Goal: Task Accomplishment & Management: Manage account settings

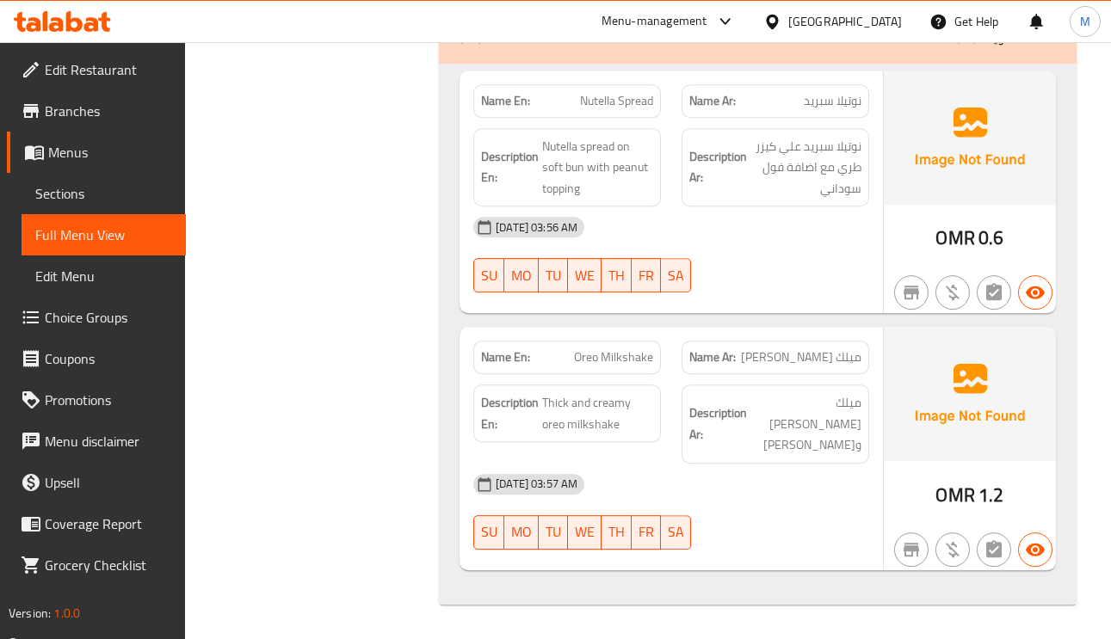
scroll to position [36193, 0]
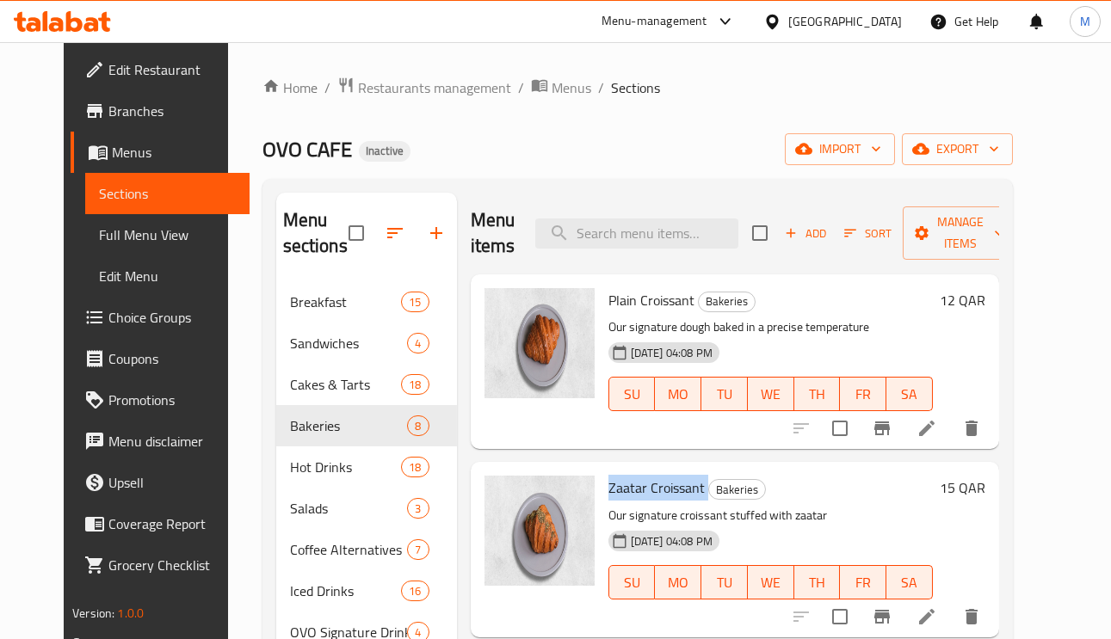
click at [127, 236] on span "Full Menu View" at bounding box center [167, 235] width 137 height 21
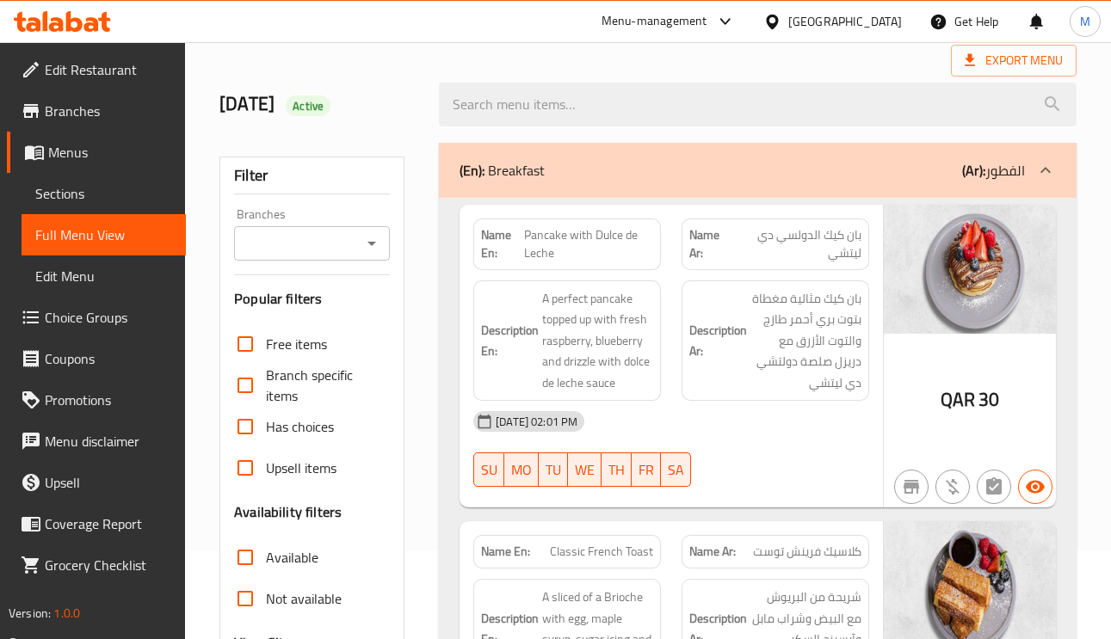
scroll to position [387, 0]
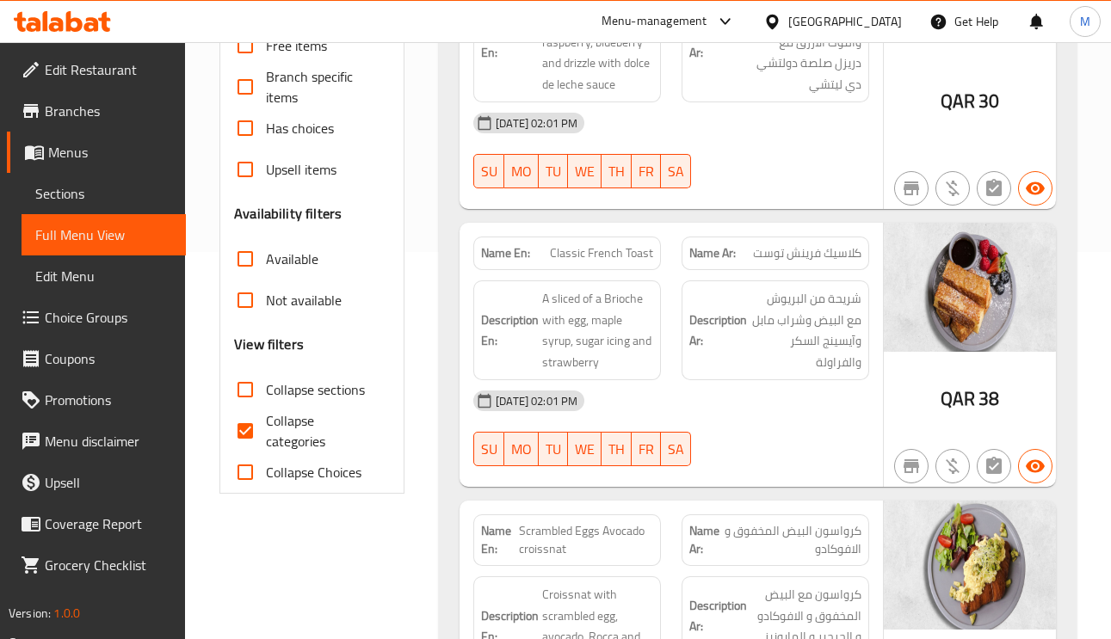
click at [250, 431] on input "Collapse categories" at bounding box center [245, 431] width 41 height 41
checkbox input "false"
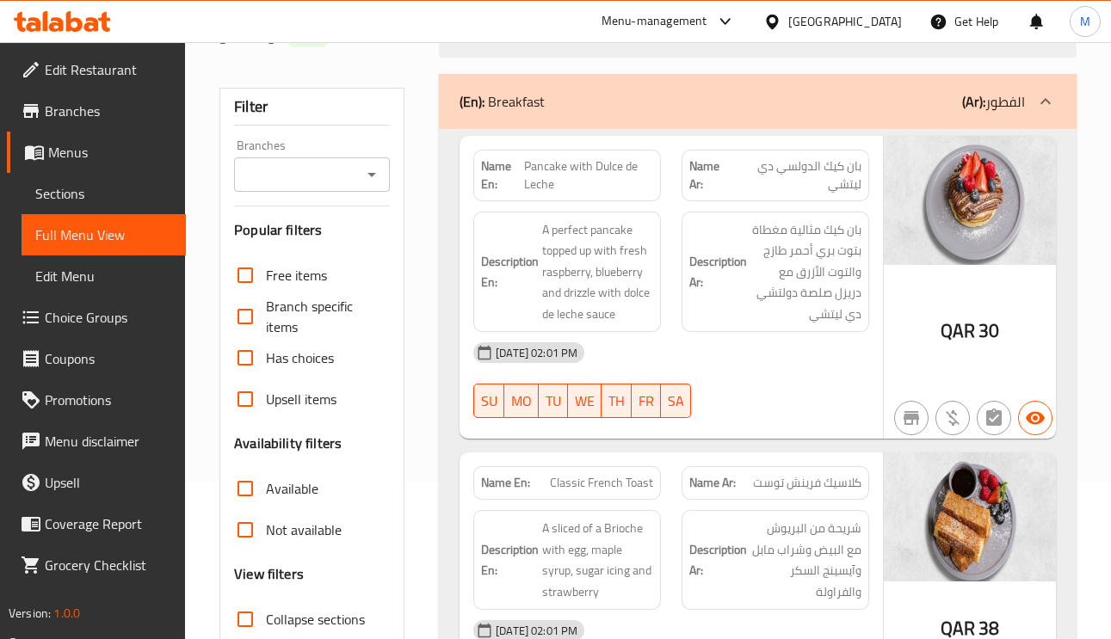
scroll to position [129, 0]
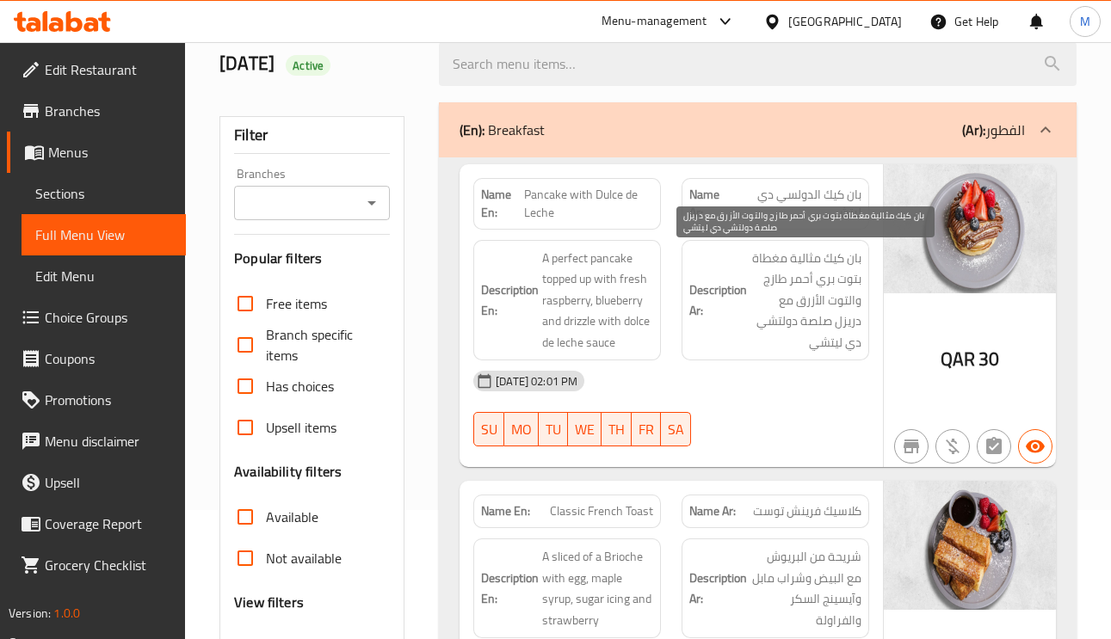
click at [762, 322] on span "بان كيك مثالية مغطاة بتوت بري أحمر طازج والتوت الأزرق مع دريزل صلصة دولتشي دي ل…" at bounding box center [806, 301] width 111 height 106
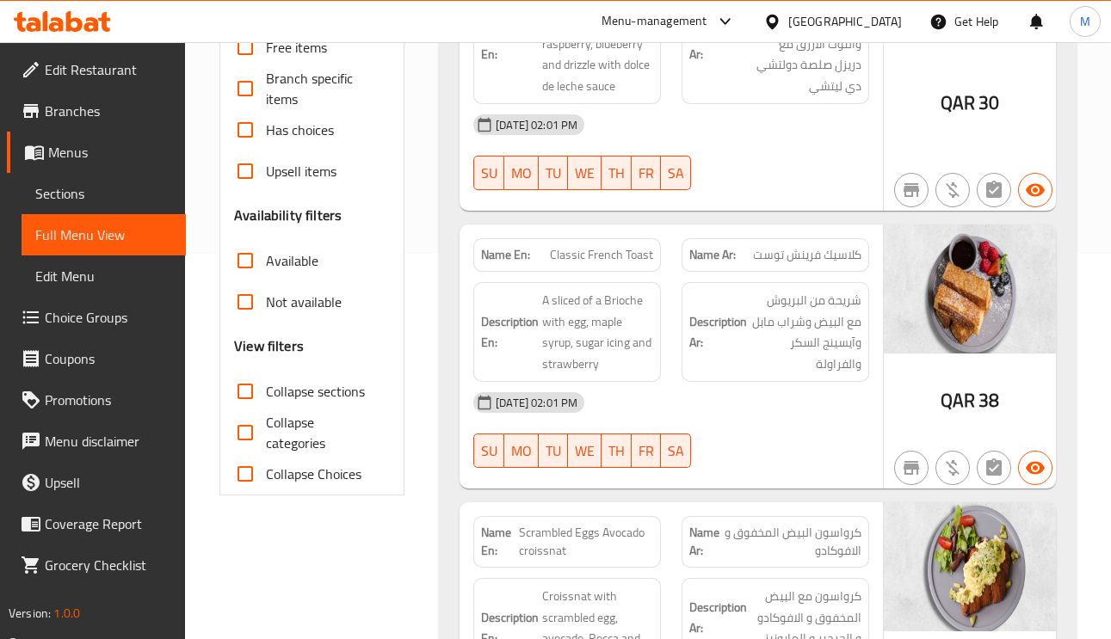
scroll to position [387, 0]
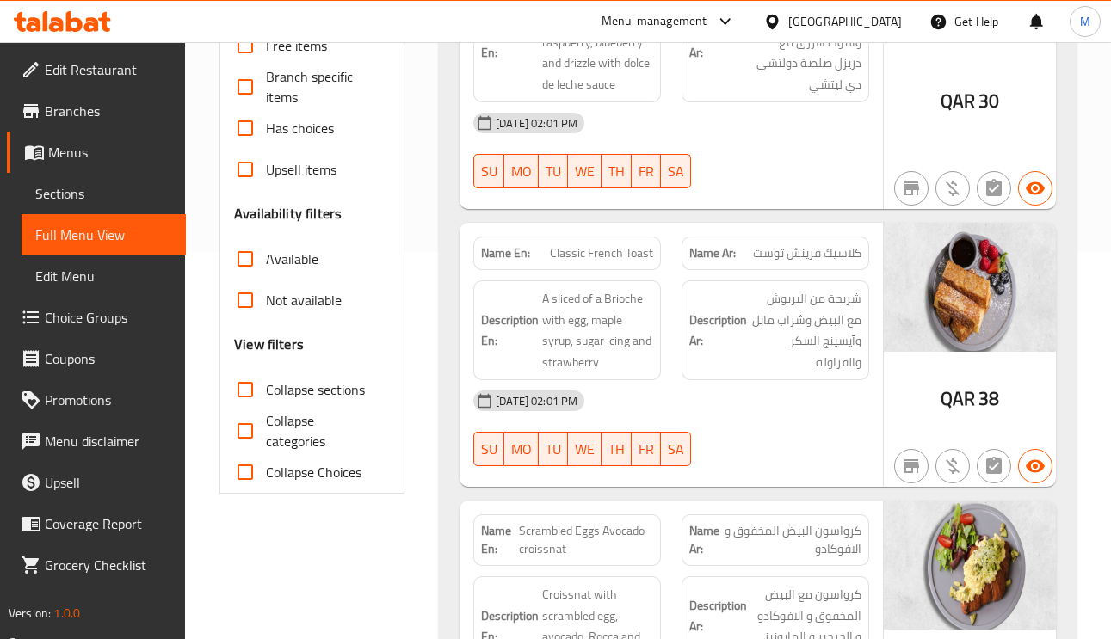
click at [244, 137] on input "Has choices" at bounding box center [245, 128] width 41 height 41
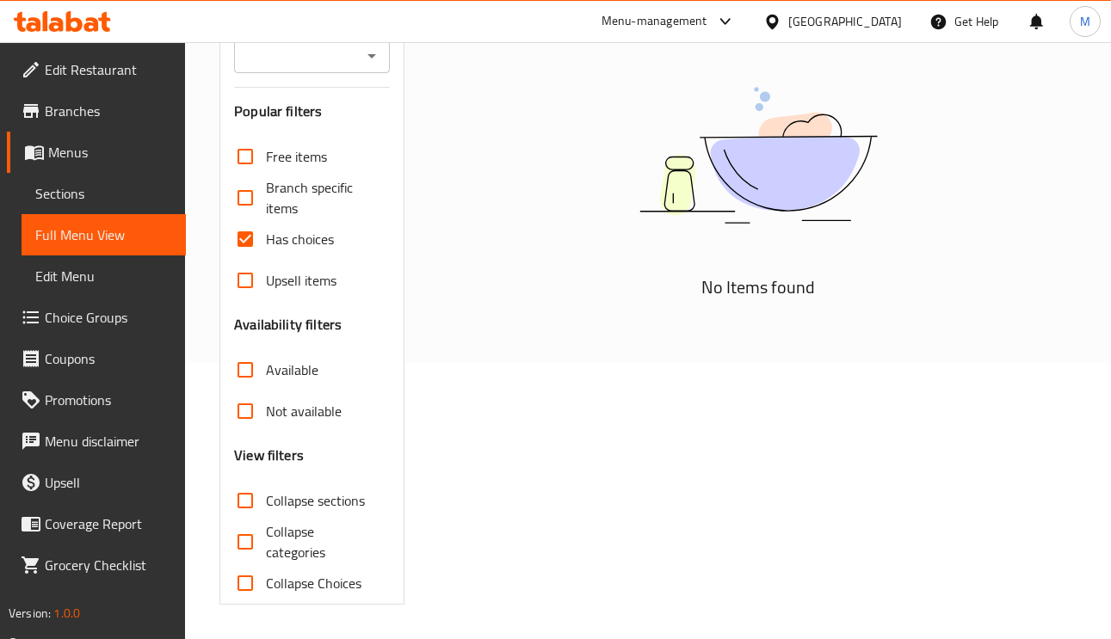
click at [245, 234] on input "Has choices" at bounding box center [245, 239] width 41 height 41
checkbox input "false"
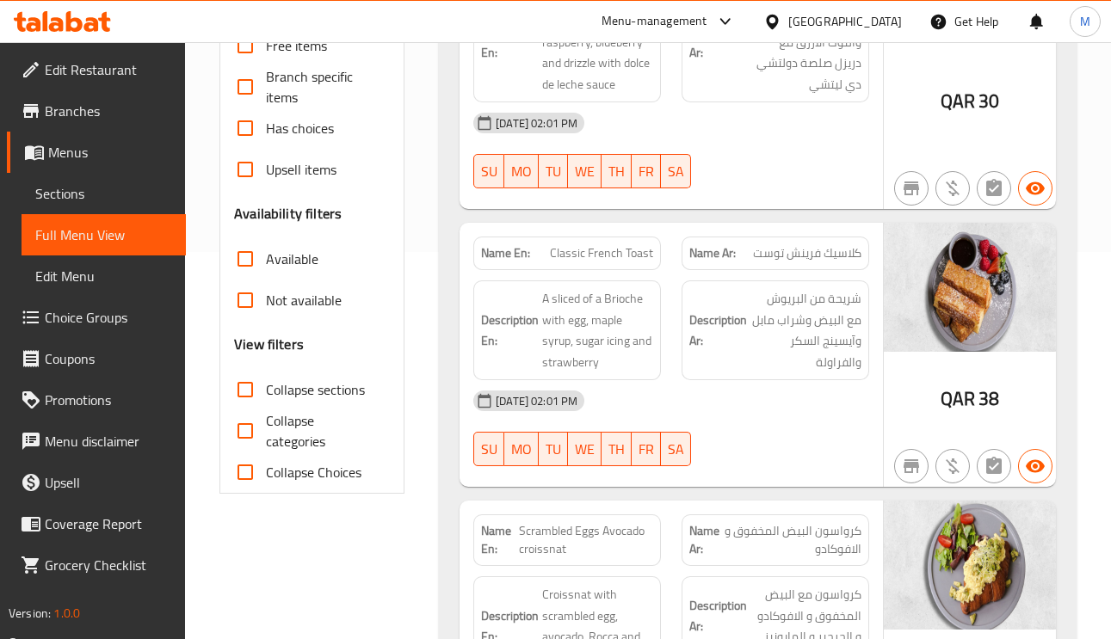
scroll to position [0, 0]
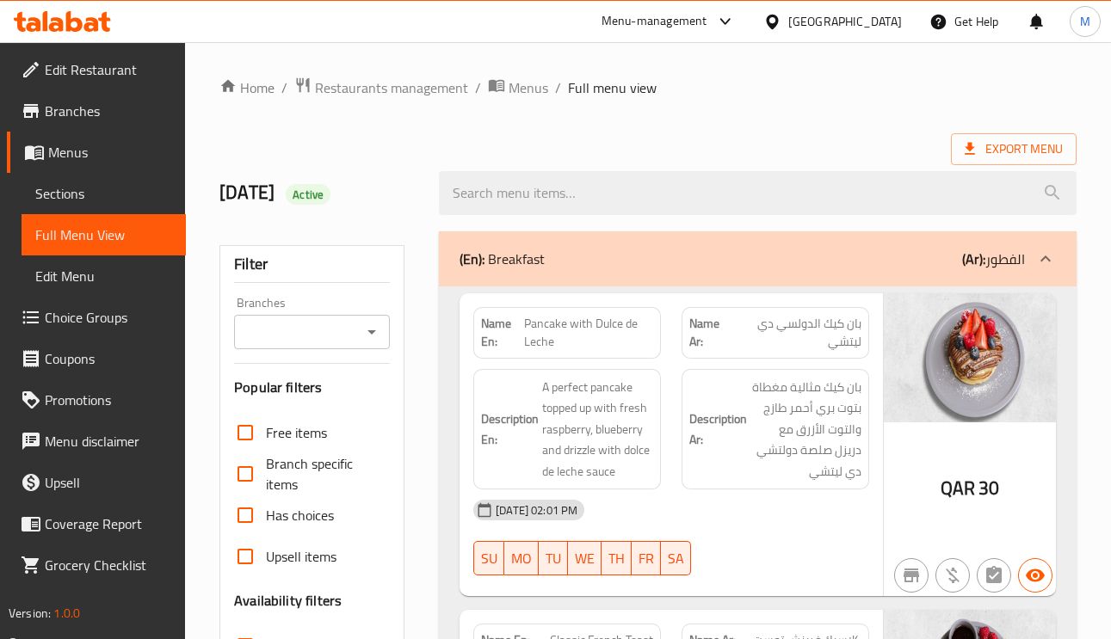
click at [1046, 258] on icon at bounding box center [1046, 259] width 10 height 6
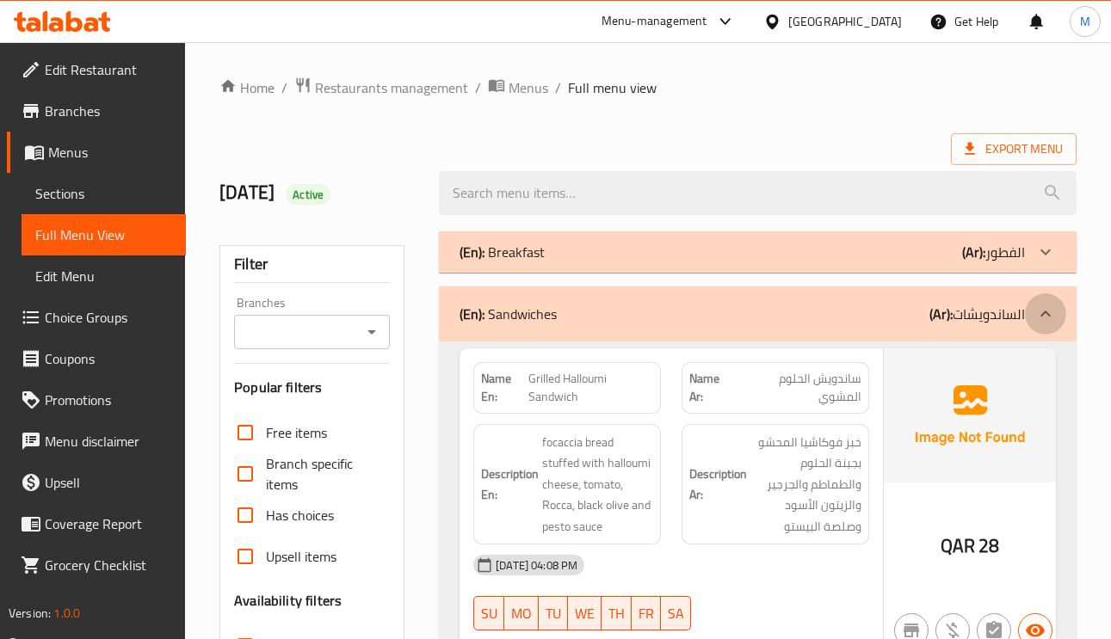
click at [1045, 321] on icon at bounding box center [1045, 314] width 21 height 21
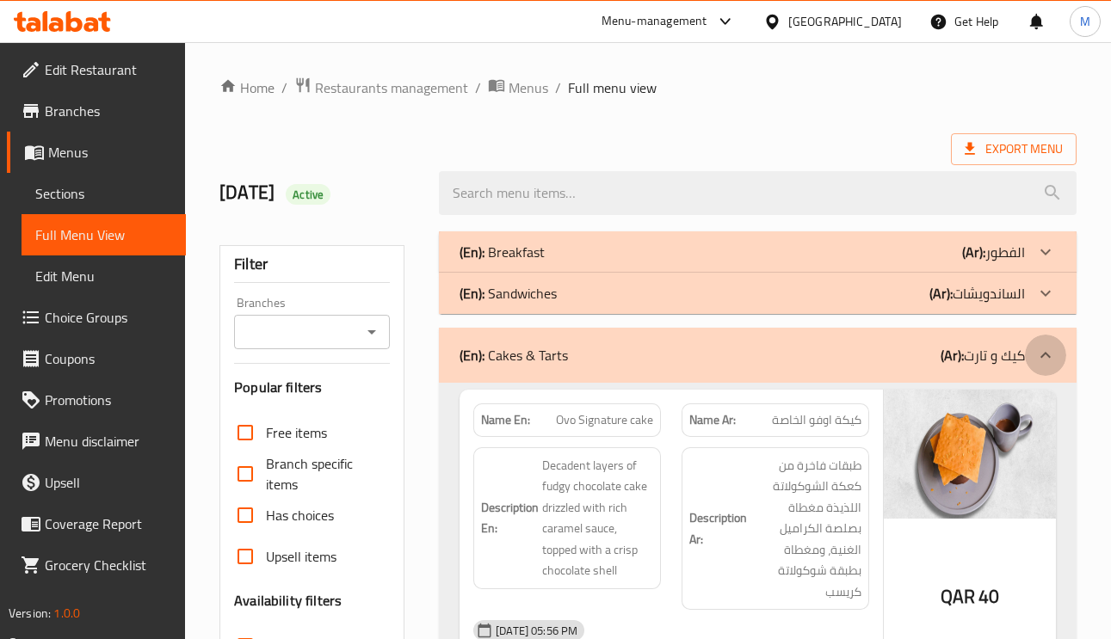
click at [1063, 347] on div at bounding box center [1045, 355] width 41 height 41
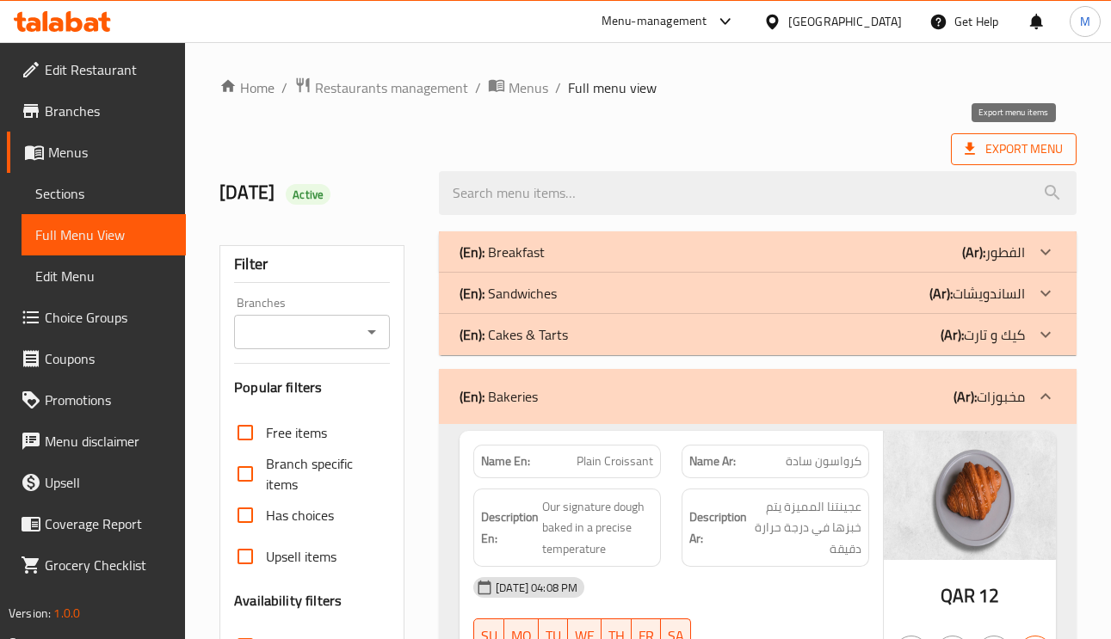
click at [1042, 160] on span "Export Menu" at bounding box center [1014, 150] width 98 height 22
click at [1020, 151] on span "Export Menu" at bounding box center [1014, 150] width 98 height 22
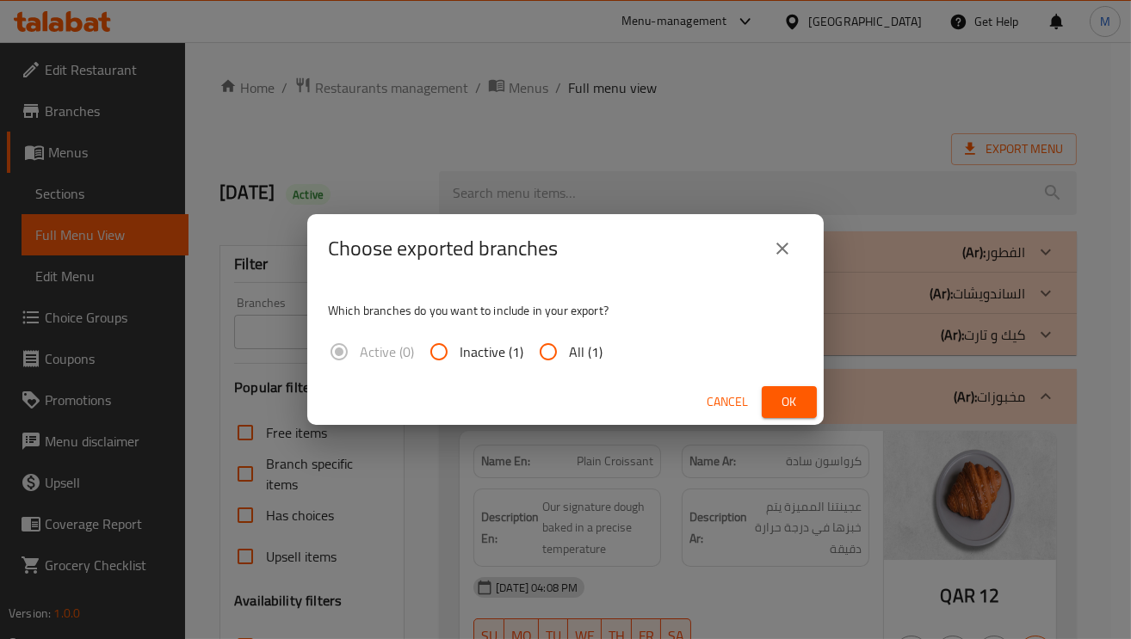
click at [556, 345] on input "All (1)" at bounding box center [548, 351] width 41 height 41
radio input "true"
click at [787, 398] on span "Ok" at bounding box center [789, 403] width 28 height 22
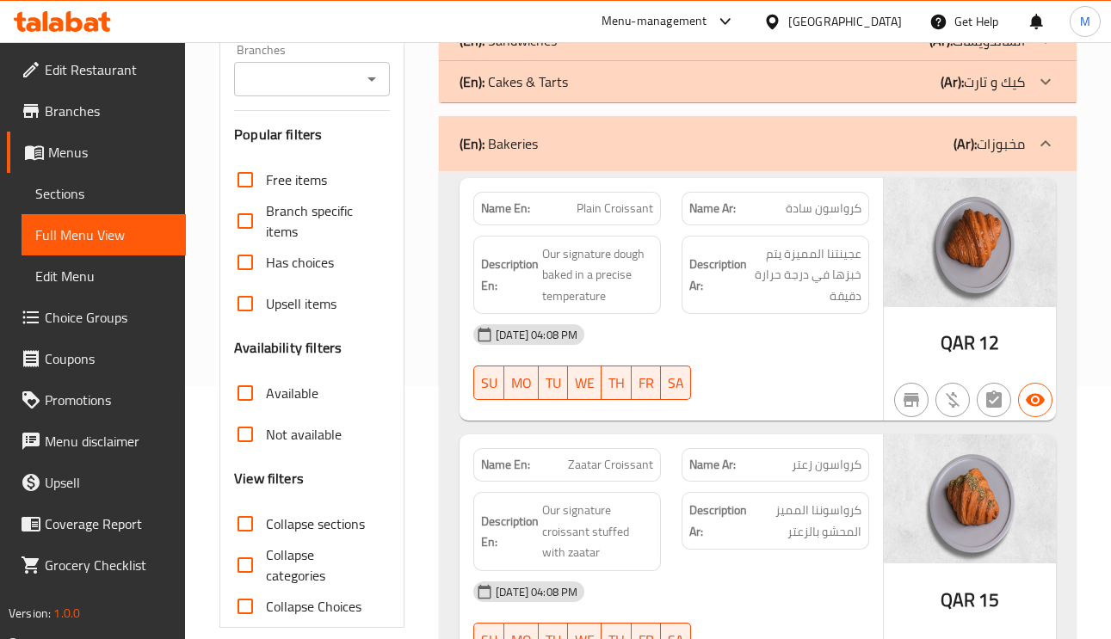
scroll to position [258, 0]
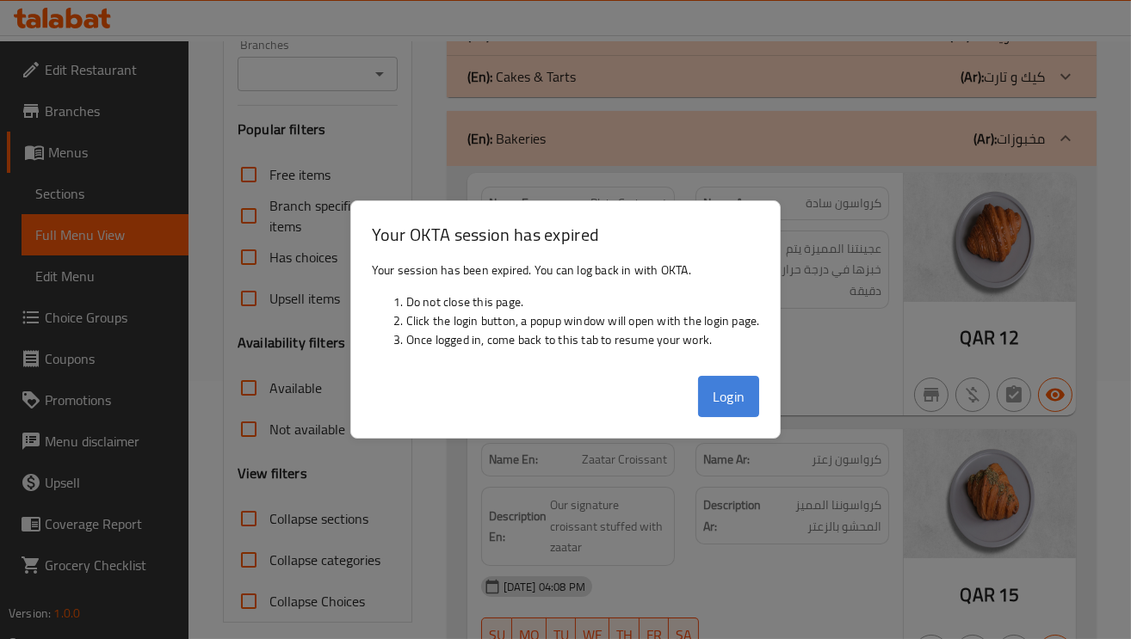
click at [741, 392] on button "Login" at bounding box center [729, 396] width 62 height 41
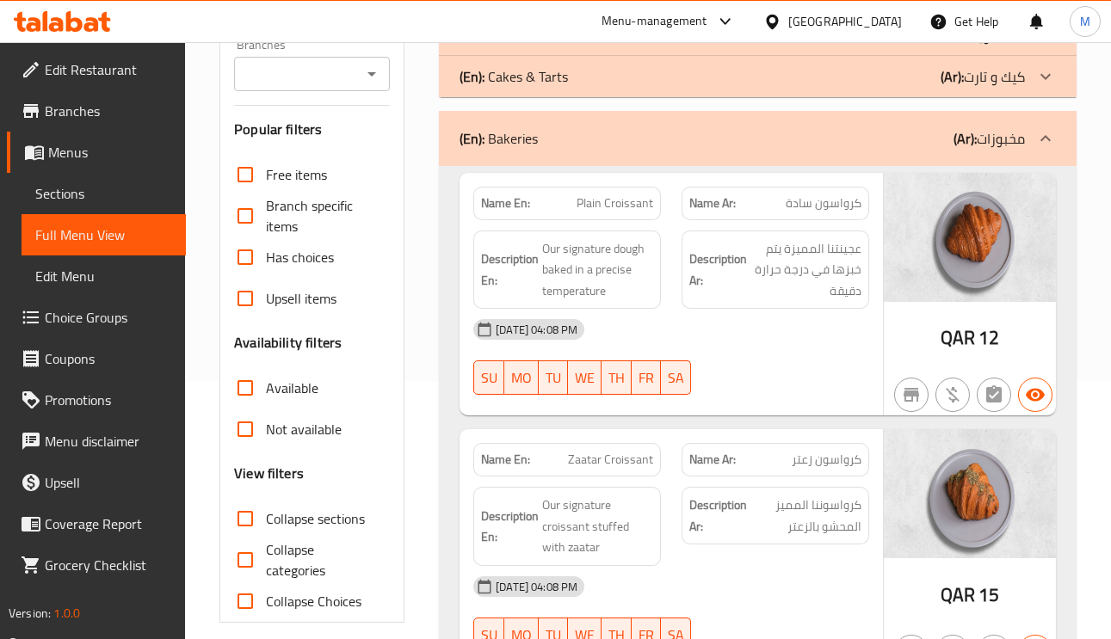
click at [851, 202] on span "كرواسون سادة" at bounding box center [824, 204] width 76 height 18
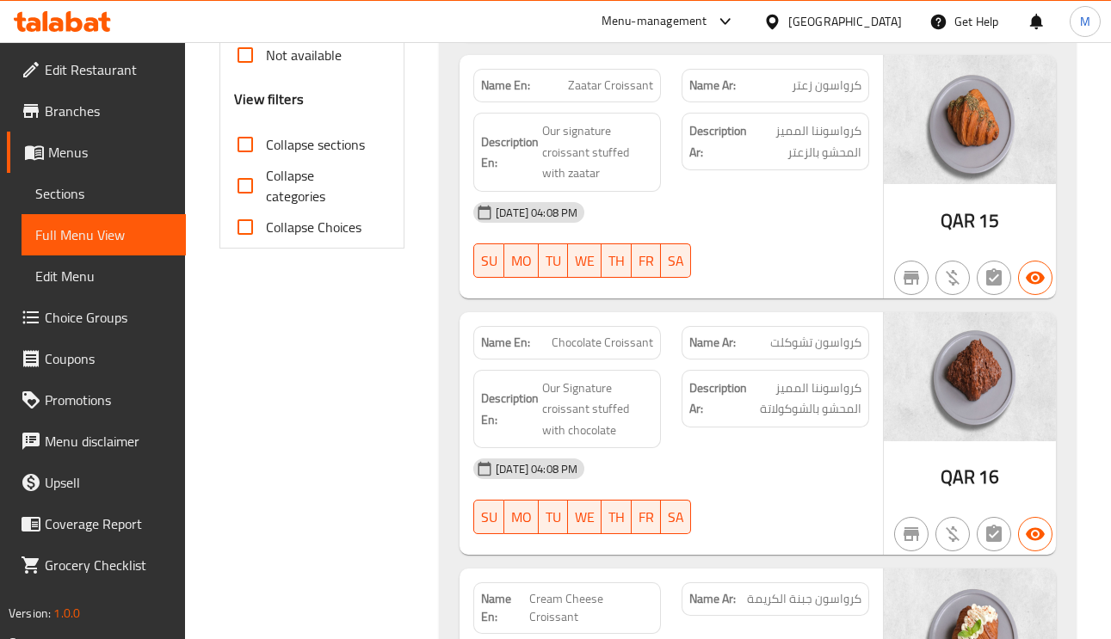
scroll to position [775, 0]
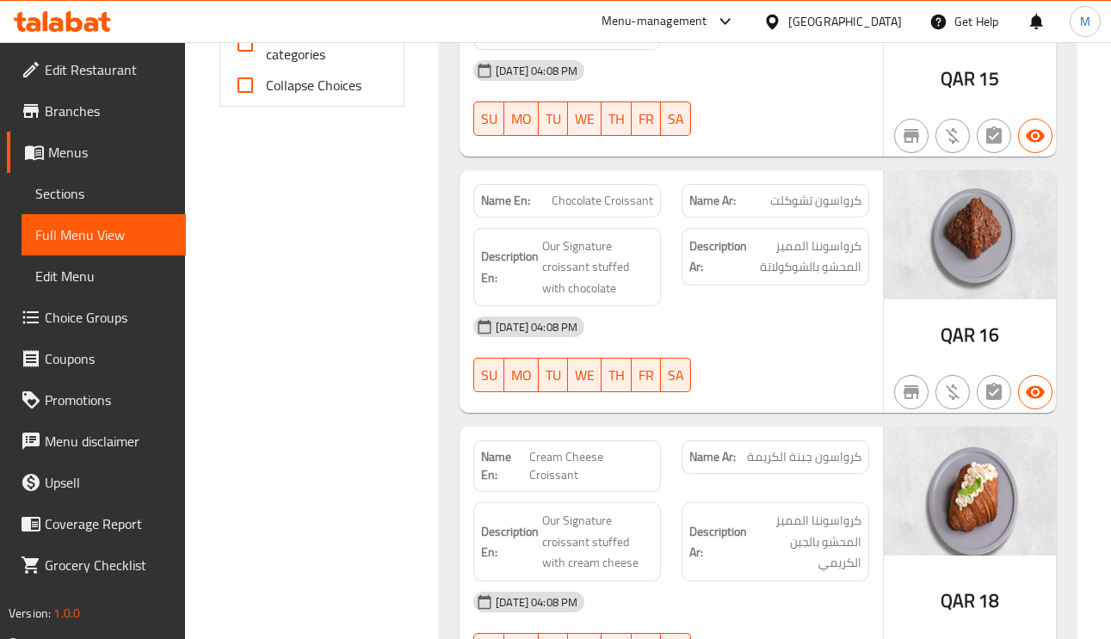
click at [847, 210] on span "كرواسون تشوكلت" at bounding box center [815, 201] width 91 height 18
click at [831, 243] on span "كرواسوننا المميز المحشو بالشوكولاتة" at bounding box center [806, 257] width 111 height 42
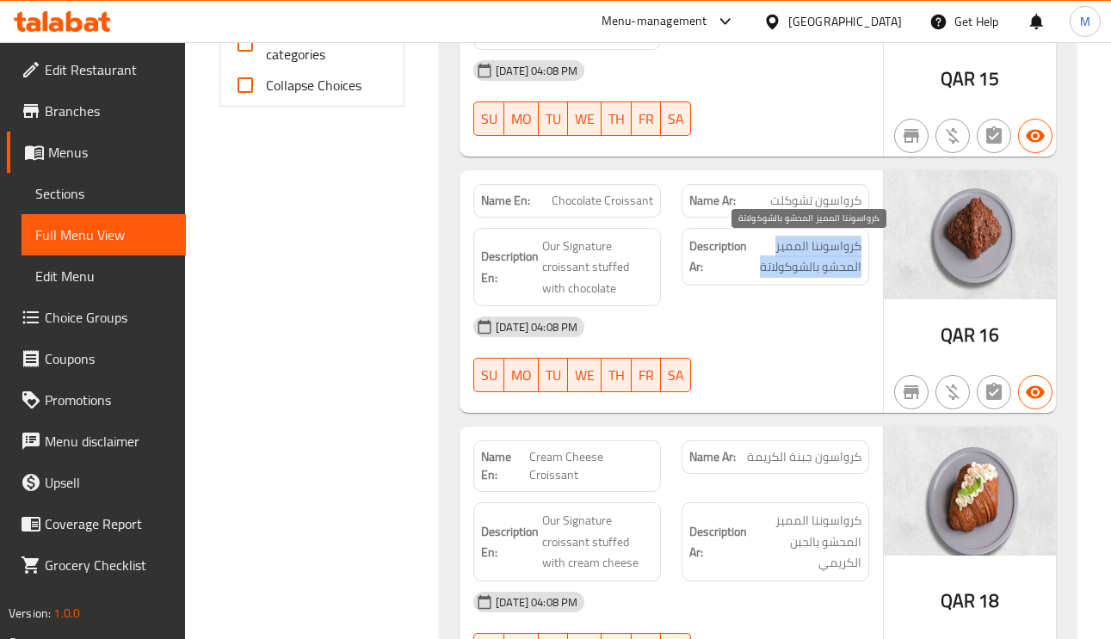
click at [831, 243] on span "كرواسوننا المميز المحشو بالشوكولاتة" at bounding box center [806, 257] width 111 height 42
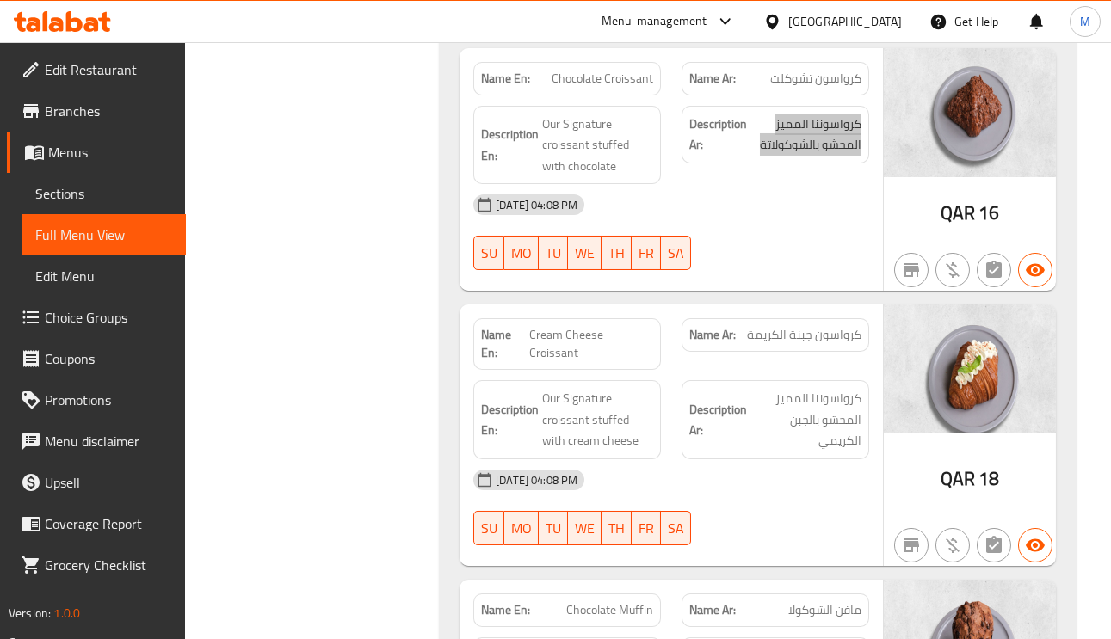
scroll to position [1033, 0]
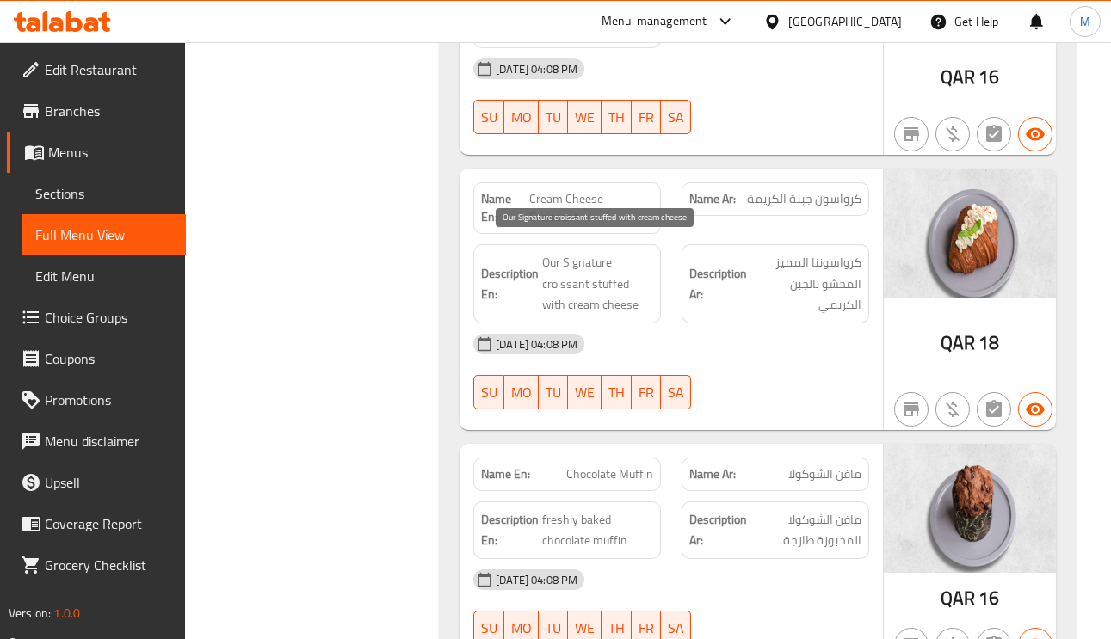
drag, startPoint x: 573, startPoint y: 263, endPoint x: 573, endPoint y: 253, distance: 9.5
click at [573, 263] on span "Our Signature croissant stuffed with cream cheese" at bounding box center [597, 284] width 111 height 64
click at [573, 252] on span "Our Signature croissant stuffed with cream cheese" at bounding box center [597, 284] width 111 height 64
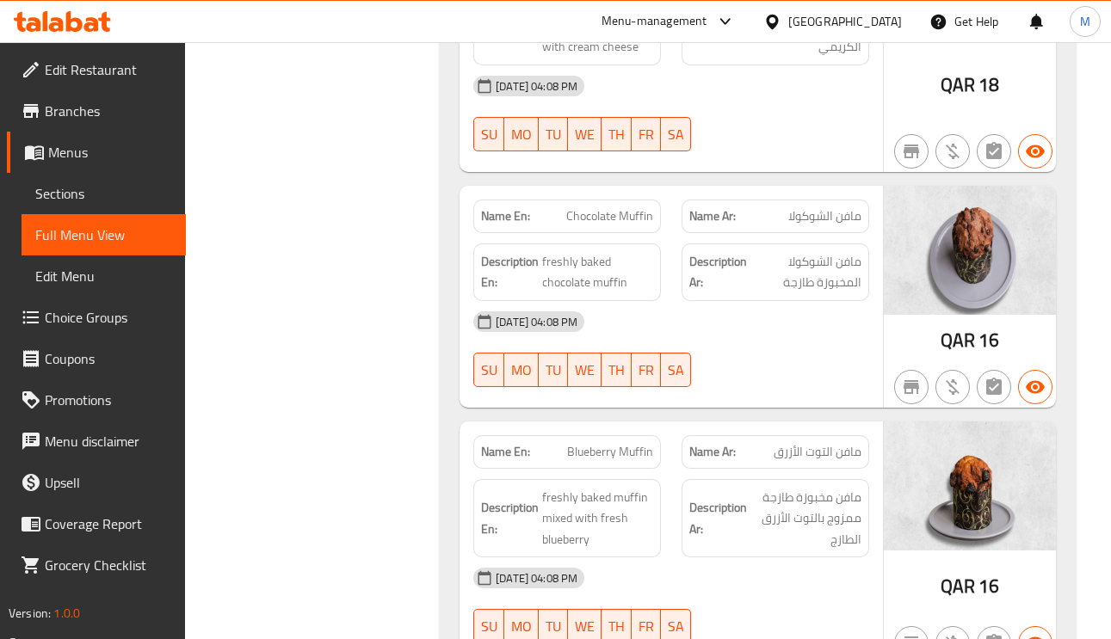
scroll to position [1420, 0]
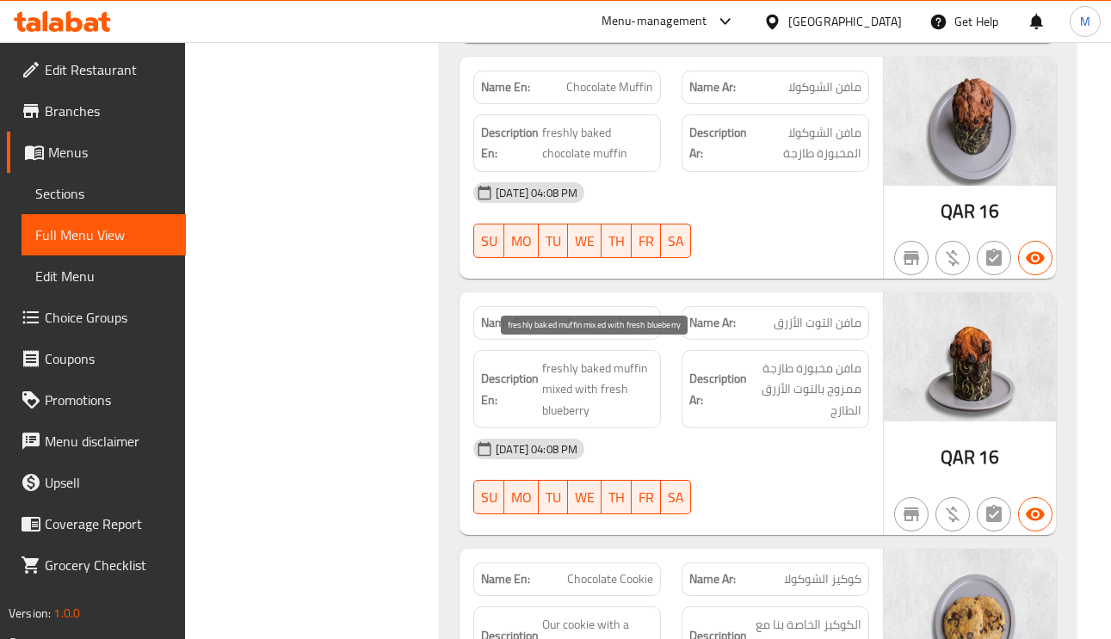
click at [590, 358] on span "freshly baked muffin mixed with fresh blueberry" at bounding box center [597, 390] width 111 height 64
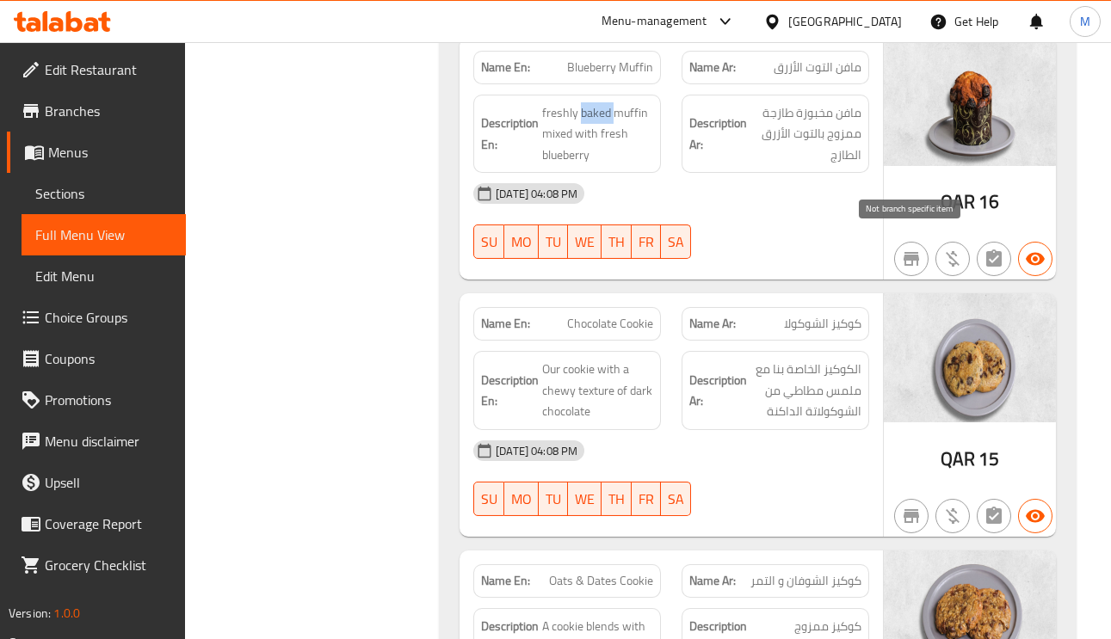
scroll to position [1678, 0]
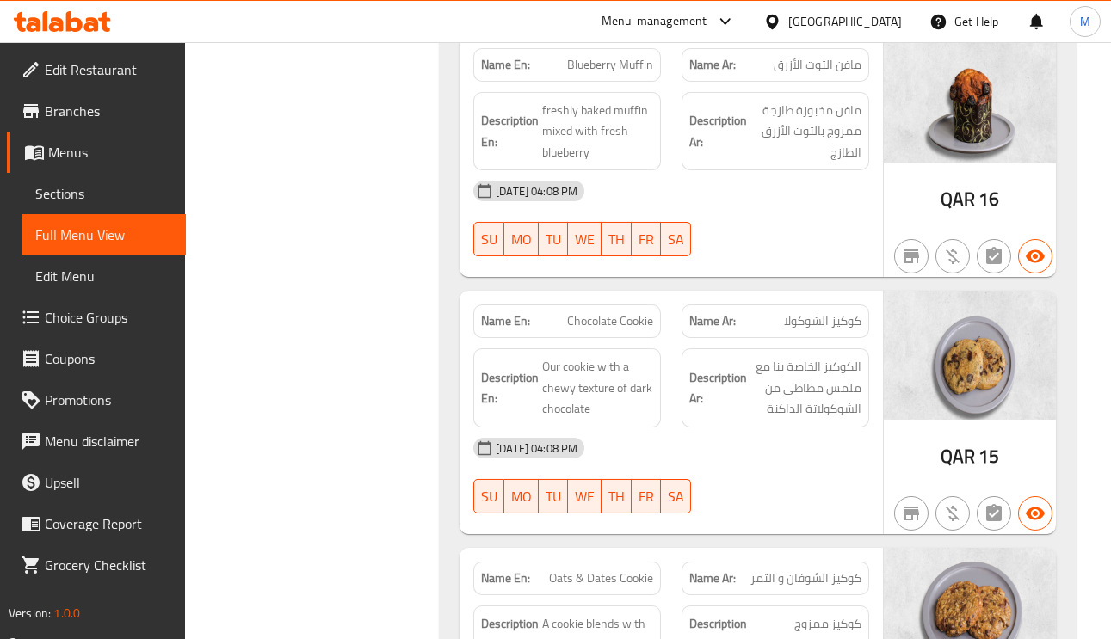
click at [830, 312] on span "كوكيز الشوكولا" at bounding box center [822, 321] width 77 height 18
click at [828, 312] on span "كوكيز الشوكولا" at bounding box center [822, 321] width 77 height 18
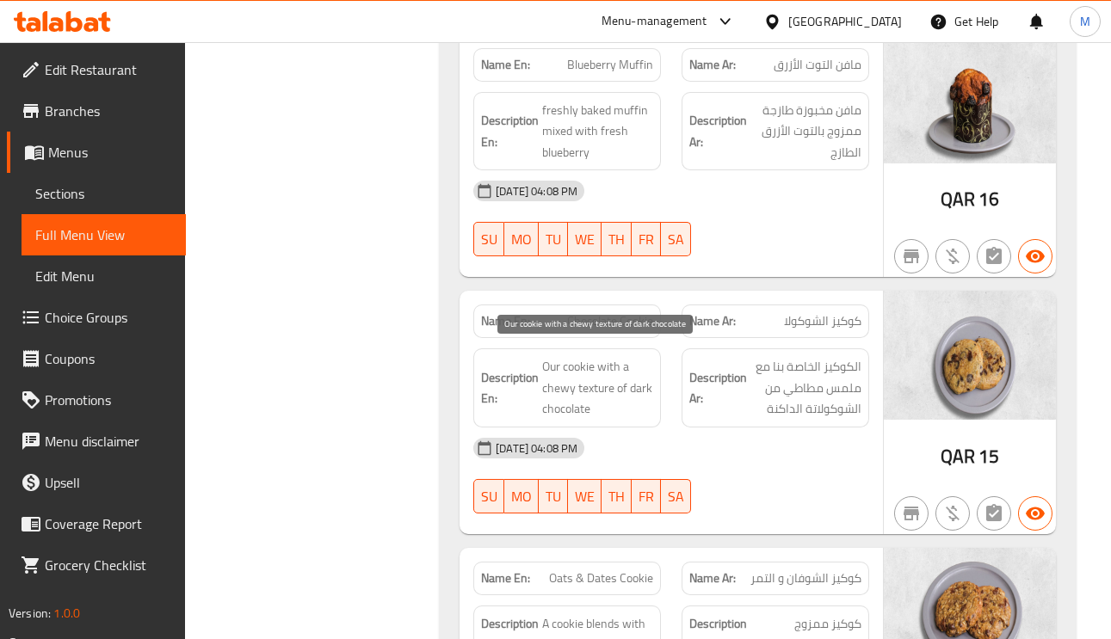
click at [564, 356] on span "Our cookie with a chewy texture of dark chocolate" at bounding box center [597, 388] width 111 height 64
click at [550, 356] on span "Our cookie with a chewy texture of dark chocolate" at bounding box center [597, 388] width 111 height 64
click at [572, 356] on span "Our cookie with a chewy texture of dark chocolate" at bounding box center [597, 388] width 111 height 64
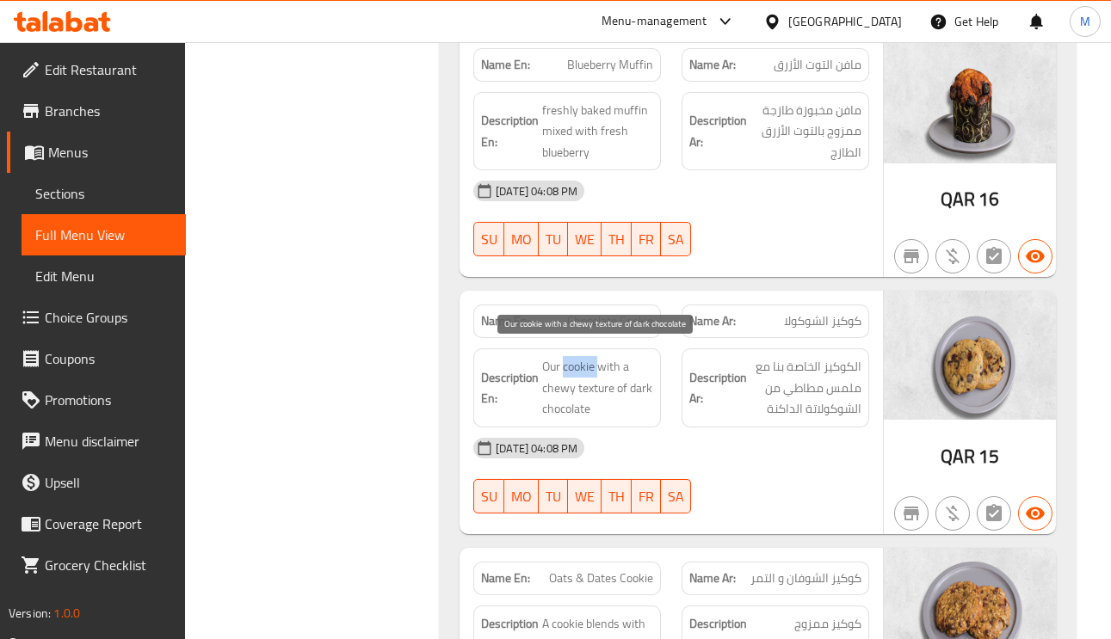
click at [572, 356] on span "Our cookie with a chewy texture of dark chocolate" at bounding box center [597, 388] width 111 height 64
click at [615, 356] on span "Our cookie with a chewy texture of dark chocolate" at bounding box center [597, 388] width 111 height 64
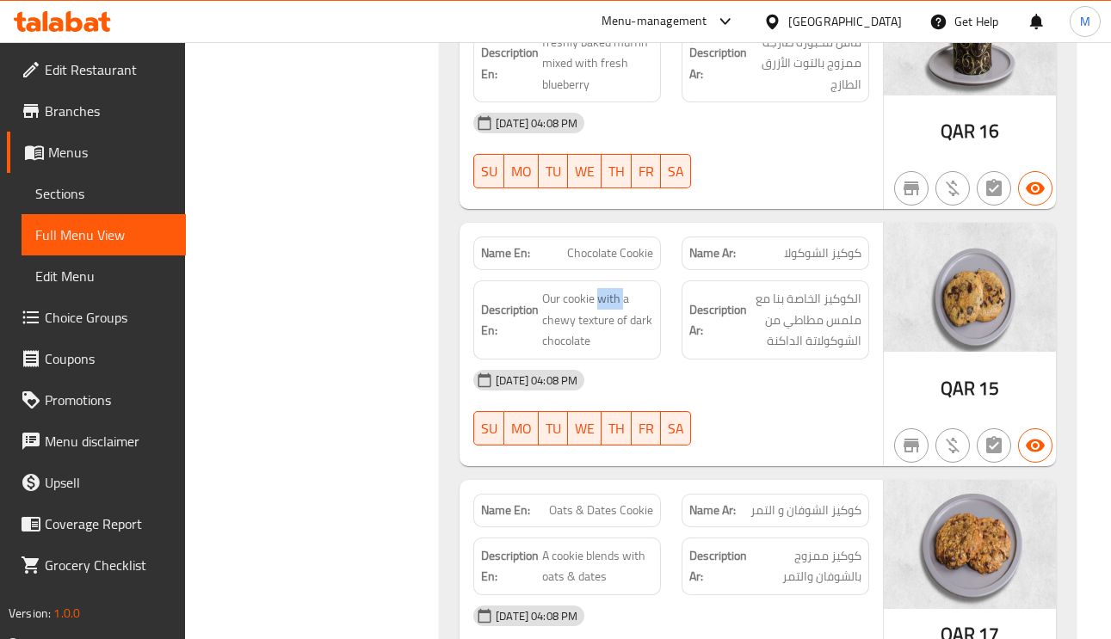
scroll to position [1807, 0]
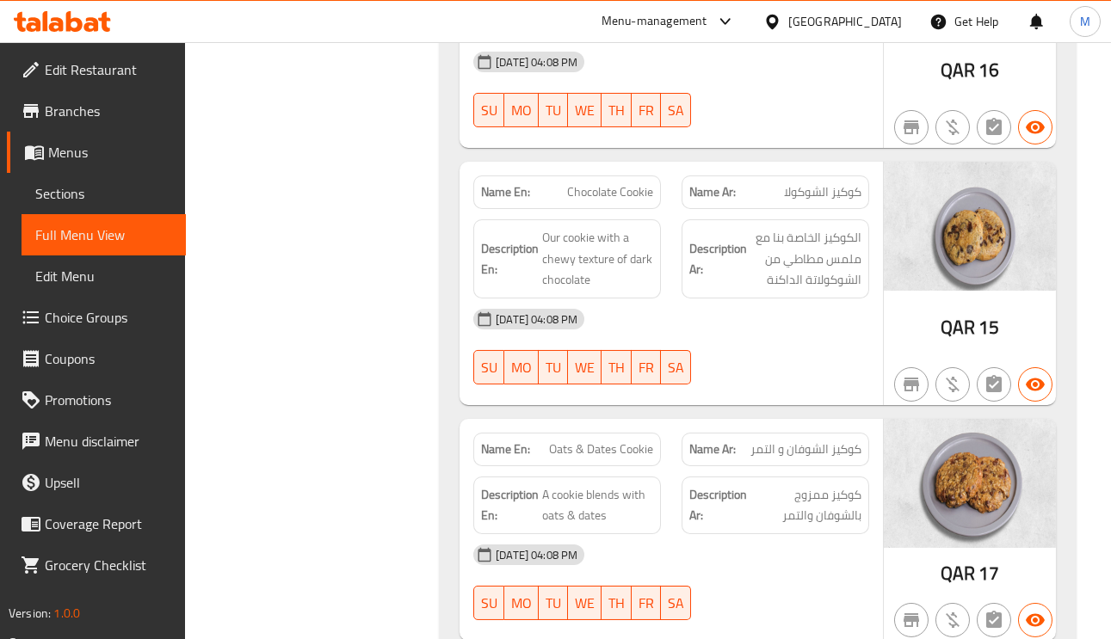
click at [797, 446] on span "كوكيز الشوفان و التمر" at bounding box center [806, 450] width 111 height 18
click at [593, 442] on span "Oats & Dates Cookie" at bounding box center [601, 450] width 104 height 18
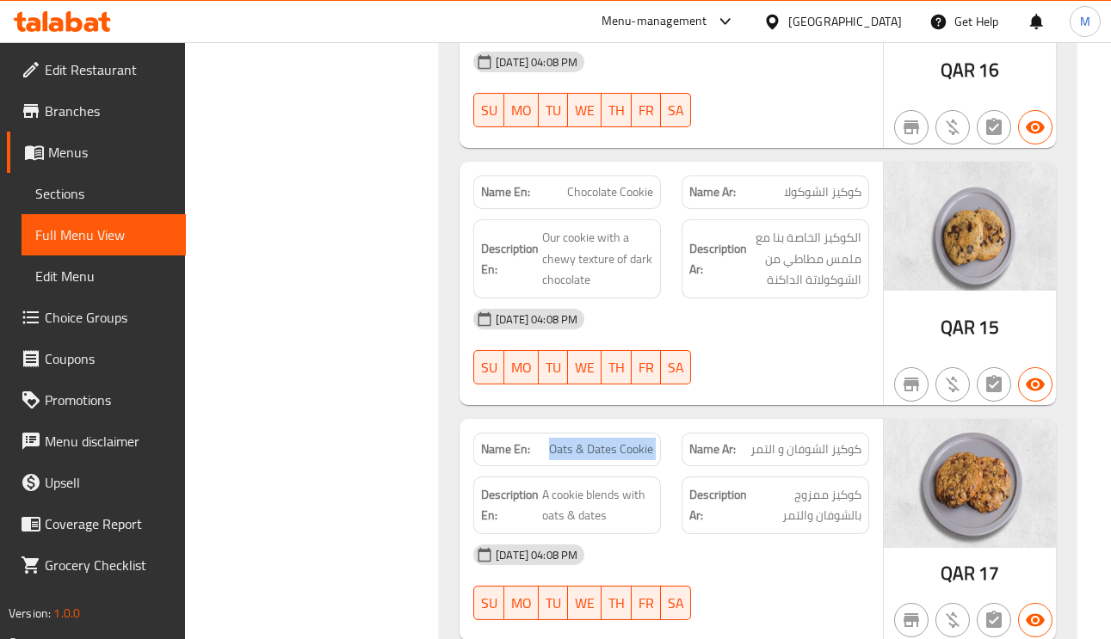
click at [593, 442] on span "Oats & Dates Cookie" at bounding box center [601, 450] width 104 height 18
click at [631, 446] on span "Oats & Dates Cookie" at bounding box center [601, 450] width 104 height 18
click at [632, 445] on span "Oats & Dates Cookie" at bounding box center [601, 450] width 104 height 18
click at [622, 442] on span "Oats & Dates Cookie" at bounding box center [601, 450] width 104 height 18
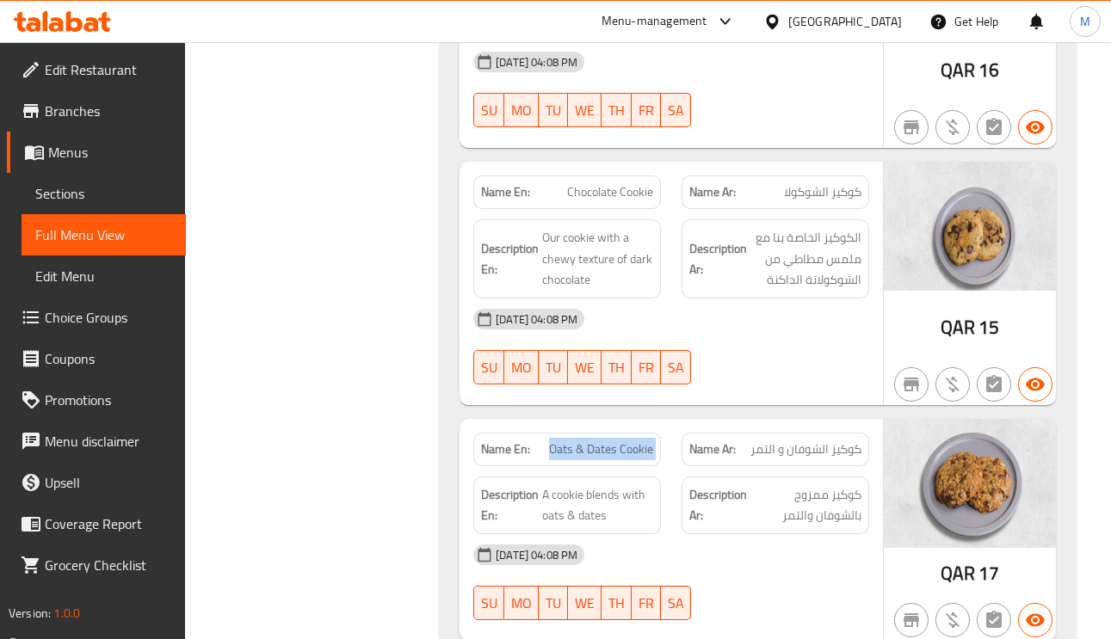
click at [622, 442] on span "Oats & Dates Cookie" at bounding box center [601, 450] width 104 height 18
click at [800, 443] on span "كوكيز الشوفان و التمر" at bounding box center [806, 450] width 111 height 18
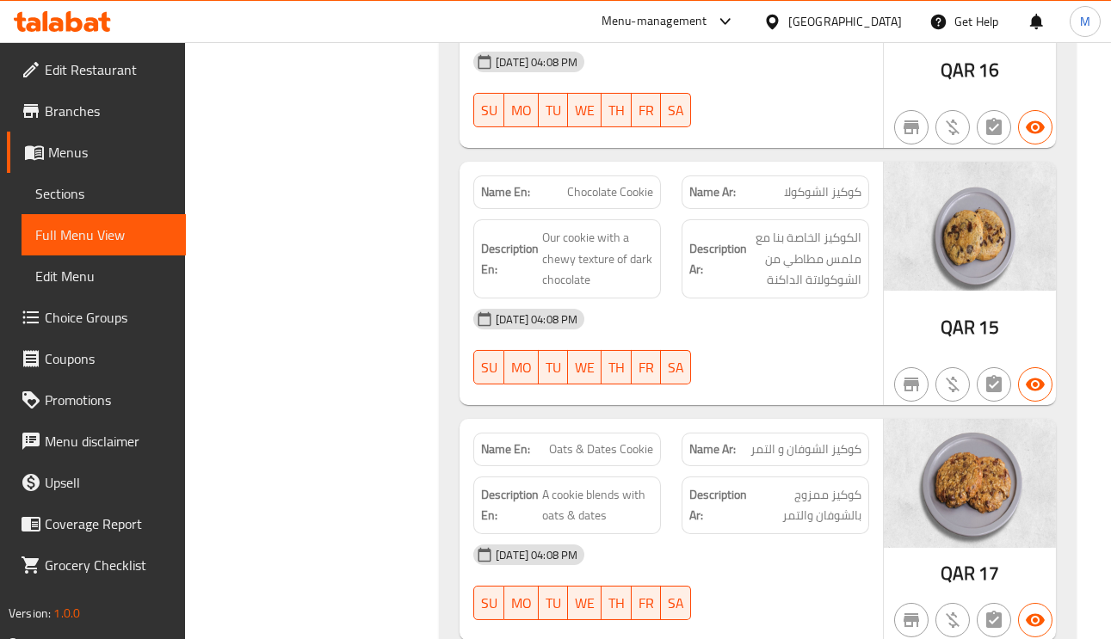
click at [609, 433] on div "Name En: Oats & Dates Cookie" at bounding box center [567, 450] width 188 height 34
copy span "Oats & Dates Cookie"
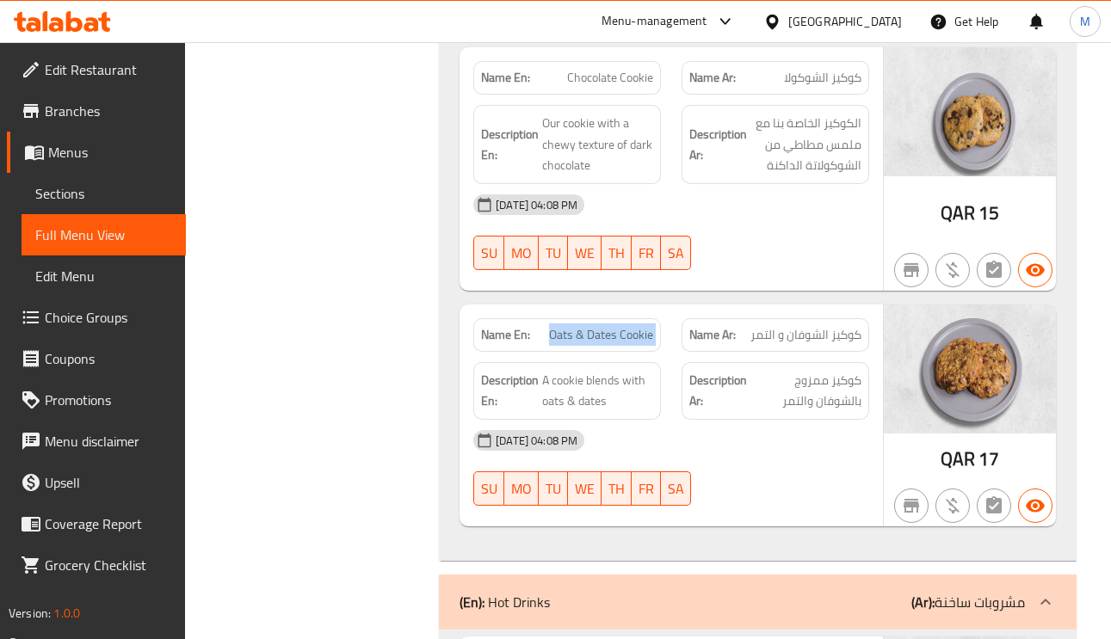
scroll to position [2066, 0]
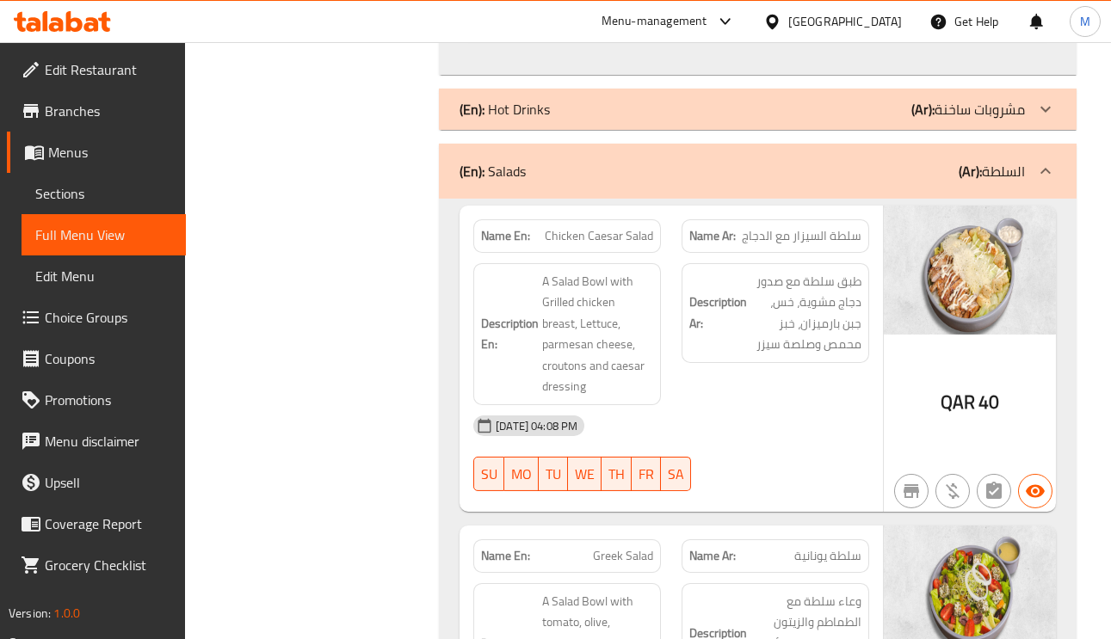
scroll to position [2453, 0]
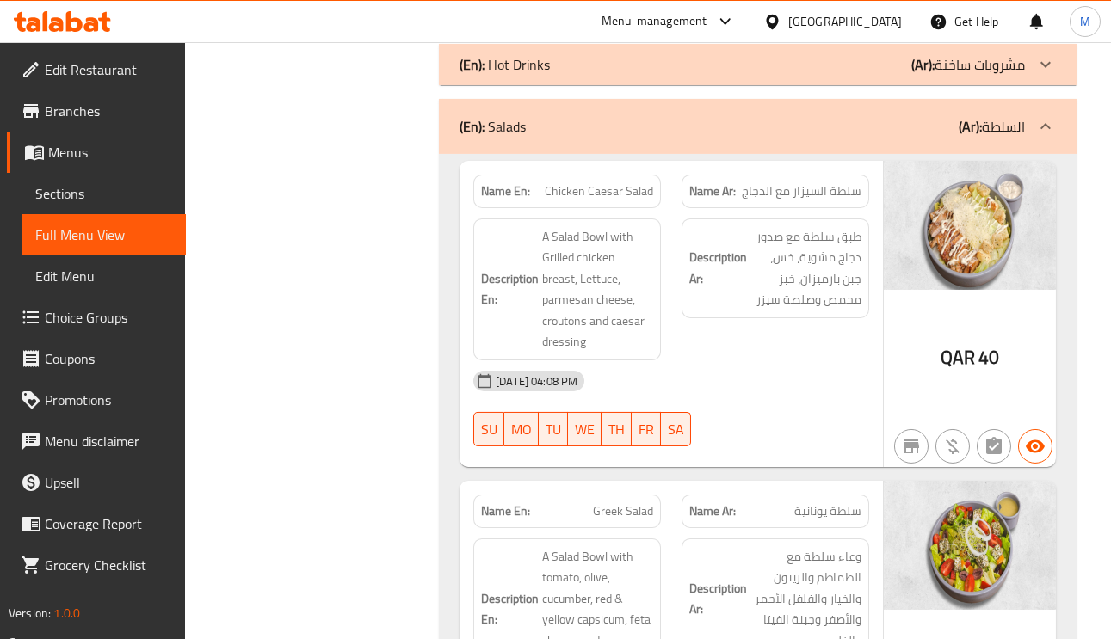
copy span "Chicken Caesar Salad"
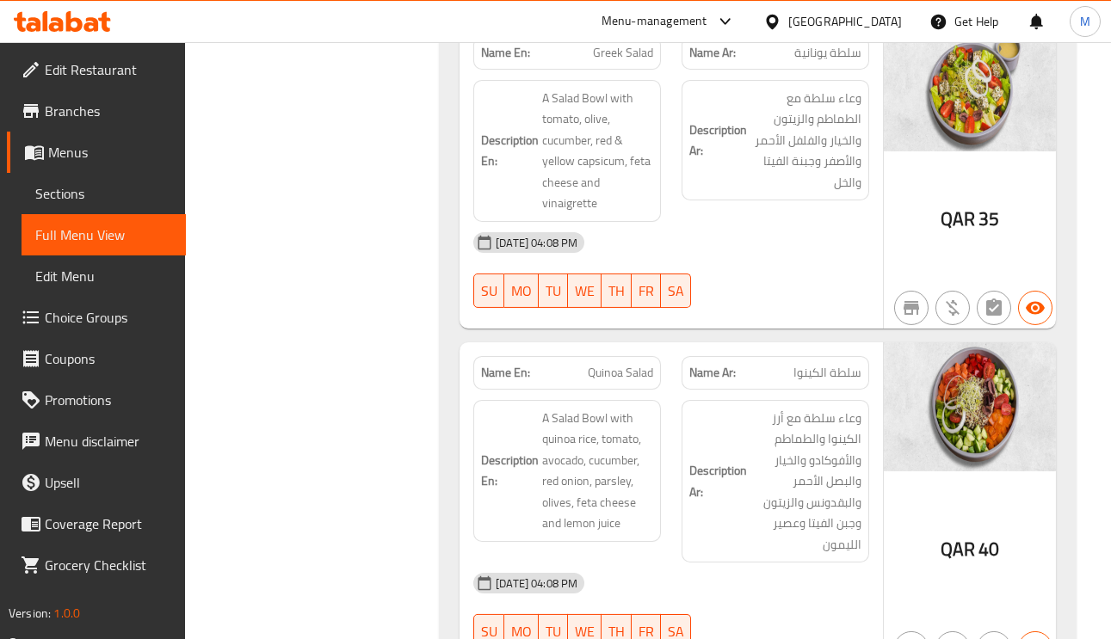
scroll to position [2969, 0]
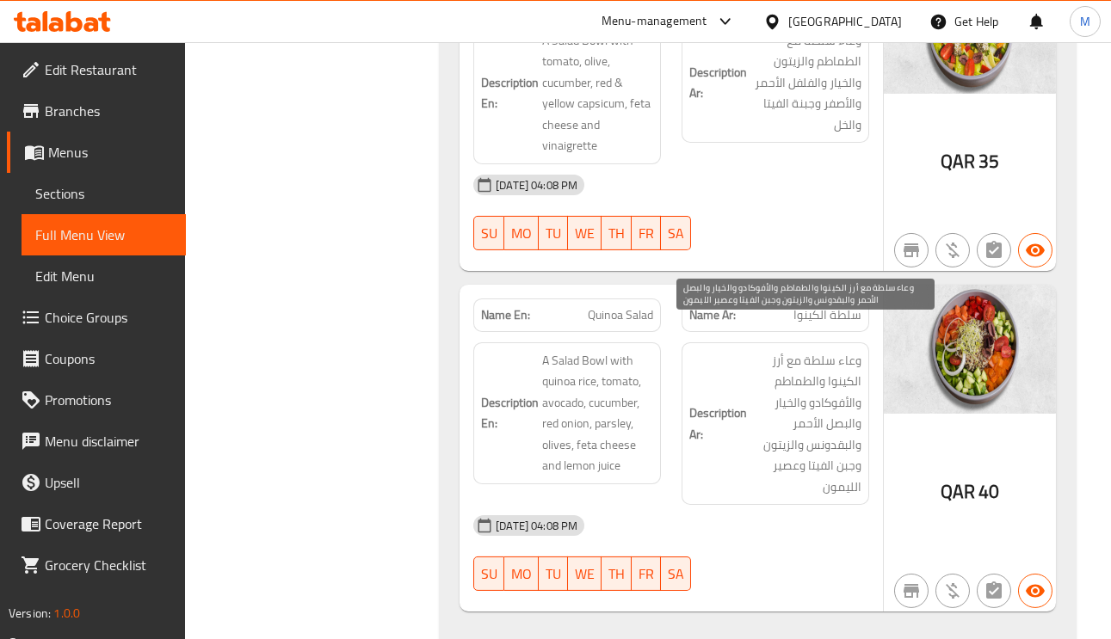
click at [823, 383] on span "وعاء سلطة مع أرز الكينوا والطماطم والأفوكادو والخيار والبصل الأحمر والبقدونس وا…" at bounding box center [806, 424] width 111 height 148
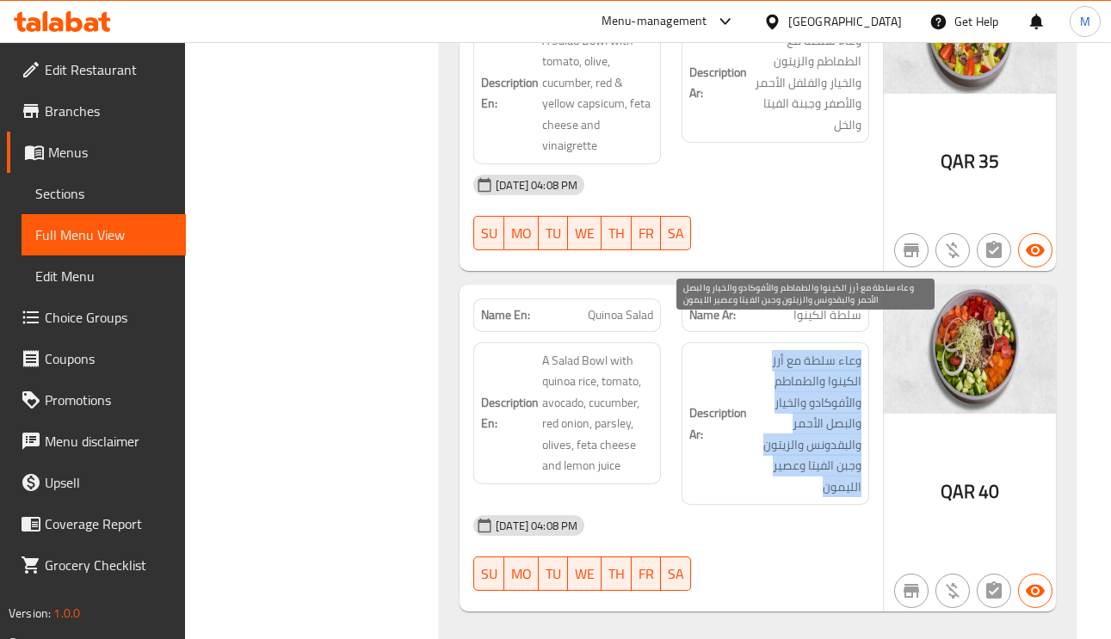
click at [823, 383] on span "وعاء سلطة مع أرز الكينوا والطماطم والأفوكادو والخيار والبصل الأحمر والبقدونس وا…" at bounding box center [806, 424] width 111 height 148
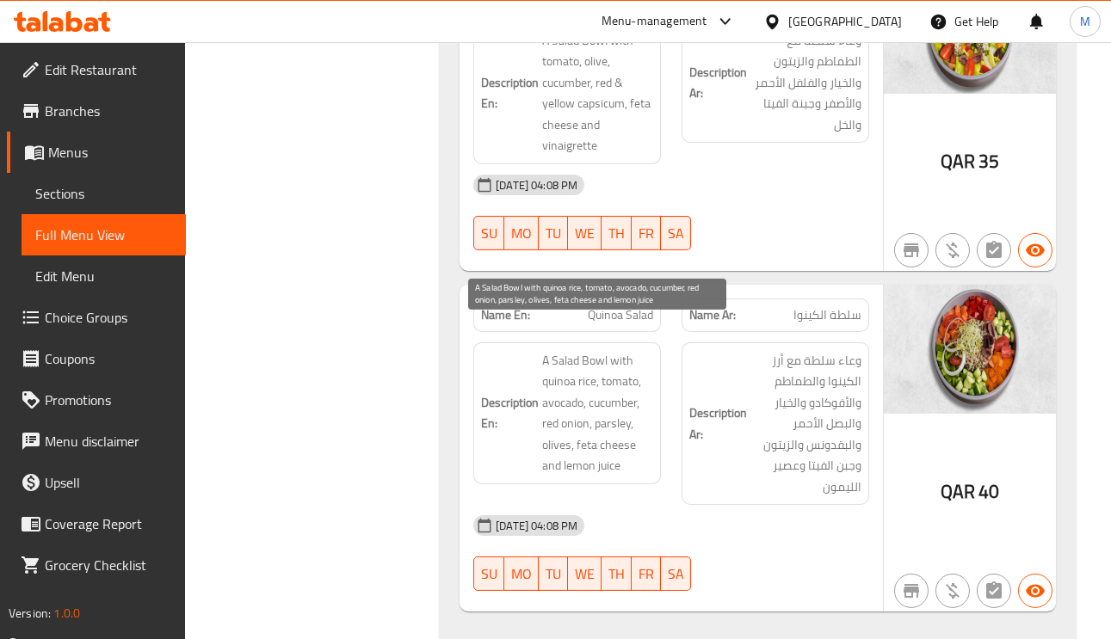
click at [620, 396] on span "A Salad Bowl with quinoa rice, tomato, avocado, cucumber, red onion, parsley, o…" at bounding box center [597, 413] width 111 height 127
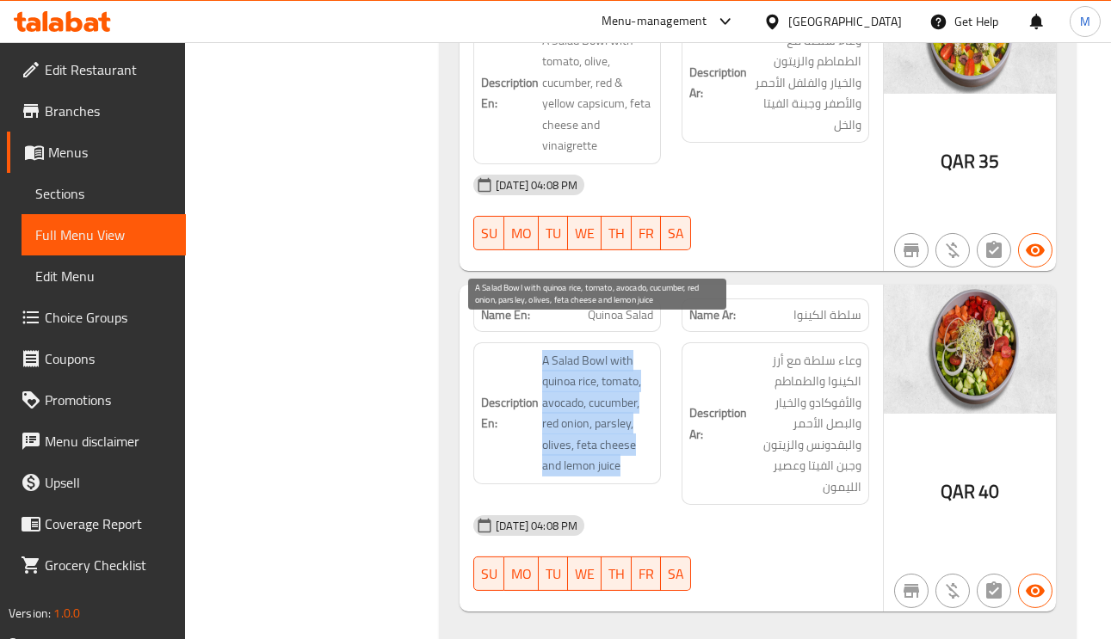
click at [620, 396] on span "A Salad Bowl with quinoa rice, tomato, avocado, cucumber, red onion, parsley, o…" at bounding box center [597, 413] width 111 height 127
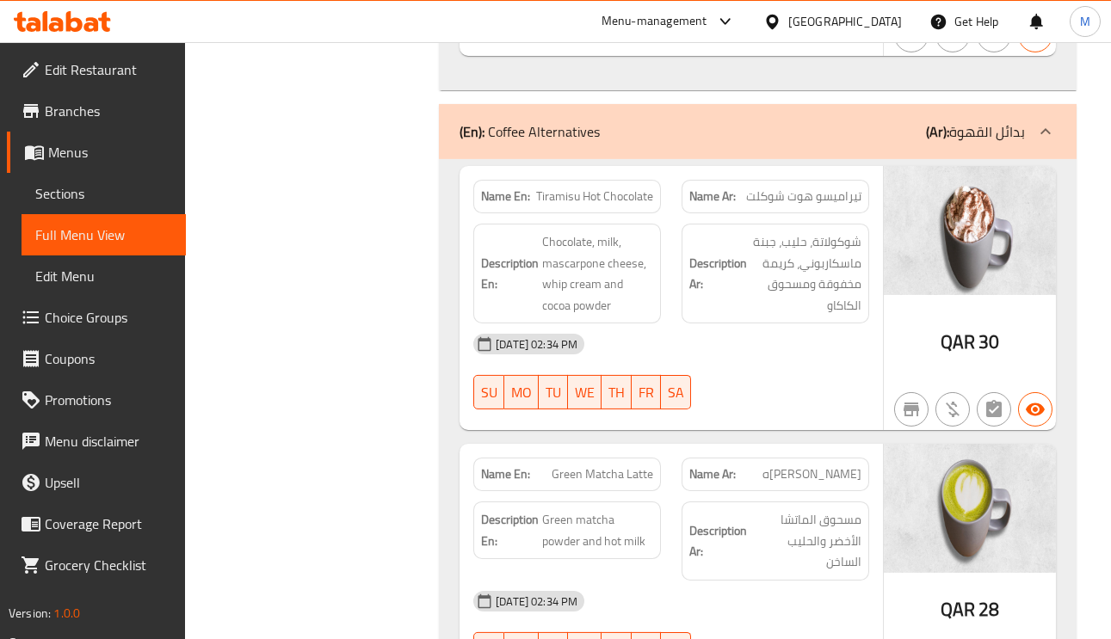
scroll to position [3486, 0]
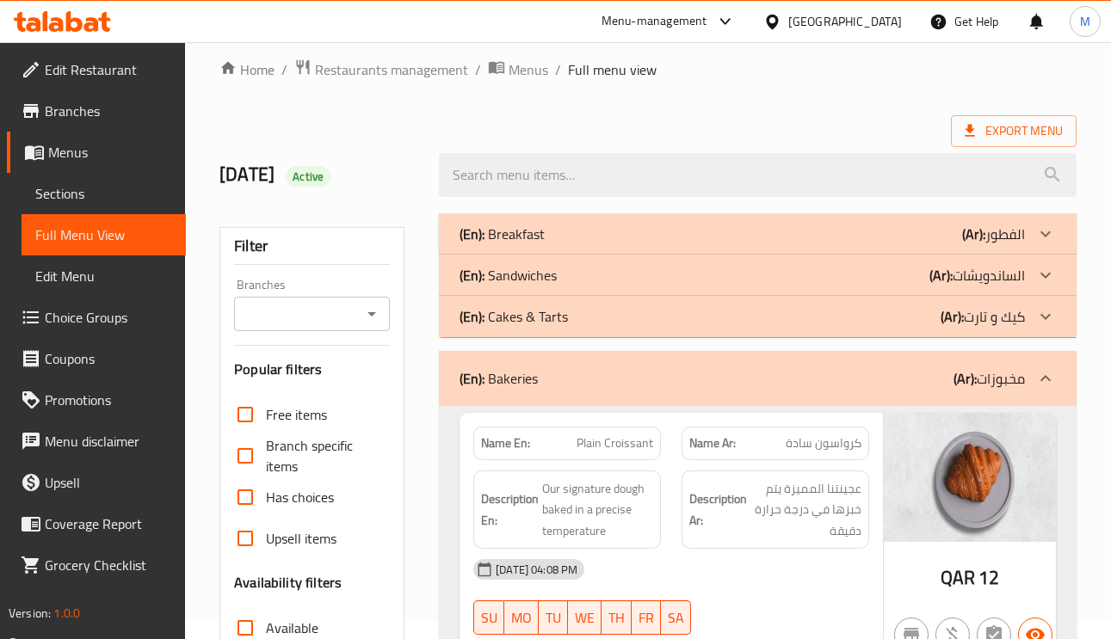
scroll to position [0, 0]
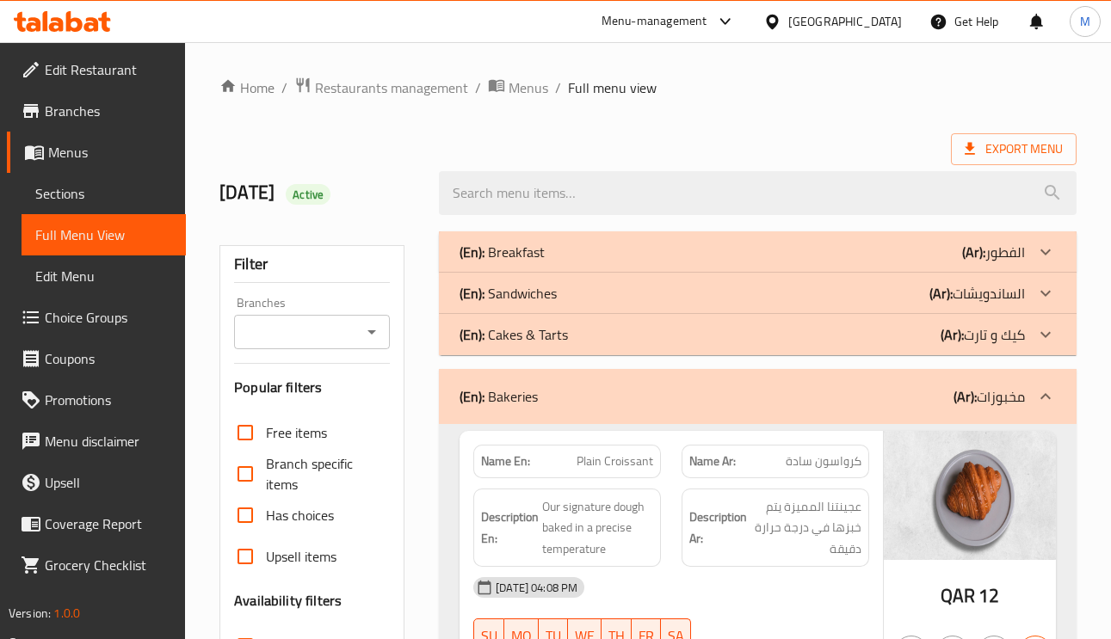
click at [1040, 263] on icon at bounding box center [1045, 252] width 21 height 21
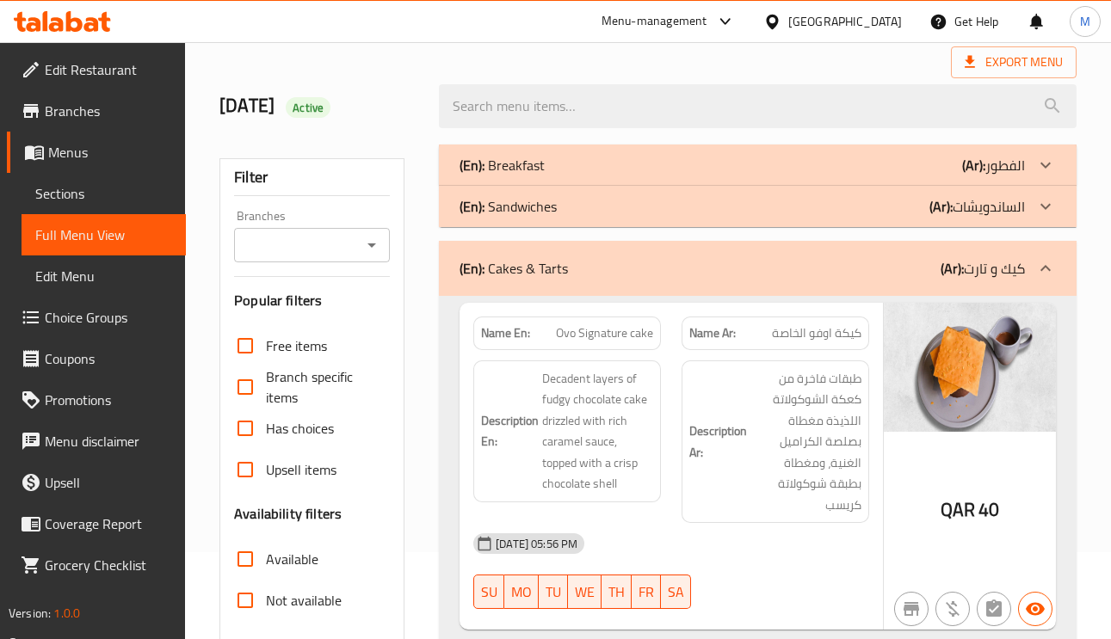
scroll to position [129, 0]
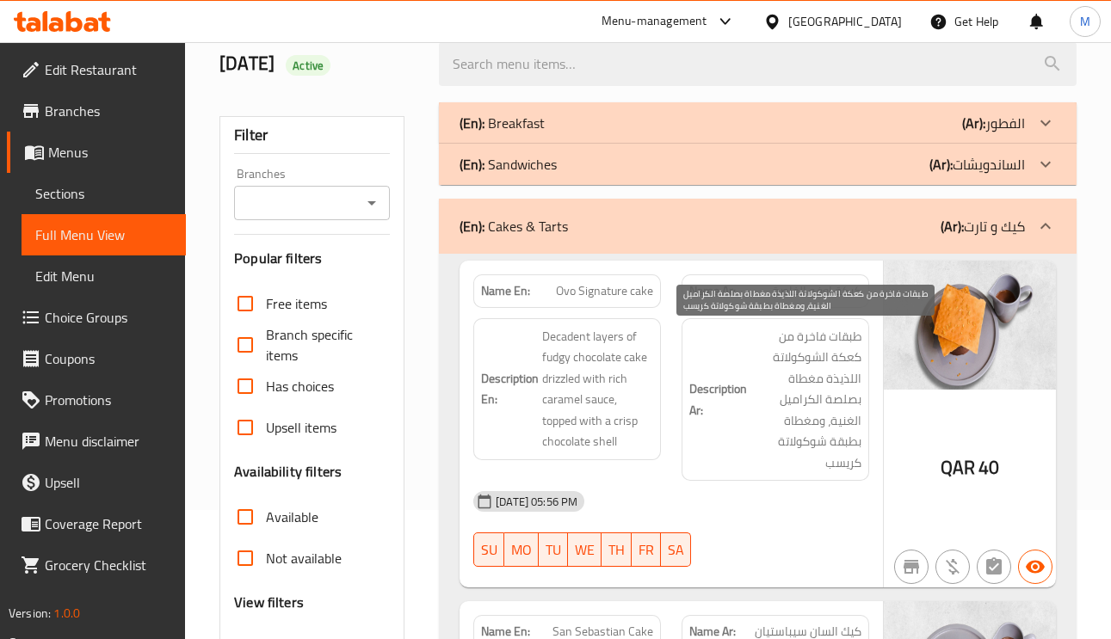
drag, startPoint x: 837, startPoint y: 380, endPoint x: 863, endPoint y: 395, distance: 30.1
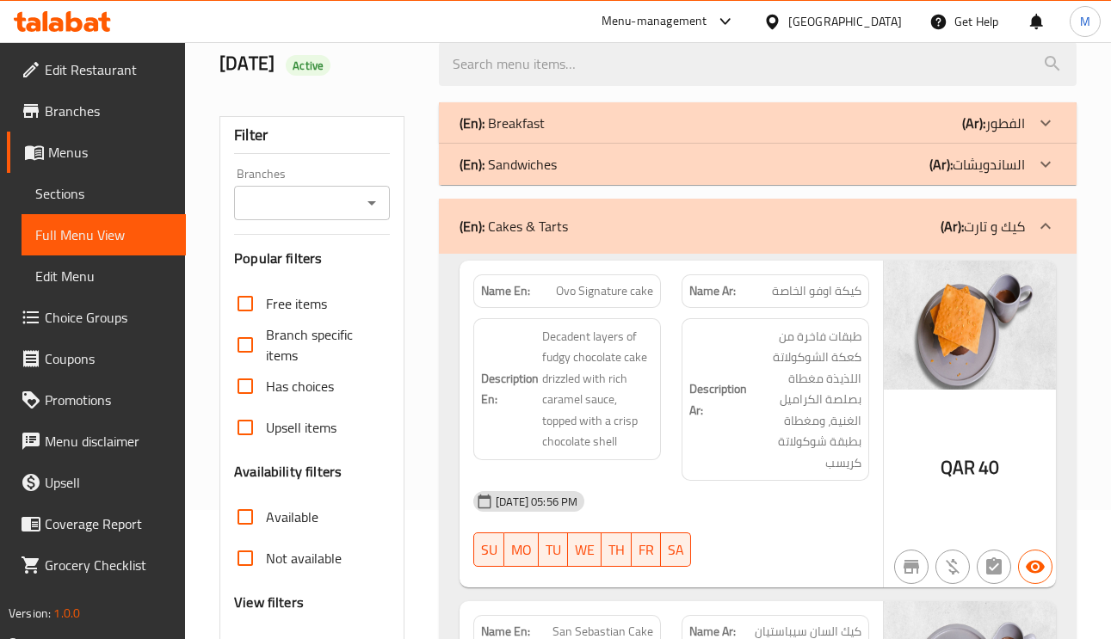
drag, startPoint x: 863, startPoint y: 395, endPoint x: 1000, endPoint y: 410, distance: 137.6
click at [1000, 410] on div "QAR 40" at bounding box center [970, 425] width 172 height 328
click at [612, 294] on span "Ovo Signature cake" at bounding box center [604, 291] width 97 height 18
copy span "Signature"
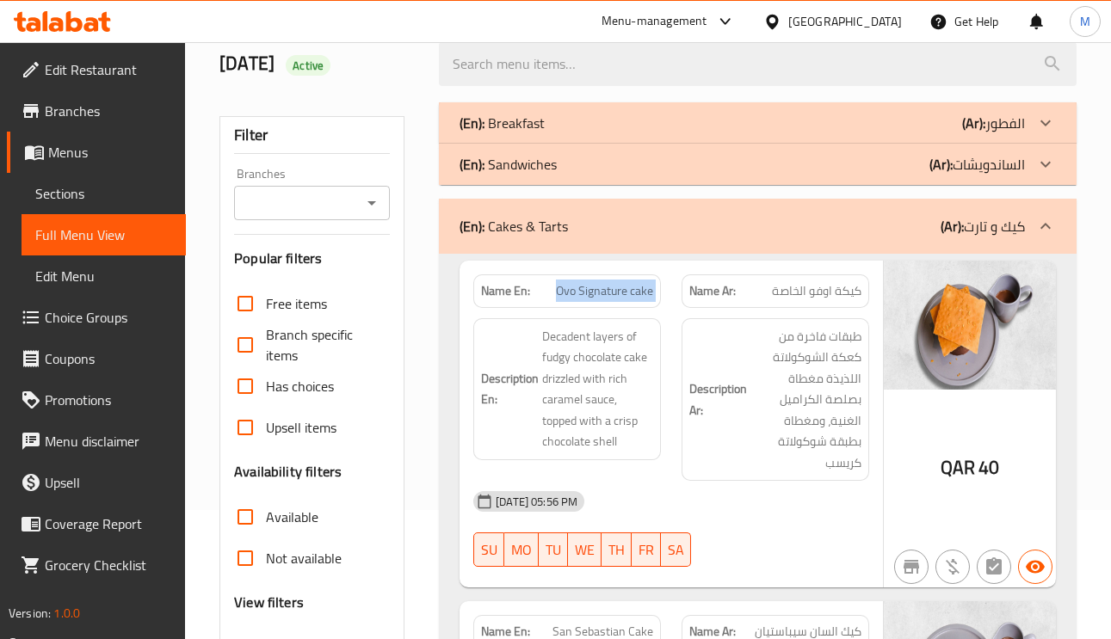
click at [611, 293] on span "Ovo Signature cake" at bounding box center [604, 291] width 97 height 18
copy span "Ovo Signature cake"
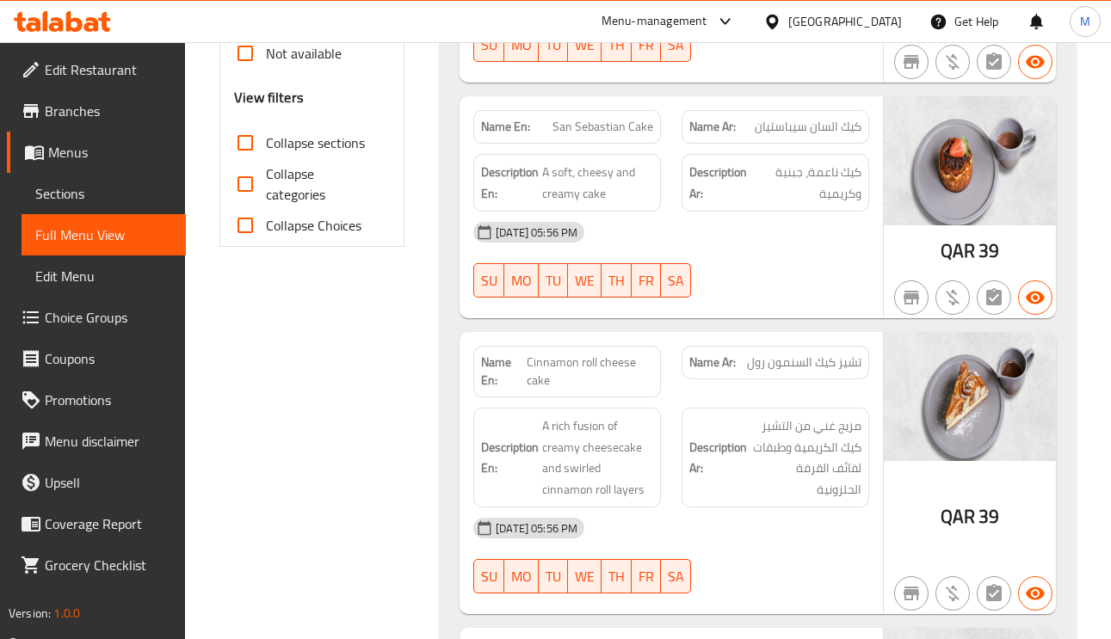
scroll to position [646, 0]
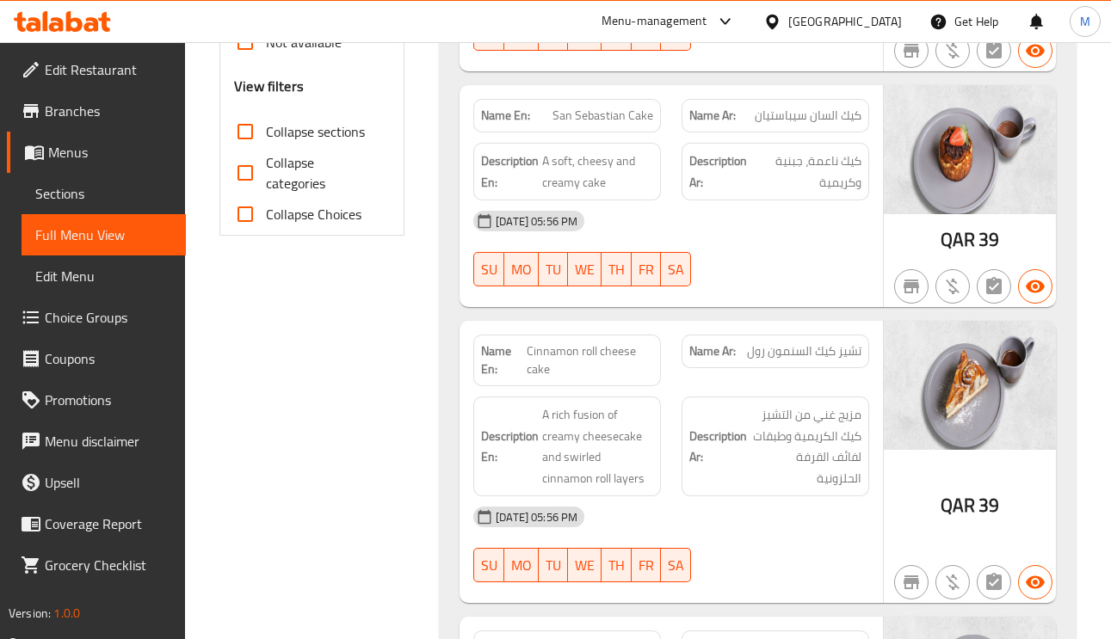
click at [557, 343] on span "Cinnamon roll cheese cake" at bounding box center [590, 361] width 127 height 36
copy span "Cinnamon roll cheese cake"
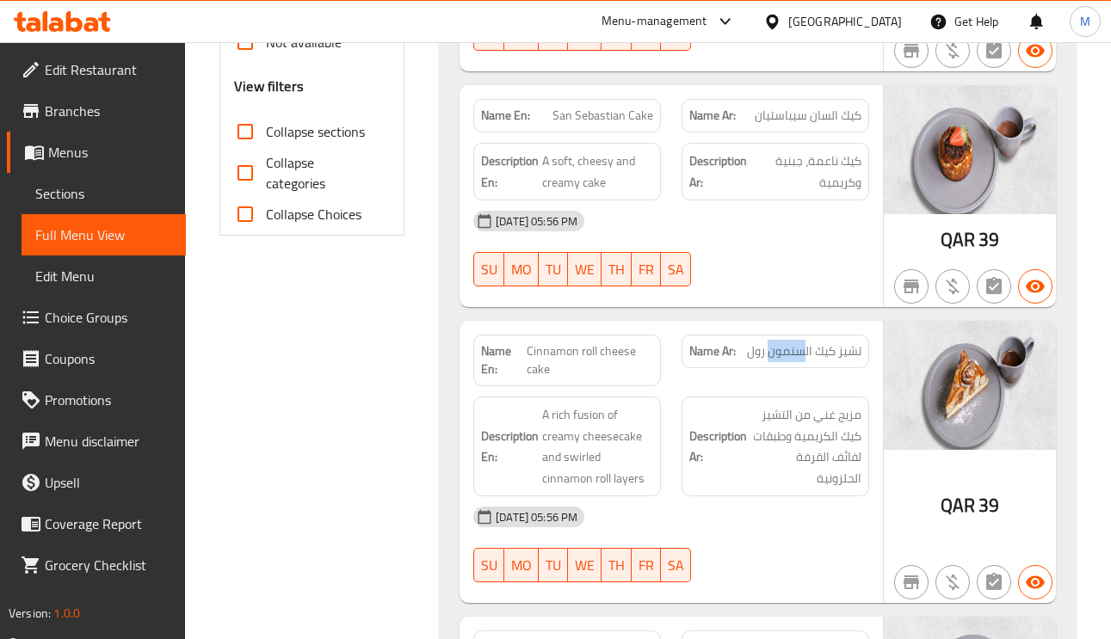
drag, startPoint x: 800, startPoint y: 333, endPoint x: 811, endPoint y: 52, distance: 281.7
click at [767, 343] on span "تشيز كيك السنمون رول" at bounding box center [804, 352] width 114 height 18
copy span "سنمون"
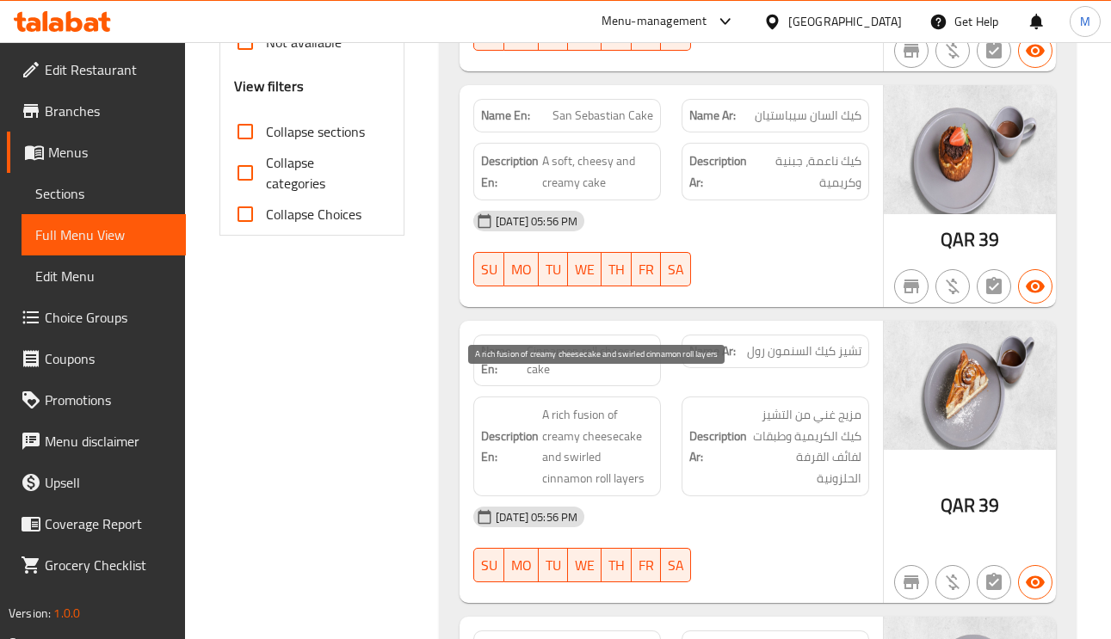
click at [581, 435] on span "A rich fusion of creamy cheesecake and swirled cinnamon roll layers" at bounding box center [597, 447] width 111 height 84
click at [581, 436] on span "A rich fusion of creamy cheesecake and swirled cinnamon roll layers" at bounding box center [597, 447] width 111 height 84
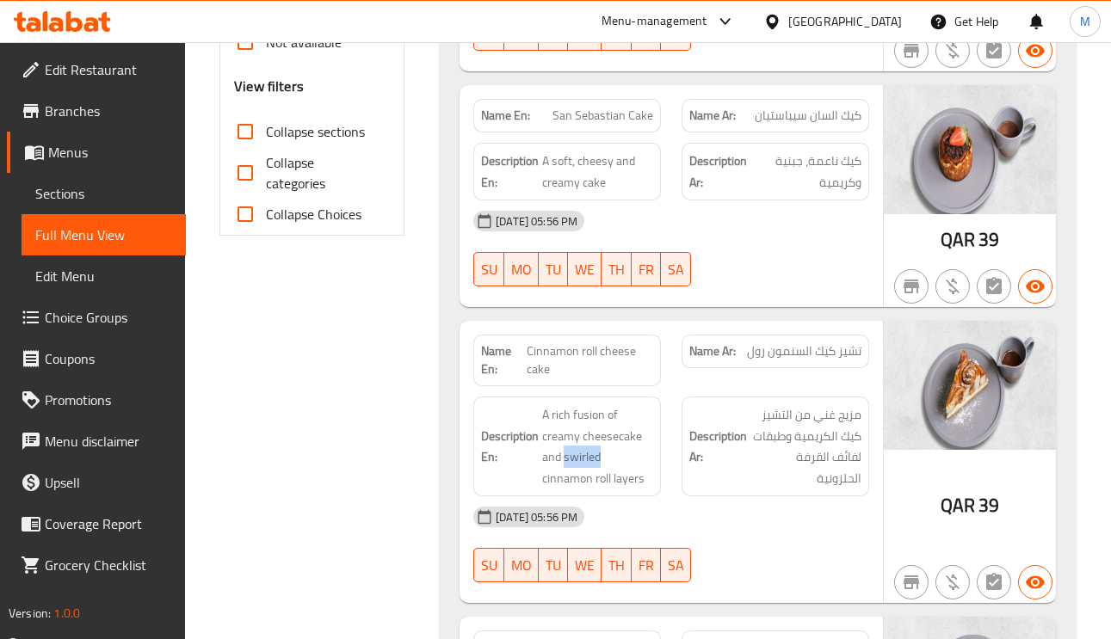
copy span "swirled"
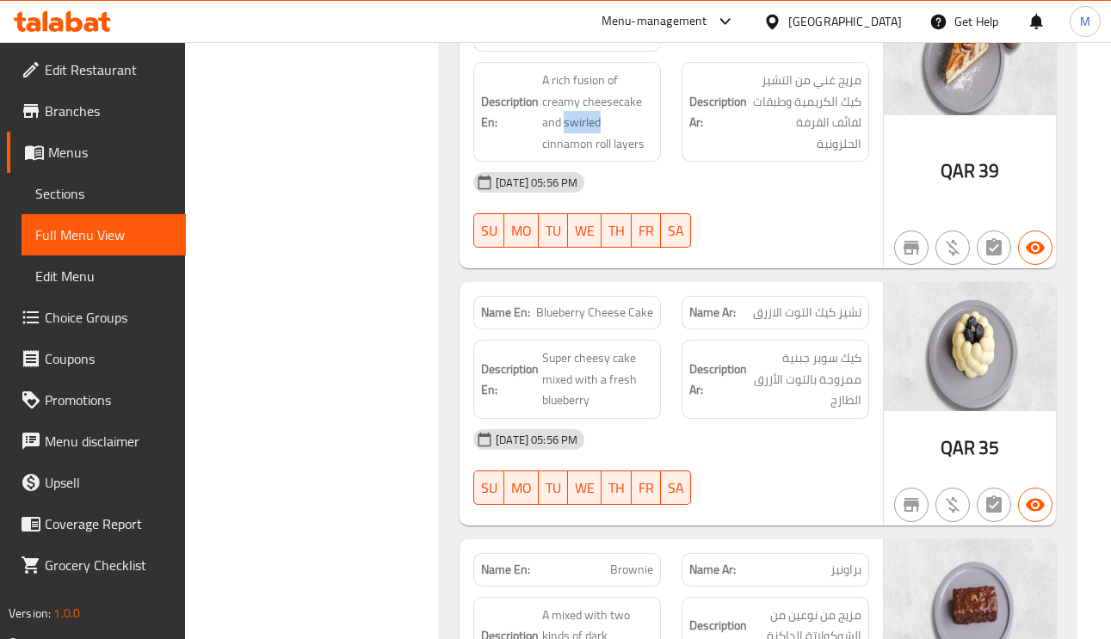
scroll to position [1033, 0]
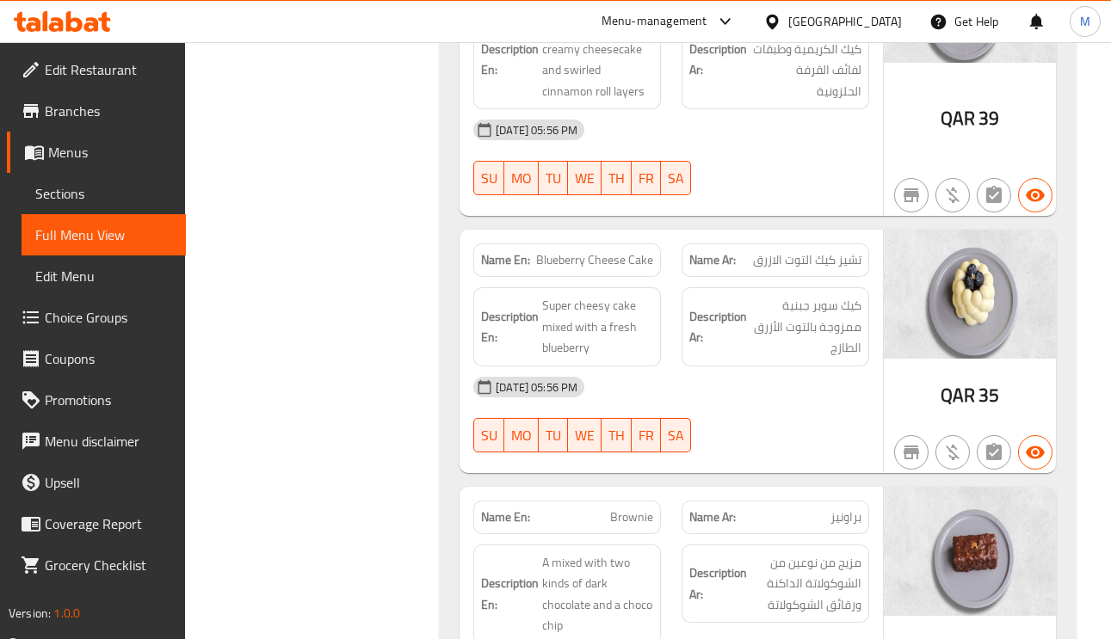
click at [831, 509] on span "براونيز" at bounding box center [846, 518] width 31 height 18
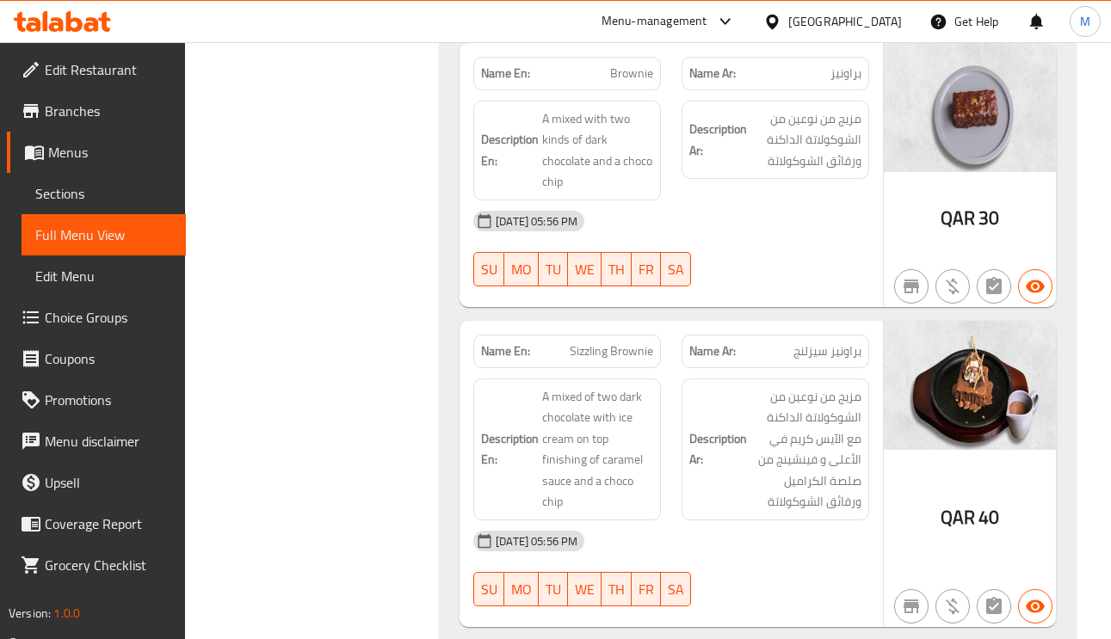
scroll to position [1549, 0]
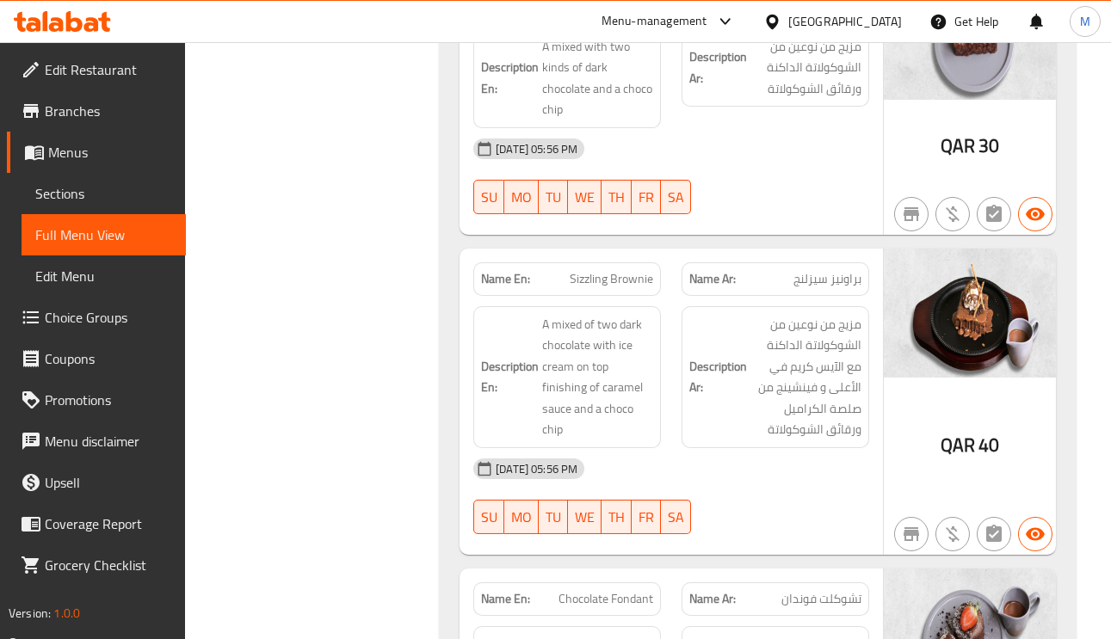
click at [834, 270] on span "براونيز سيزلنج" at bounding box center [828, 279] width 68 height 18
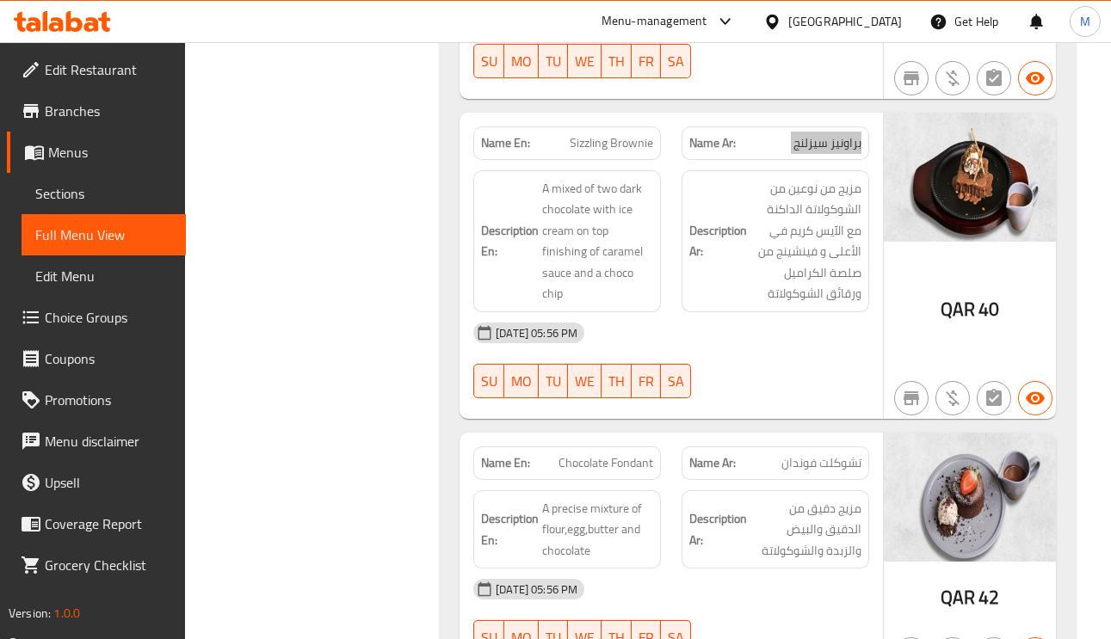
scroll to position [1937, 0]
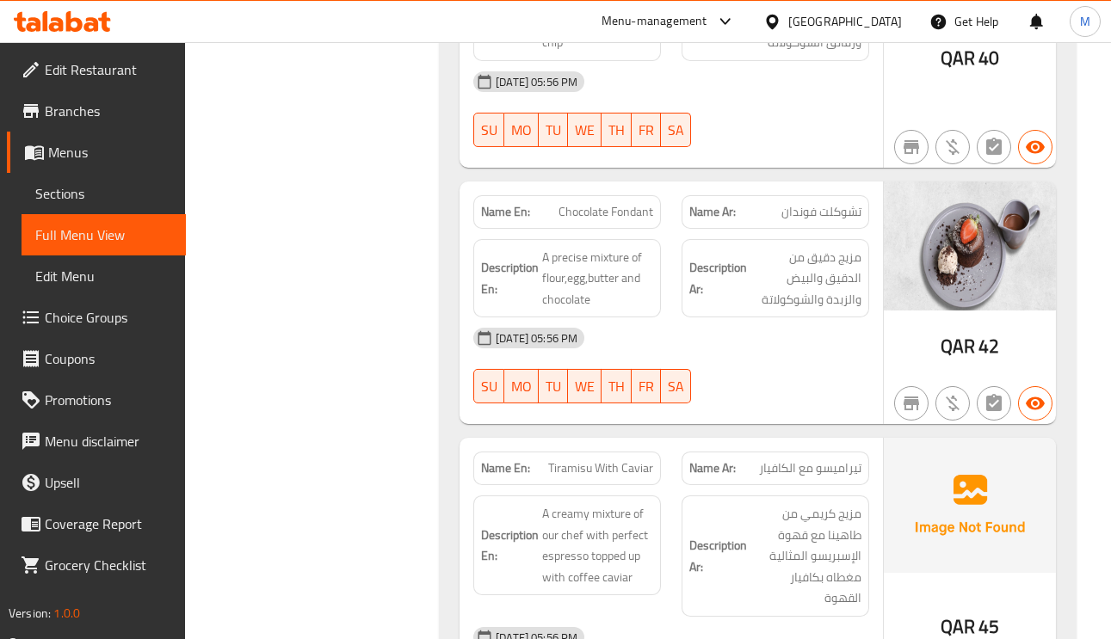
click at [646, 203] on span "Chocolate Fondant" at bounding box center [606, 212] width 95 height 18
copy span "Chocolate Fondant"
click at [578, 239] on div "Description En: A precise mixture of flour,egg,butter and chocolate" at bounding box center [567, 278] width 188 height 79
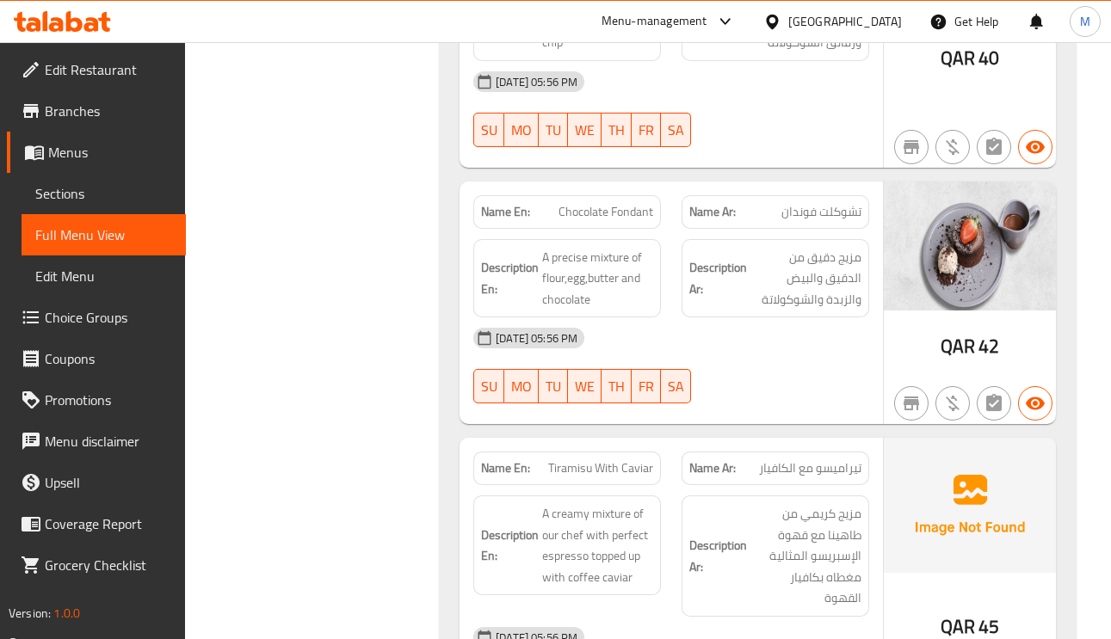
click at [578, 239] on div "Description En: A precise mixture of flour,egg,butter and chocolate" at bounding box center [567, 278] width 188 height 79
copy span "precise"
click at [576, 269] on span "A precise mixture of flour,egg,butter and chocolate" at bounding box center [597, 279] width 111 height 64
click at [609, 263] on span "A precise mixture of flour,egg,butter and chocolate" at bounding box center [597, 279] width 111 height 64
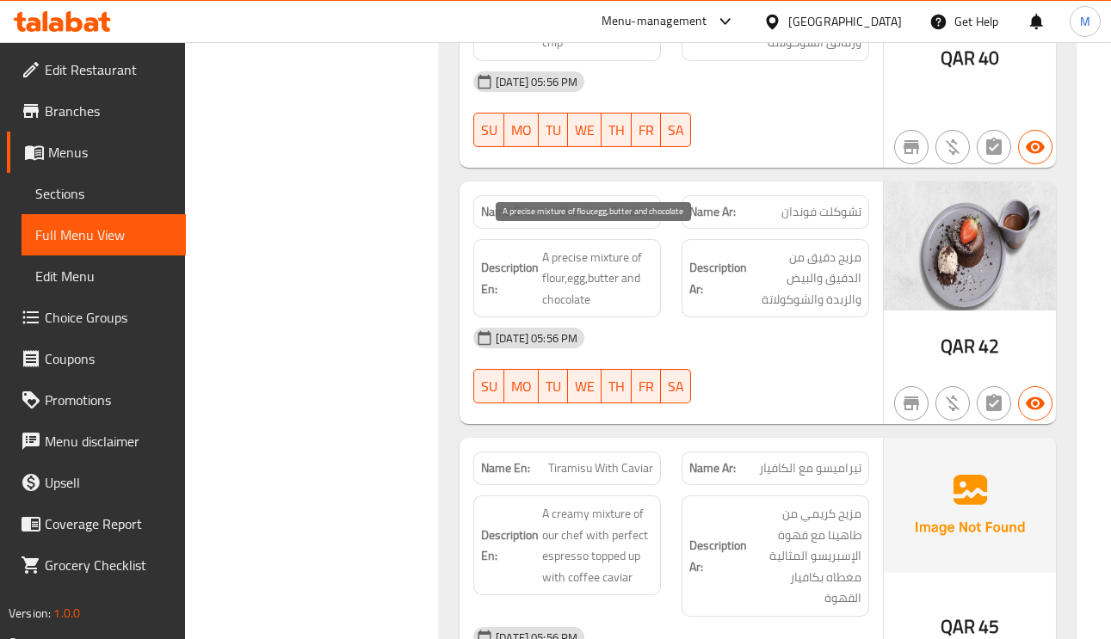
click at [609, 263] on span "A precise mixture of flour,egg,butter and chocolate" at bounding box center [597, 279] width 111 height 64
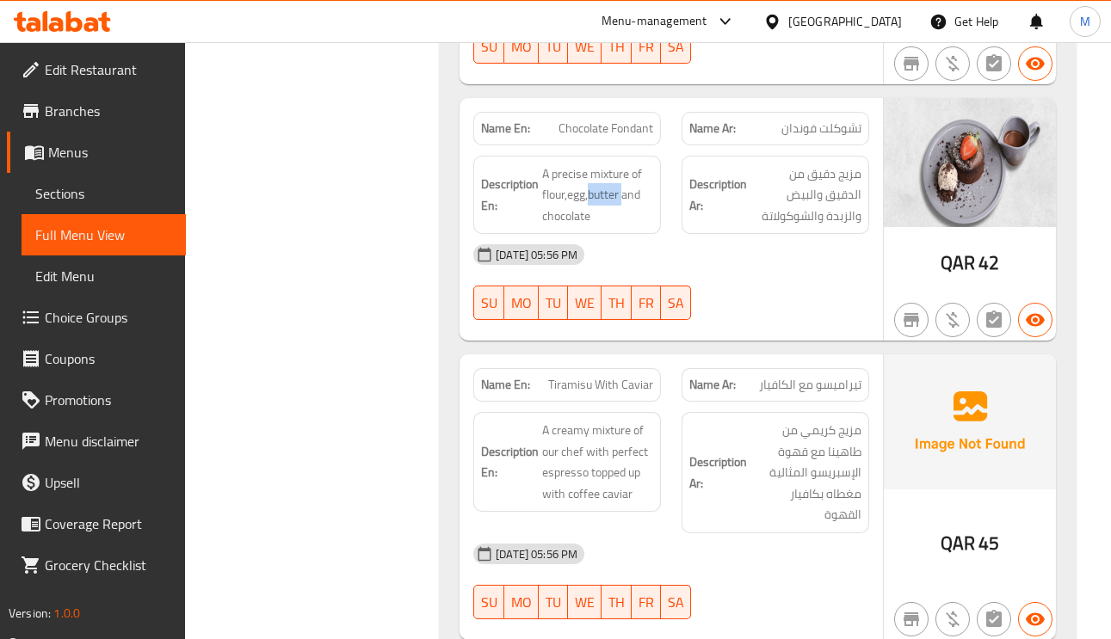
scroll to position [2066, 0]
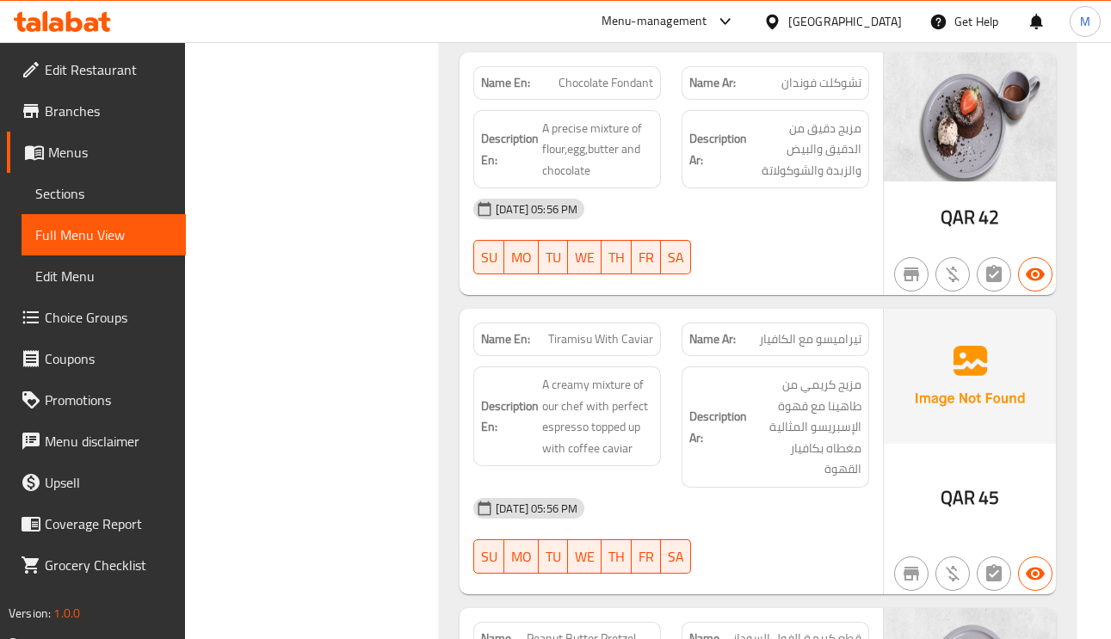
click at [825, 335] on span "تيراميسو مع الكافيار" at bounding box center [810, 340] width 102 height 18
click at [631, 331] on span "Tiramisu With Caviar" at bounding box center [600, 340] width 105 height 18
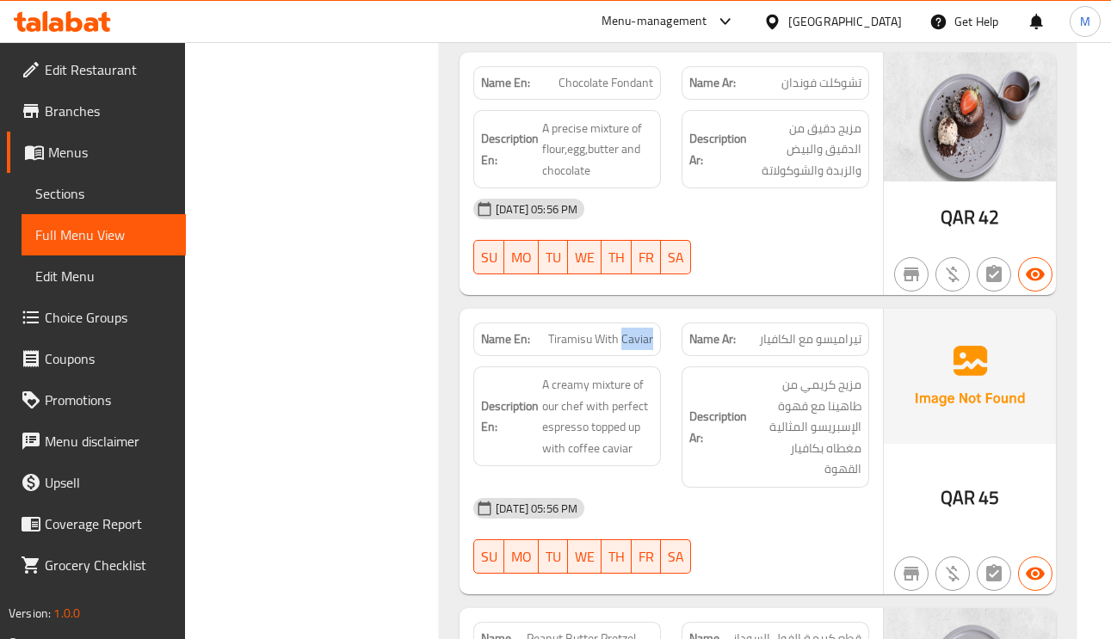
click at [631, 331] on span "Tiramisu With Caviar" at bounding box center [600, 340] width 105 height 18
copy span "Caviar"
click at [631, 331] on span "Tiramisu With Caviar" at bounding box center [600, 340] width 105 height 18
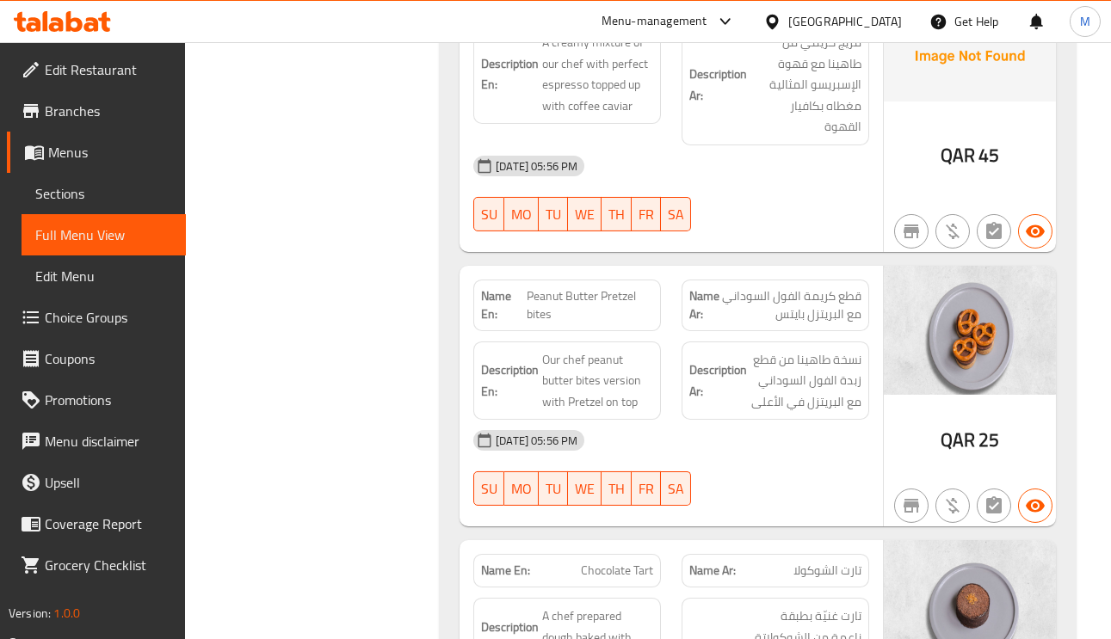
scroll to position [2453, 0]
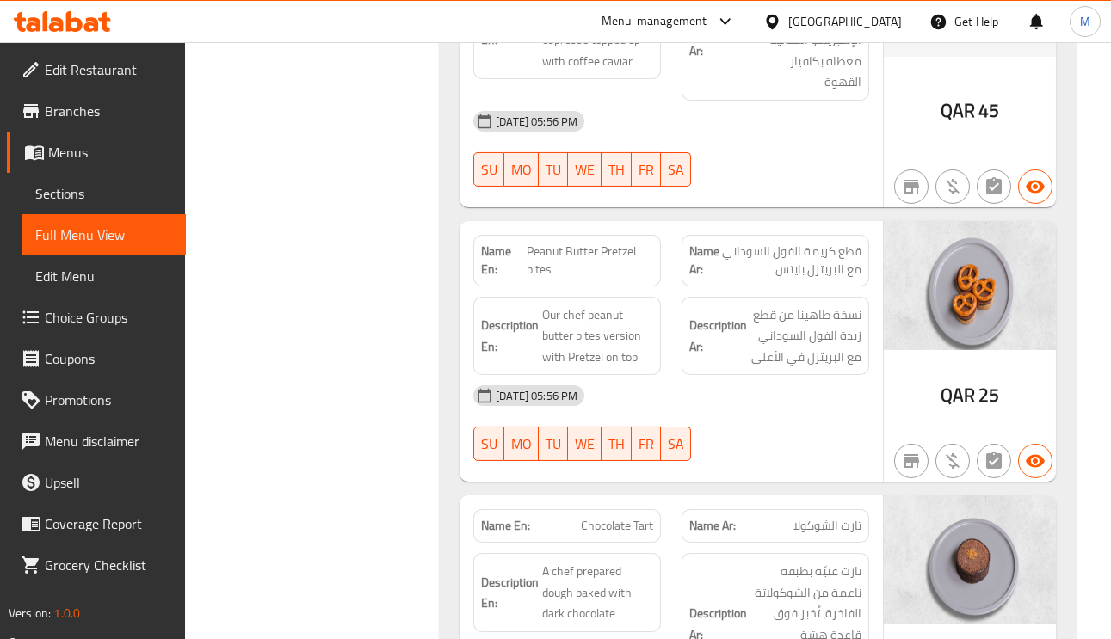
click at [622, 243] on span "Peanut Butter Pretzel bites" at bounding box center [590, 261] width 127 height 36
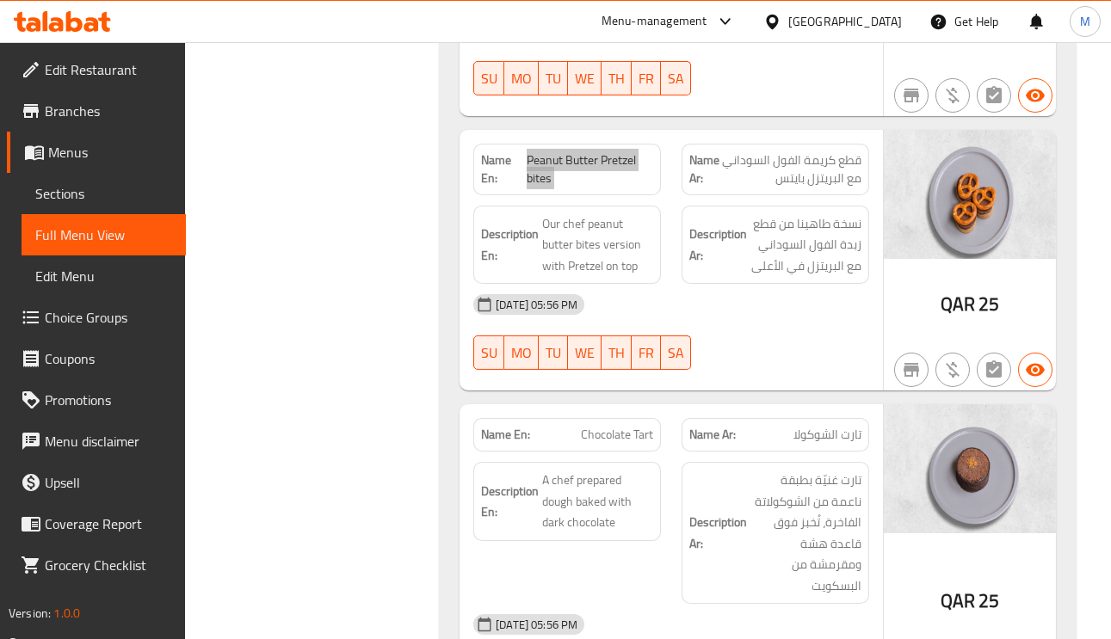
scroll to position [2711, 0]
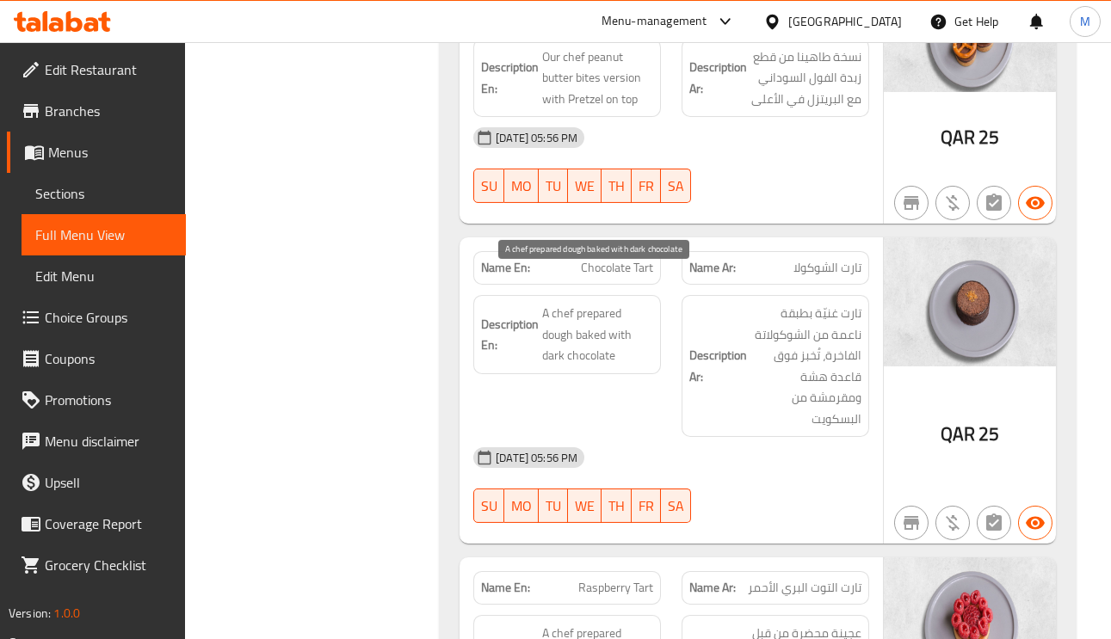
click at [612, 313] on span "A chef prepared dough baked with dark chocolate" at bounding box center [597, 335] width 111 height 64
click at [793, 404] on div "Description Ar: تارت غنيّة بطبقة ناعمة من الشوكولاتة الفاخرة، تُخبز فوق قاعدة ه…" at bounding box center [776, 366] width 188 height 142
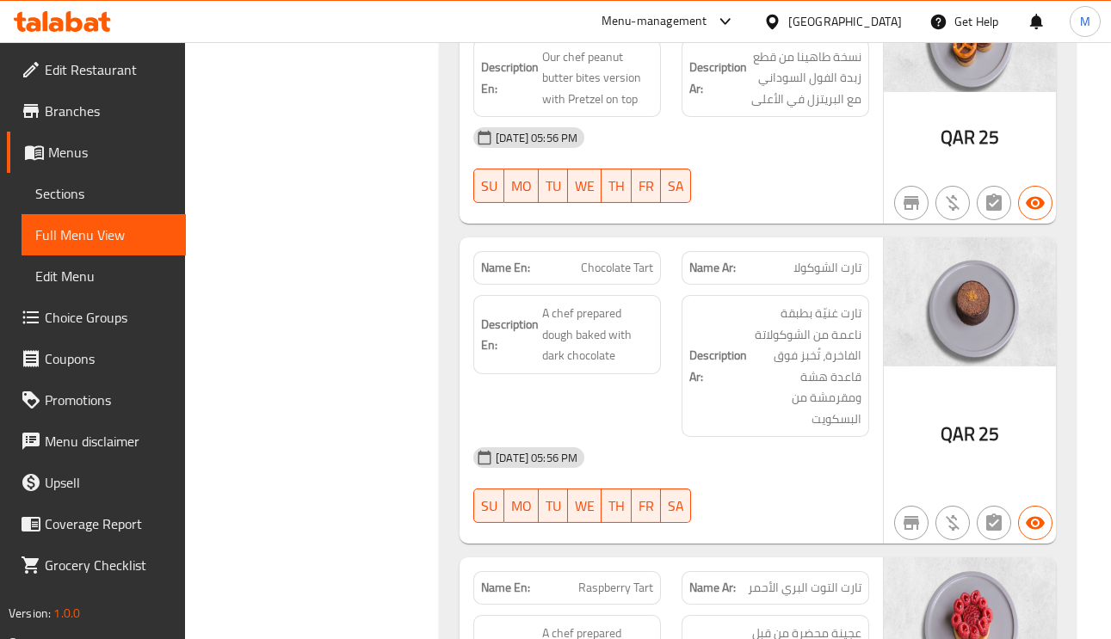
click at [643, 259] on span "Chocolate Tart" at bounding box center [617, 268] width 72 height 18
click at [646, 251] on div "Name En: Chocolate Tart" at bounding box center [567, 268] width 188 height 34
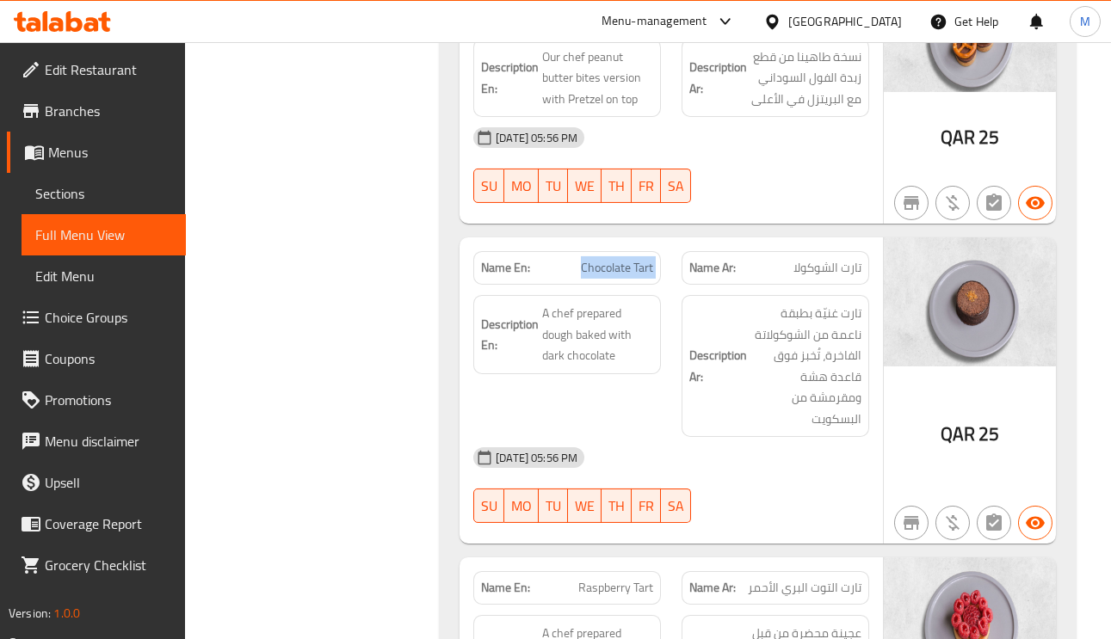
click at [646, 251] on div "Name En: Chocolate Tart" at bounding box center [567, 268] width 188 height 34
click at [607, 259] on span "Chocolate Tart" at bounding box center [617, 268] width 72 height 18
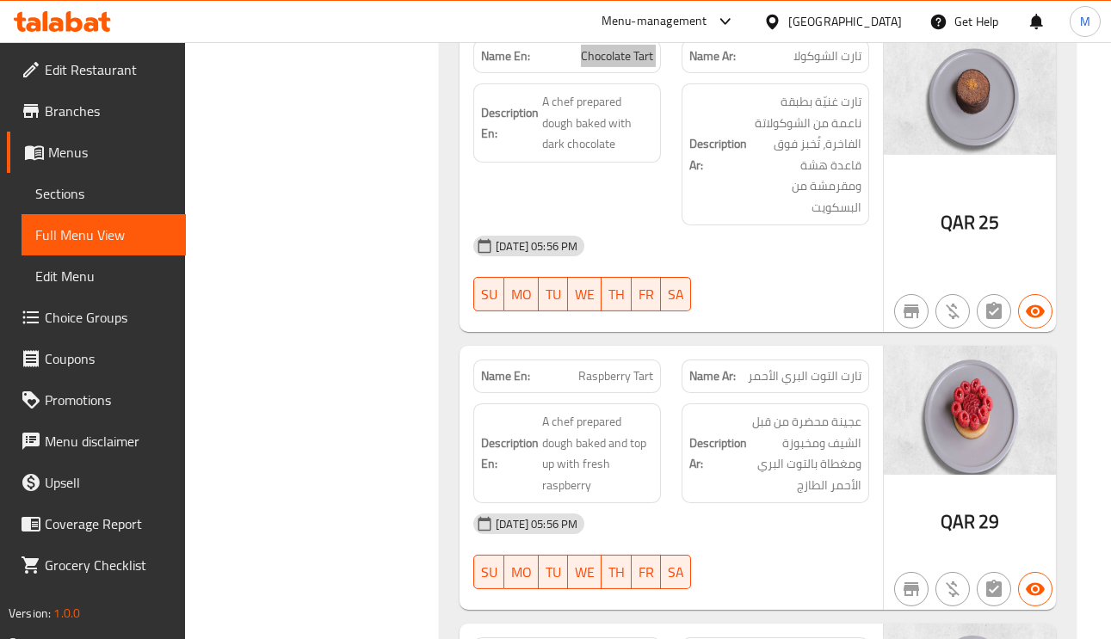
scroll to position [2969, 0]
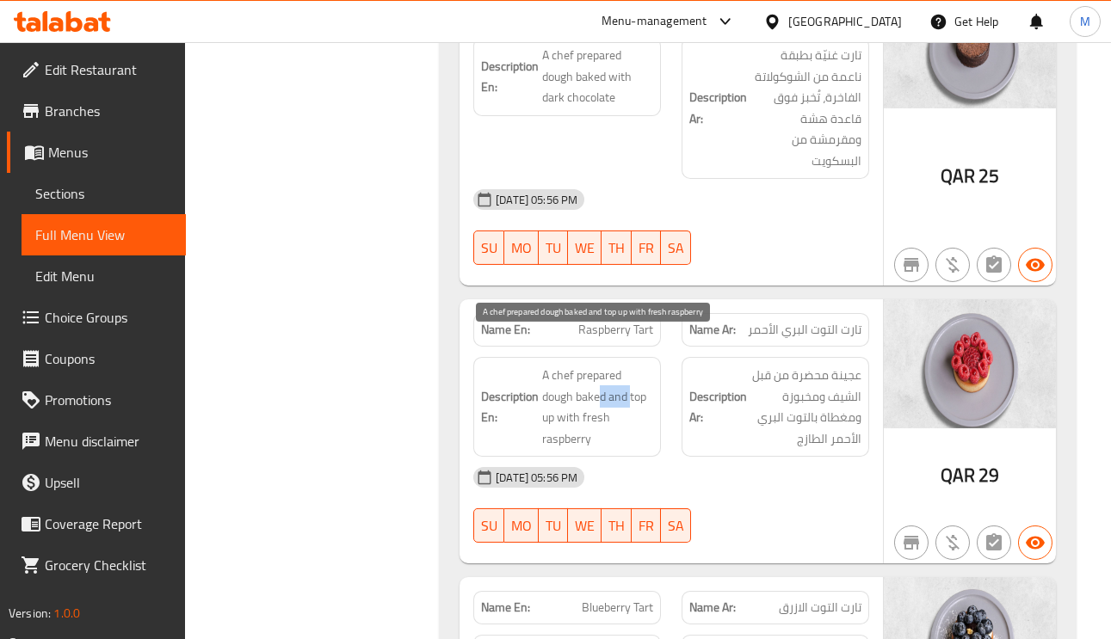
drag, startPoint x: 603, startPoint y: 367, endPoint x: 632, endPoint y: 374, distance: 29.4
click at [632, 374] on span "A chef prepared dough baked and top up with fresh raspberry" at bounding box center [597, 407] width 111 height 84
drag, startPoint x: 625, startPoint y: 359, endPoint x: 556, endPoint y: 384, distance: 73.2
click at [556, 384] on span "A chef prepared dough baked and top up with fresh raspberry" at bounding box center [597, 407] width 111 height 84
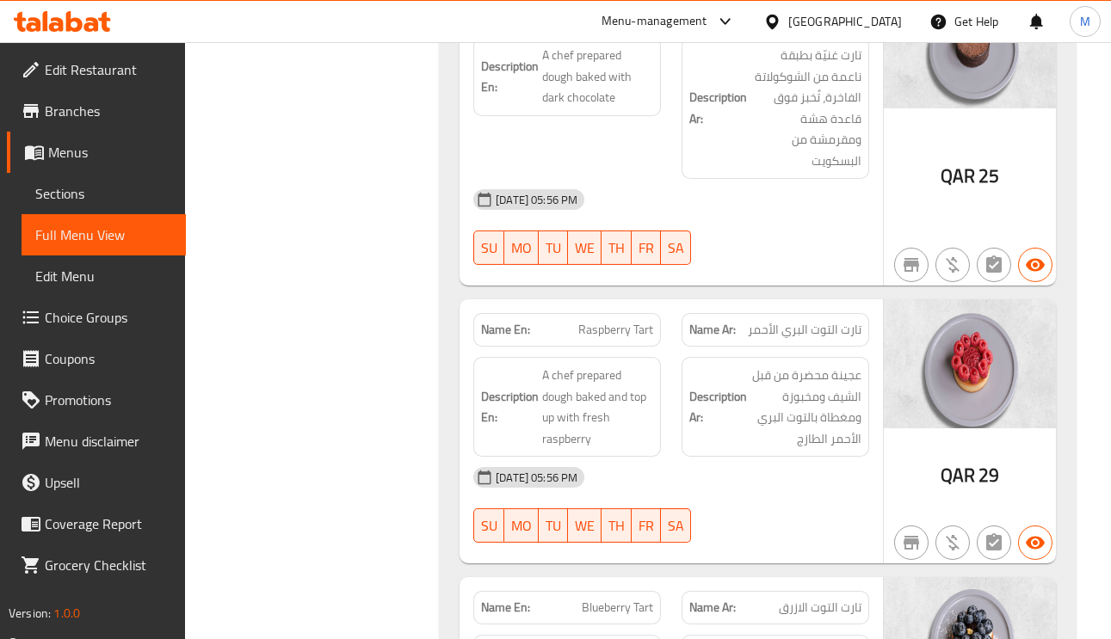
click at [569, 415] on span "A chef prepared dough baked and top up with fresh raspberry" at bounding box center [597, 407] width 111 height 84
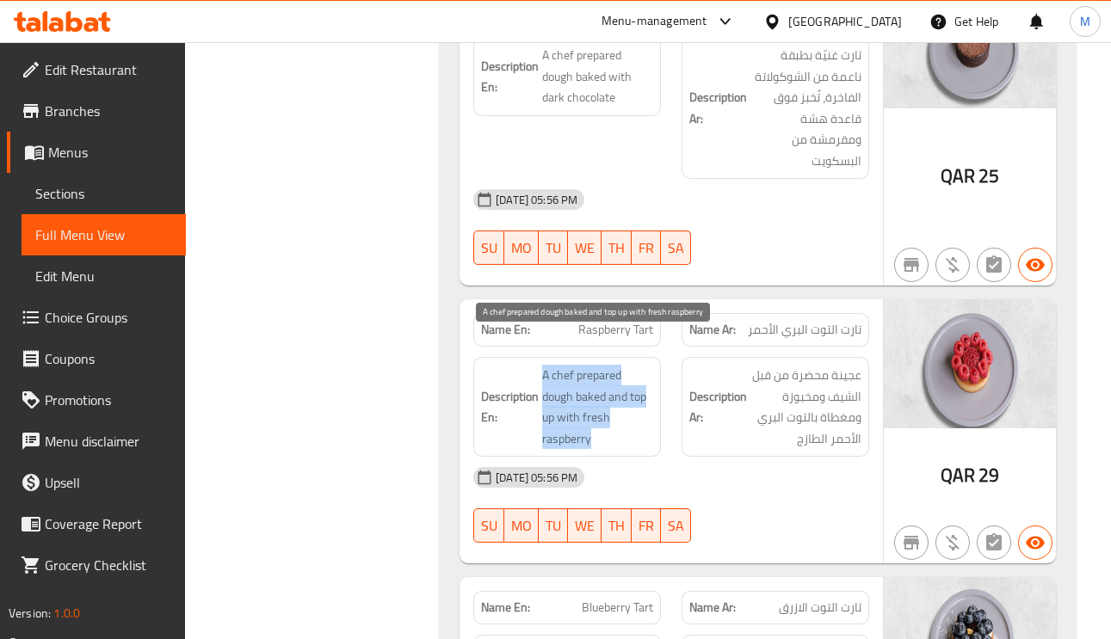
click at [569, 414] on span "A chef prepared dough baked and top up with fresh raspberry" at bounding box center [597, 407] width 111 height 84
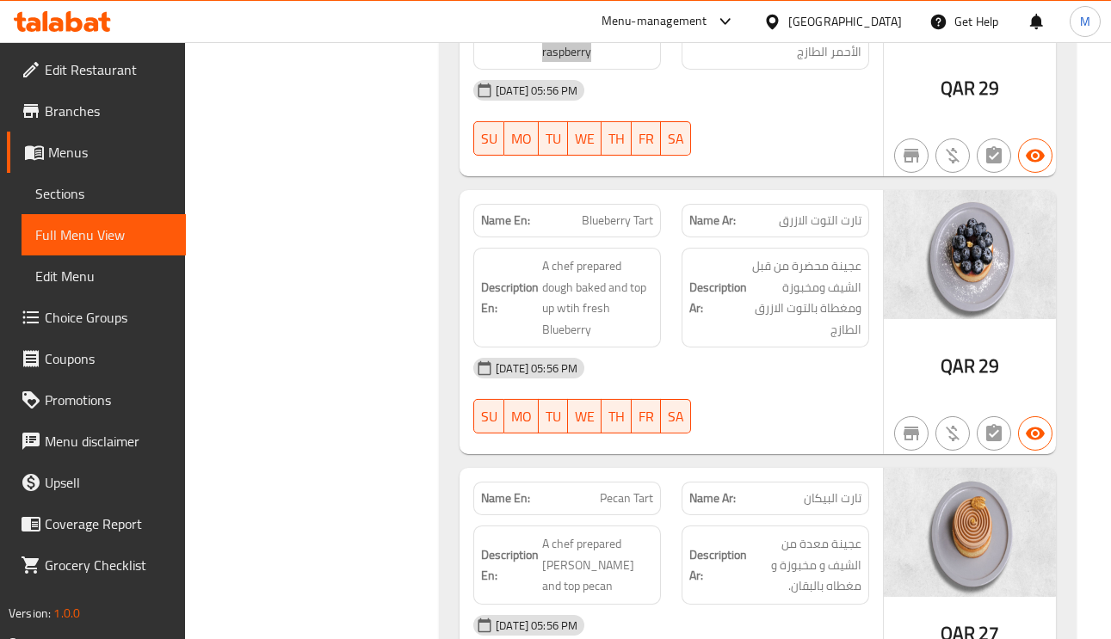
scroll to position [3486, 0]
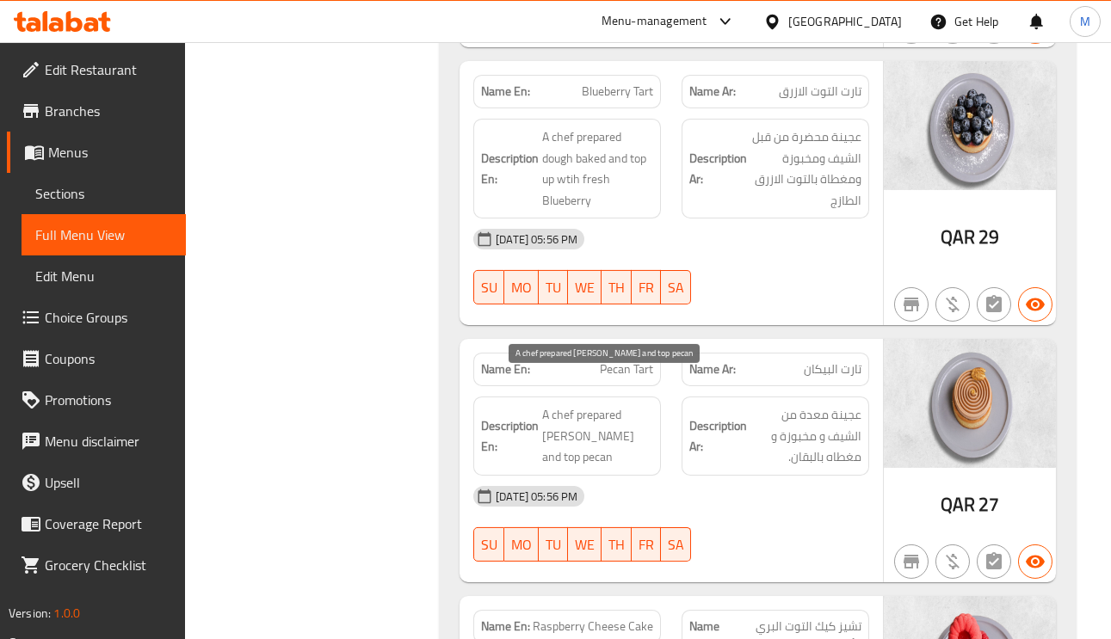
click at [559, 423] on span "A chef prepared dough baked and top pecan" at bounding box center [597, 437] width 111 height 64
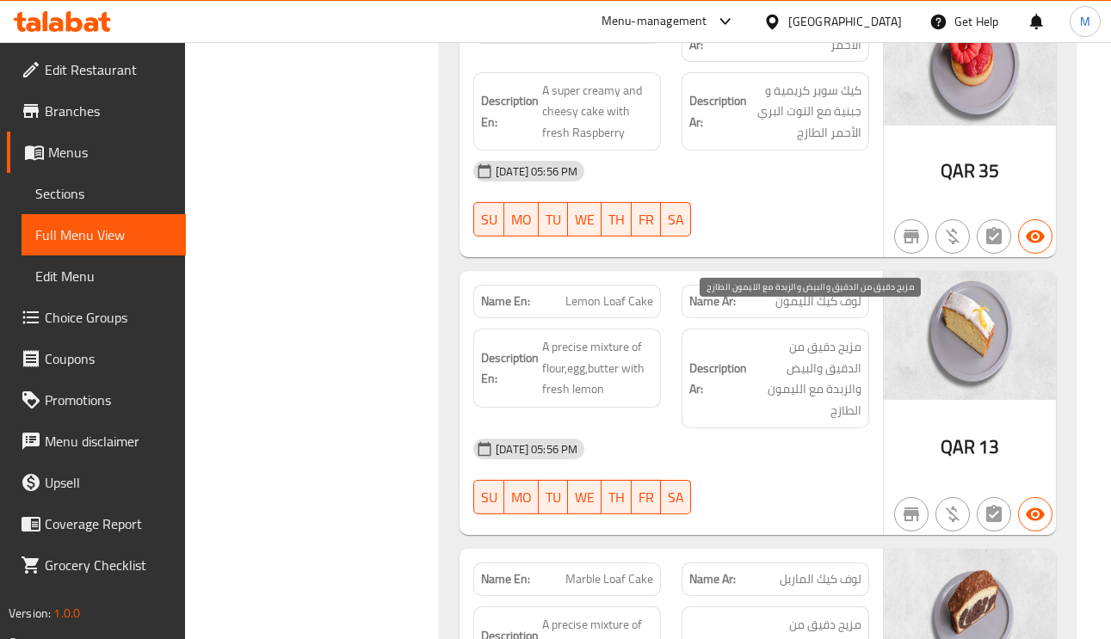
scroll to position [4131, 0]
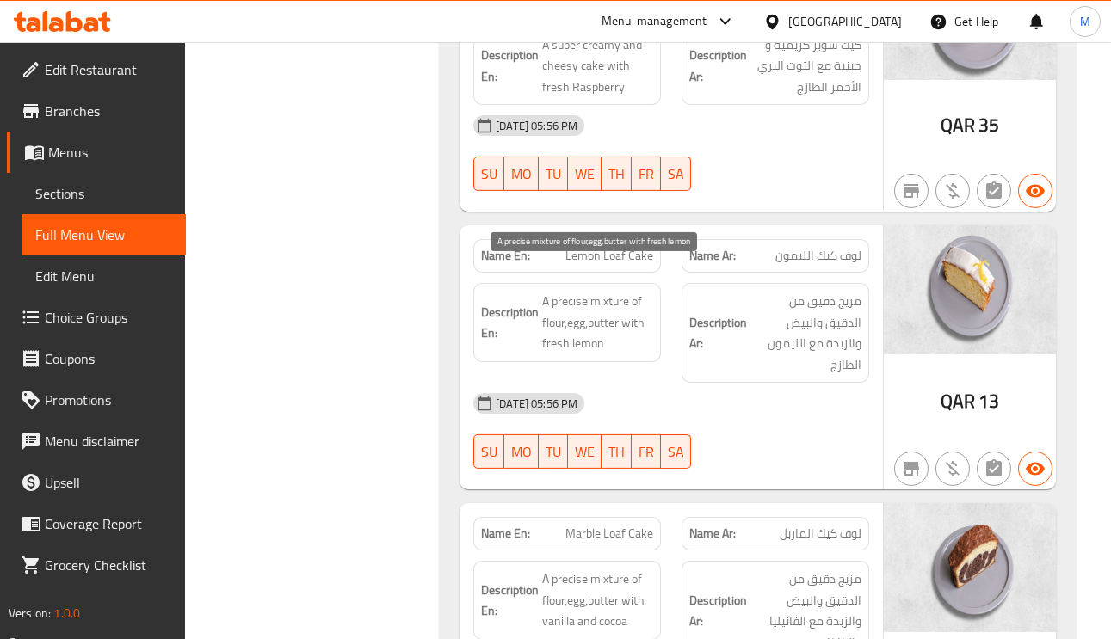
click at [572, 291] on span "A precise mixture of flour,egg,butter with fresh lemon" at bounding box center [597, 323] width 111 height 64
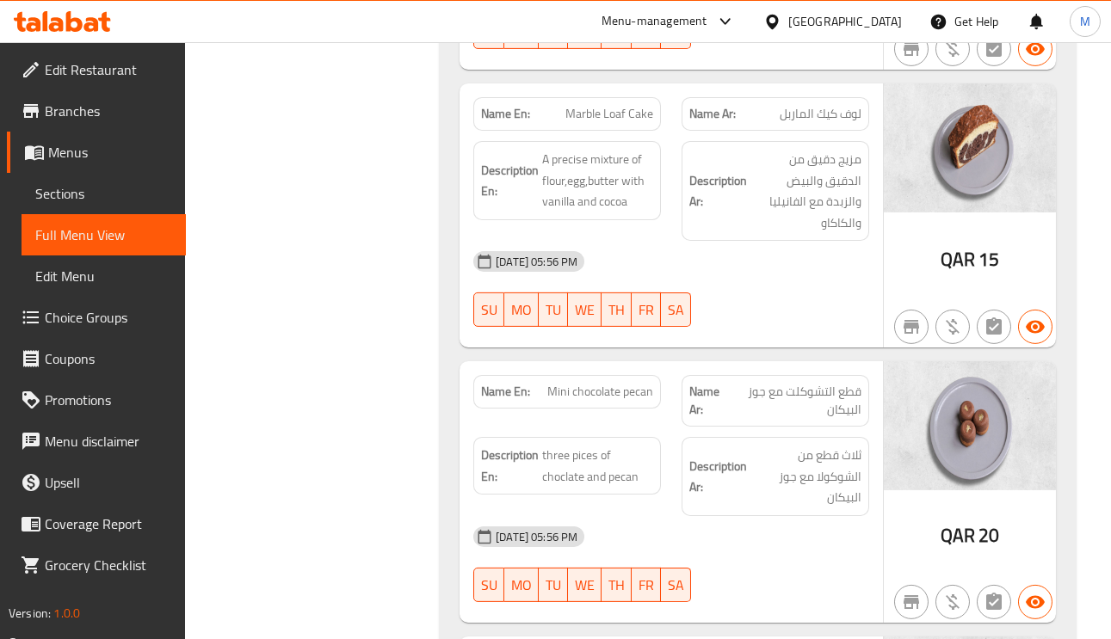
scroll to position [4648, 0]
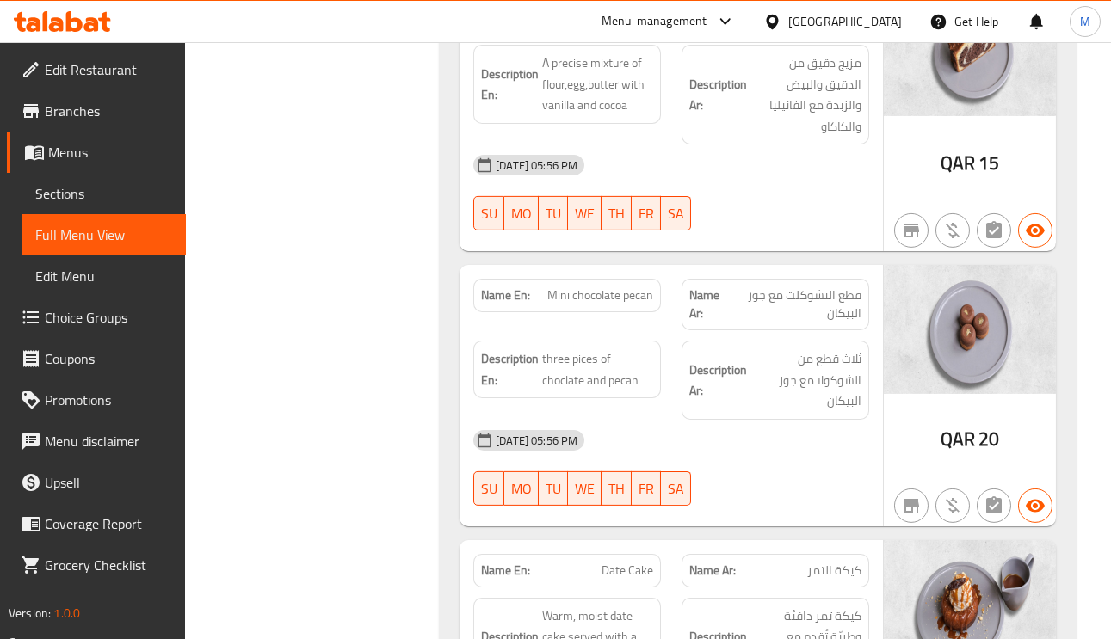
click at [611, 287] on span "Mini chocolate pecan" at bounding box center [600, 296] width 106 height 18
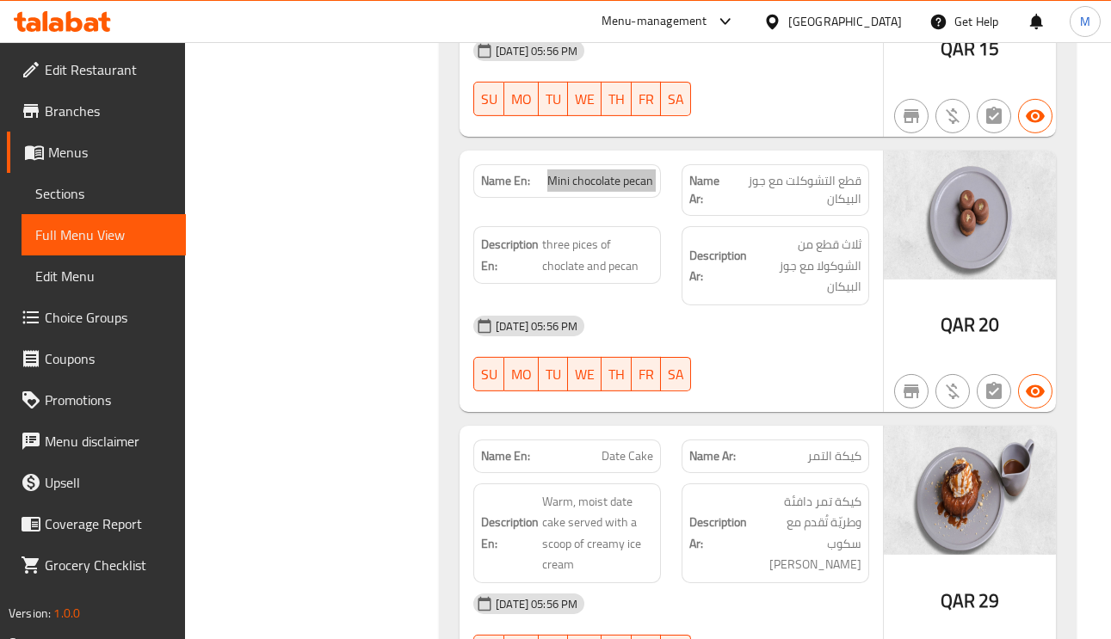
scroll to position [4906, 0]
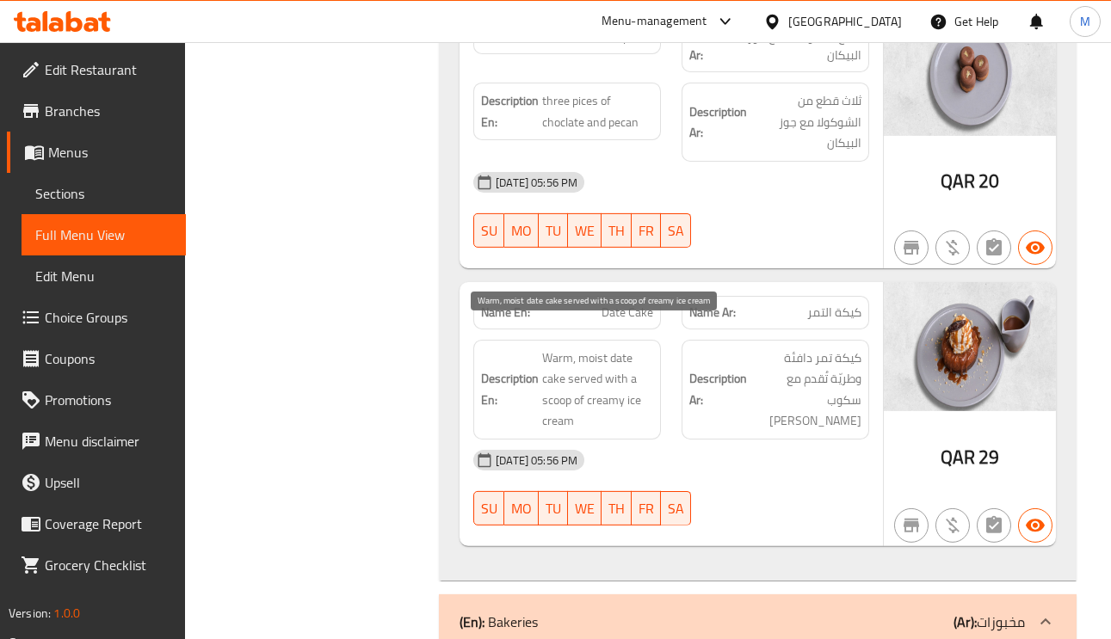
click at [596, 348] on span "Warm, moist date cake served with a scoop of creamy ice cream" at bounding box center [597, 390] width 111 height 84
click at [587, 352] on span "Warm, moist date cake served with a scoop of creamy ice cream" at bounding box center [597, 390] width 111 height 84
click at [560, 375] on span "Warm, moist date cake served with a scoop of creamy ice cream" at bounding box center [597, 390] width 111 height 84
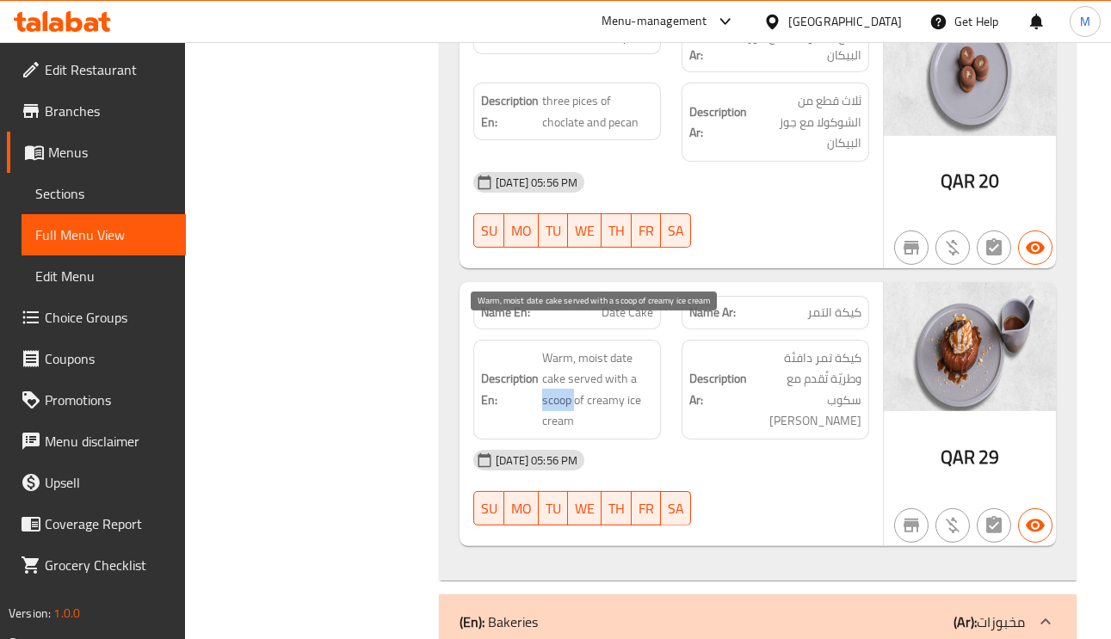
click at [560, 375] on span "Warm, moist date cake served with a scoop of creamy ice cream" at bounding box center [597, 390] width 111 height 84
click at [615, 304] on span "Date Cake" at bounding box center [628, 313] width 52 height 18
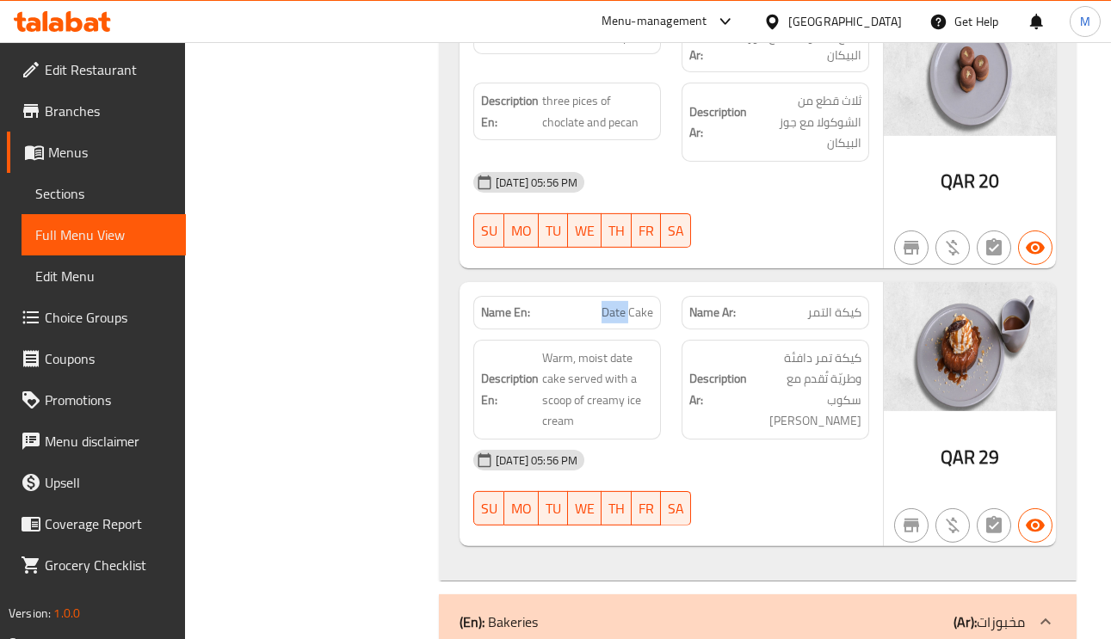
click at [615, 304] on span "Date Cake" at bounding box center [628, 313] width 52 height 18
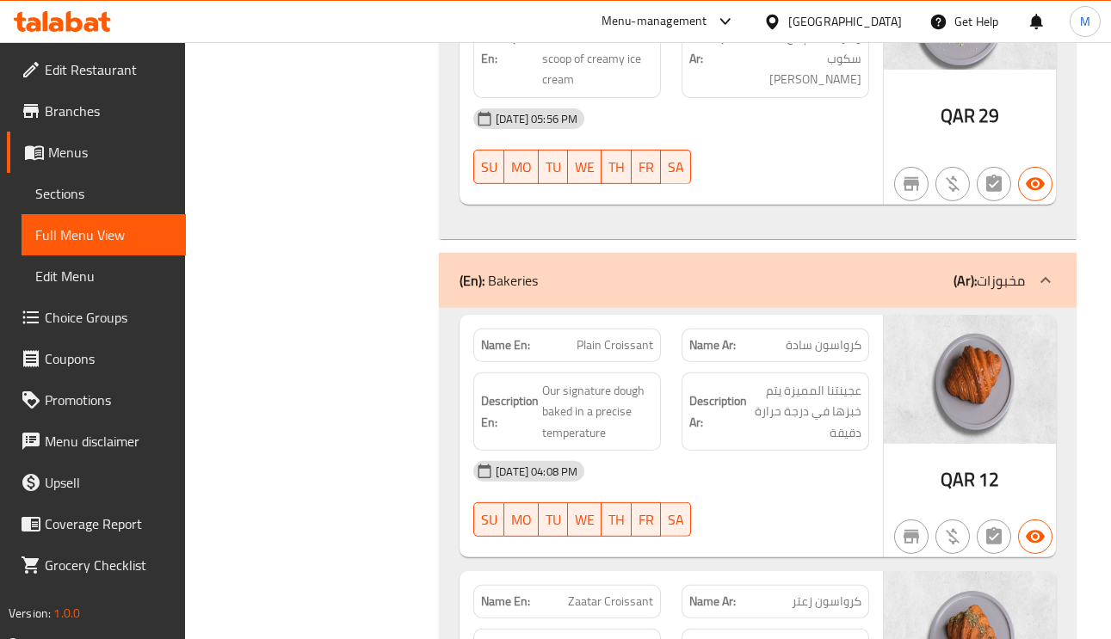
scroll to position [5293, 0]
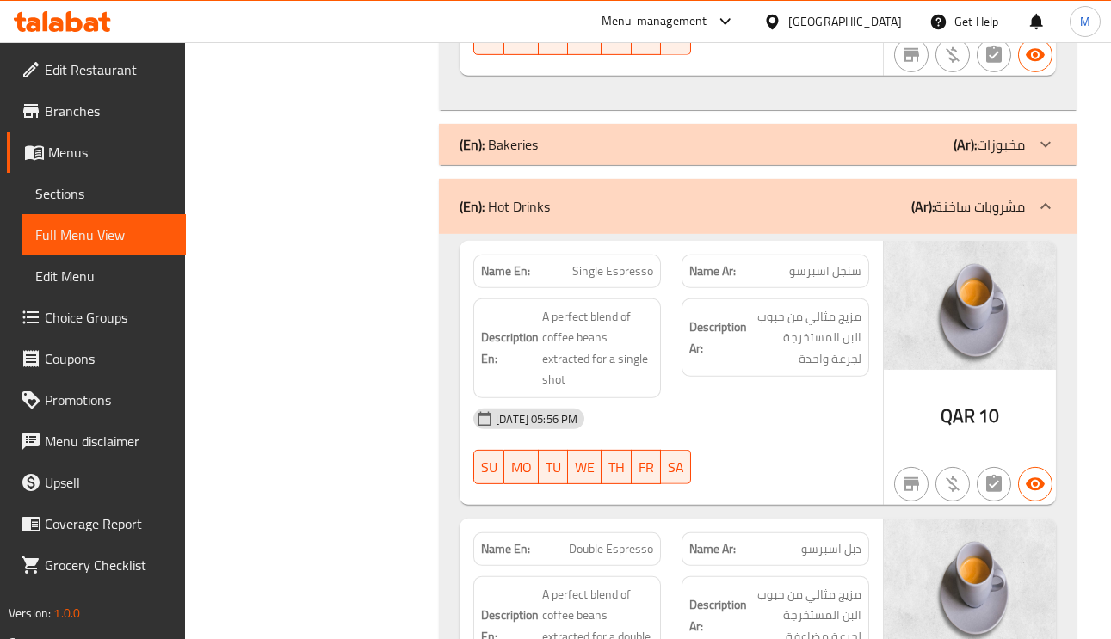
scroll to position [5422, 0]
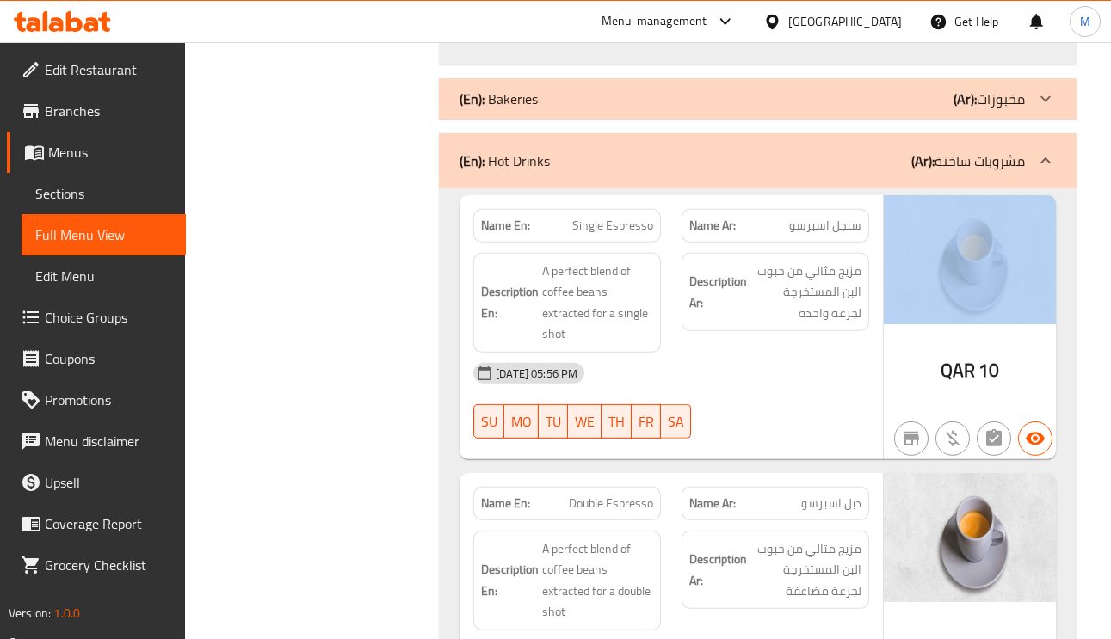
drag, startPoint x: 934, startPoint y: 339, endPoint x: 1042, endPoint y: 337, distance: 108.5
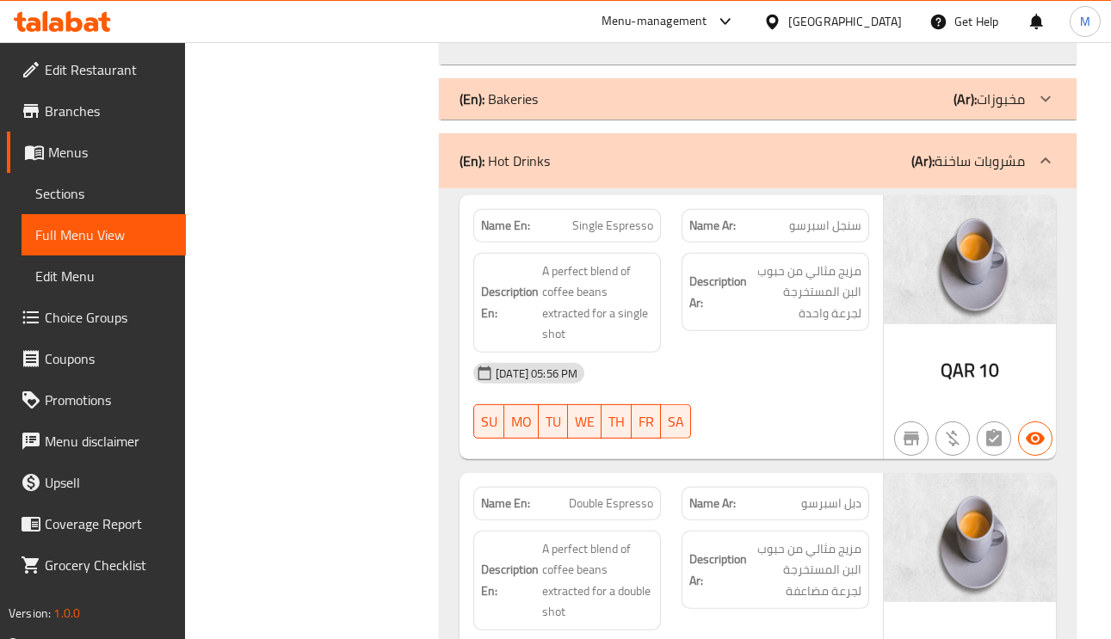
drag, startPoint x: 1008, startPoint y: 347, endPoint x: 924, endPoint y: 353, distance: 84.6
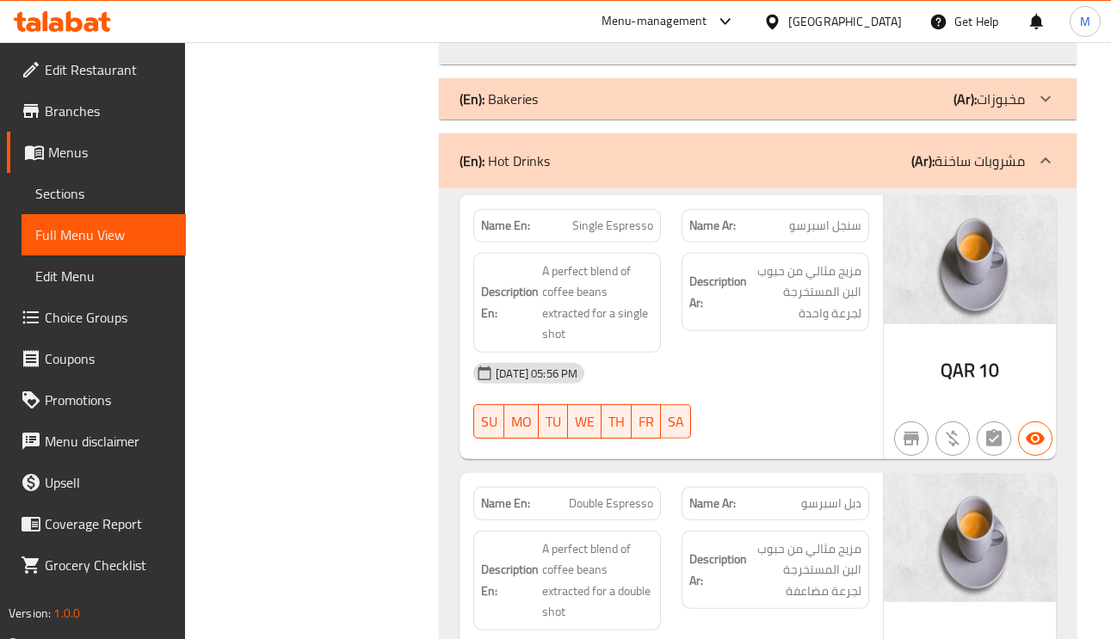
click at [788, 286] on span "مزيج مثالي من حبوب البن المستخرجة لجرعة واحدة" at bounding box center [806, 293] width 111 height 64
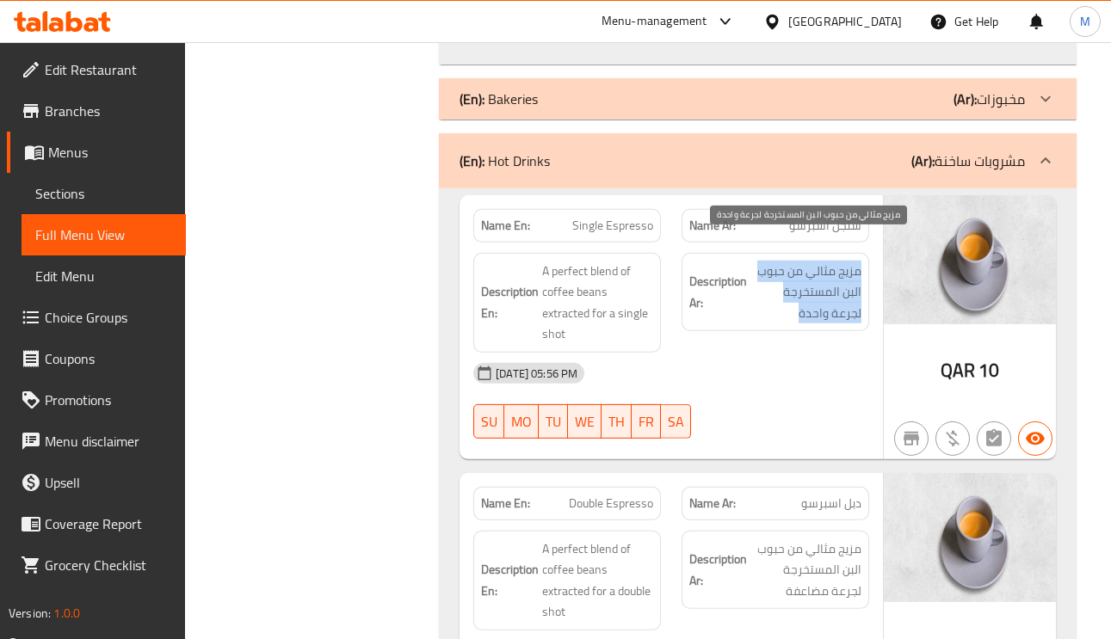
click at [788, 285] on span "مزيج مثالي من حبوب البن المستخرجة لجرعة واحدة" at bounding box center [806, 293] width 111 height 64
click at [831, 263] on span "مزيج مثالي من حبوب البن المستخرجة لجرعة واحدة" at bounding box center [806, 293] width 111 height 64
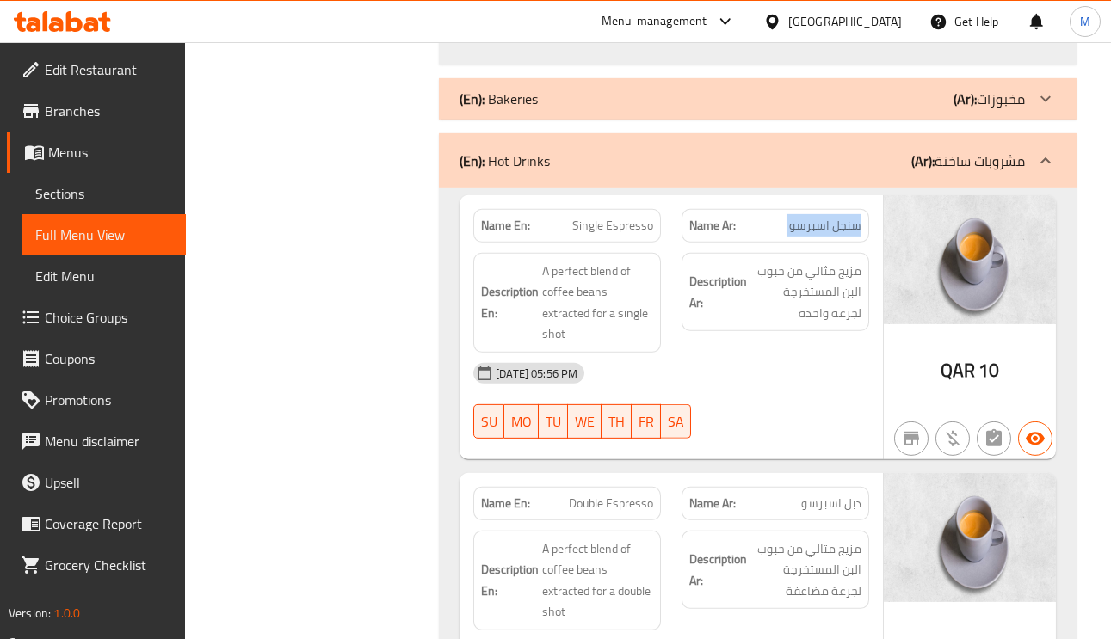
click at [850, 261] on span "مزيج مثالي من حبوب البن المستخرجة لجرعة واحدة" at bounding box center [806, 293] width 111 height 64
click at [848, 261] on span "مزيج مثالي من حبوب البن المستخرجة لجرعة واحدة" at bounding box center [806, 293] width 111 height 64
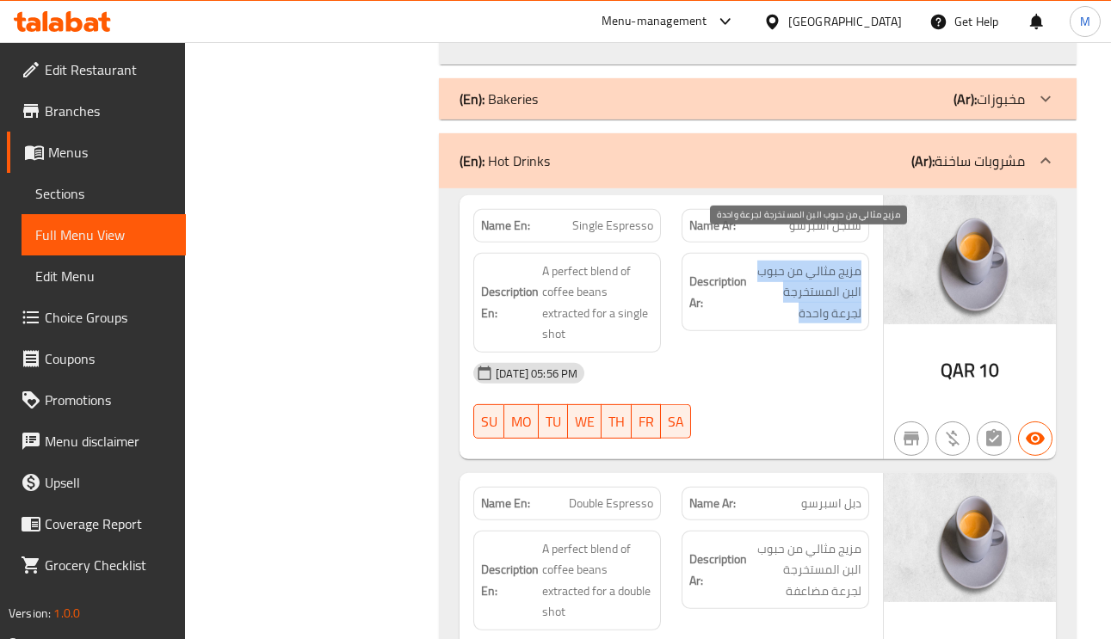
click at [847, 261] on span "مزيج مثالي من حبوب البن المستخرجة لجرعة واحدة" at bounding box center [806, 293] width 111 height 64
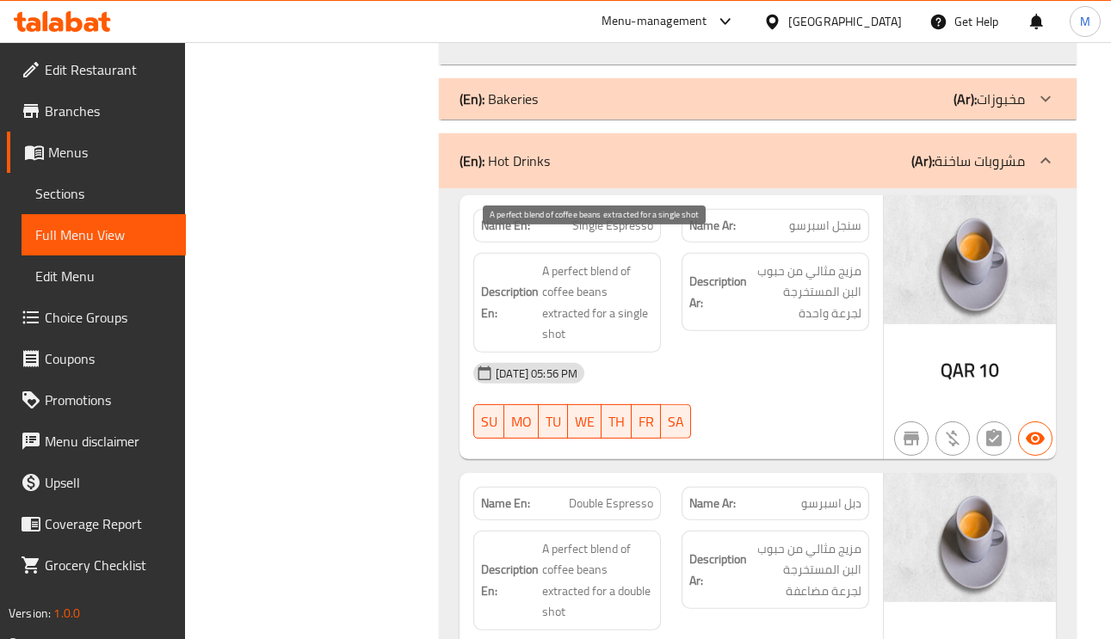
click at [593, 263] on span "A perfect blend of coffee beans extracted for a single shot" at bounding box center [597, 303] width 111 height 84
click at [558, 273] on span "A perfect blend of coffee beans extracted for a single shot" at bounding box center [597, 303] width 111 height 84
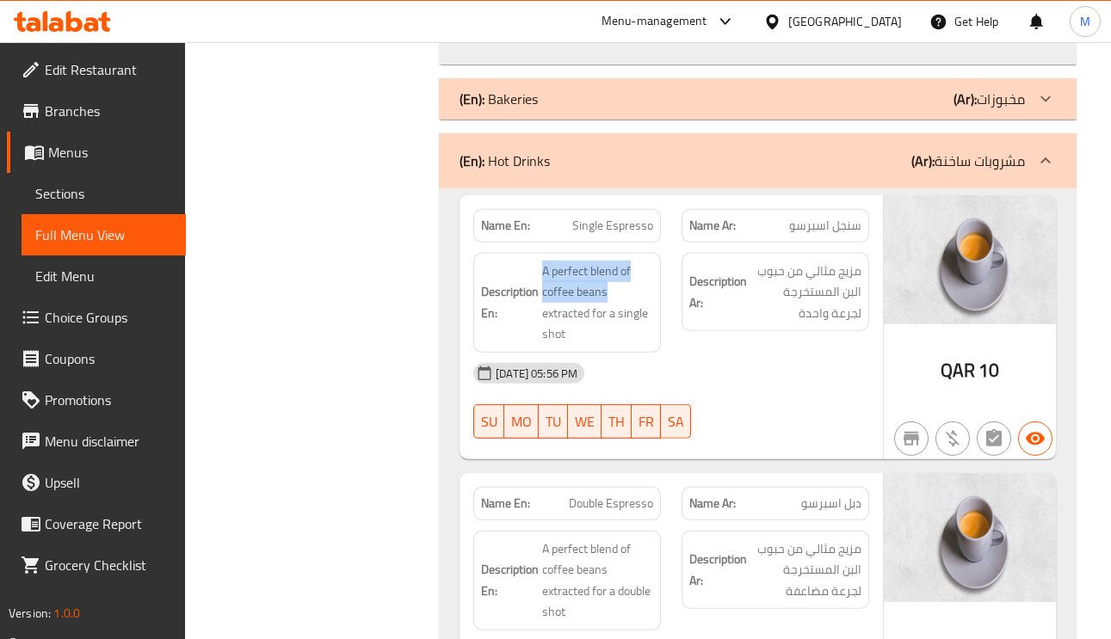
drag, startPoint x: 613, startPoint y: 263, endPoint x: 577, endPoint y: 263, distance: 36.1
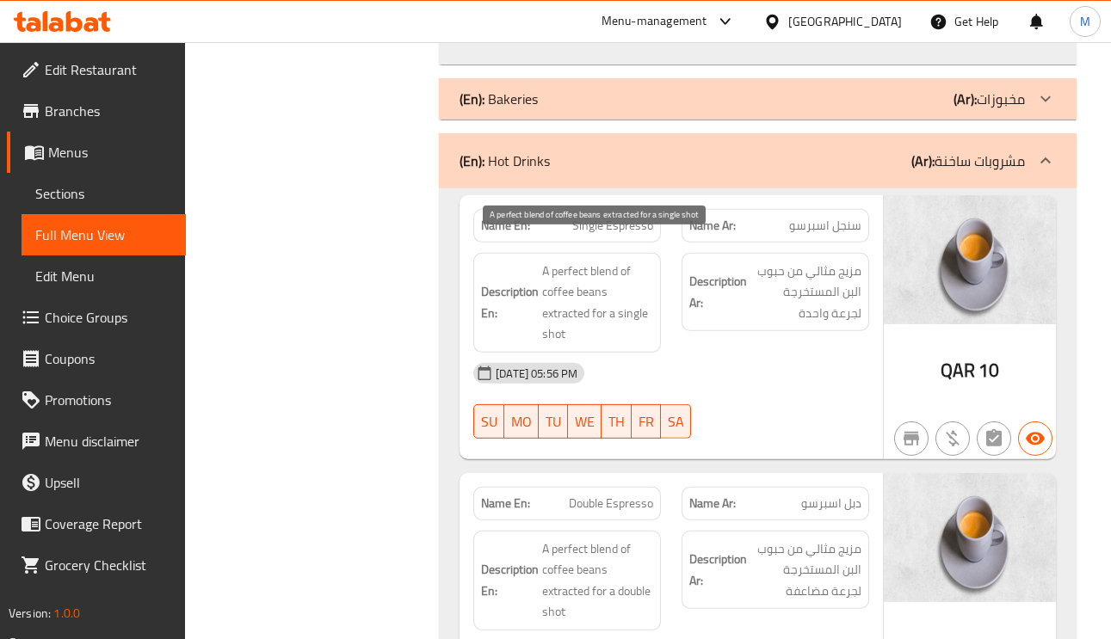
click at [580, 266] on span "A perfect blend of coffee beans extracted for a single shot" at bounding box center [597, 303] width 111 height 84
click at [559, 294] on span "A perfect blend of coffee beans extracted for a single shot" at bounding box center [597, 303] width 111 height 84
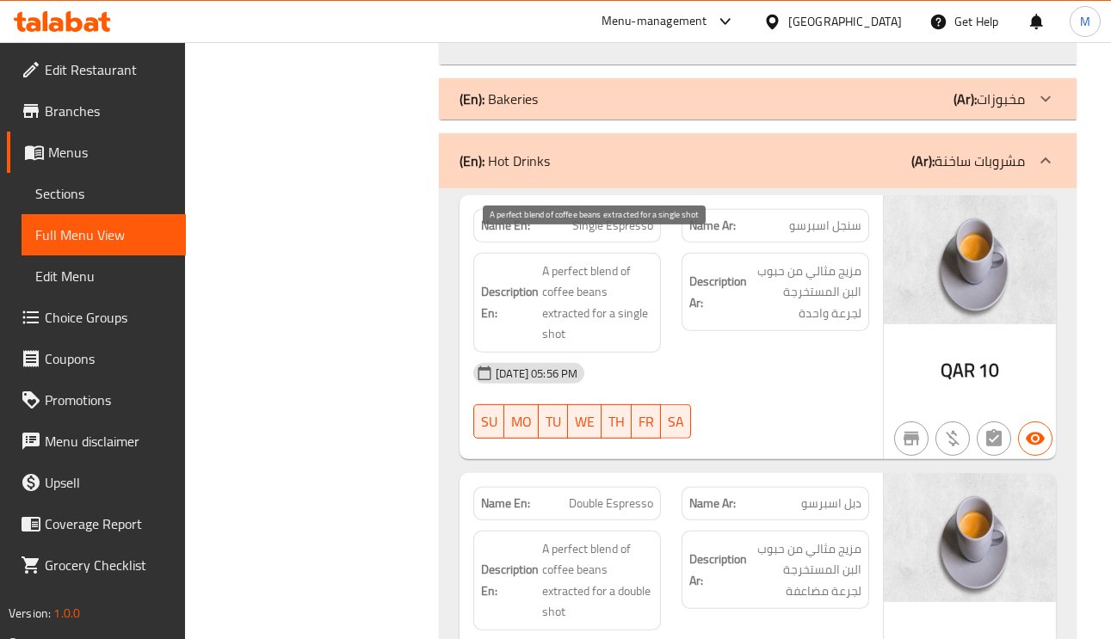
click at [553, 312] on span "A perfect blend of coffee beans extracted for a single shot" at bounding box center [597, 303] width 111 height 84
click at [639, 276] on span "A perfect blend of coffee beans extracted for a single shot" at bounding box center [597, 303] width 111 height 84
click at [627, 292] on span "A perfect blend of coffee beans extracted for a single shot" at bounding box center [597, 303] width 111 height 84
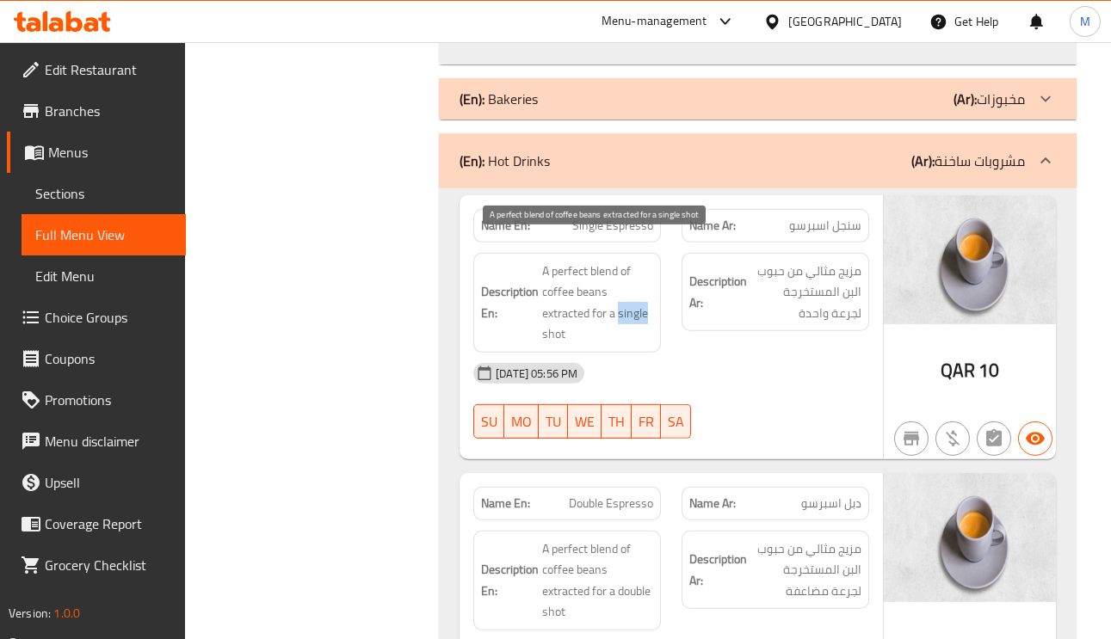
click at [627, 292] on span "A perfect blend of coffee beans extracted for a single shot" at bounding box center [597, 303] width 111 height 84
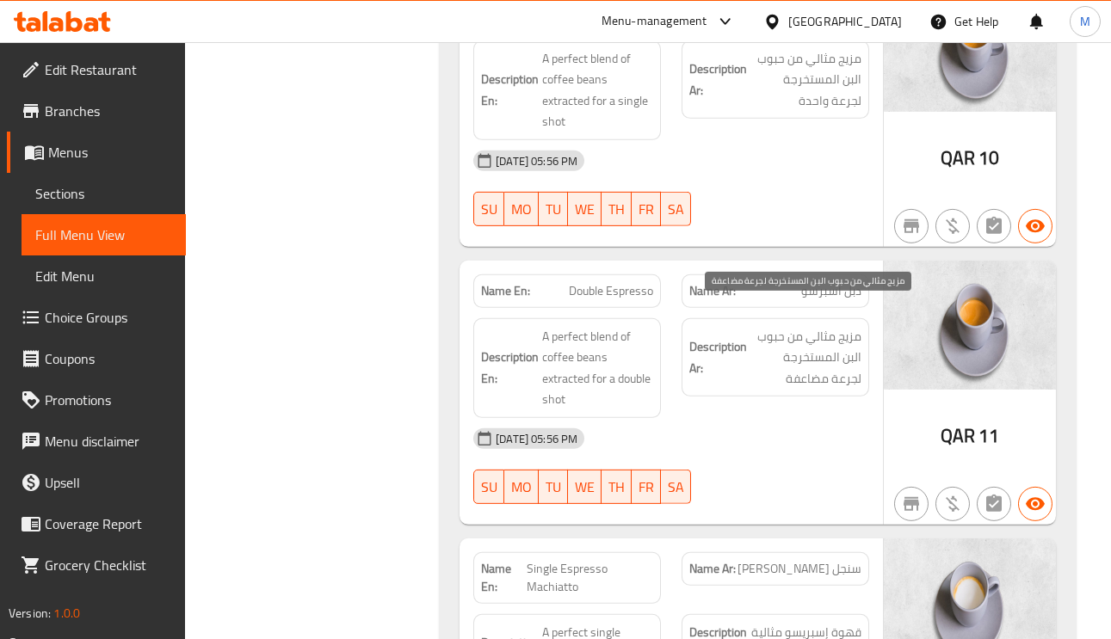
scroll to position [5681, 0]
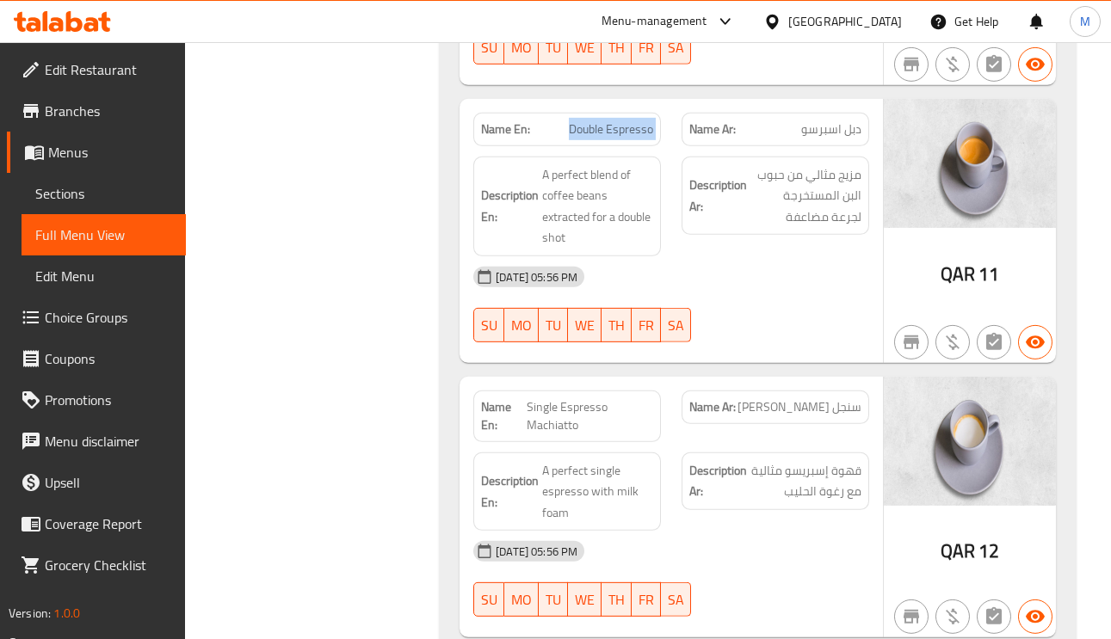
scroll to position [5810, 0]
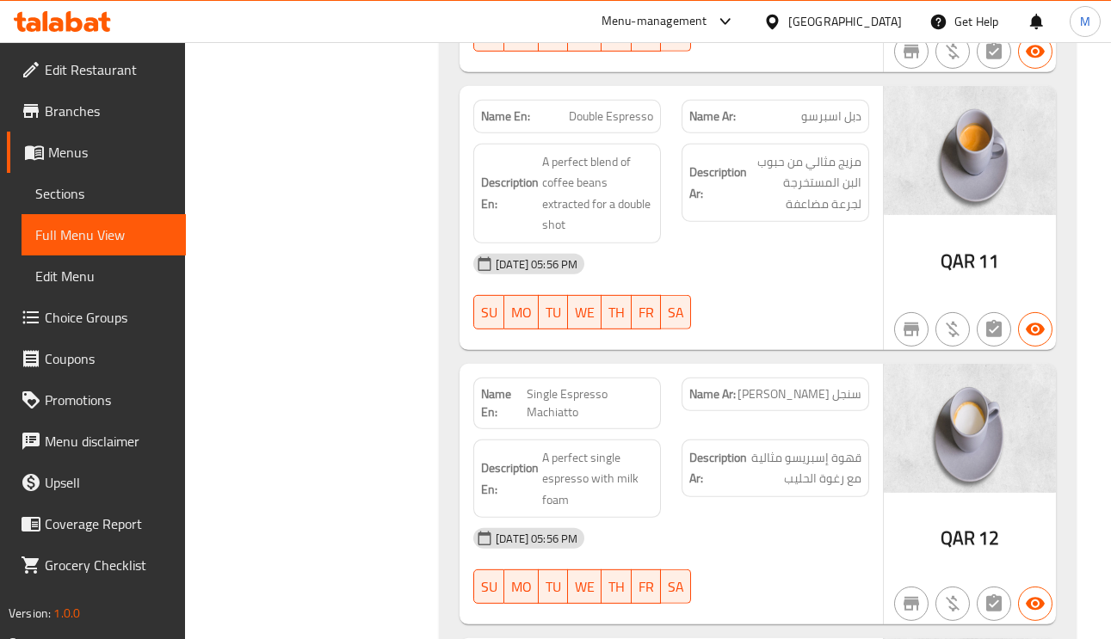
click at [636, 184] on span "A perfect blend of coffee beans extracted for a double shot" at bounding box center [597, 193] width 111 height 84
click at [635, 184] on span "A perfect blend of coffee beans extracted for a double shot" at bounding box center [597, 193] width 111 height 84
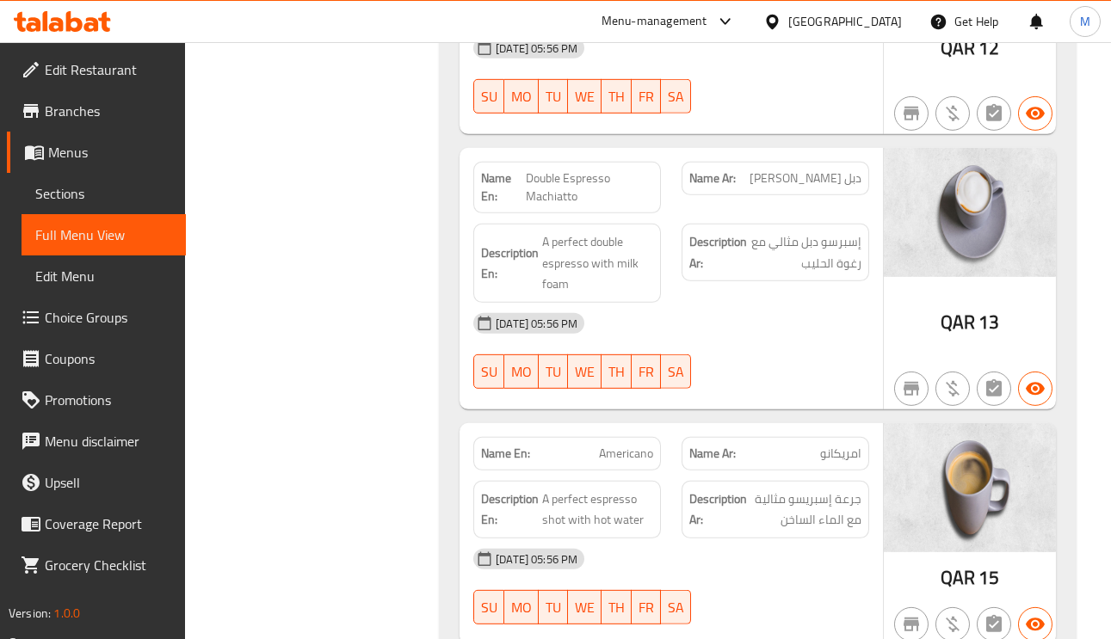
scroll to position [6455, 0]
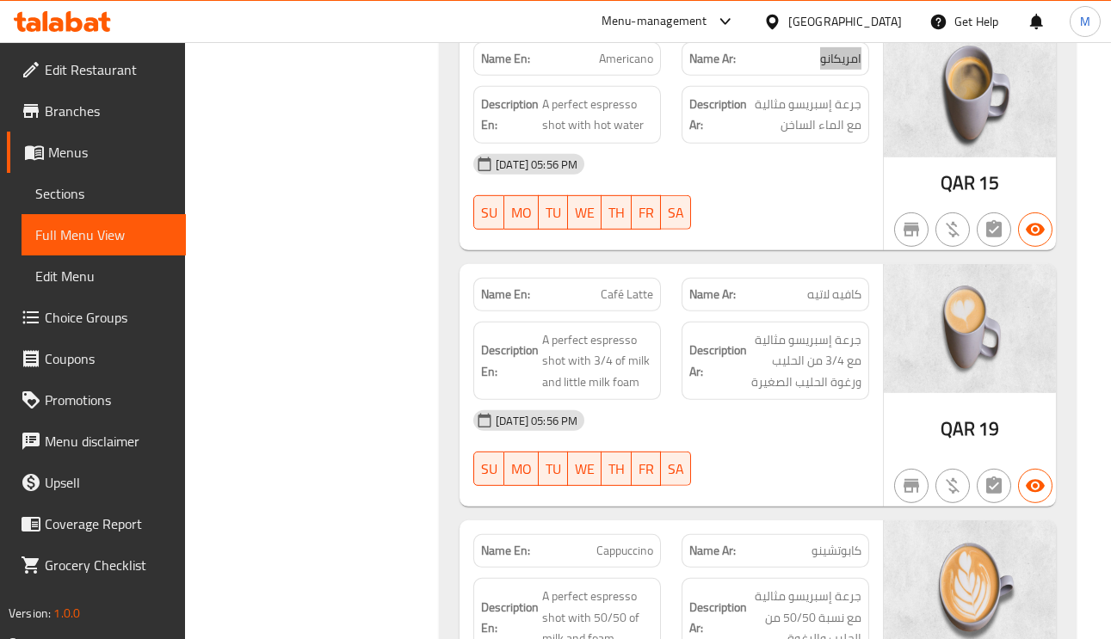
scroll to position [6713, 0]
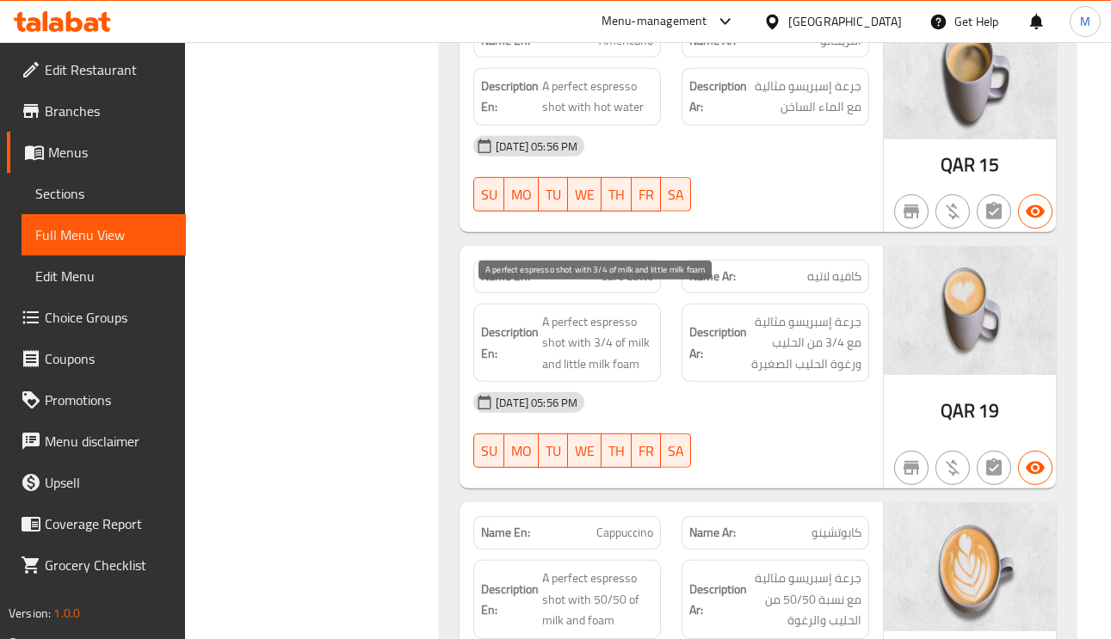
click at [640, 325] on span "A perfect espresso shot with 3/4 of milk and little milk foam" at bounding box center [597, 344] width 111 height 64
click at [640, 324] on span "A perfect espresso shot with 3/4 of milk and little milk foam" at bounding box center [597, 344] width 111 height 64
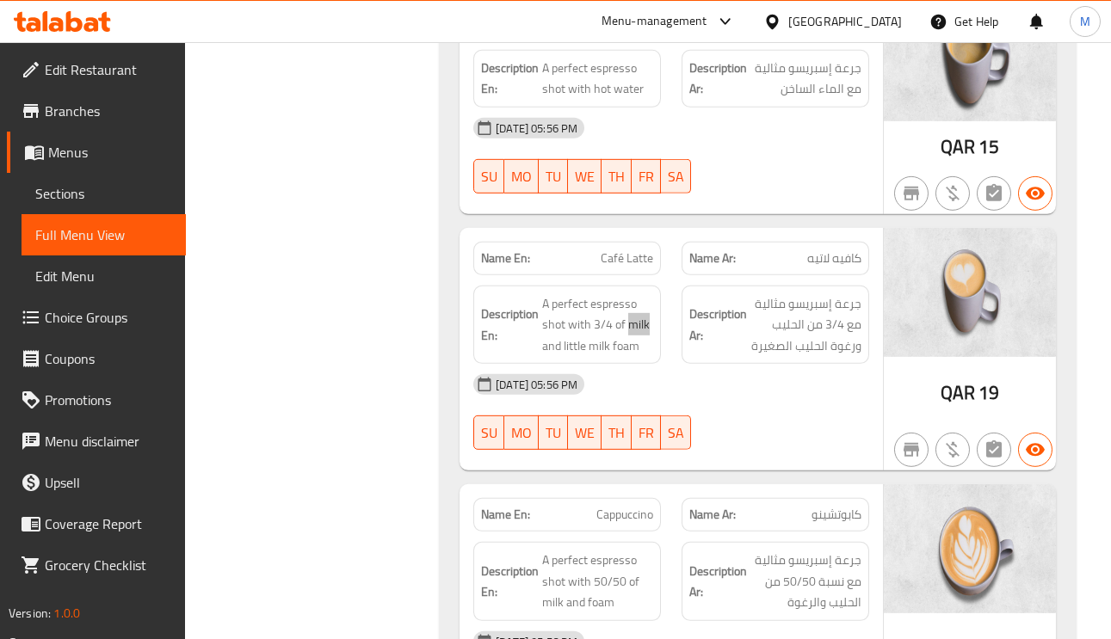
scroll to position [6972, 0]
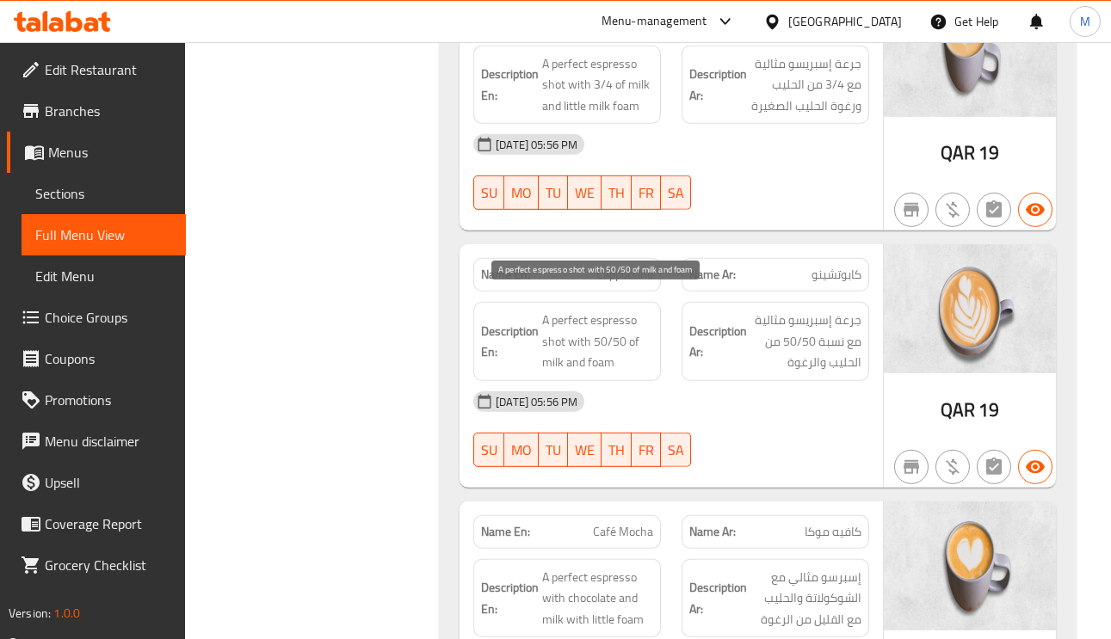
click at [564, 310] on span "A perfect espresso shot with 50/50 of milk and foam" at bounding box center [597, 342] width 111 height 64
click at [565, 310] on span "A perfect espresso shot with 50/50 of milk and foam" at bounding box center [597, 342] width 111 height 64
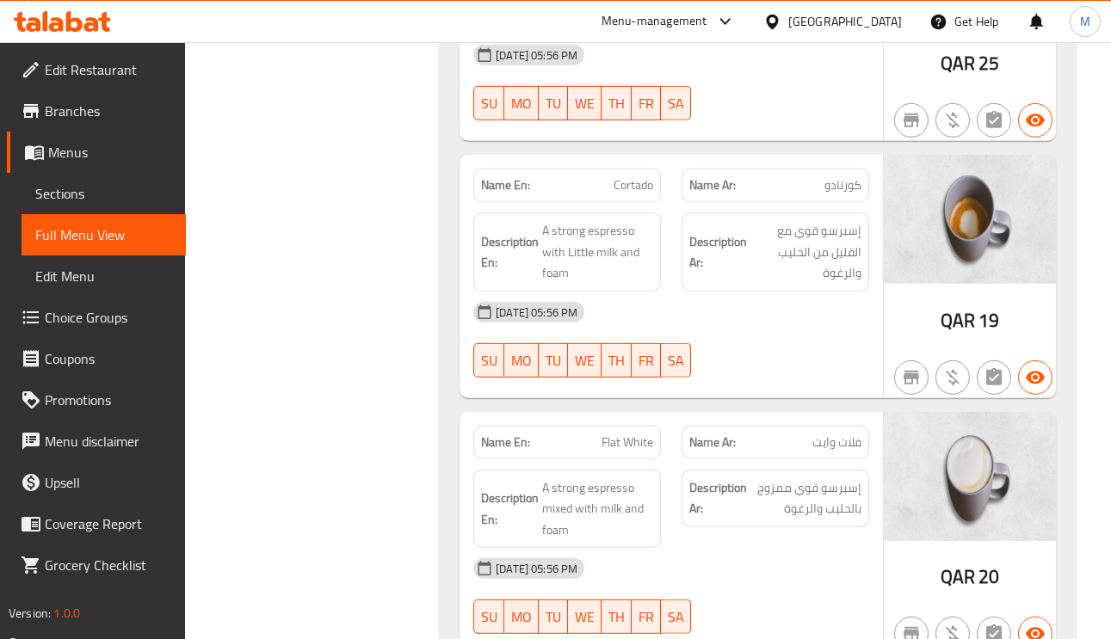
scroll to position [7617, 0]
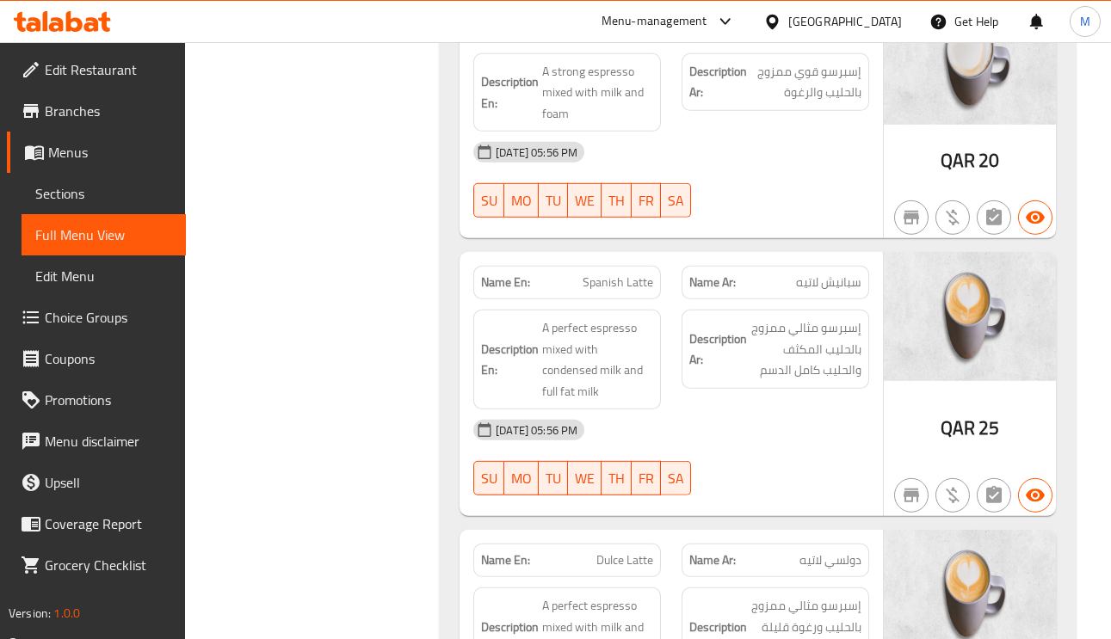
scroll to position [8004, 0]
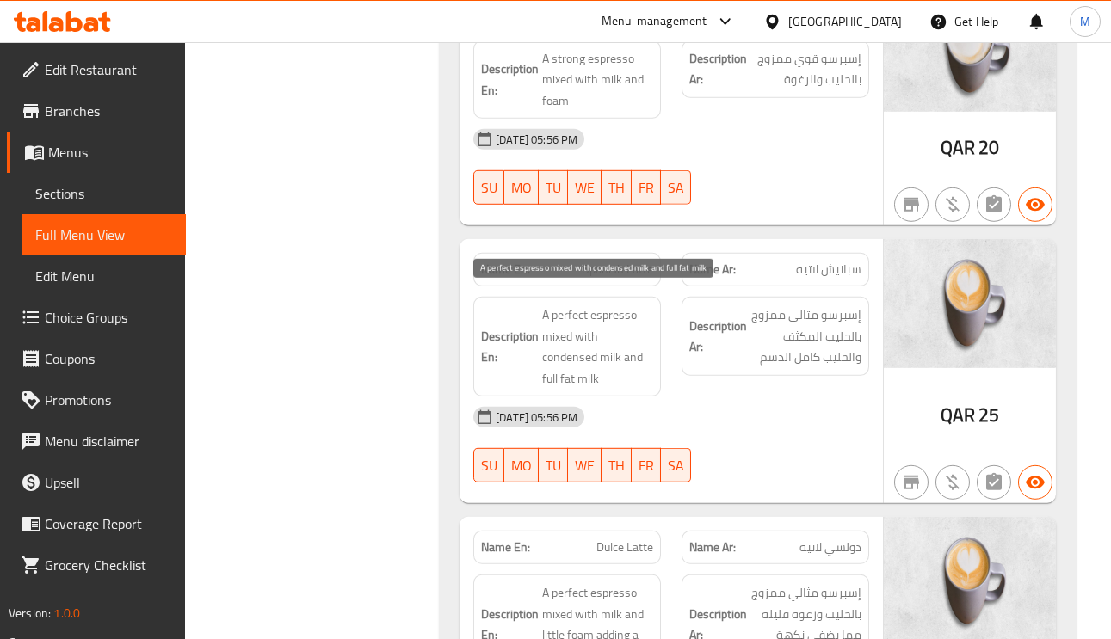
click at [572, 308] on span "A perfect espresso mixed with condensed milk and full fat milk" at bounding box center [597, 347] width 111 height 84
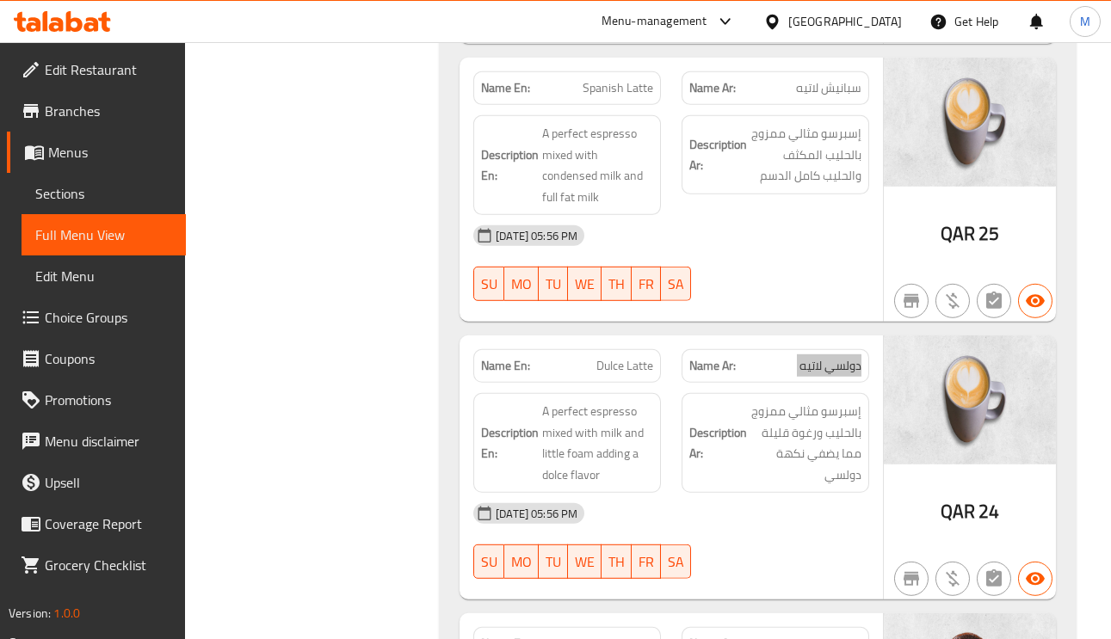
scroll to position [8263, 0]
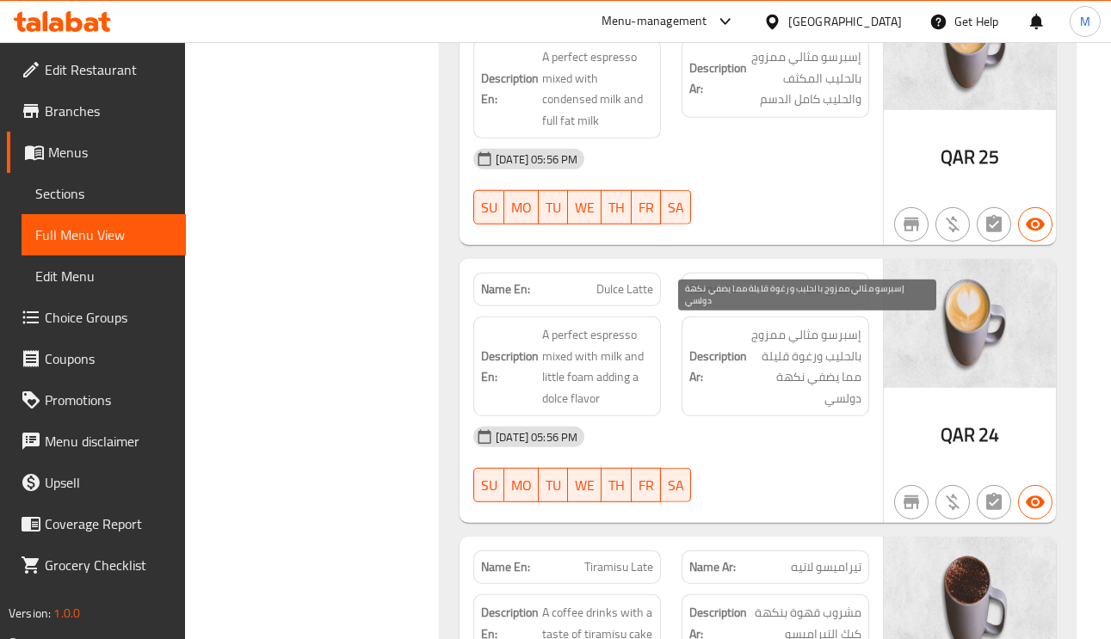
click at [830, 324] on span "إسبرسو مثالي ممزوج بالحليب ورغوة قليلة مما يضفي نكهة دولسي" at bounding box center [806, 366] width 111 height 84
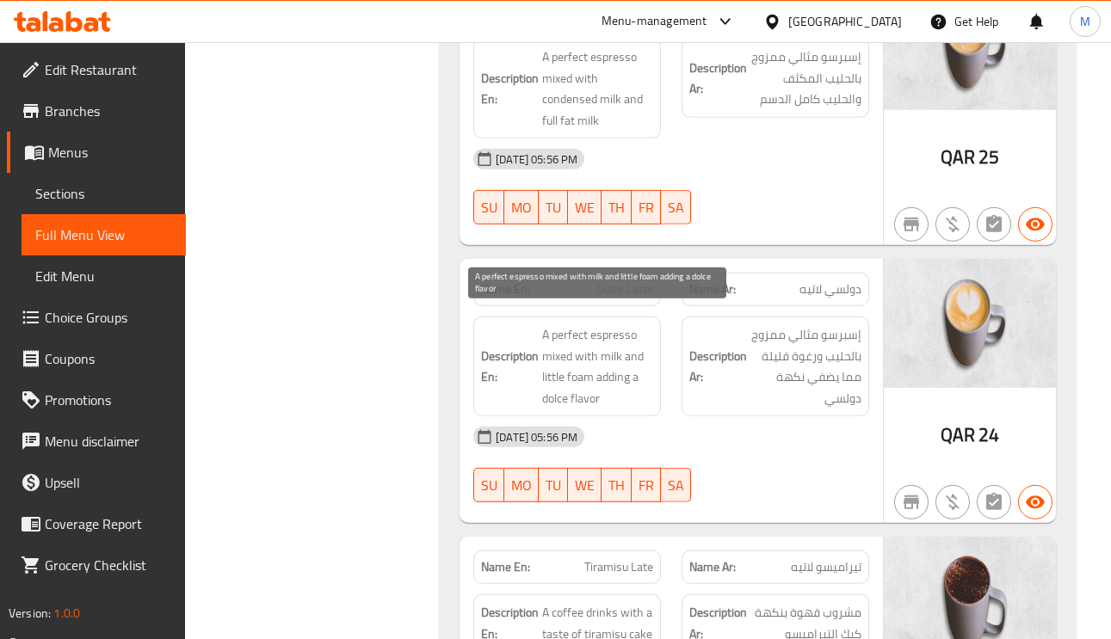
click at [613, 325] on span "A perfect espresso mixed with milk and little foam adding a dolce flavor" at bounding box center [597, 366] width 111 height 84
click at [565, 324] on span "A perfect espresso mixed with milk and little foam adding a dolce flavor" at bounding box center [597, 366] width 111 height 84
click at [605, 324] on span "A perfect espresso mixed with milk and little foam adding a dolce flavor" at bounding box center [597, 366] width 111 height 84
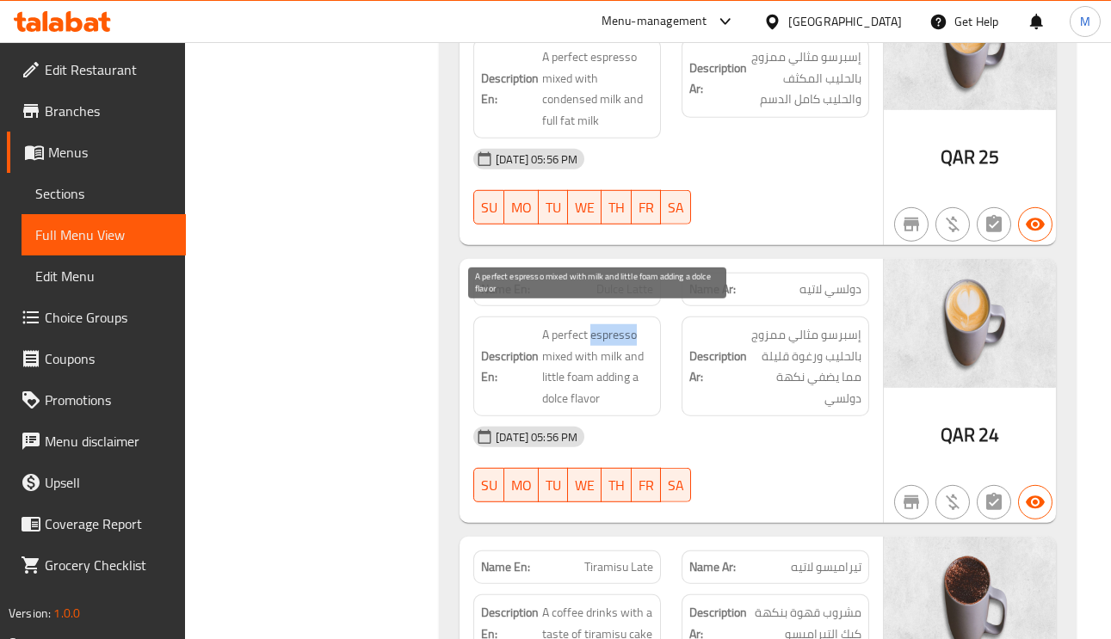
click at [605, 324] on span "A perfect espresso mixed with milk and little foam adding a dolce flavor" at bounding box center [597, 366] width 111 height 84
click at [546, 341] on span "A perfect espresso mixed with milk and little foam adding a dolce flavor" at bounding box center [597, 366] width 111 height 84
click at [576, 362] on span "A perfect espresso mixed with milk and little foam adding a dolce flavor" at bounding box center [597, 366] width 111 height 84
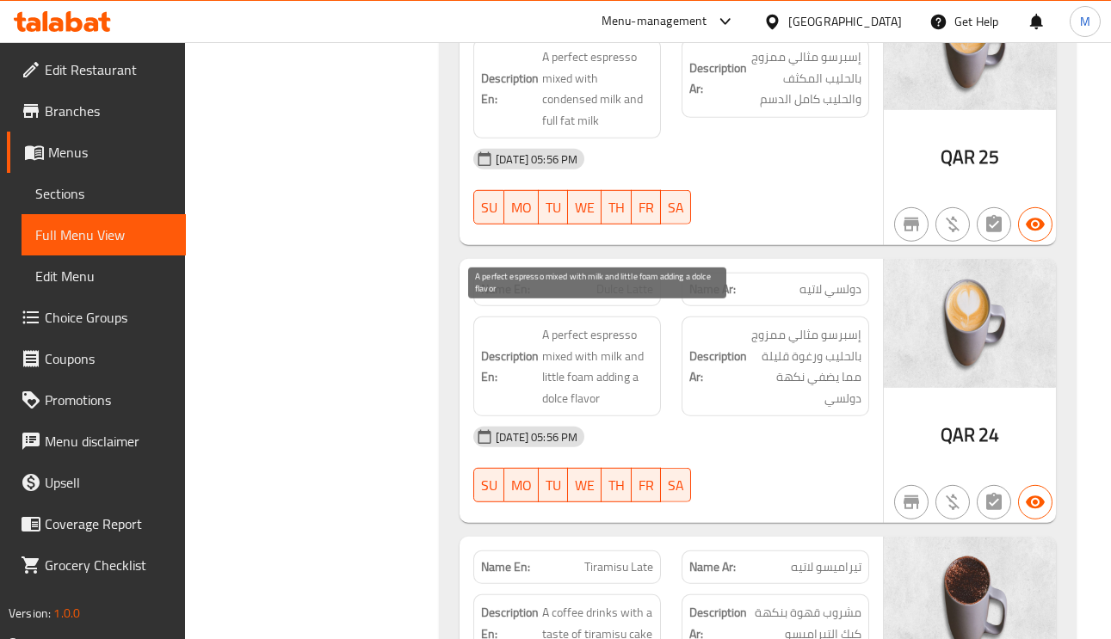
click at [553, 365] on span "A perfect espresso mixed with milk and little foam adding a dolce flavor" at bounding box center [597, 366] width 111 height 84
click at [552, 365] on span "A perfect espresso mixed with milk and little foam adding a dolce flavor" at bounding box center [597, 366] width 111 height 84
click at [549, 365] on span "A perfect espresso mixed with milk and little foam adding a dolce flavor" at bounding box center [597, 366] width 111 height 84
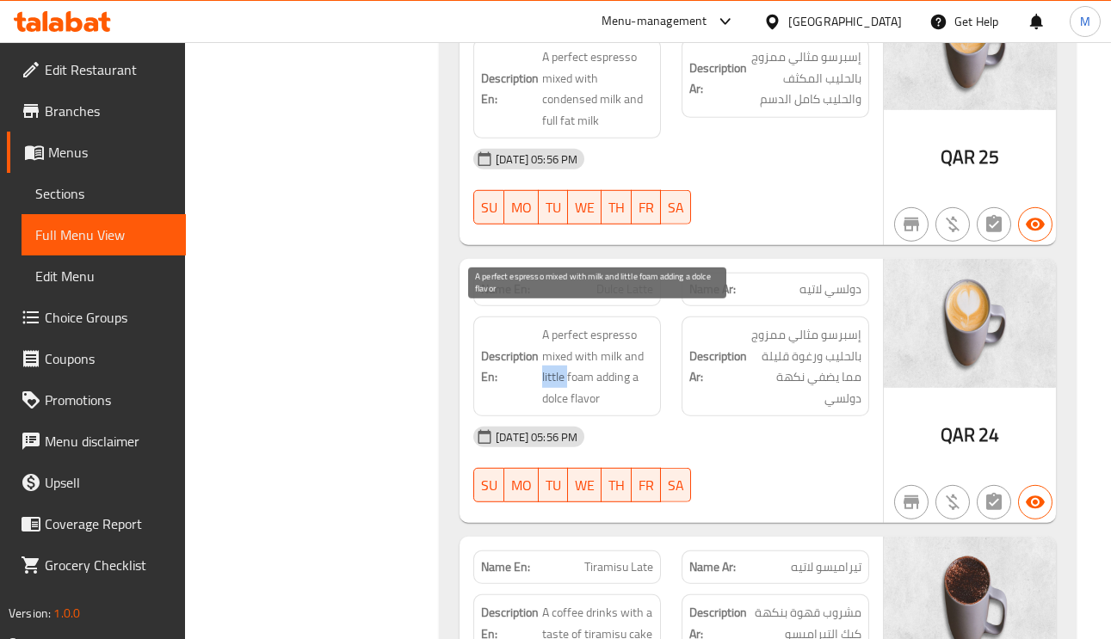
click at [627, 341] on span "A perfect espresso mixed with milk and little foam adding a dolce flavor" at bounding box center [597, 366] width 111 height 84
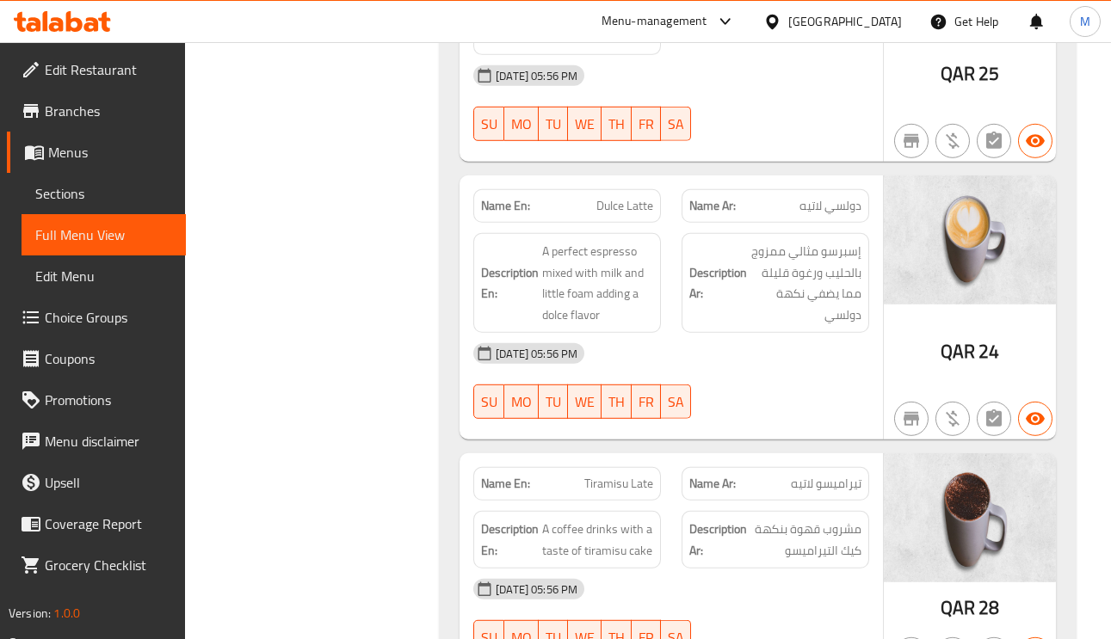
scroll to position [8392, 0]
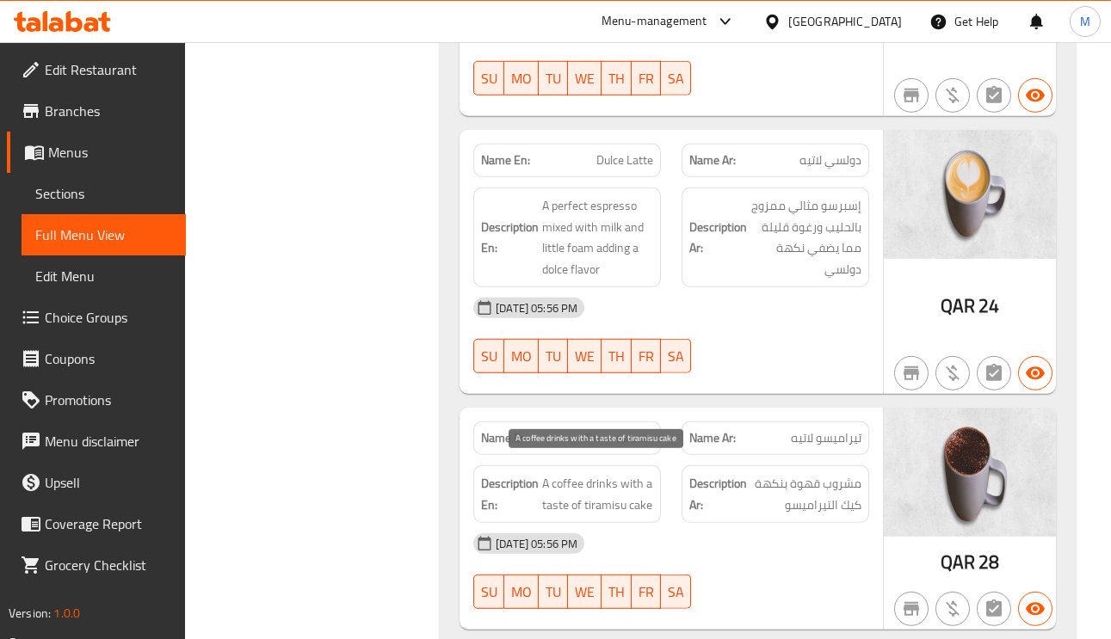
click at [561, 473] on span "A coffee drinks with a taste of tiramisu cake" at bounding box center [597, 494] width 111 height 42
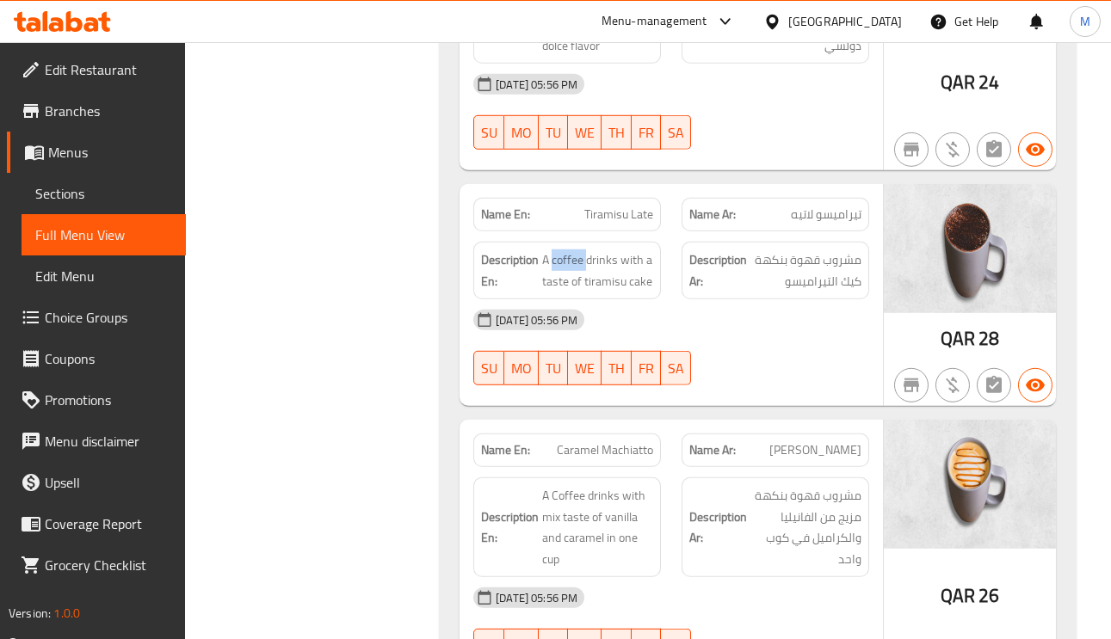
scroll to position [8650, 0]
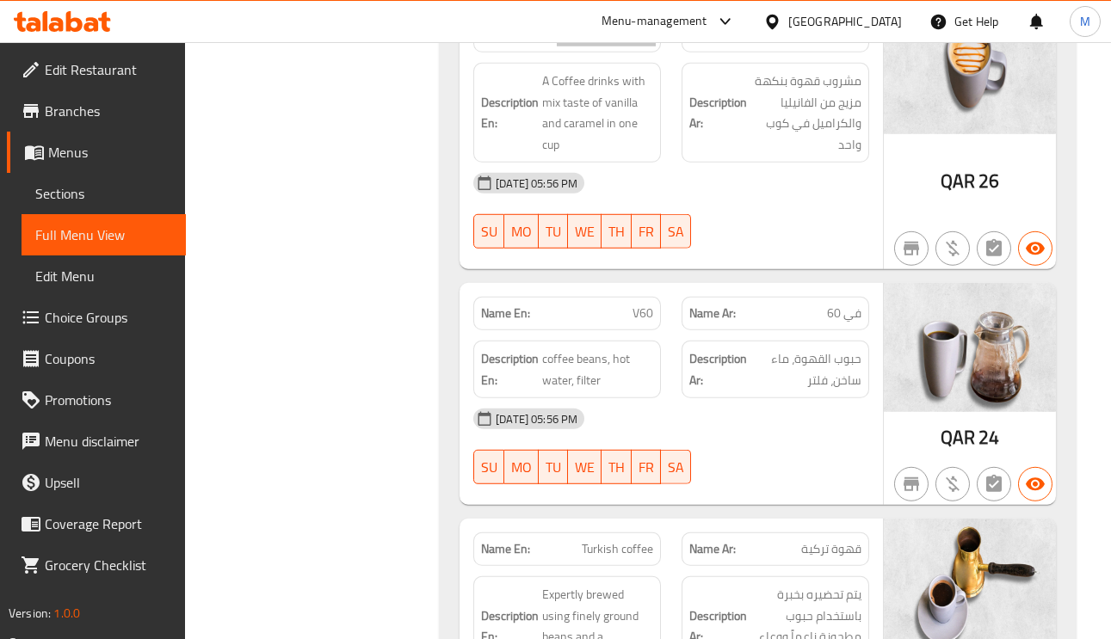
scroll to position [9037, 0]
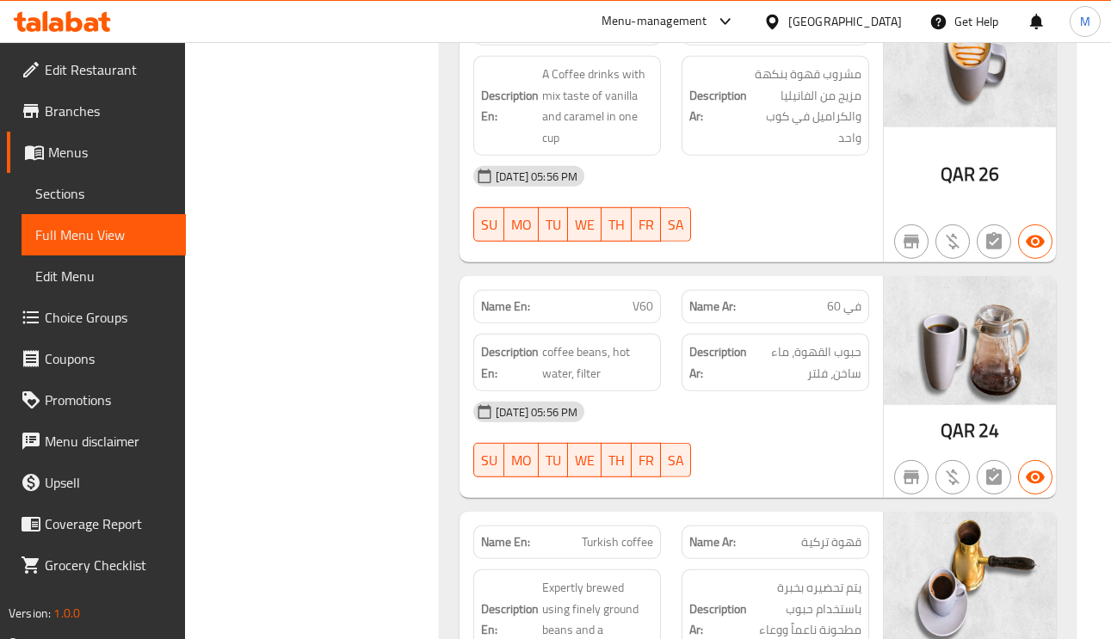
click at [588, 342] on span "coffee beans, hot water, filter" at bounding box center [597, 363] width 111 height 42
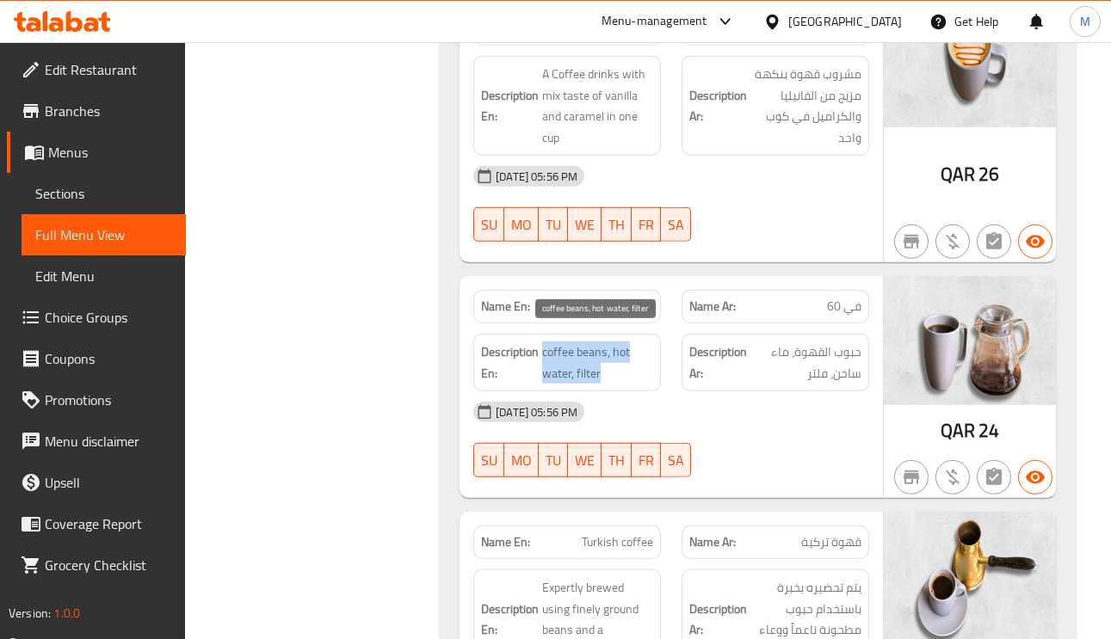
click at [588, 342] on span "coffee beans, hot water, filter" at bounding box center [597, 363] width 111 height 42
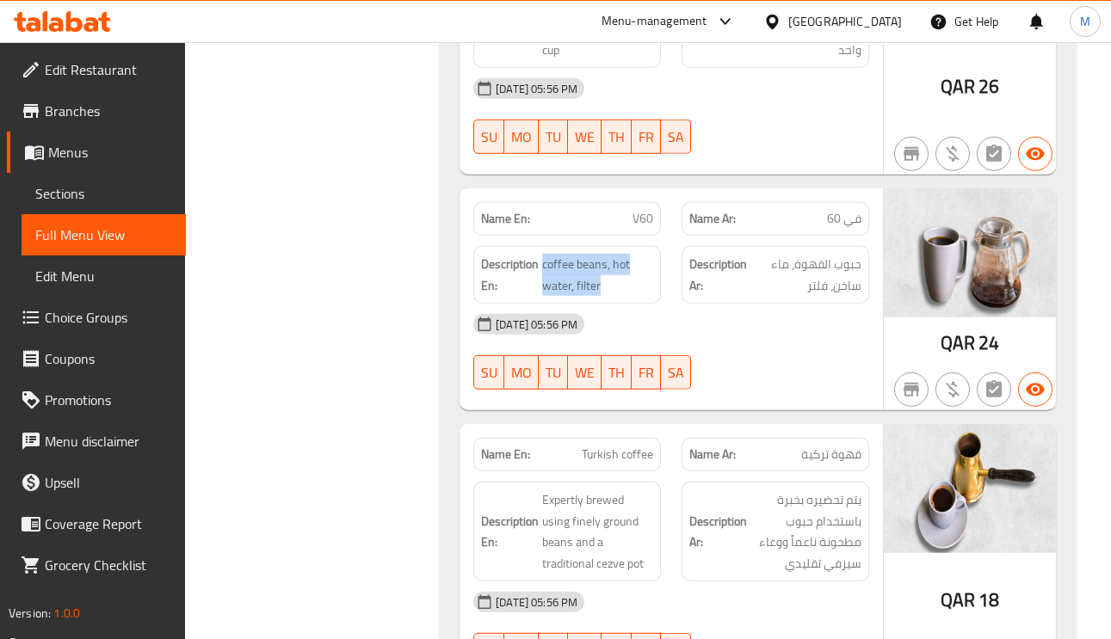
scroll to position [9166, 0]
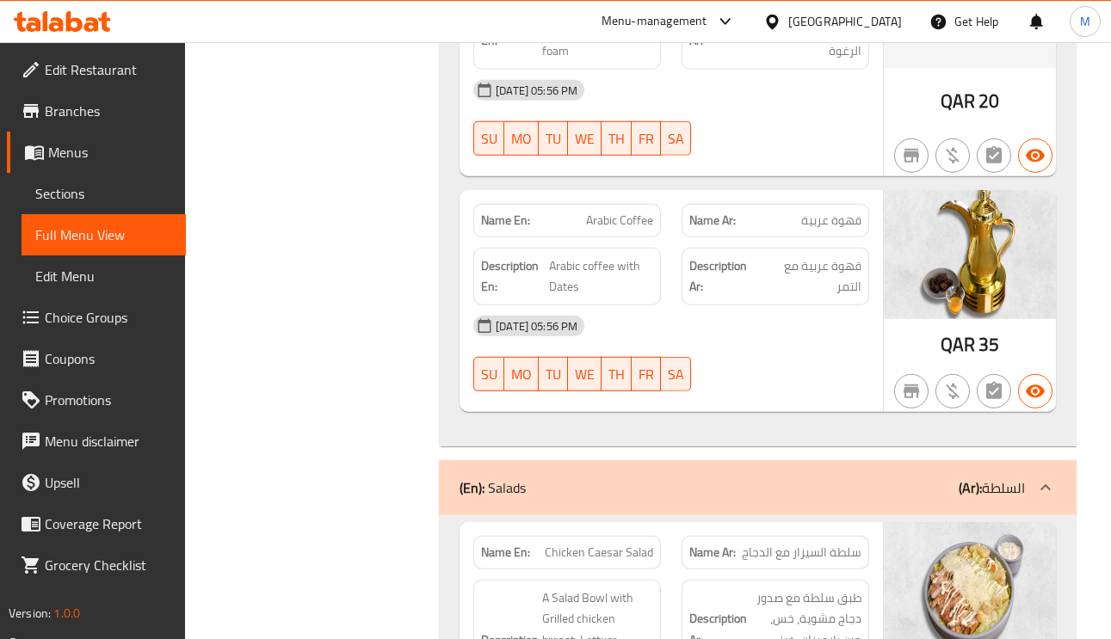
scroll to position [9941, 0]
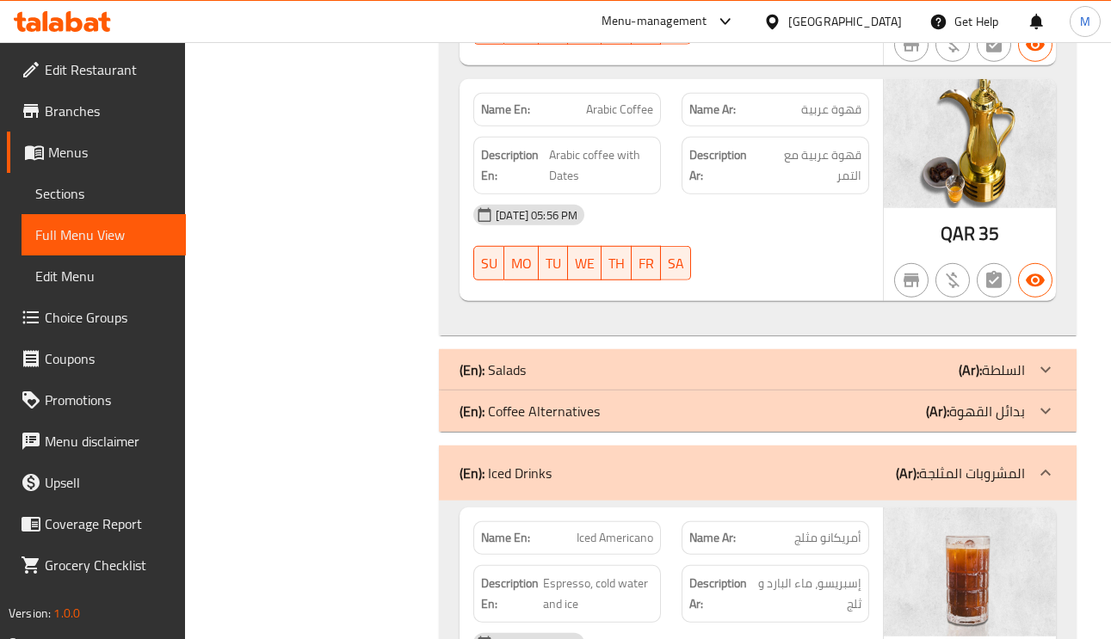
scroll to position [10070, 0]
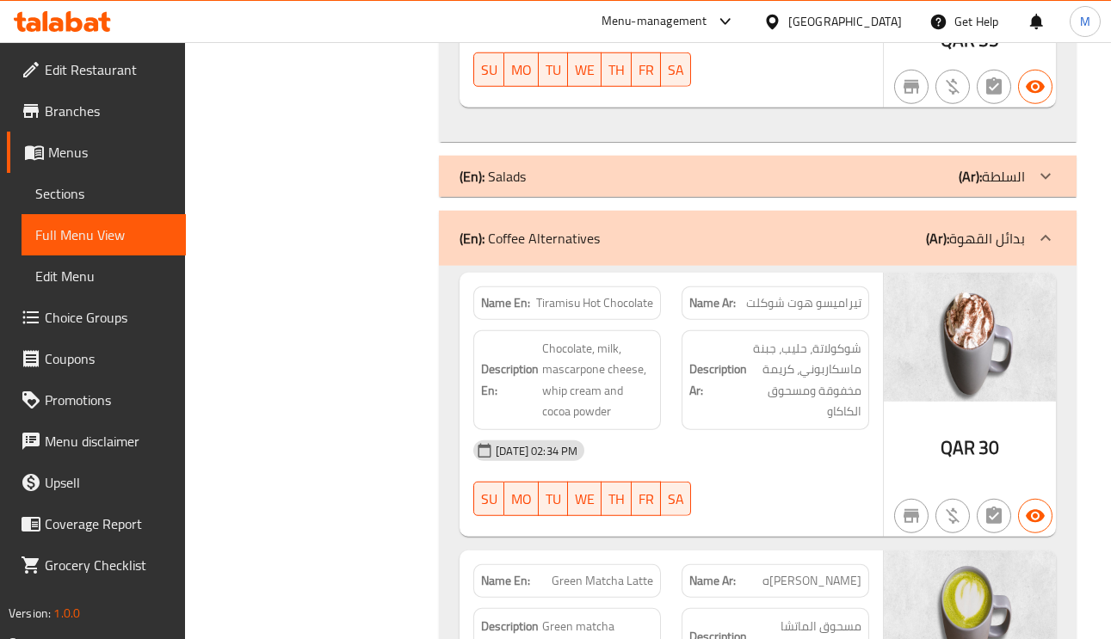
scroll to position [10328, 0]
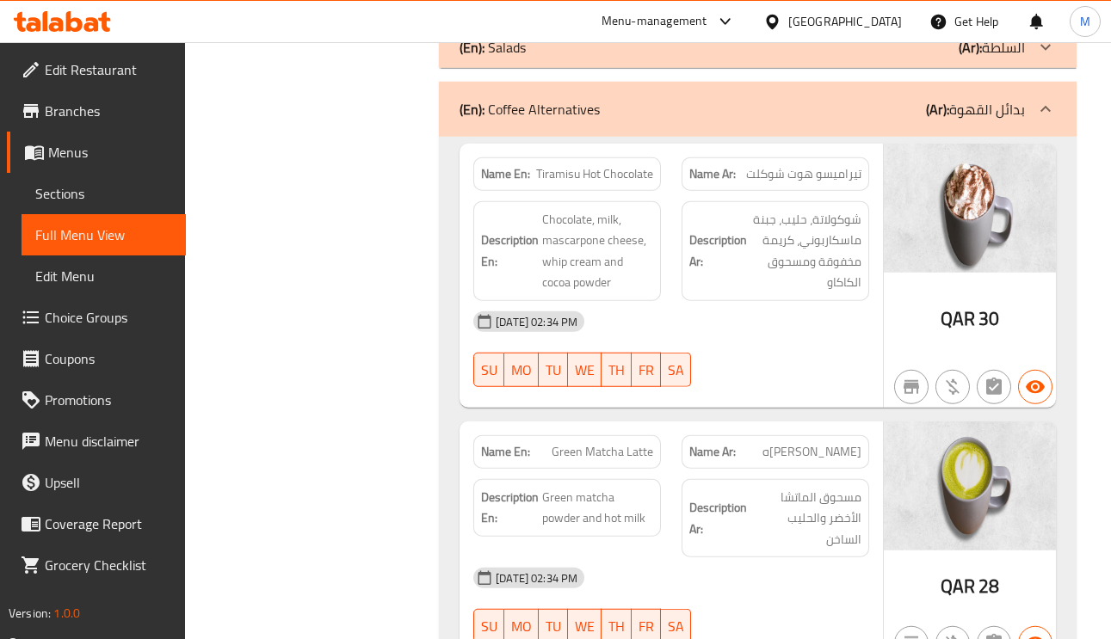
click at [604, 210] on span "Chocolate, milk, mascarpone cheese, whip cream and cocoa powder" at bounding box center [597, 251] width 111 height 84
click at [600, 211] on span "Chocolate, milk, mascarpone cheese, whip cream and cocoa powder" at bounding box center [597, 251] width 111 height 84
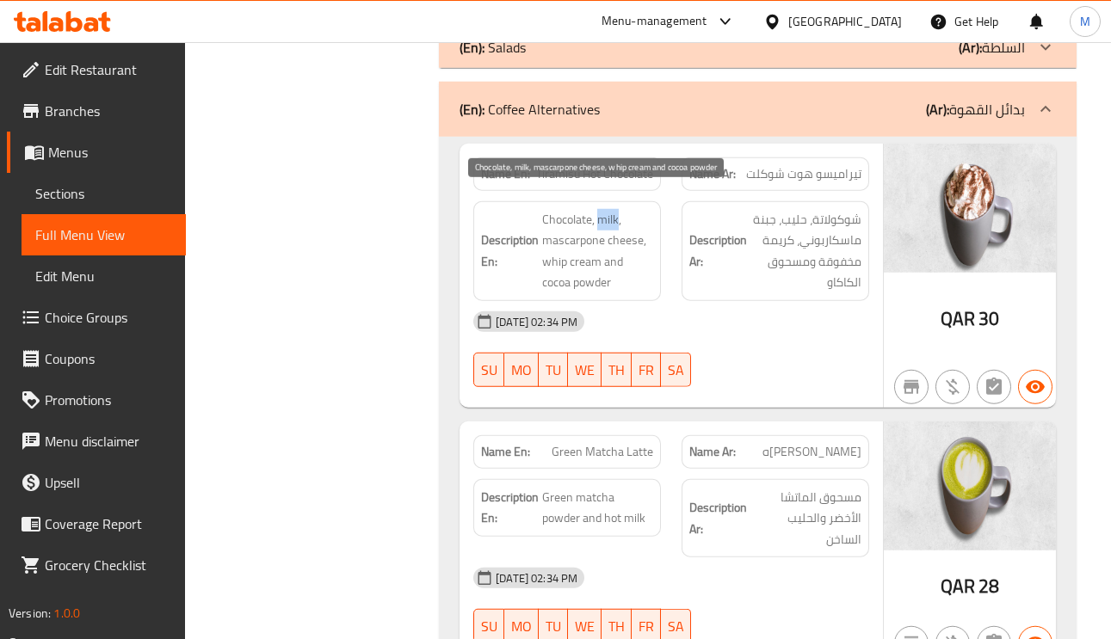
click at [599, 213] on span "Chocolate, milk, mascarpone cheese, whip cream and cocoa powder" at bounding box center [597, 251] width 111 height 84
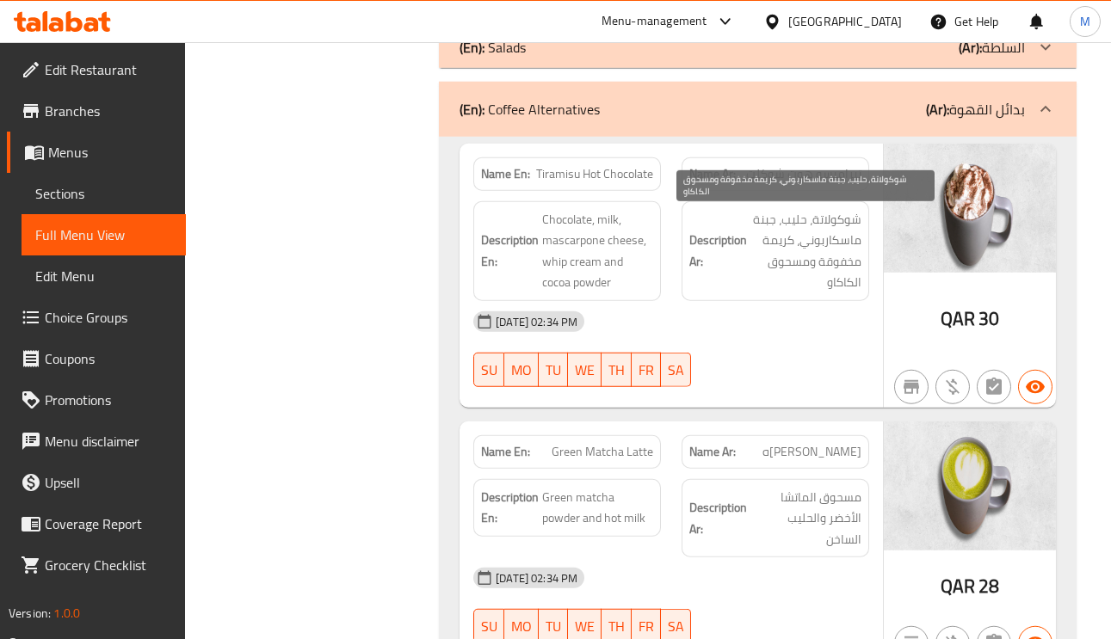
click at [785, 236] on span "شوكولاتة، حليب، جبنة ماسكاربوني، كريمة مخفوقة ومسحوق الكاكاو" at bounding box center [806, 251] width 111 height 84
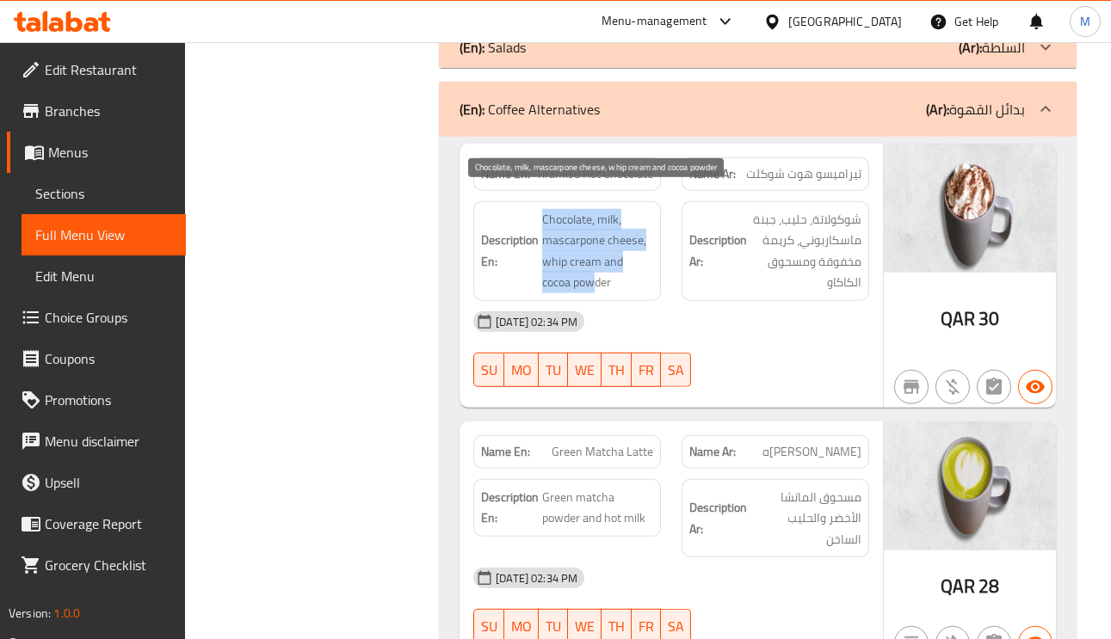
drag, startPoint x: 552, startPoint y: 271, endPoint x: 599, endPoint y: 282, distance: 48.6
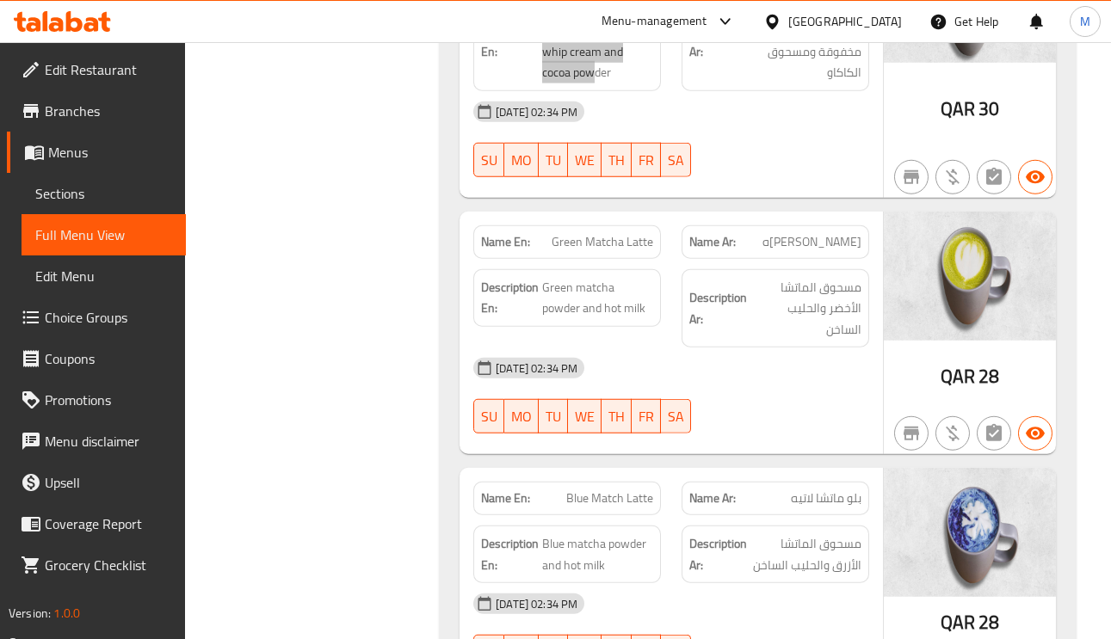
scroll to position [10587, 0]
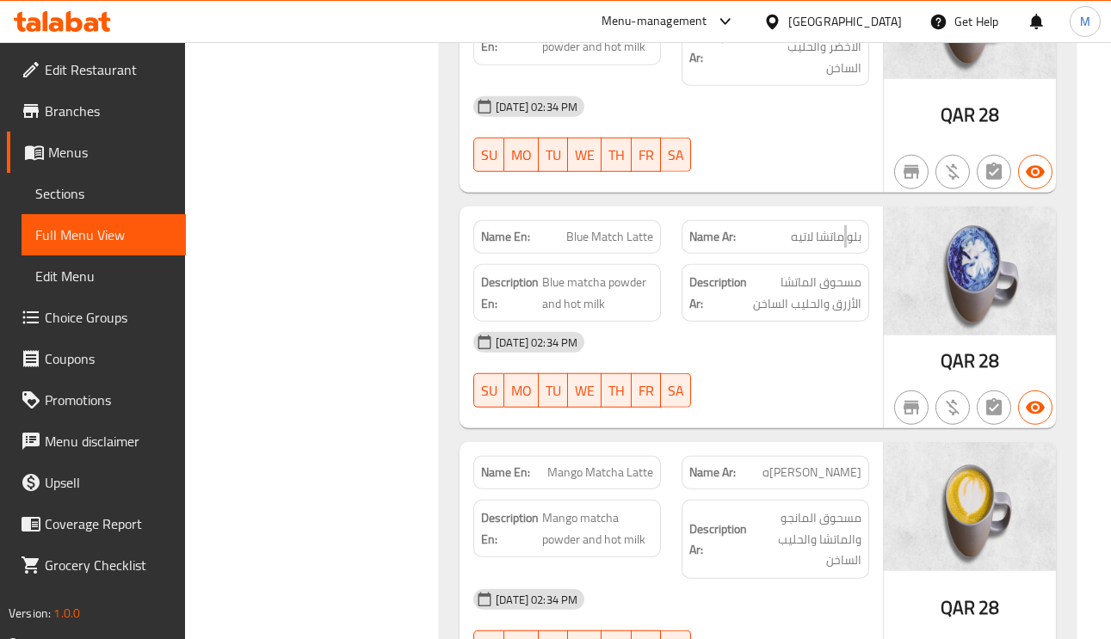
scroll to position [10845, 0]
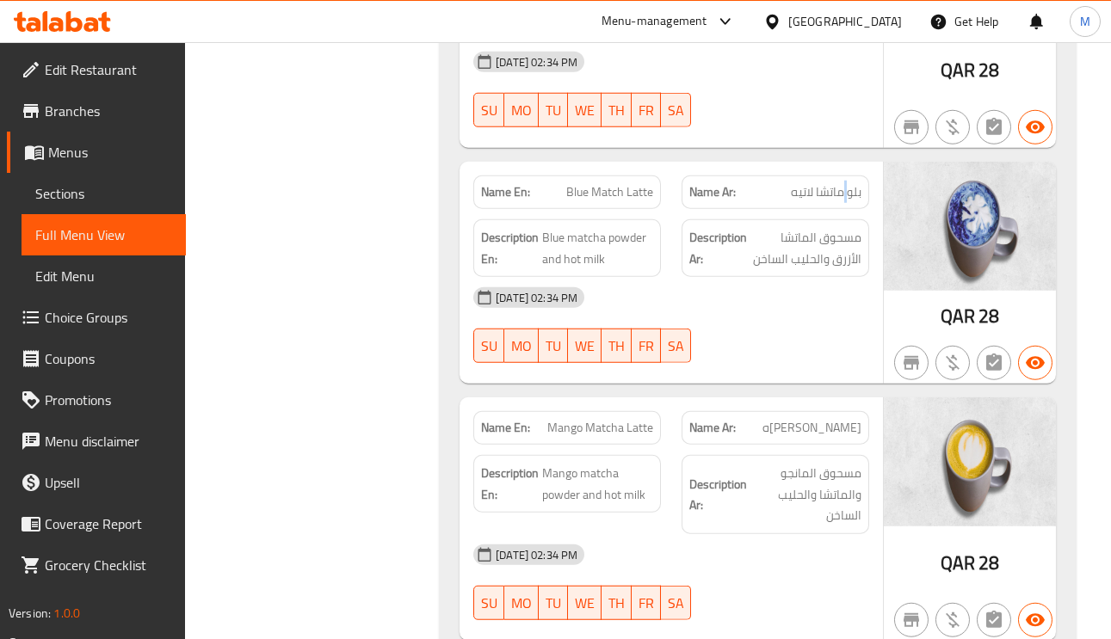
click at [549, 466] on span "Mango matcha powder and hot milk" at bounding box center [597, 484] width 111 height 42
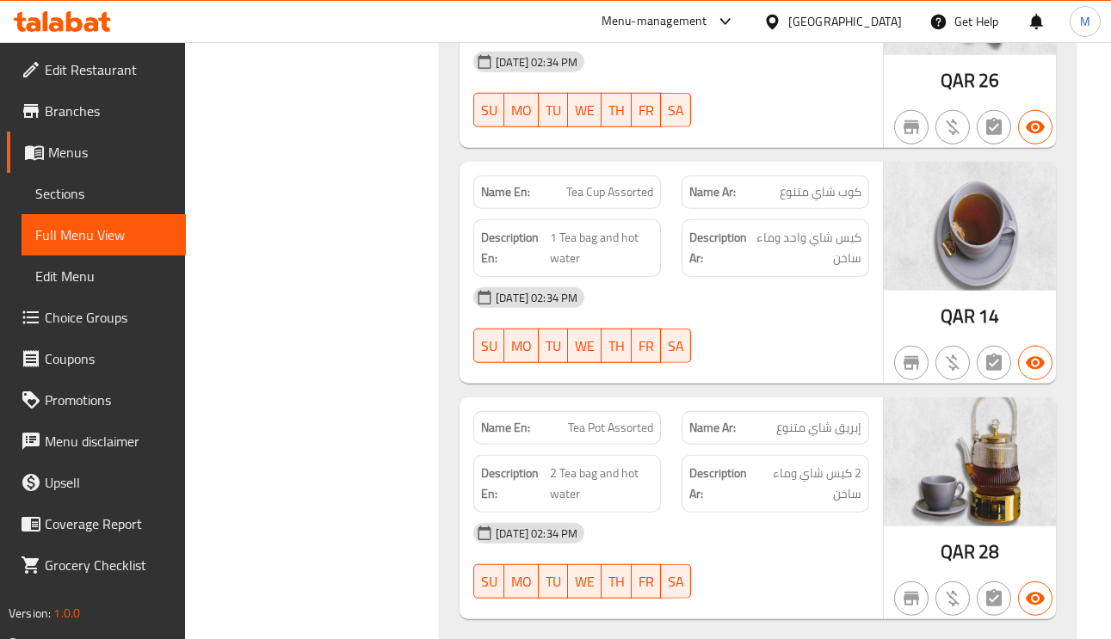
scroll to position [11619, 0]
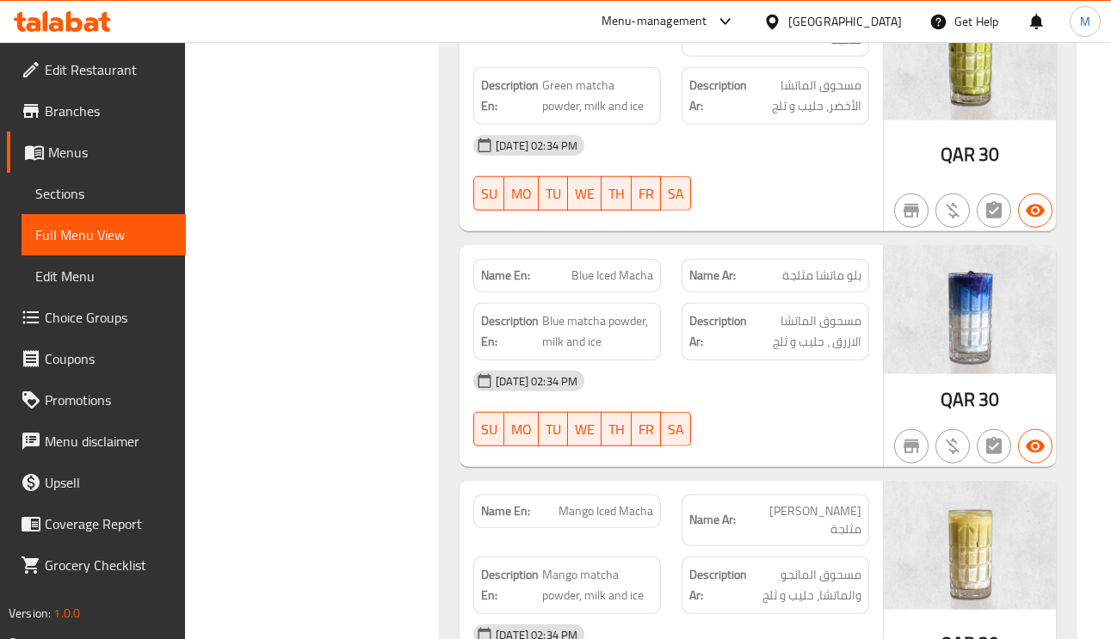
scroll to position [13814, 0]
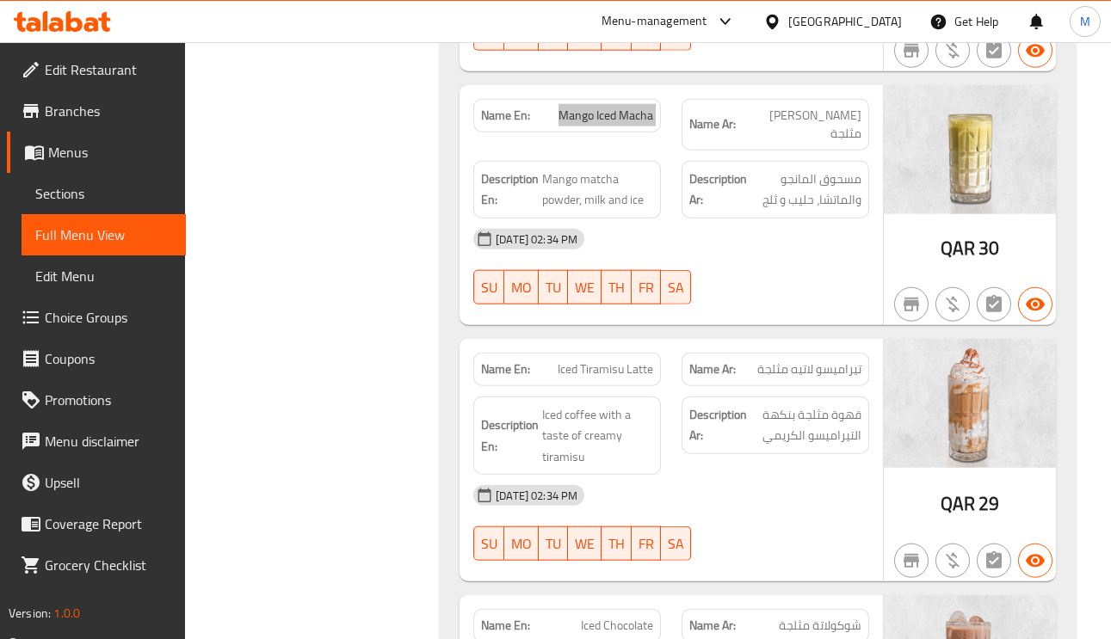
scroll to position [14201, 0]
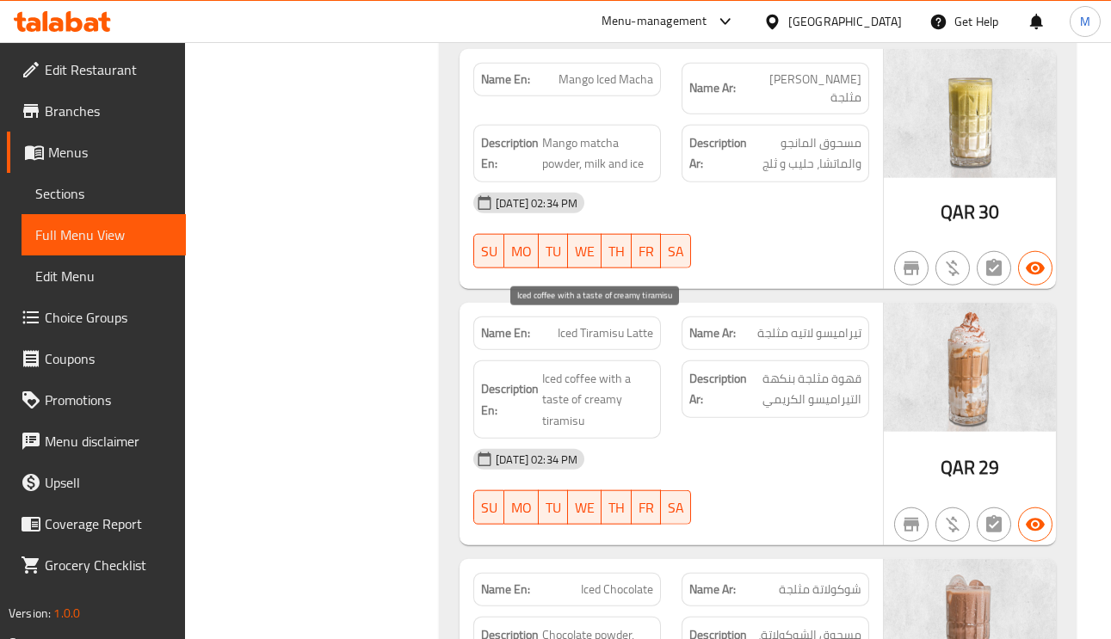
click at [565, 368] on span "Iced coffee with a taste of creamy tiramisu" at bounding box center [597, 400] width 111 height 64
click at [581, 368] on span "Iced coffee with a taste of creamy tiramisu" at bounding box center [597, 400] width 111 height 64
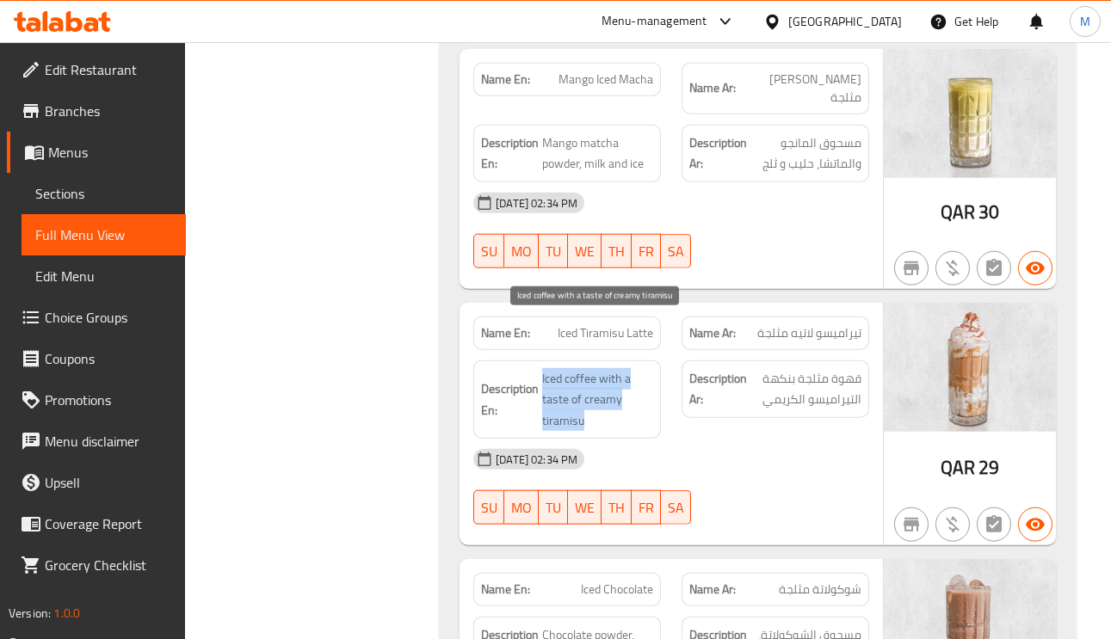
click at [581, 368] on span "Iced coffee with a taste of creamy tiramisu" at bounding box center [597, 400] width 111 height 64
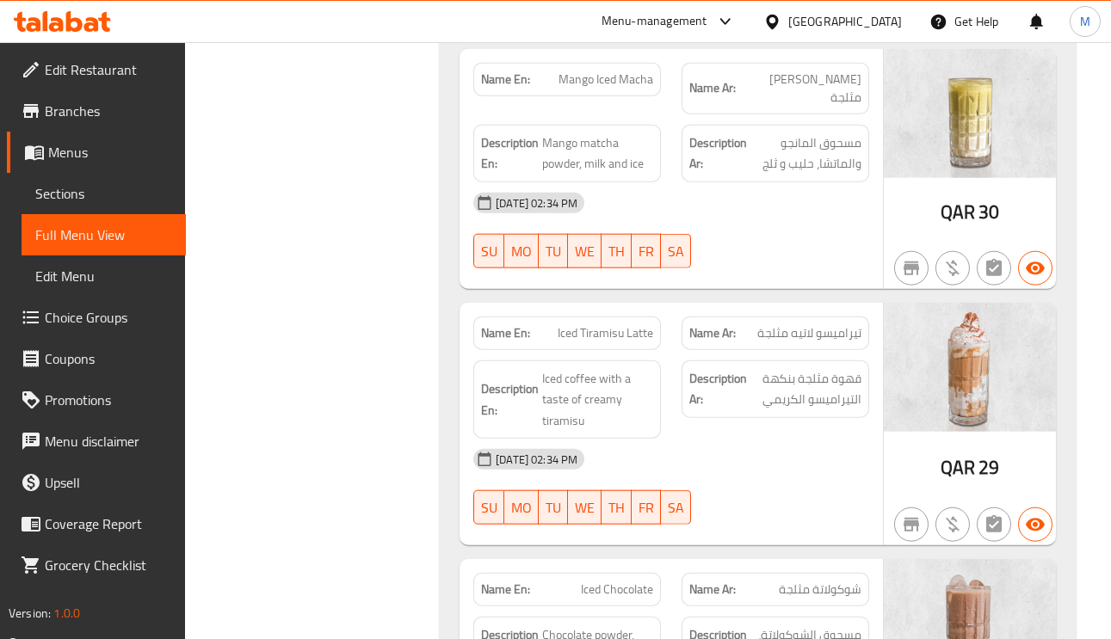
click at [596, 368] on span "Iced coffee with a taste of creamy tiramisu" at bounding box center [597, 400] width 111 height 64
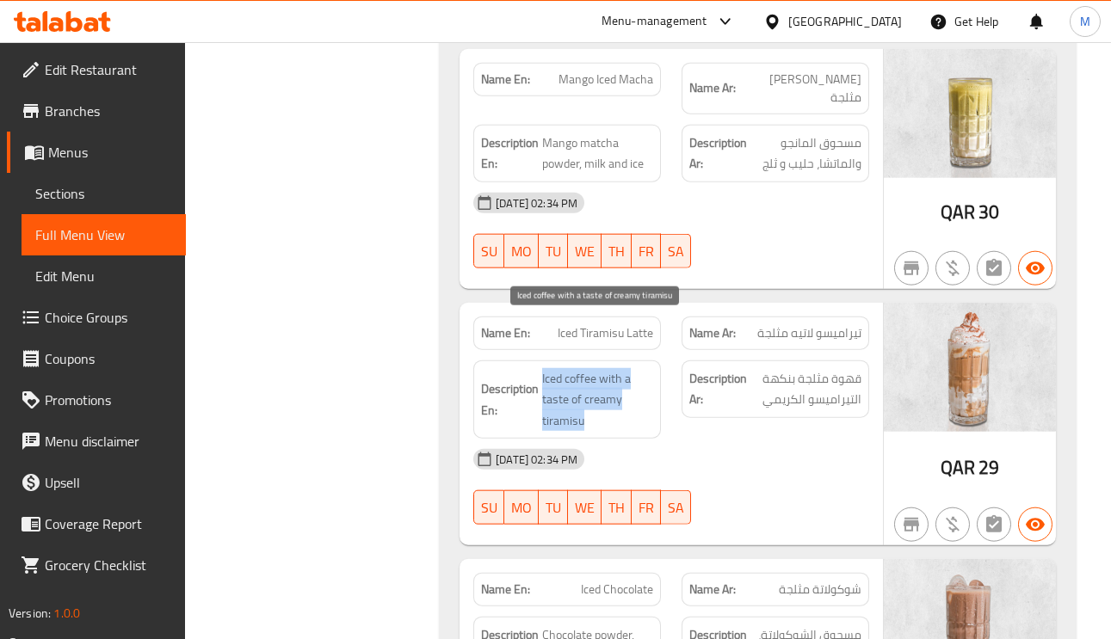
click at [596, 368] on span "Iced coffee with a taste of creamy tiramisu" at bounding box center [597, 400] width 111 height 64
click at [560, 368] on span "Iced coffee with a taste of creamy tiramisu" at bounding box center [597, 400] width 111 height 64
click at [559, 368] on span "Iced coffee with a taste of creamy tiramisu" at bounding box center [597, 400] width 111 height 64
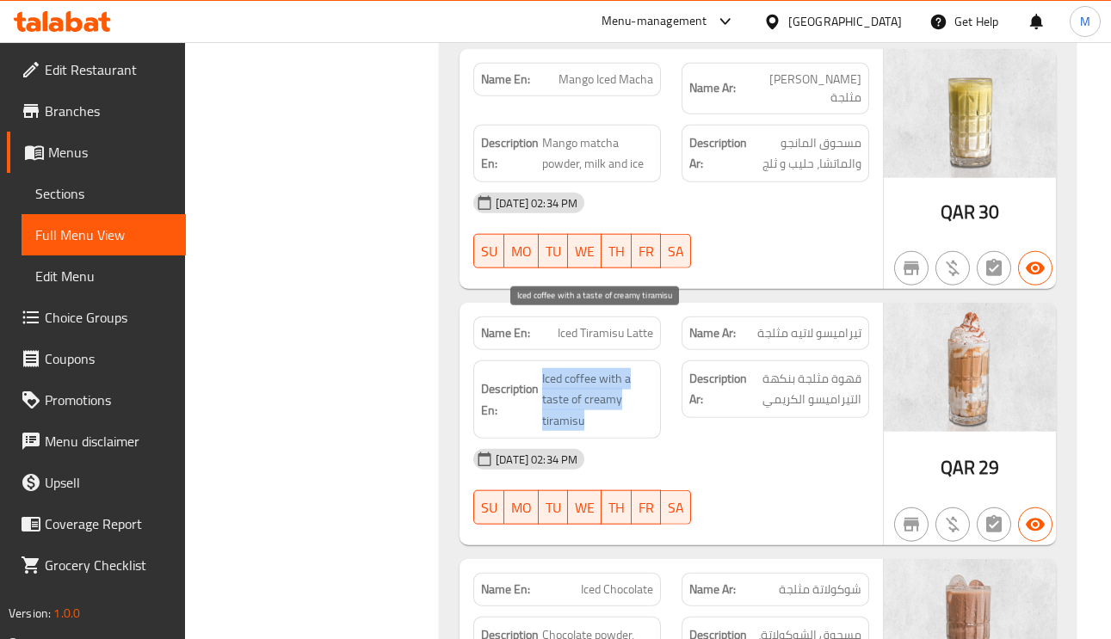
click at [559, 368] on span "Iced coffee with a taste of creamy tiramisu" at bounding box center [597, 400] width 111 height 64
click at [554, 368] on span "Iced coffee with a taste of creamy tiramisu" at bounding box center [597, 400] width 111 height 64
click at [553, 368] on span "Iced coffee with a taste of creamy tiramisu" at bounding box center [597, 400] width 111 height 64
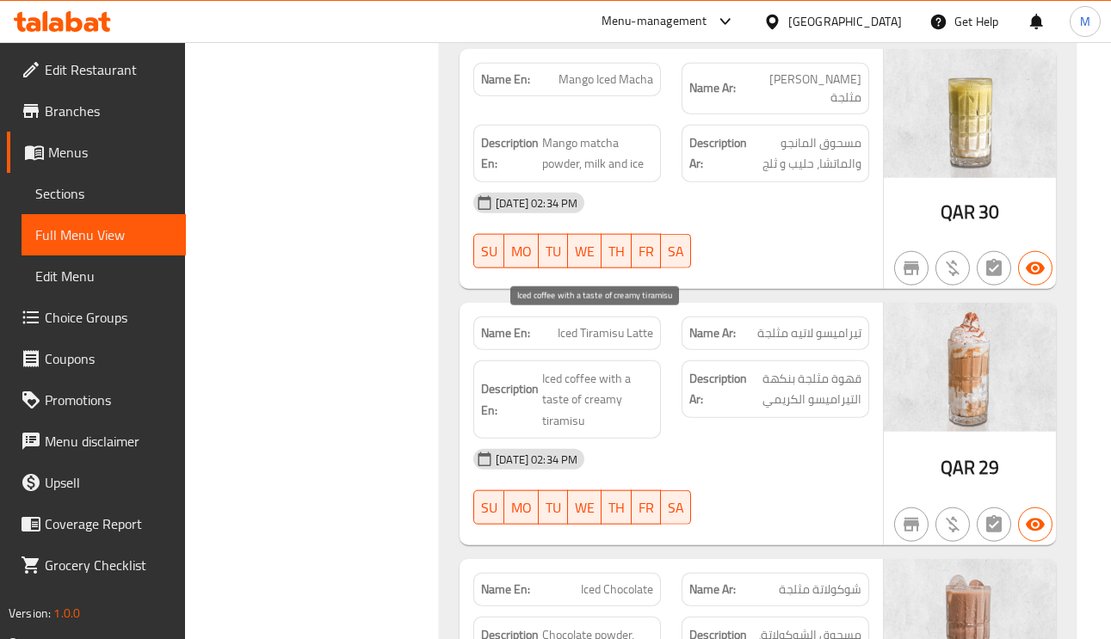
click at [548, 368] on span "Iced coffee with a taste of creamy tiramisu" at bounding box center [597, 400] width 111 height 64
click at [597, 368] on span "Iced coffee with a taste of creamy tiramisu" at bounding box center [597, 400] width 111 height 64
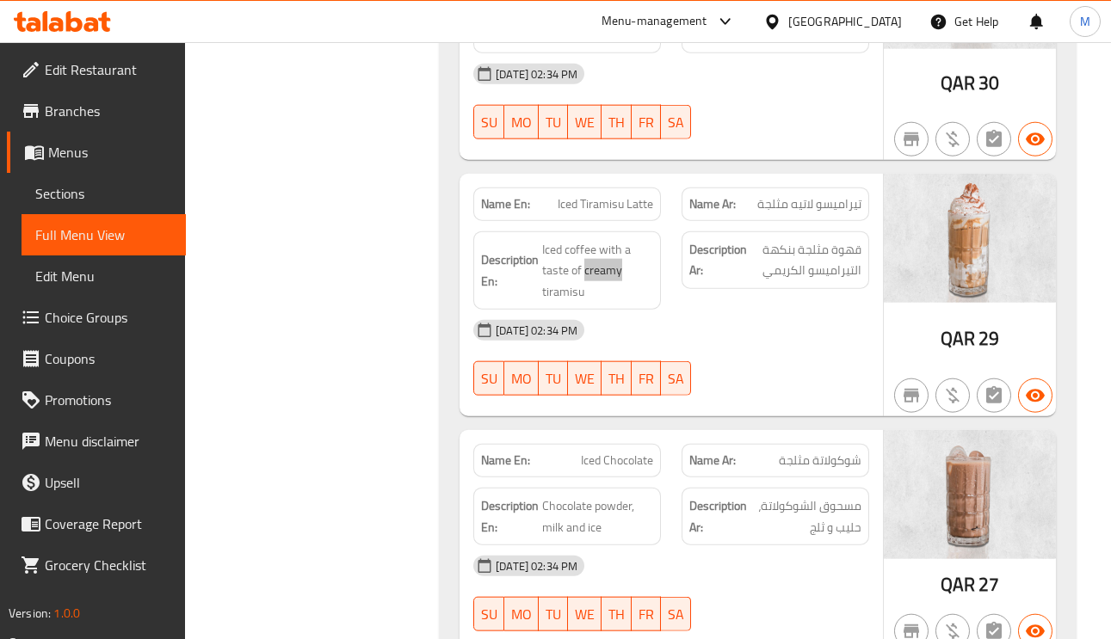
scroll to position [14589, 0]
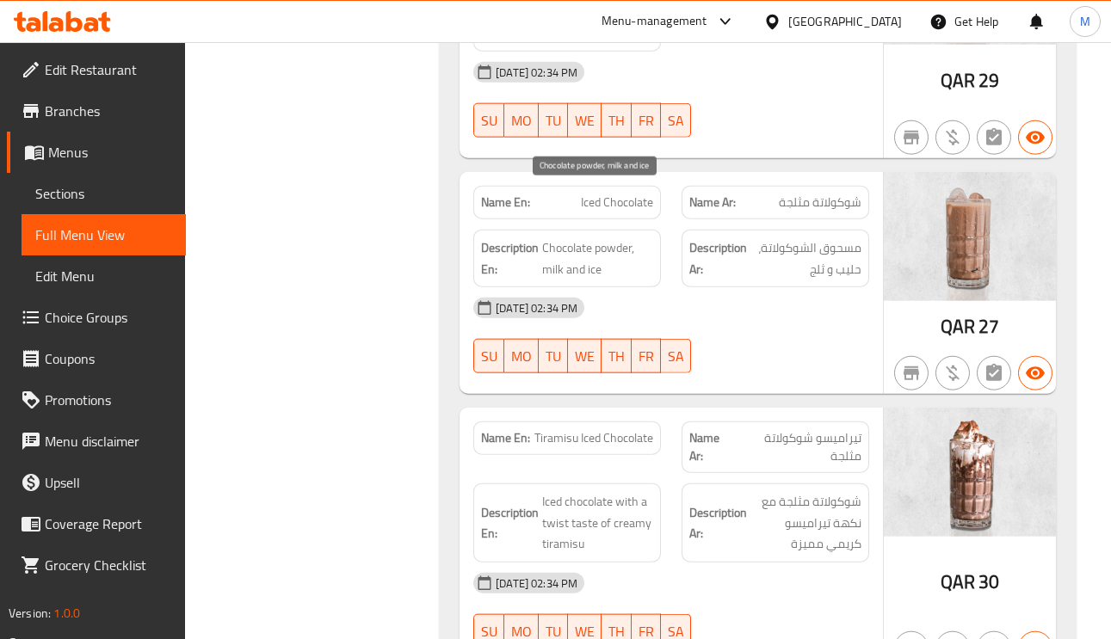
click at [559, 238] on span "Chocolate powder, milk and ice" at bounding box center [597, 259] width 111 height 42
click at [560, 238] on span "Chocolate powder, milk and ice" at bounding box center [597, 259] width 111 height 42
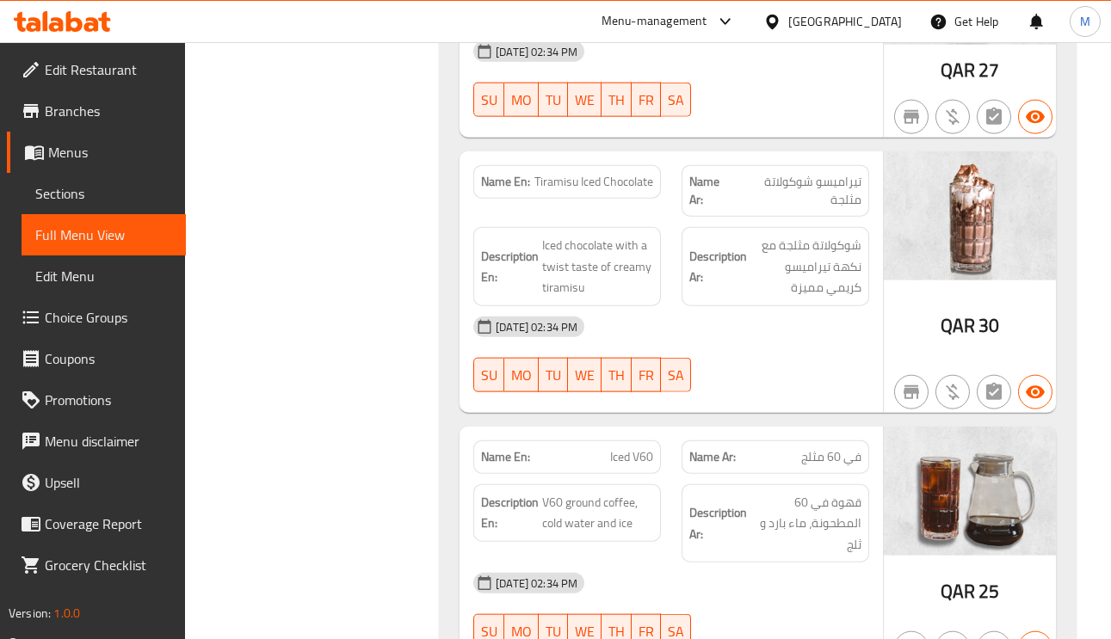
scroll to position [14847, 0]
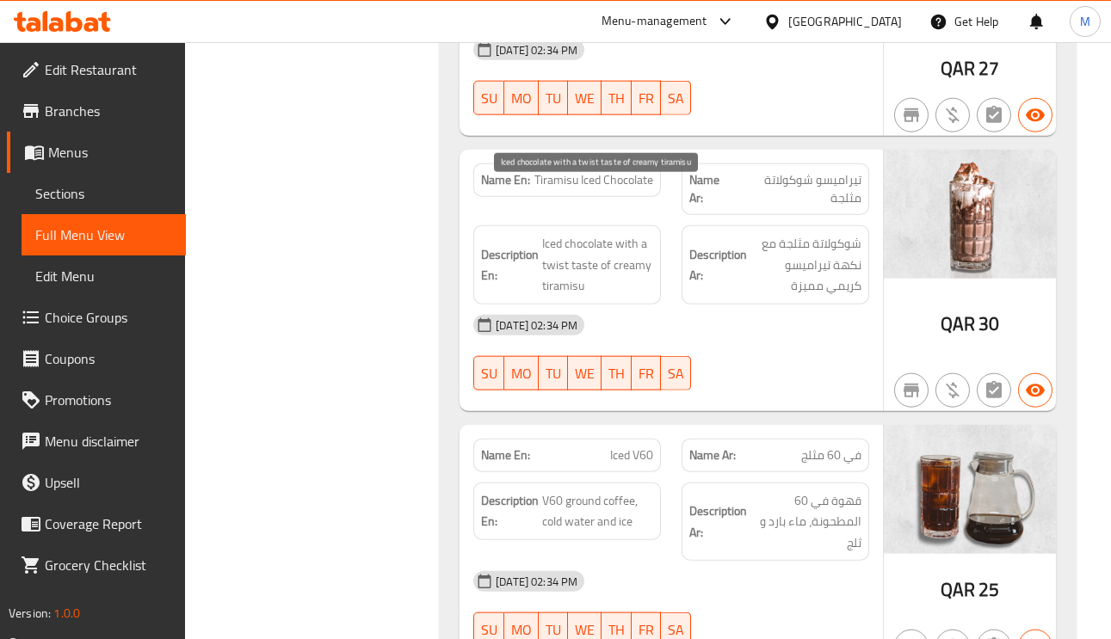
click at [631, 233] on span "Iced chocolate with a twist taste of creamy tiramisu" at bounding box center [597, 265] width 111 height 64
click at [630, 233] on span "Iced chocolate with a twist taste of creamy tiramisu" at bounding box center [597, 265] width 111 height 64
click at [554, 233] on span "Iced chocolate with a twist taste of creamy tiramisu" at bounding box center [597, 265] width 111 height 64
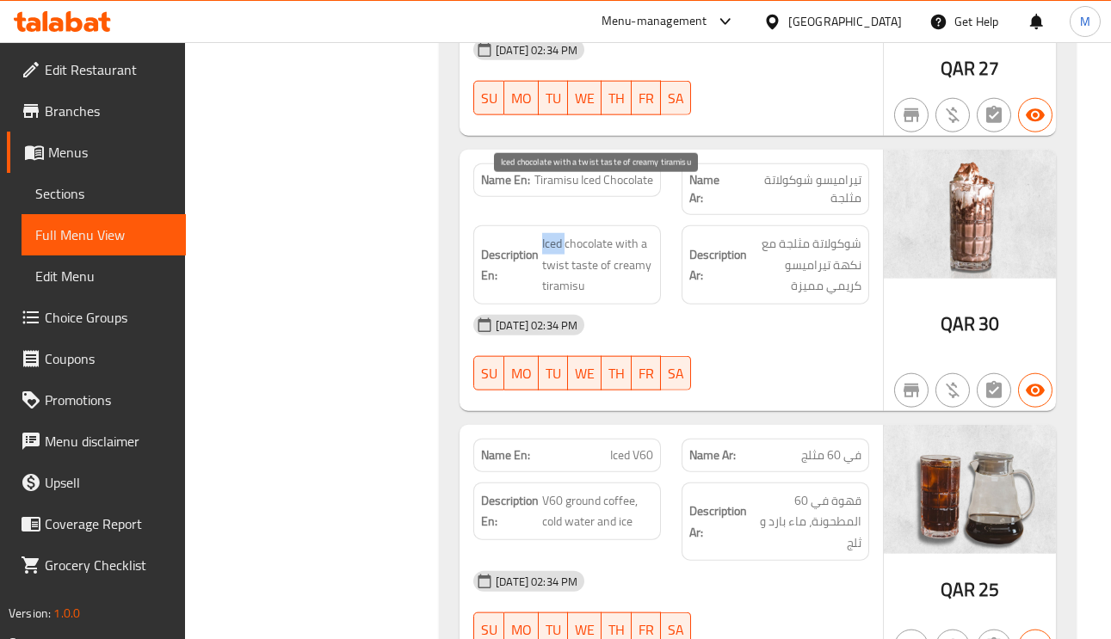
click at [554, 233] on span "Iced chocolate with a twist taste of creamy tiramisu" at bounding box center [597, 265] width 111 height 64
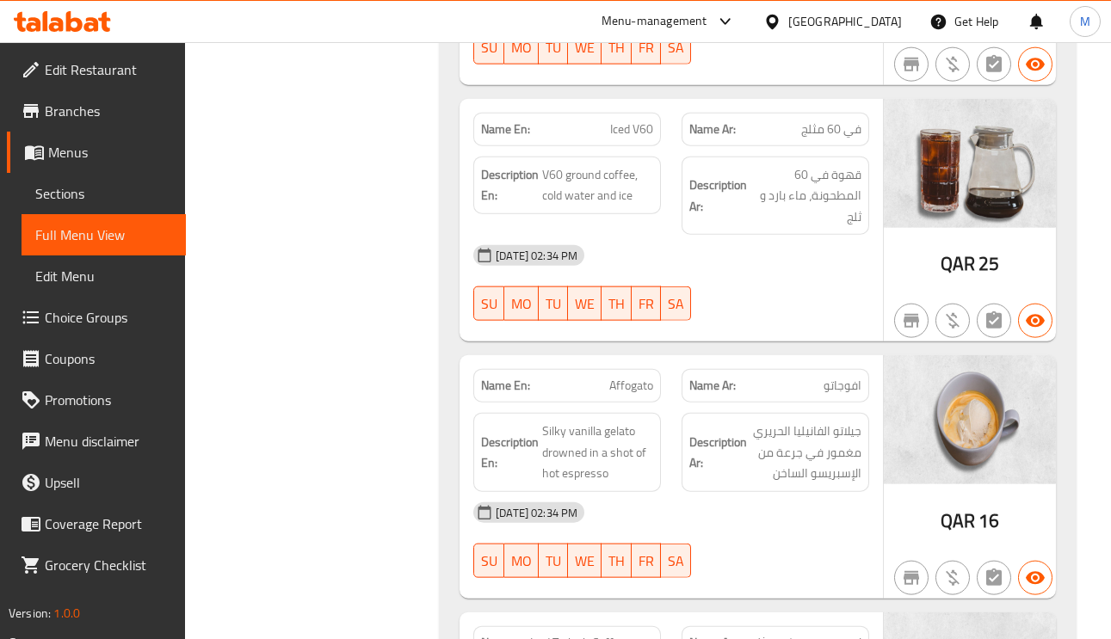
scroll to position [15234, 0]
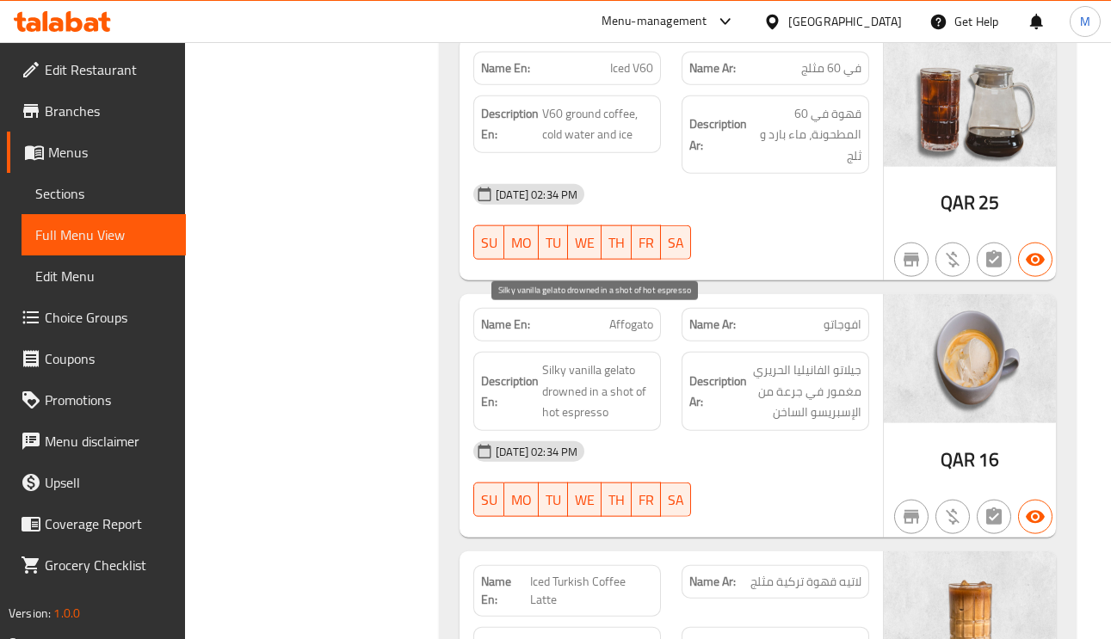
click at [572, 360] on span "Silky vanilla gelato drowned in a shot of hot espresso" at bounding box center [597, 392] width 111 height 64
drag, startPoint x: 572, startPoint y: 339, endPoint x: 581, endPoint y: 341, distance: 9.6
click at [574, 360] on span "Silky vanilla gelato drowned in a shot of hot espresso" at bounding box center [597, 392] width 111 height 64
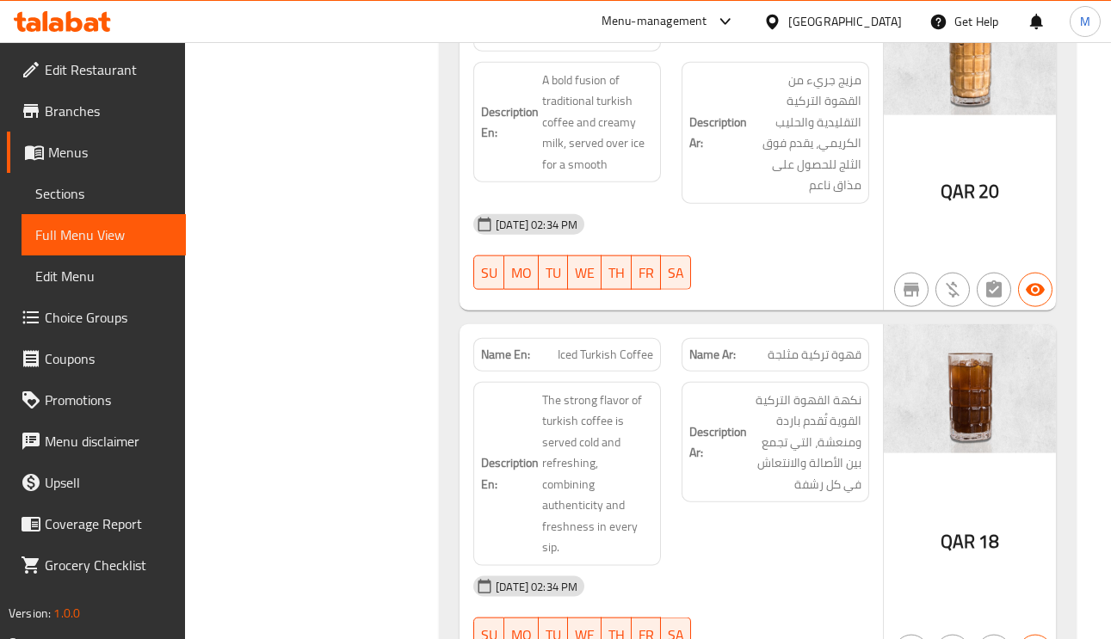
scroll to position [15622, 0]
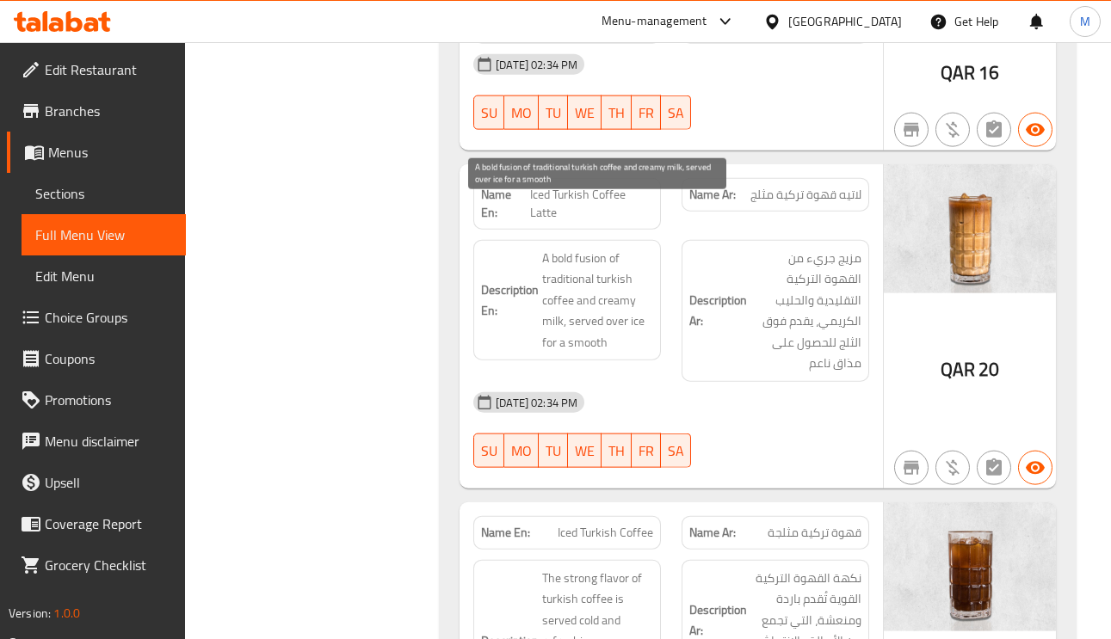
click at [609, 248] on span "A bold fusion of traditional turkish coffee and creamy milk, served over ice fo…" at bounding box center [597, 301] width 111 height 106
click at [591, 250] on span "A bold fusion of traditional turkish coffee and creamy milk, served over ice fo…" at bounding box center [597, 301] width 111 height 106
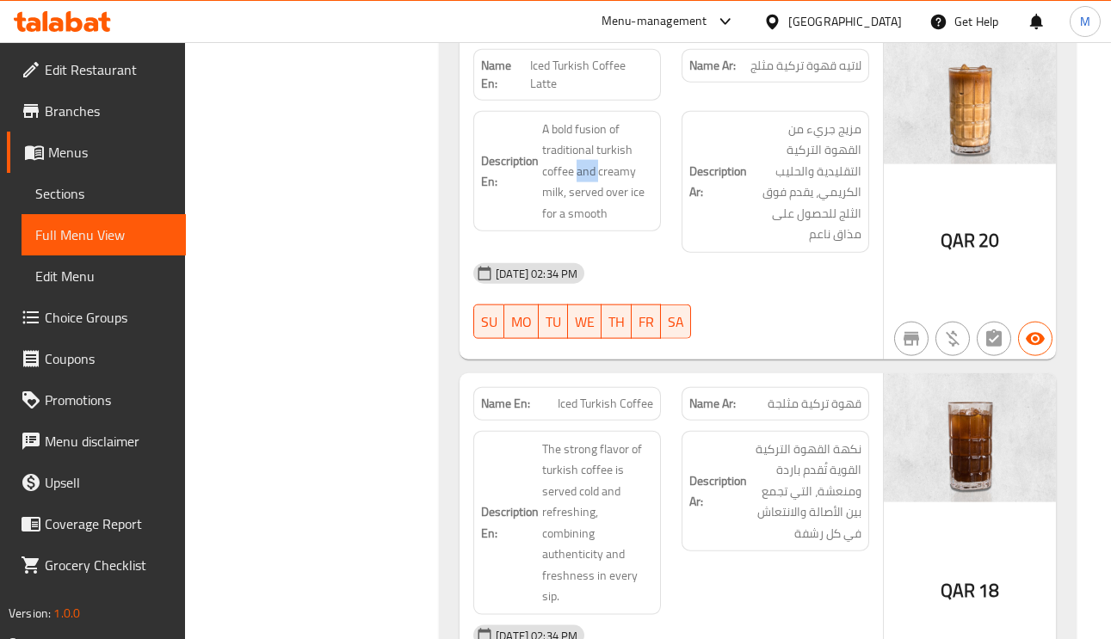
scroll to position [15880, 0]
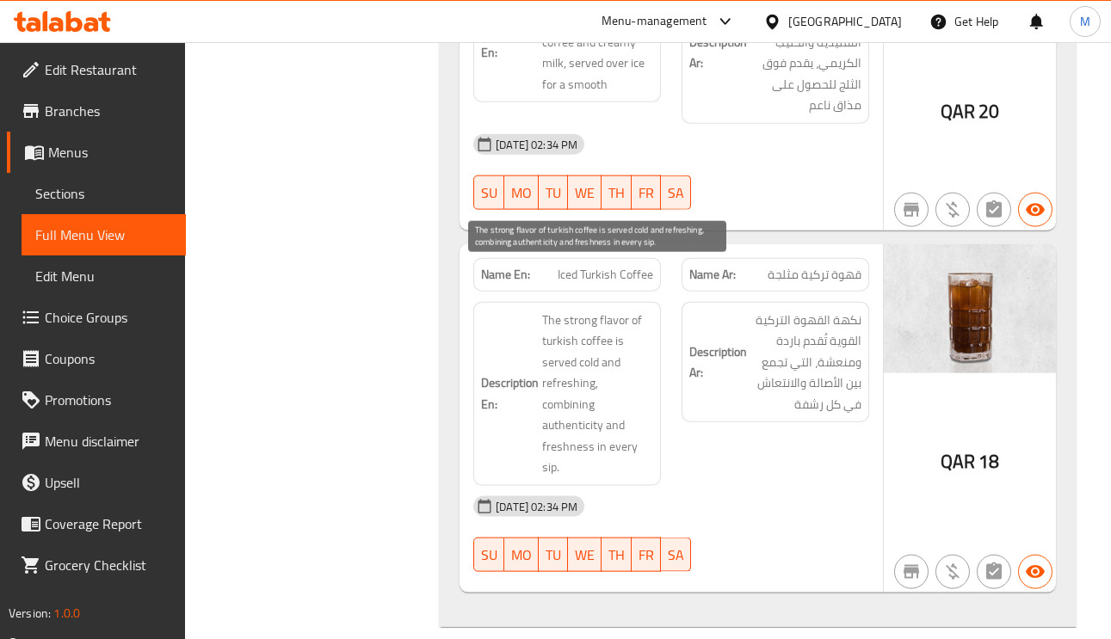
click at [596, 310] on span "The strong flavor of turkish coffee is served cold and refreshing, combining au…" at bounding box center [597, 394] width 111 height 169
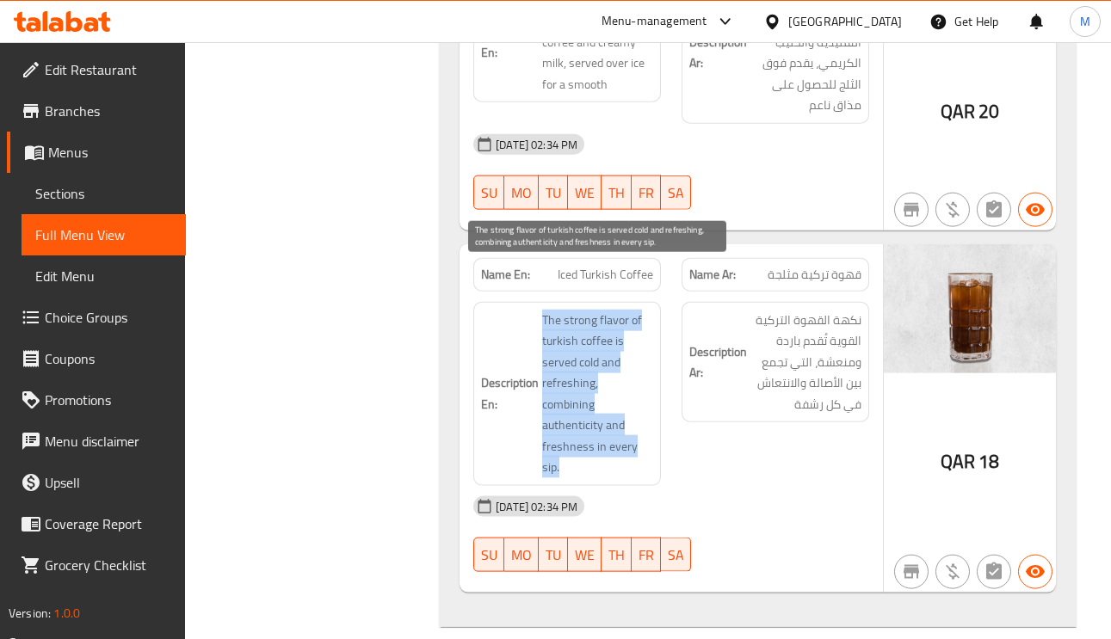
click at [596, 310] on span "The strong flavor of turkish coffee is served cold and refreshing, combining au…" at bounding box center [597, 394] width 111 height 169
click at [593, 310] on span "The strong flavor of turkish coffee is served cold and refreshing, combining au…" at bounding box center [597, 394] width 111 height 169
click at [568, 310] on span "The strong flavor of turkish coffee is served cold and refreshing, combining au…" at bounding box center [597, 394] width 111 height 169
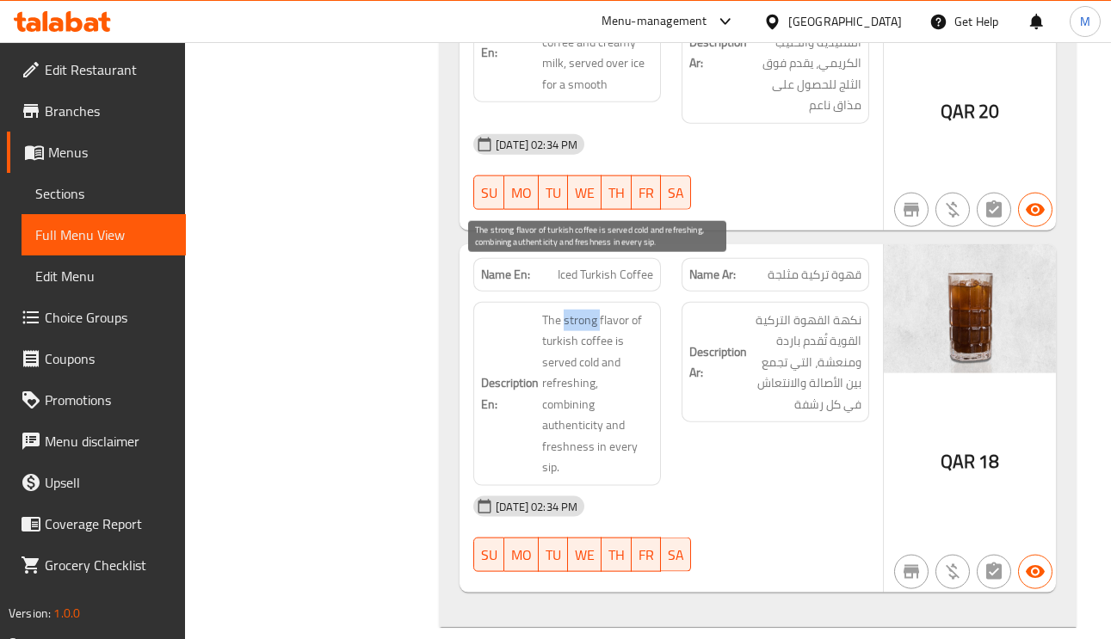
click at [568, 310] on span "The strong flavor of turkish coffee is served cold and refreshing, combining au…" at bounding box center [597, 394] width 111 height 169
click at [620, 343] on span "The strong flavor of turkish coffee is served cold and refreshing, combining au…" at bounding box center [597, 394] width 111 height 169
click at [632, 343] on span "The strong flavor of turkish coffee is served cold and refreshing, combining au…" at bounding box center [597, 394] width 111 height 169
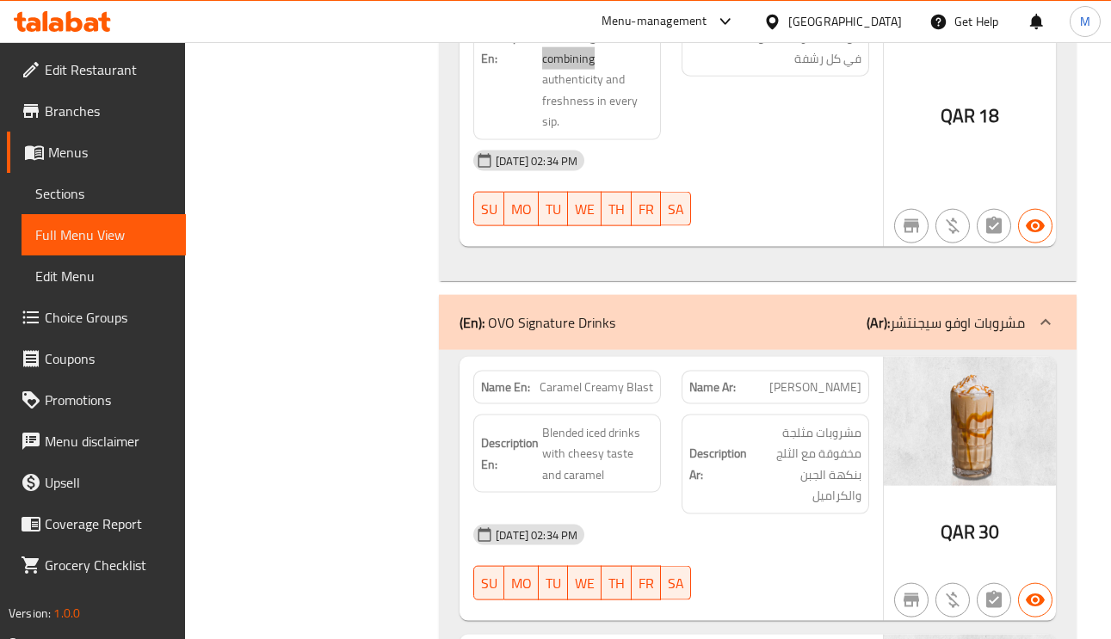
scroll to position [16267, 0]
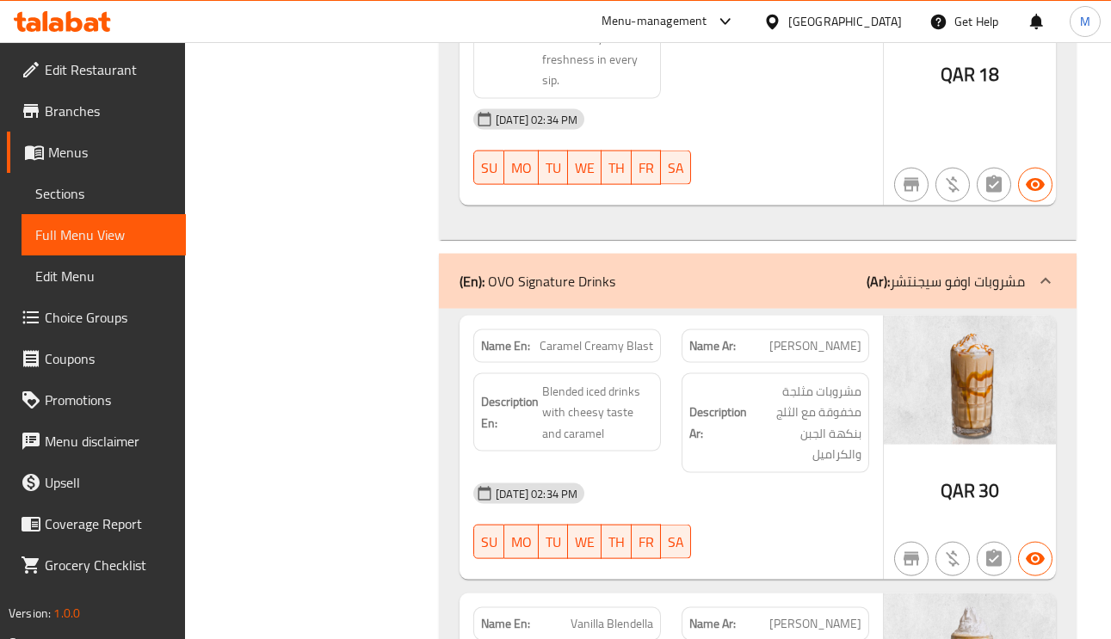
click at [600, 381] on span "Blended iced drinks with cheesy taste and caramel" at bounding box center [597, 413] width 111 height 64
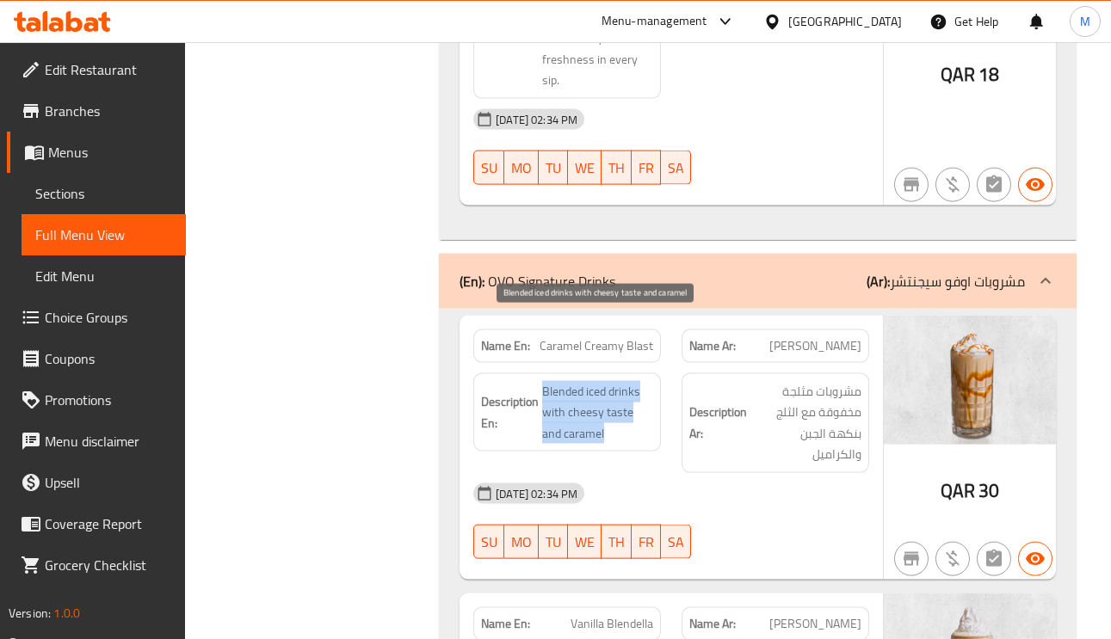
click at [600, 381] on span "Blended iced drinks with cheesy taste and caramel" at bounding box center [597, 413] width 111 height 64
click at [568, 381] on span "Blended iced drinks with cheesy taste and caramel" at bounding box center [597, 413] width 111 height 64
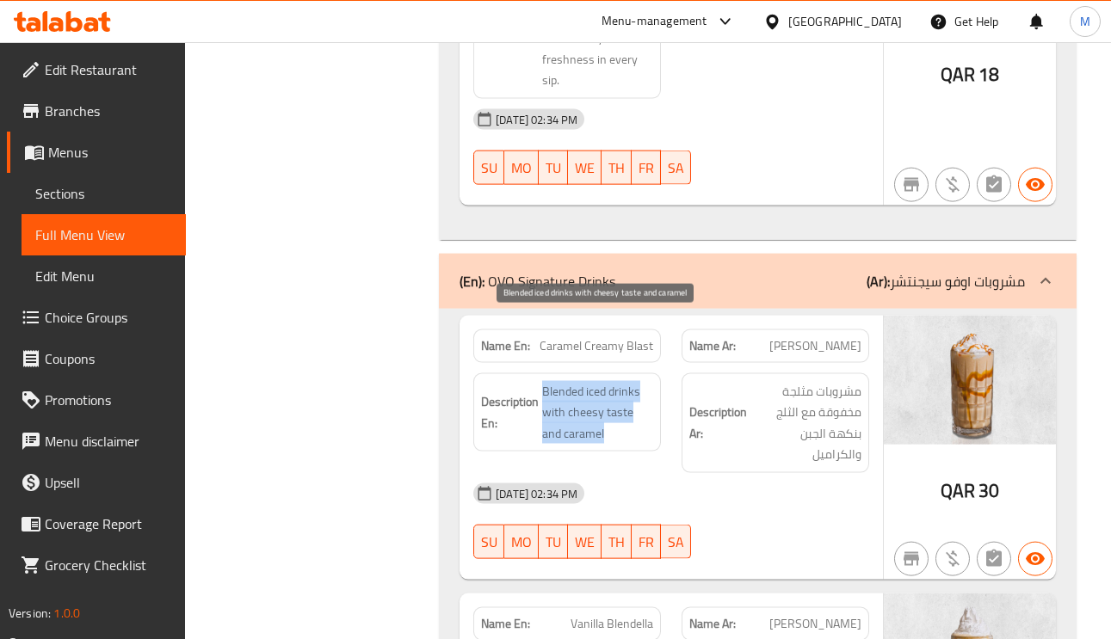
click at [565, 381] on span "Blended iced drinks with cheesy taste and caramel" at bounding box center [597, 413] width 111 height 64
click at [623, 381] on span "Blended iced drinks with cheesy taste and caramel" at bounding box center [597, 413] width 111 height 64
click at [597, 381] on span "Blended iced drinks with cheesy taste and caramel" at bounding box center [597, 413] width 111 height 64
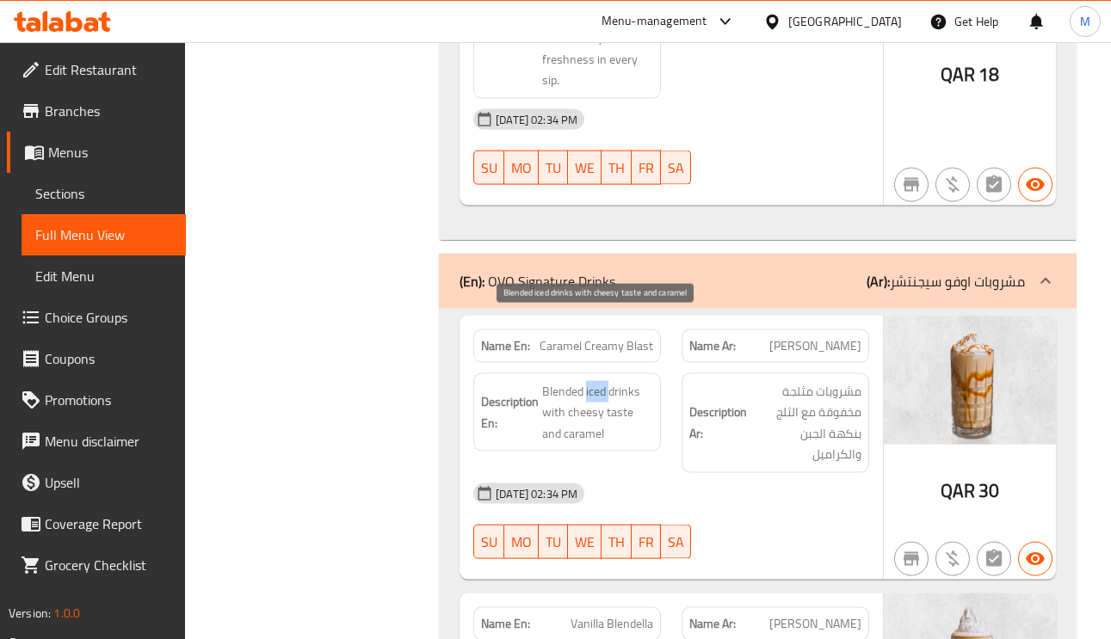
click at [597, 381] on span "Blended iced drinks with cheesy taste and caramel" at bounding box center [597, 413] width 111 height 64
click at [589, 381] on span "Blended iced drinks with cheesy taste and caramel" at bounding box center [597, 413] width 111 height 64
click at [554, 381] on span "Blended iced drinks with cheesy taste and caramel" at bounding box center [597, 413] width 111 height 64
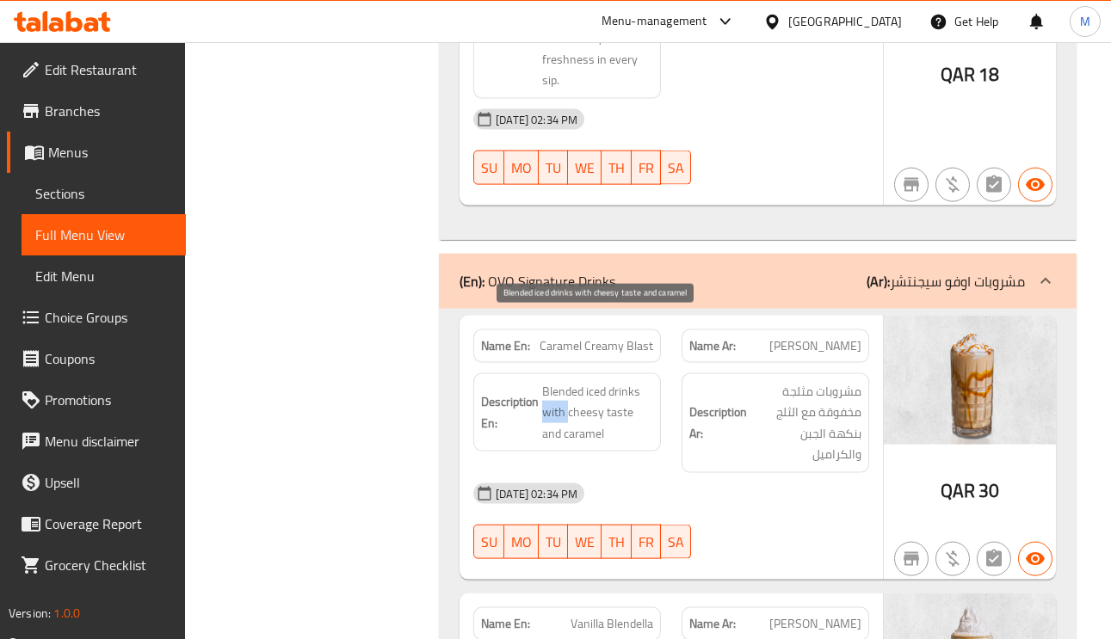
click at [554, 381] on span "Blended iced drinks with cheesy taste and caramel" at bounding box center [597, 413] width 111 height 64
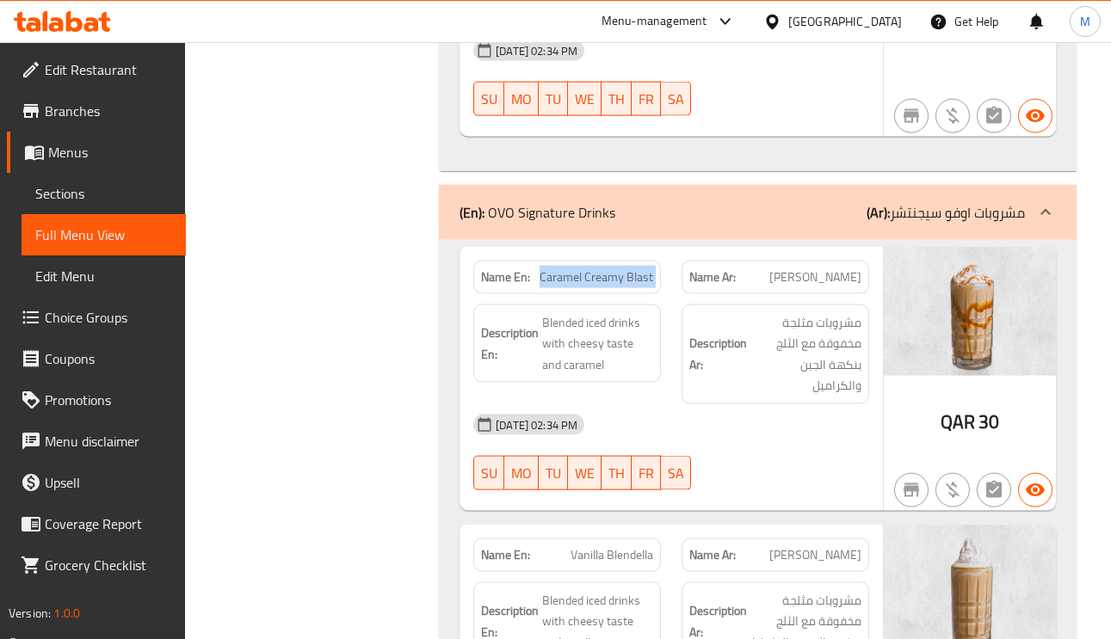
scroll to position [16396, 0]
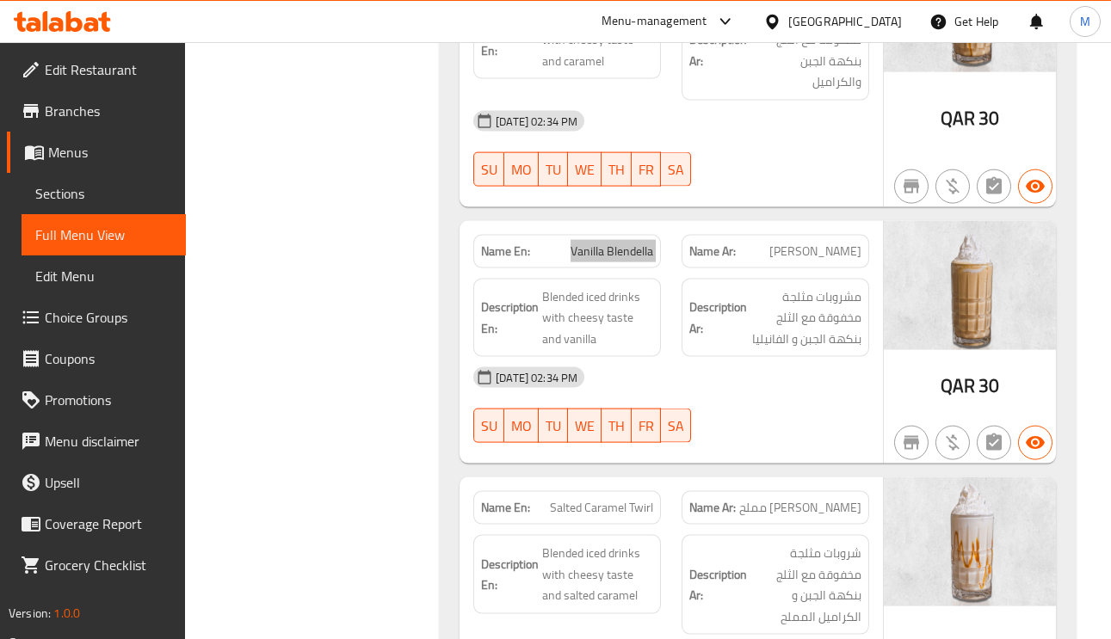
scroll to position [16784, 0]
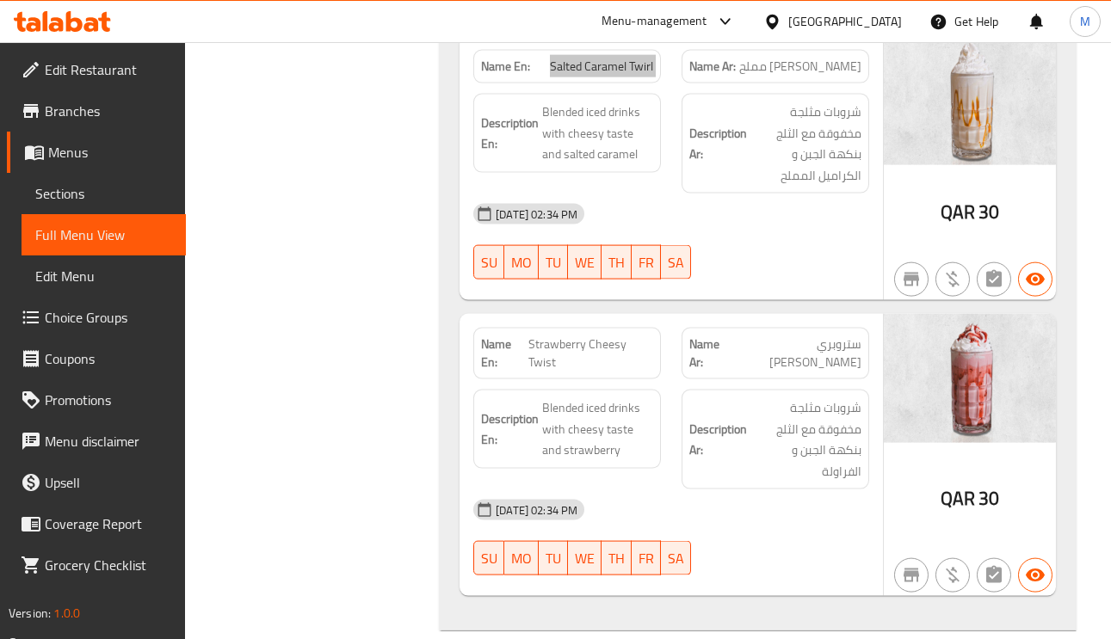
scroll to position [17171, 0]
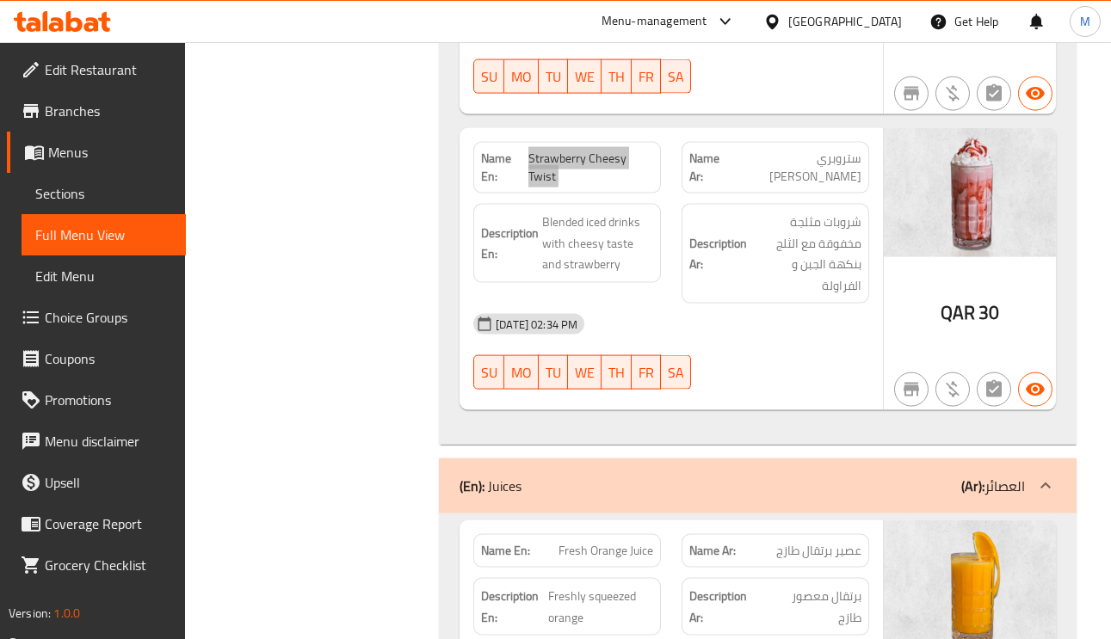
scroll to position [17558, 0]
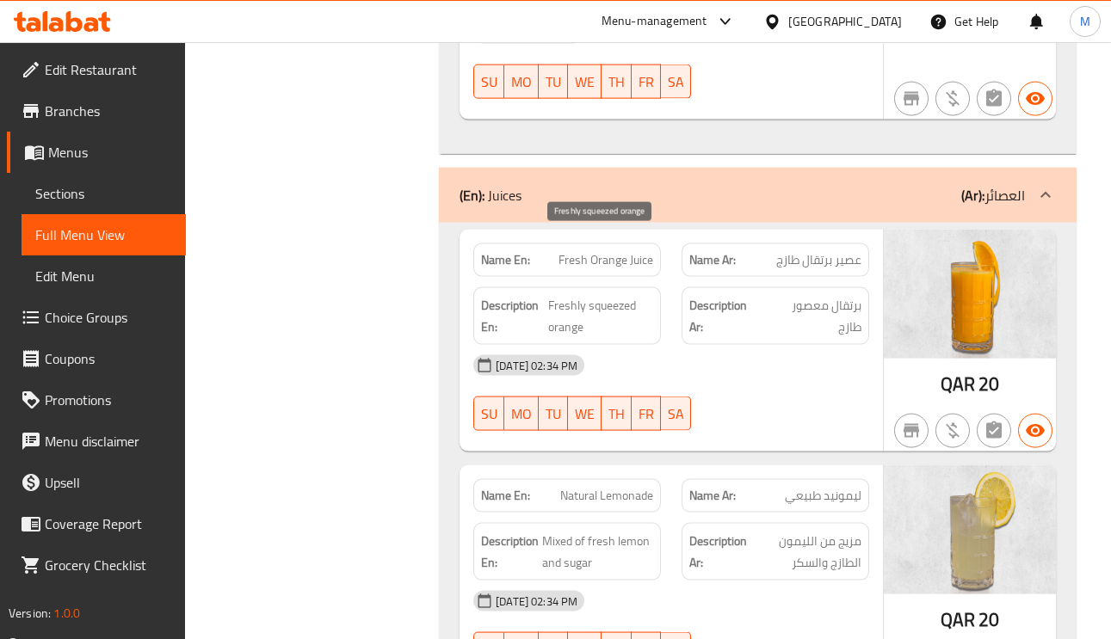
click at [616, 295] on span "Freshly squeezed orange" at bounding box center [600, 316] width 105 height 42
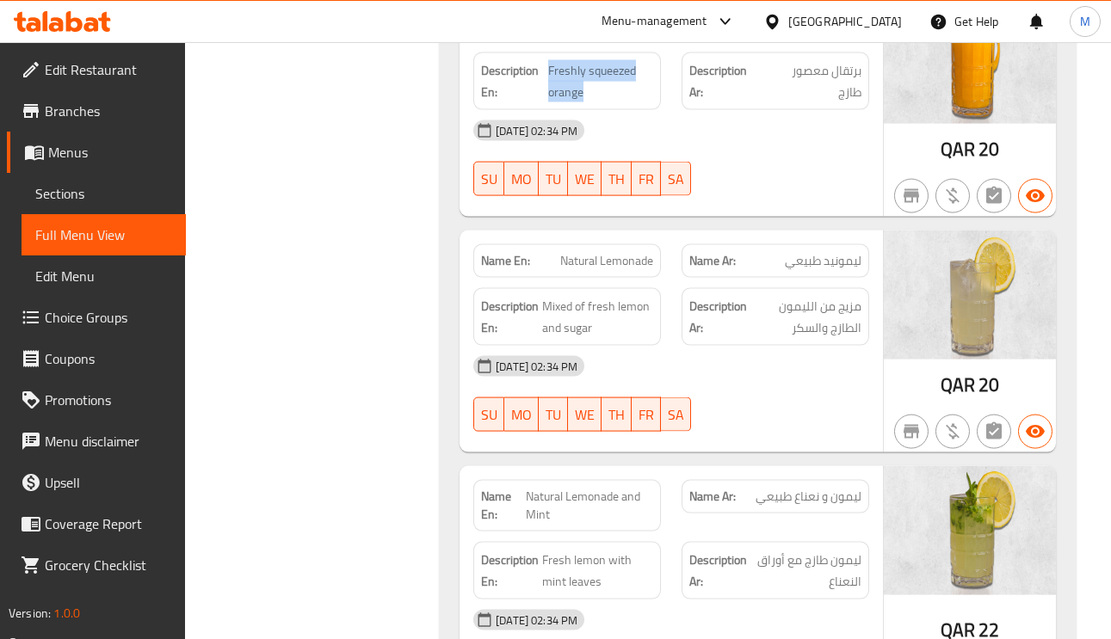
scroll to position [17816, 0]
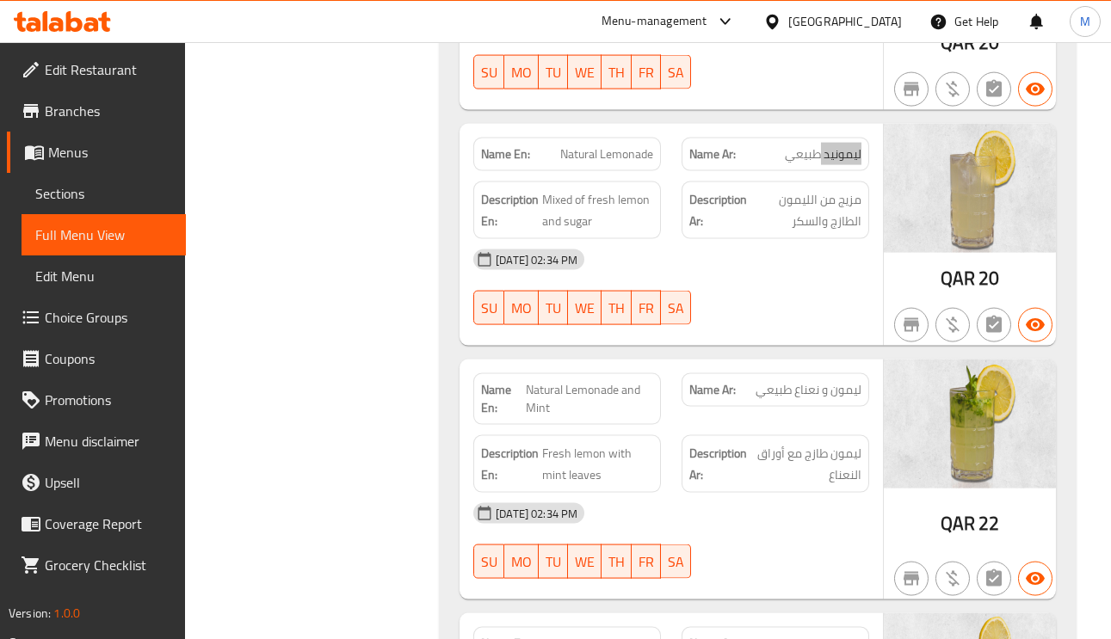
scroll to position [17945, 0]
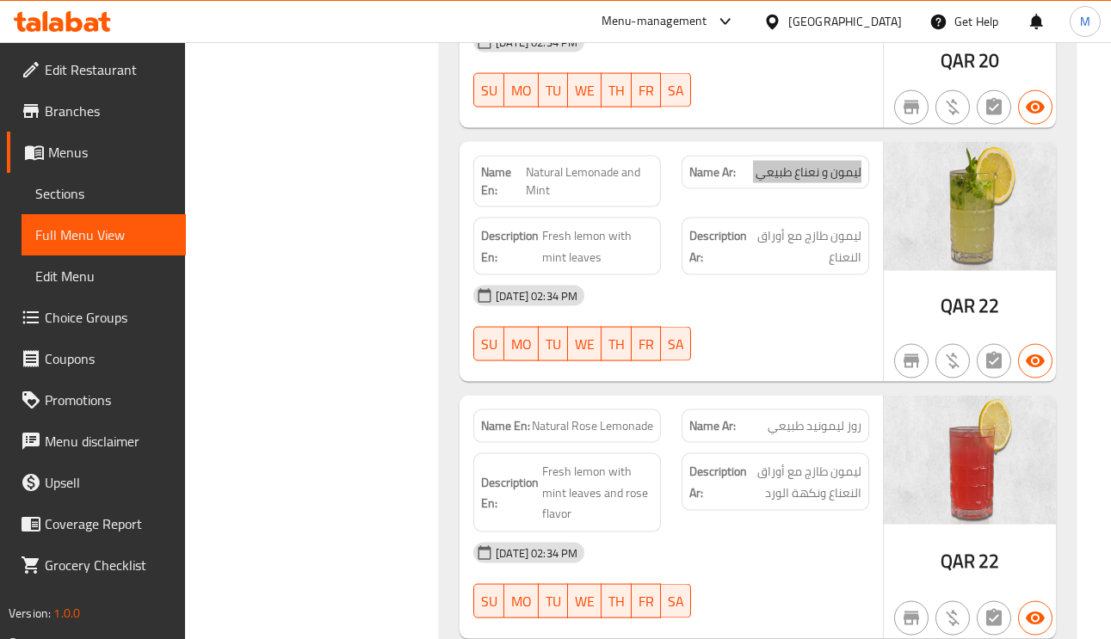
scroll to position [18075, 0]
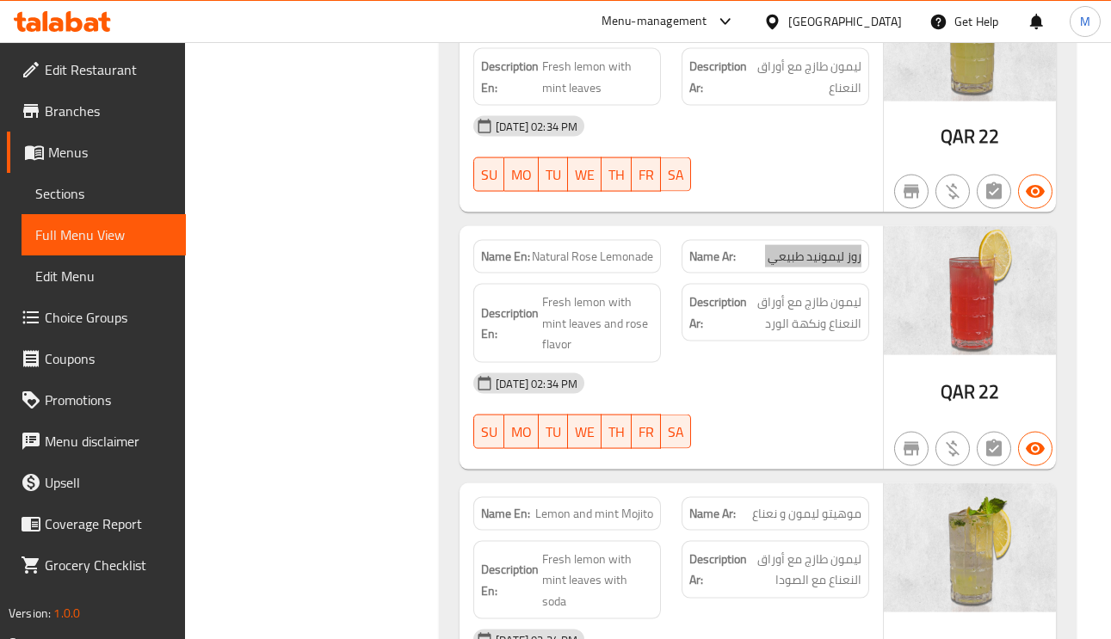
scroll to position [18333, 0]
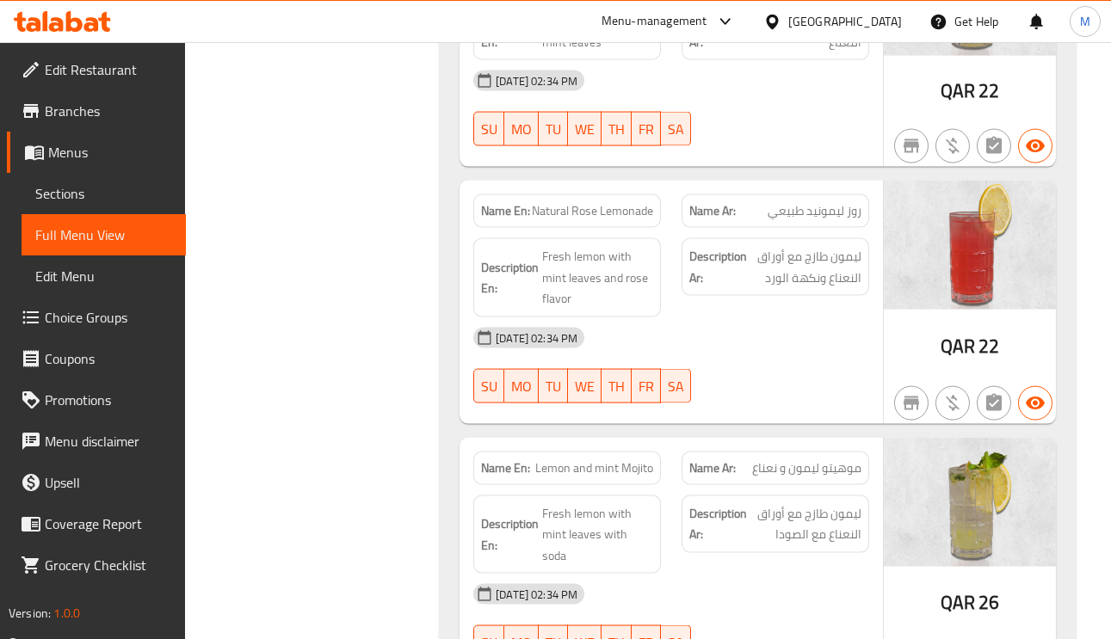
click at [581, 504] on span "Fresh lemon with mint leaves with soda" at bounding box center [597, 536] width 111 height 64
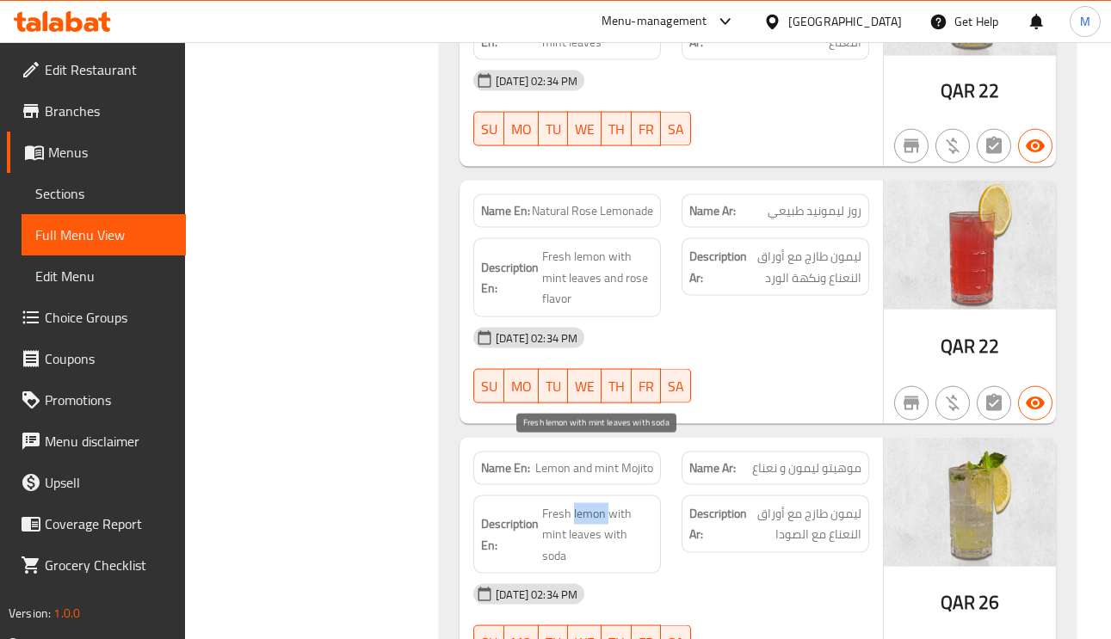
click at [581, 504] on span "Fresh lemon with mint leaves with soda" at bounding box center [597, 536] width 111 height 64
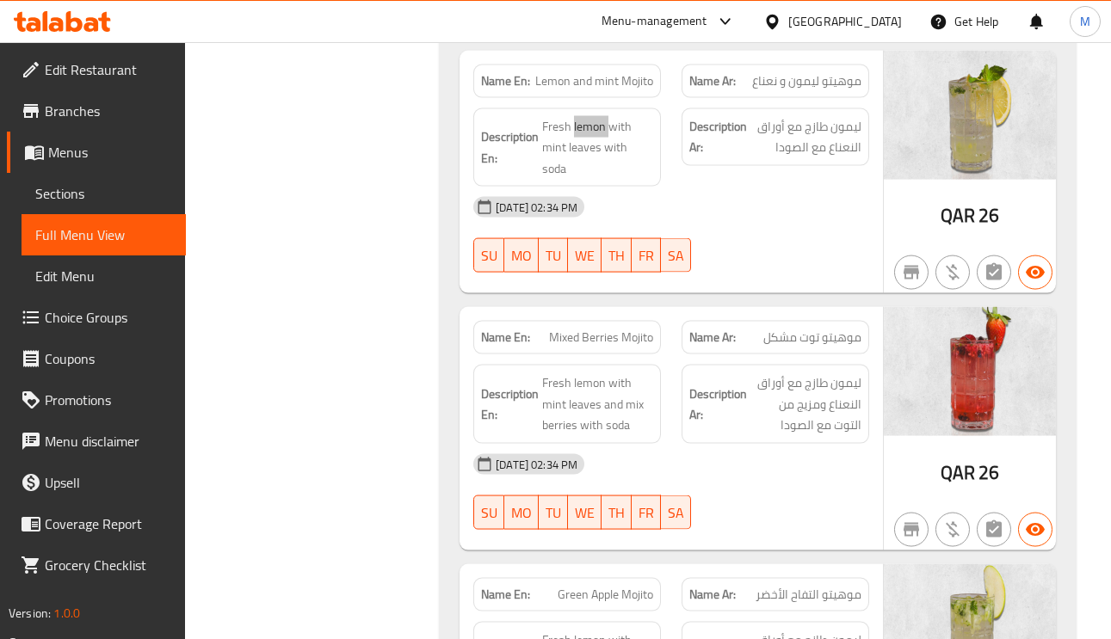
scroll to position [18849, 0]
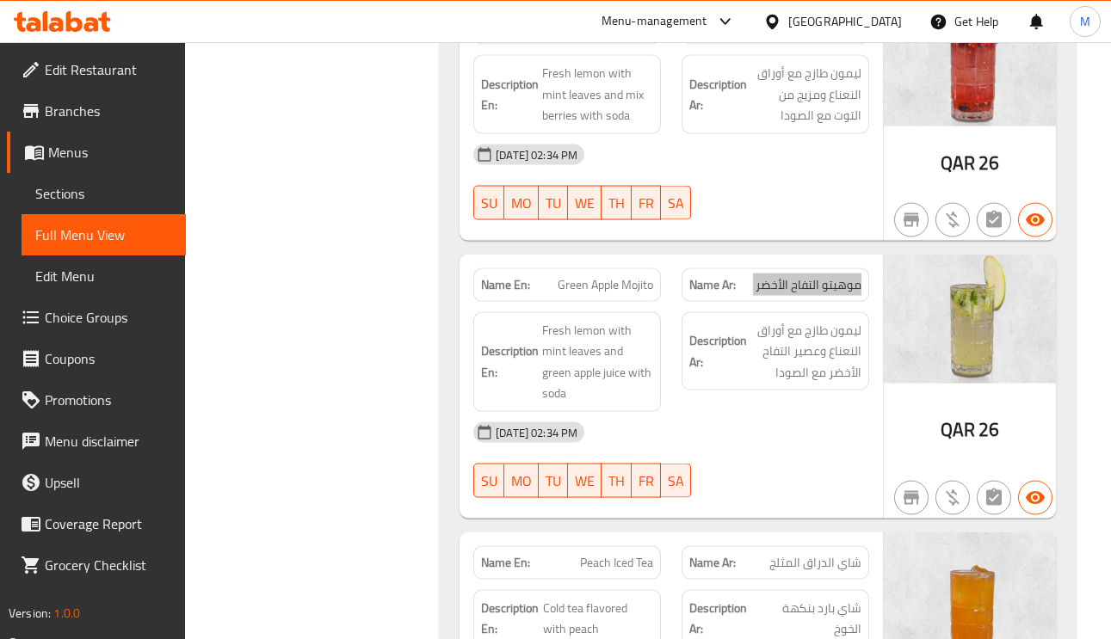
scroll to position [19107, 0]
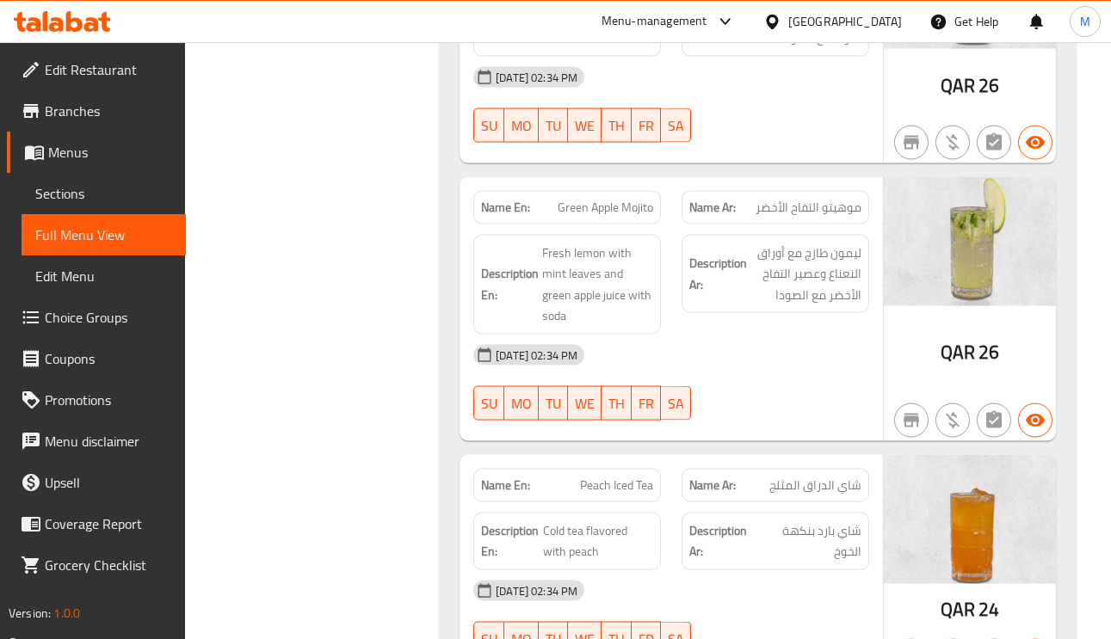
drag, startPoint x: 825, startPoint y: 414, endPoint x: 808, endPoint y: 410, distance: 16.9
drag, startPoint x: 826, startPoint y: 413, endPoint x: 808, endPoint y: 408, distance: 18.8
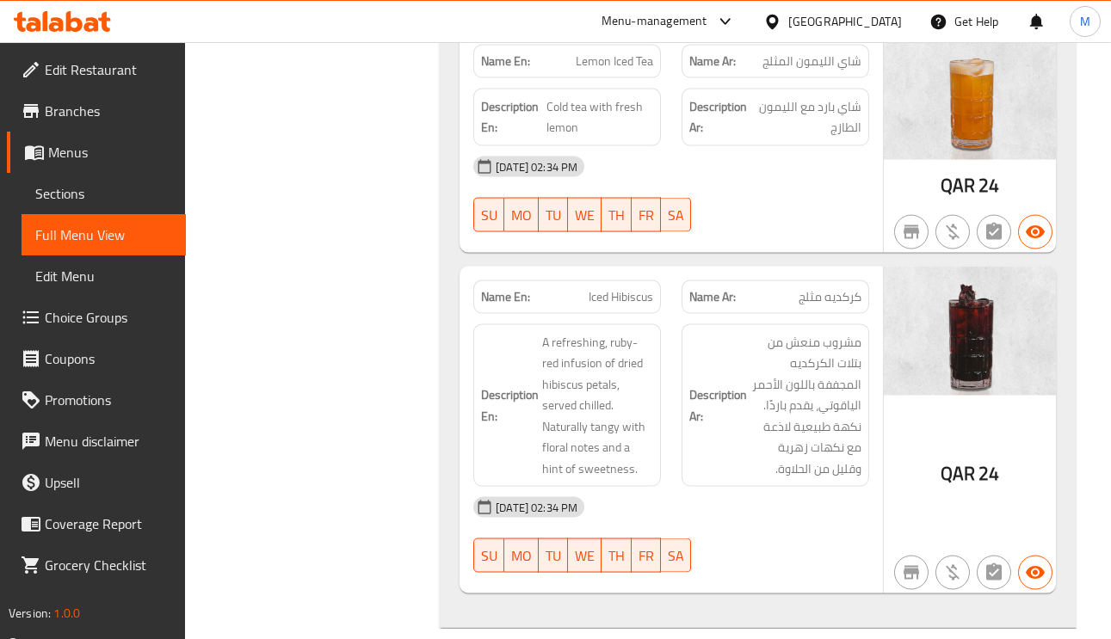
scroll to position [20011, 0]
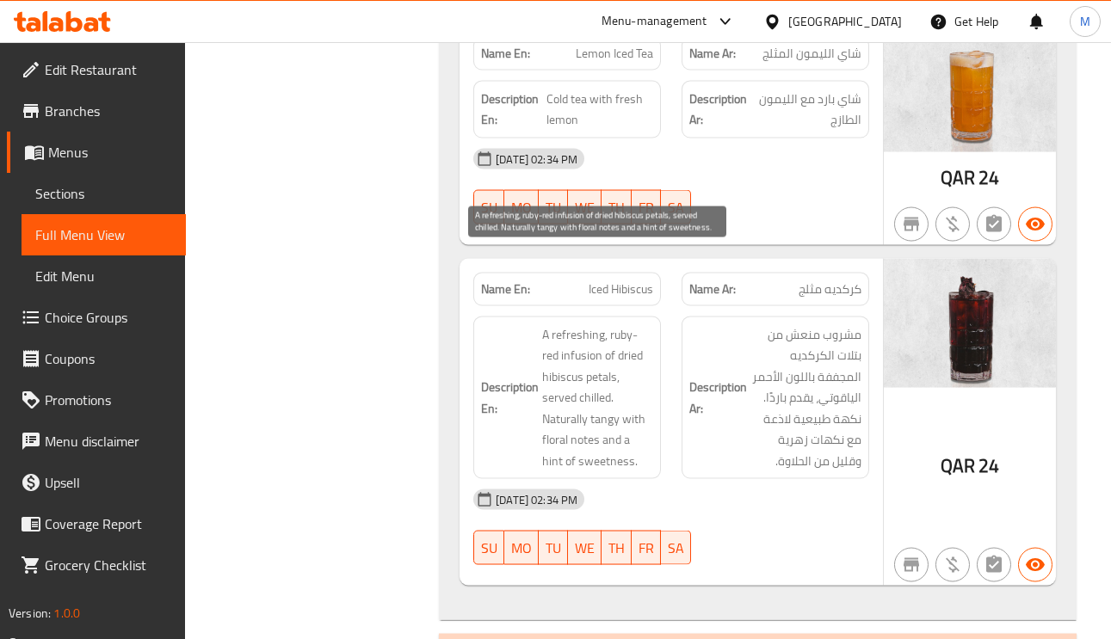
click at [599, 324] on span "A refreshing, ruby-red infusion of dried hibiscus petals, served chilled. Natur…" at bounding box center [597, 398] width 111 height 148
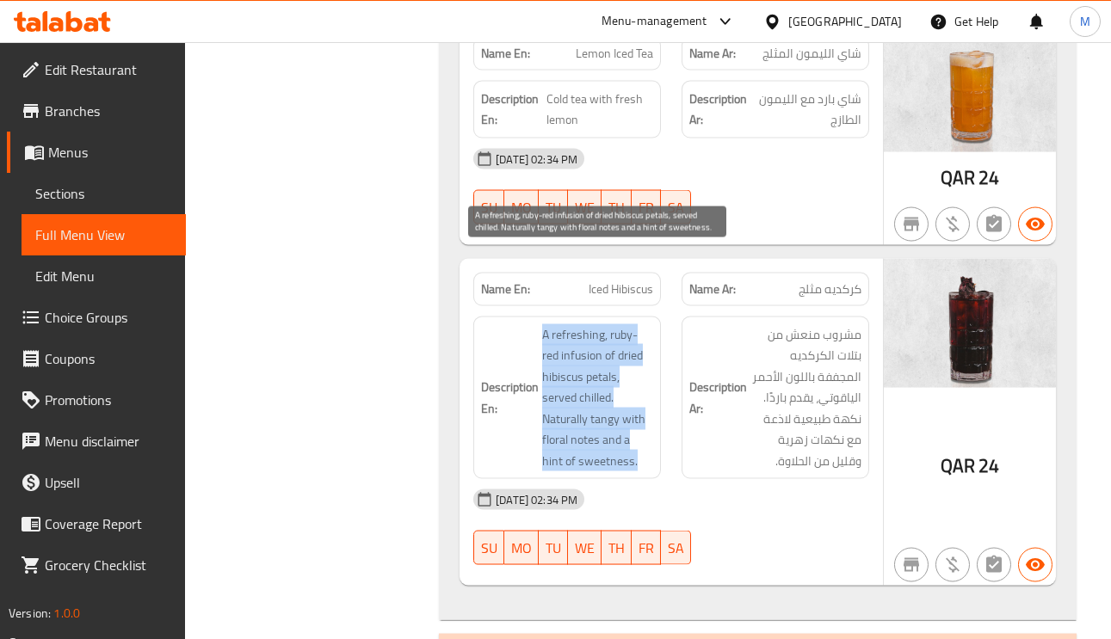
click at [599, 324] on span "A refreshing, ruby-red infusion of dried hibiscus petals, served chilled. Natur…" at bounding box center [597, 398] width 111 height 148
click at [597, 324] on span "A refreshing, ruby-red infusion of dried hibiscus petals, served chilled. Natur…" at bounding box center [597, 398] width 111 height 148
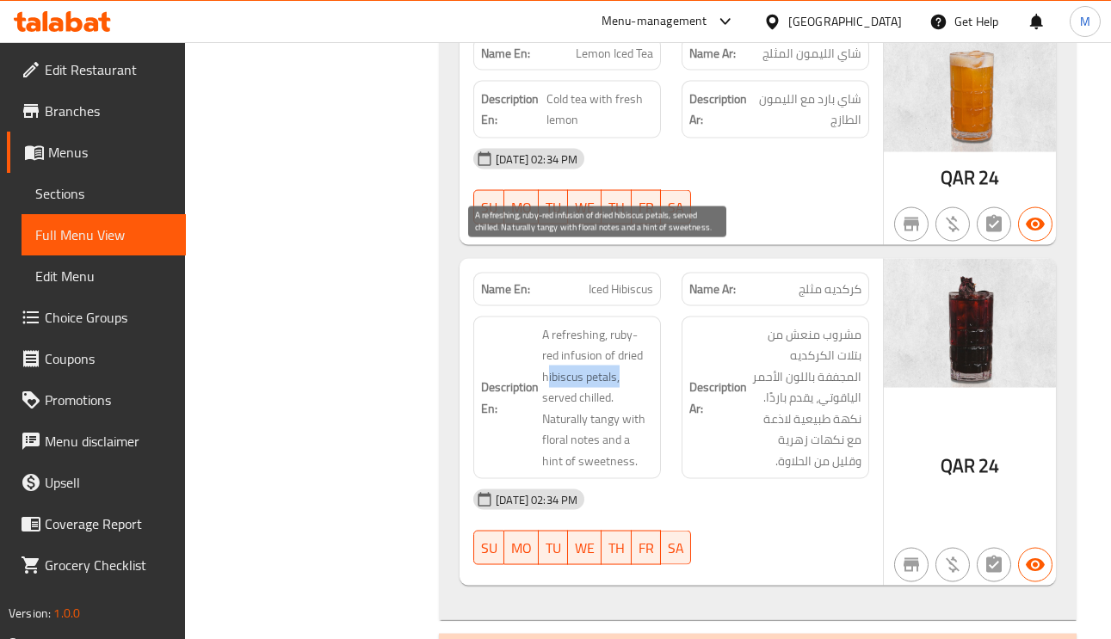
drag, startPoint x: 547, startPoint y: 301, endPoint x: 630, endPoint y: 306, distance: 83.6
click at [630, 324] on span "A refreshing, ruby-red infusion of dried hibiscus petals, served chilled. Natur…" at bounding box center [597, 398] width 111 height 148
click at [590, 324] on span "A refreshing, ruby-red infusion of dried hibiscus petals, served chilled. Natur…" at bounding box center [597, 398] width 111 height 148
click at [633, 324] on span "A refreshing, ruby-red infusion of dried hibiscus petals, served chilled. Natur…" at bounding box center [597, 398] width 111 height 148
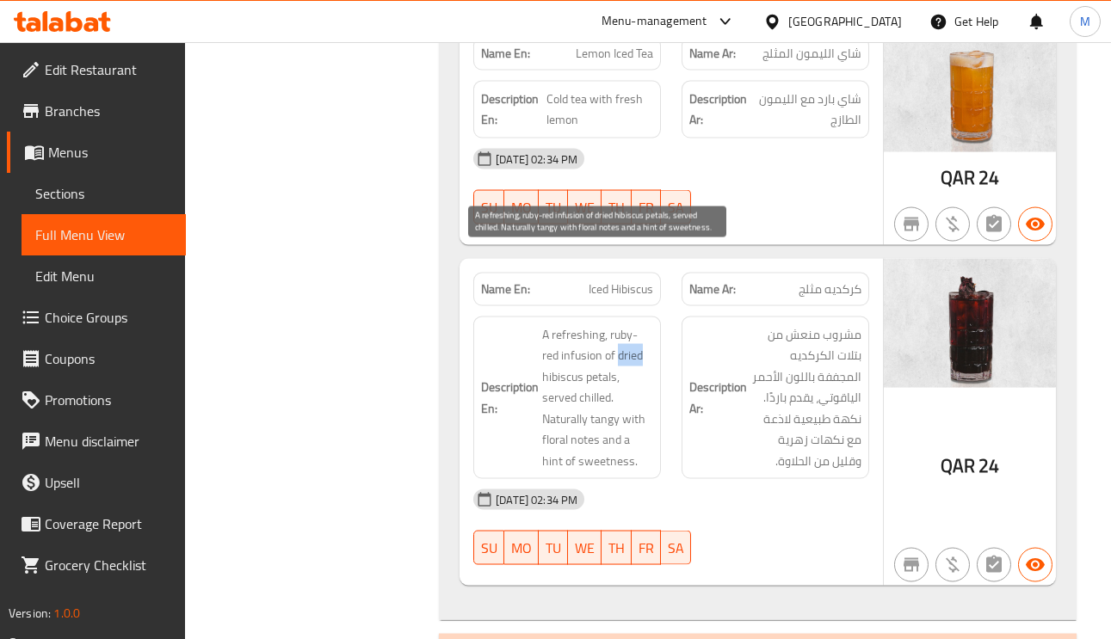
click at [633, 324] on span "A refreshing, ruby-red infusion of dried hibiscus petals, served chilled. Natur…" at bounding box center [597, 398] width 111 height 148
click at [607, 324] on span "A refreshing, ruby-red infusion of dried hibiscus petals, served chilled. Natur…" at bounding box center [597, 398] width 111 height 148
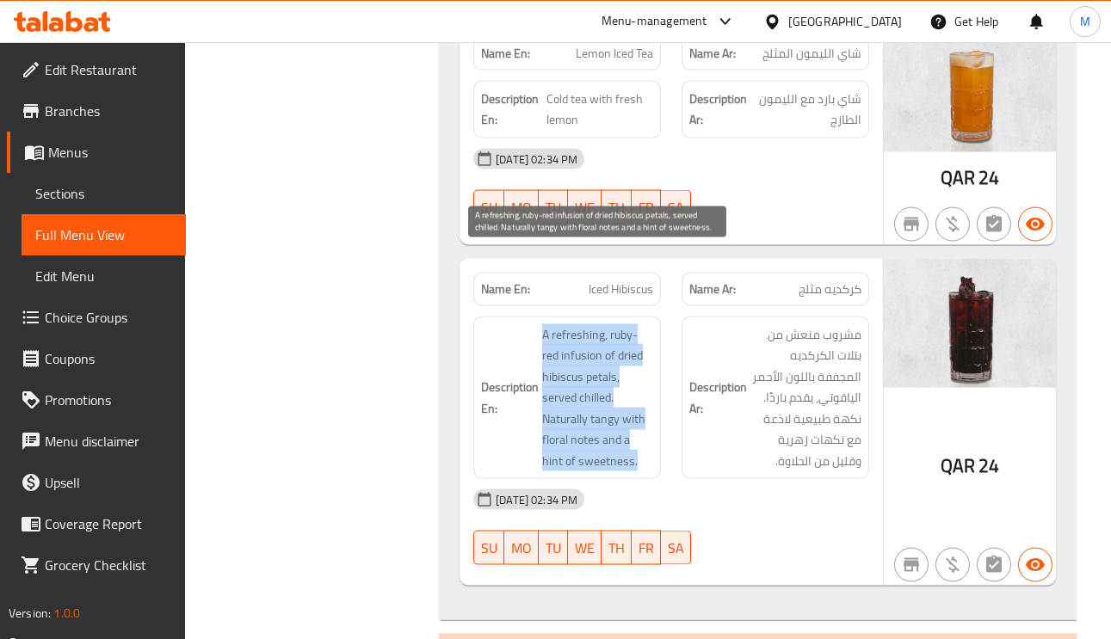
click at [607, 324] on span "A refreshing, ruby-red infusion of dried hibiscus petals, served chilled. Natur…" at bounding box center [597, 398] width 111 height 148
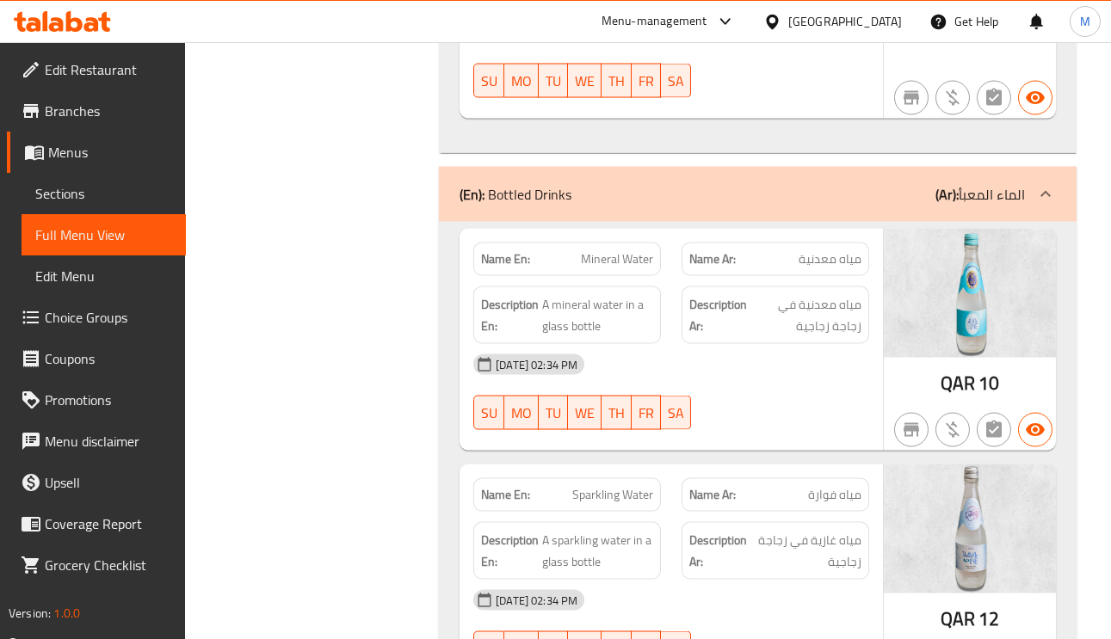
scroll to position [20522, 0]
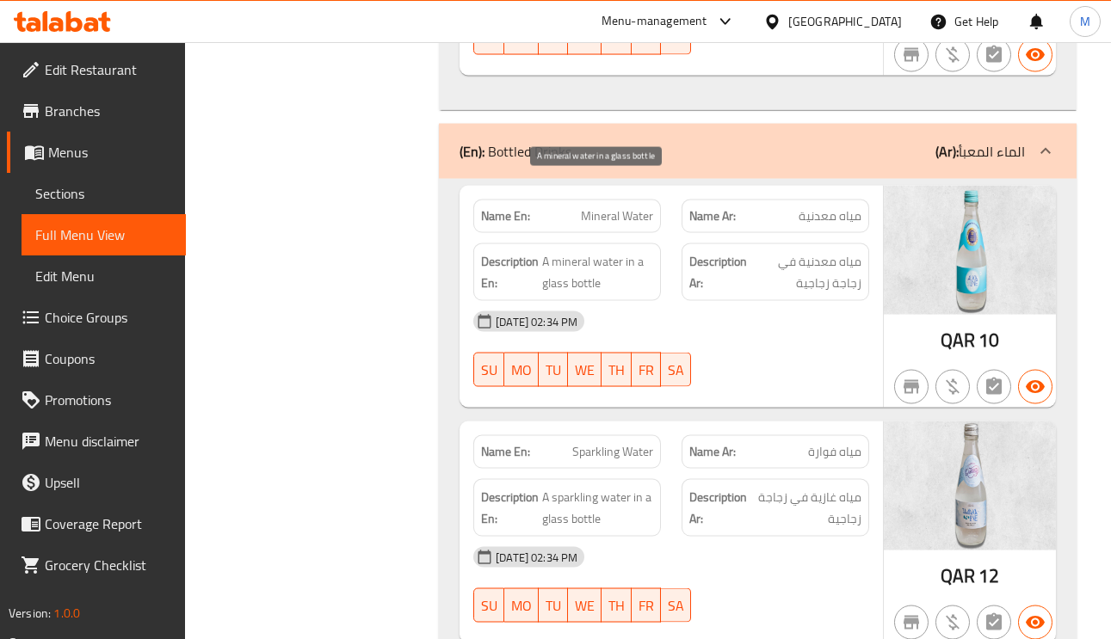
click at [574, 251] on span "A mineral water in a glass bottle" at bounding box center [597, 272] width 111 height 42
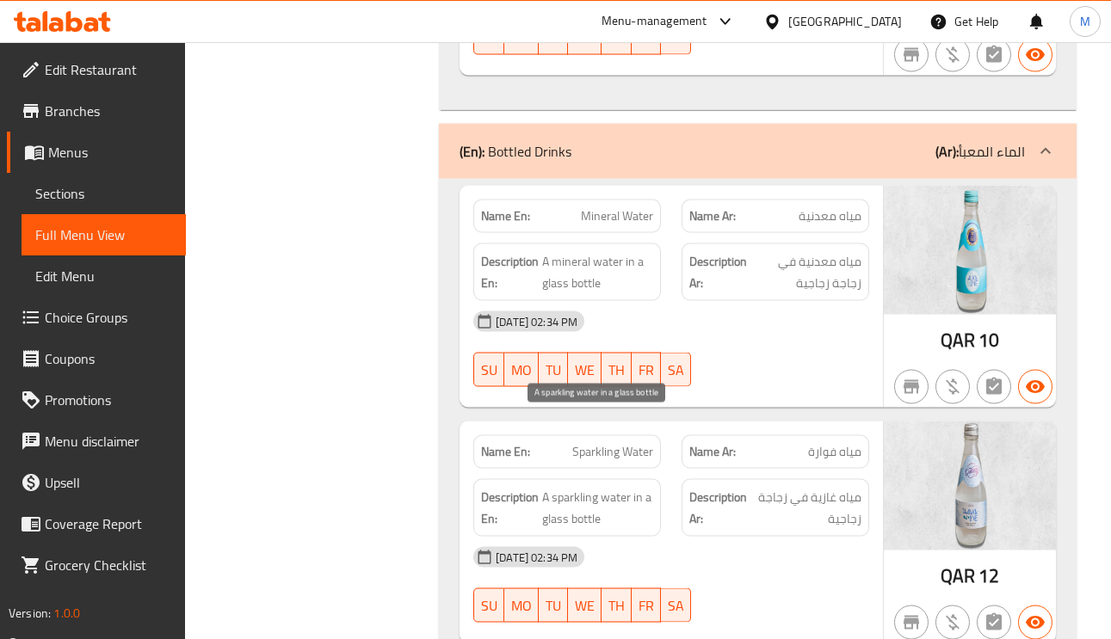
click at [609, 487] on span "A sparkling water in a glass bottle" at bounding box center [597, 508] width 111 height 42
click at [574, 487] on span "A sparkling water in a glass bottle" at bounding box center [597, 508] width 111 height 42
drag, startPoint x: 549, startPoint y: 425, endPoint x: 627, endPoint y: 423, distance: 78.4
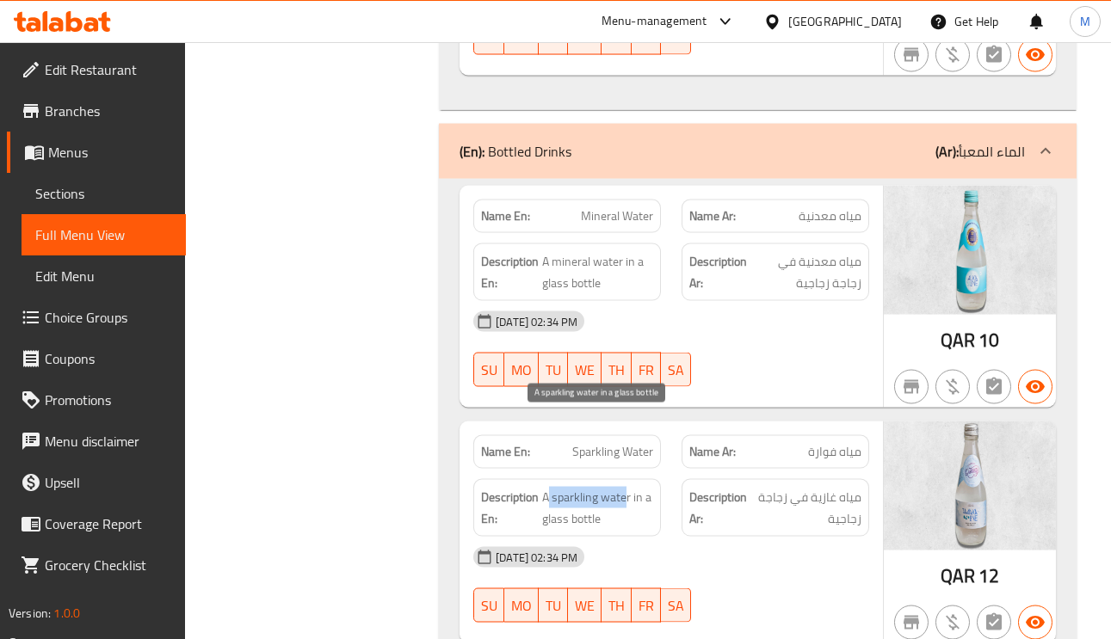
click at [627, 487] on span "A sparkling water in a glass bottle" at bounding box center [597, 508] width 111 height 42
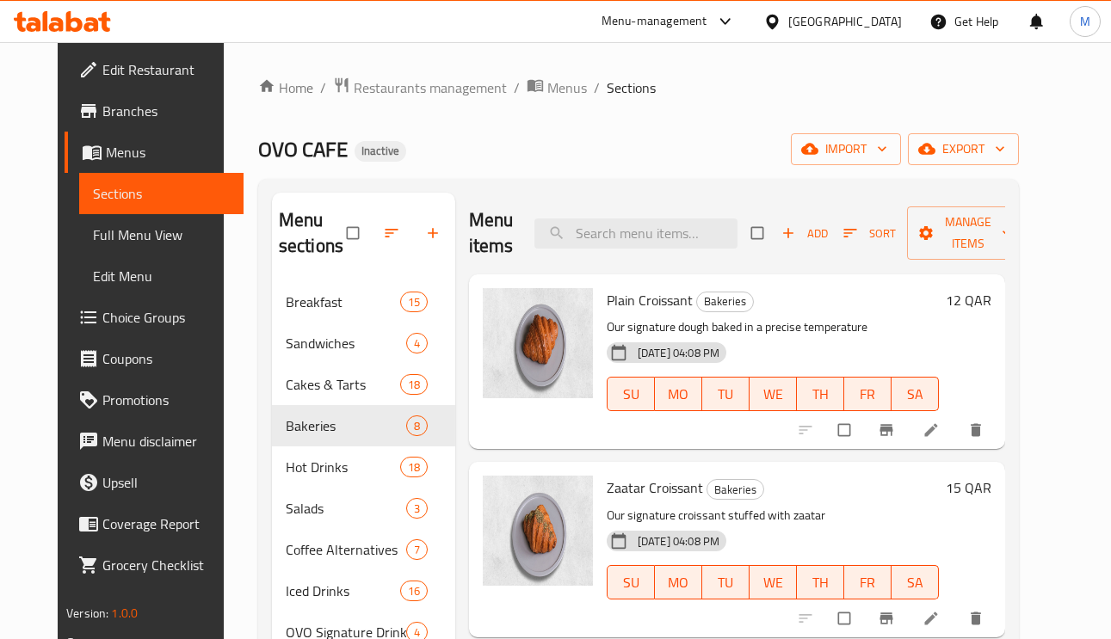
click at [681, 219] on div "Menu items Add Sort Manage items" at bounding box center [737, 234] width 536 height 82
paste input "Oats & Dates Cookie"
click at [676, 245] on input "Oats & Dates Cookie" at bounding box center [635, 234] width 203 height 30
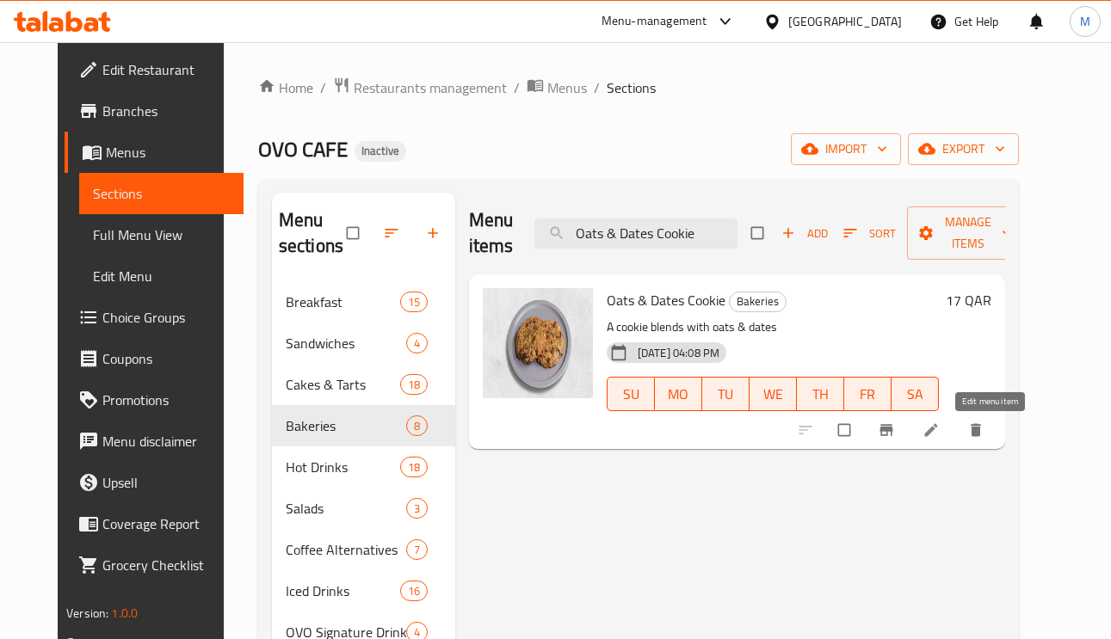
type input "Oats & Dates Cookie"
click at [937, 437] on icon at bounding box center [930, 430] width 13 height 13
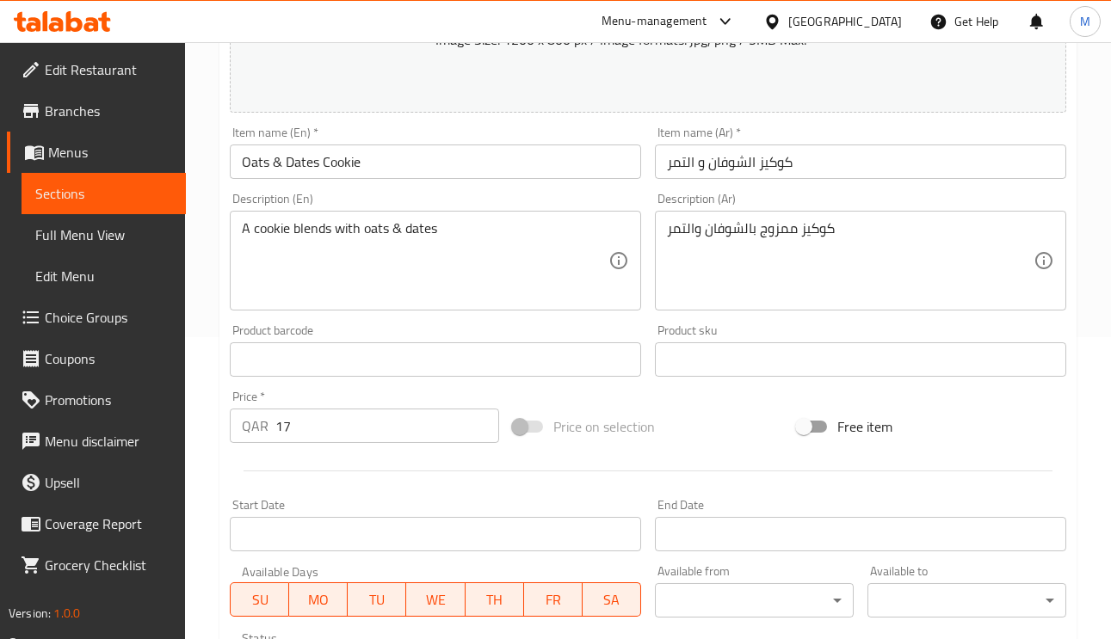
scroll to position [258, 0]
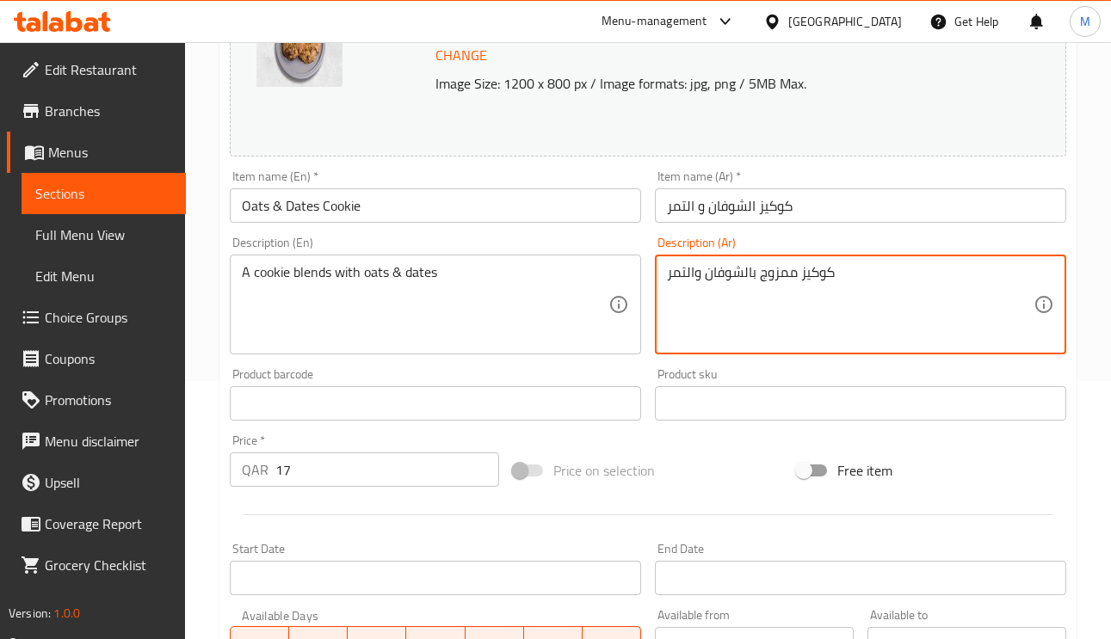
click at [795, 270] on textarea "كوكيز ممزوج بالشوفان والتمر" at bounding box center [850, 305] width 367 height 82
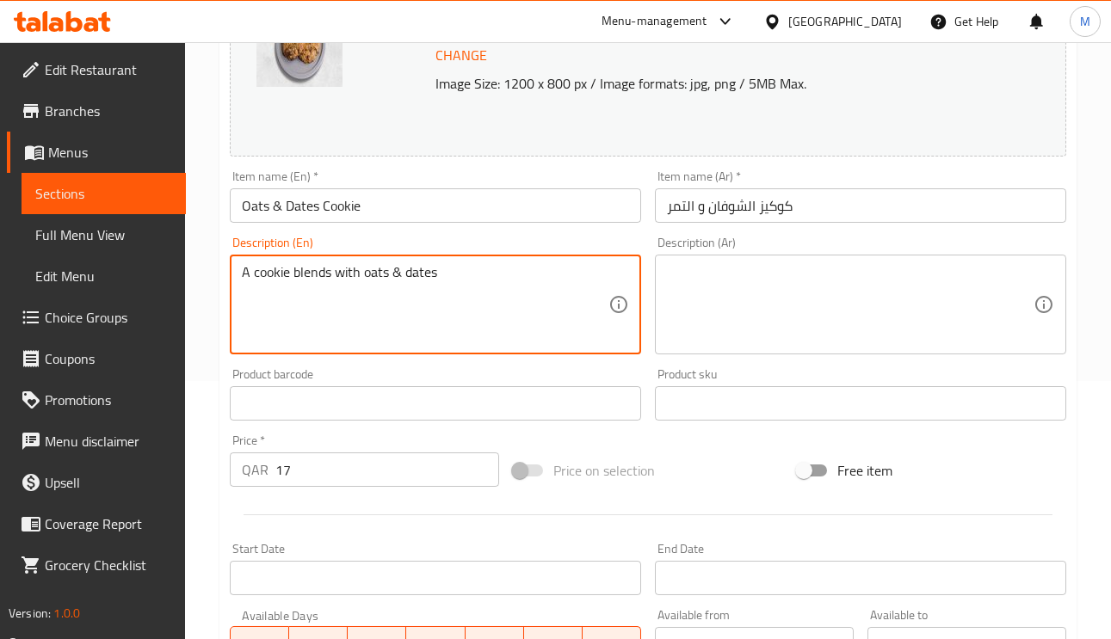
click at [572, 269] on textarea "A cookie blends with oats & dates" at bounding box center [425, 305] width 367 height 82
click at [863, 212] on input "كوكيز الشوفان و التمر" at bounding box center [860, 205] width 411 height 34
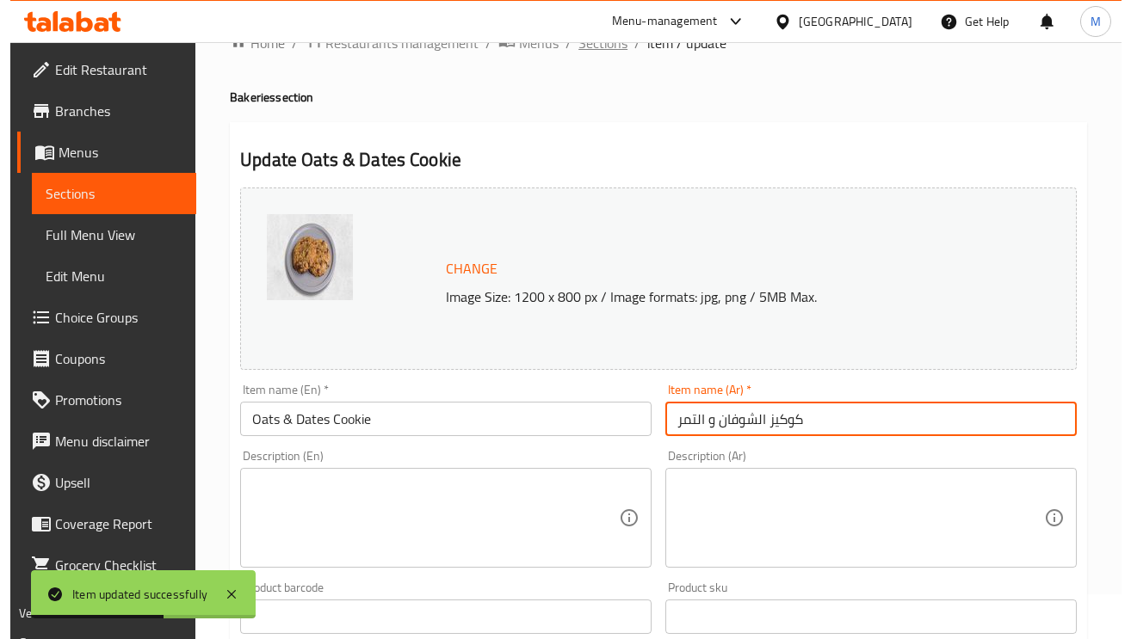
scroll to position [0, 0]
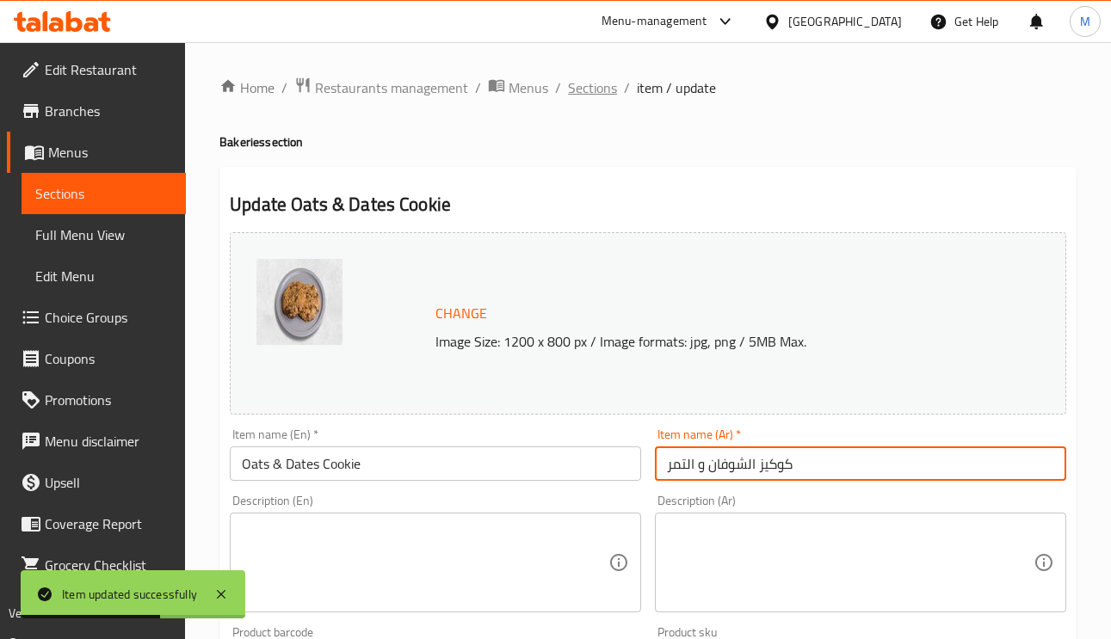
click at [603, 77] on span "Sections" at bounding box center [592, 87] width 49 height 21
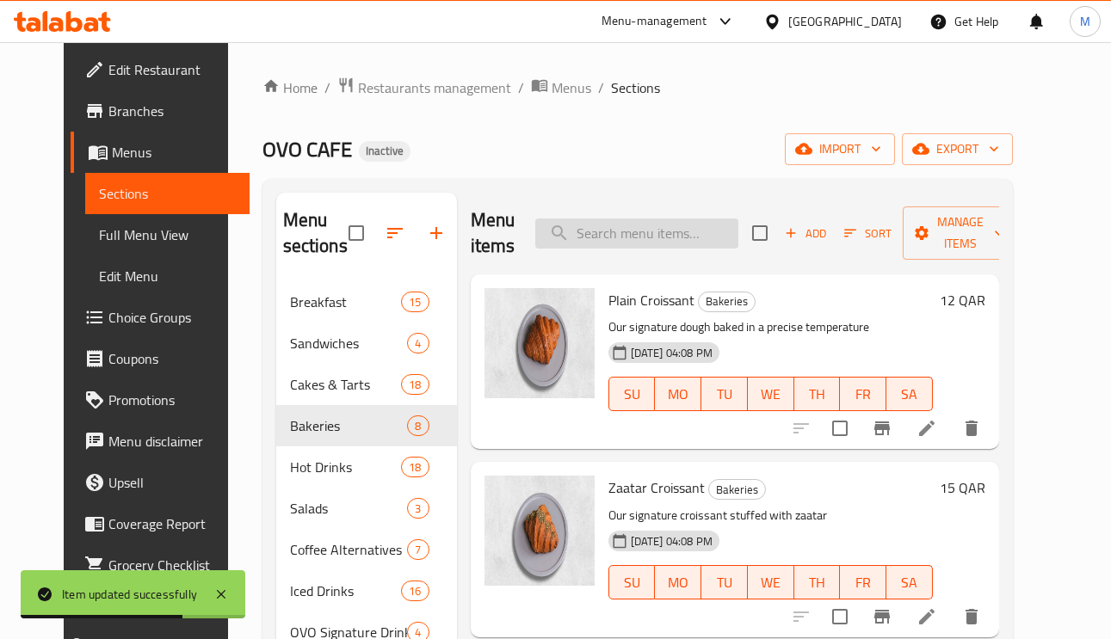
paste input "Chicken Caesar Salad"
click at [621, 238] on input "Chicken Caesar Salad" at bounding box center [636, 234] width 203 height 30
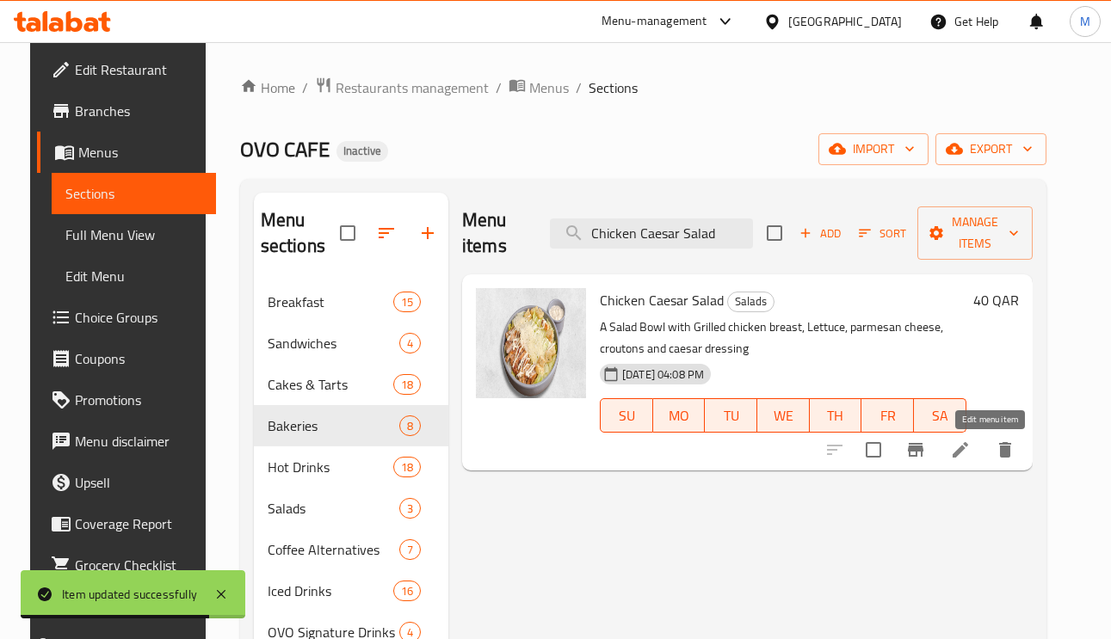
type input "Chicken Caesar Salad"
click at [971, 449] on icon at bounding box center [960, 450] width 21 height 21
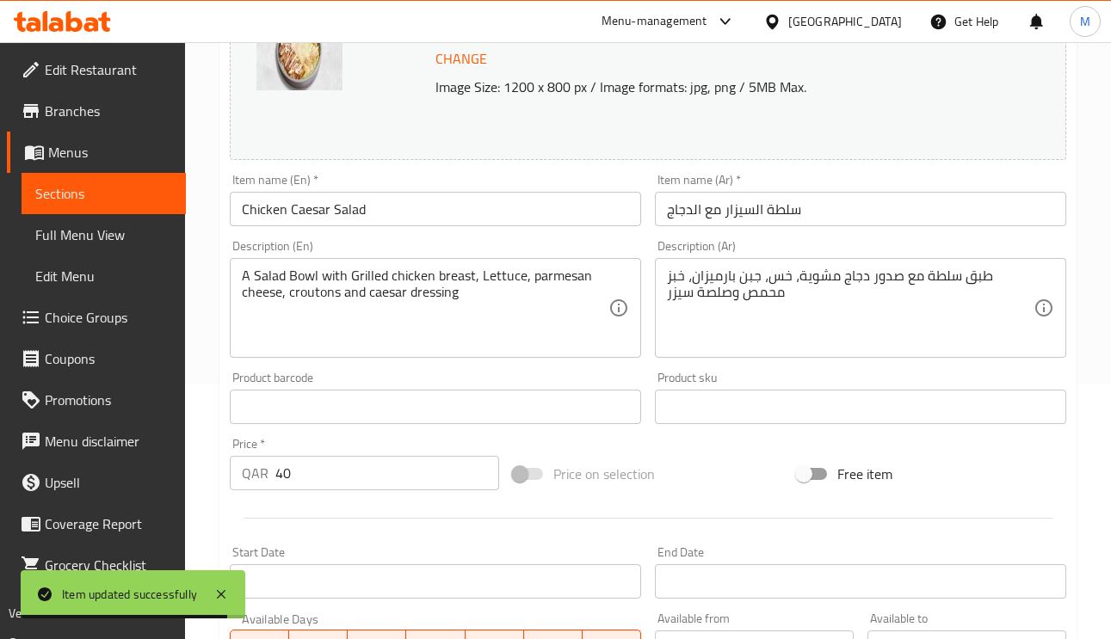
scroll to position [258, 0]
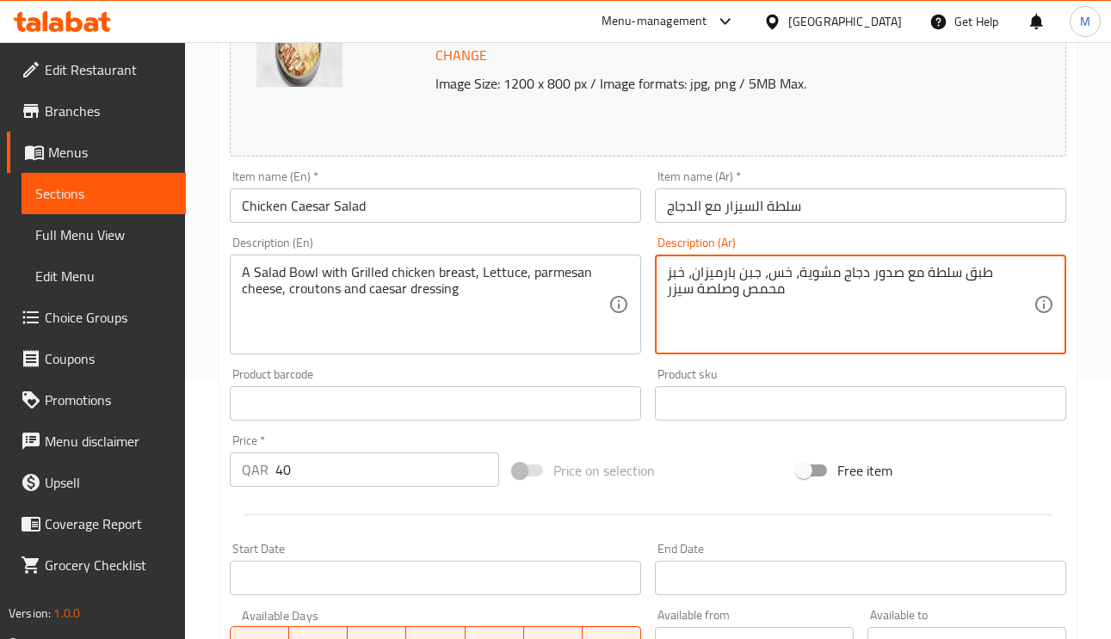
click at [1025, 278] on textarea "طبق سلطة مع صدور دجاج مشوية، خس، جبن بارميزان، خبز محمص وصلصة سيزر" at bounding box center [850, 305] width 367 height 82
type textarea "جاط سلطة مع صدور دجاج مشوية، خس، جبن بارميزان، خبز محمص وصلصة سيزر"
click at [967, 188] on div "Item name (Ar)   * سلطة السيزار مع الدجاج Item name (Ar) *" at bounding box center [860, 196] width 411 height 53
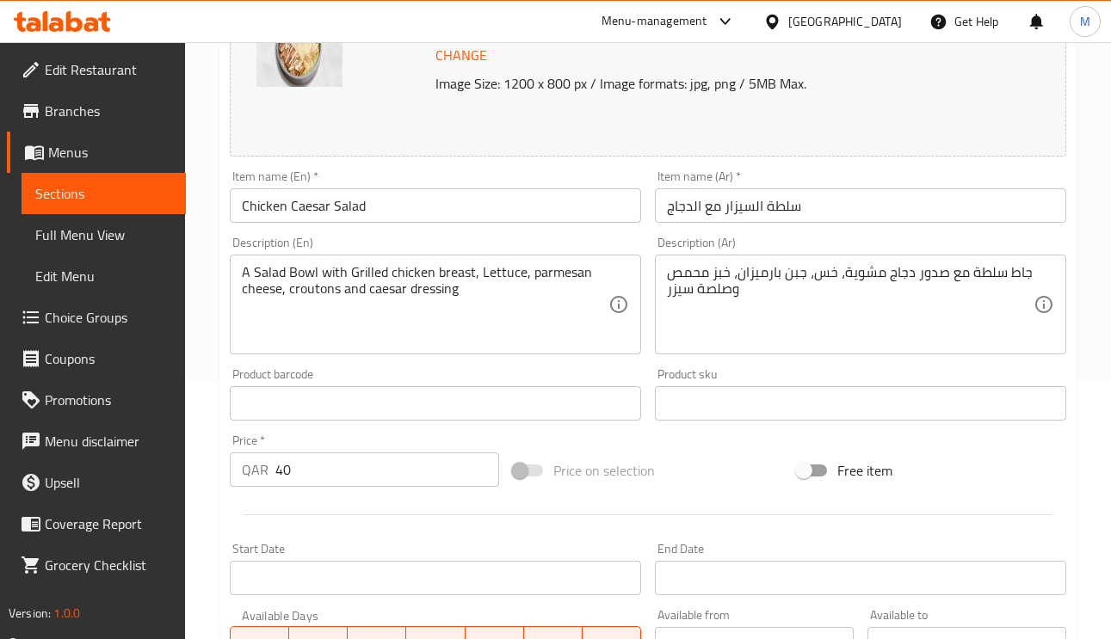
click at [971, 210] on input "سلطة السيزار مع الدجاج" at bounding box center [860, 205] width 411 height 34
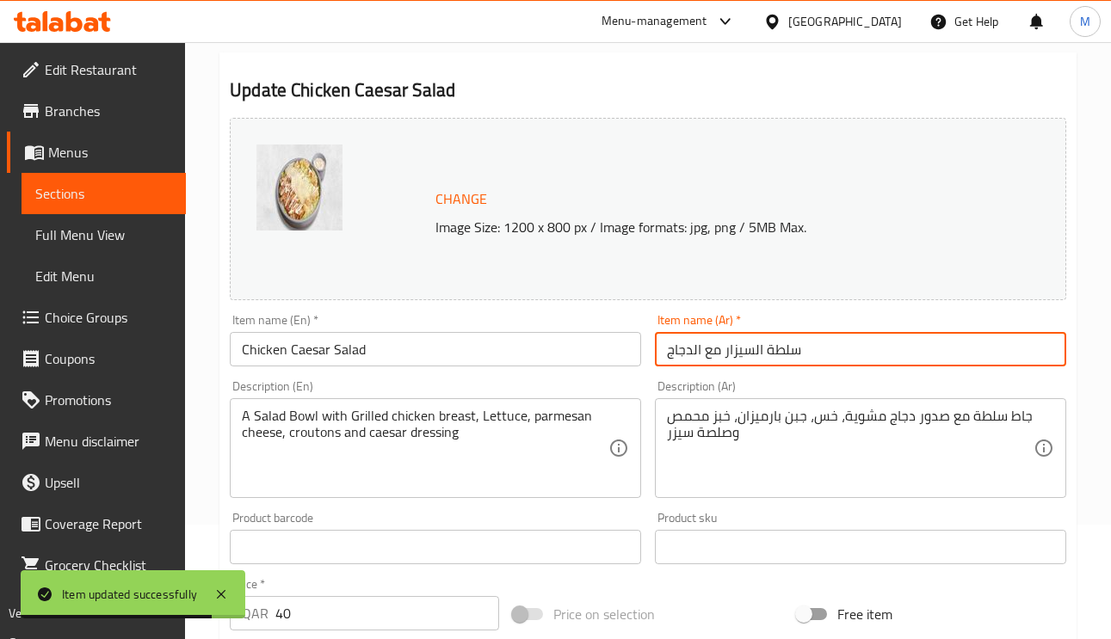
scroll to position [0, 0]
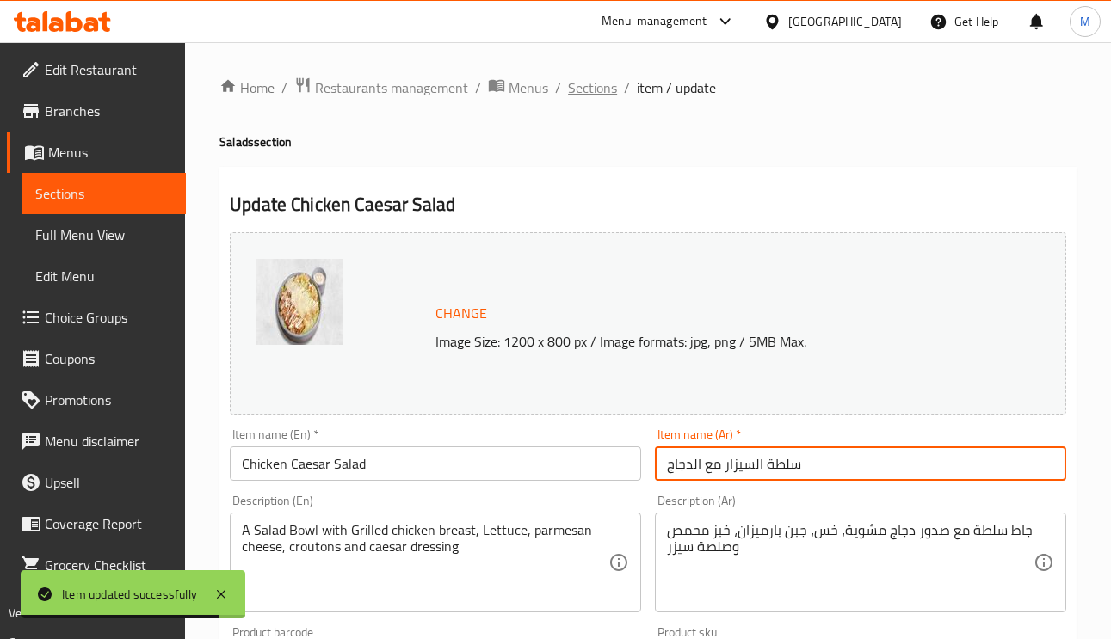
click at [603, 87] on span "Sections" at bounding box center [592, 87] width 49 height 21
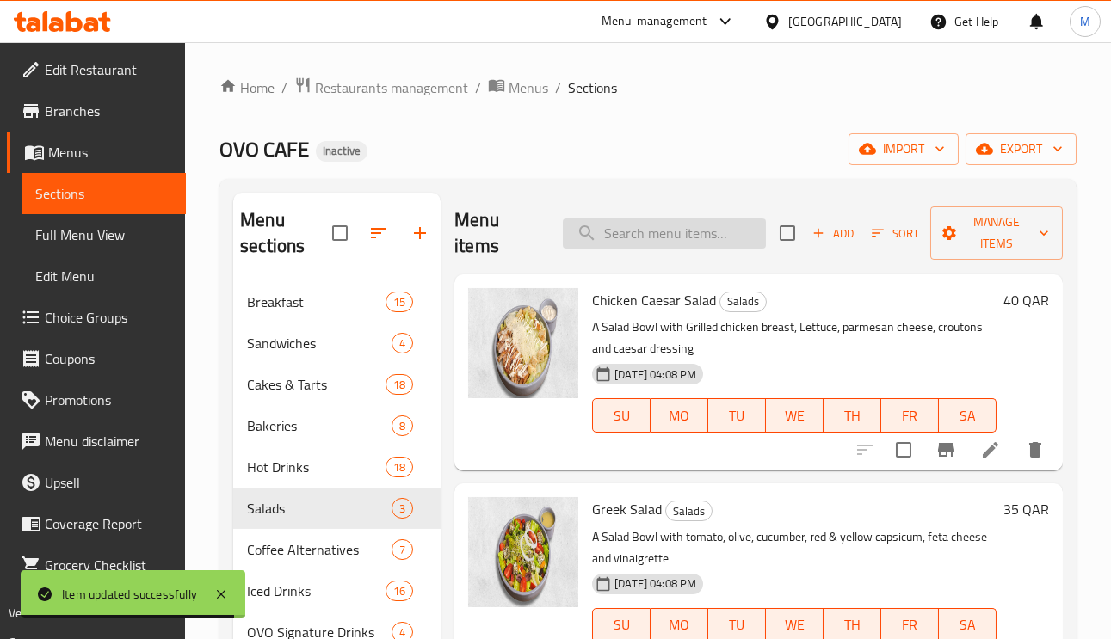
paste input "Ovo Signature cake"
click at [666, 234] on input "search" at bounding box center [664, 234] width 203 height 30
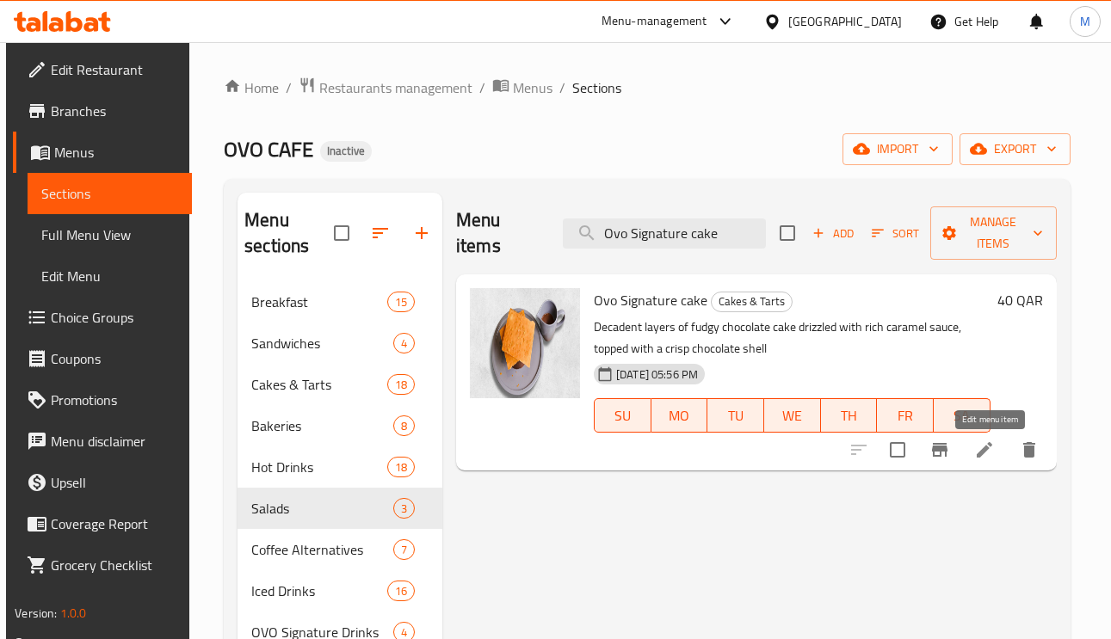
type input "Ovo Signature cake"
click at [992, 460] on icon at bounding box center [984, 450] width 21 height 21
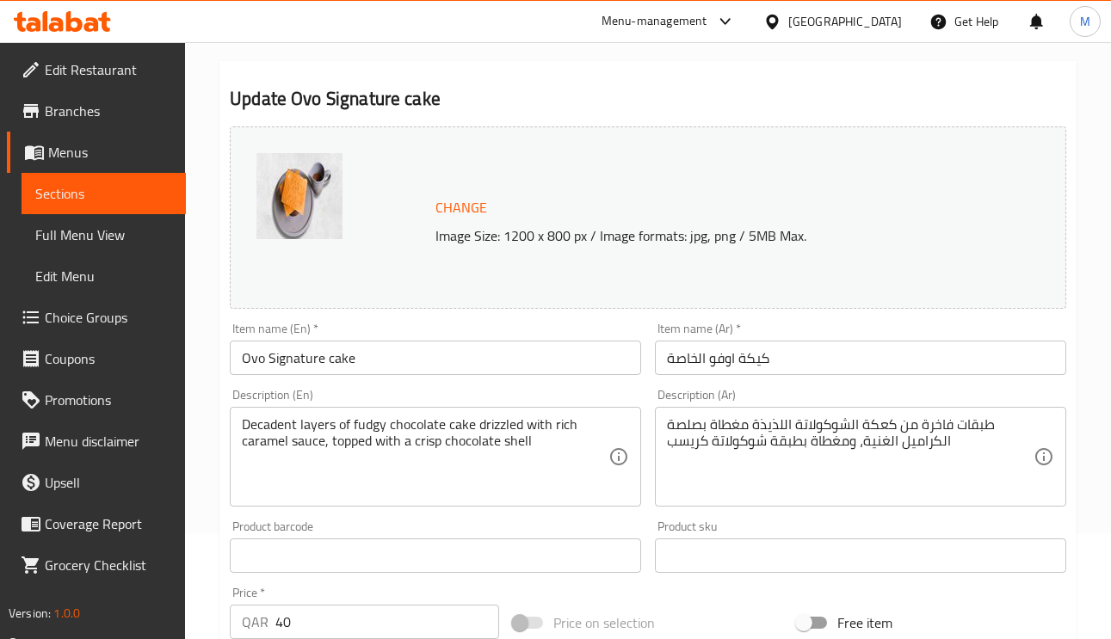
scroll to position [258, 0]
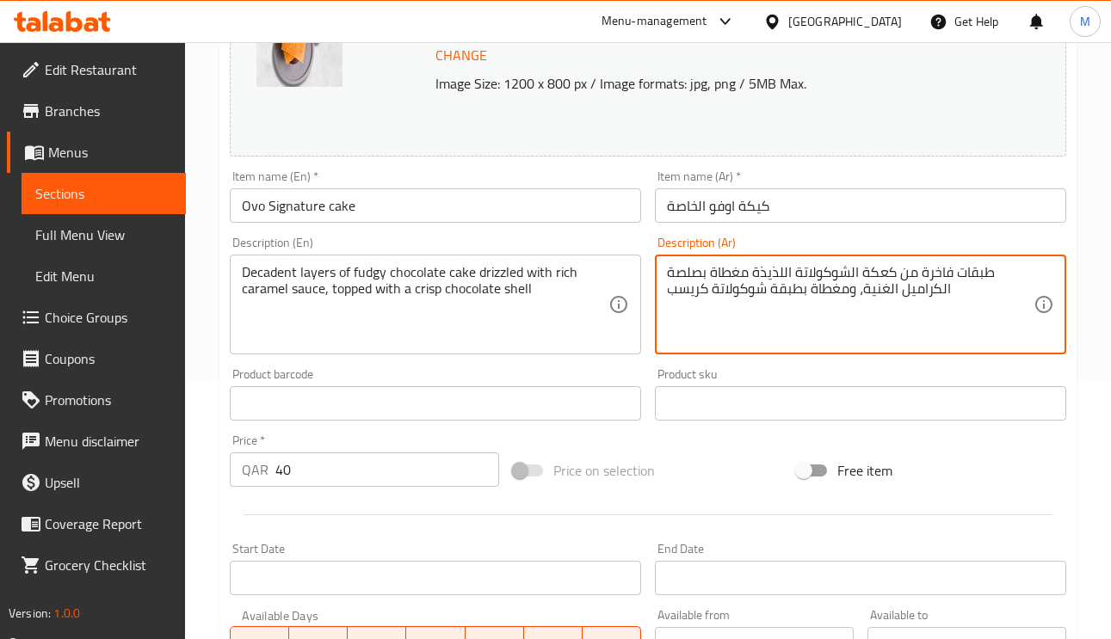
drag, startPoint x: 753, startPoint y: 276, endPoint x: 781, endPoint y: 274, distance: 27.7
click at [733, 271] on textarea "طبقات فاخرة من كعكة الشوكولاتة الفادجي مغطاة بصلصة الكراميل الغنية، ومغطاة بطبق…" at bounding box center [850, 305] width 367 height 82
type textarea "طبقات فاخرة من كعكة الشوكولاتة الفادجي دريزالد بصلصة الكراميل الغنية، ومغطاة بط…"
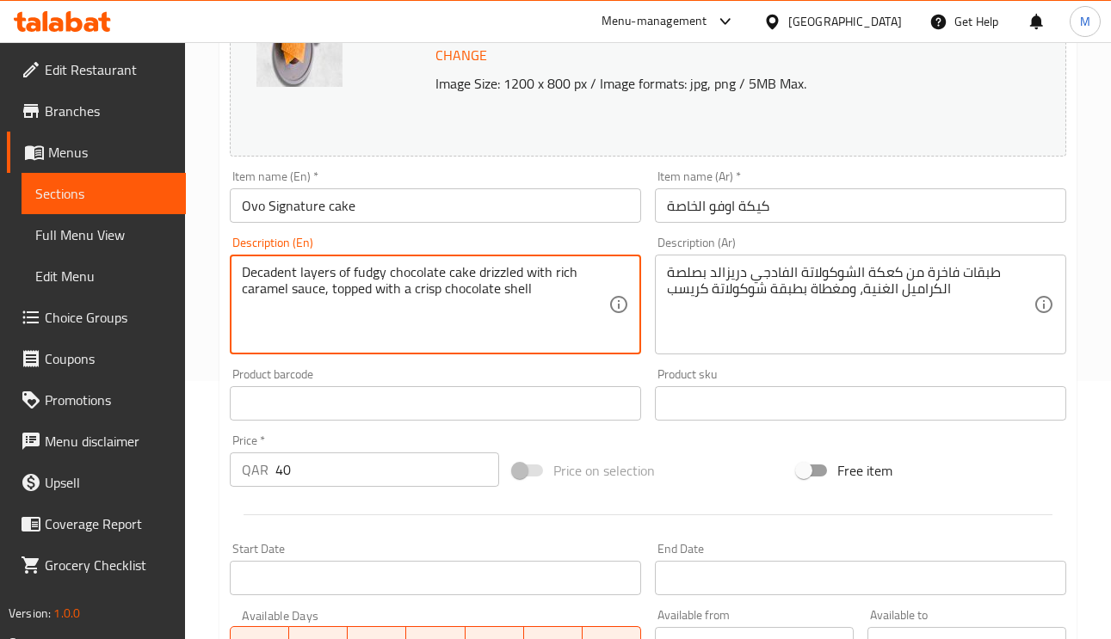
click at [519, 294] on textarea "Decadent layers of fudgy chocolate cake drizzled with rich caramel sauce, toppe…" at bounding box center [425, 305] width 367 height 82
drag, startPoint x: 411, startPoint y: 293, endPoint x: 534, endPoint y: 301, distance: 123.3
click at [534, 301] on textarea "Decadent layers of fudgy chocolate cake drizzled with rich caramel sauce, toppe…" at bounding box center [425, 305] width 367 height 82
drag, startPoint x: 331, startPoint y: 297, endPoint x: 554, endPoint y: 290, distance: 223.0
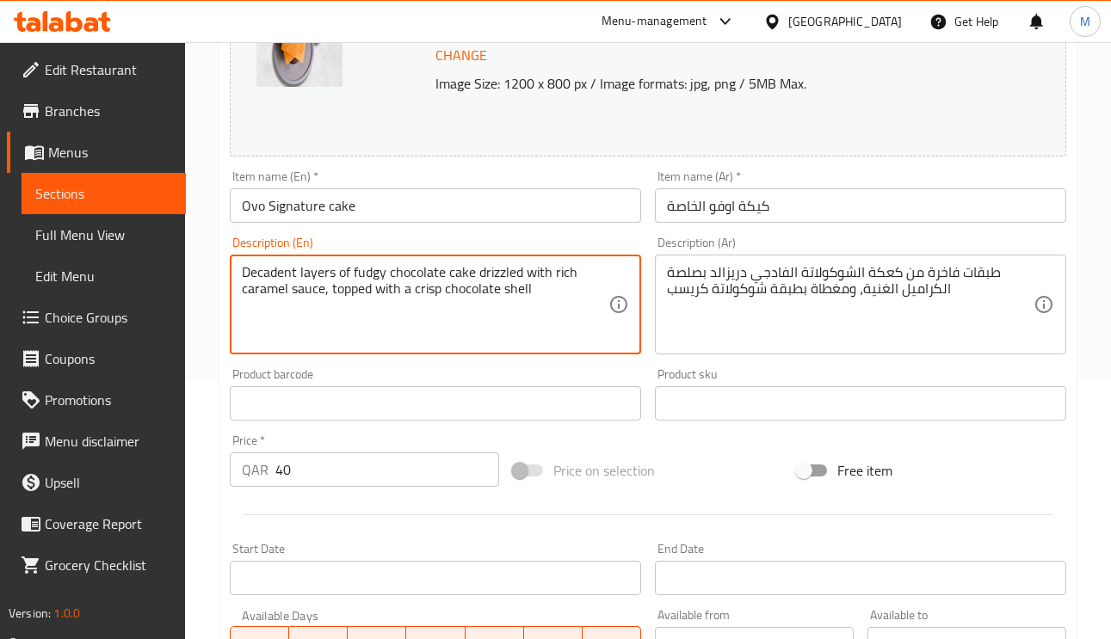
click at [554, 290] on textarea "Decadent layers of fudgy chocolate cake drizzled with rich caramel sauce, toppe…" at bounding box center [425, 305] width 367 height 82
click at [850, 211] on input "كيكة اوفو الخاصة" at bounding box center [860, 205] width 411 height 34
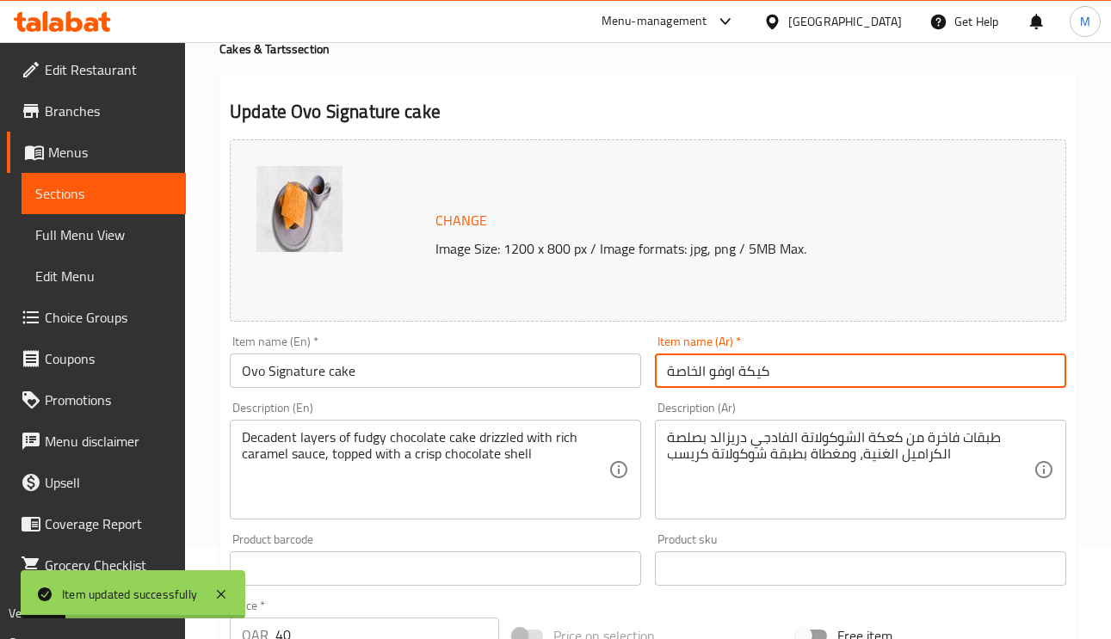
scroll to position [0, 0]
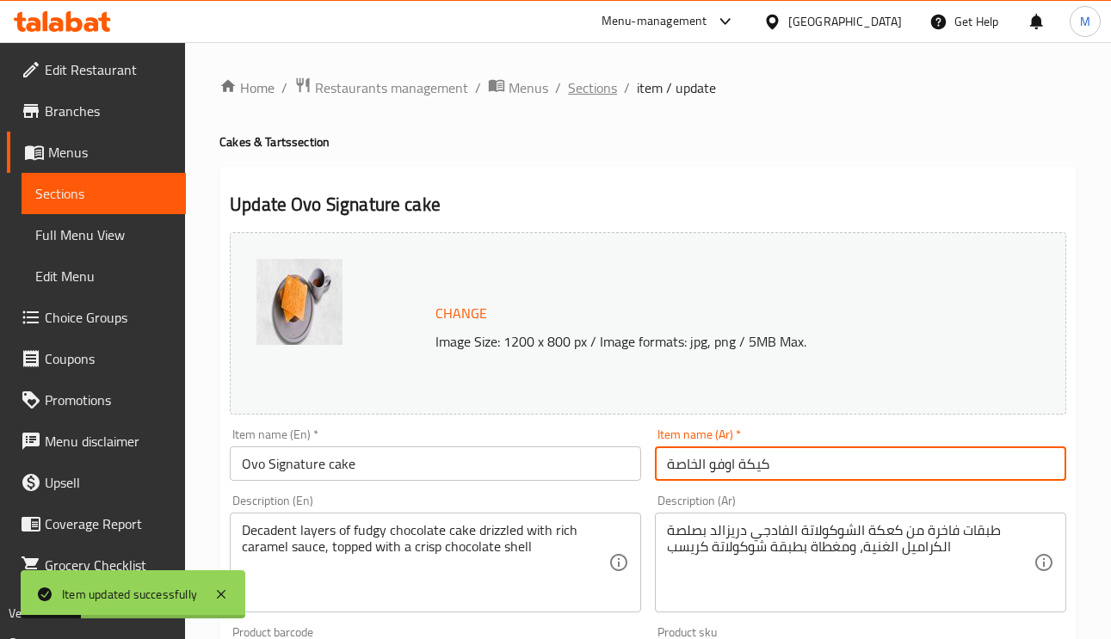
click at [576, 90] on span "Sections" at bounding box center [592, 87] width 49 height 21
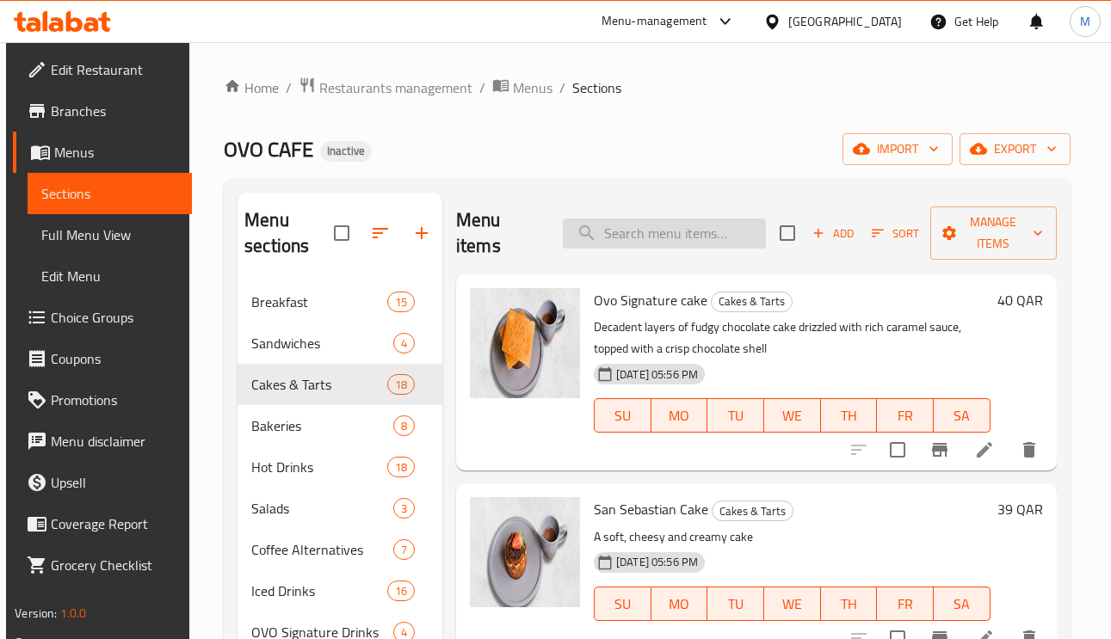
click at [679, 241] on input "search" at bounding box center [664, 234] width 203 height 30
paste input "سنمون"
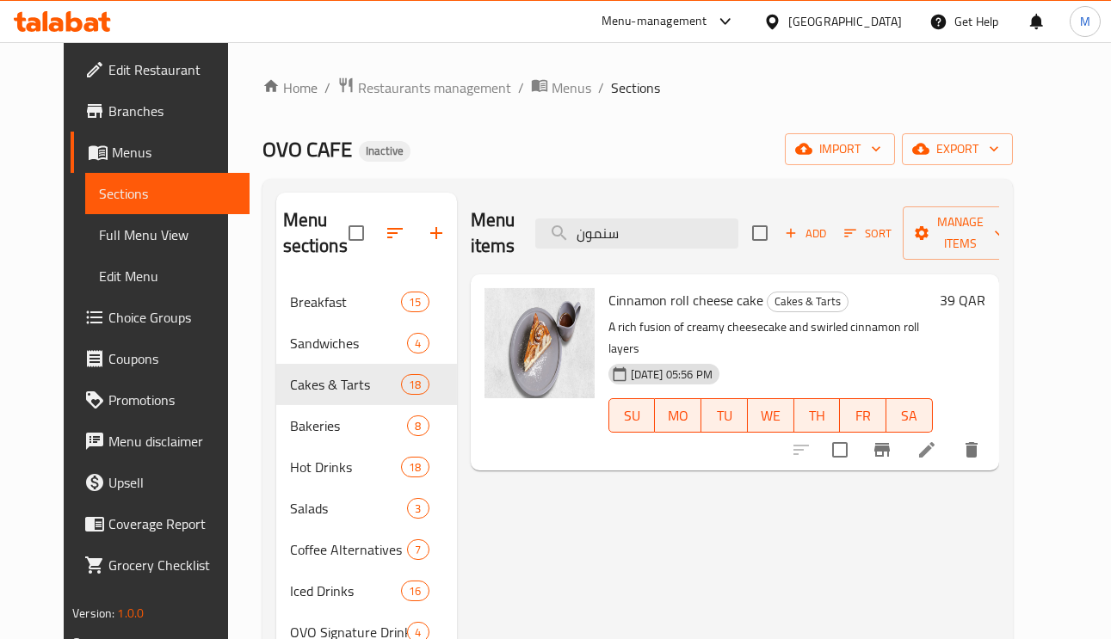
type input "سنمون"
click at [935, 442] on icon at bounding box center [926, 449] width 15 height 15
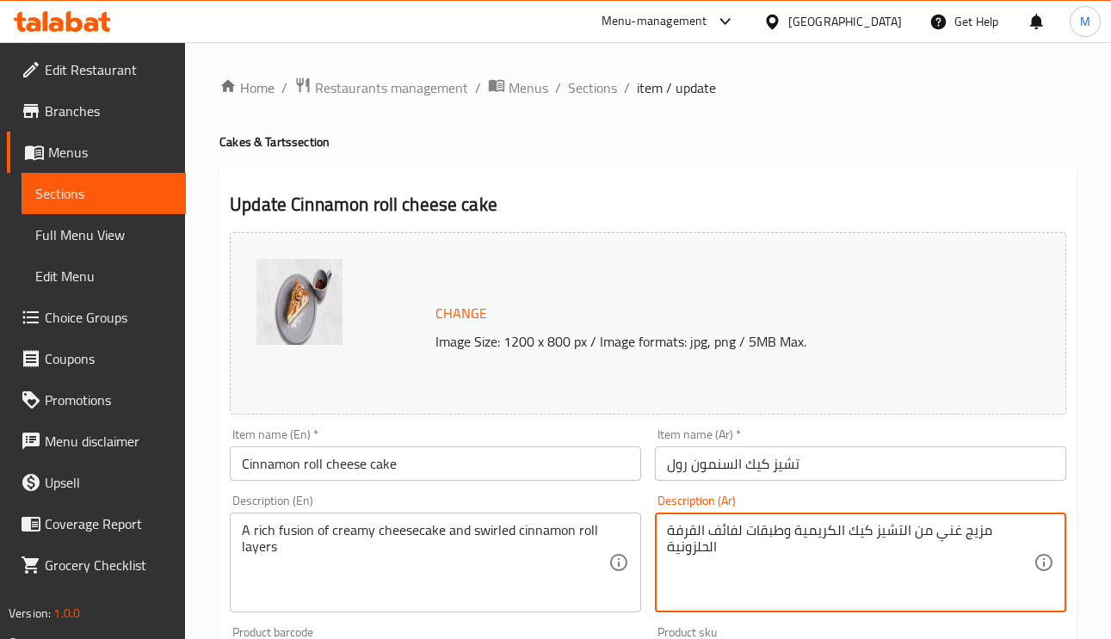
drag, startPoint x: 666, startPoint y: 525, endPoint x: 687, endPoint y: 525, distance: 20.7
drag, startPoint x: 695, startPoint y: 528, endPoint x: 658, endPoint y: 528, distance: 37.0
click at [658, 528] on div "مزيج غني من التشيز كيك الكريمية وطبقات لفائف القرفة الحلزونية Description (Ar)" at bounding box center [860, 563] width 411 height 100
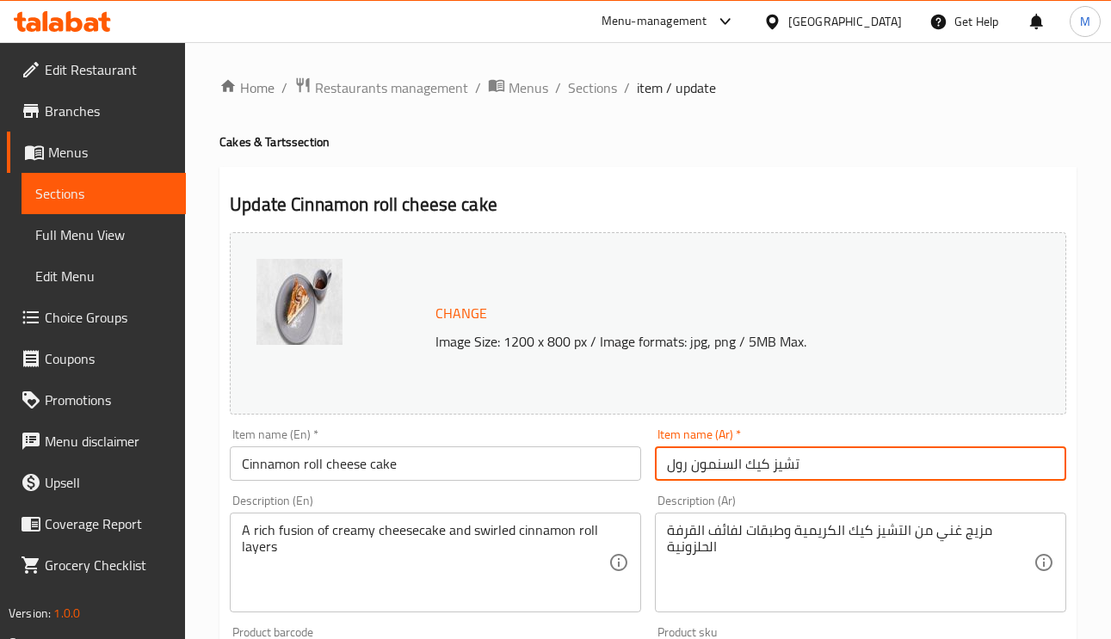
drag, startPoint x: 729, startPoint y: 466, endPoint x: 694, endPoint y: 473, distance: 36.0
click at [693, 471] on input "تشيز كيك السنمون رول" at bounding box center [860, 464] width 411 height 34
click at [732, 465] on input "تشيز كيك السنمون رول" at bounding box center [860, 464] width 411 height 34
click at [734, 470] on input "تشيز كيك السنمون رول" at bounding box center [860, 464] width 411 height 34
click at [722, 471] on input "تشيز كيك السنمون رول" at bounding box center [860, 464] width 411 height 34
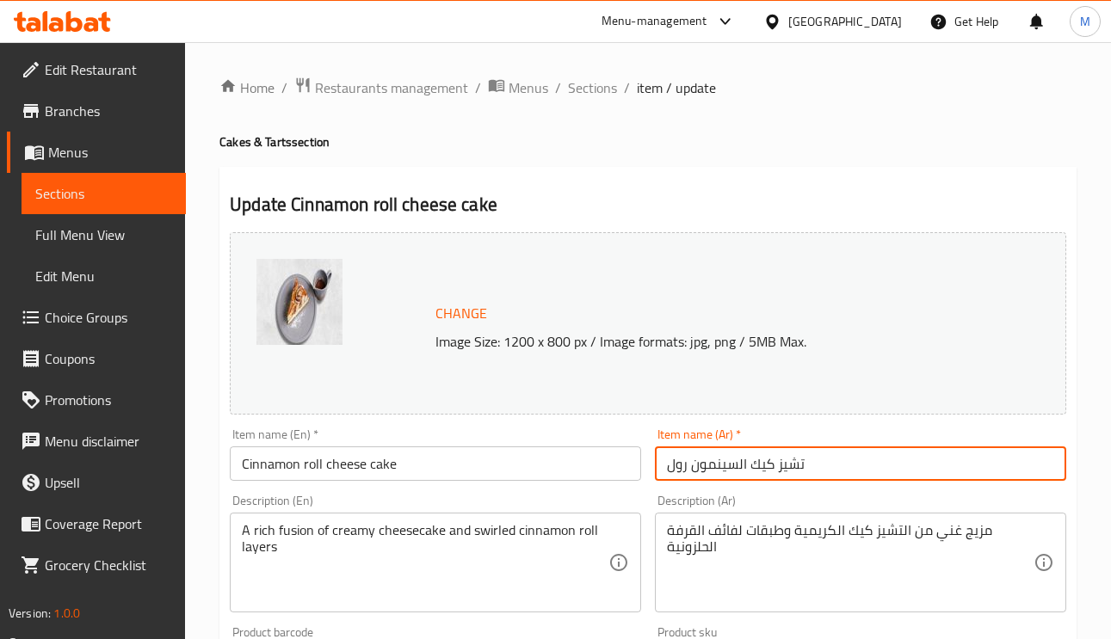
click at [718, 462] on input "تشيز كيك السينمون رول" at bounding box center [860, 464] width 411 height 34
drag, startPoint x: 738, startPoint y: 473, endPoint x: 690, endPoint y: 464, distance: 49.0
click at [690, 464] on input "تشيز كيك السينامون رول" at bounding box center [860, 464] width 411 height 34
type input "تشيز كيك السينامون رول"
click at [845, 480] on input "تشيز كيك السينامون رول" at bounding box center [860, 464] width 411 height 34
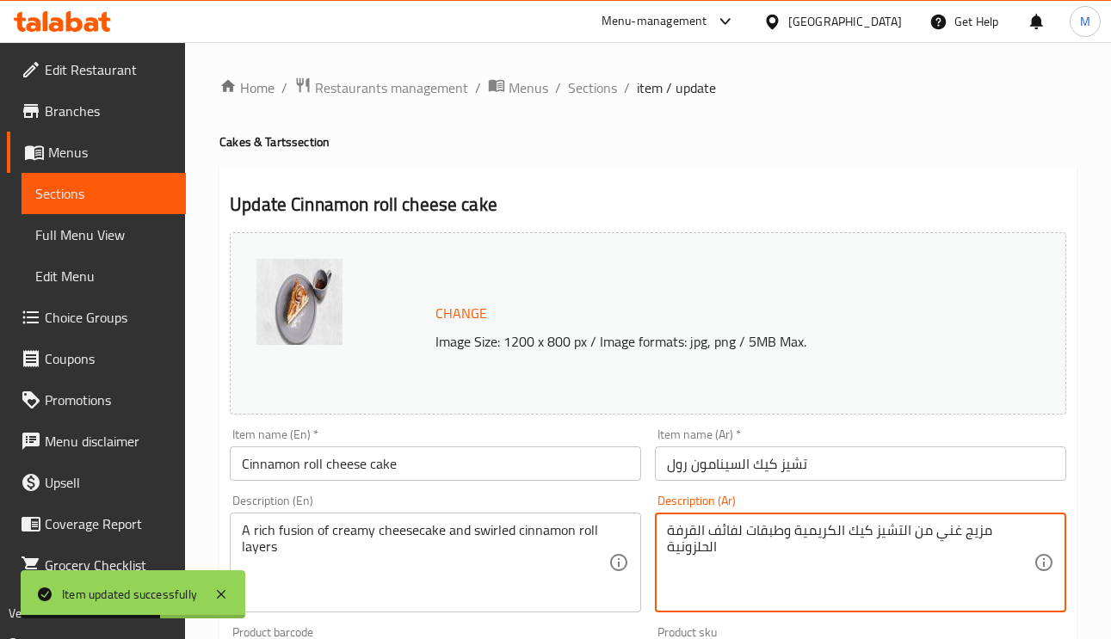
click at [726, 532] on textarea "مزيج غني من التشيز كيك الكريمية وطبقات لفائف القرفة الحلزونية" at bounding box center [850, 563] width 367 height 82
click at [726, 541] on textarea "مزيج غني من التشيز كيك الكريمية وطبقات لفائف القرفة الحلزونية" at bounding box center [850, 563] width 367 height 82
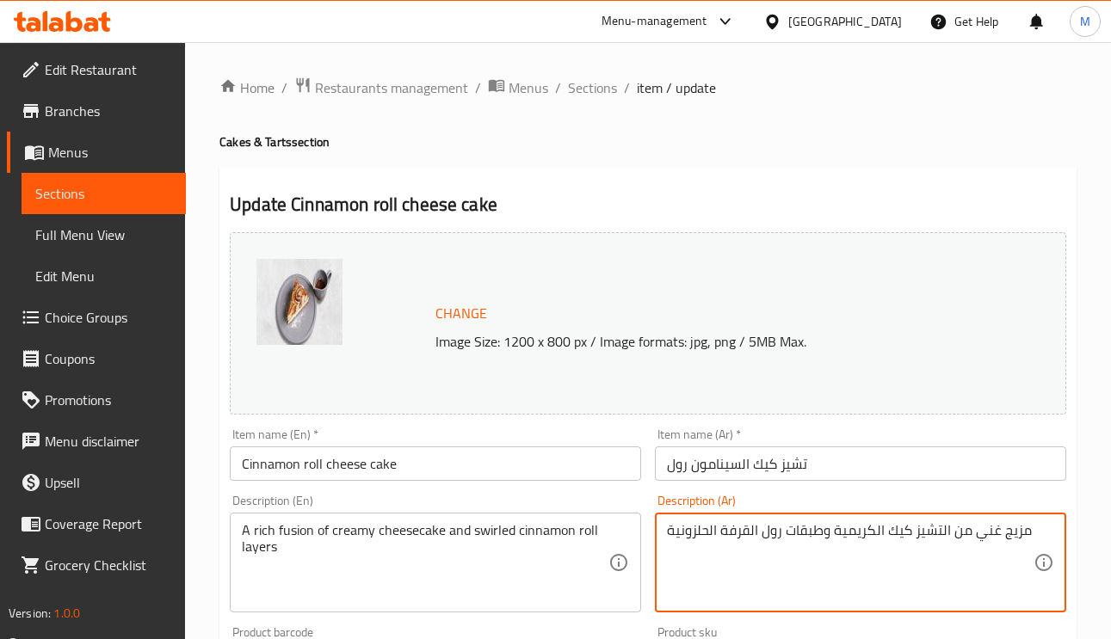
drag, startPoint x: 709, startPoint y: 528, endPoint x: 668, endPoint y: 534, distance: 41.9
click at [668, 534] on textarea "مزيج غني من التشيز كيك الكريمية وطبقات رول القرفة الحلزونية" at bounding box center [850, 563] width 367 height 82
type textarea "مزيج غني من التشيز كيك الكريمية وطبقات رول القرفة السويرلد"
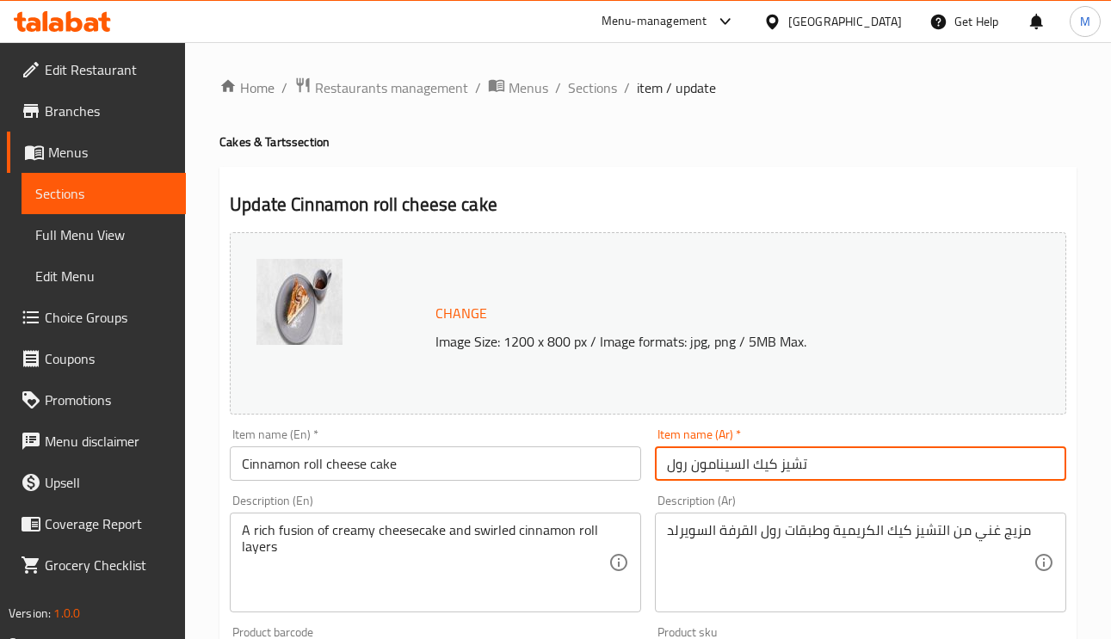
click at [845, 477] on input "تشيز كيك السينامون رول" at bounding box center [860, 464] width 411 height 34
click at [573, 98] on span "Sections" at bounding box center [592, 87] width 49 height 21
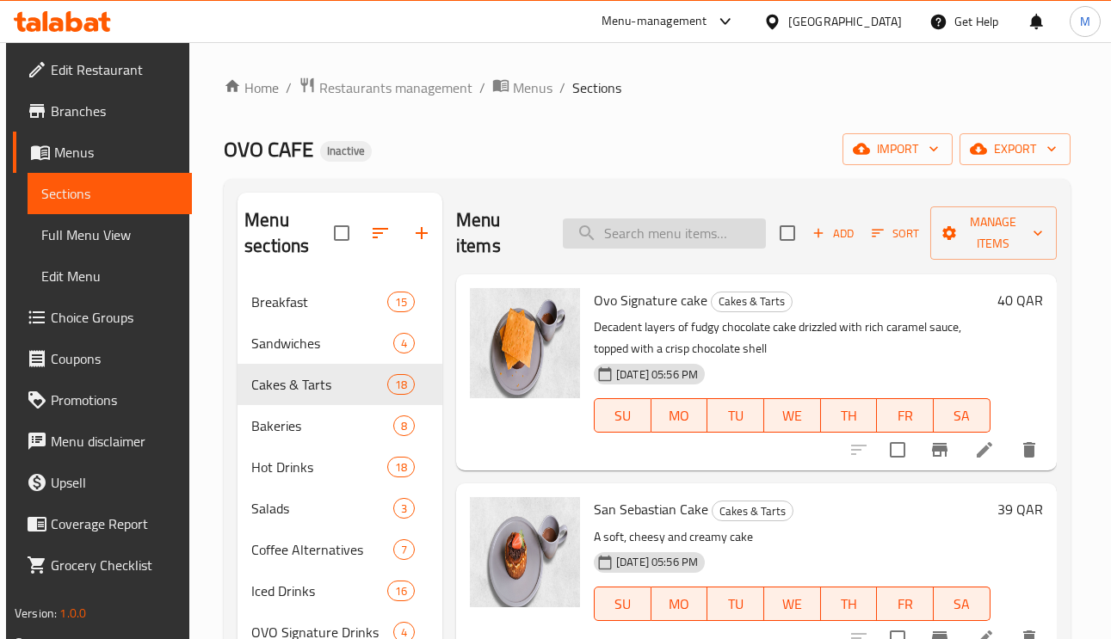
click at [617, 249] on input "search" at bounding box center [664, 234] width 203 height 30
paste input "Tiramisu With Caviar"
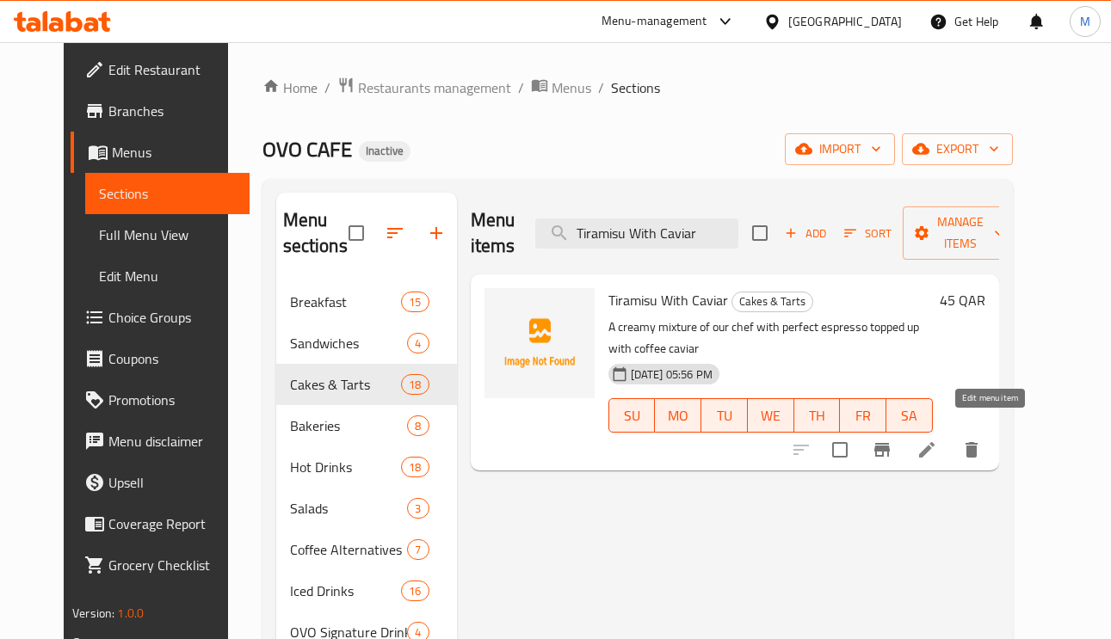
type input "Tiramisu With Caviar"
click at [937, 440] on icon at bounding box center [927, 450] width 21 height 21
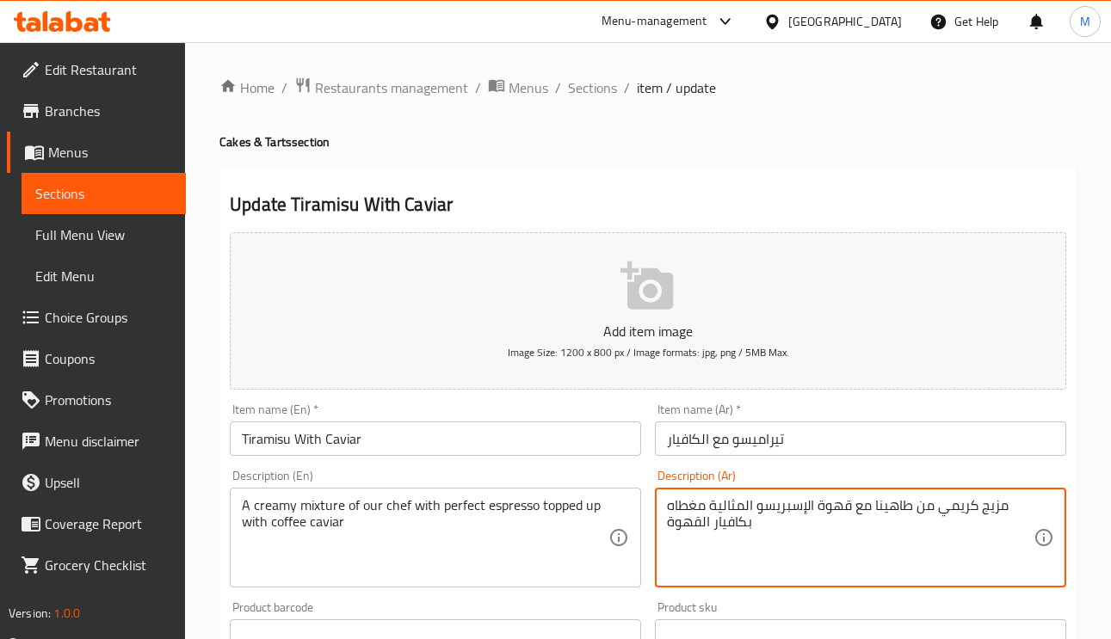
click at [823, 505] on textarea "مزيج كريمي من طاهينا مع قهوة الإسبريسو المثالية مغطاه بكافيار القهوة" at bounding box center [850, 538] width 367 height 82
type textarea "مزيج كريمي من طاهينا مع الإسبريسو المثالية مغطاه بكافيار القهوة"
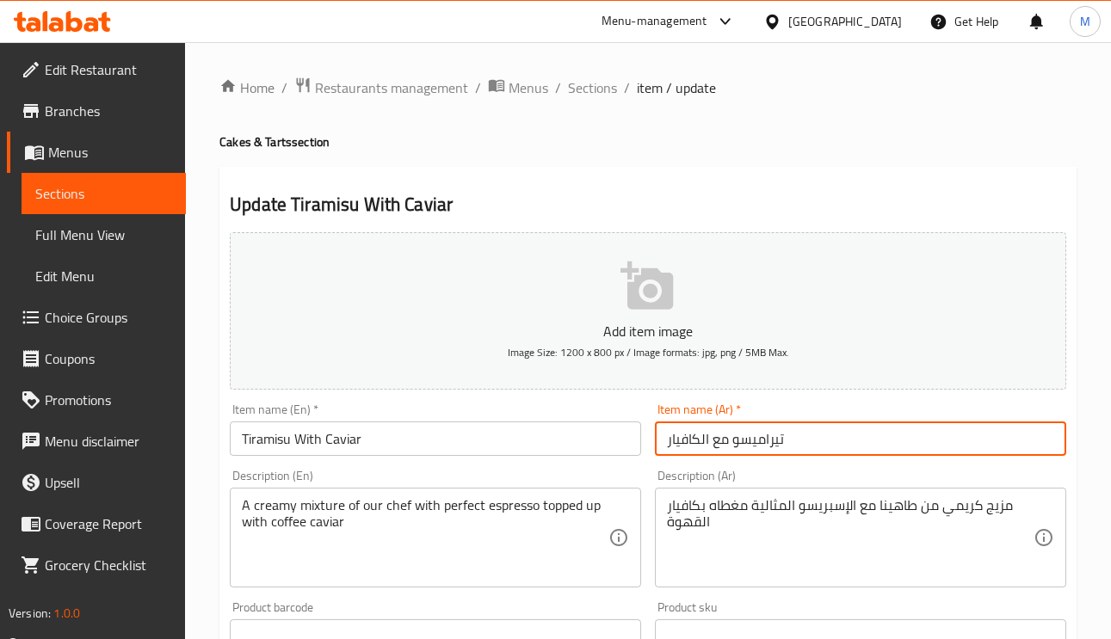
click at [826, 429] on input "تيراميسو مع الكافيار" at bounding box center [860, 439] width 411 height 34
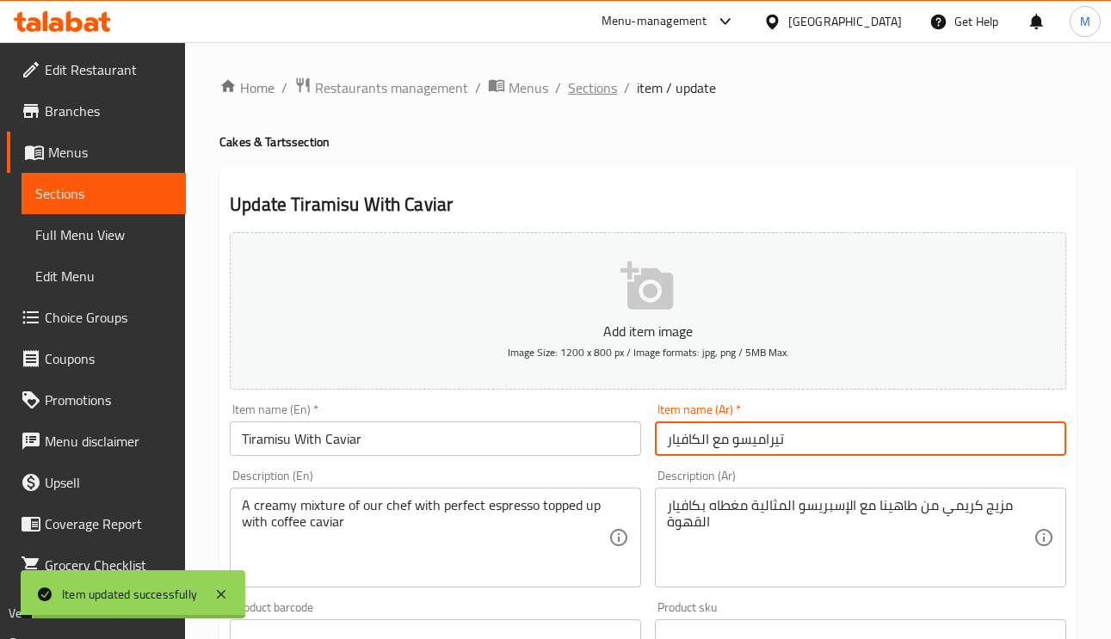
click at [596, 90] on span "Sections" at bounding box center [592, 87] width 49 height 21
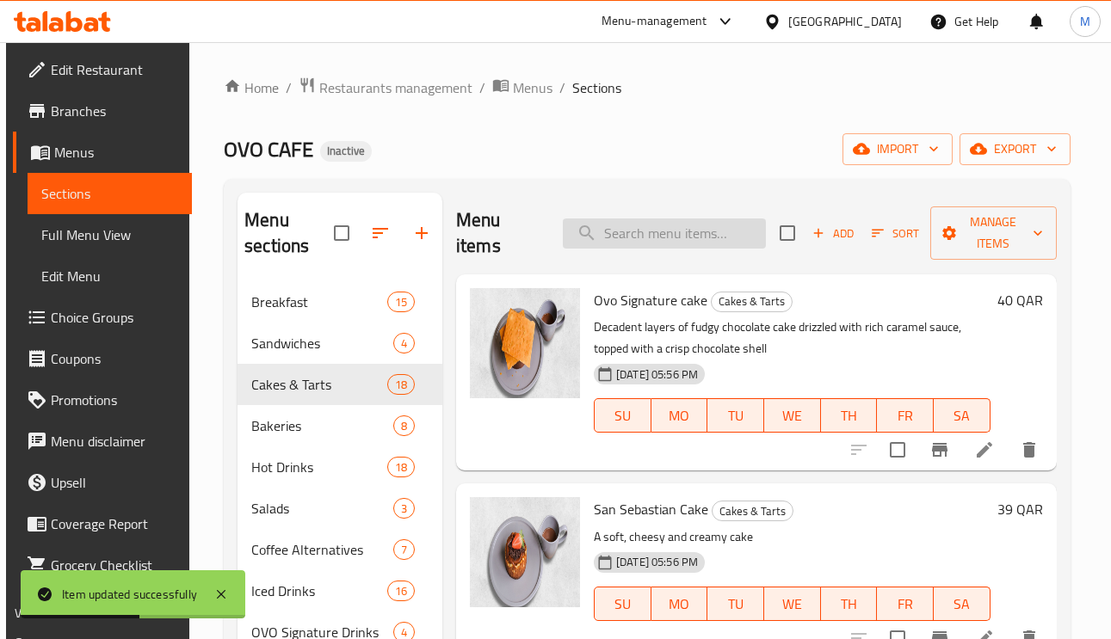
click at [683, 232] on input "search" at bounding box center [664, 234] width 203 height 30
paste input "Peanut Butter Pretzel bites"
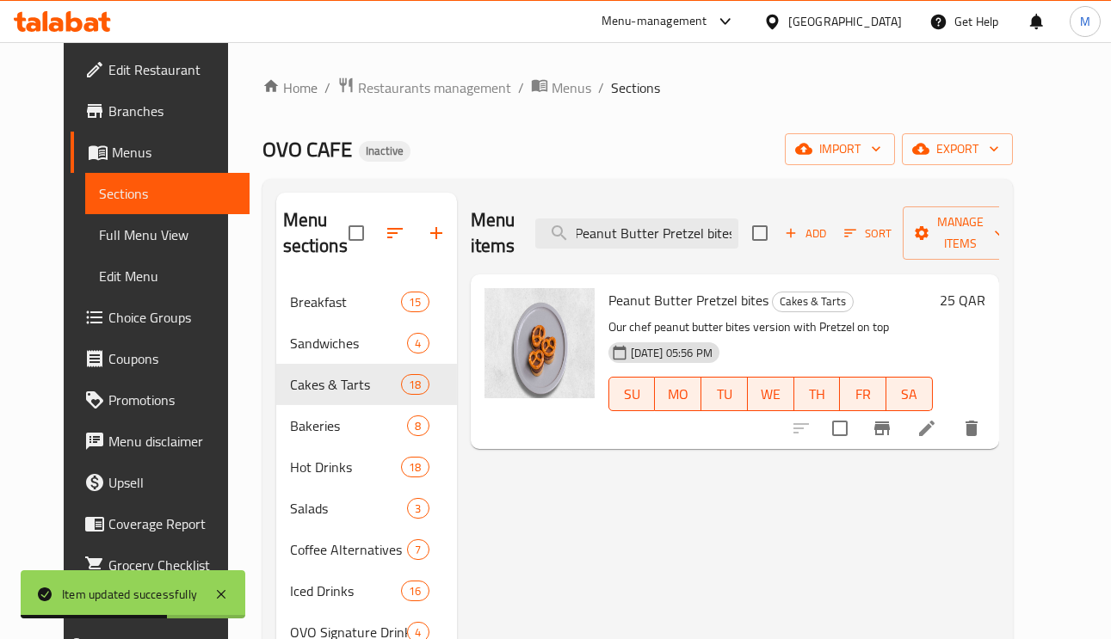
type input "Peanut Butter Pretzel bites"
click at [951, 442] on li at bounding box center [927, 428] width 48 height 31
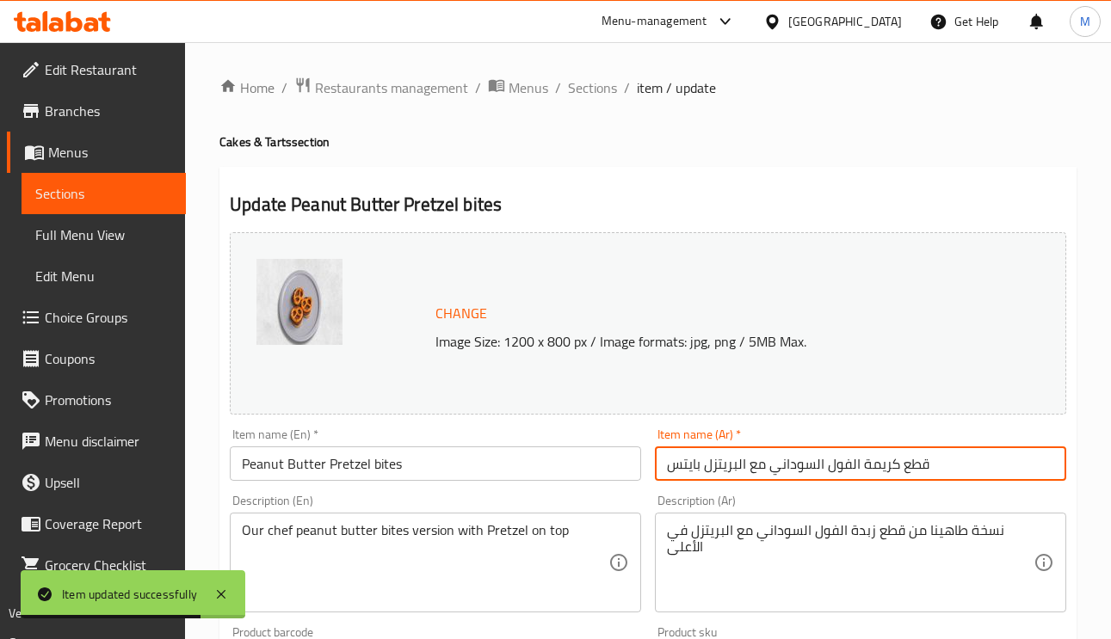
click at [910, 462] on input "قطع كريمة الفول السوداني مع البريتزل بايتس" at bounding box center [860, 464] width 411 height 34
drag, startPoint x: 910, startPoint y: 462, endPoint x: 931, endPoint y: 469, distance: 22.6
click at [933, 469] on input "قطع كريمة الفول السوداني مع البريتزل بايتس" at bounding box center [860, 464] width 411 height 34
click at [917, 466] on input "قطع كريمة الفول السوداني مع البريتزل بايتس" at bounding box center [860, 464] width 411 height 34
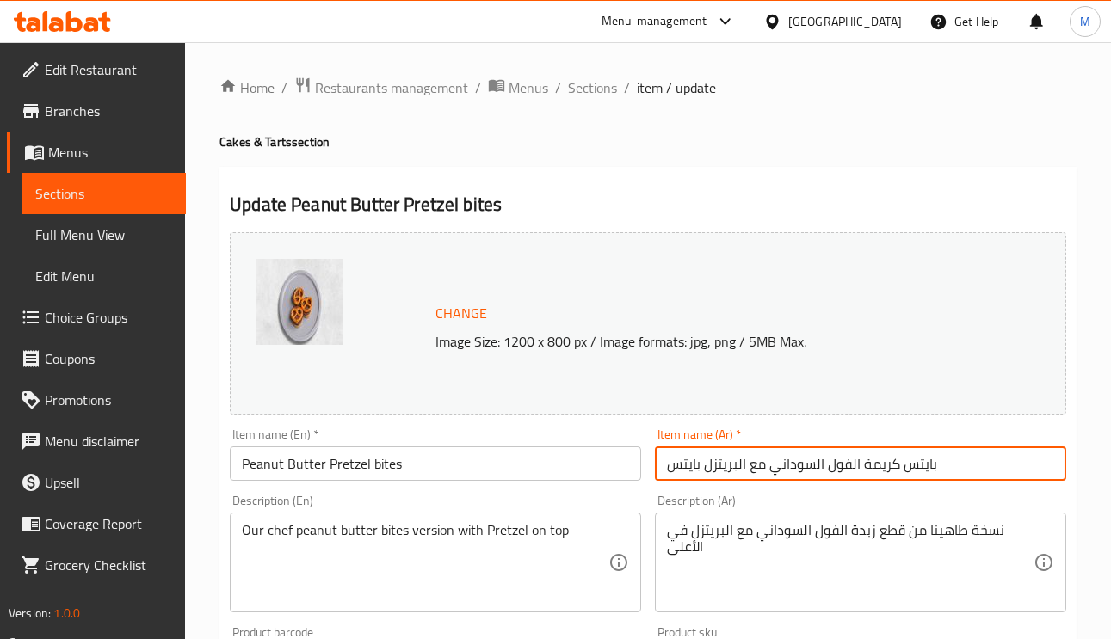
click at [677, 465] on input "بايتس كريمة الفول السوداني مع البريتزل بايتس" at bounding box center [860, 464] width 411 height 34
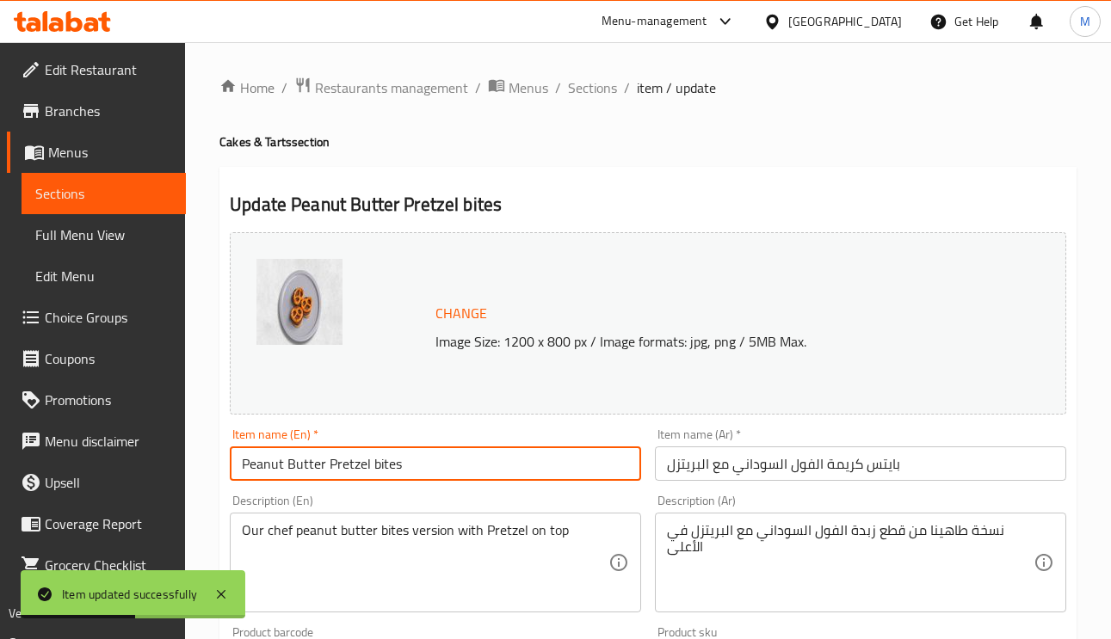
drag, startPoint x: 322, startPoint y: 465, endPoint x: 239, endPoint y: 466, distance: 82.6
click at [212, 456] on div "Home / Restaurants management / Menus / Sections / item / update Cakes & Tarts …" at bounding box center [648, 641] width 926 height 1199
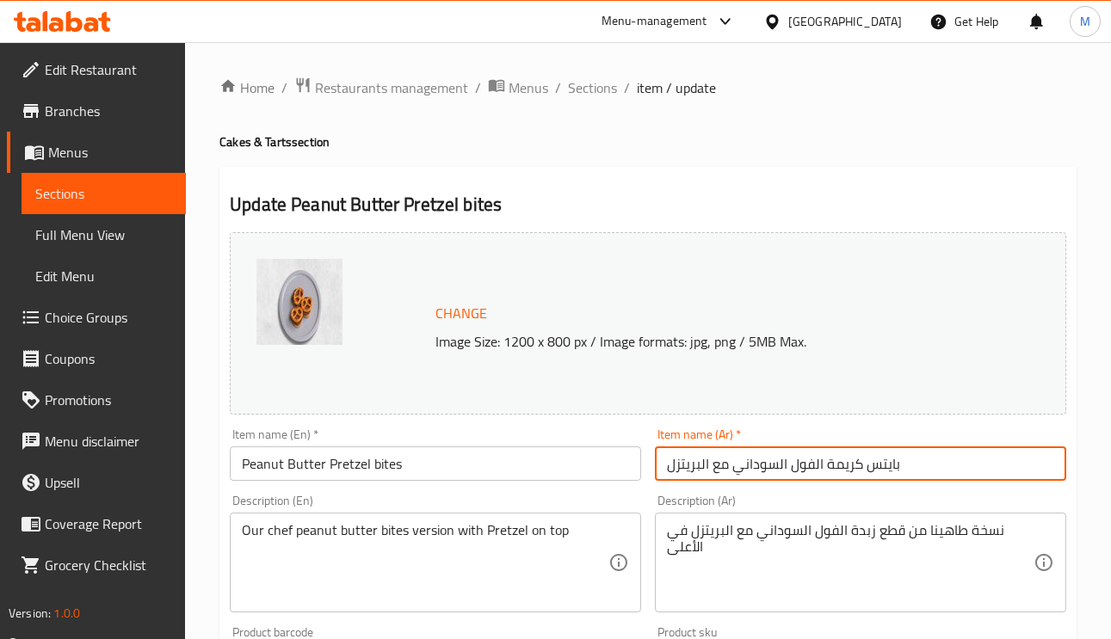
click at [842, 473] on input "بايتس كريمة الفول السوداني مع البريتزل" at bounding box center [860, 464] width 411 height 34
paste input "زبدة"
type input "بايتس زبدة الفول السوداني مع البريتزل"
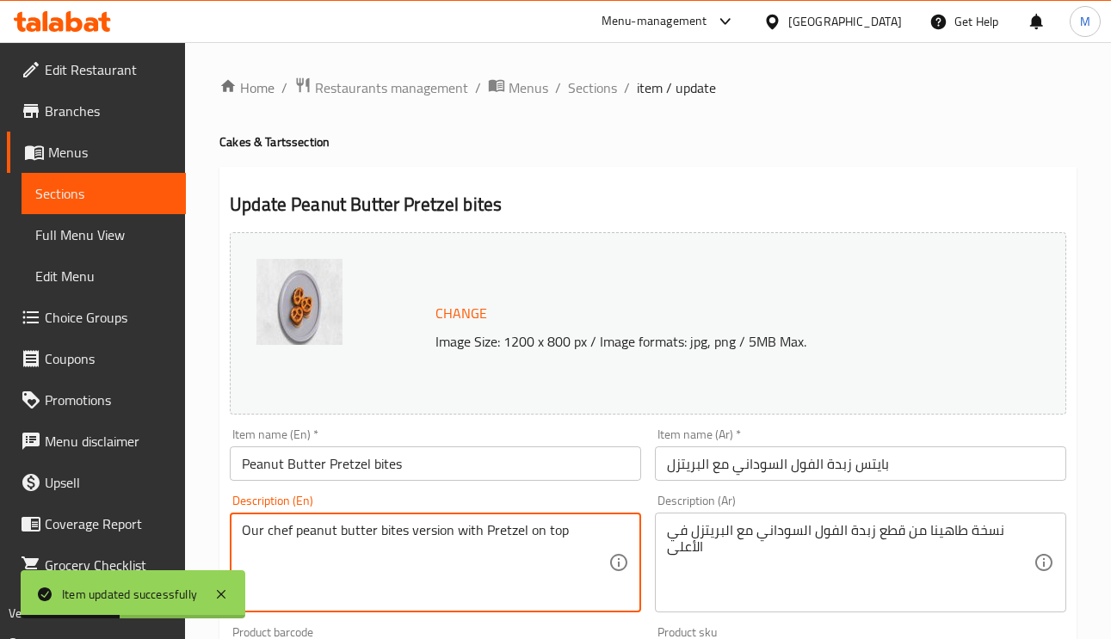
click at [427, 539] on textarea "Our chef peanut butter bites version with Pretzel on top" at bounding box center [425, 563] width 367 height 82
click at [874, 462] on input "بايتس زبدة الفول السوداني مع البريتزل" at bounding box center [860, 464] width 411 height 34
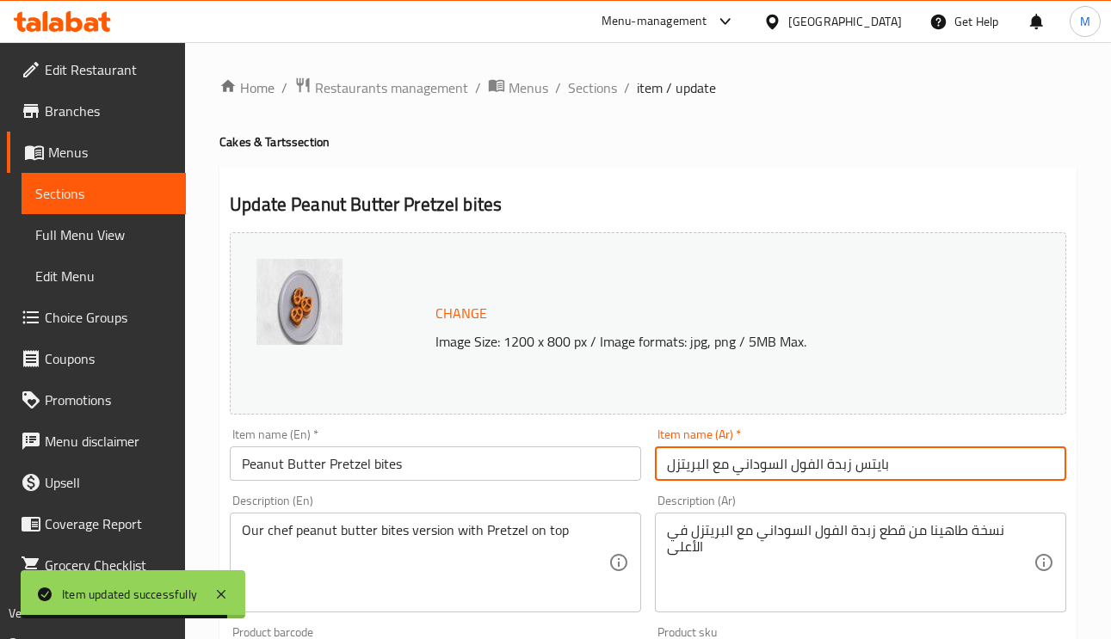
click at [874, 462] on input "بايتس زبدة الفول السوداني مع البريتزل" at bounding box center [860, 464] width 411 height 34
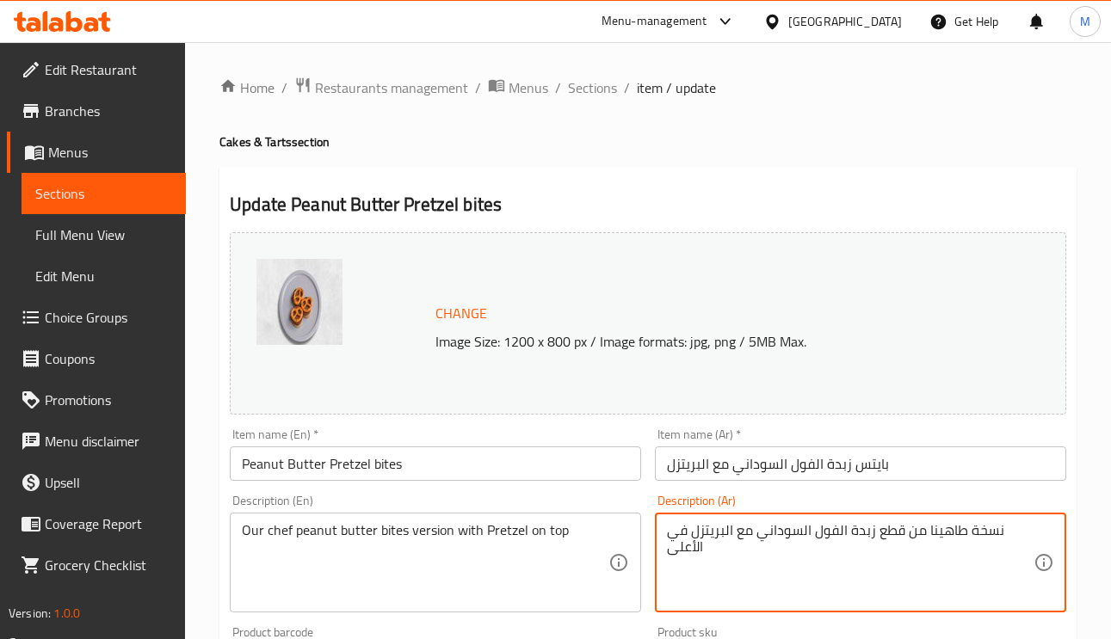
click at [896, 532] on textarea "نسخة طاهينا من قطع زبدة الفول السوداني مع البريتزل في الأعلى" at bounding box center [850, 563] width 367 height 82
paste textarea "بايتس"
type textarea "نسخة طاهينا من بايتس زبدة الفول السوداني مع البريتزل في الأعلى"
click at [917, 471] on input "بايتس زبدة الفول السوداني مع البريتزل" at bounding box center [860, 464] width 411 height 34
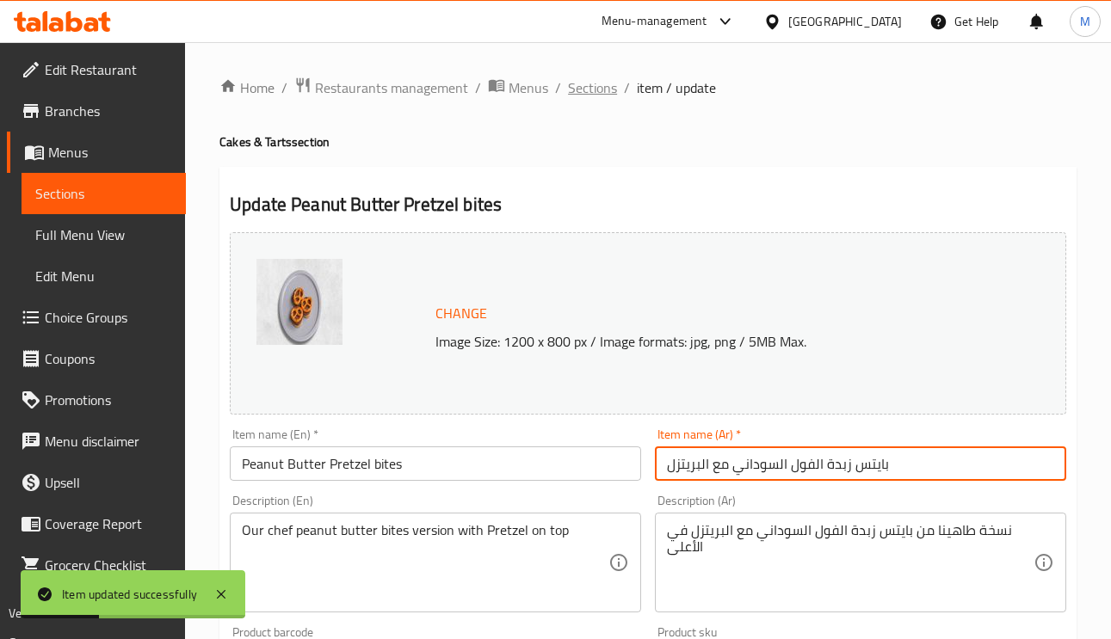
click at [604, 83] on span "Sections" at bounding box center [592, 87] width 49 height 21
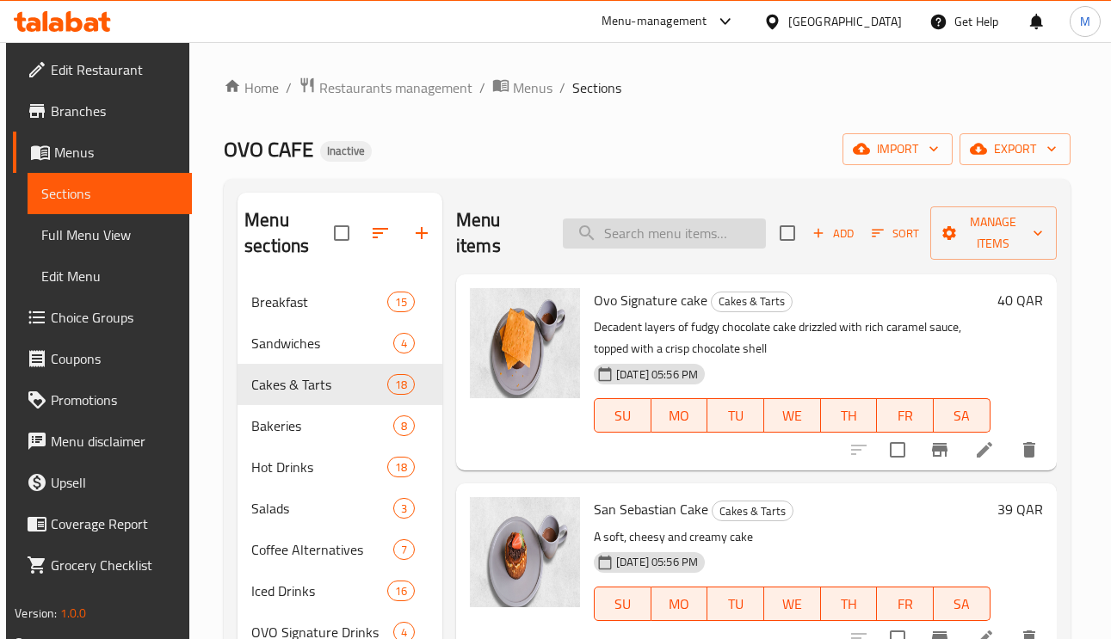
paste input "Chocolate Tart"
click at [660, 227] on input "Chocolate Tart" at bounding box center [664, 234] width 203 height 30
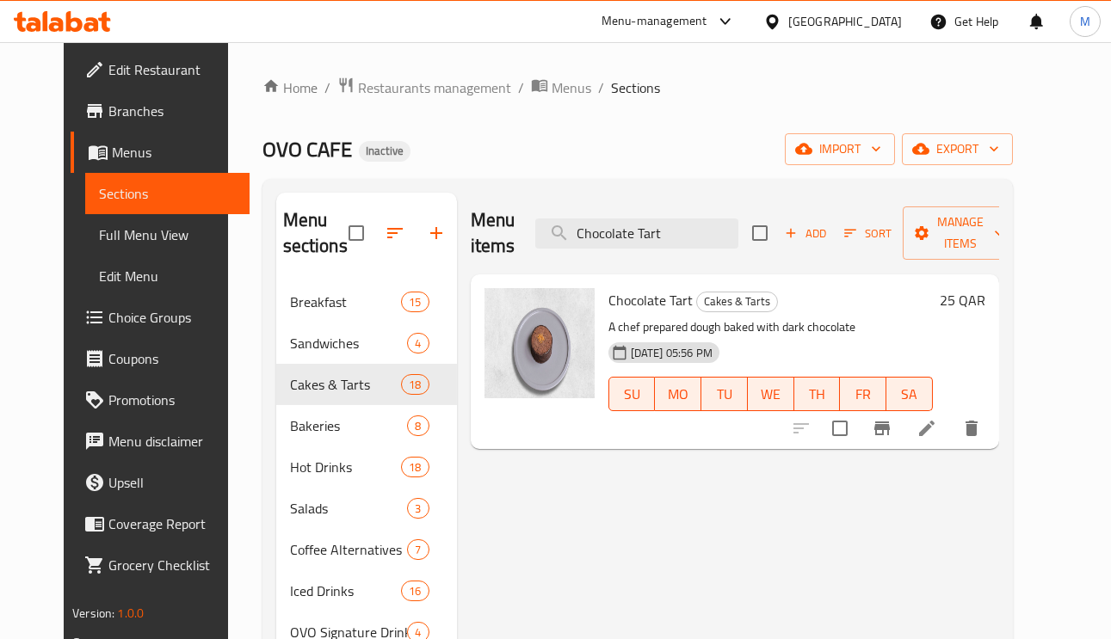
type input "Chocolate Tart"
click at [951, 431] on li at bounding box center [927, 428] width 48 height 31
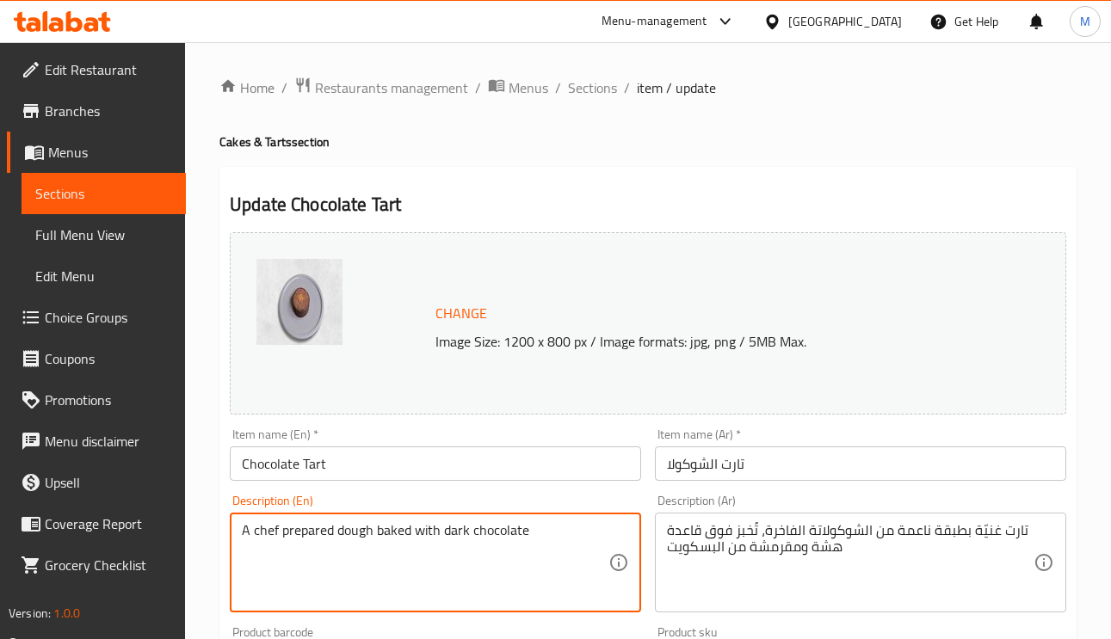
click at [409, 537] on textarea "A chef prepared dough baked with dark chocolate" at bounding box center [425, 563] width 367 height 82
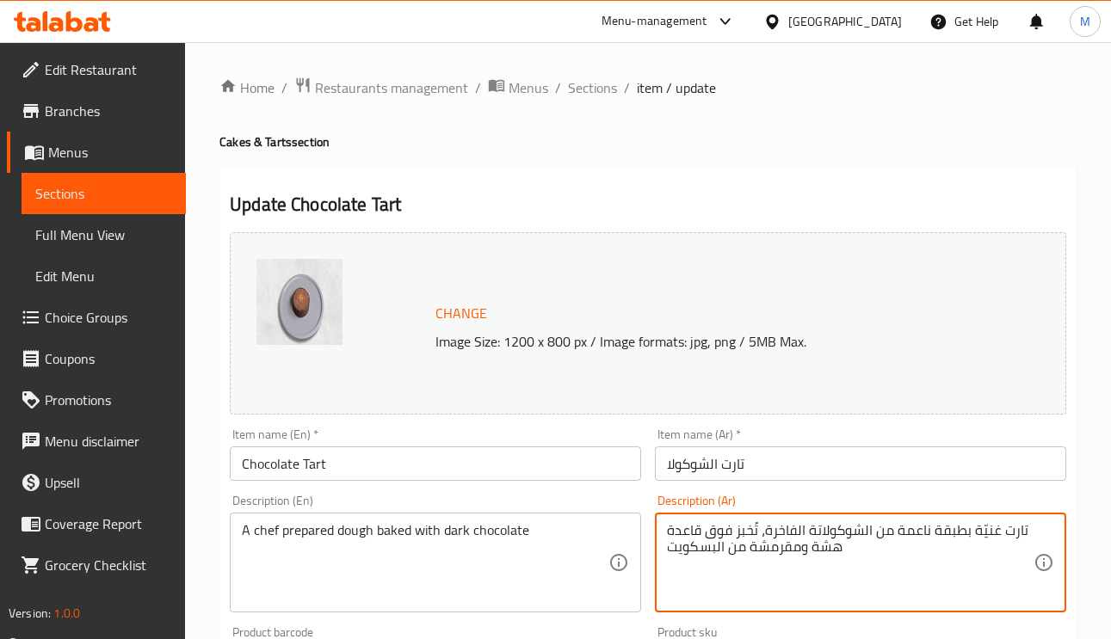
click at [840, 544] on textarea "تارت غنيّة بطبقة ناعمة من الشوكولاتة الفاخرة، تُخبز فوق قاعدة هشة ومقرمشة من ال…" at bounding box center [850, 563] width 367 height 82
paste textarea "جينة أعدها الشيف وخبزها بالشوكولاتة الداكنة"
click at [823, 540] on textarea "عجينة أعدها الشيف وخبزها بالشوكولاتة الداكنة" at bounding box center [850, 563] width 367 height 82
click at [840, 535] on textarea "عجينة أعدها الشيف وخبزها بالشوكولاتة الداكنة" at bounding box center [850, 563] width 367 height 82
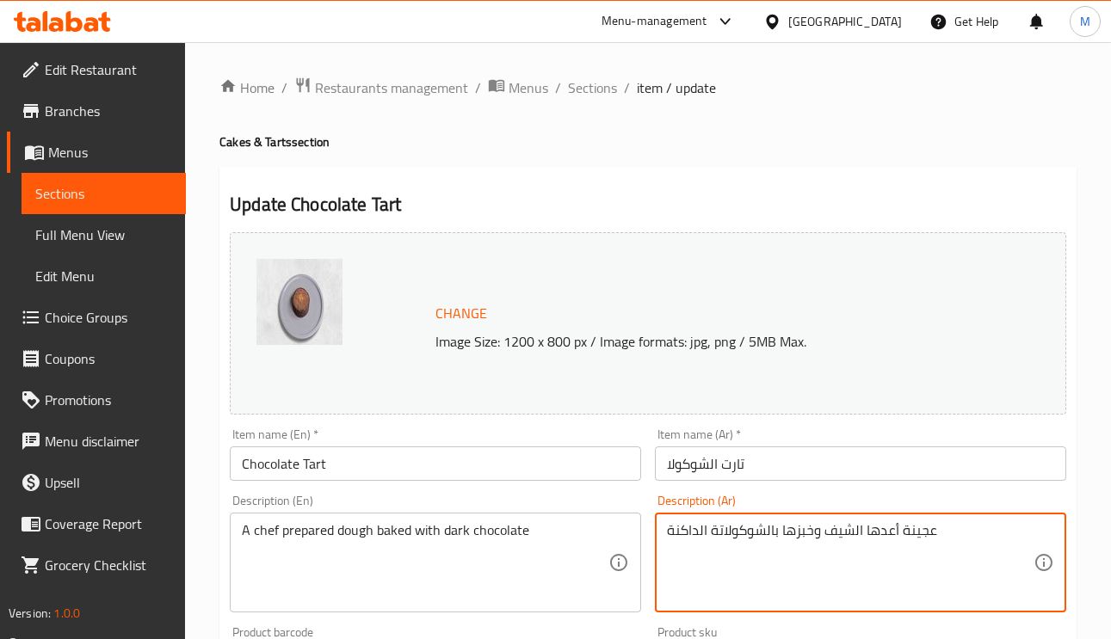
click at [840, 535] on textarea "عجينة أعدها الشيف وخبزها بالشوكولاتة الداكنة" at bounding box center [850, 563] width 367 height 82
click at [847, 525] on textarea "عجينة أعدها شيفنا وخبزها بالشوكولاتة الداكنة" at bounding box center [850, 563] width 367 height 82
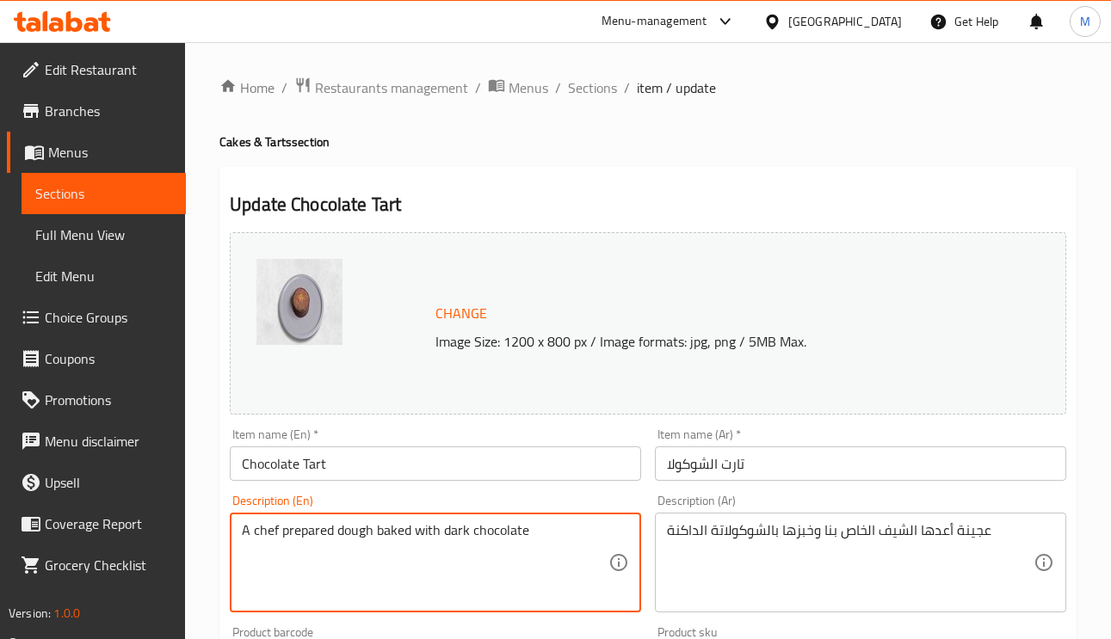
click at [387, 535] on textarea "A chef prepared dough baked with dark chocolate" at bounding box center [425, 563] width 367 height 82
click at [797, 532] on textarea "عجينة أعدها الشيف الخاص بنا وخبزها بالشوكولاتة الداكنة" at bounding box center [850, 563] width 367 height 82
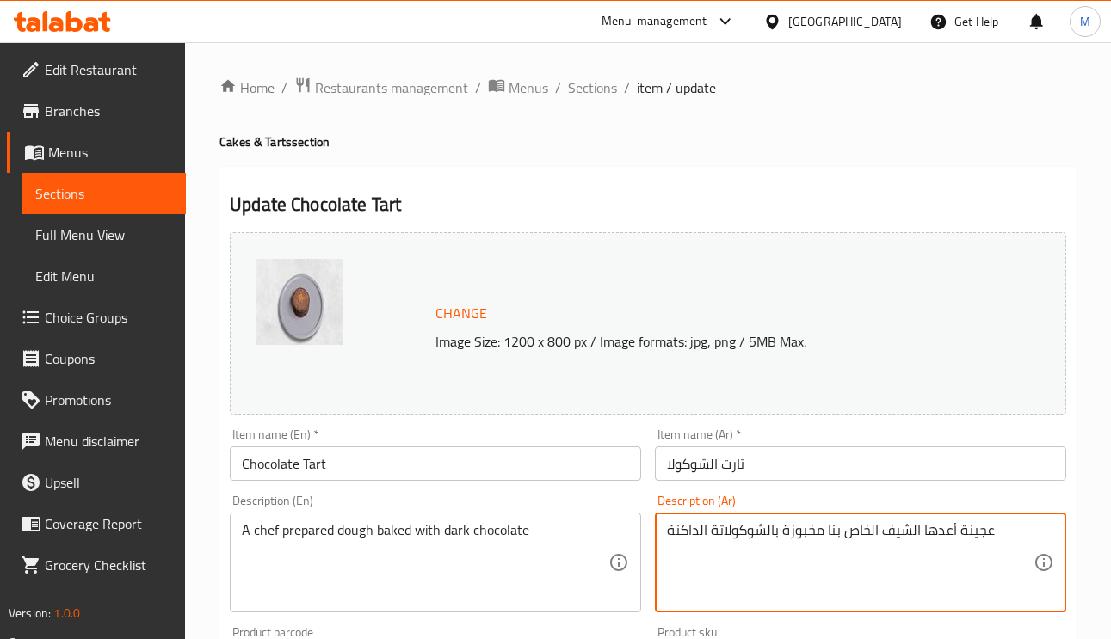
click at [869, 532] on textarea "عجينة أعدها الشيف الخاص بنا مخبوزة بالشوكولاتة الداكنة" at bounding box center [850, 563] width 367 height 82
click at [837, 528] on textarea "عجينة أعدها الشيف بنا مخبوزة بالشوكولاتة الداكنة" at bounding box center [850, 563] width 367 height 82
click at [831, 532] on textarea "عجينة أعدها الشيف نا مخبوزة بالشوكولاتة الداكنة" at bounding box center [850, 563] width 367 height 82
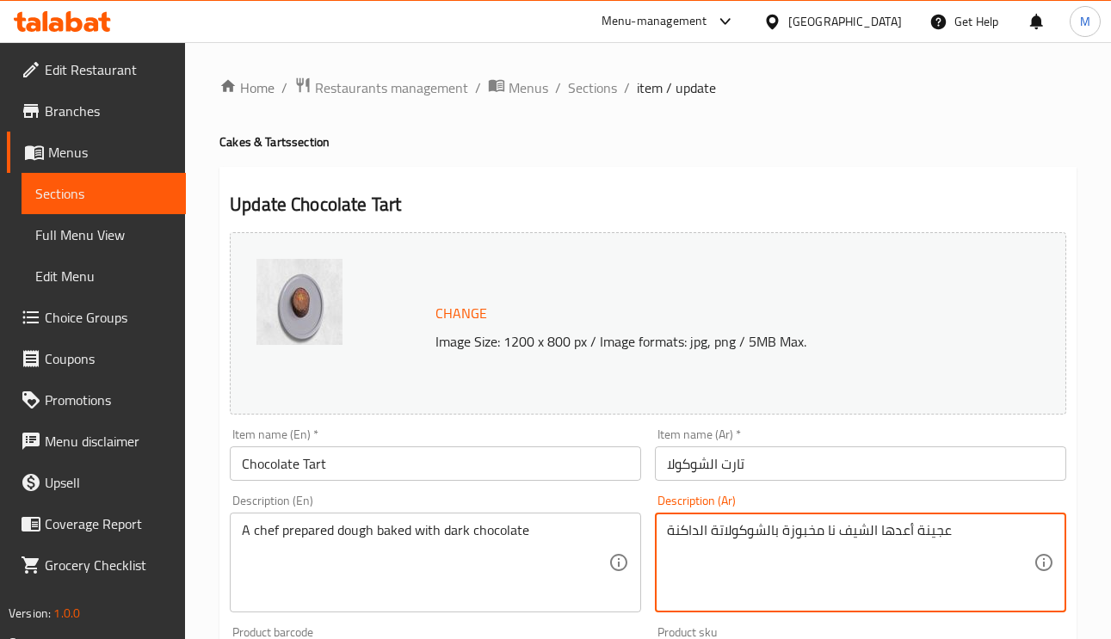
click at [831, 531] on textarea "عجينة أعدها الشيف نا مخبوزة بالشوكولاتة الداكنة" at bounding box center [850, 563] width 367 height 82
type textarea "عجينة أعدها الشيف مخبوزة بالشوكولاتة الداكنة"
click at [814, 466] on input "تارت الشوكولا" at bounding box center [860, 464] width 411 height 34
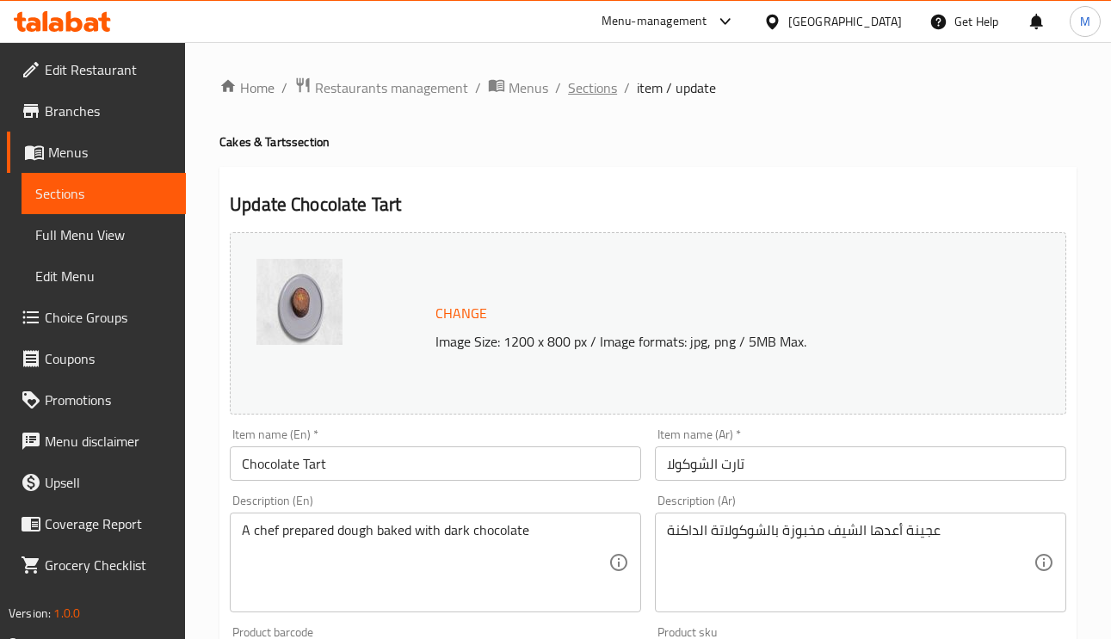
click at [609, 90] on span "Sections" at bounding box center [592, 87] width 49 height 21
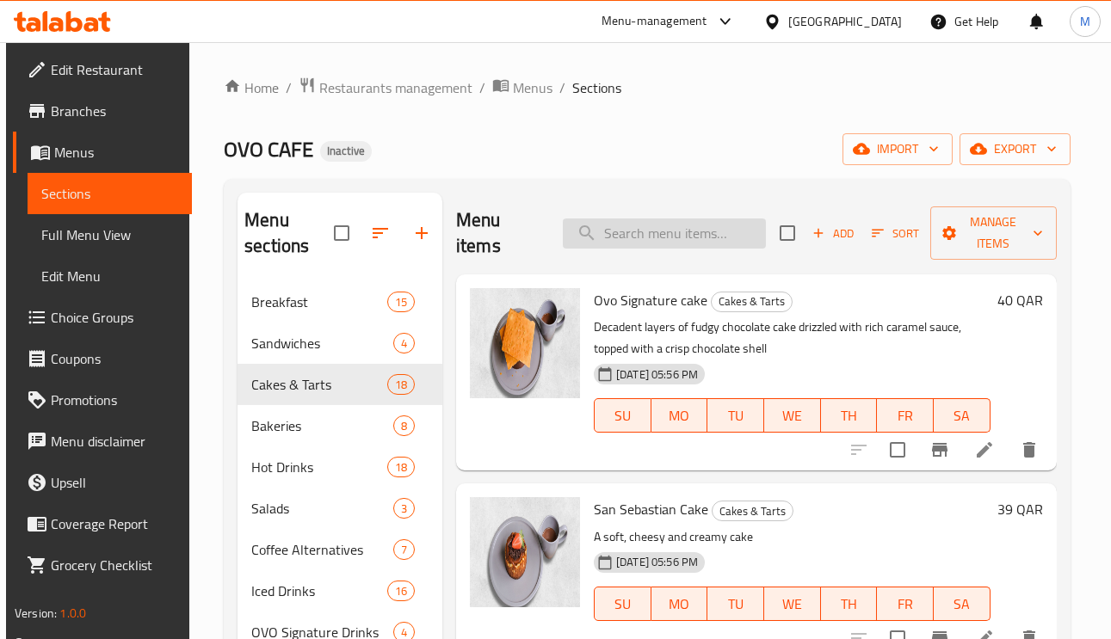
paste input "Mini chocolate pecan"
click at [717, 241] on input "search" at bounding box center [664, 234] width 203 height 30
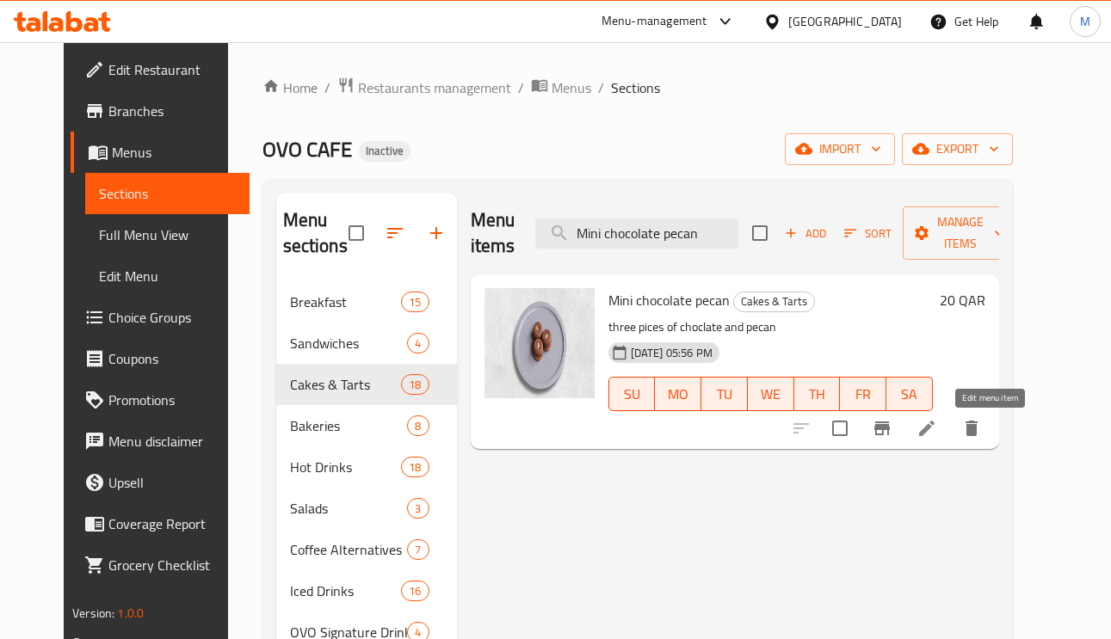
type input "Mini chocolate pecan"
click at [937, 428] on icon at bounding box center [927, 428] width 21 height 21
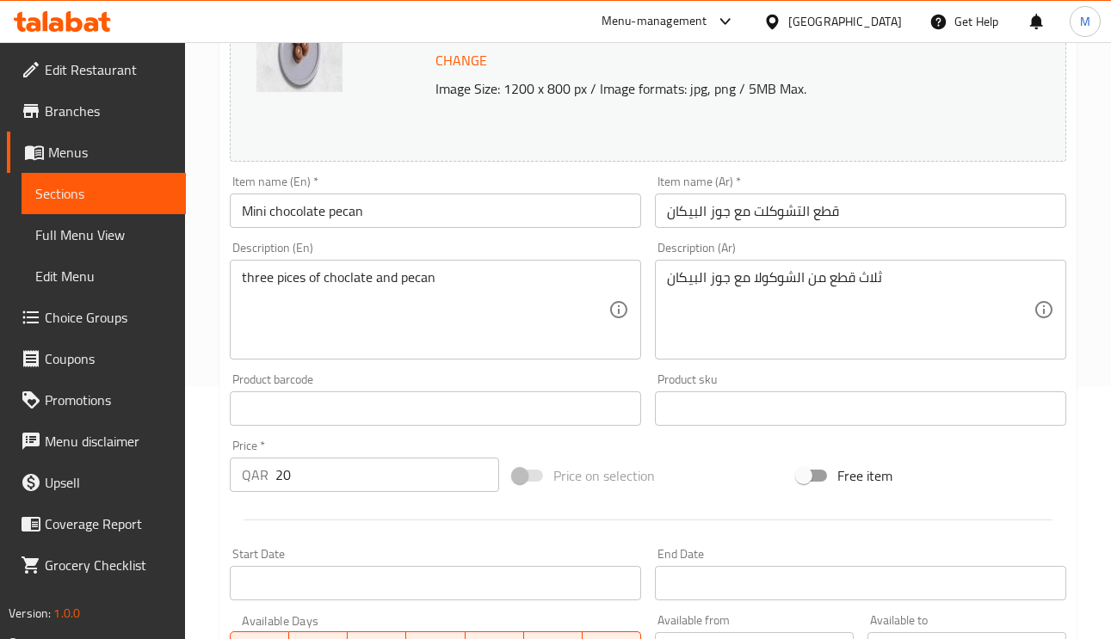
scroll to position [258, 0]
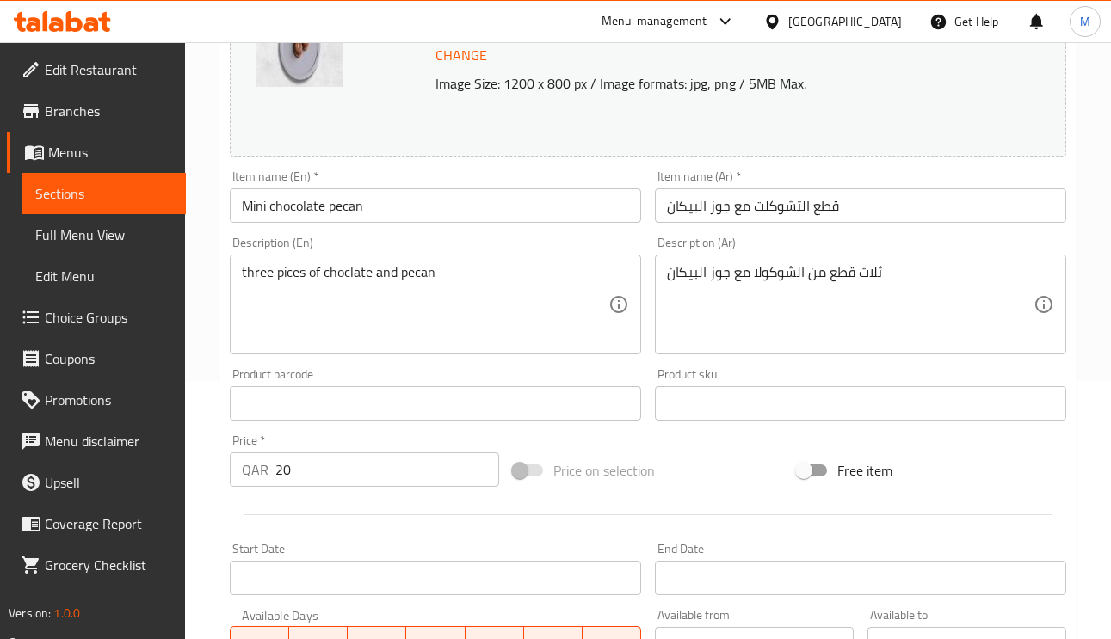
click at [819, 215] on input "قطع التشوكلت مع جوز البيكان" at bounding box center [860, 205] width 411 height 34
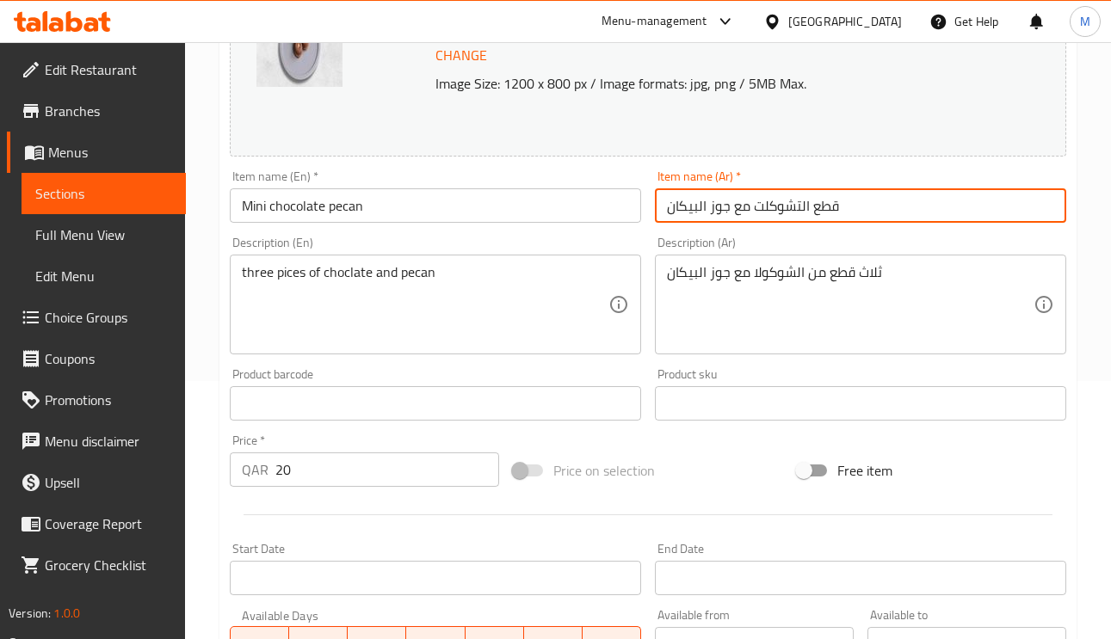
click at [819, 215] on input "قطع التشوكلت مع جوز البيكان" at bounding box center [860, 205] width 411 height 34
type input "ميني تشوكليت بيكان"
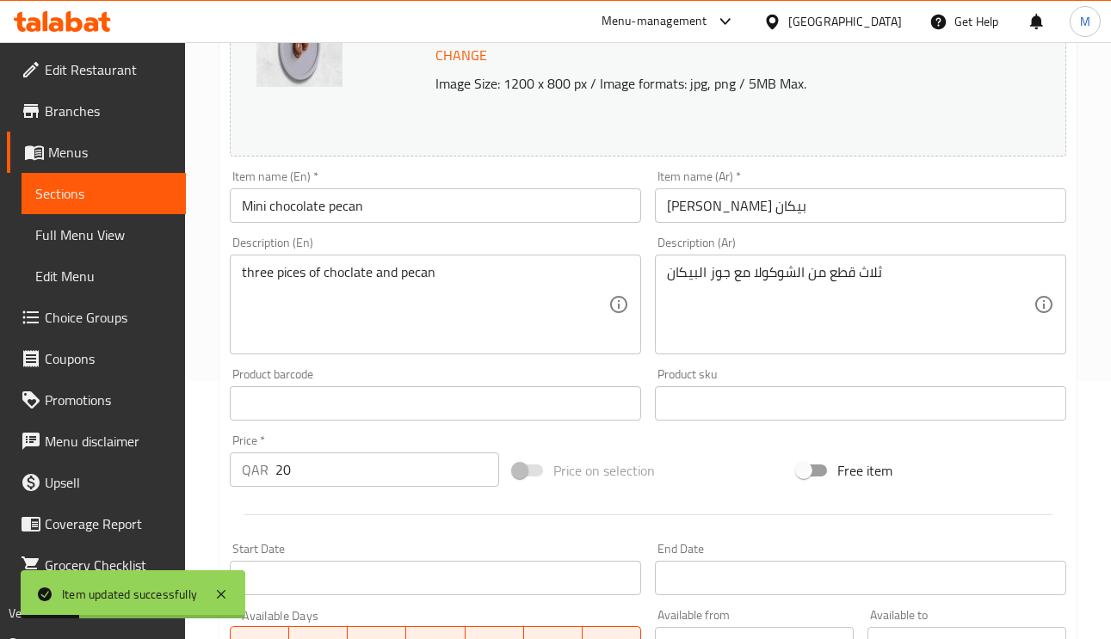
drag, startPoint x: 312, startPoint y: 168, endPoint x: 888, endPoint y: 305, distance: 592.7
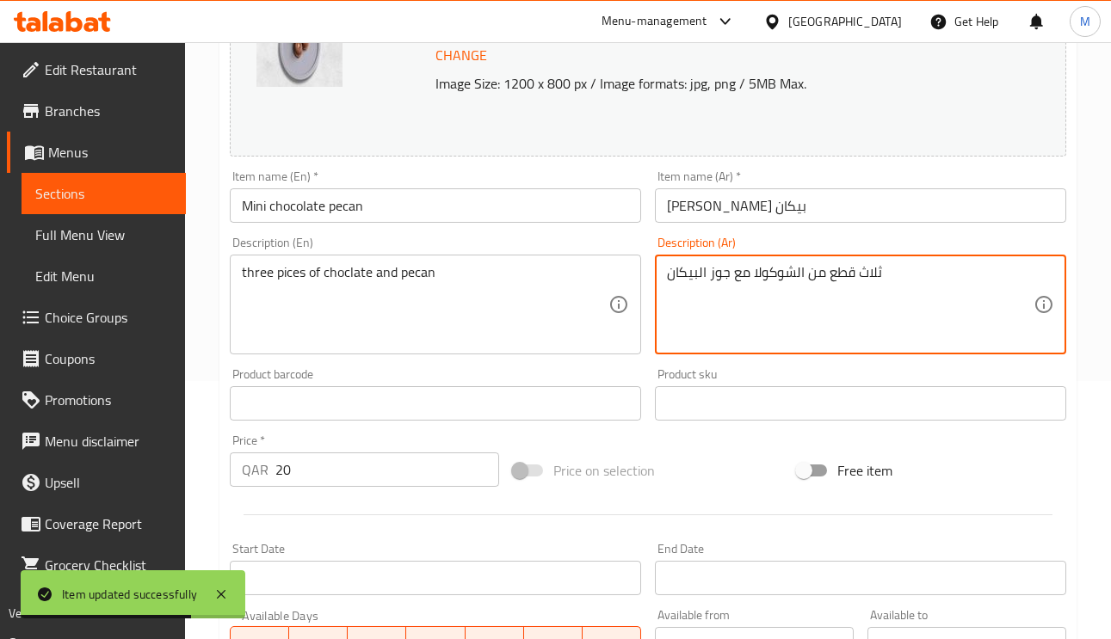
click at [799, 207] on input "ميني تشوكليت بيكان" at bounding box center [860, 205] width 411 height 34
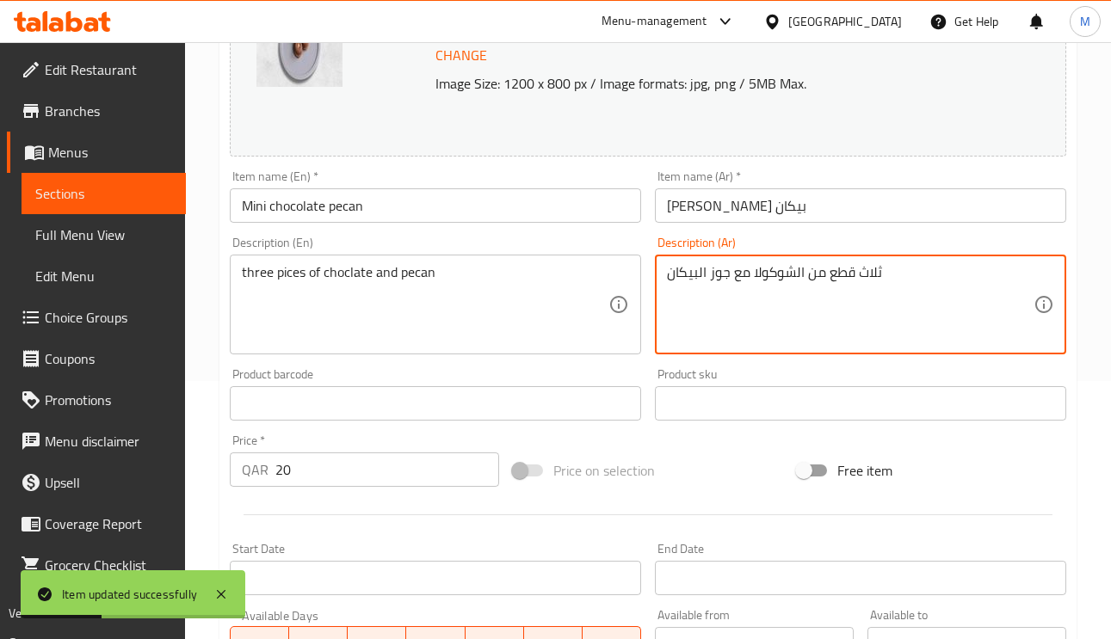
click at [716, 275] on textarea "ثلاث قطع من الشوكولا مع جوز البيكان" at bounding box center [850, 305] width 367 height 82
click at [850, 183] on div "Item name (Ar)   * ميني تشوكليت بيكان Item name (Ar) *" at bounding box center [860, 196] width 411 height 53
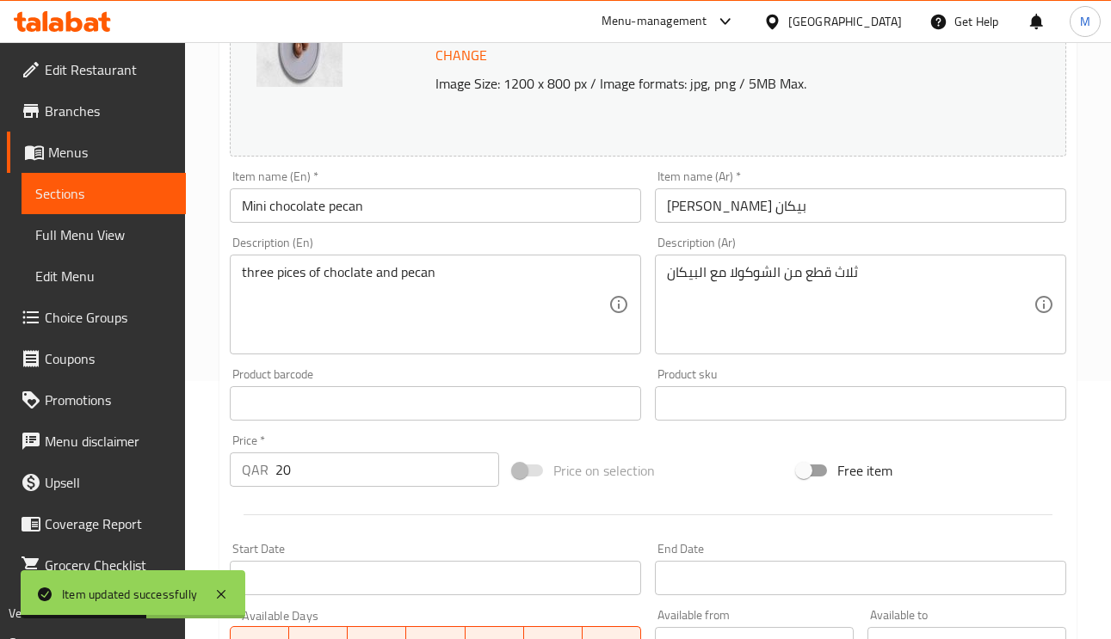
click at [853, 203] on input "ميني تشوكليت بيكان" at bounding box center [860, 205] width 411 height 34
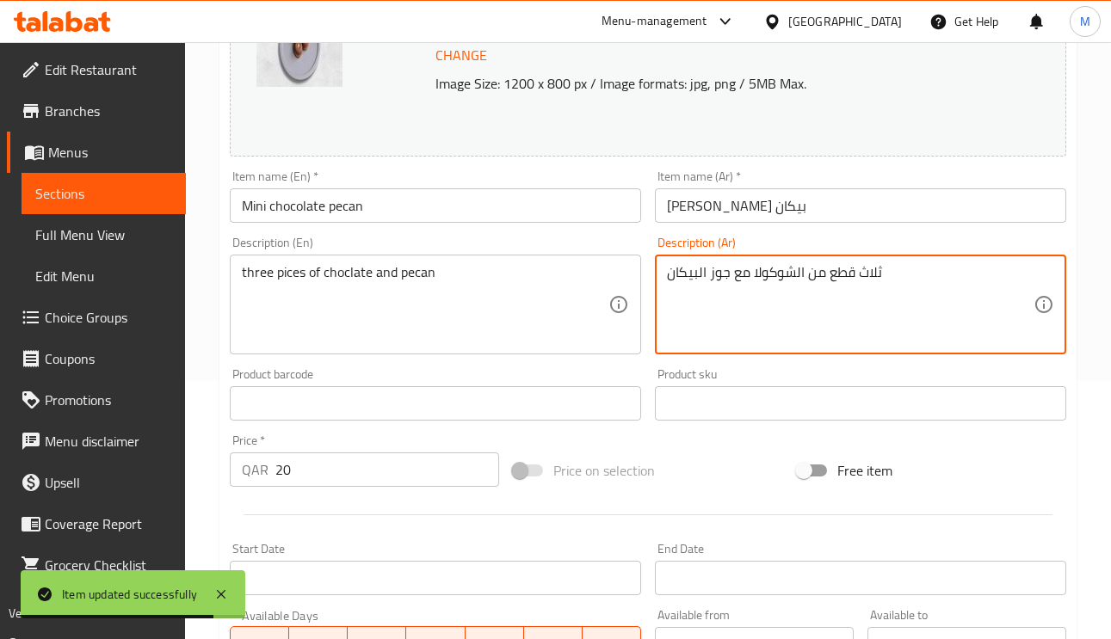
type textarea "ثلاث قطع من الشوكولا مع جوز البيكان"
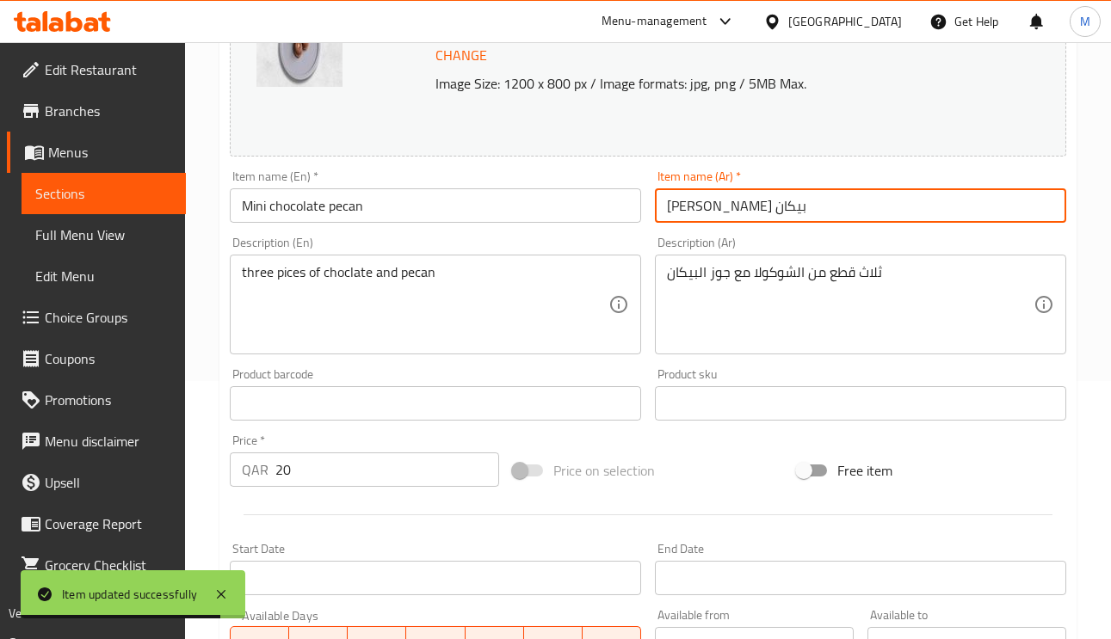
click at [902, 213] on input "ميني تشوكليت بيكان" at bounding box center [860, 205] width 411 height 34
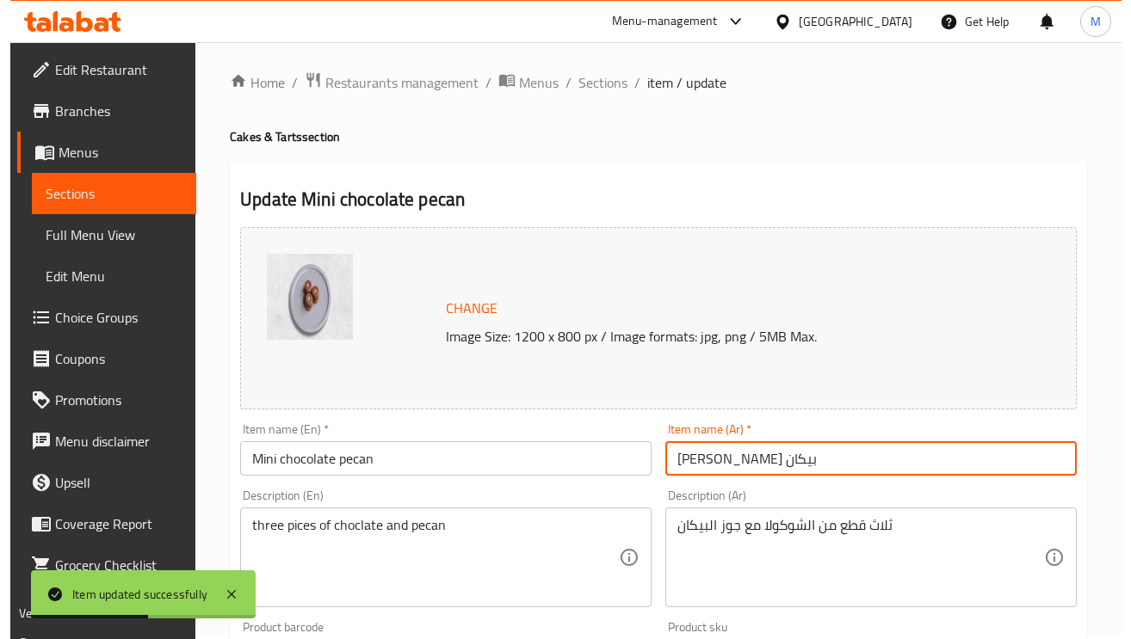
scroll to position [0, 0]
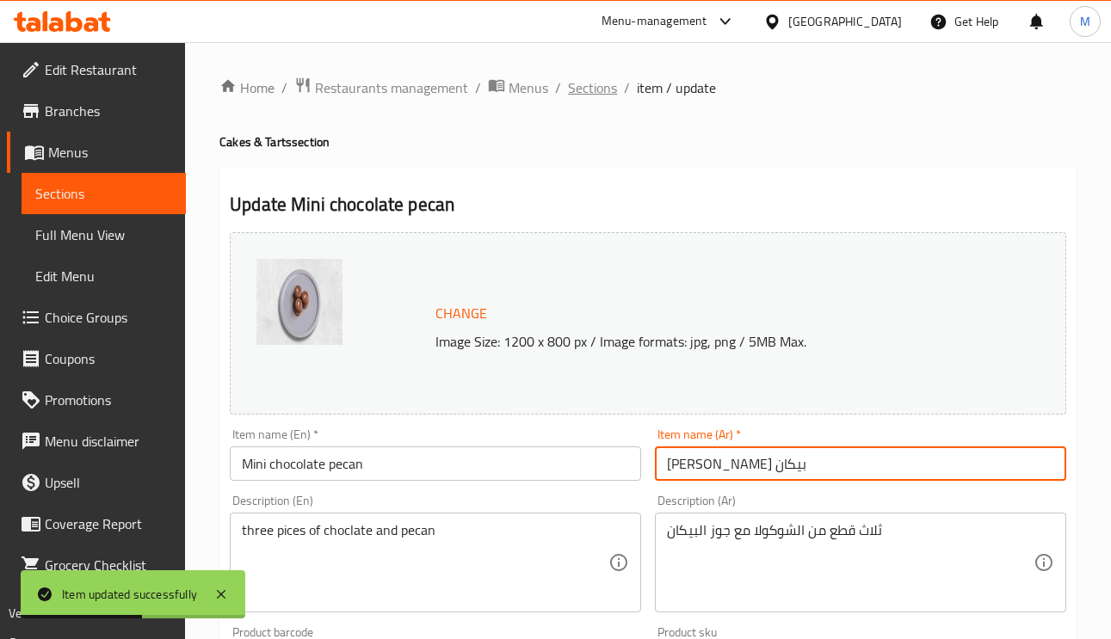
click at [613, 83] on span "Sections" at bounding box center [592, 87] width 49 height 21
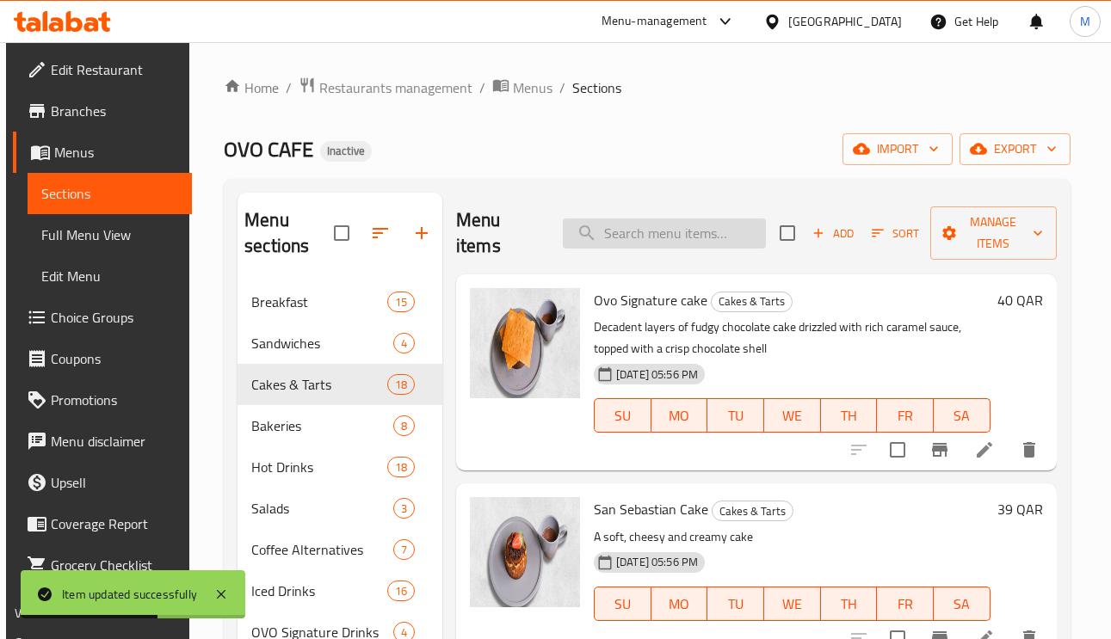
paste input "Date Cake"
click at [673, 243] on input "Date Cake" at bounding box center [664, 234] width 203 height 30
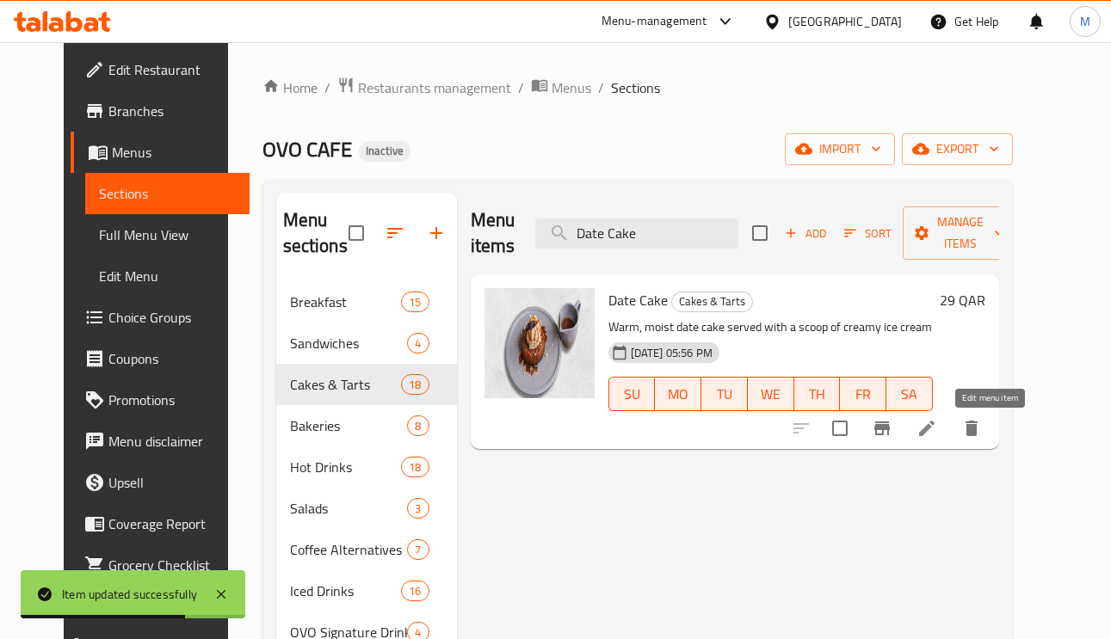
type input "Date Cake"
click at [935, 433] on icon at bounding box center [926, 428] width 15 height 15
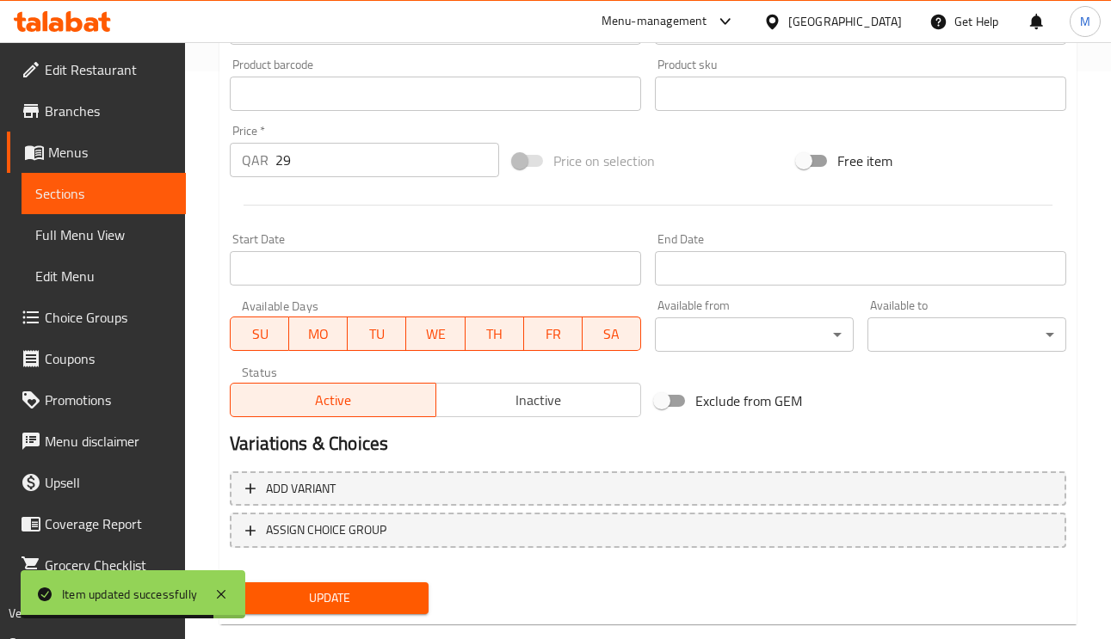
scroll to position [83, 0]
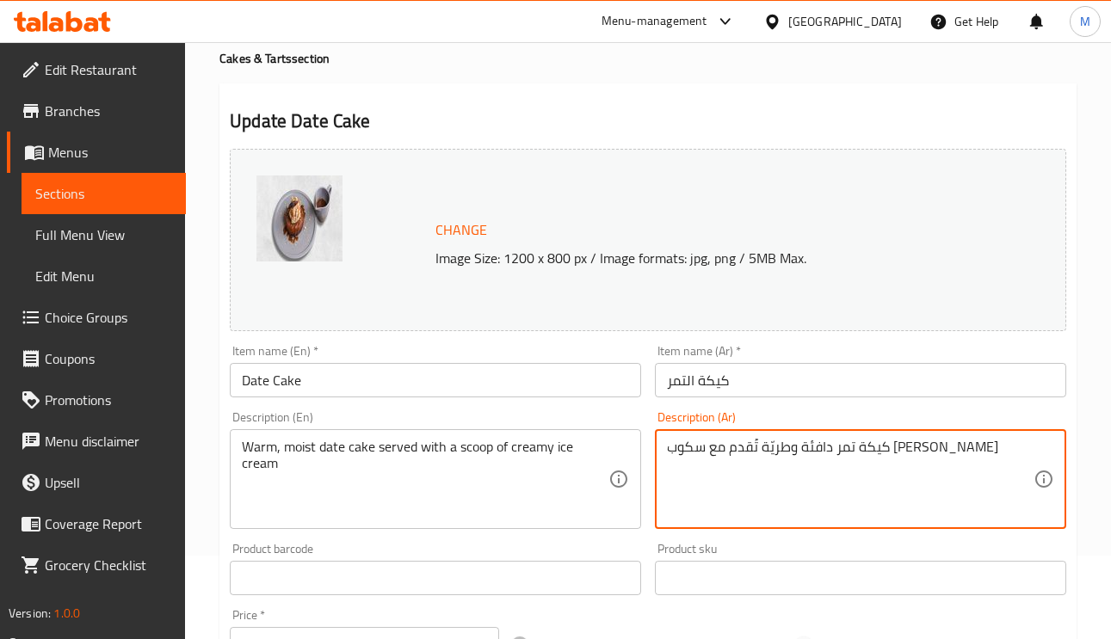
drag, startPoint x: 887, startPoint y: 448, endPoint x: 865, endPoint y: 448, distance: 21.5
type textarea "كيكة تمر دافئة ورطبة تُقدم مع سكوب آيس كريم كريمي"
click at [765, 386] on input "كيكة التمر" at bounding box center [860, 380] width 411 height 34
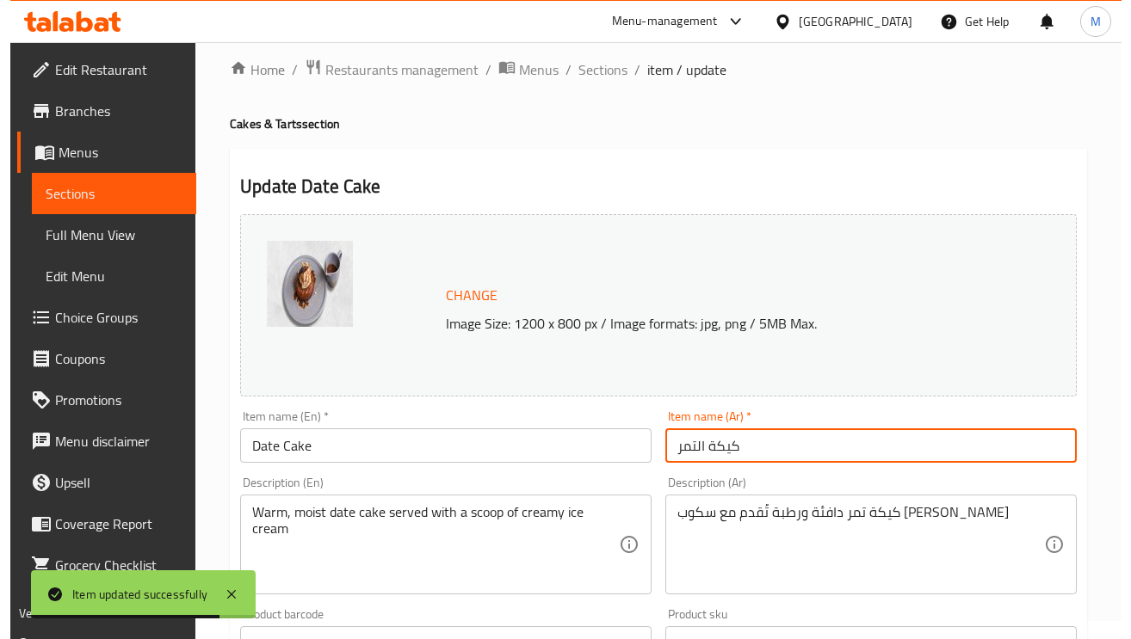
scroll to position [0, 0]
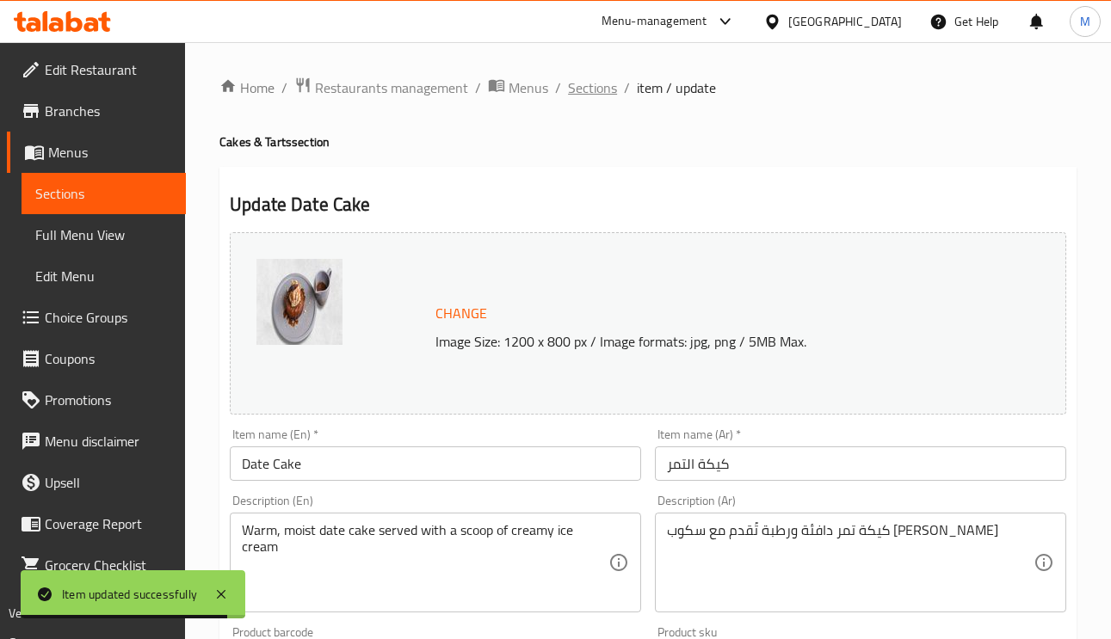
click at [580, 87] on span "Sections" at bounding box center [592, 87] width 49 height 21
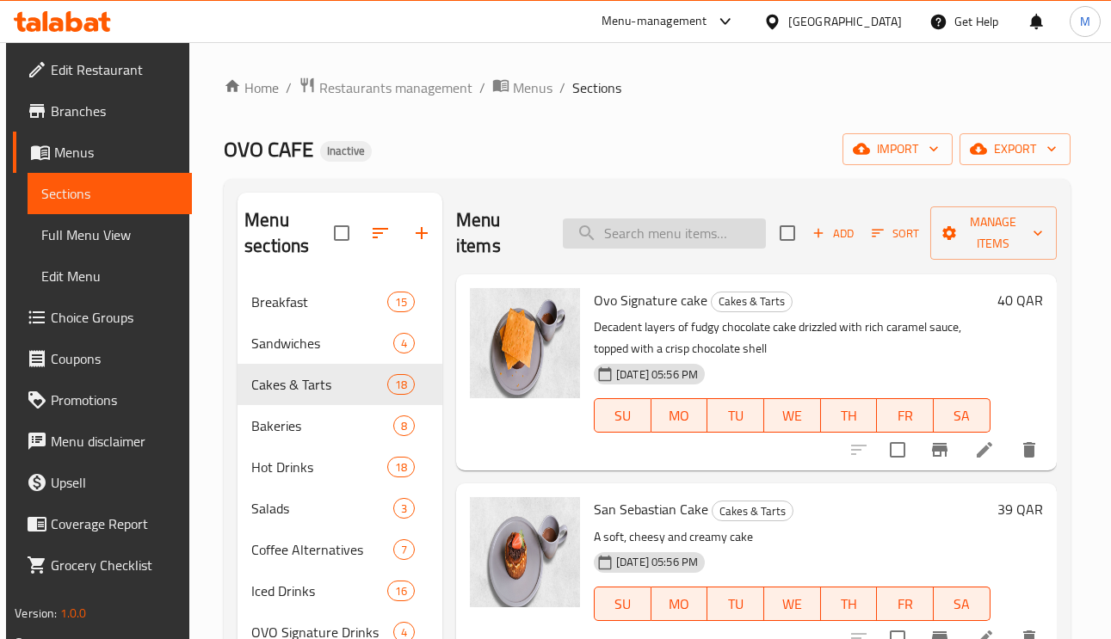
click at [722, 226] on input "search" at bounding box center [664, 234] width 203 height 30
paste input "Single Espresso"
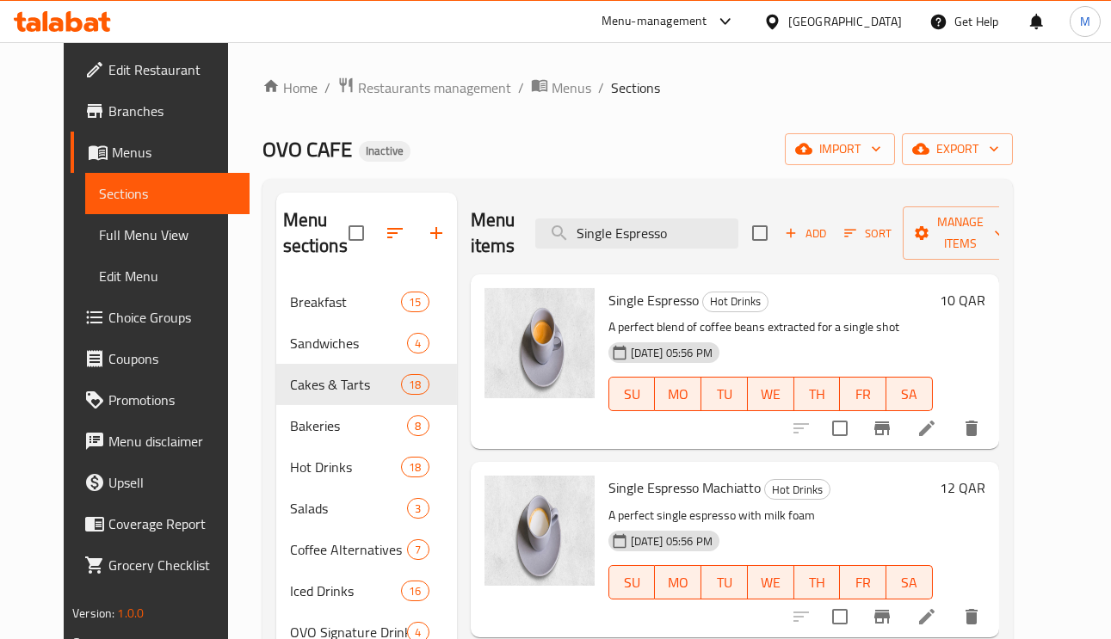
type input "Single Espresso"
click at [951, 438] on li at bounding box center [927, 428] width 48 height 31
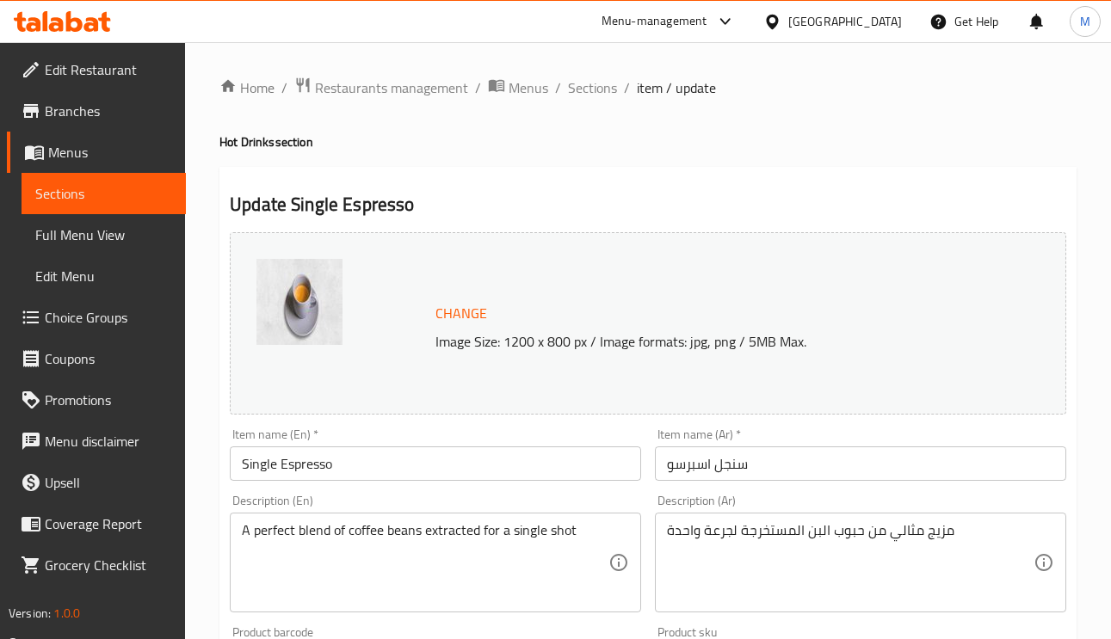
click at [732, 466] on input "سنجل اسبرسو" at bounding box center [860, 464] width 411 height 34
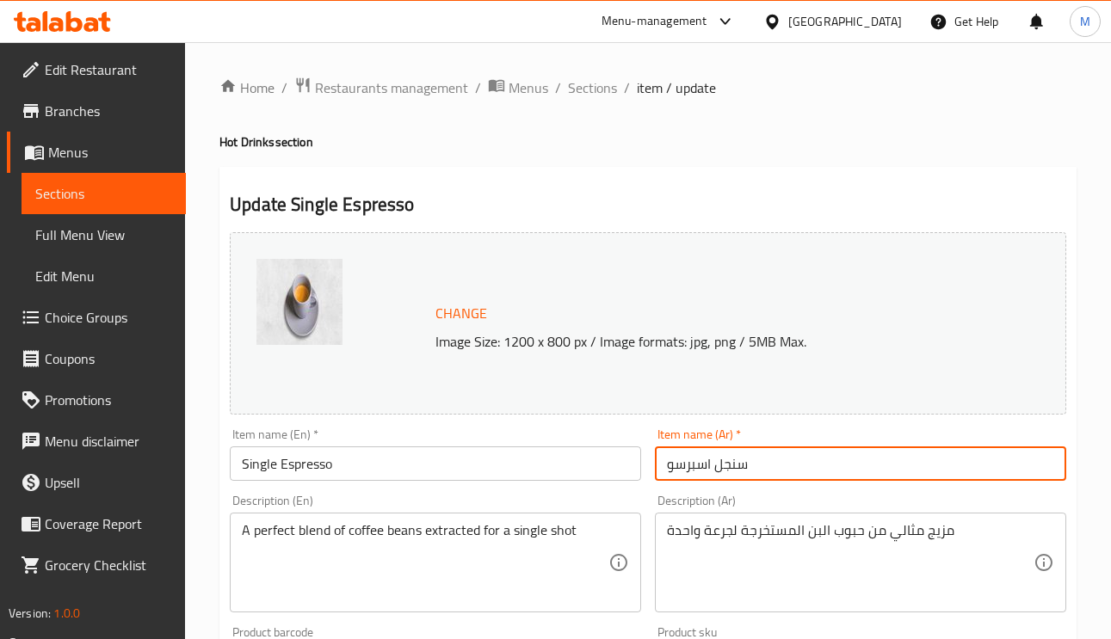
click at [732, 466] on input "سنجل اسبرسو" at bounding box center [860, 464] width 411 height 34
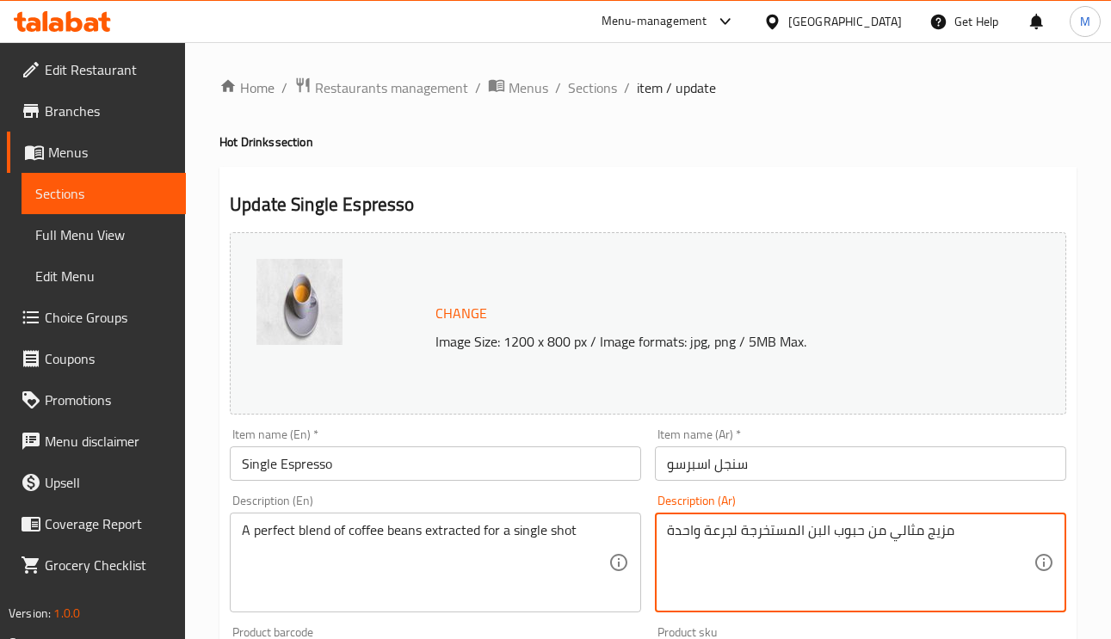
click at [681, 533] on textarea "مزيج مثالي من حبوب البن المستخرجة لجرعة واحدة" at bounding box center [850, 563] width 367 height 82
click at [688, 527] on textarea "مزيج مثالي من حبوب البن المستخرجة لجرعة واحدة" at bounding box center [850, 563] width 367 height 82
click at [688, 525] on textarea "مزيج مثالي من حبوب البن المستخرجة لجرعة واحدة" at bounding box center [850, 563] width 367 height 82
type textarea "مزيج مثالي من حبوب البن المستخرجة لجرعة سينجل"
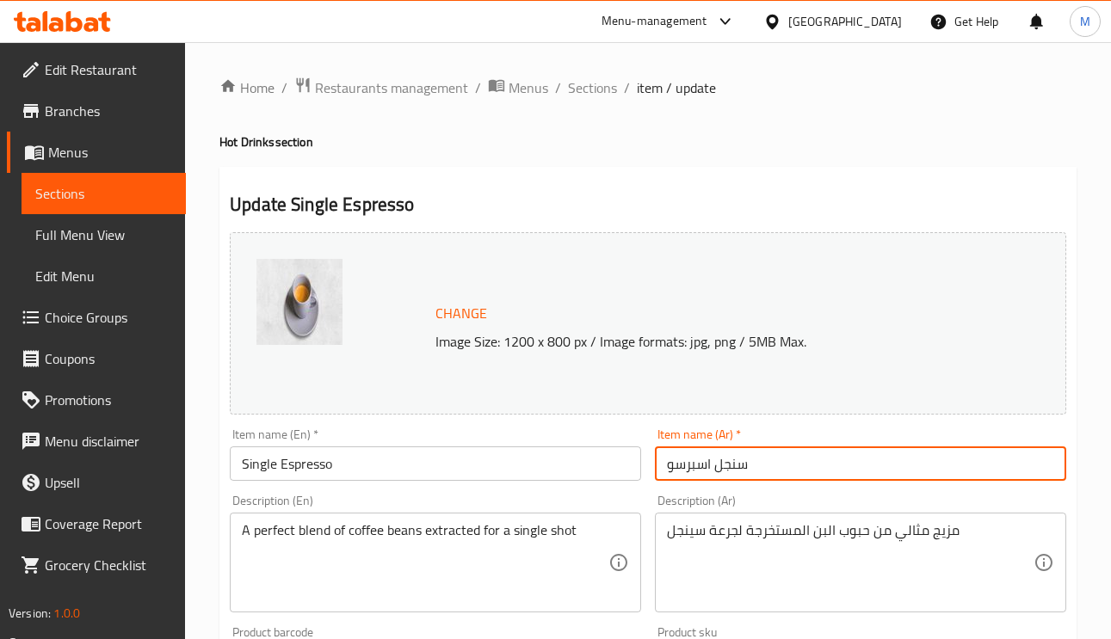
click at [783, 479] on input "سنجل اسبرسو" at bounding box center [860, 464] width 411 height 34
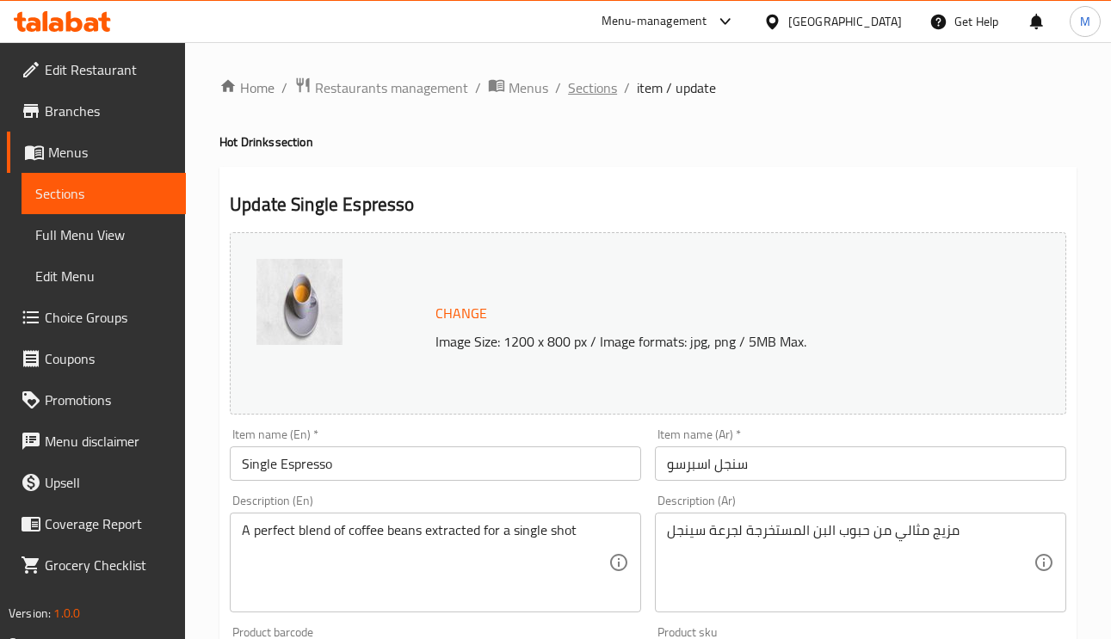
click at [599, 97] on span "Sections" at bounding box center [592, 87] width 49 height 21
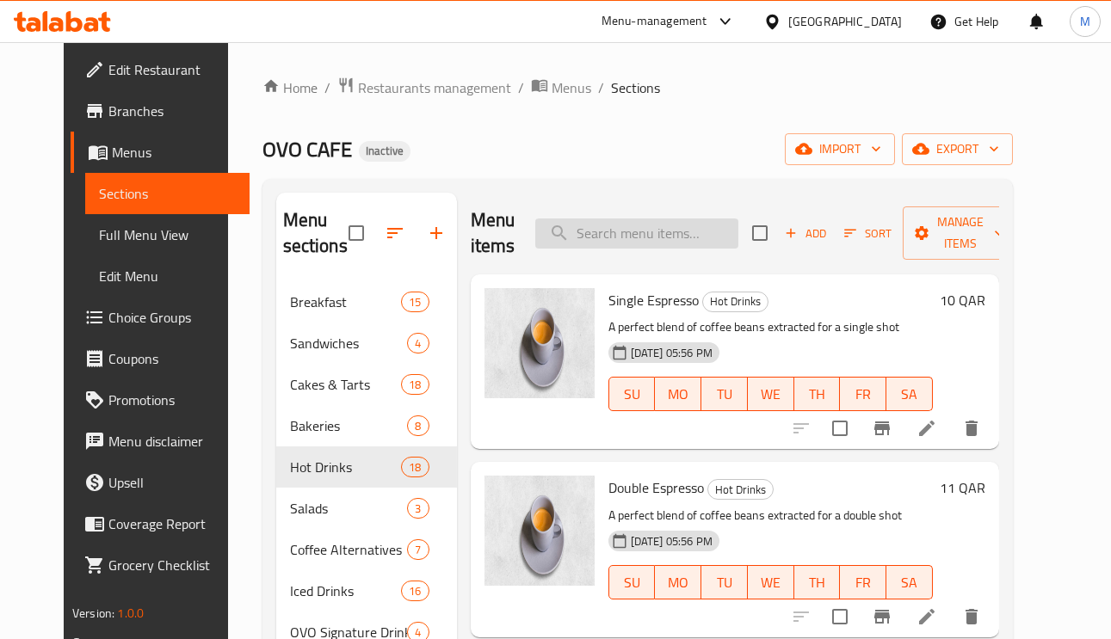
paste input "Single Espresso Machiatto"
click at [663, 239] on input "search" at bounding box center [636, 234] width 203 height 30
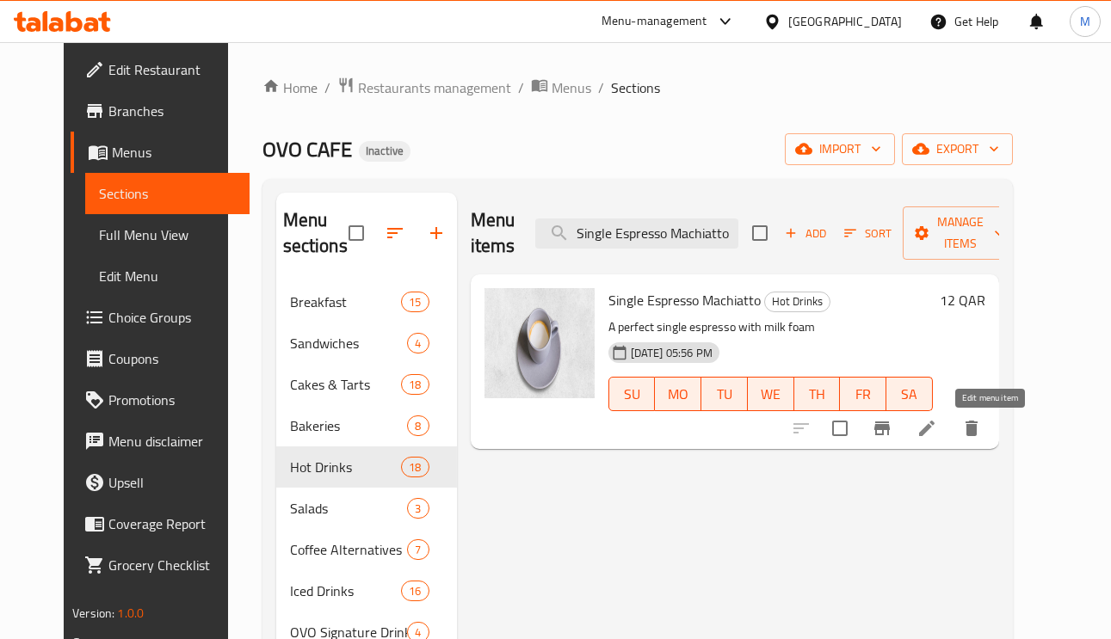
type input "Single Espresso Machiatto"
click at [937, 433] on icon at bounding box center [927, 428] width 21 height 21
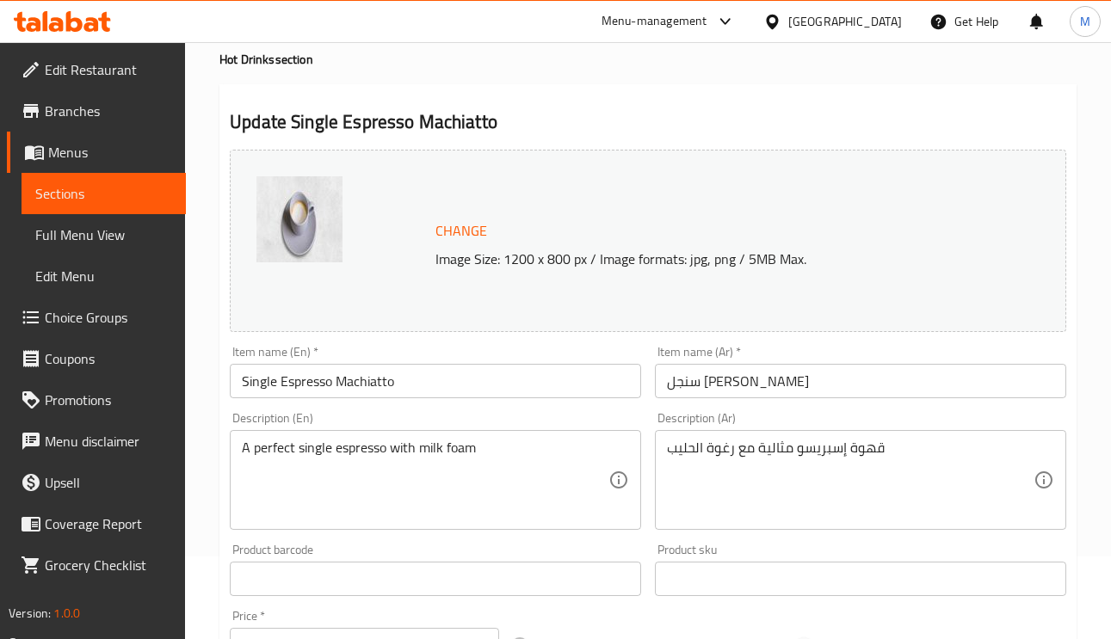
scroll to position [129, 0]
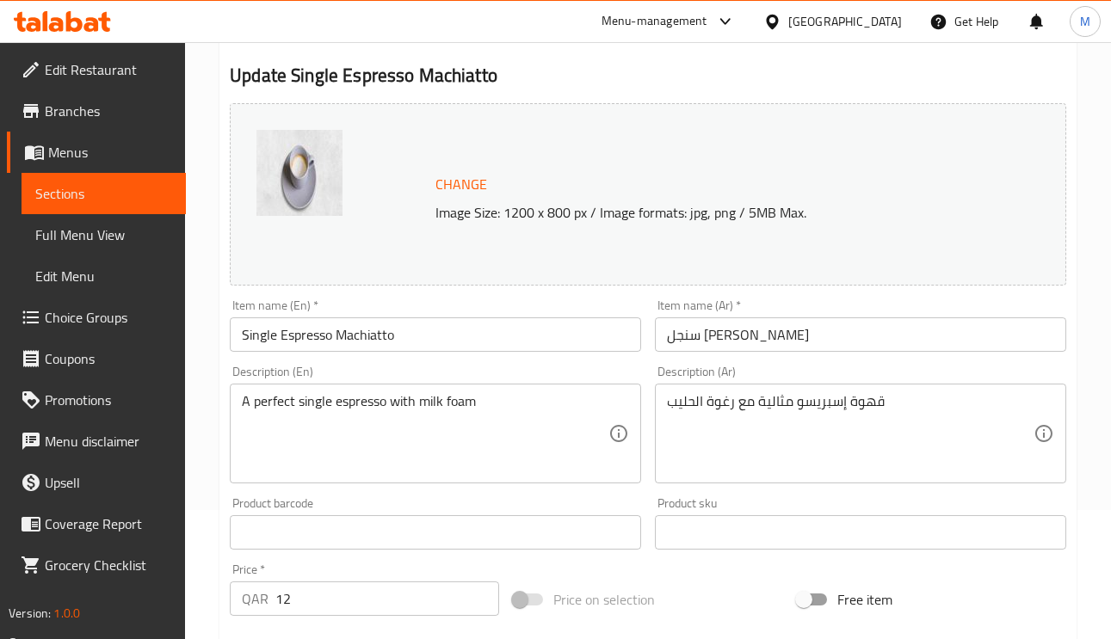
click at [783, 337] on input "سنجل اسبرسو ماكياتو" at bounding box center [860, 335] width 411 height 34
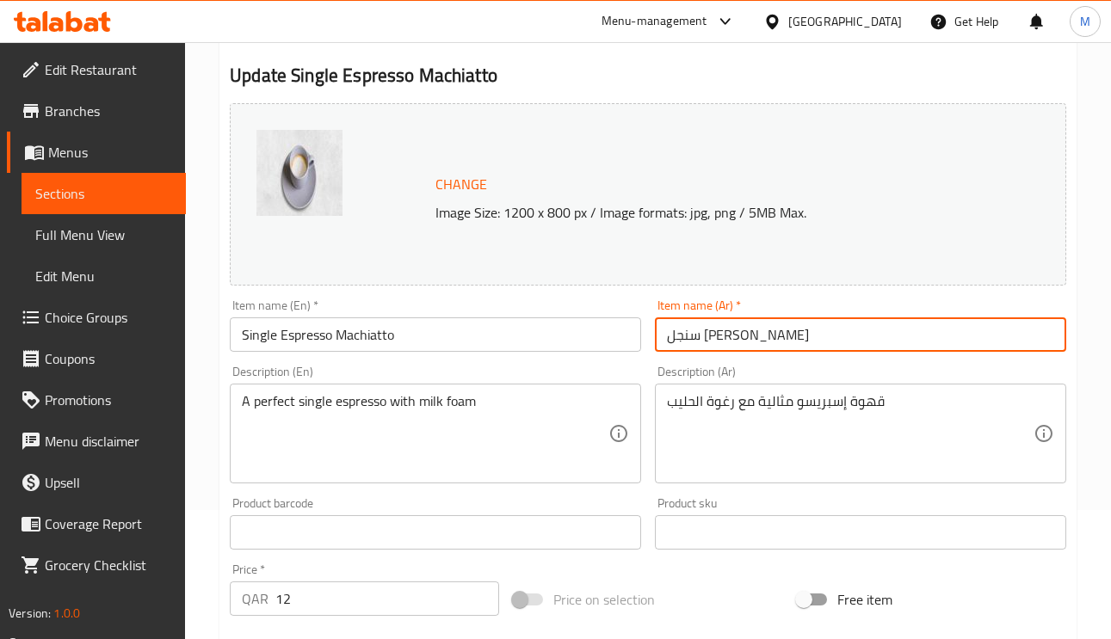
click at [783, 337] on input "سنجل اسبرسو ماكياتو" at bounding box center [860, 335] width 411 height 34
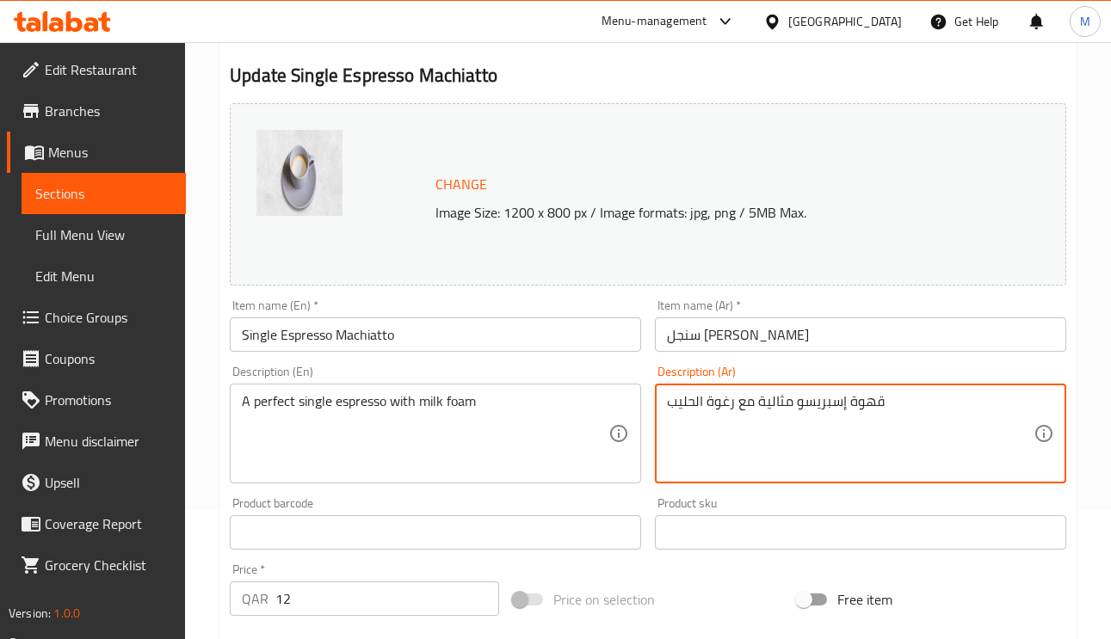
click at [862, 405] on textarea "قهوة إسبريسو مثالية مع رغوة الحليب" at bounding box center [850, 434] width 367 height 82
paste textarea "سنجل"
click at [869, 404] on textarea "سنجل إسبريسو مثالية مع رغوة الحليب" at bounding box center [850, 434] width 367 height 82
type textarea "سينجل إسبريسو مثالية مع رغوة الحليب"
click at [544, 347] on input "Single Espresso Machiatto" at bounding box center [435, 335] width 411 height 34
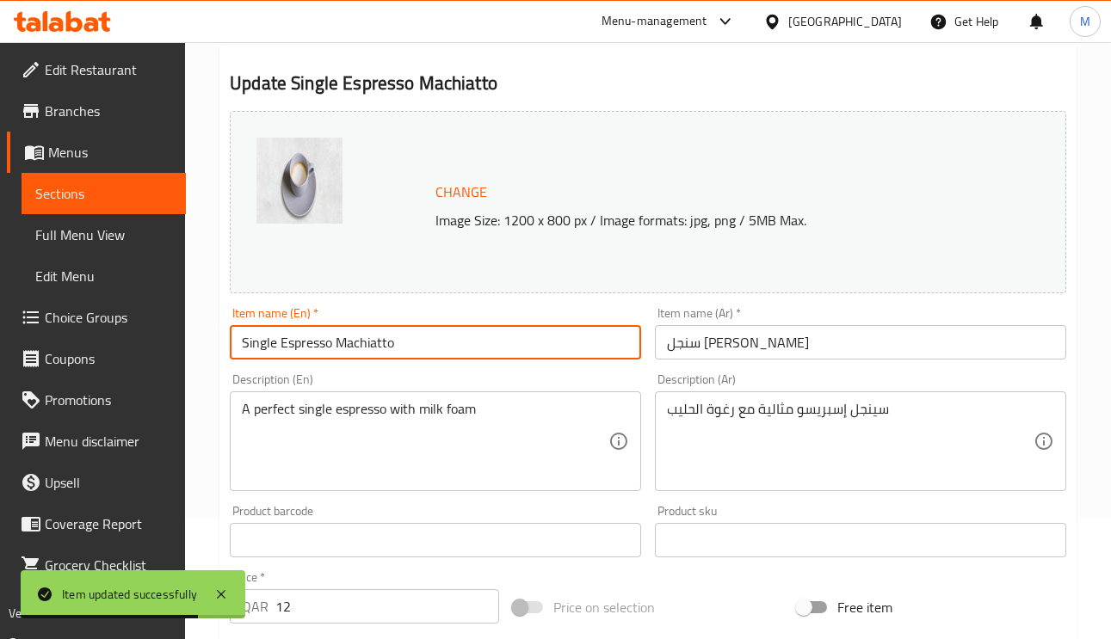
scroll to position [0, 0]
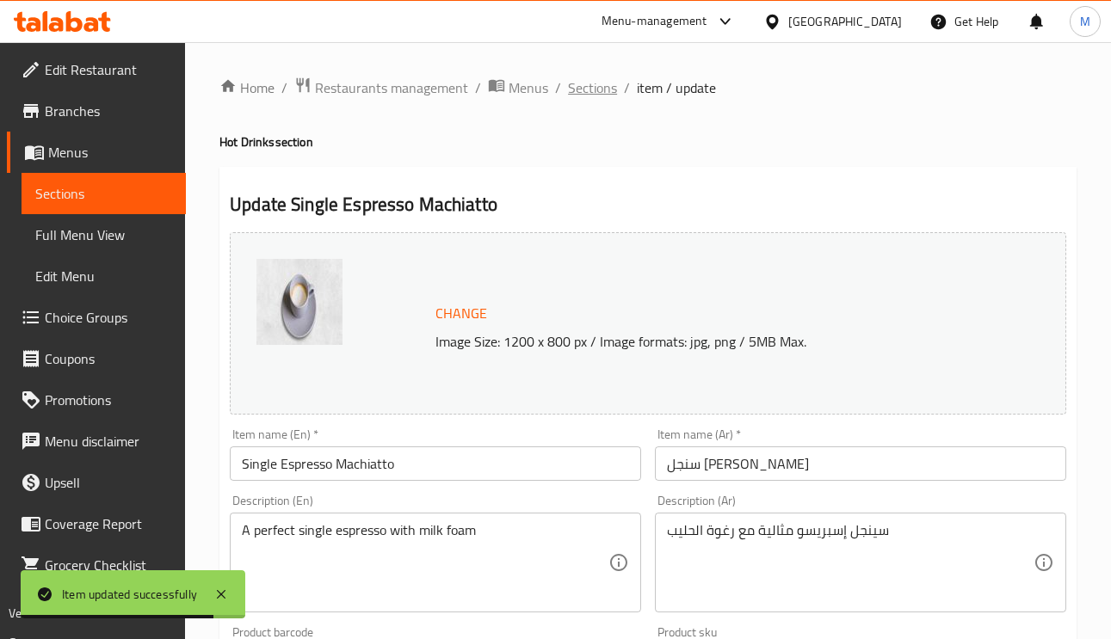
click at [596, 83] on span "Sections" at bounding box center [592, 87] width 49 height 21
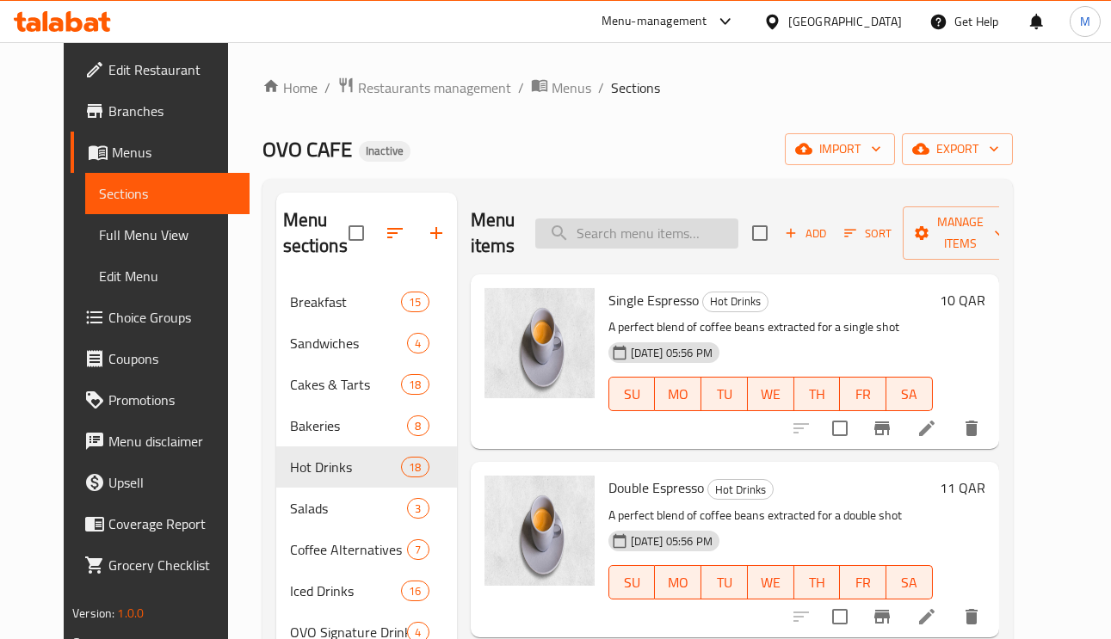
click at [671, 238] on input "search" at bounding box center [636, 234] width 203 height 30
paste input "Caramel Machiatto"
type input "Caramel Machiatto"
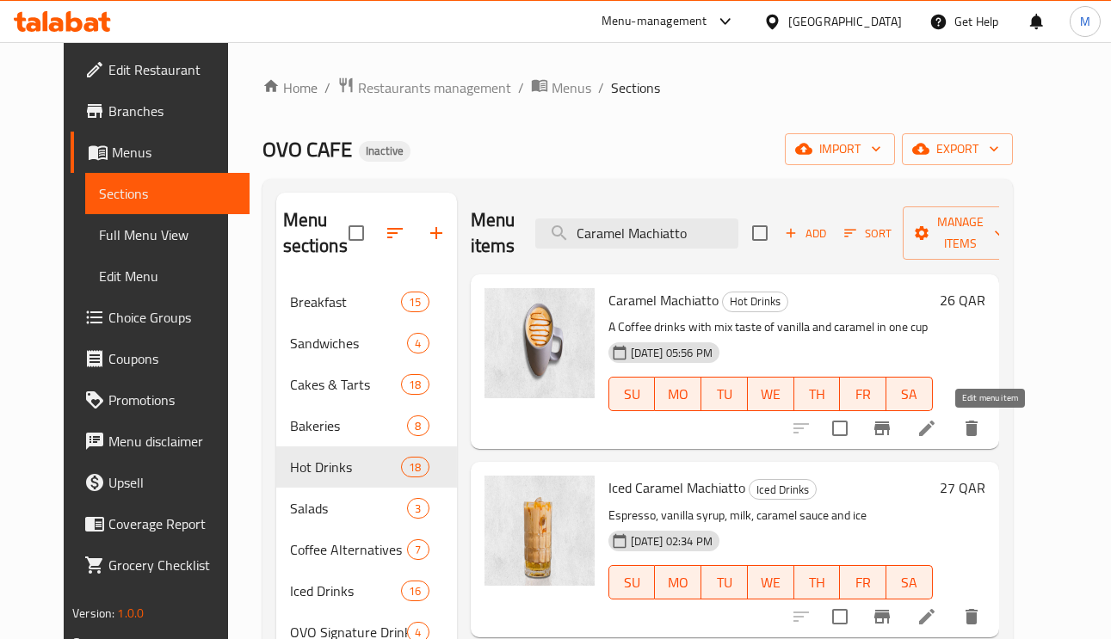
click at [937, 434] on icon at bounding box center [927, 428] width 21 height 21
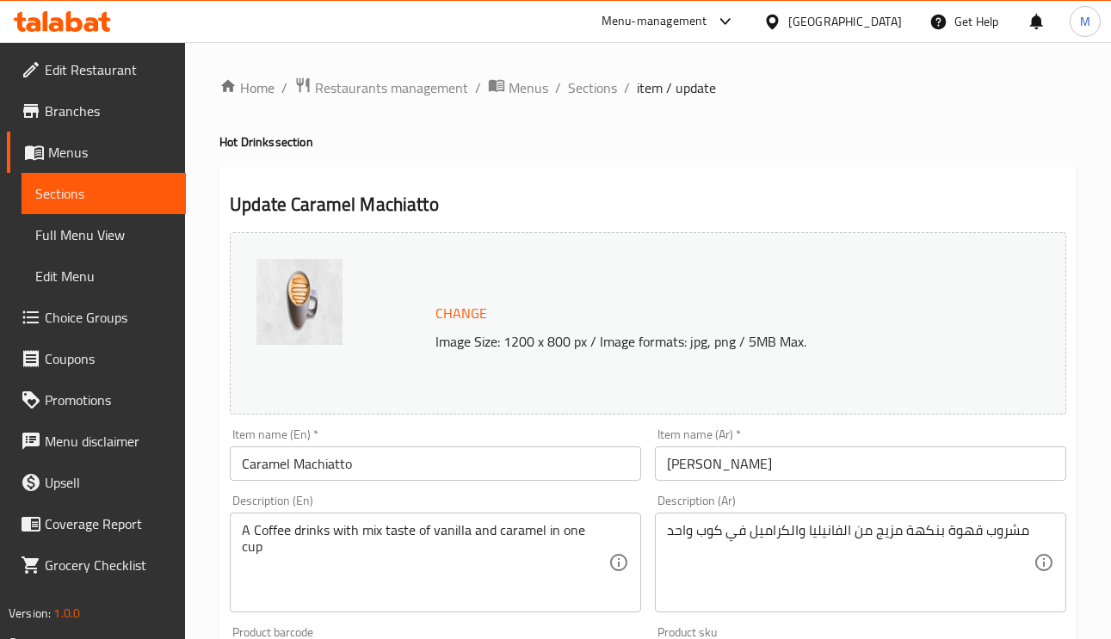
click at [745, 462] on input "كاراميل ماكياتو" at bounding box center [860, 464] width 411 height 34
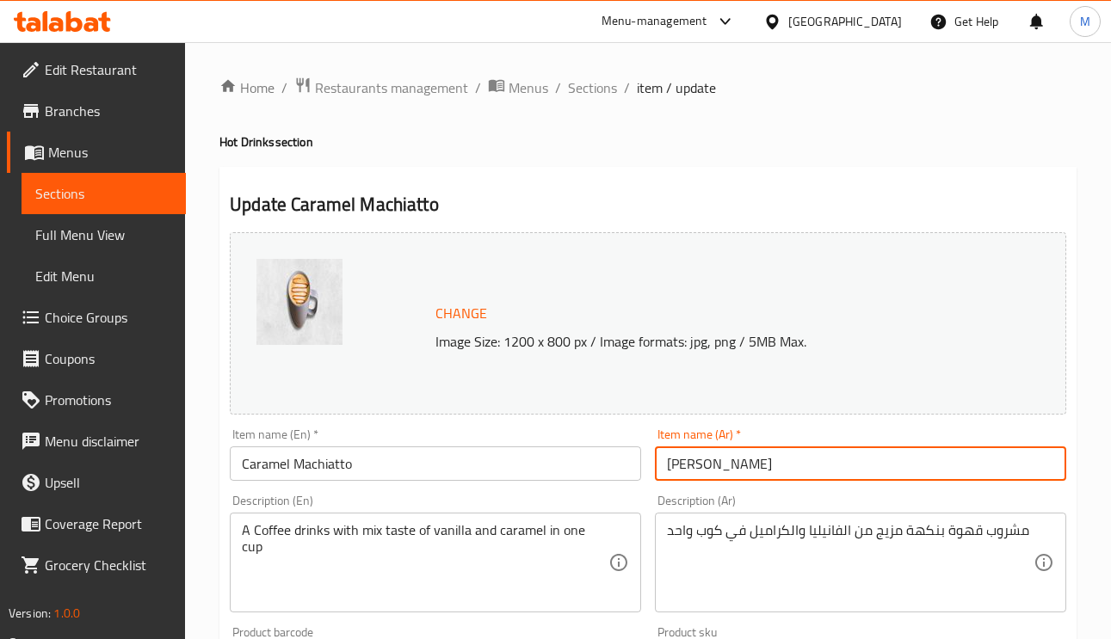
type input "كراميل ماكياتو"
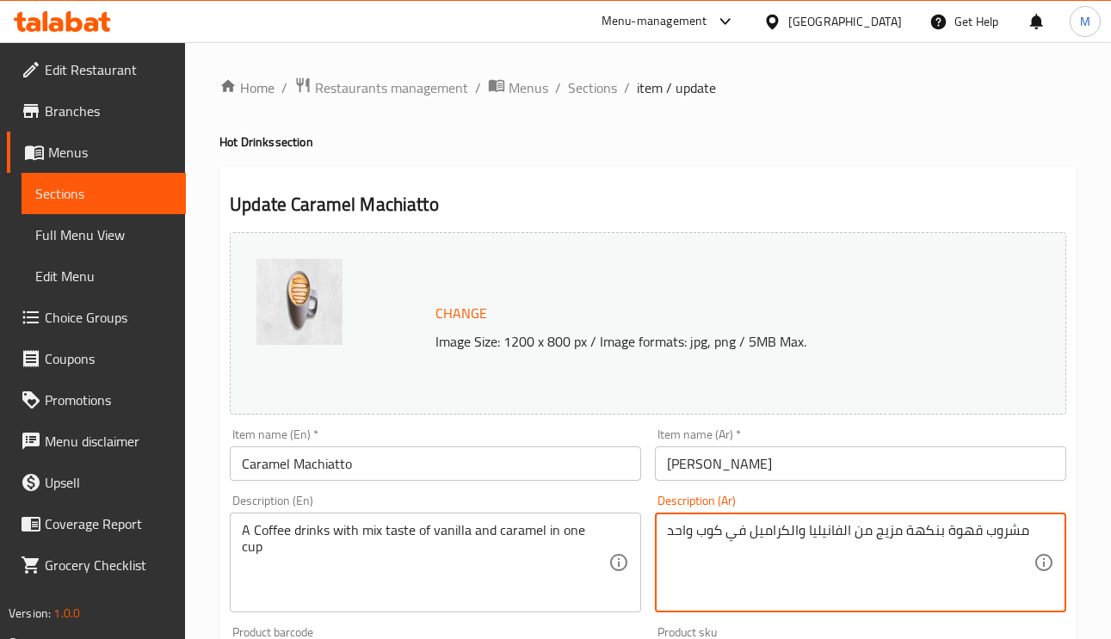
click at [890, 532] on textarea "مشروب قهوة بنكهة مزيج من الفانيليا والكراميل في كوب واحد" at bounding box center [850, 563] width 367 height 82
type textarea "مشروب قهوة بنكهة ميكس من الفانيليا والكراميل في كوب واحد"
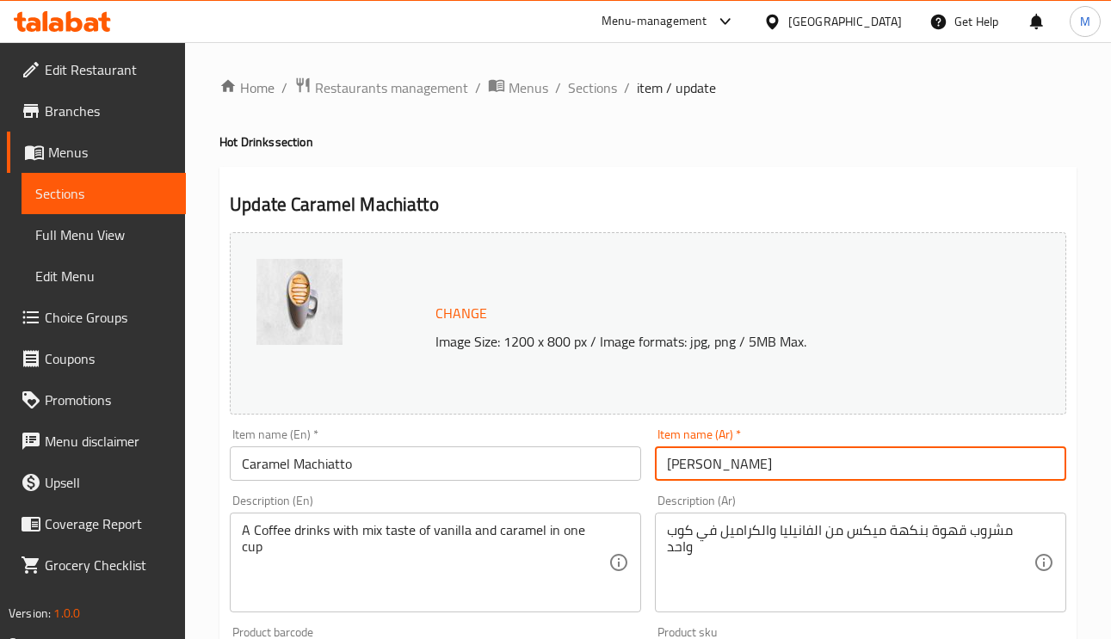
click at [811, 459] on input "كراميل ماكياتو" at bounding box center [860, 464] width 411 height 34
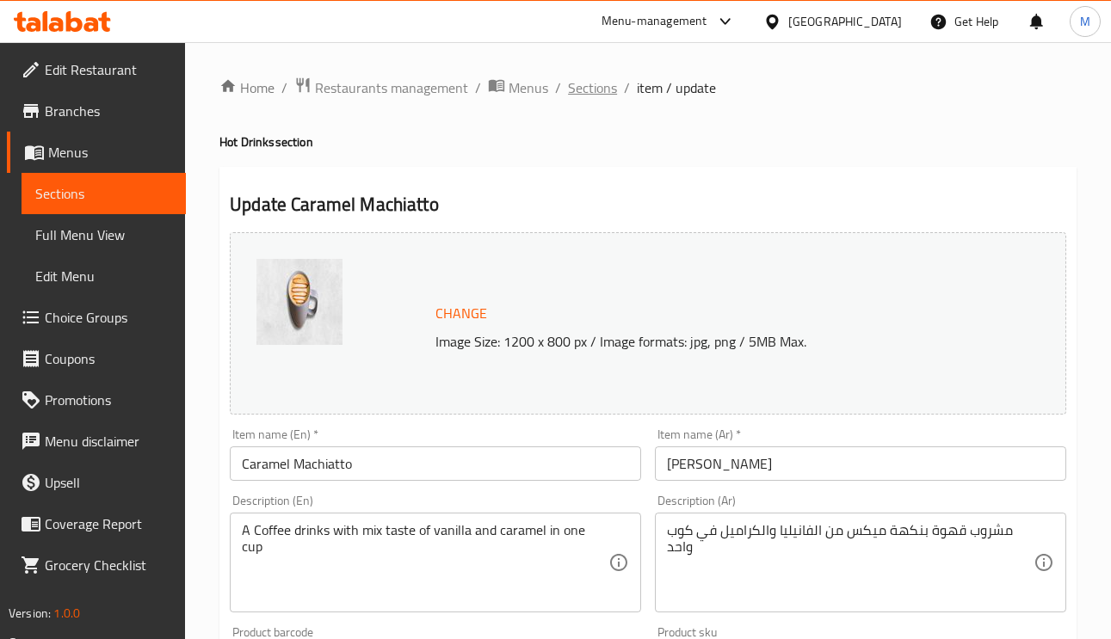
click at [596, 91] on span "Sections" at bounding box center [592, 87] width 49 height 21
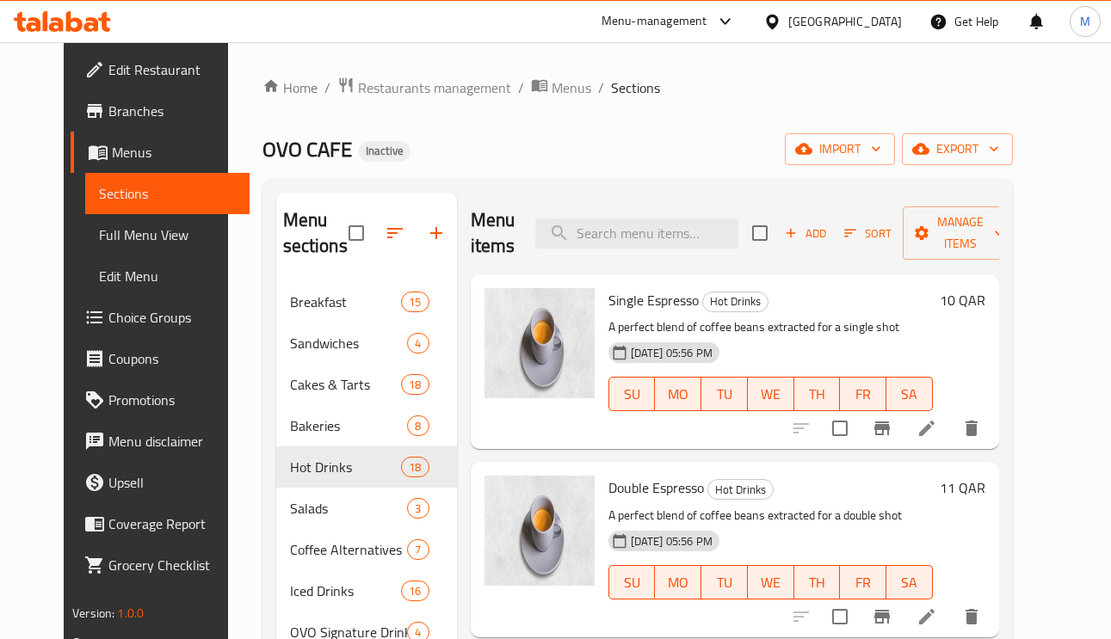
click at [695, 253] on div "Menu items Add Sort Manage items" at bounding box center [735, 234] width 528 height 82
paste input "Mango Matcha Latte"
click at [678, 228] on input "Mango Matcha Latte" at bounding box center [636, 234] width 203 height 30
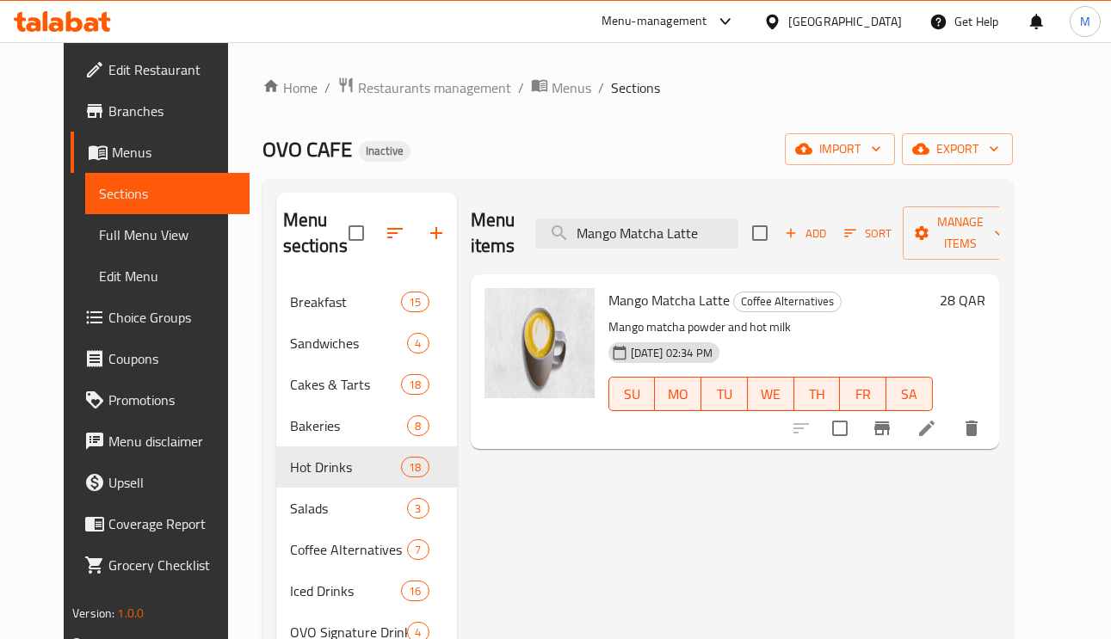
type input "Mango Matcha Latte"
click at [951, 441] on li at bounding box center [927, 428] width 48 height 31
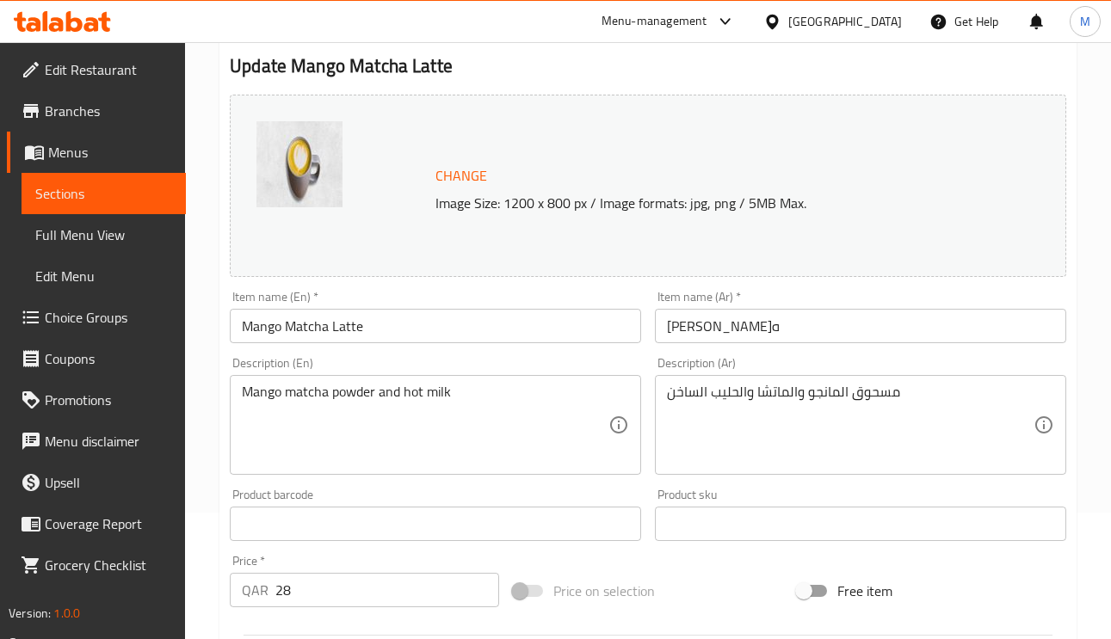
scroll to position [258, 0]
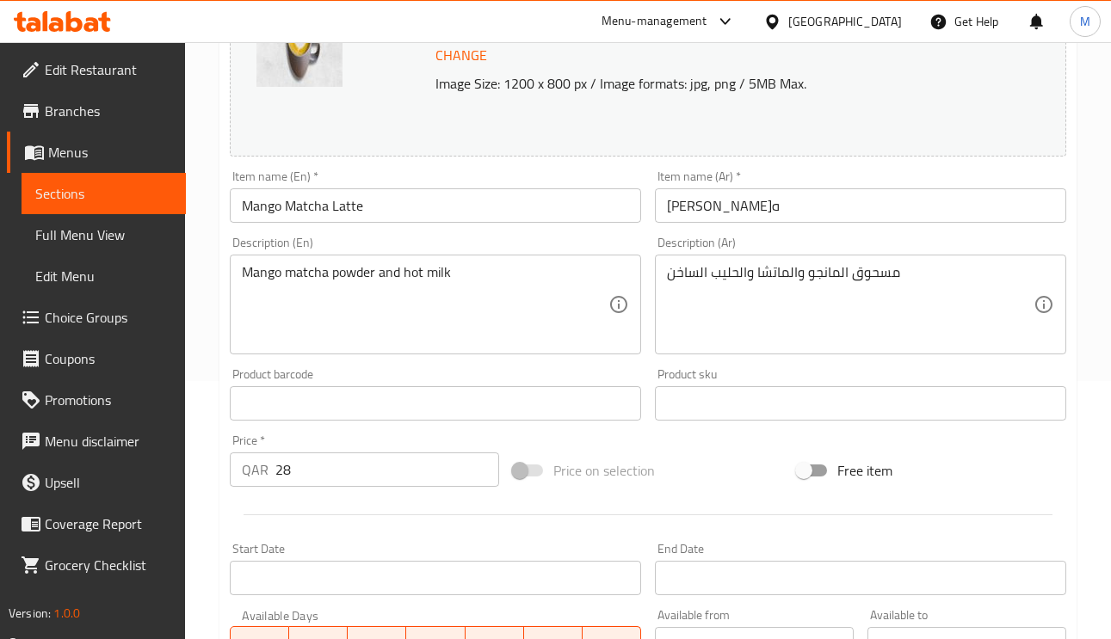
click at [820, 263] on div "مسحوق المانجو والماتشا والحليب الساخن Description (Ar)" at bounding box center [860, 305] width 411 height 100
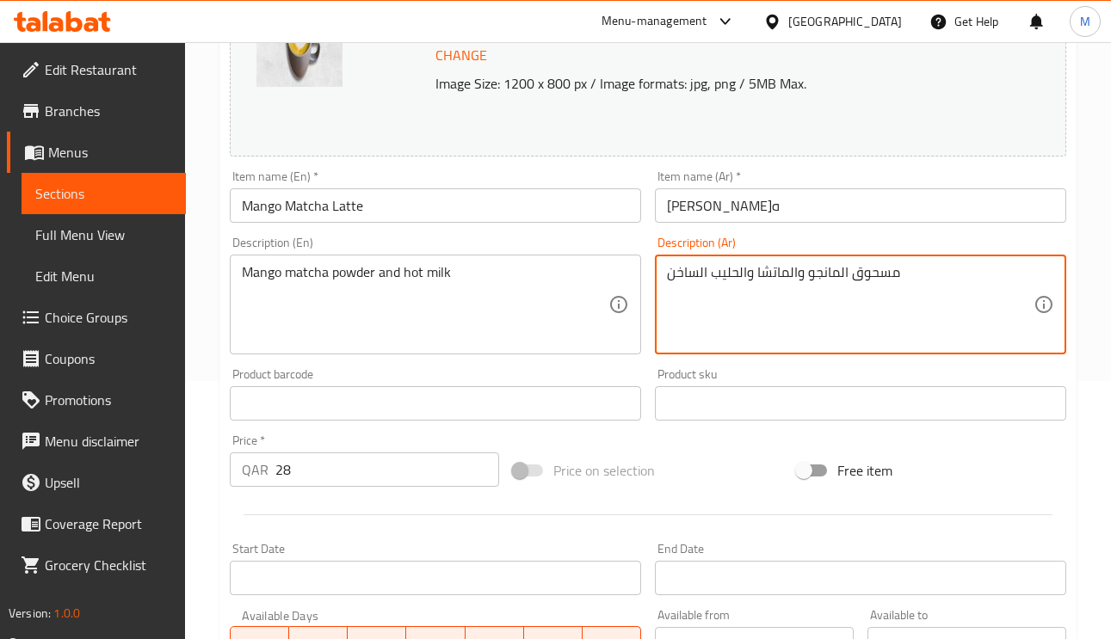
click at [823, 279] on textarea "مسحوق المانجو والماتشا والحليب الساخن" at bounding box center [850, 305] width 367 height 82
click at [796, 274] on textarea "مسحوق والماتشا والحليب الساخن" at bounding box center [850, 305] width 367 height 82
click at [757, 281] on textarea "مسحوق الماتشا والحليب الساخن" at bounding box center [850, 305] width 367 height 82
click at [748, 203] on input "مانجو ماتشا لاتيه" at bounding box center [860, 205] width 411 height 34
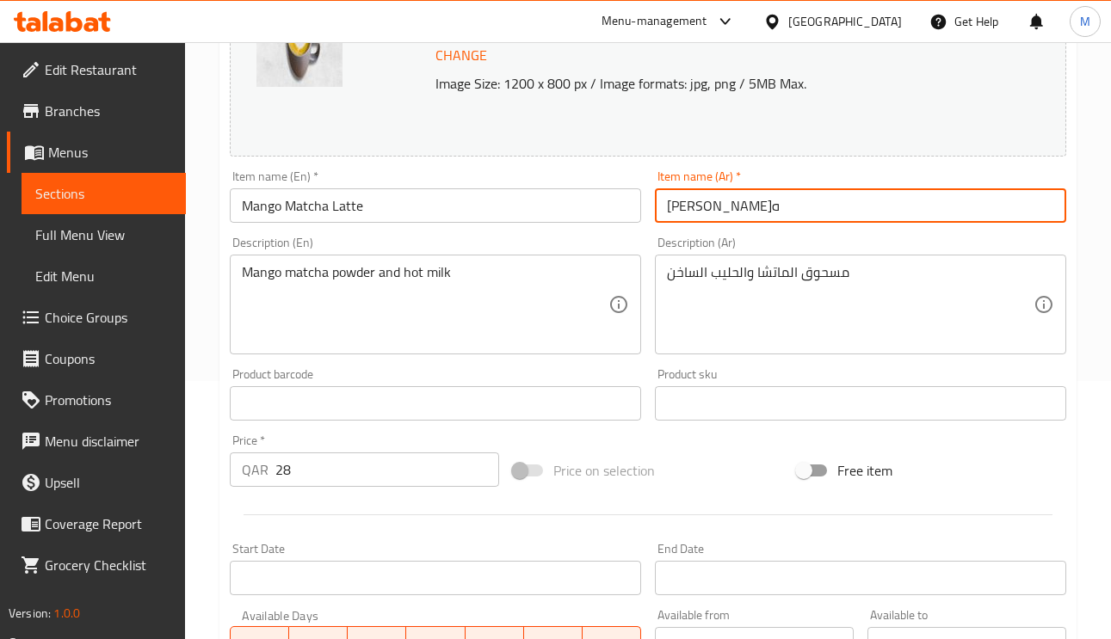
click at [748, 203] on input "مانجو ماتشا لاتيه" at bounding box center [860, 205] width 411 height 34
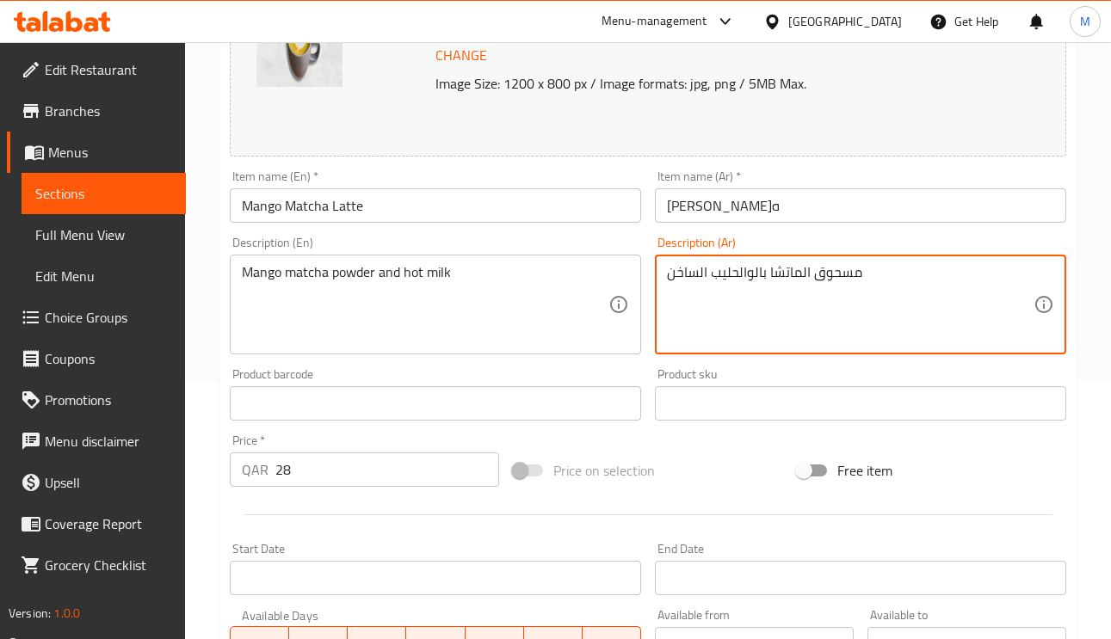
paste textarea "انجو"
type textarea "مسحوق الماتشا بالمانجو والحليب الساخن"
click at [853, 223] on input "مانجو ماتشا لاتيه" at bounding box center [860, 205] width 411 height 34
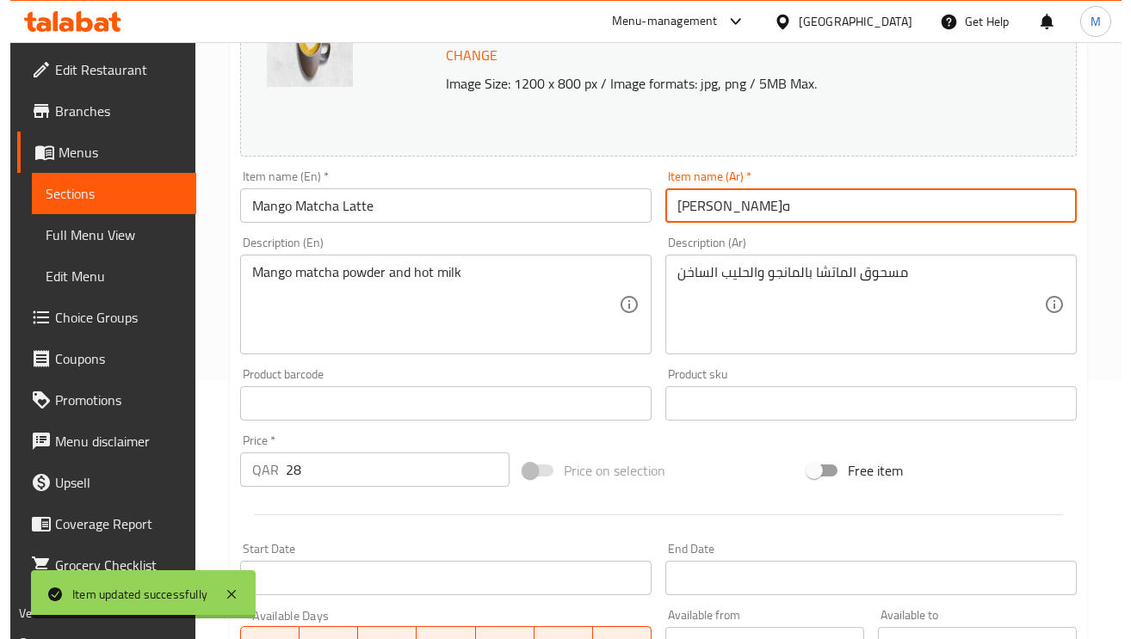
scroll to position [0, 0]
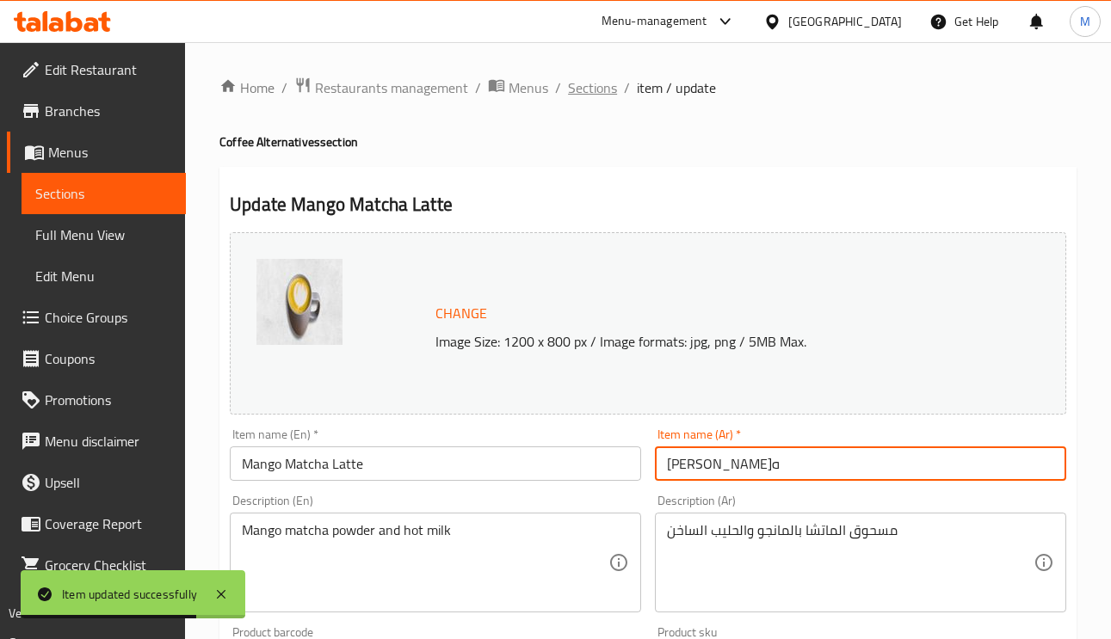
click at [580, 83] on span "Sections" at bounding box center [592, 87] width 49 height 21
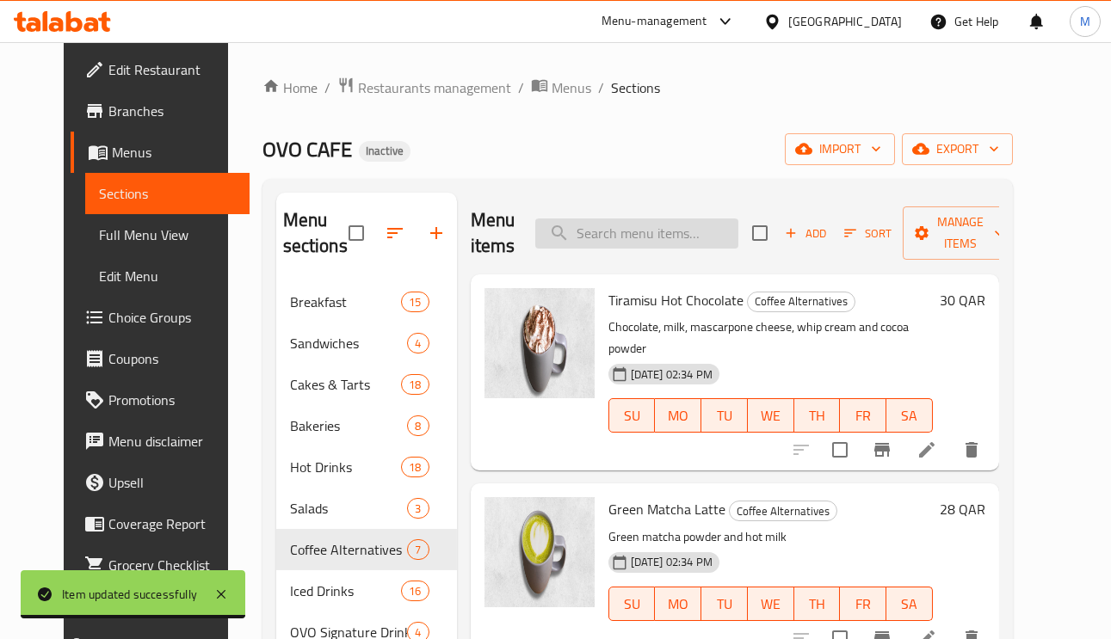
paste input "Mango Iced Macha"
click at [674, 226] on input "Mango Iced Macha" at bounding box center [636, 234] width 203 height 30
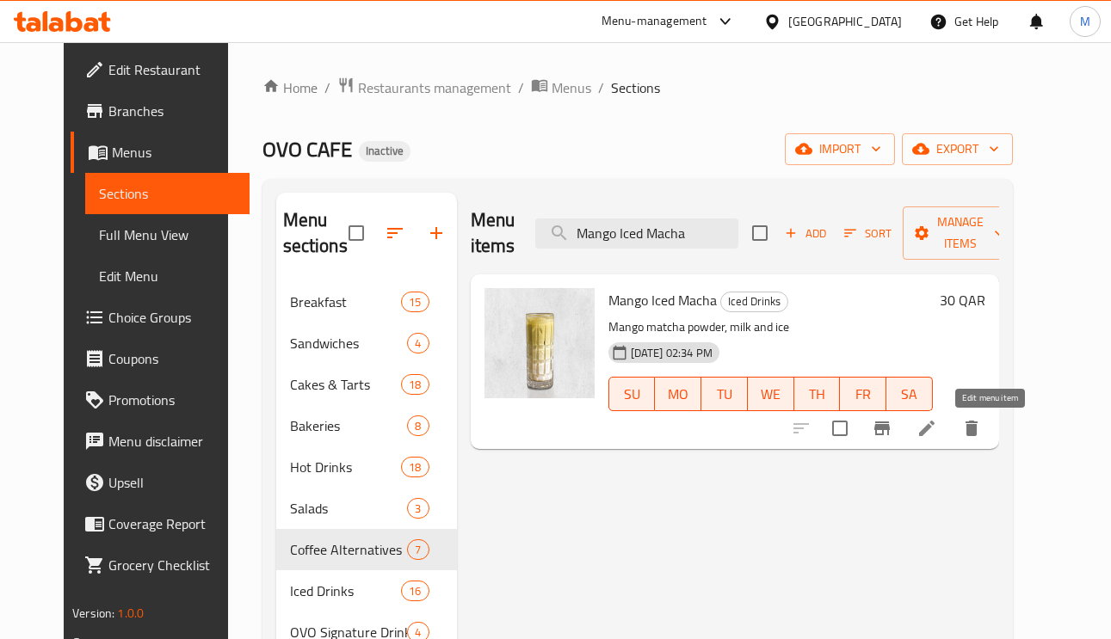
type input "Mango Iced Macha"
click at [935, 429] on icon at bounding box center [926, 428] width 15 height 15
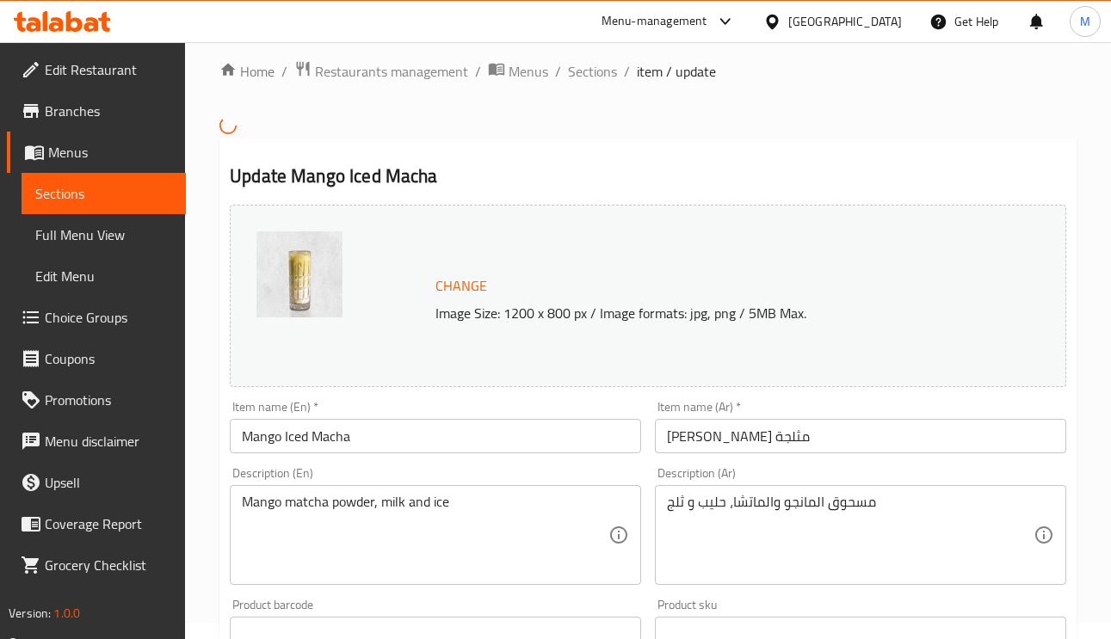
scroll to position [258, 0]
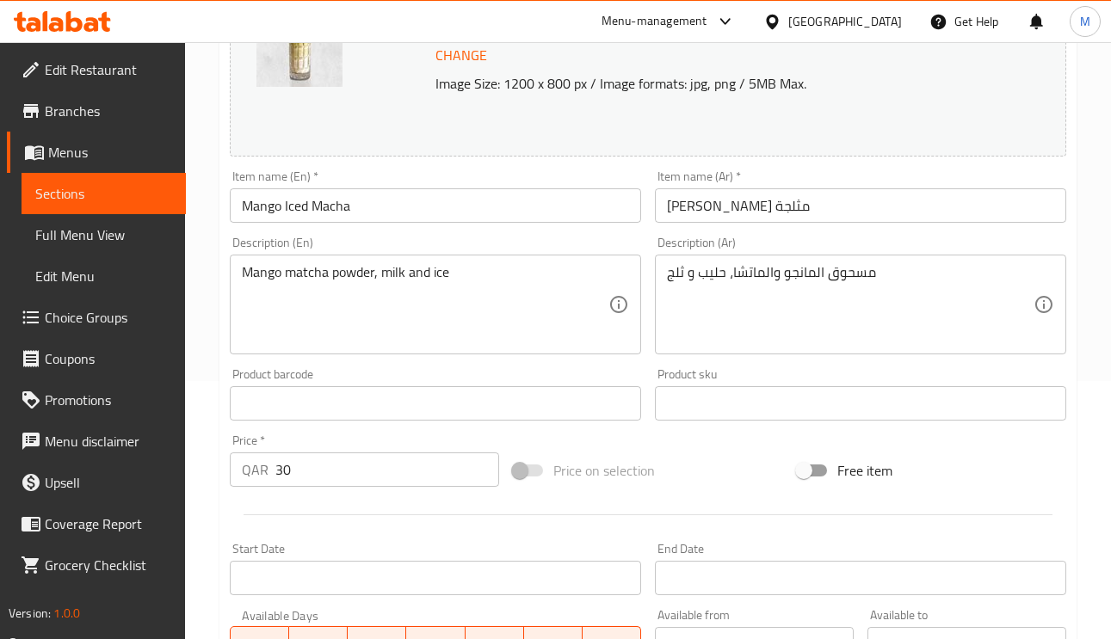
click at [776, 278] on textarea "مسحوق المانجو والماتشا، حليب و ثلج" at bounding box center [850, 305] width 367 height 82
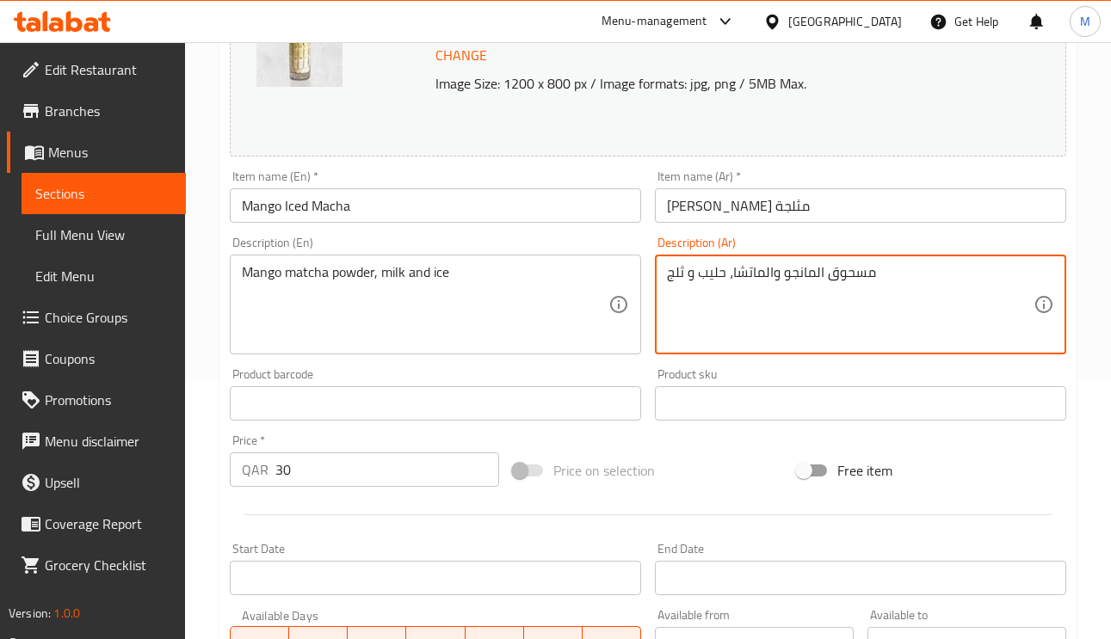
click at [771, 277] on textarea "مسحوق المانجو والماتشا، حليب و ثلج" at bounding box center [850, 305] width 367 height 82
click at [800, 274] on textarea "مسحوق المانجو الماتشا، حليب و ثلج" at bounding box center [850, 305] width 367 height 82
click at [800, 273] on textarea "مسحوق المانجو الماتشا، حليب و ثلج" at bounding box center [850, 305] width 367 height 82
click at [733, 279] on textarea "مسحوق الماتشا، حليب و ثلج" at bounding box center [850, 305] width 367 height 82
click at [730, 275] on textarea "مسحوق الماتشا، حليب و ثلج" at bounding box center [850, 305] width 367 height 82
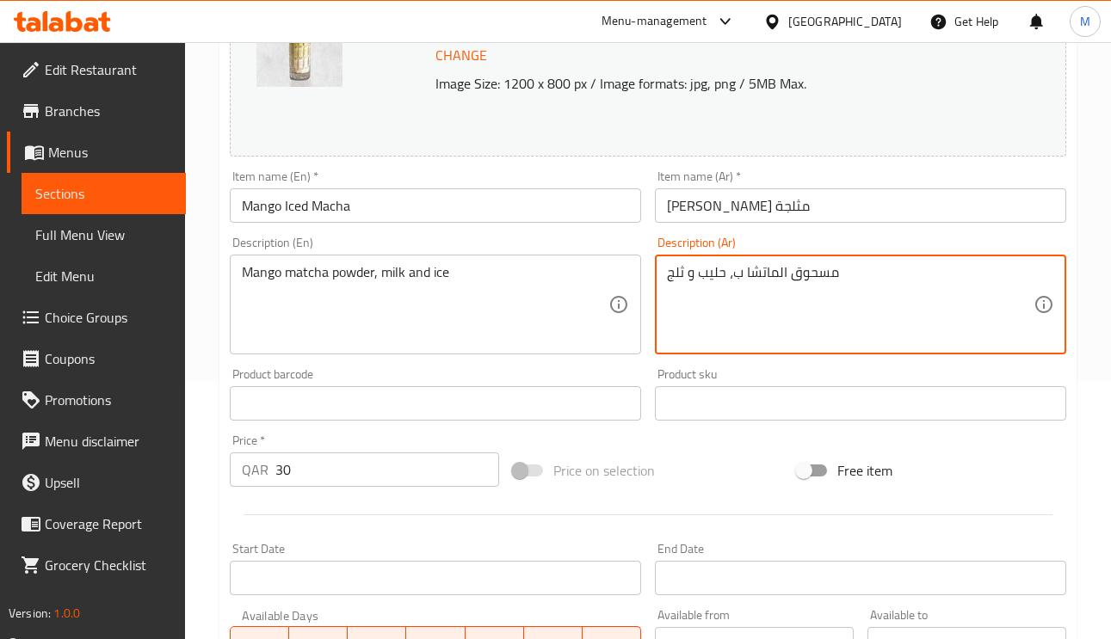
paste textarea "لمانجو"
type textarea "مسحوق الماتشا بالمانجو، حليب و ثلج"
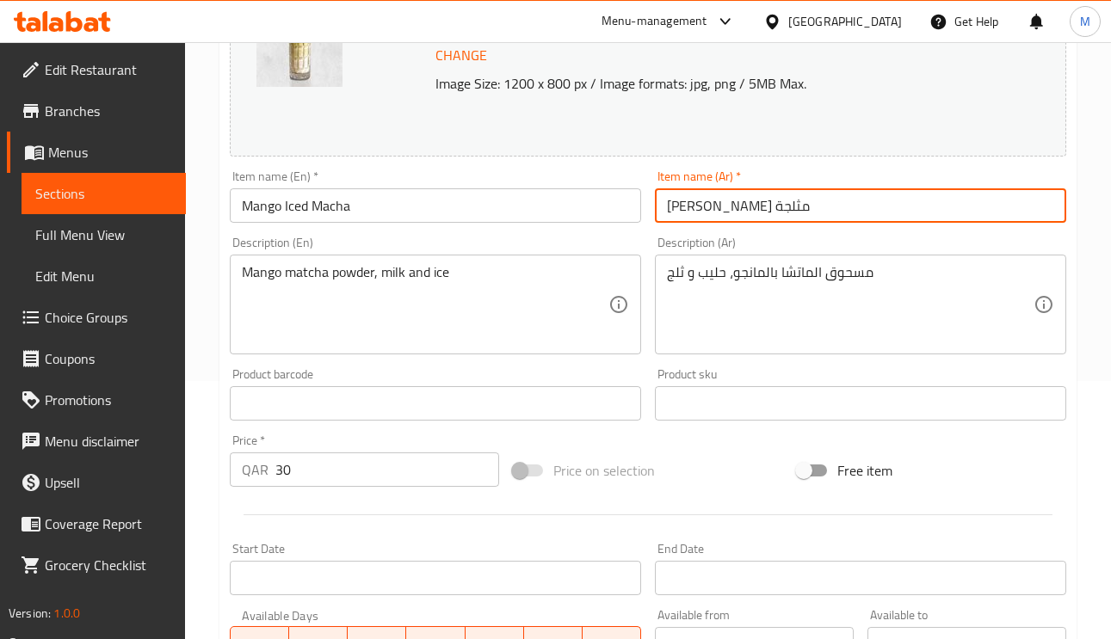
click at [831, 208] on input "مانجو ماتشا مثلجة" at bounding box center [860, 205] width 411 height 34
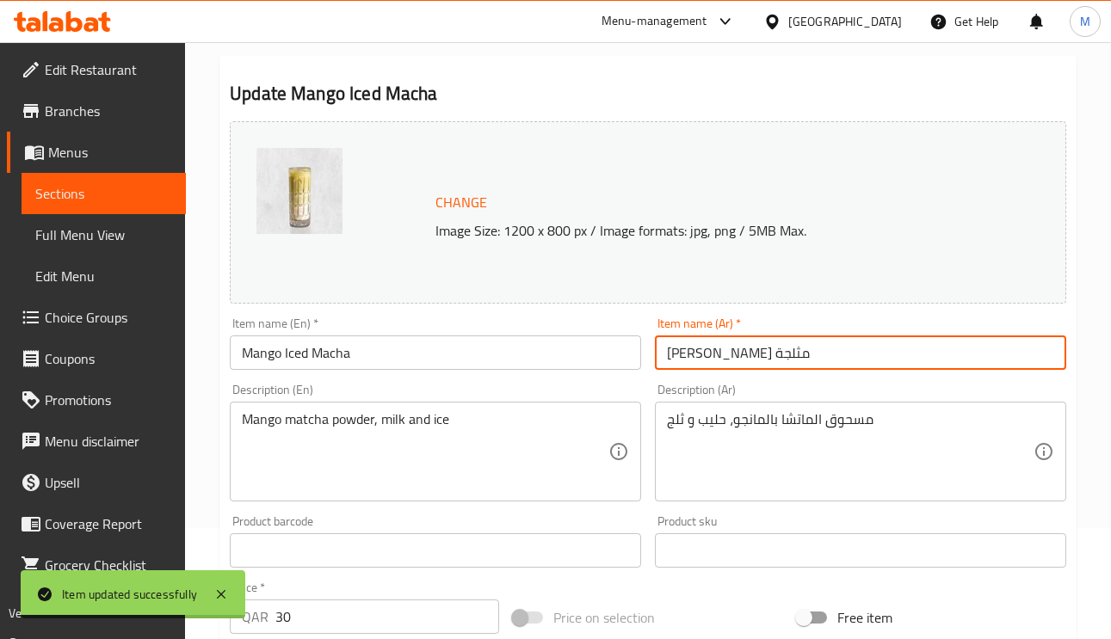
scroll to position [0, 0]
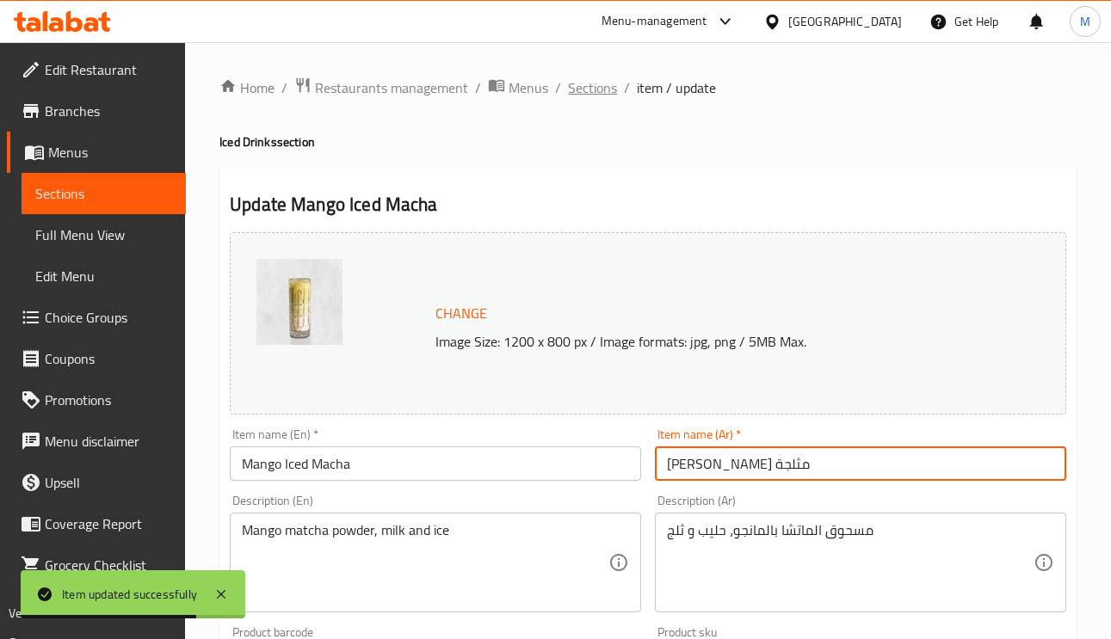
click at [584, 81] on span "Sections" at bounding box center [592, 87] width 49 height 21
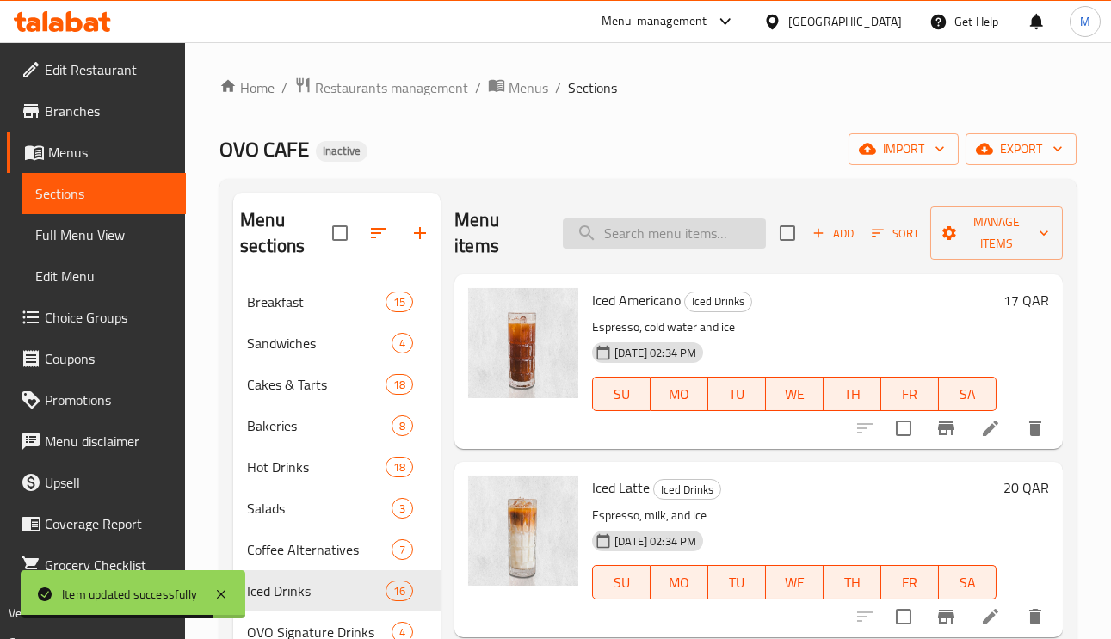
paste input "Tiramisu Iced Chocolate"
click at [689, 230] on input "Tiramisu Iced Chocolate" at bounding box center [664, 234] width 203 height 30
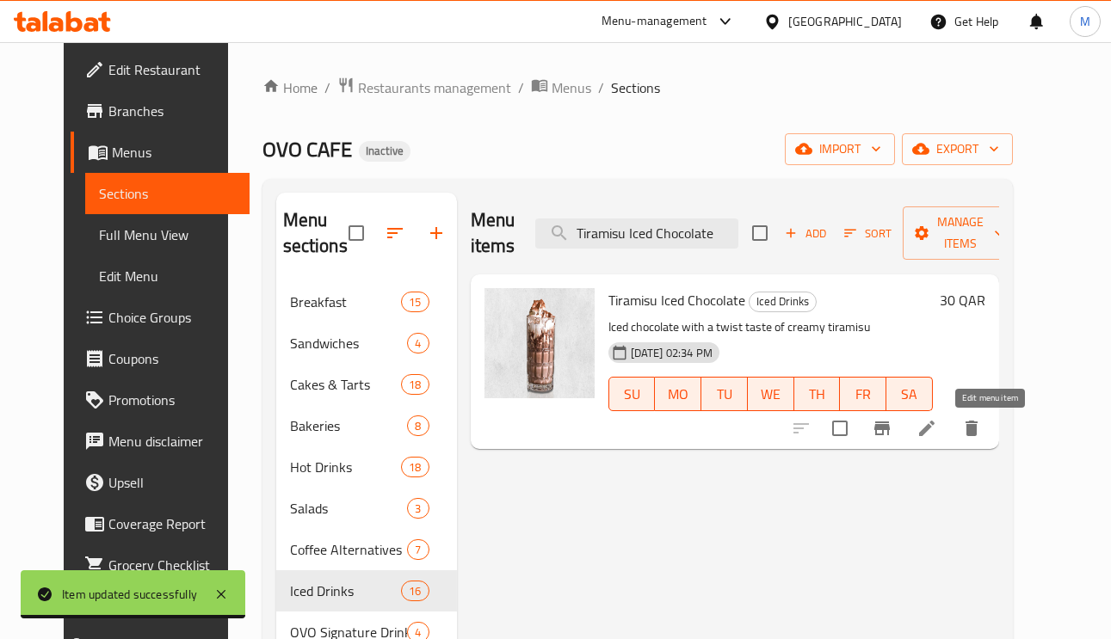
type input "Tiramisu Iced Chocolate"
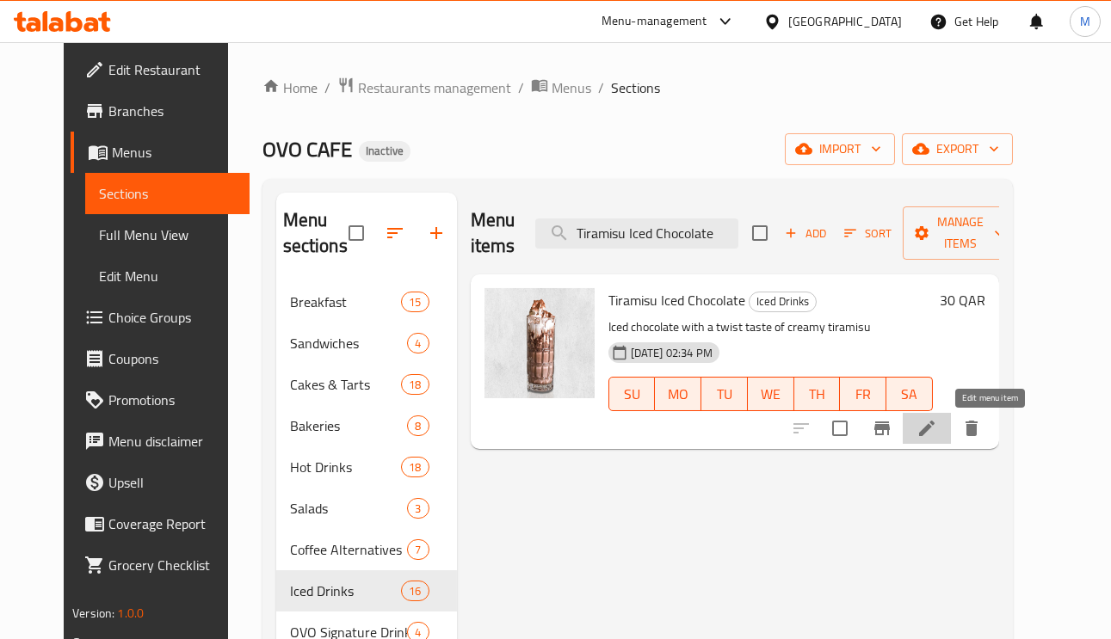
click at [935, 431] on icon at bounding box center [926, 428] width 15 height 15
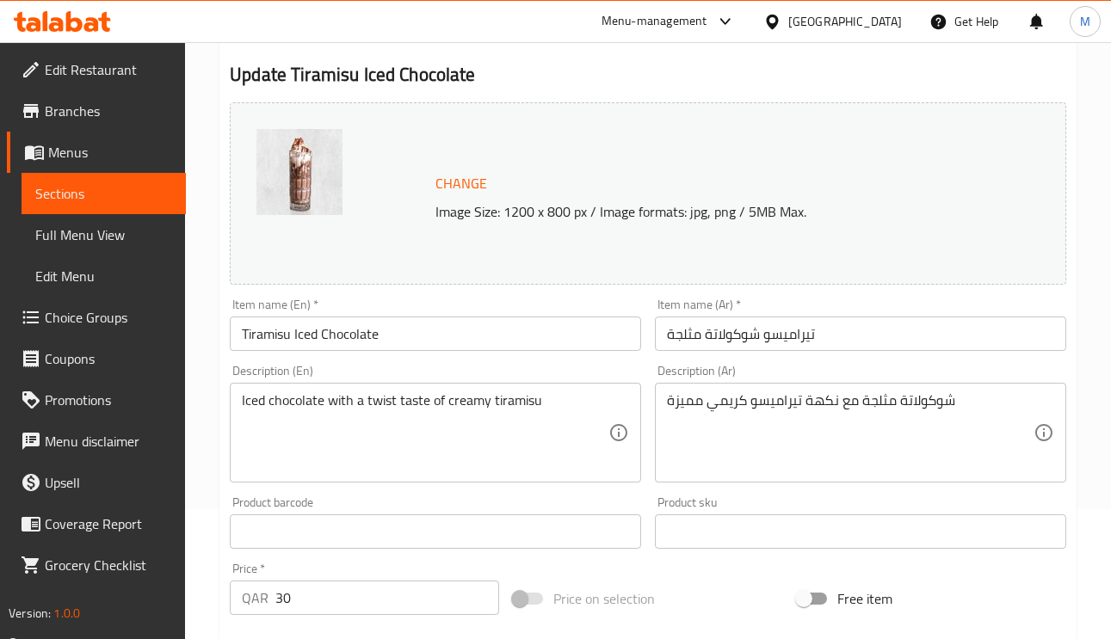
scroll to position [258, 0]
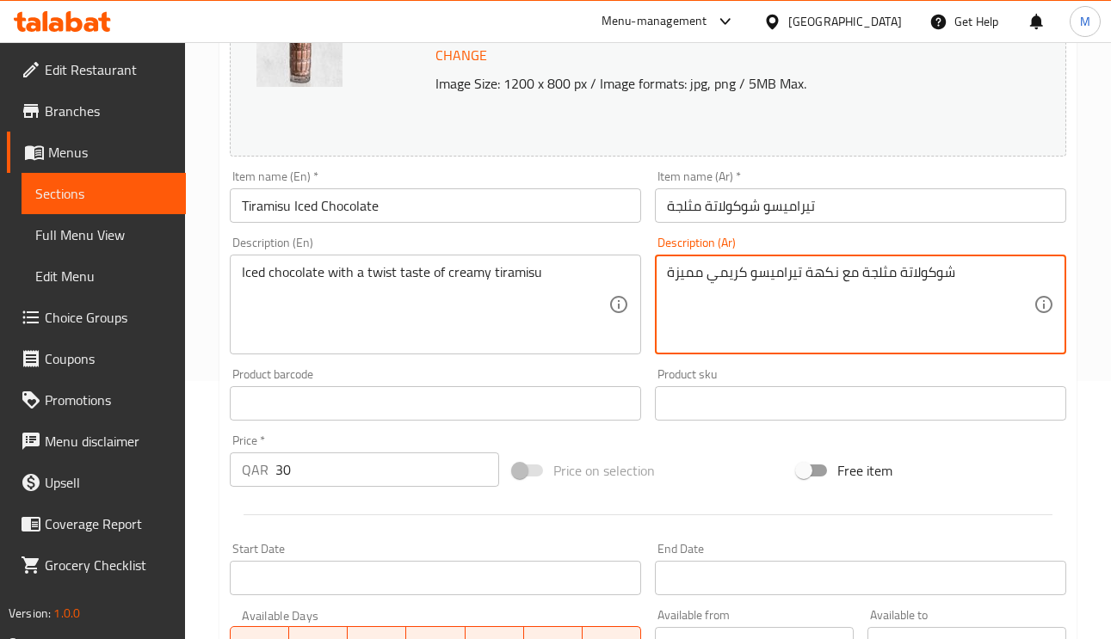
click at [842, 277] on textarea "شوكولاتة مثلجة مع نكهة تيراميسو كريمي مميزة" at bounding box center [850, 305] width 367 height 82
click at [837, 273] on textarea "شوكولاتة مثلجة مع نكهة تيراميسو كريمي مميزة" at bounding box center [850, 305] width 367 height 82
click at [690, 279] on textarea "شوكولاتة مثلجة مع تويست نكهة تيراميسو كريمي مميزة" at bounding box center [850, 305] width 367 height 82
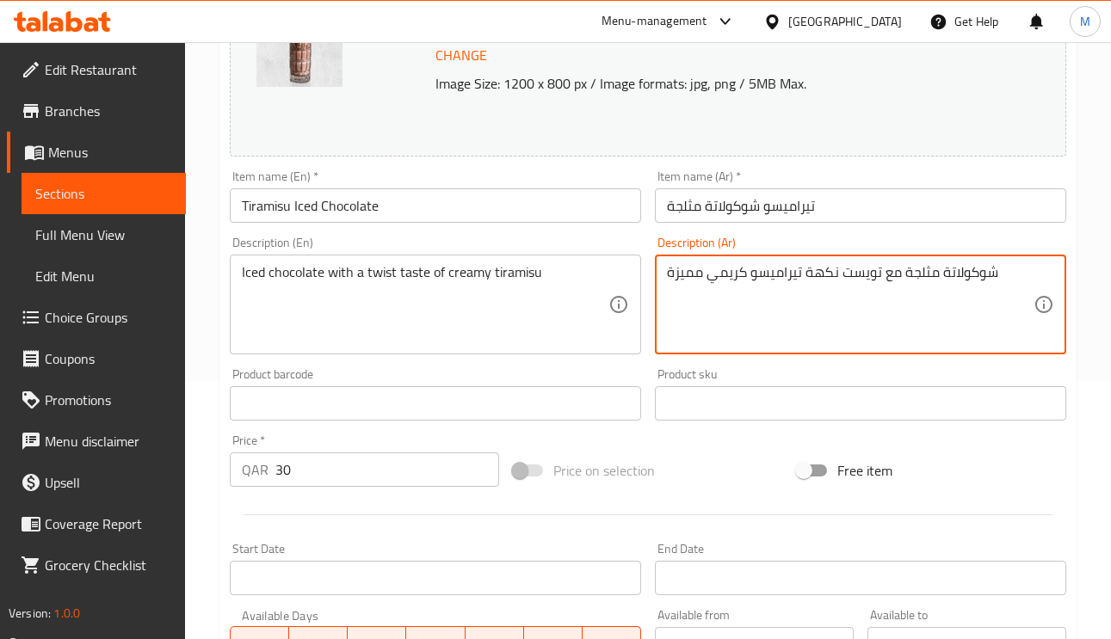
click at [690, 284] on textarea "شوكولاتة مثلجة مع تويست نكهة تيراميسو كريمي مميزة" at bounding box center [850, 305] width 367 height 82
type textarea "شوكولاتة مثلجة مع تويست نكهة تيراميسو كريمي"
click at [853, 204] on input "تيراميسو شوكولاتة مثلجة" at bounding box center [860, 205] width 411 height 34
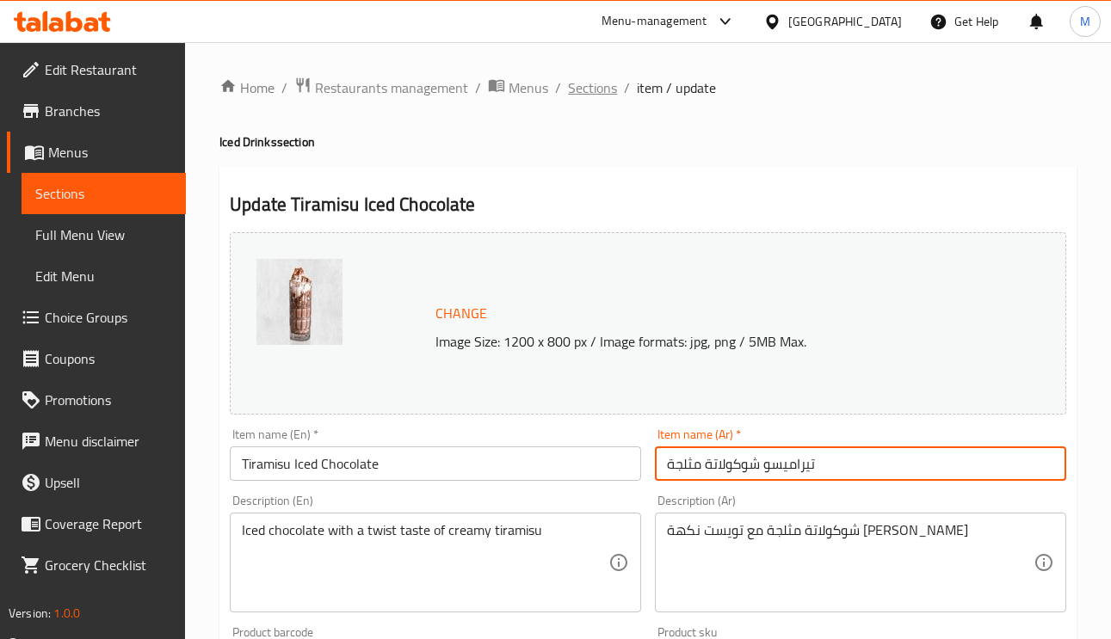
click at [577, 83] on span "Sections" at bounding box center [592, 87] width 49 height 21
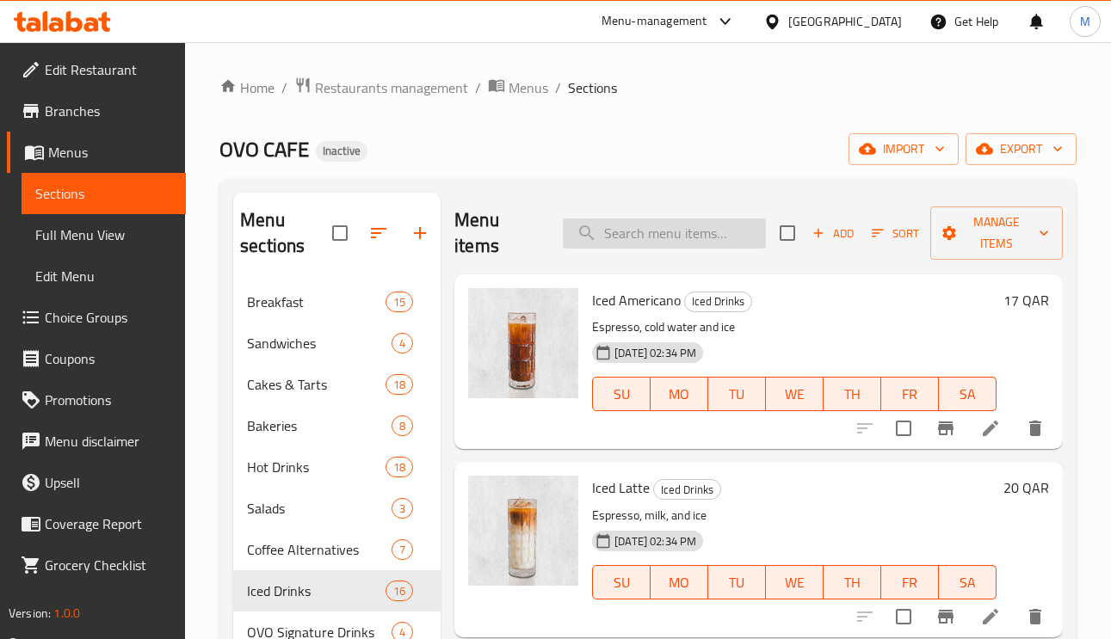
click at [682, 238] on input "search" at bounding box center [664, 234] width 203 height 30
paste input "Caramel Creamy Blast"
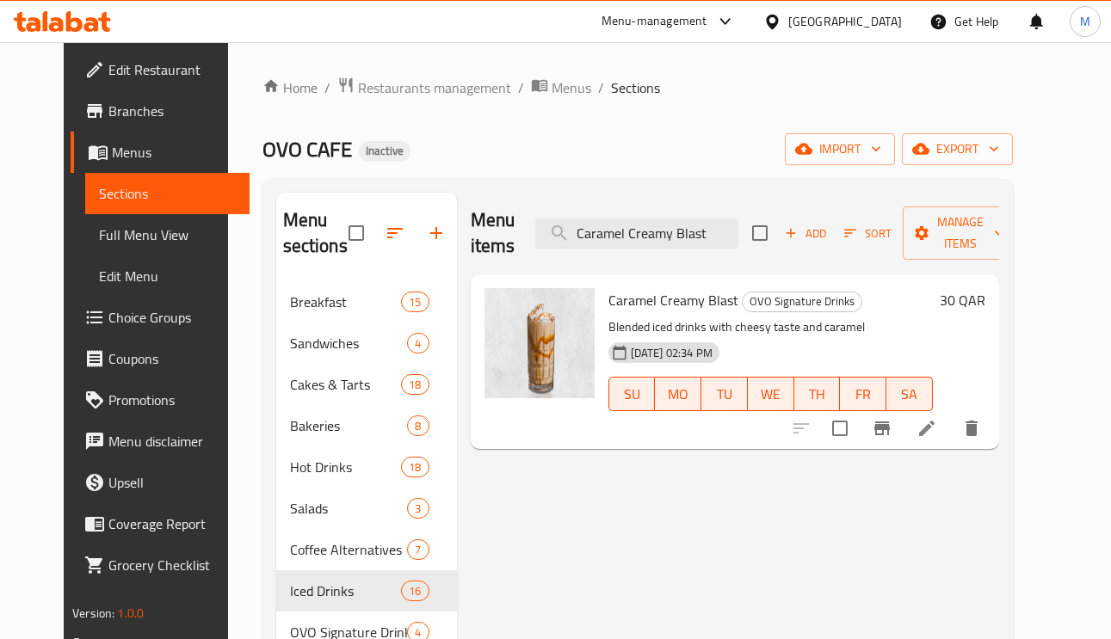
type input "Caramel Creamy Blast"
click at [937, 435] on icon at bounding box center [927, 428] width 21 height 21
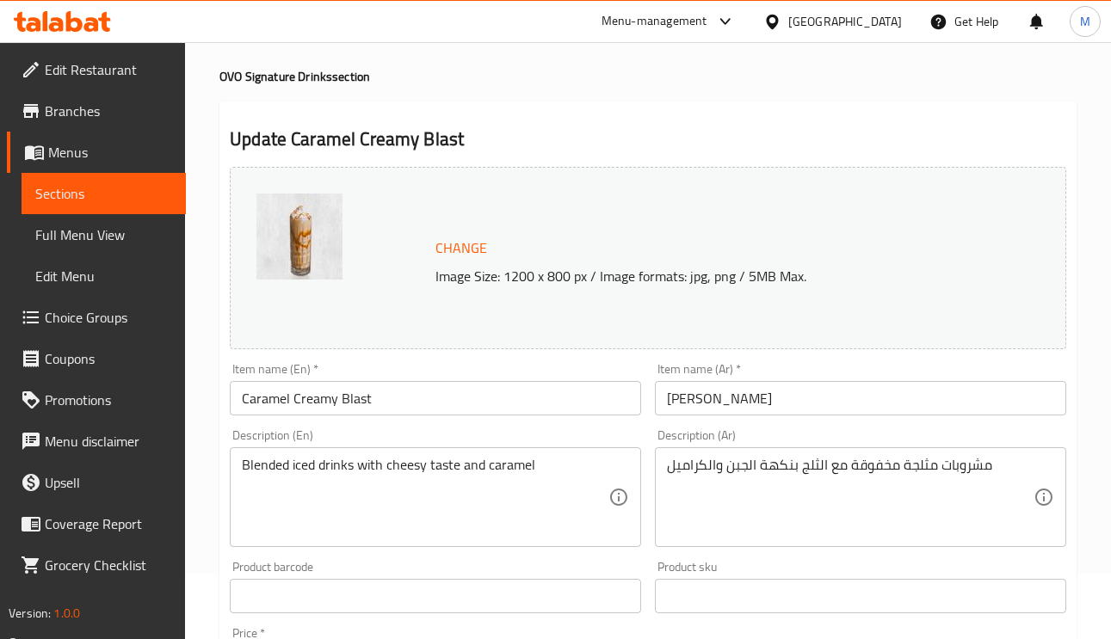
scroll to position [129, 0]
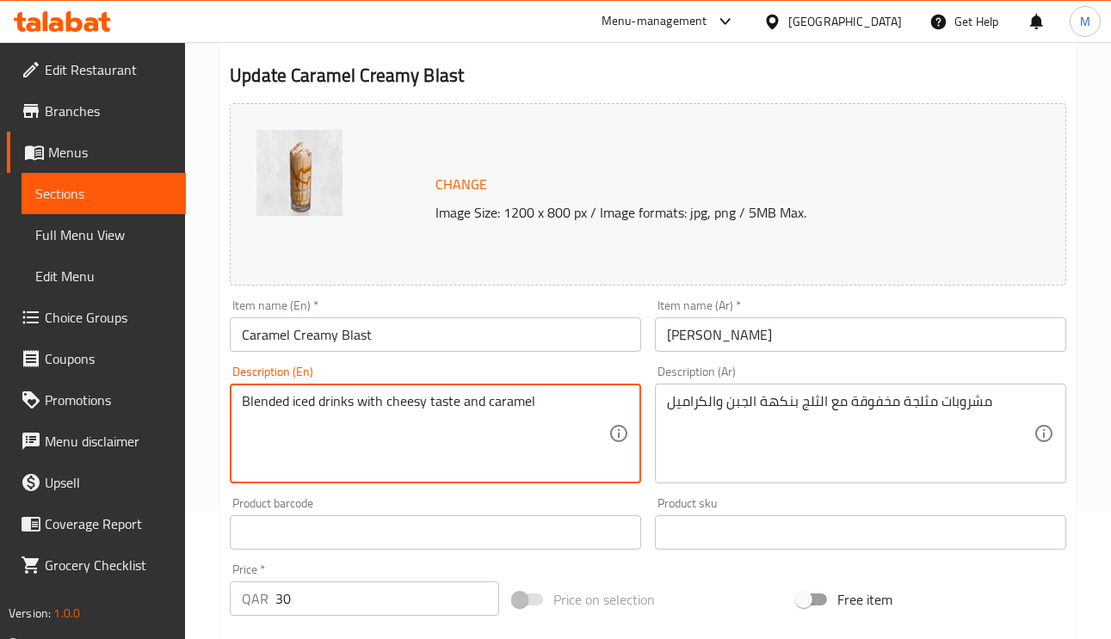
click at [256, 404] on textarea "Blended iced drinks with cheesy taste and caramel" at bounding box center [425, 434] width 367 height 82
click at [411, 408] on textarea "Blended iced drinks with cheesy taste and caramel" at bounding box center [425, 434] width 367 height 82
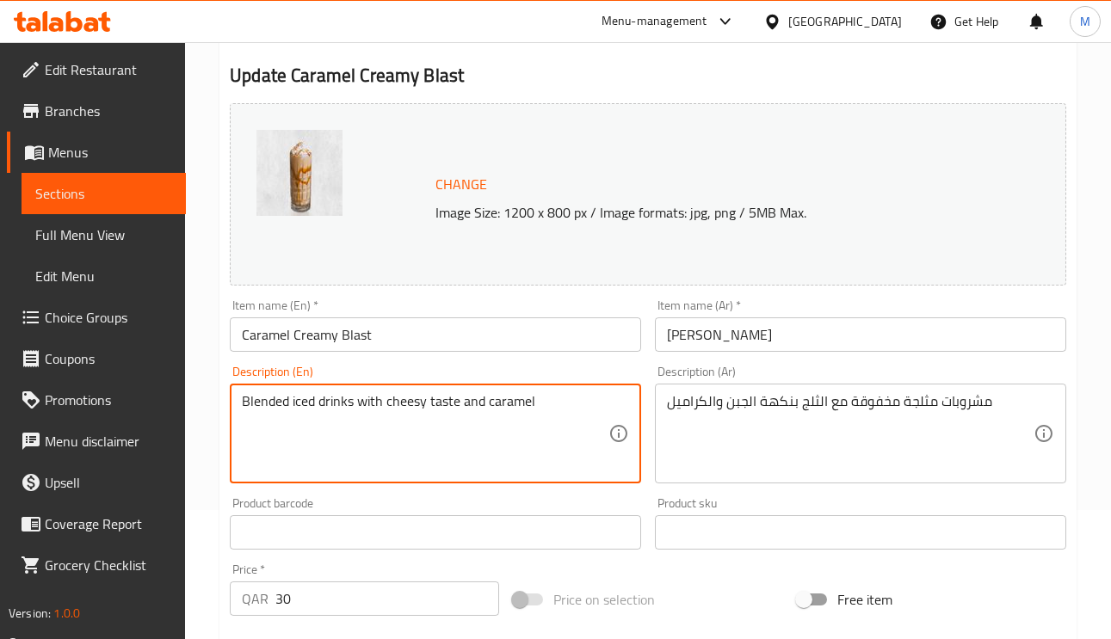
click at [906, 405] on textarea "مشروبات مثلجة مخفوقة مع الثلج بنكهة الجبن والكراميل" at bounding box center [850, 434] width 367 height 82
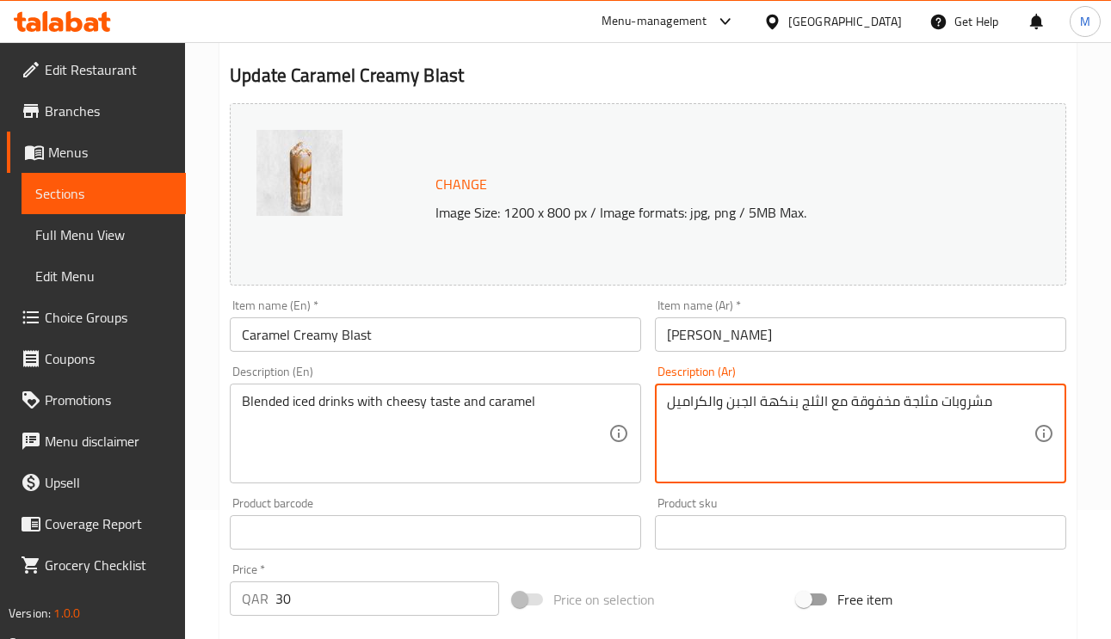
click at [386, 413] on textarea "Blended iced drinks with cheesy taste and caramel" at bounding box center [425, 434] width 367 height 82
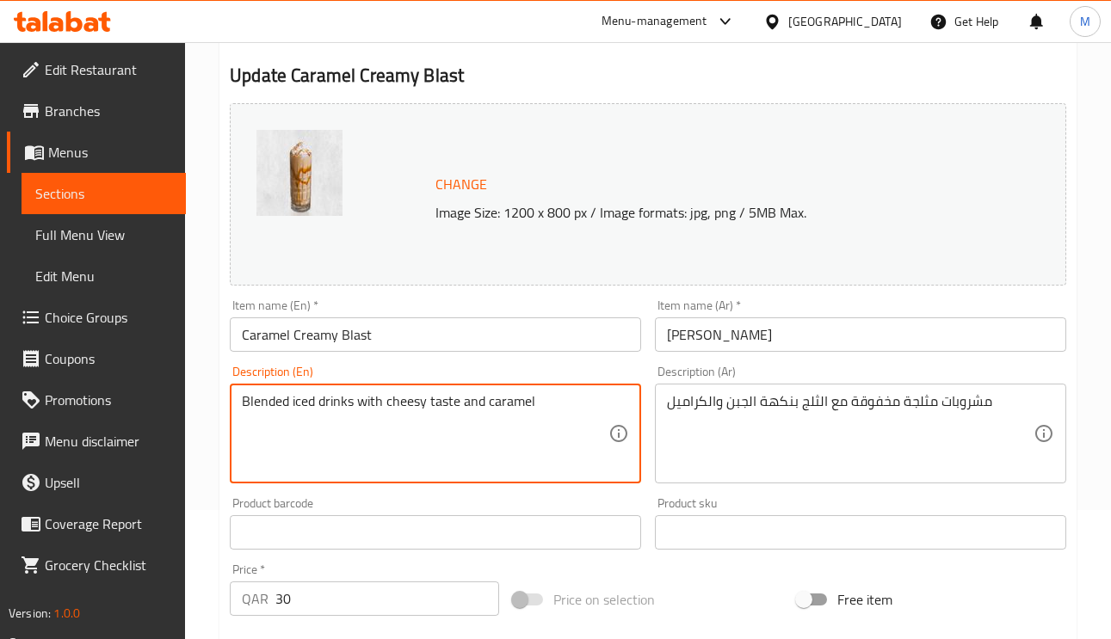
click at [393, 404] on textarea "Blended iced drinks with cheesy taste and caramel" at bounding box center [425, 434] width 367 height 82
click at [384, 400] on textarea "Blended iced drinks with cheesy taste and caramel" at bounding box center [425, 434] width 367 height 82
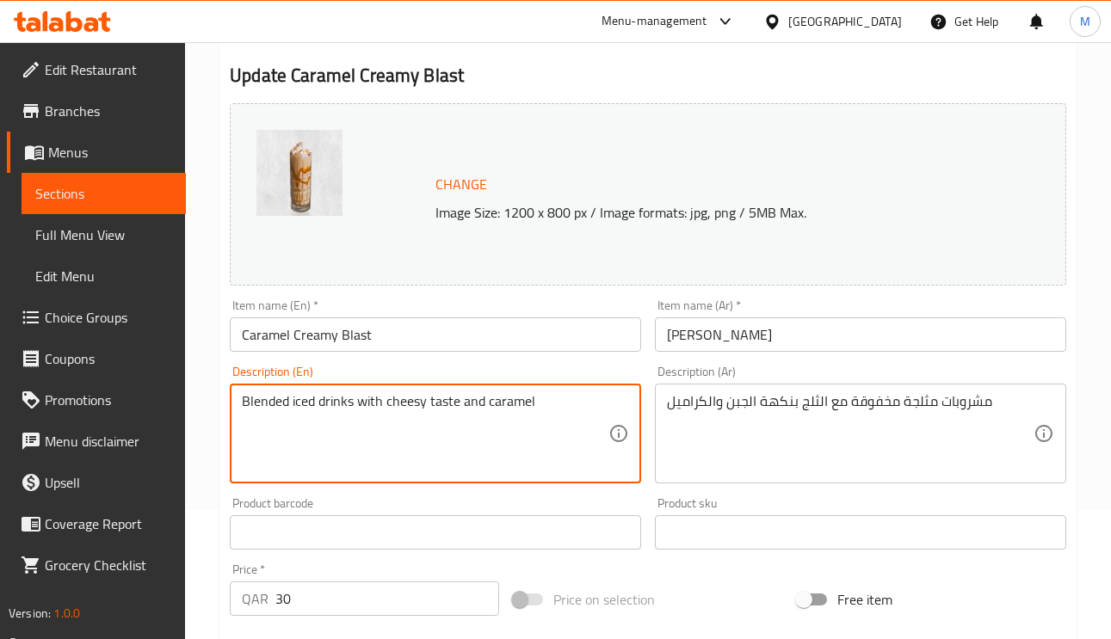
click at [390, 405] on textarea "Blended iced drinks with cheesy taste and caramel" at bounding box center [425, 434] width 367 height 82
click at [380, 403] on textarea "Blended iced drinks with cheesy taste and caramel" at bounding box center [425, 434] width 367 height 82
type textarea "Blended iced drinks with ice with cheesy taste and caramel"
click at [460, 349] on input "Caramel Creamy Blast" at bounding box center [435, 335] width 411 height 34
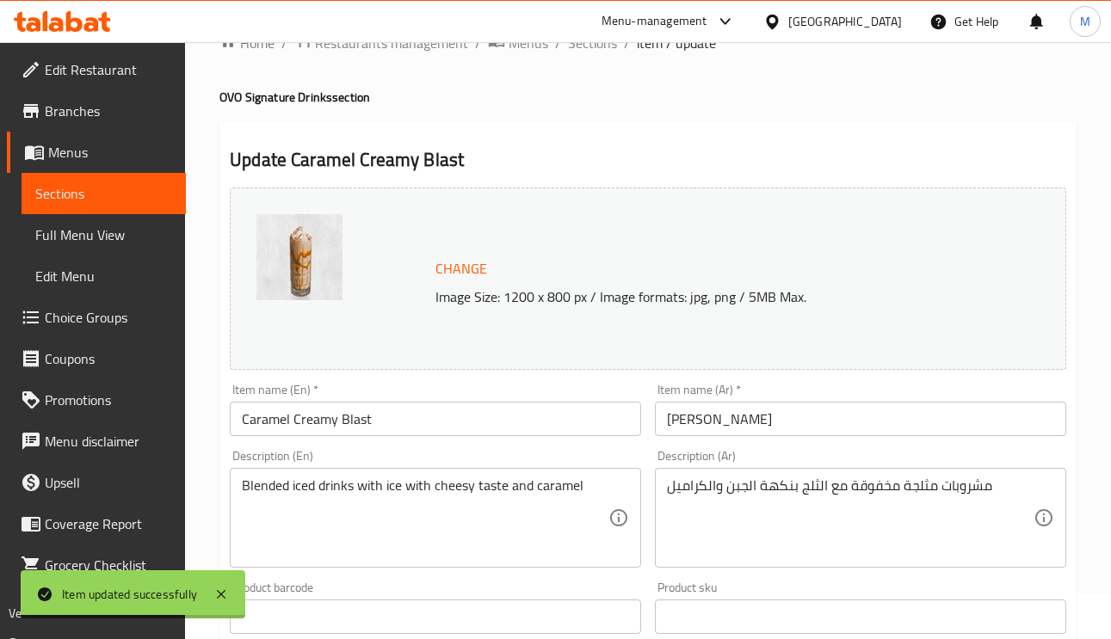
scroll to position [0, 0]
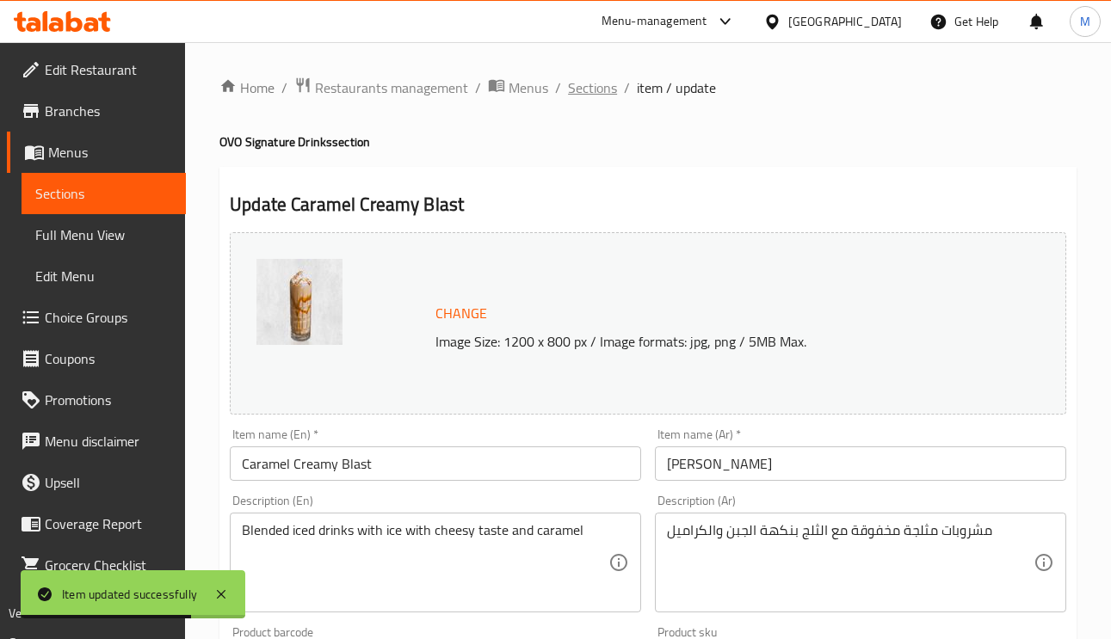
click at [613, 95] on span "Sections" at bounding box center [592, 87] width 49 height 21
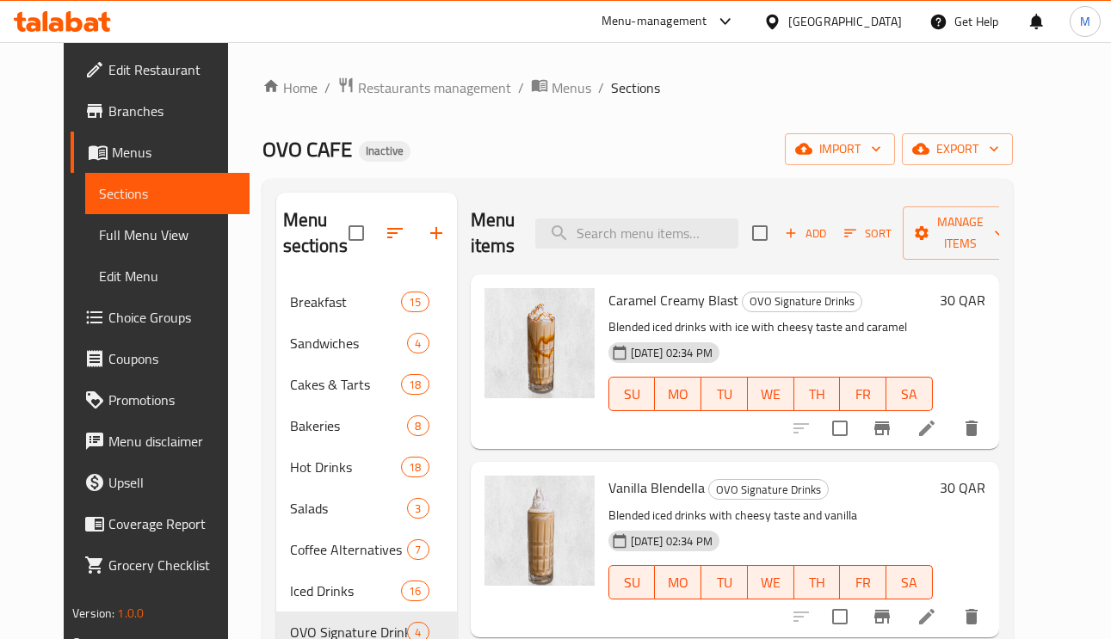
click at [668, 250] on div "Menu items Add Sort Manage items" at bounding box center [735, 234] width 528 height 82
paste input "Vanilla Blendella"
click at [670, 243] on input "Vanilla Blendella" at bounding box center [636, 234] width 203 height 30
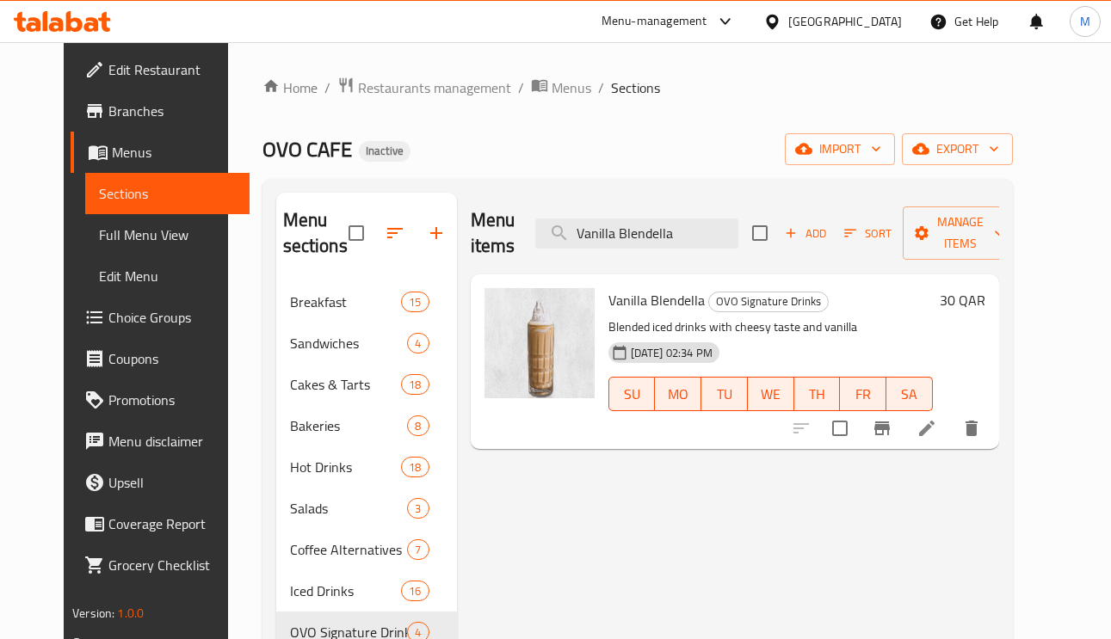
type input "Vanilla Blendella"
click at [951, 431] on li at bounding box center [927, 428] width 48 height 31
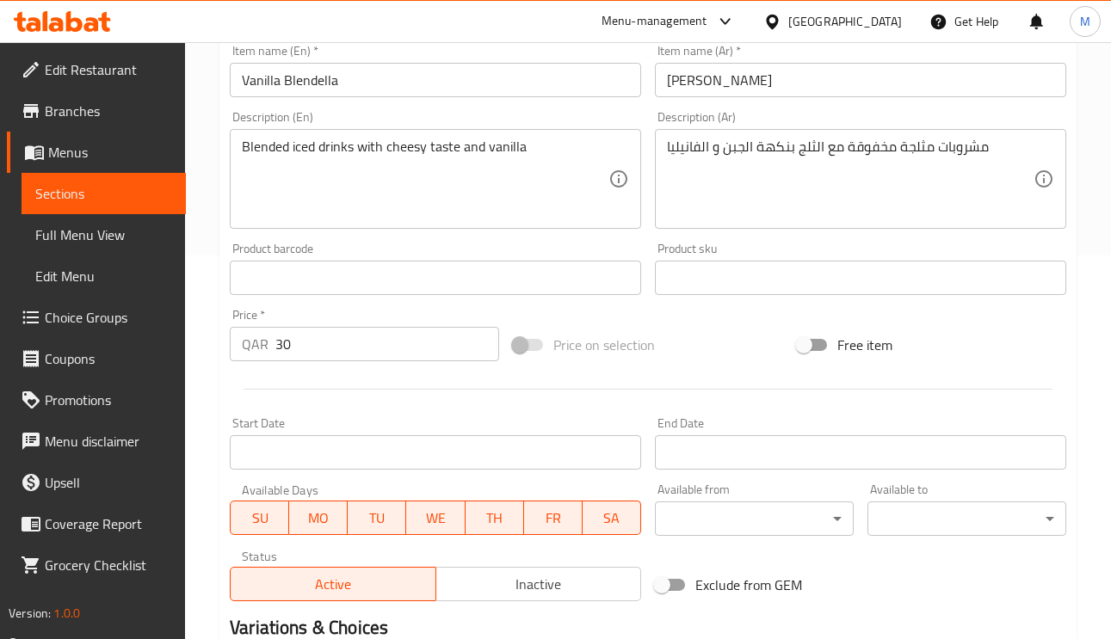
scroll to position [387, 0]
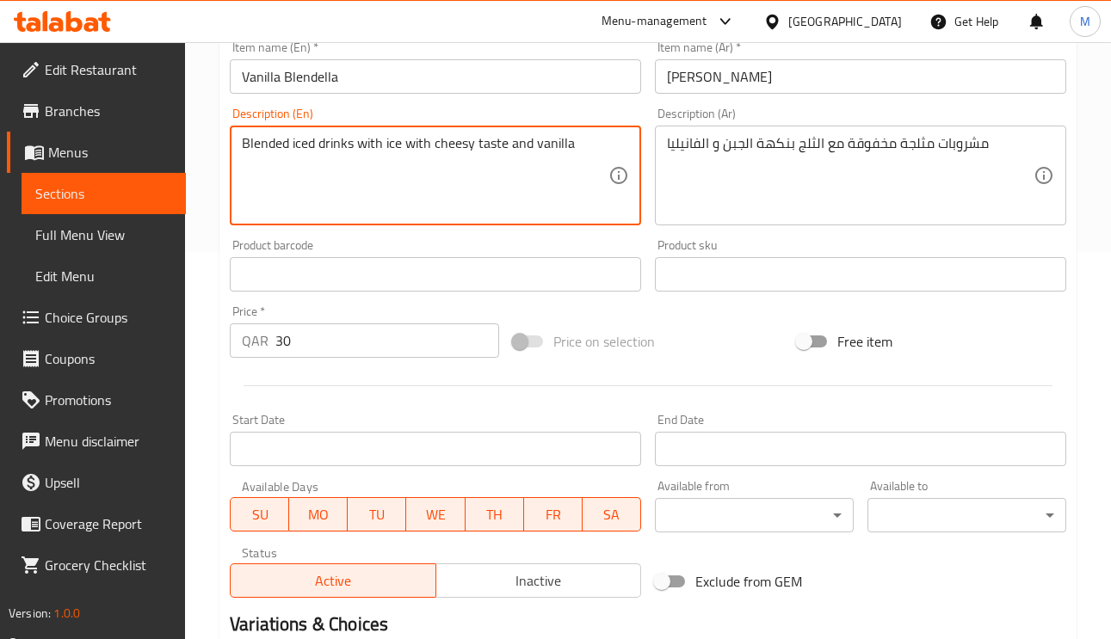
type textarea "Blended iced drinks with ice with cheesy taste and vanilla"
click at [544, 77] on input "Vanilla Blendella" at bounding box center [435, 76] width 411 height 34
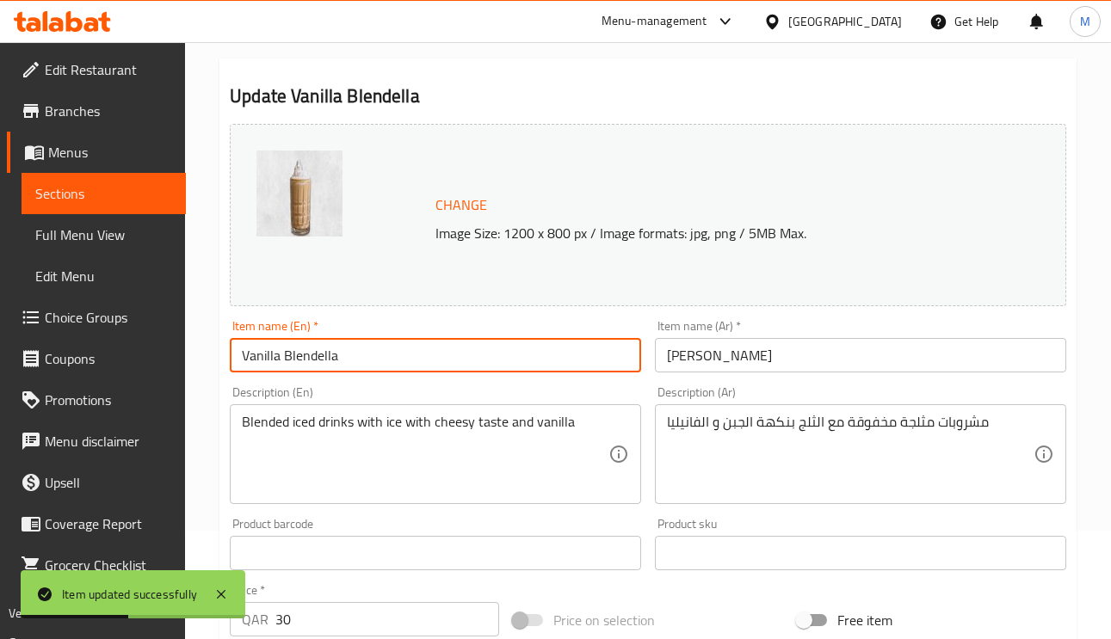
scroll to position [0, 0]
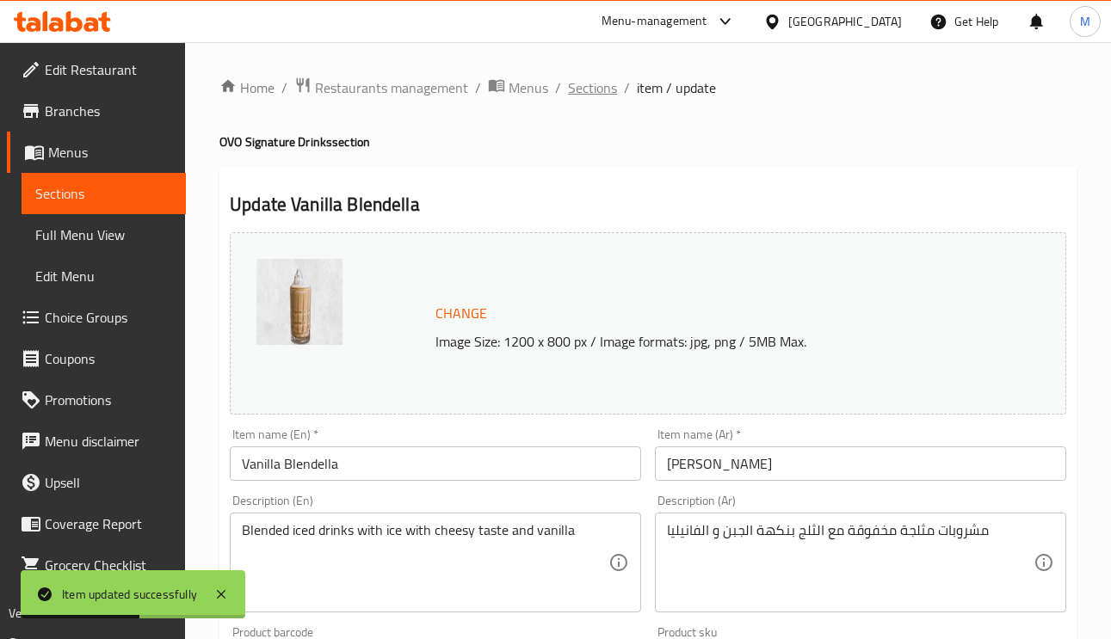
click at [596, 90] on span "Sections" at bounding box center [592, 87] width 49 height 21
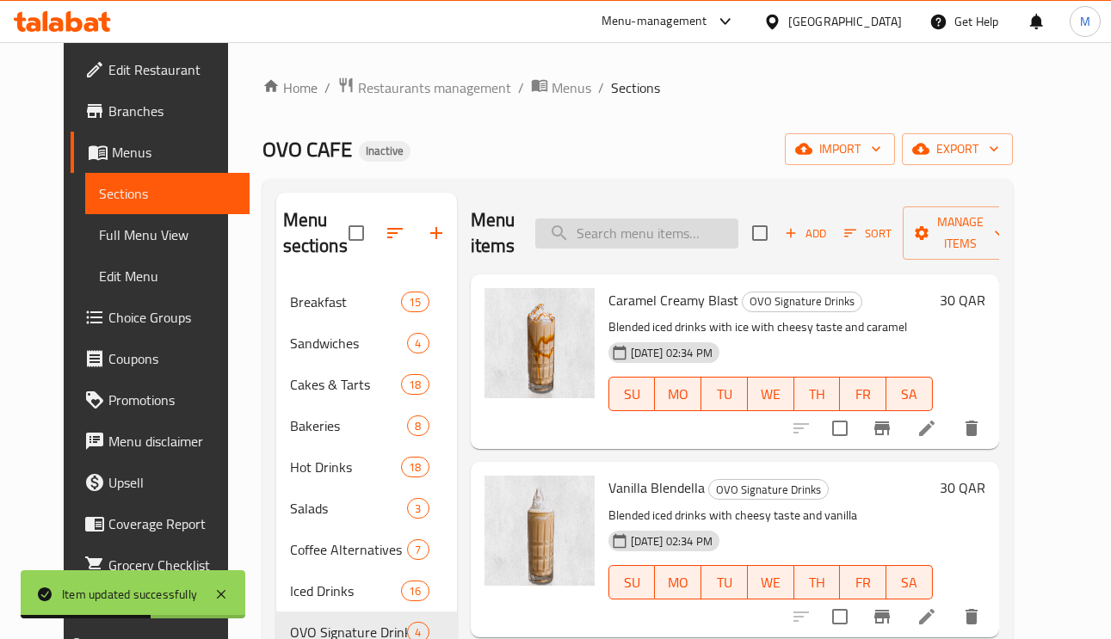
paste input "Salted Caramel Twirl"
click at [654, 233] on input "Salted Caramel Twirl" at bounding box center [636, 234] width 203 height 30
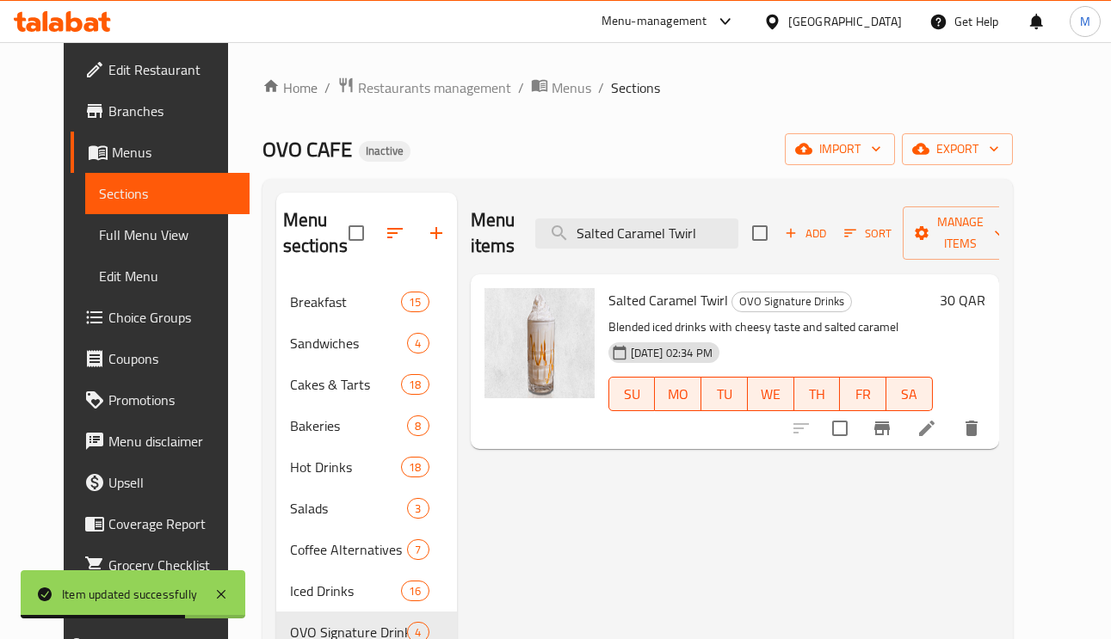
type input "Salted Caramel Twirl"
click at [992, 445] on div at bounding box center [887, 428] width 212 height 41
click at [935, 427] on icon at bounding box center [926, 428] width 15 height 15
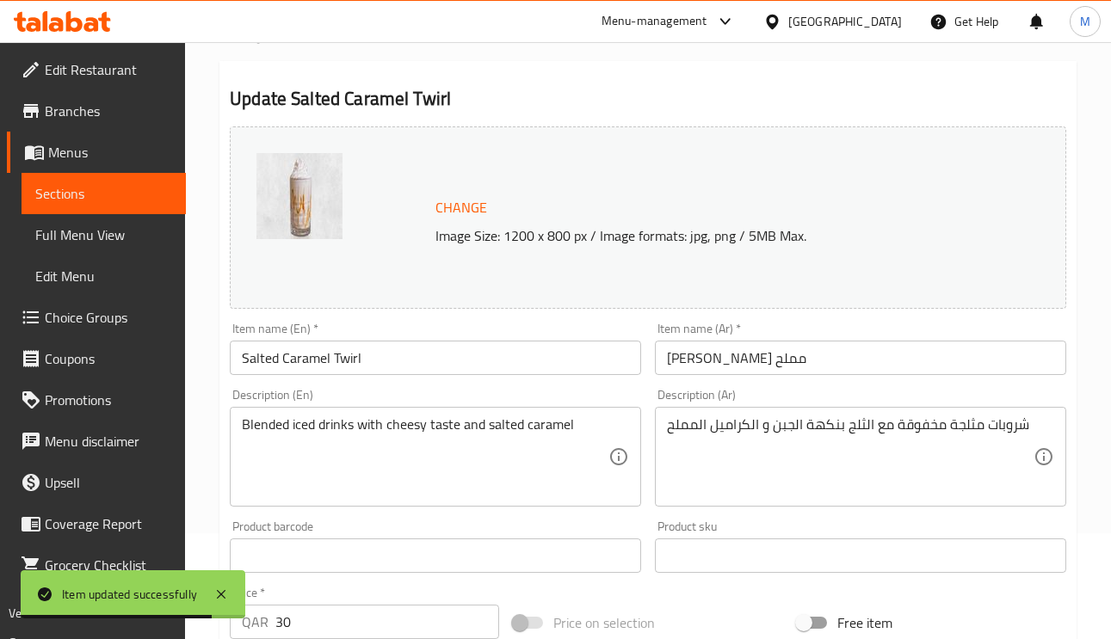
scroll to position [258, 0]
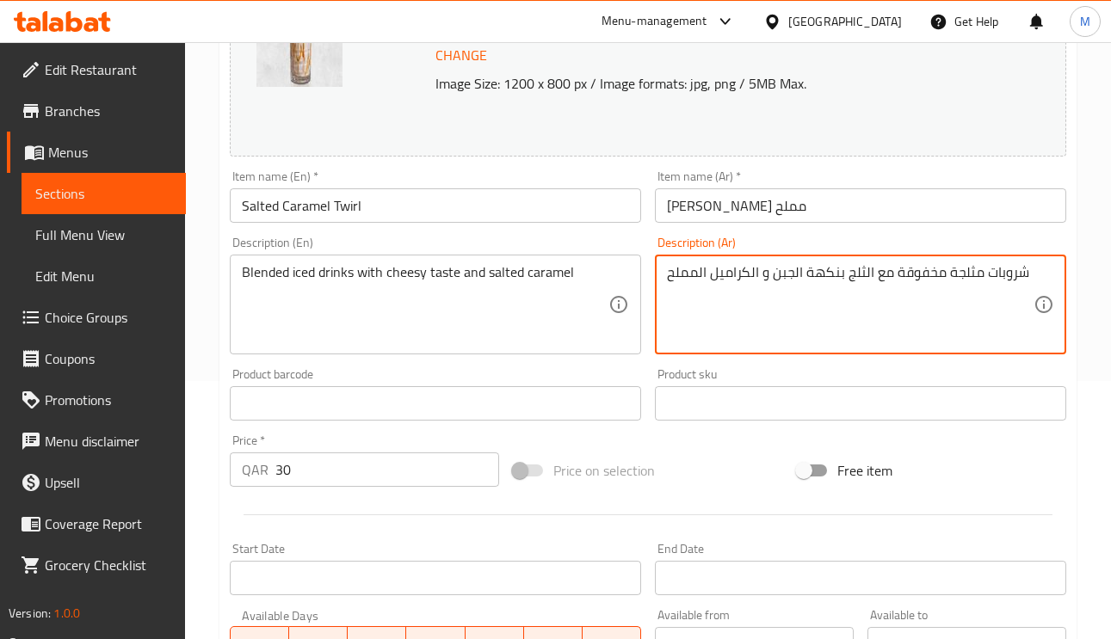
drag, startPoint x: 1016, startPoint y: 271, endPoint x: 1026, endPoint y: 273, distance: 10.5
type textarea "مشروبات مثلجة مخفوقة مع الثلج بنكهة الجبن و الكراميل المملح"
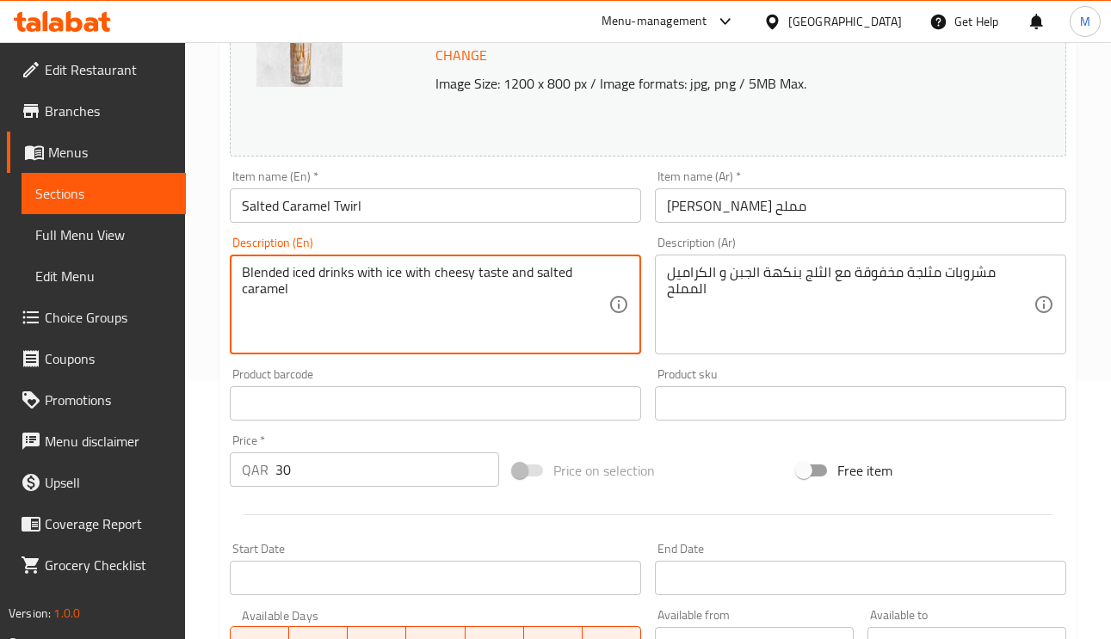
type textarea "Blended iced drinks with ice with cheesy taste and salted caramel"
click at [522, 201] on input "Salted Caramel Twirl" at bounding box center [435, 205] width 411 height 34
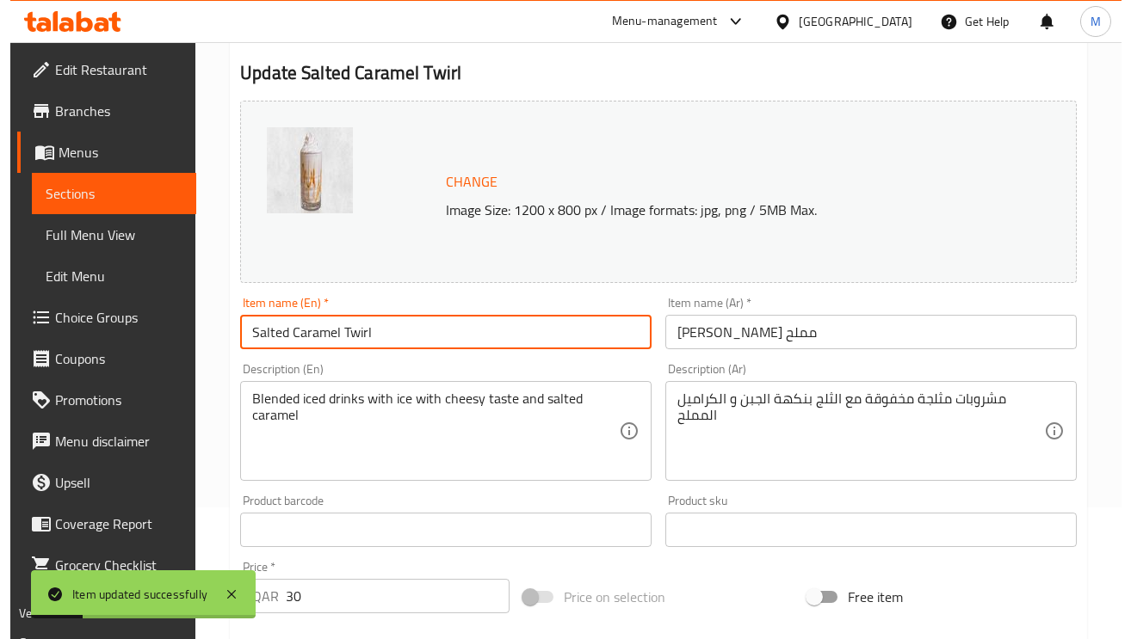
scroll to position [0, 0]
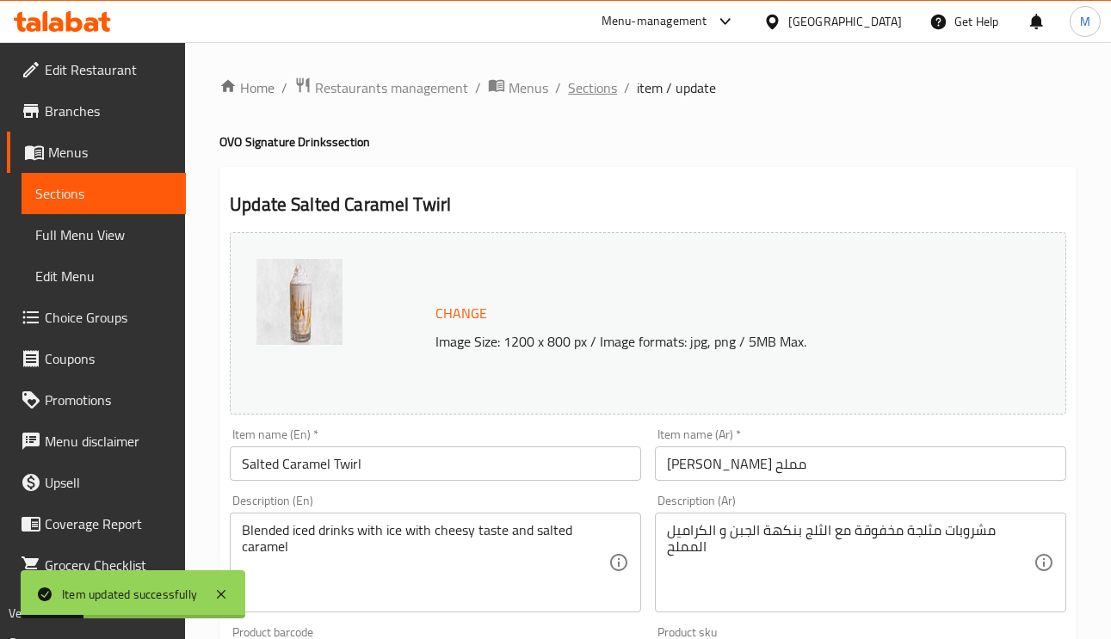
click at [590, 83] on span "Sections" at bounding box center [592, 87] width 49 height 21
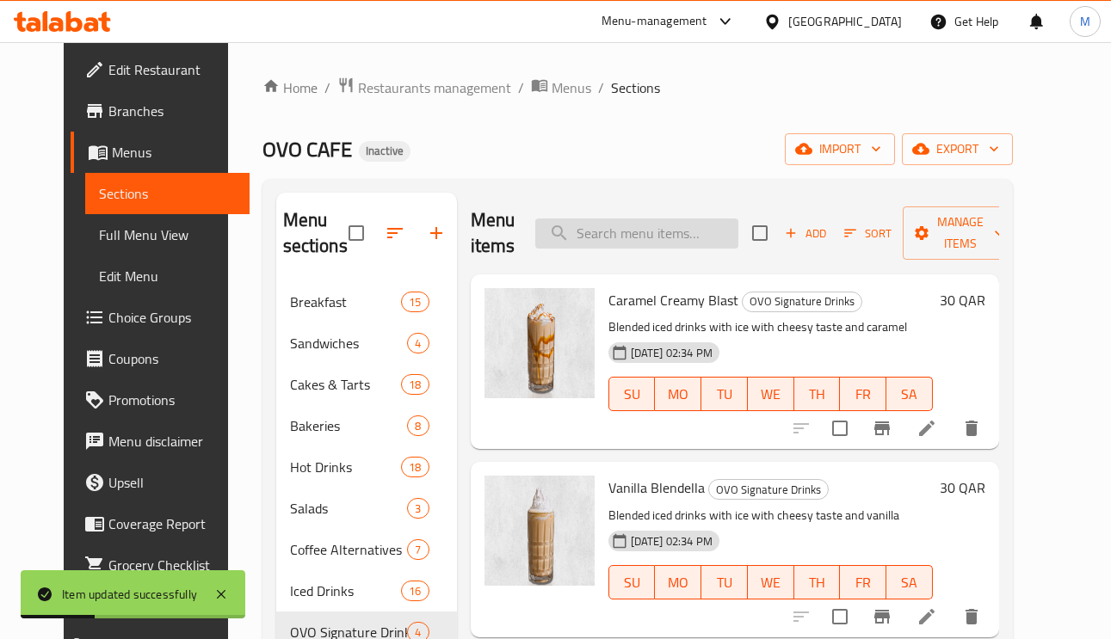
paste input "Strawberry Cheesy Twist"
click at [674, 238] on input "Strawberry Cheesy Twist" at bounding box center [636, 234] width 203 height 30
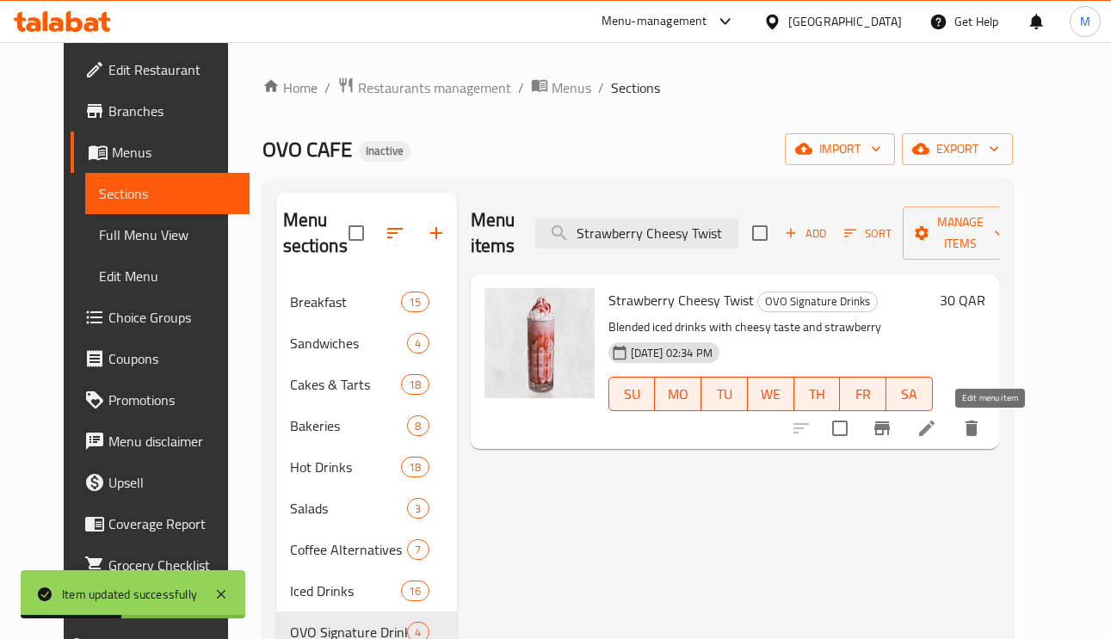
type input "Strawberry Cheesy Twist"
click at [937, 428] on icon at bounding box center [927, 428] width 21 height 21
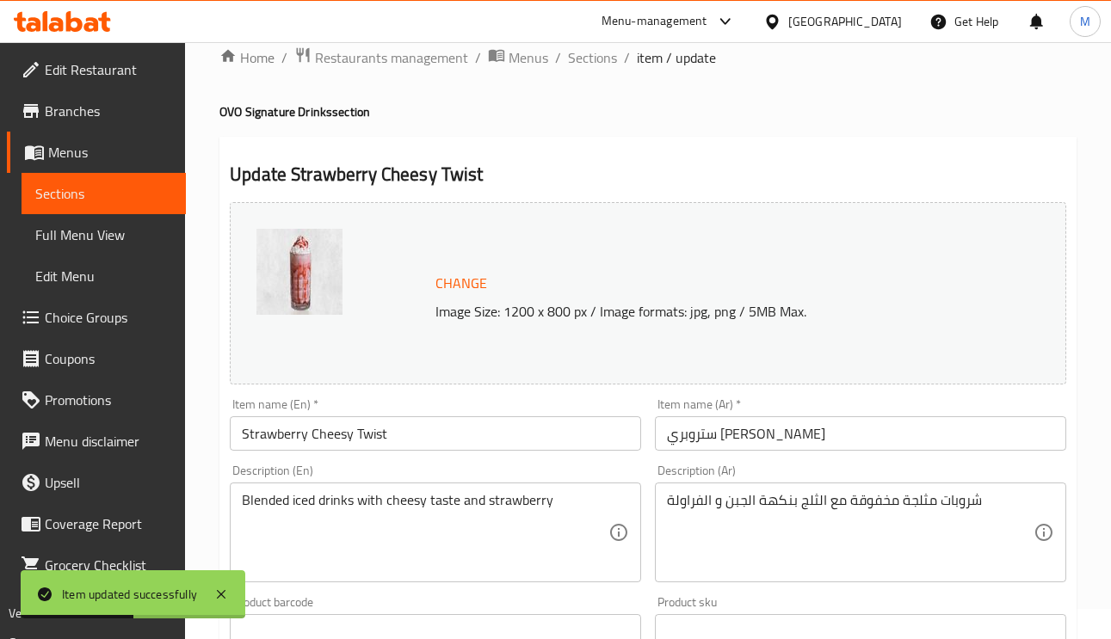
scroll to position [258, 0]
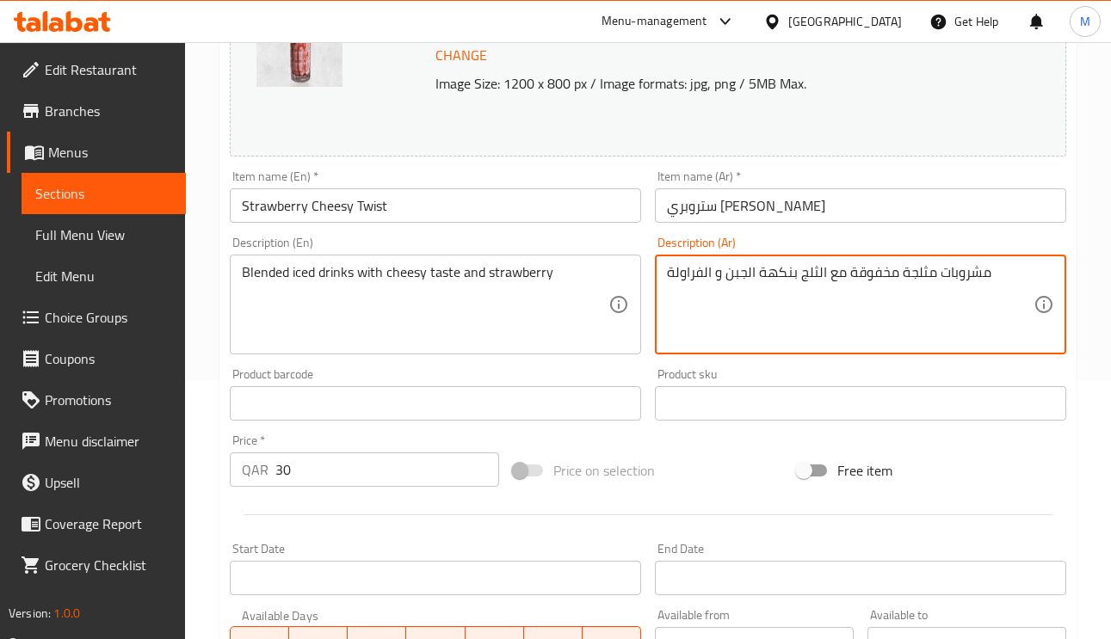
type textarea "مشروبات مثلجة مخفوقة مع الثلج بنكهة الجبن و الفراولة"
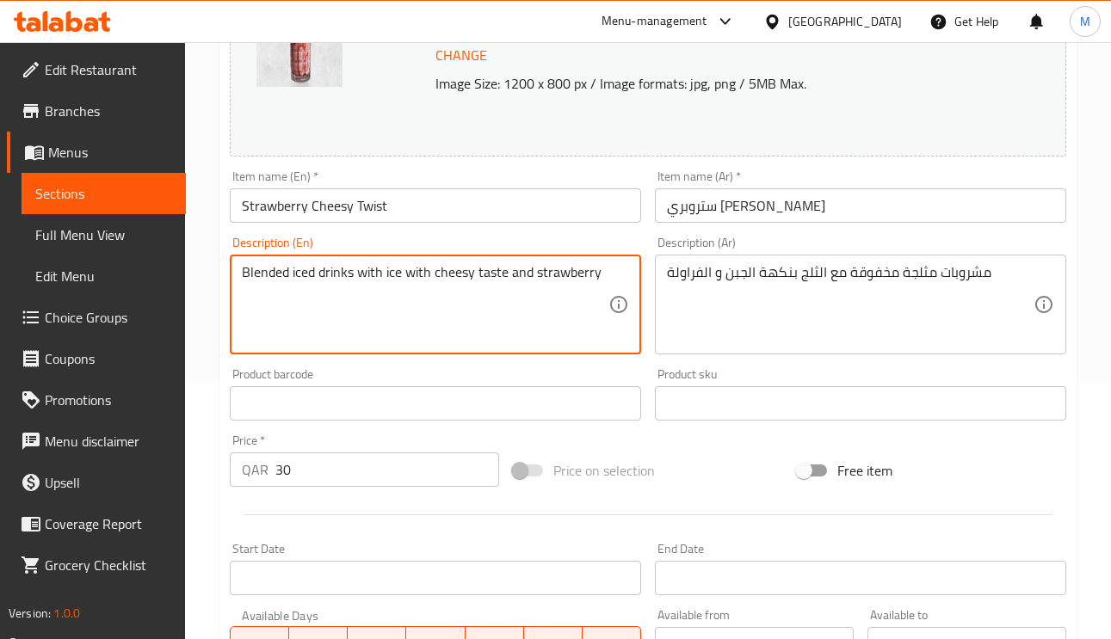
type textarea "Blended iced drinks with ice with cheesy taste and strawberry"
click at [475, 195] on input "Strawberry Cheesy Twist" at bounding box center [435, 205] width 411 height 34
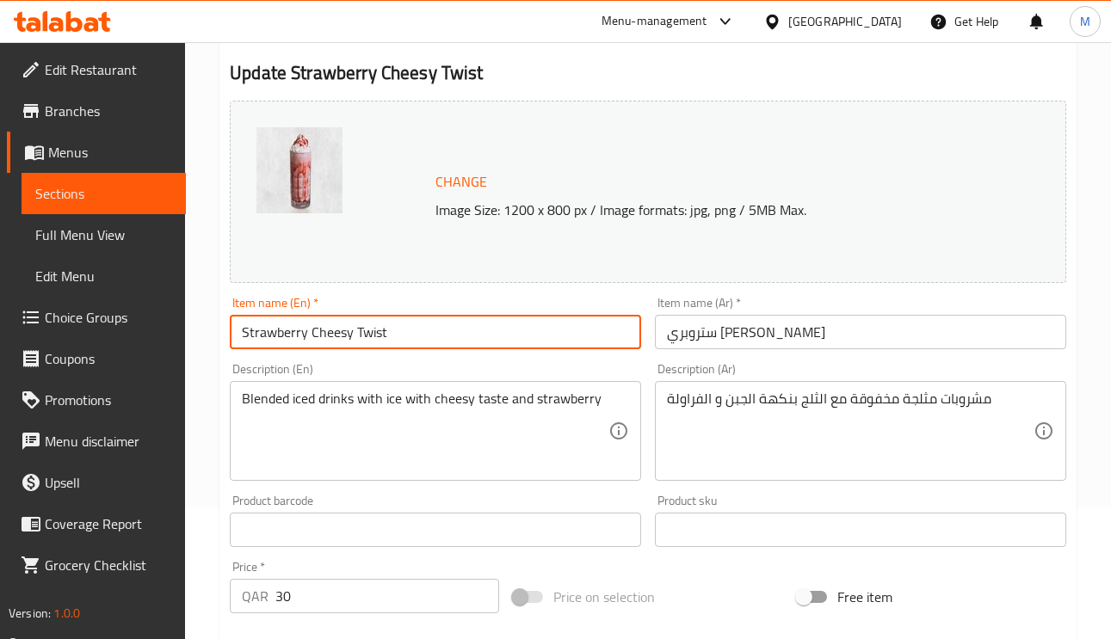
scroll to position [0, 0]
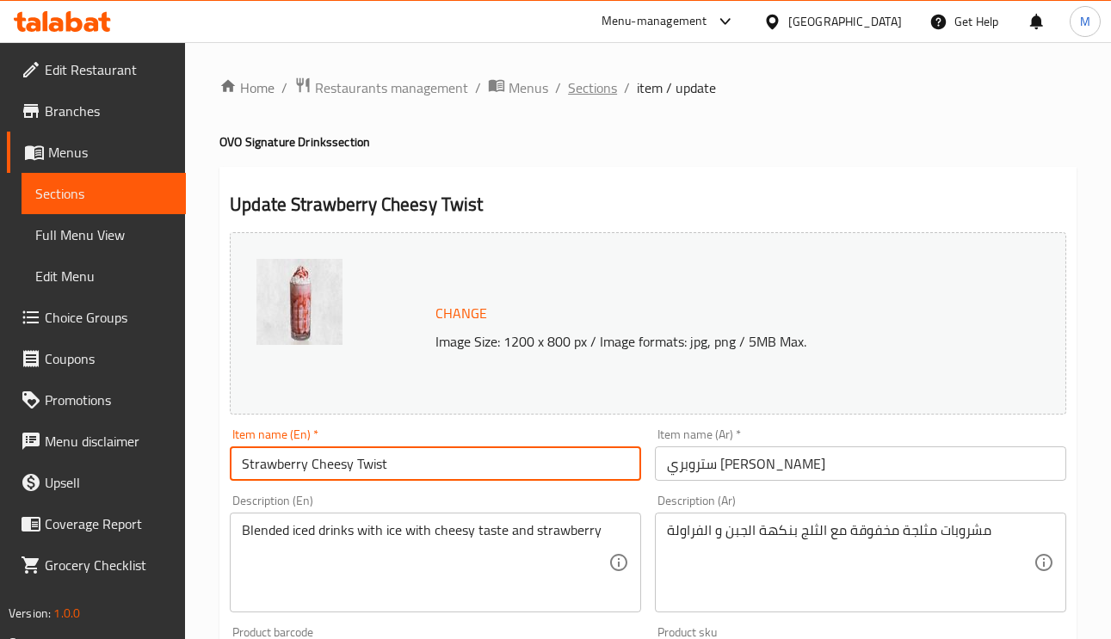
click at [613, 77] on span "Sections" at bounding box center [592, 87] width 49 height 21
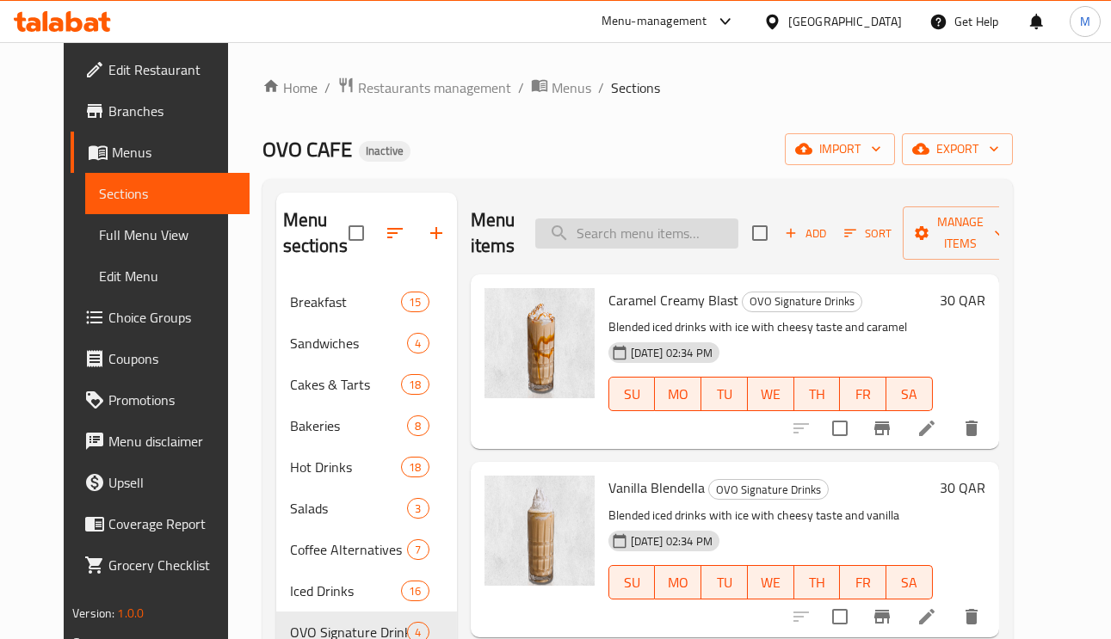
click at [703, 244] on input "search" at bounding box center [636, 234] width 203 height 30
paste input "Iced Hibiscus"
type input "Iced Hibiscus"
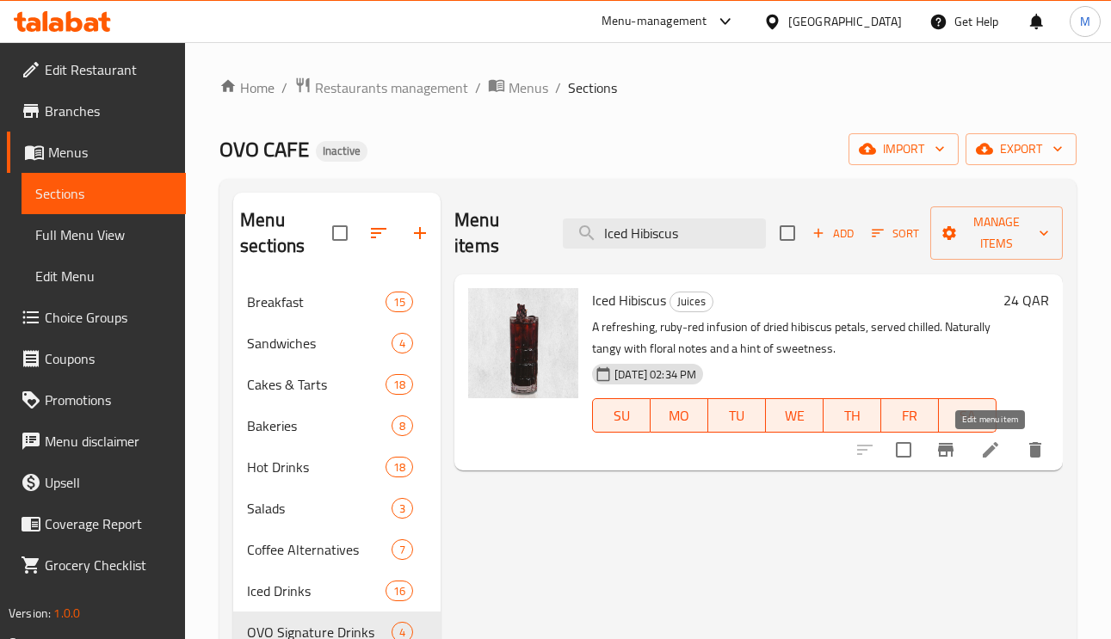
click at [990, 453] on icon at bounding box center [990, 449] width 15 height 15
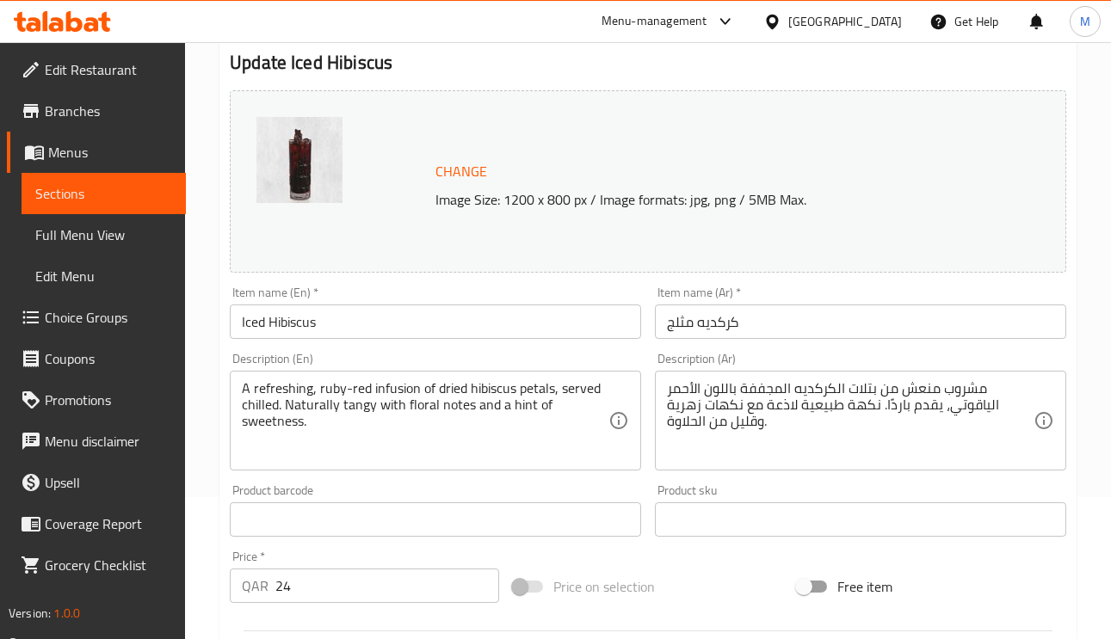
scroll to position [258, 0]
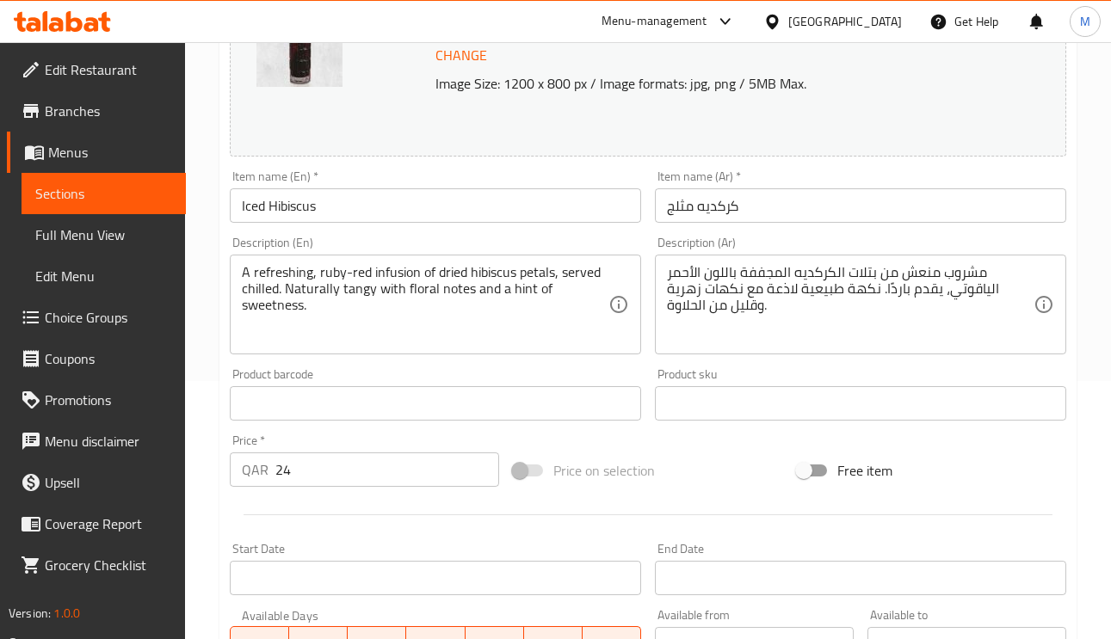
click at [272, 274] on textarea "A refreshing, ruby-red infusion of dried hibiscus petals, served chilled. Natur…" at bounding box center [425, 305] width 367 height 82
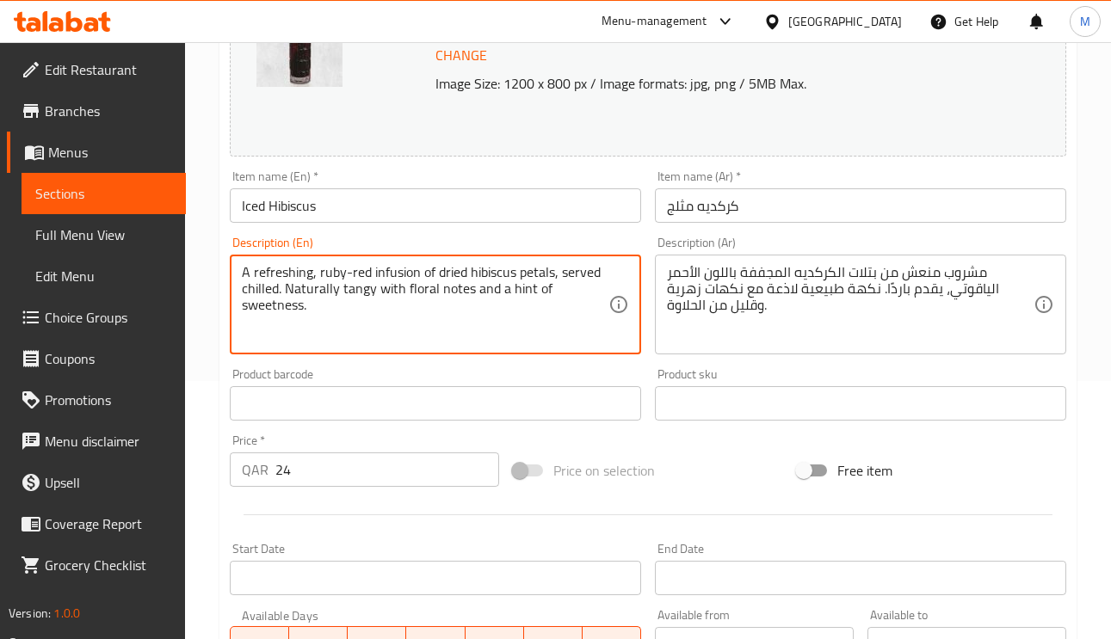
click at [272, 274] on textarea "A refreshing, ruby-red infusion of dried hibiscus petals, served chilled. Natur…" at bounding box center [425, 305] width 367 height 82
click at [342, 267] on textarea "A refreshing, ruby-red infusion of dried hibiscus petals, served chilled. Natur…" at bounding box center [425, 305] width 367 height 82
click at [553, 276] on textarea "A refreshing, ruby-red infusion of dried hibiscus petals, served chilled. Natur…" at bounding box center [425, 305] width 367 height 82
drag, startPoint x: 553, startPoint y: 273, endPoint x: 253, endPoint y: 261, distance: 299.8
click at [253, 261] on div "A refreshing, ruby-red infusion of dried hibiscus petals, served chilled. Natur…" at bounding box center [435, 305] width 411 height 100
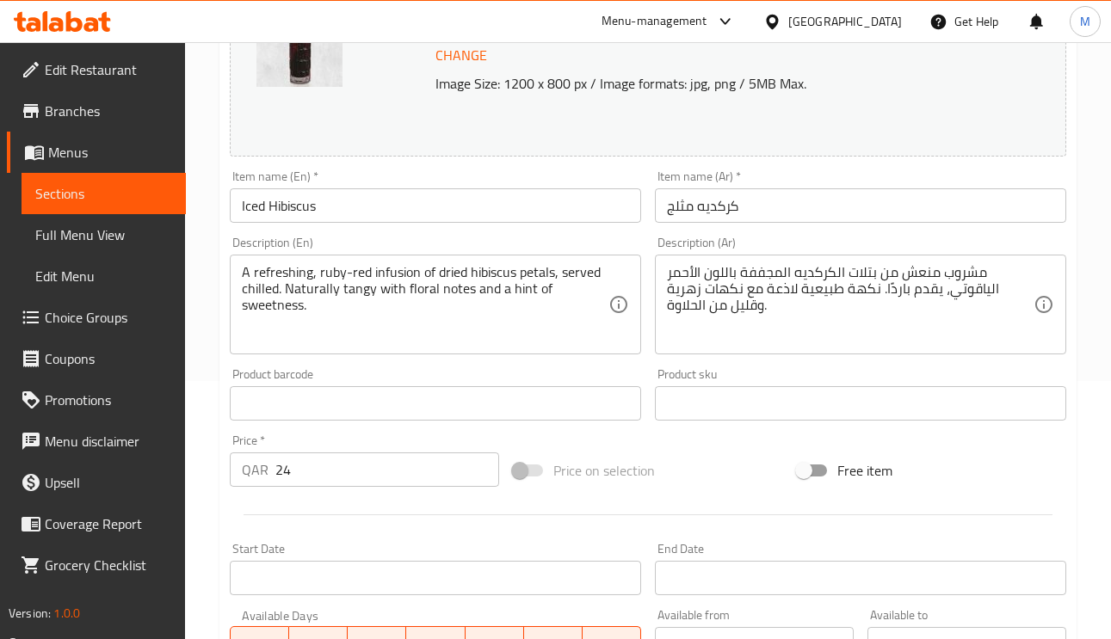
drag, startPoint x: 253, startPoint y: 261, endPoint x: 244, endPoint y: 267, distance: 11.2
click at [244, 267] on div "A refreshing, ruby-red infusion of dried hibiscus petals, served chilled. Natur…" at bounding box center [435, 305] width 411 height 100
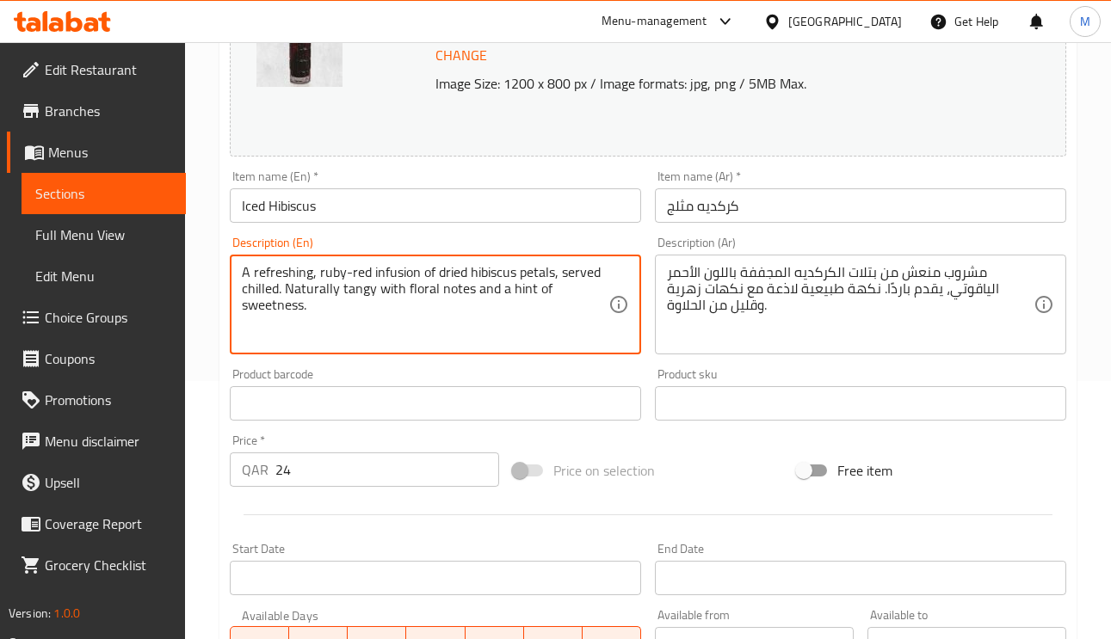
click at [286, 290] on textarea "A refreshing, ruby-red infusion of dried hibiscus petals, served chilled. Natur…" at bounding box center [425, 305] width 367 height 82
drag, startPoint x: 287, startPoint y: 293, endPoint x: 405, endPoint y: 299, distance: 118.9
click at [399, 302] on textarea "A refreshing, ruby-red infusion of dried hibiscus petals, served chilled. Natur…" at bounding box center [425, 305] width 367 height 82
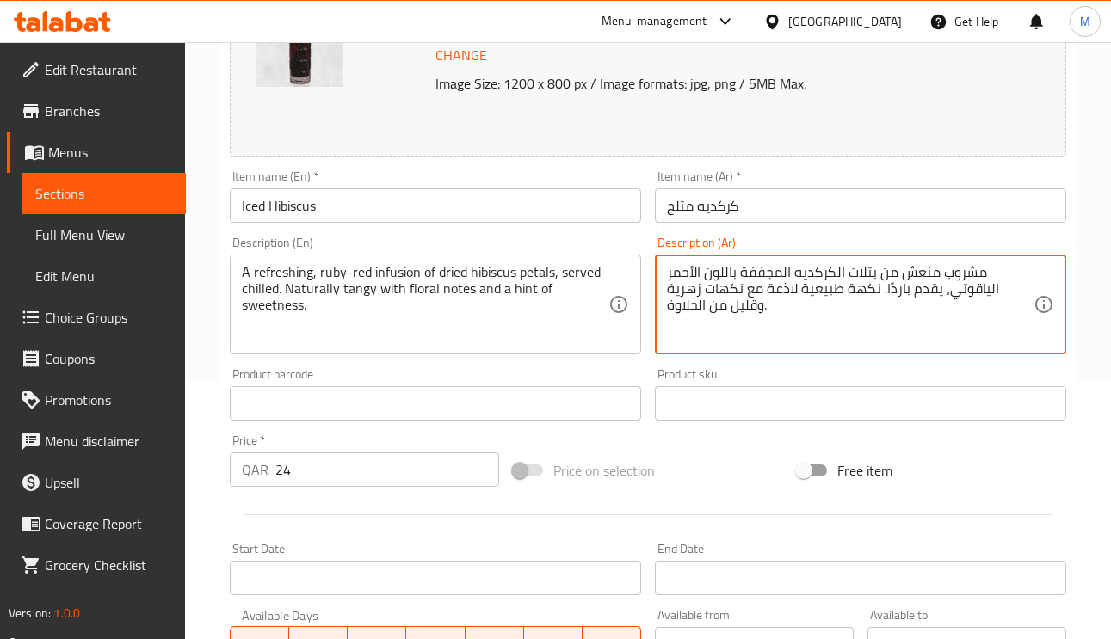
click at [819, 293] on textarea "مشروب منعش من بتلات الكركديه المجففة باللون الأحمر الياقوتي، يقدم باردًا. نكهة …" at bounding box center [850, 305] width 367 height 82
click at [910, 273] on textarea "مشروب منعش من بتلات الكركديه المجففة باللون الأحمر الياقوتي، يقدم باردًا. نكهة …" at bounding box center [850, 305] width 367 height 82
drag, startPoint x: 831, startPoint y: 293, endPoint x: 815, endPoint y: 293, distance: 15.5
click at [815, 293] on textarea "مشروب منعش من بتلات الكركديه المجففة باللون الأحمر الياقوتي، يقدم باردًا. نكهة …" at bounding box center [850, 305] width 367 height 82
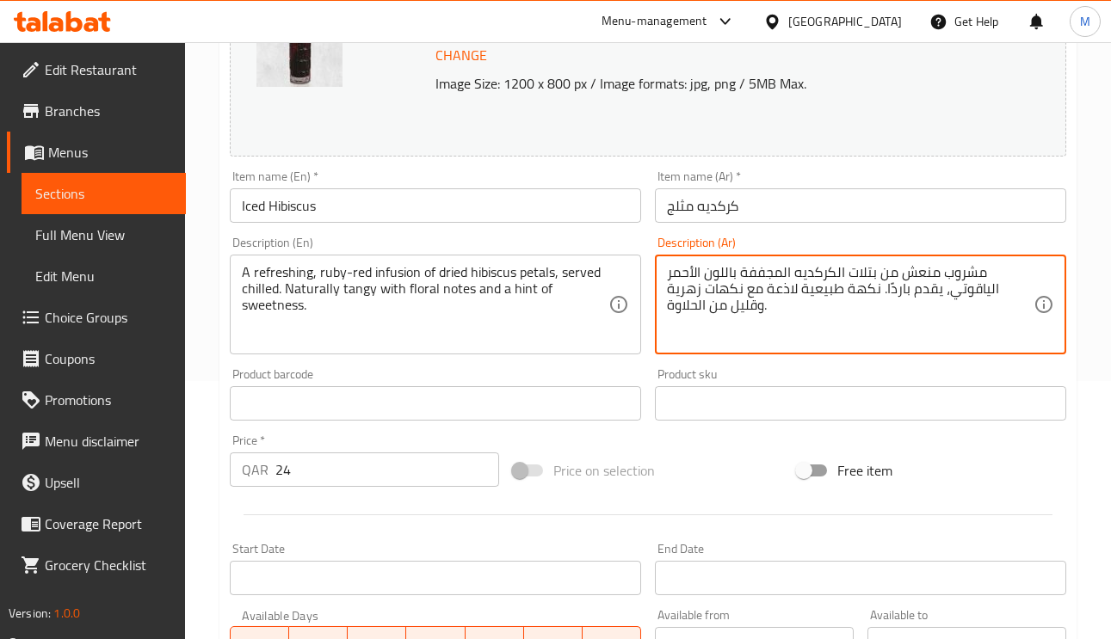
drag, startPoint x: 832, startPoint y: 293, endPoint x: 810, endPoint y: 297, distance: 22.6
click at [810, 297] on textarea "مشروب منعش من بتلات الكركديه المجففة باللون الأحمر الياقوتي، يقدم باردًا. نكهة …" at bounding box center [850, 305] width 367 height 82
paste textarea "نعش"
click at [726, 290] on textarea "مشروب منعش من بتلات الكركديه المجففة باللون الأحمر الياقوتي، يقدم باردًا. نكهة …" at bounding box center [850, 305] width 367 height 82
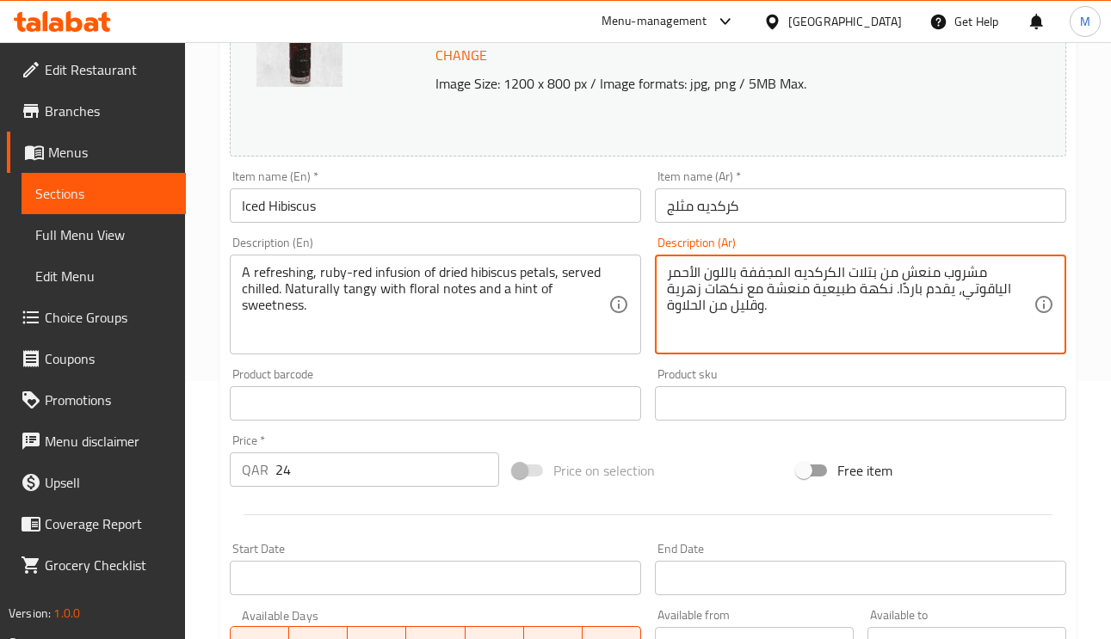
click at [870, 300] on textarea "مشروب منعش من بتلات الكركديه المجففة باللون الأحمر الياقوتي، يقدم باردًا. نكهة …" at bounding box center [850, 305] width 367 height 82
click at [721, 288] on textarea "مشروب منعش من بتلات الكركديه المجففة باللون الأحمر الياقوتي، يقدم باردًا. نكهة …" at bounding box center [850, 305] width 367 height 82
click at [878, 289] on textarea "مشروب منعش من بتلات الكركديه المجففة باللون الأحمر الياقوتي، يقدم باردًا. نكهة …" at bounding box center [850, 305] width 367 height 82
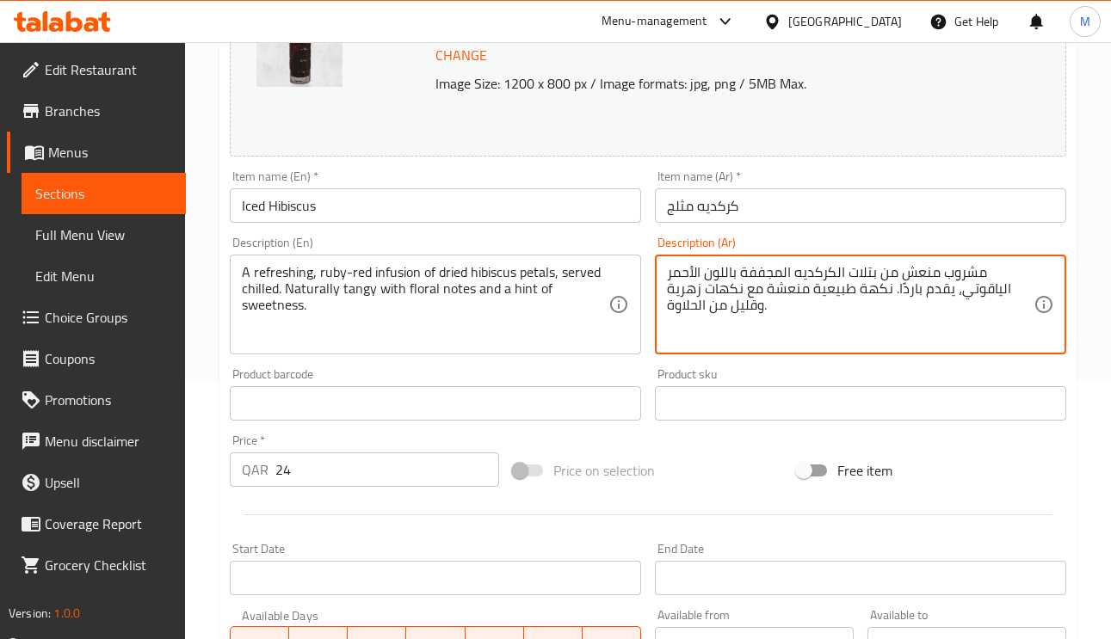
click at [878, 289] on textarea "مشروب منعش من بتلات الكركديه المجففة باللون الأحمر الياقوتي، يقدم باردًا. نكهة …" at bounding box center [850, 305] width 367 height 82
click at [797, 292] on textarea "مشروب منعش من بتلات الكركديه المجففة باللون الأحمر الياقوتي، يقدم باردًا. طبيعي…" at bounding box center [850, 305] width 367 height 82
click at [783, 293] on textarea "مشروب منعش من بتلات الكركديه المجففة باللون الأحمر الياقوتي، يقدم باردًا. طبيعي…" at bounding box center [850, 305] width 367 height 82
type textarea "مشروب منعش من بتلات الكركديه المجففة باللون الأحمر الياقوتي، يقدم باردًا. طبيعي…"
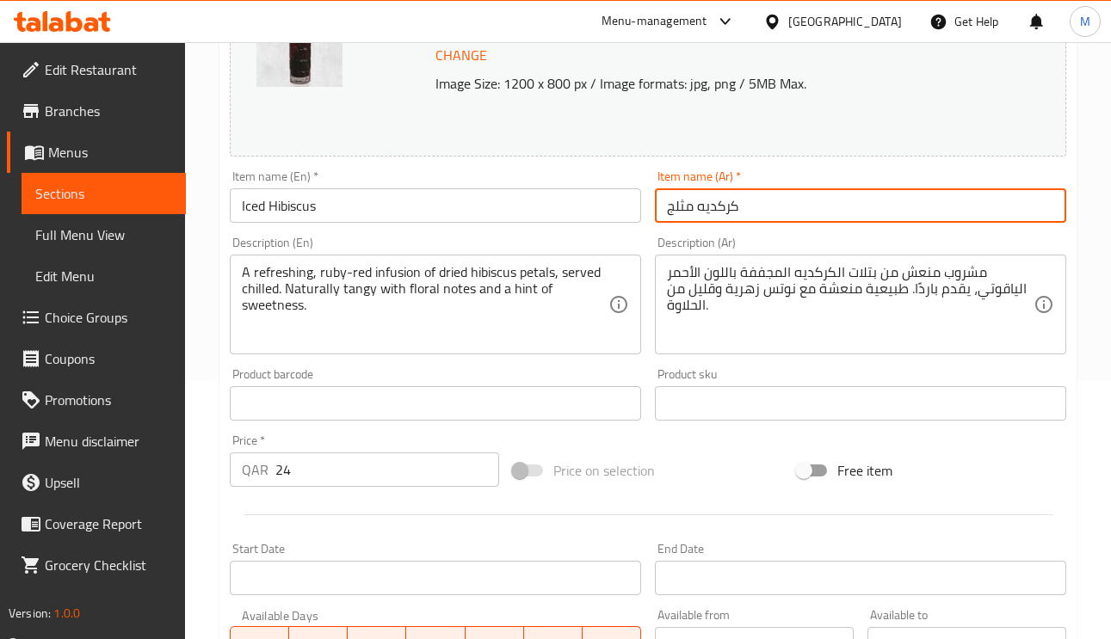
click at [811, 215] on input "كركديه مثلج" at bounding box center [860, 205] width 411 height 34
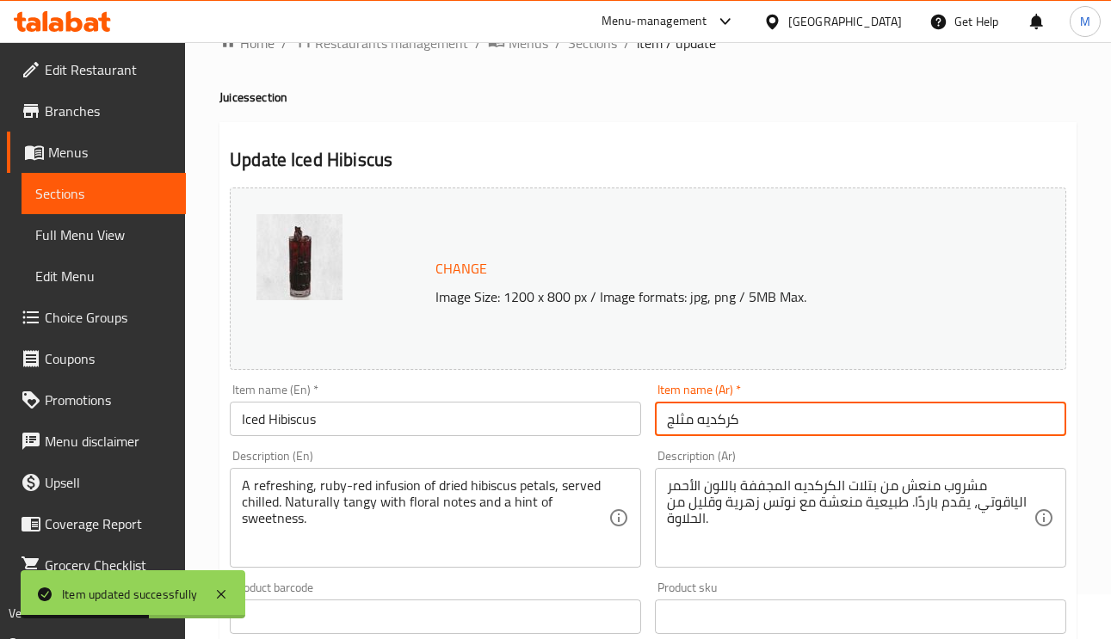
scroll to position [0, 0]
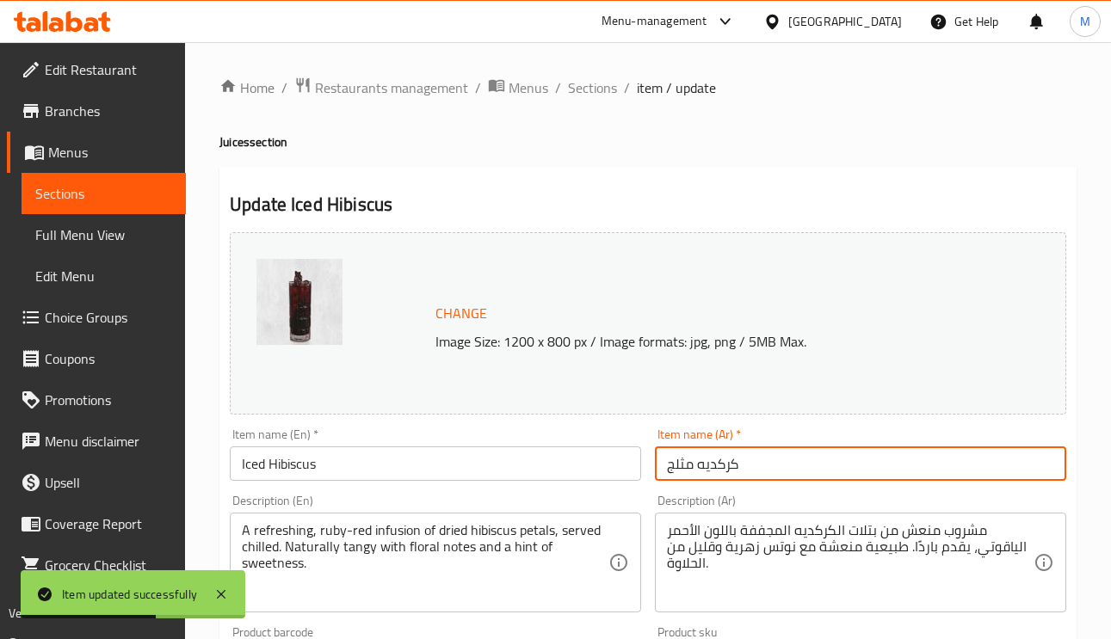
drag, startPoint x: 593, startPoint y: 82, endPoint x: 655, endPoint y: 102, distance: 65.3
click at [593, 81] on span "Sections" at bounding box center [592, 87] width 49 height 21
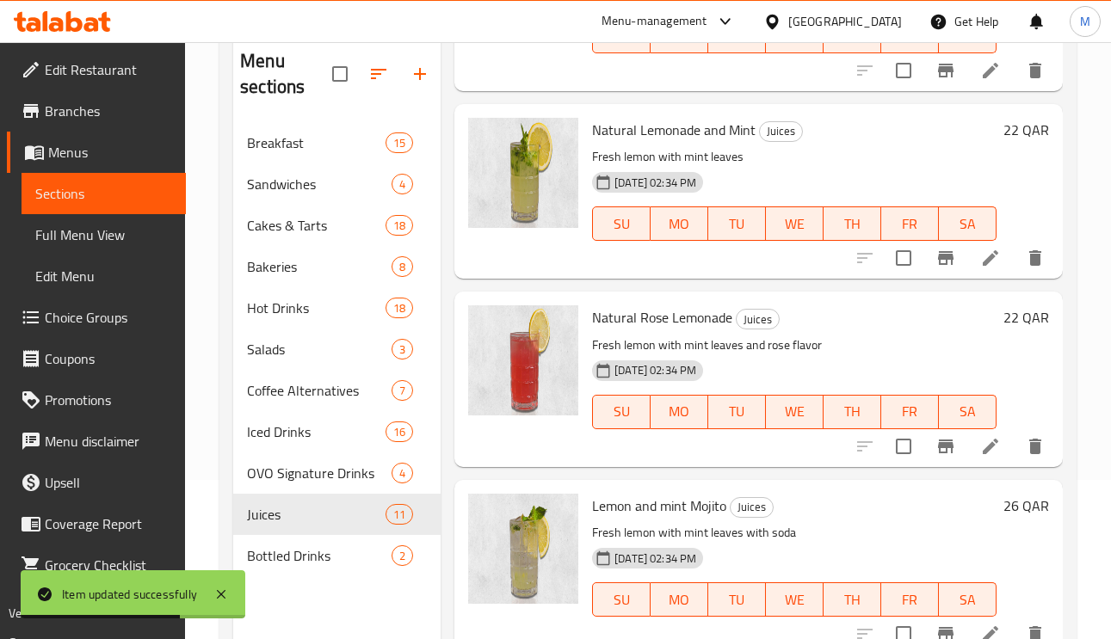
scroll to position [243, 0]
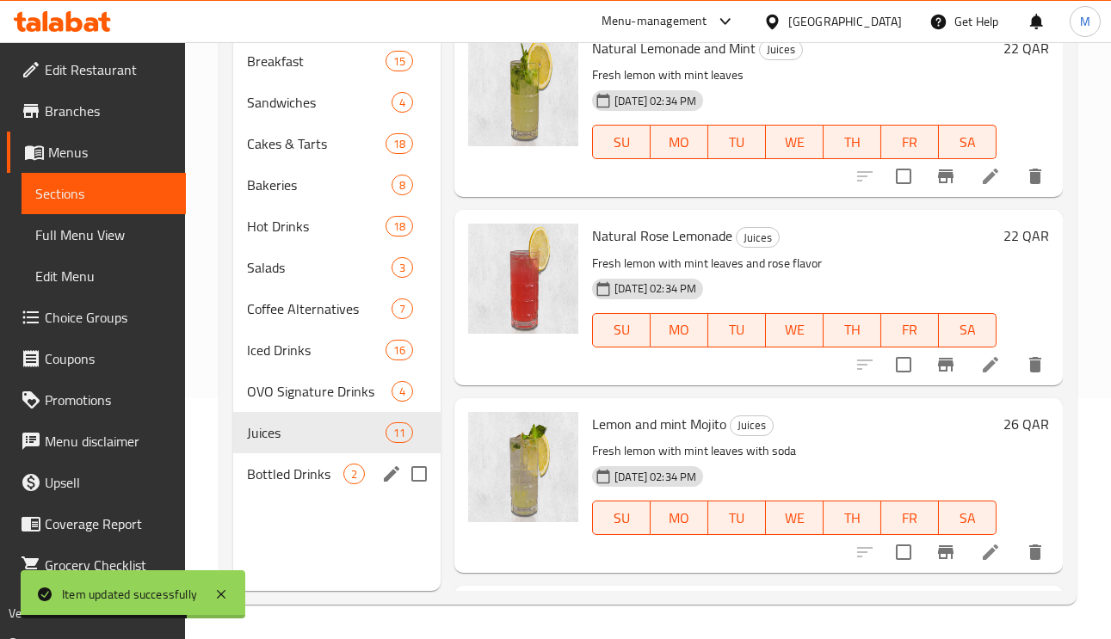
click at [295, 485] on div "Bottled Drinks 2" at bounding box center [336, 474] width 207 height 41
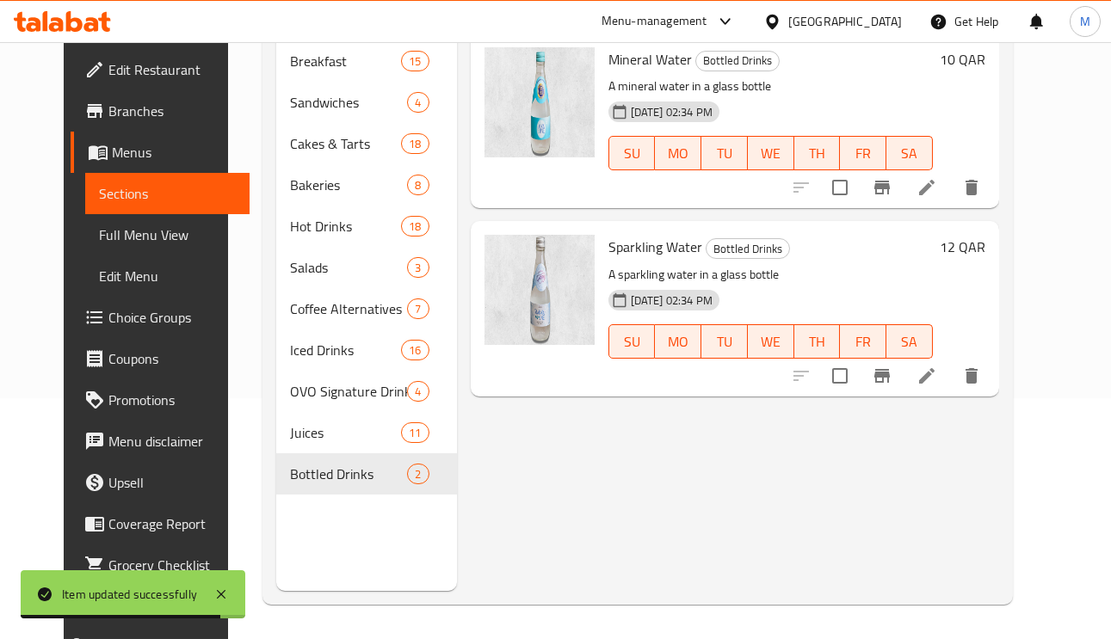
click at [937, 383] on icon at bounding box center [927, 376] width 21 height 21
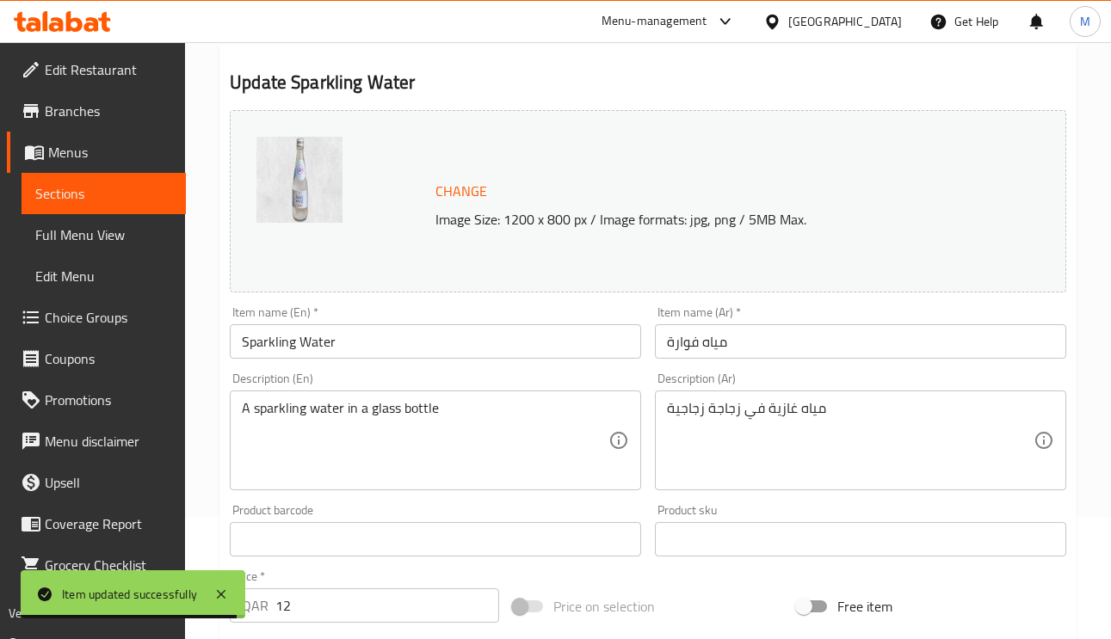
scroll to position [129, 0]
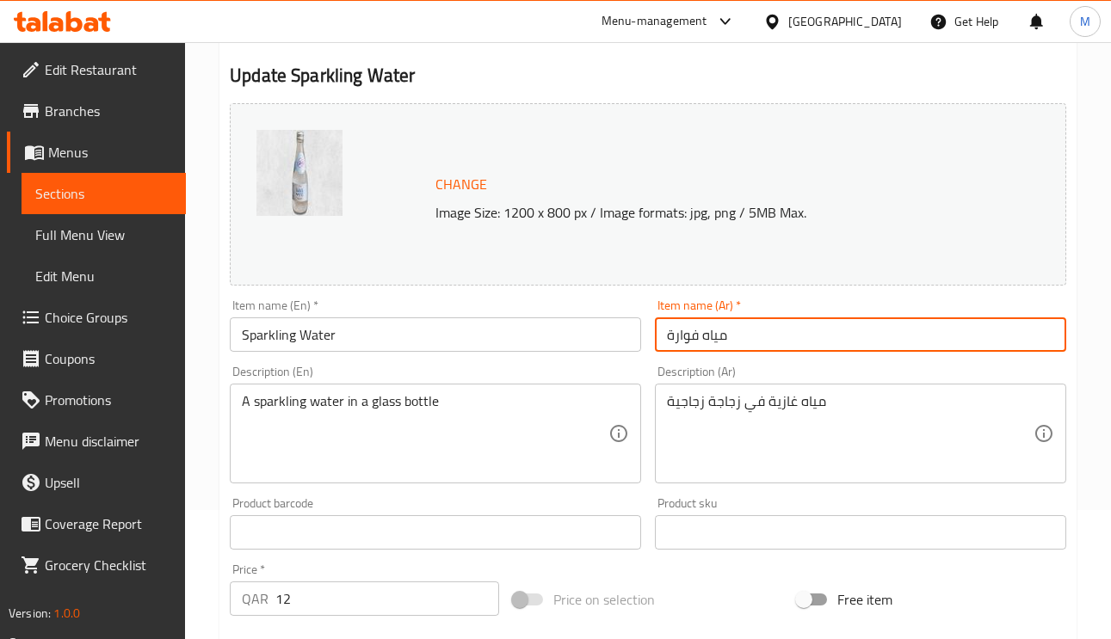
click at [683, 337] on input "مياه فوارة" at bounding box center [860, 335] width 411 height 34
drag, startPoint x: 695, startPoint y: 466, endPoint x: 707, endPoint y: 461, distance: 12.3
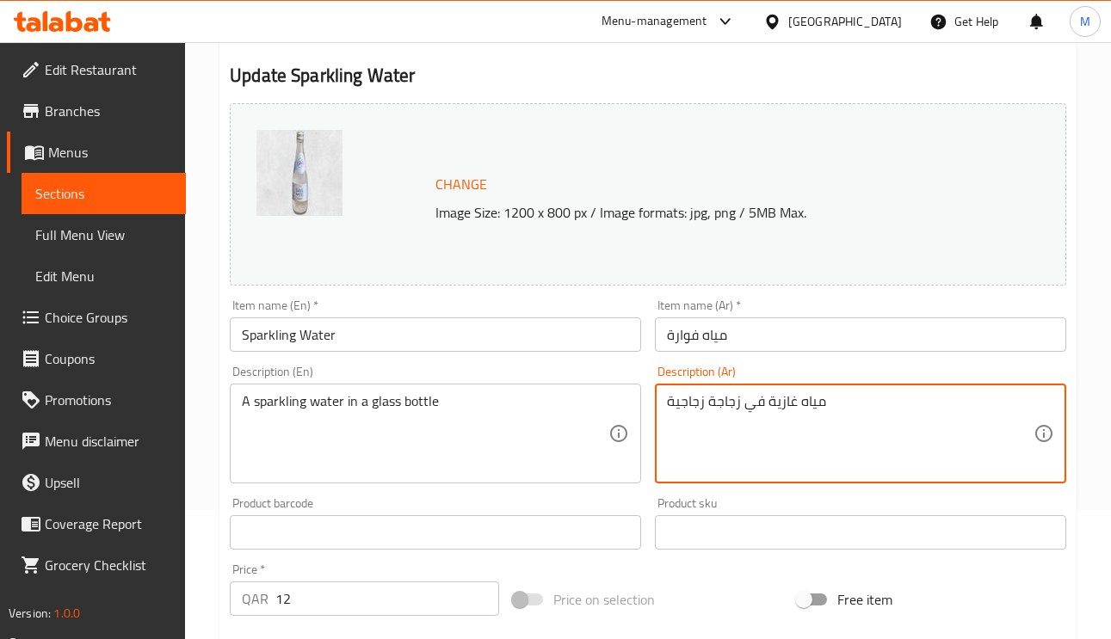
click at [777, 402] on textarea "مياه غازية في زجاجة زجاجية" at bounding box center [850, 434] width 367 height 82
paste textarea "فوارة"
type textarea "مياه فوارة في زجاجة زجاجية"
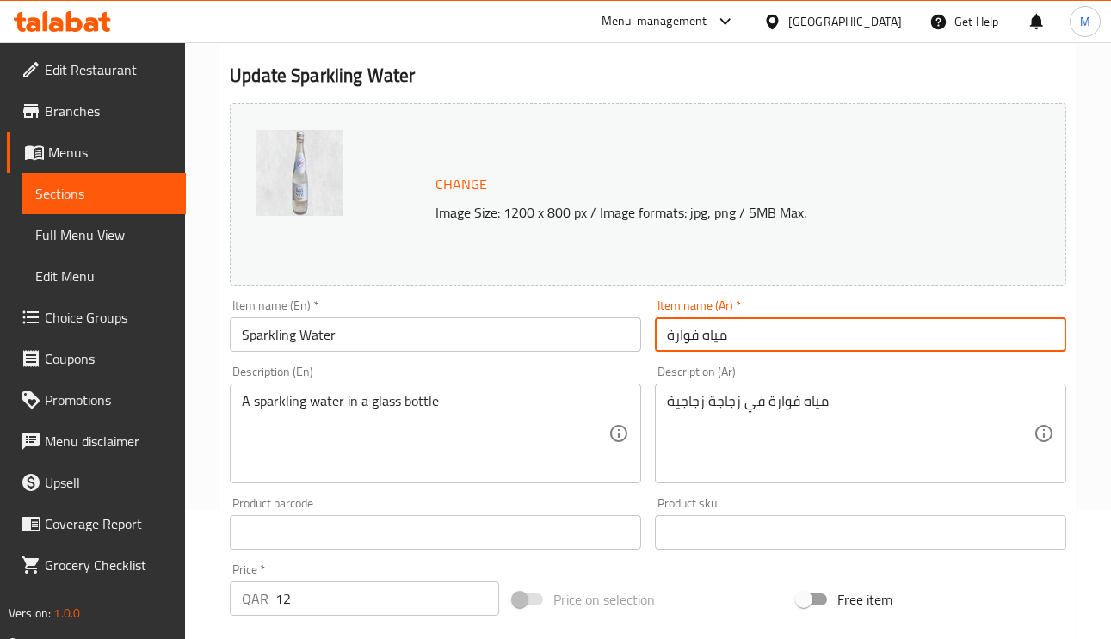
click at [777, 325] on input "مياه فوارة" at bounding box center [860, 335] width 411 height 34
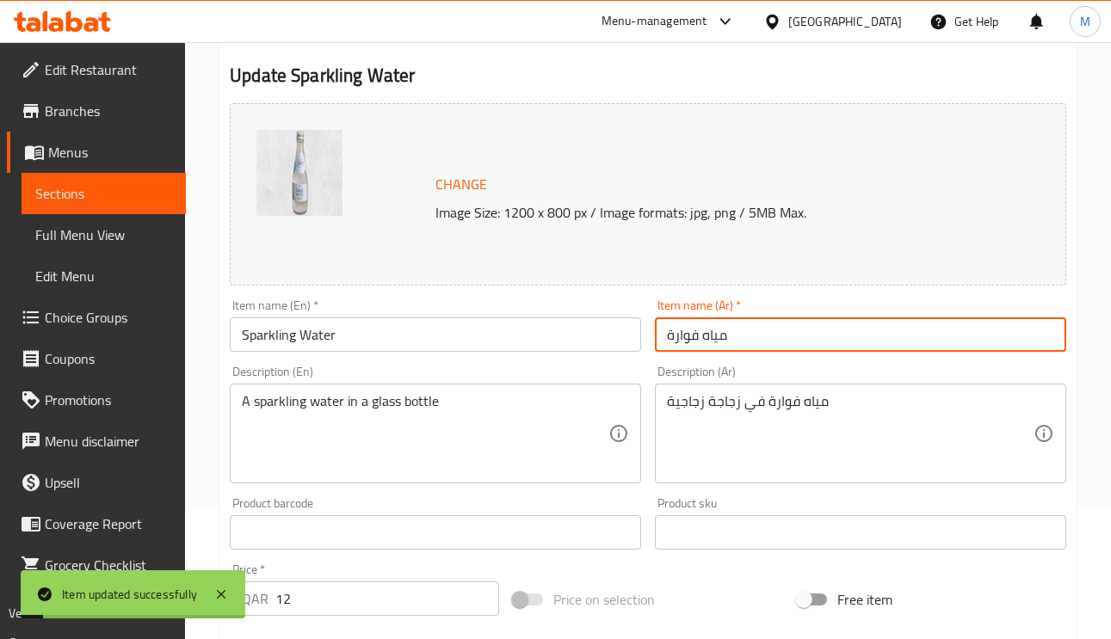
click at [689, 480] on div "مياه فوارة في زجاجة زجاجية Description (Ar)" at bounding box center [860, 434] width 411 height 100
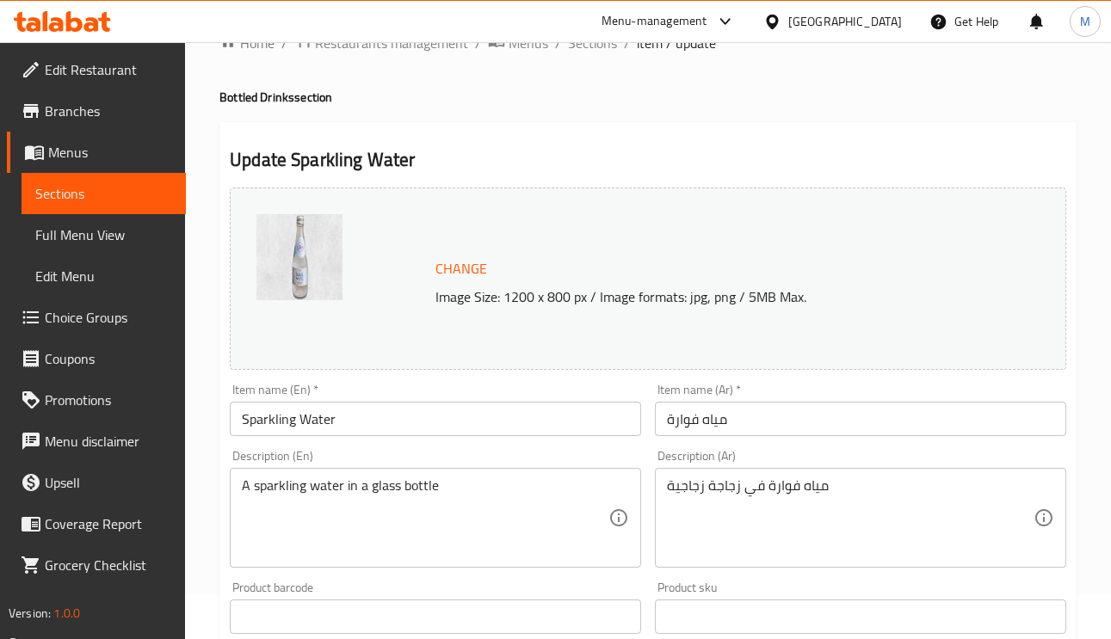
scroll to position [0, 0]
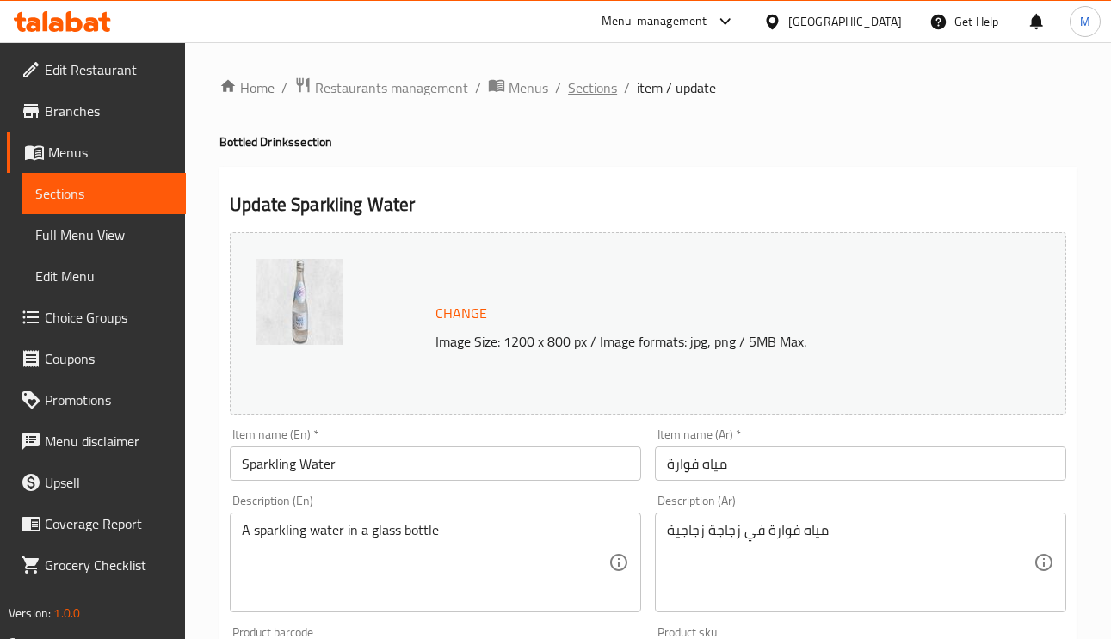
click at [587, 83] on span "Sections" at bounding box center [592, 87] width 49 height 21
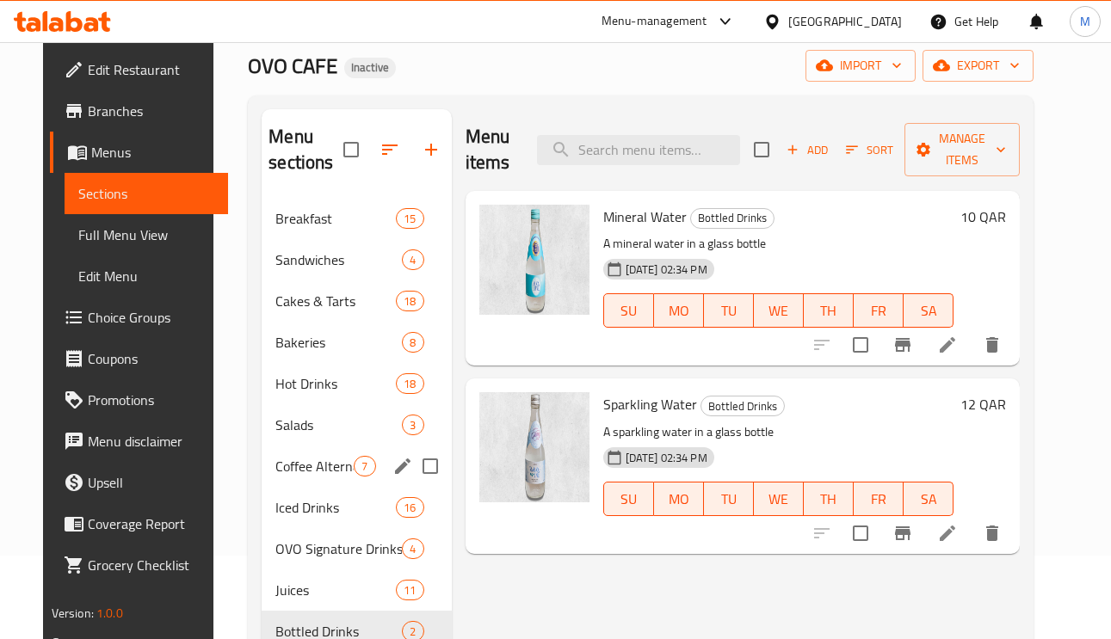
scroll to position [129, 0]
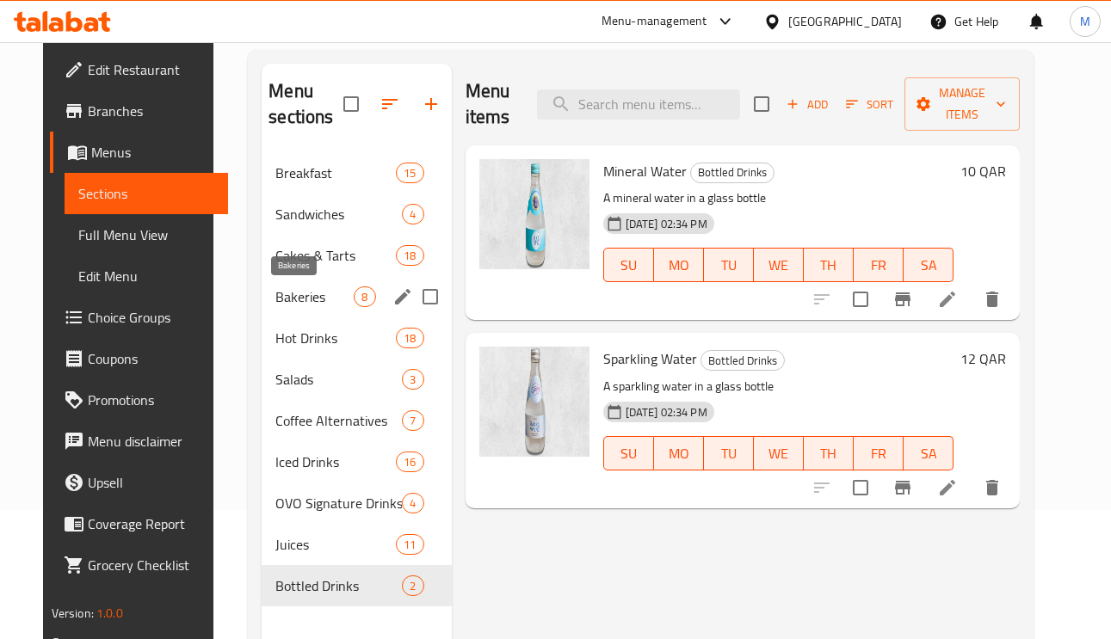
click at [300, 290] on span "Bakeries" at bounding box center [314, 297] width 78 height 21
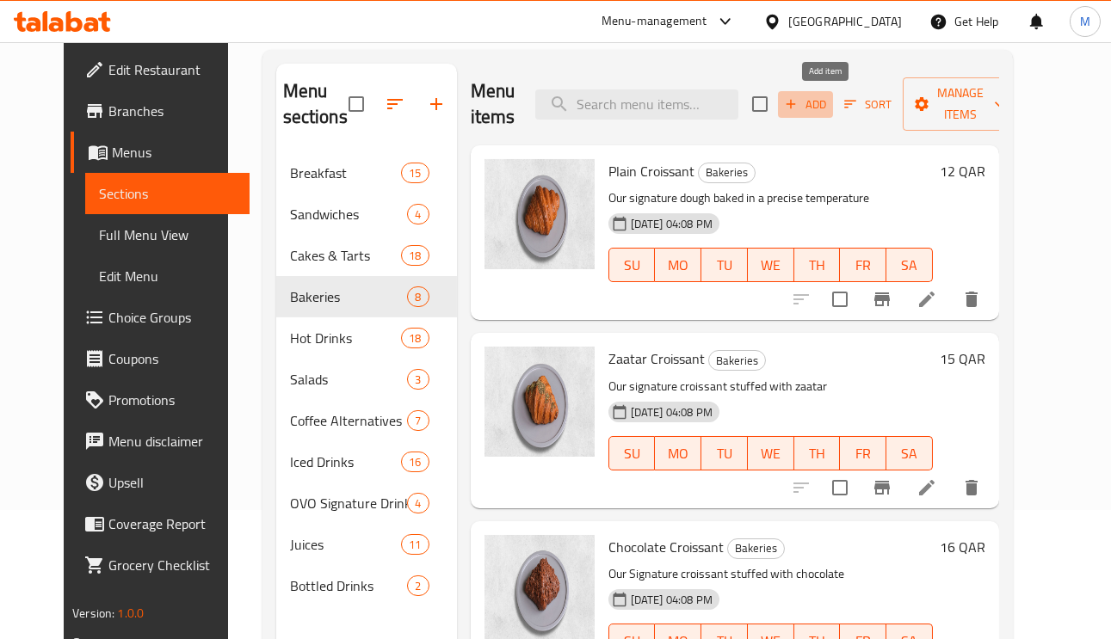
click at [799, 109] on icon "button" at bounding box center [790, 103] width 15 height 15
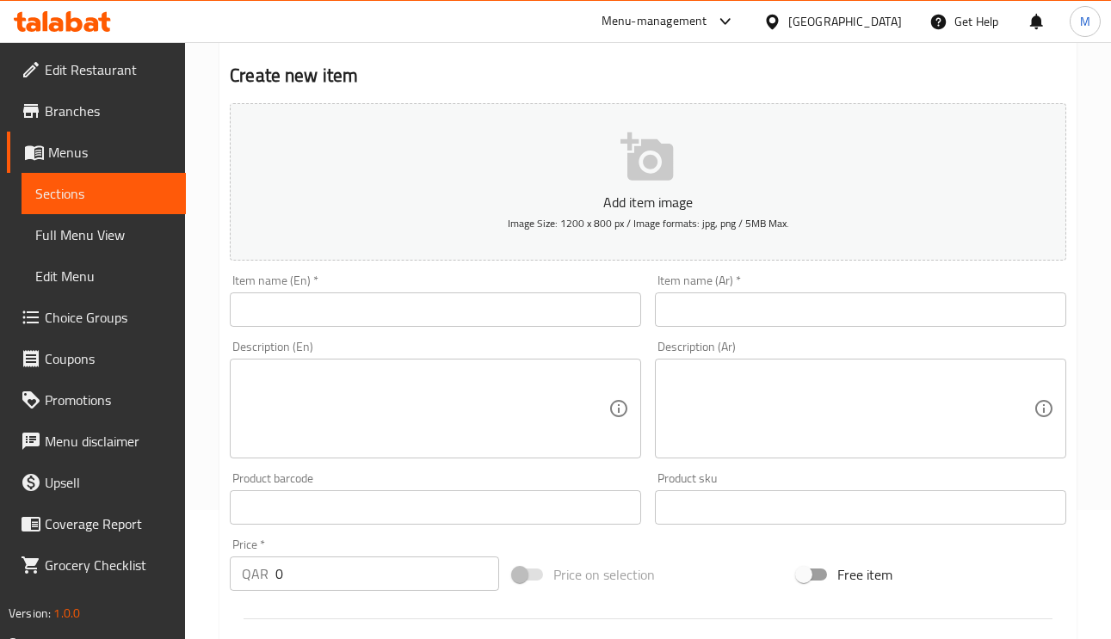
click at [397, 306] on input "text" at bounding box center [435, 310] width 411 height 34
paste input "Custard Crolls"
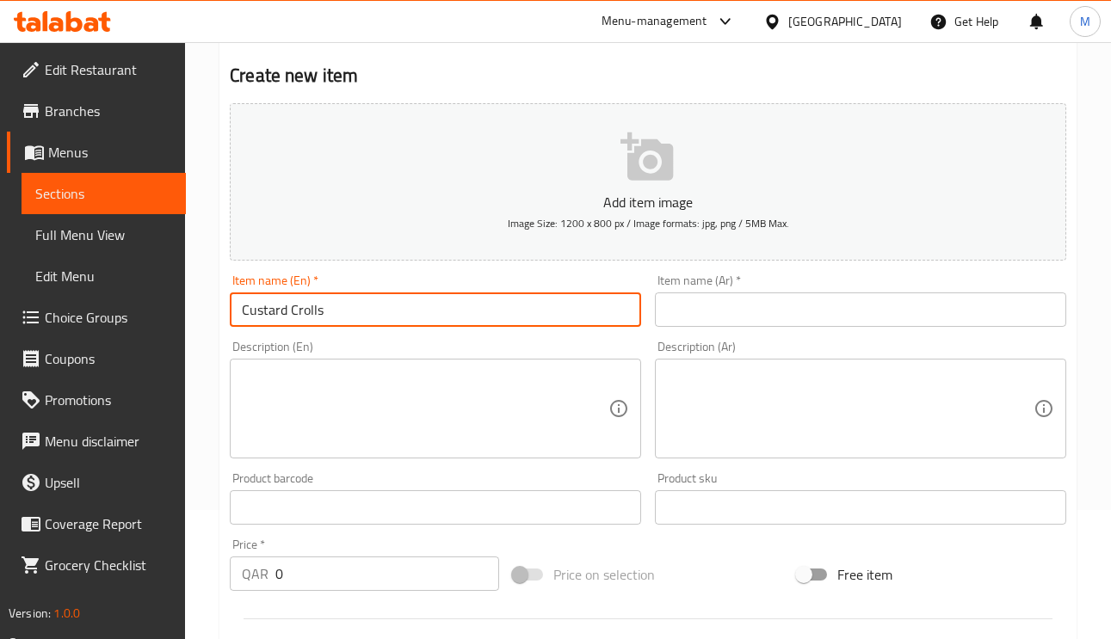
type input "Custard Crolls"
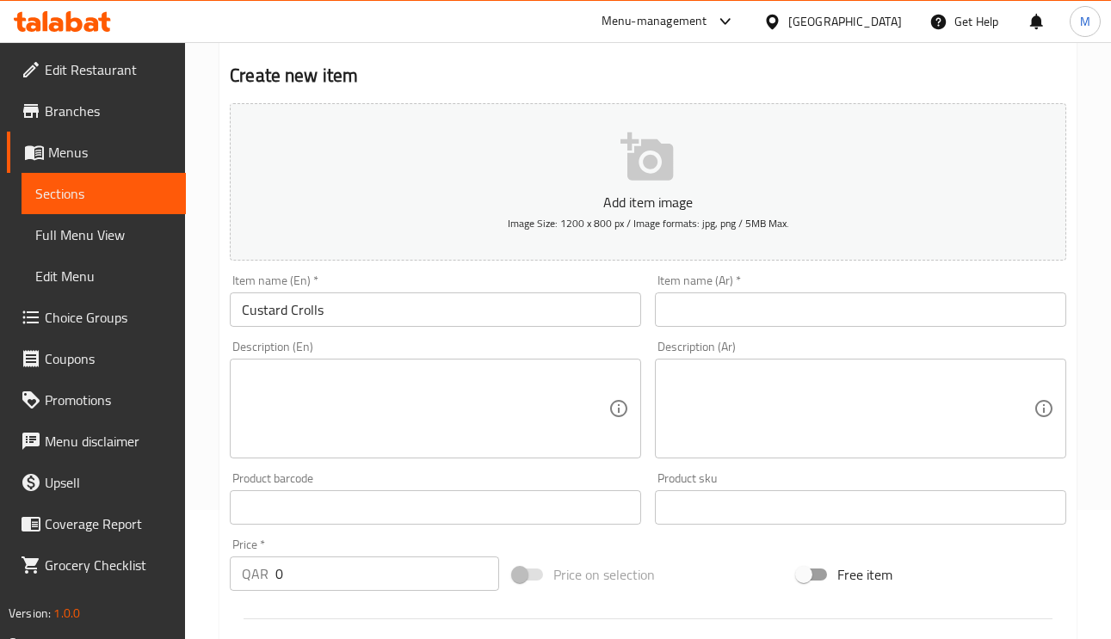
click at [759, 314] on input "text" at bounding box center [860, 310] width 411 height 34
paste input "كرواسون رول الكاسترد"
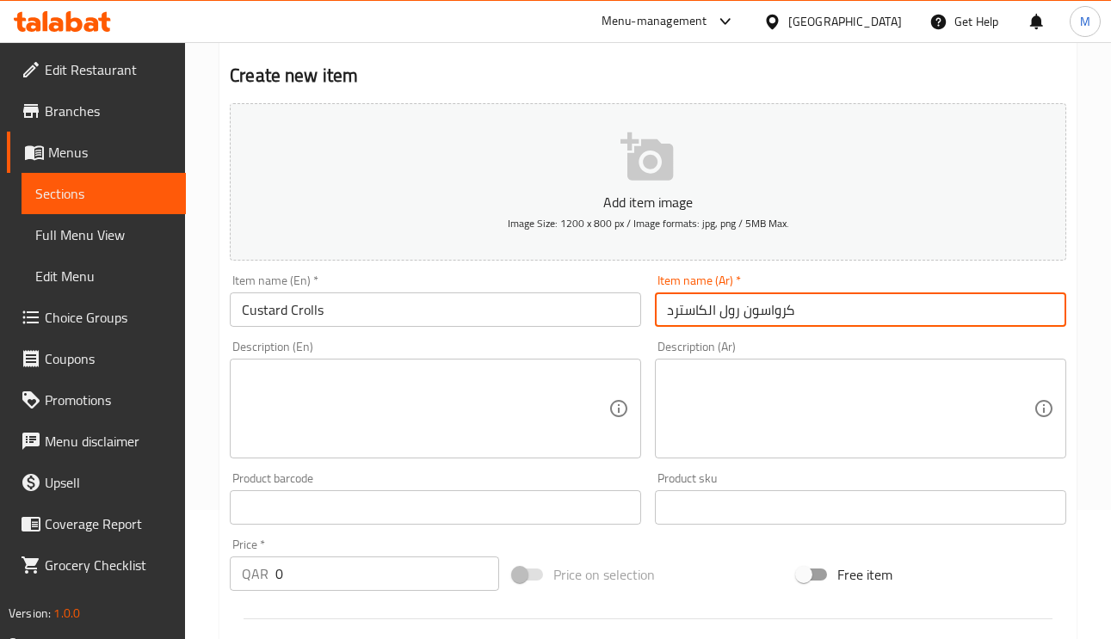
type input "كرواسون رول الكاسترد"
click at [392, 310] on input "Custard Crolls" at bounding box center [435, 310] width 411 height 34
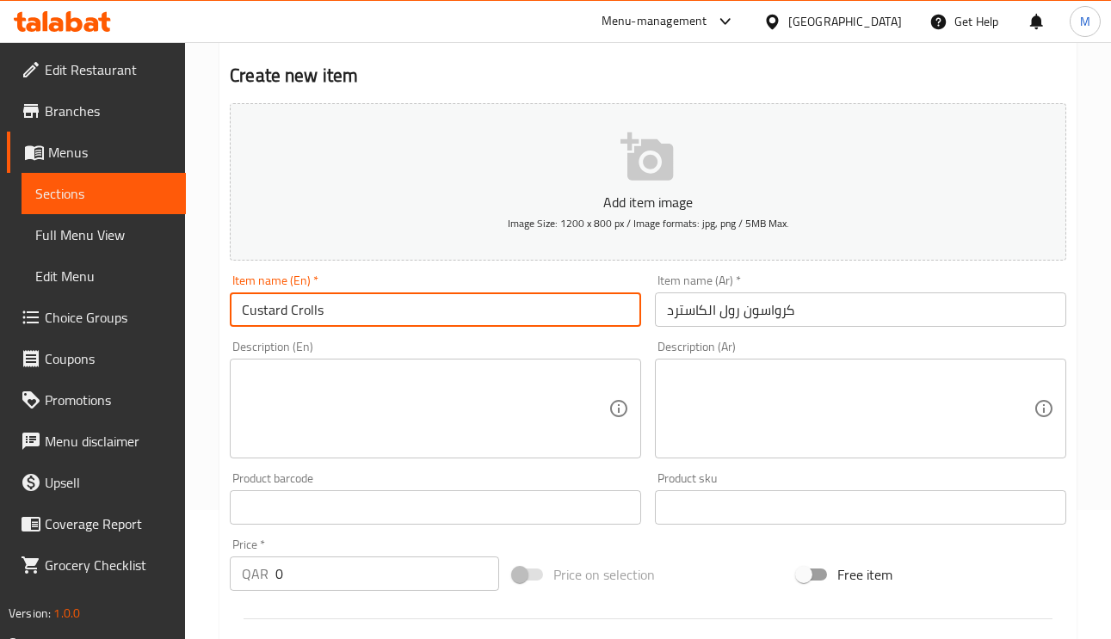
click at [392, 310] on input "Custard Crolls" at bounding box center [435, 310] width 411 height 34
paste input "roll croissant"
type input "Custard roll croissant"
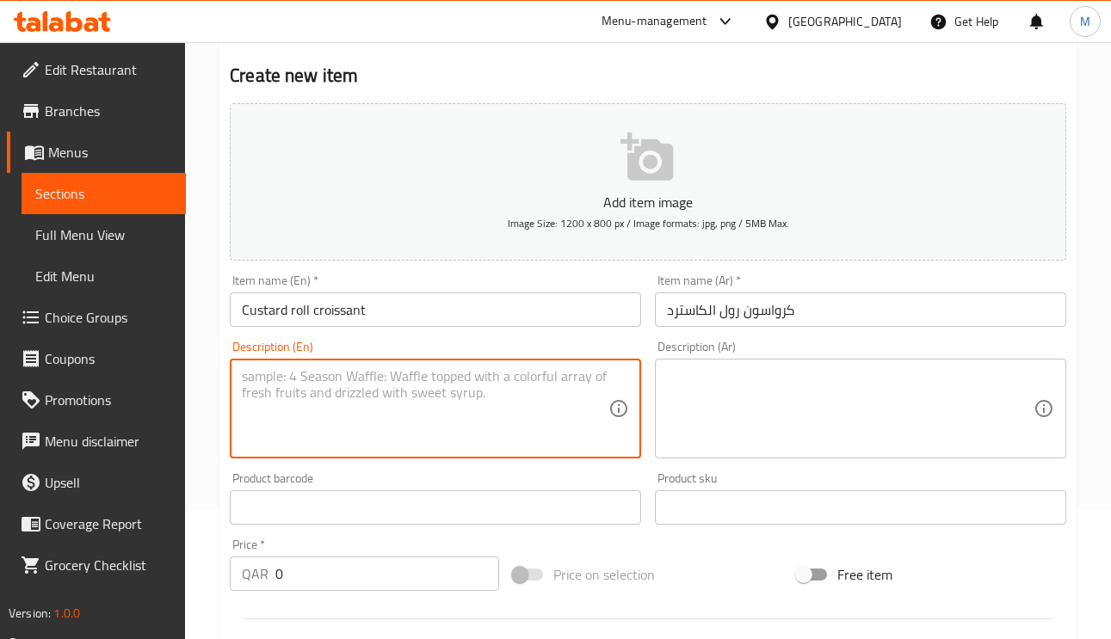
click at [439, 402] on textarea at bounding box center [425, 409] width 367 height 82
paste textarea "Our roll signature croissant stuffed with custard"
type textarea "Our roll signature croissant stuffed with custard"
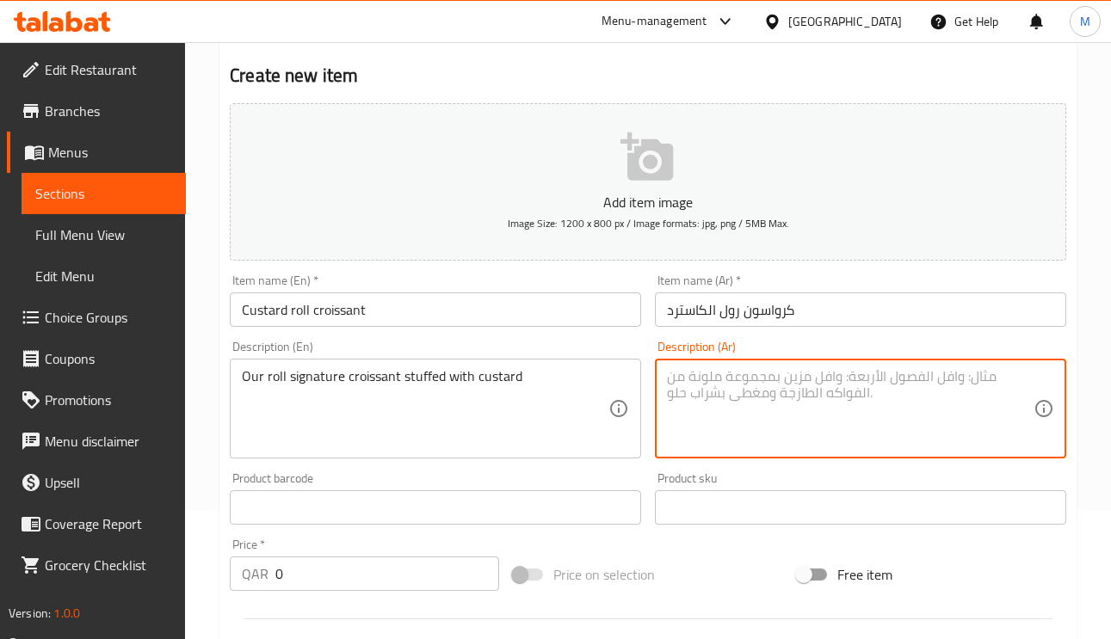
click at [802, 445] on textarea at bounding box center [850, 409] width 367 height 82
paste textarea "كرواسون رول المميز المحشو بالكاسترد"
click at [767, 384] on textarea "كرواسون رول المميز المحشو بالكاسترد" at bounding box center [850, 409] width 367 height 82
type textarea "كرواسون رول المميز لدينا المحشو بالكاسترد"
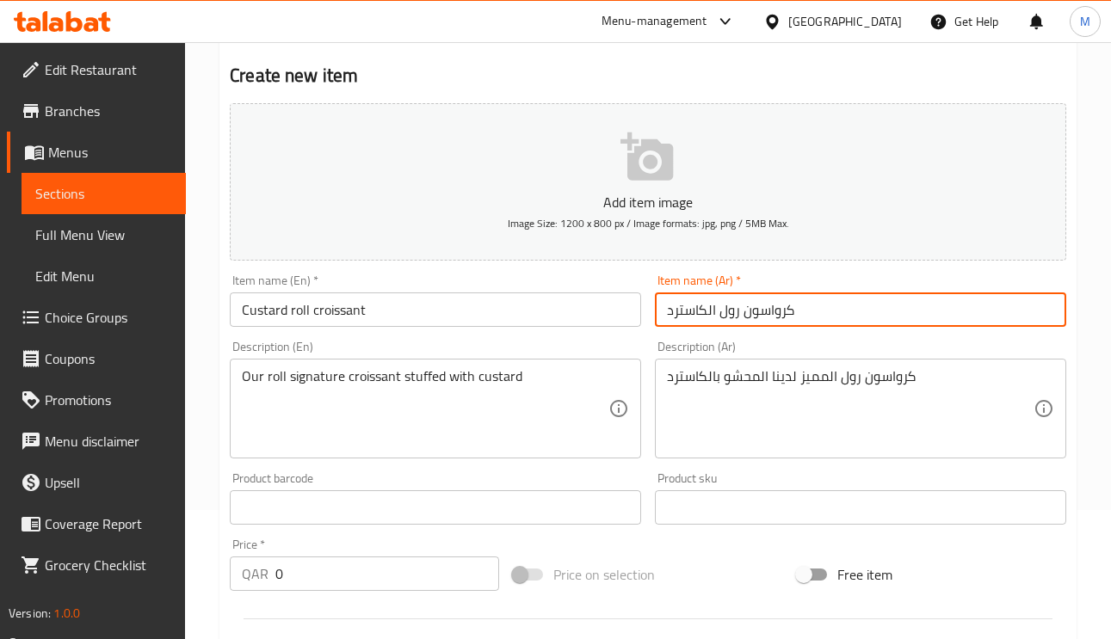
click at [831, 316] on input "كرواسون رول الكاسترد" at bounding box center [860, 310] width 411 height 34
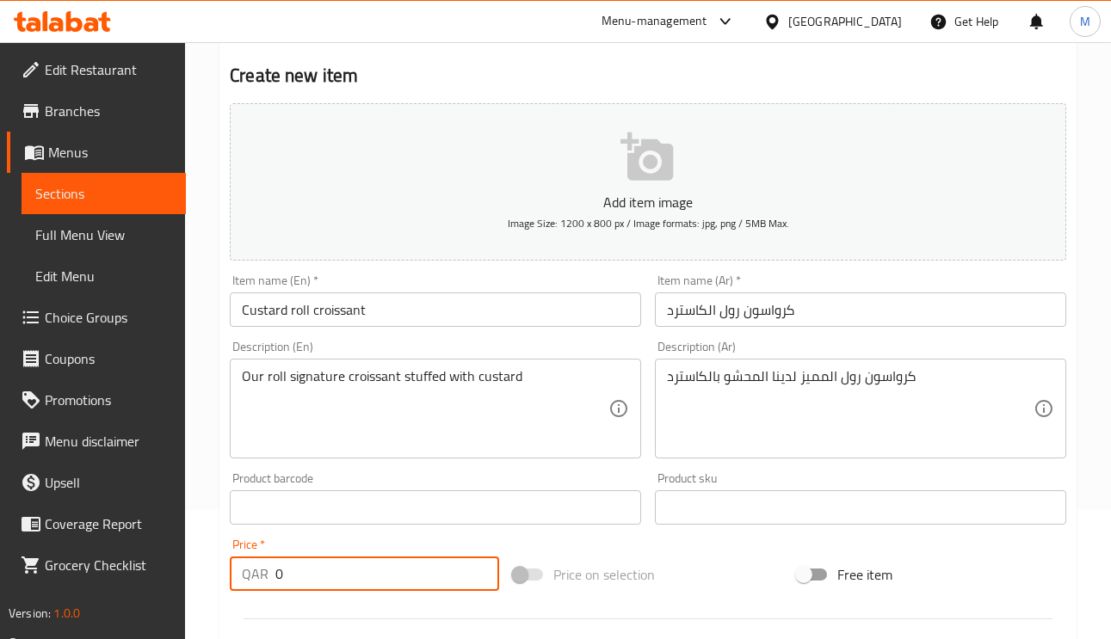
drag, startPoint x: 276, startPoint y: 576, endPoint x: 238, endPoint y: 576, distance: 38.7
click at [238, 578] on div "QAR 0 Price *" at bounding box center [364, 574] width 269 height 34
paste input "22"
type input "22"
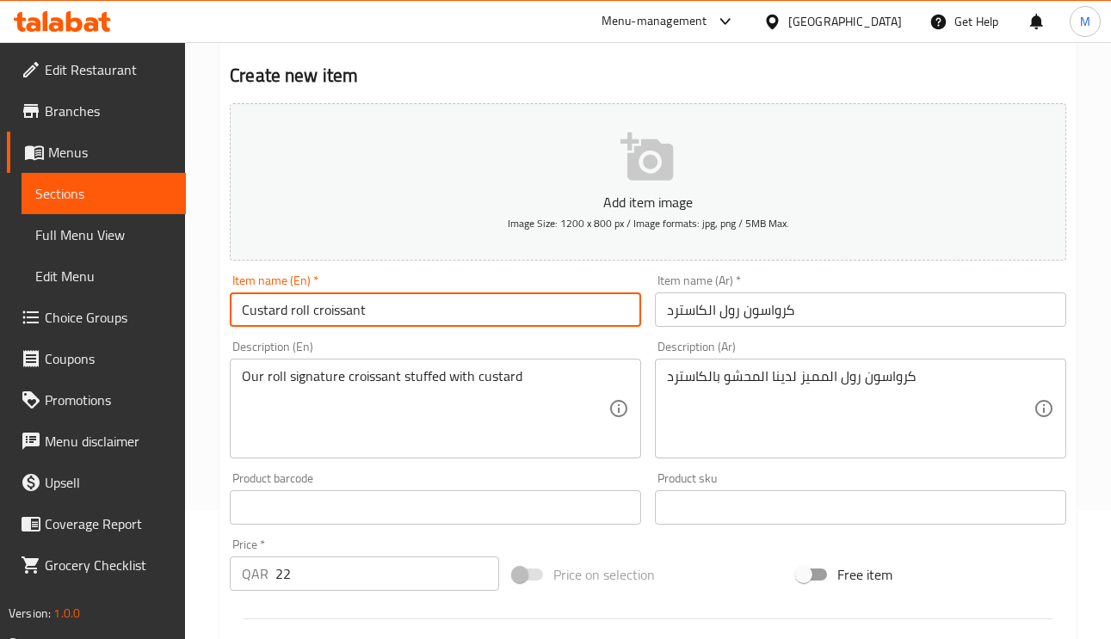
click at [386, 312] on input "Custard roll croissant" at bounding box center [435, 310] width 411 height 34
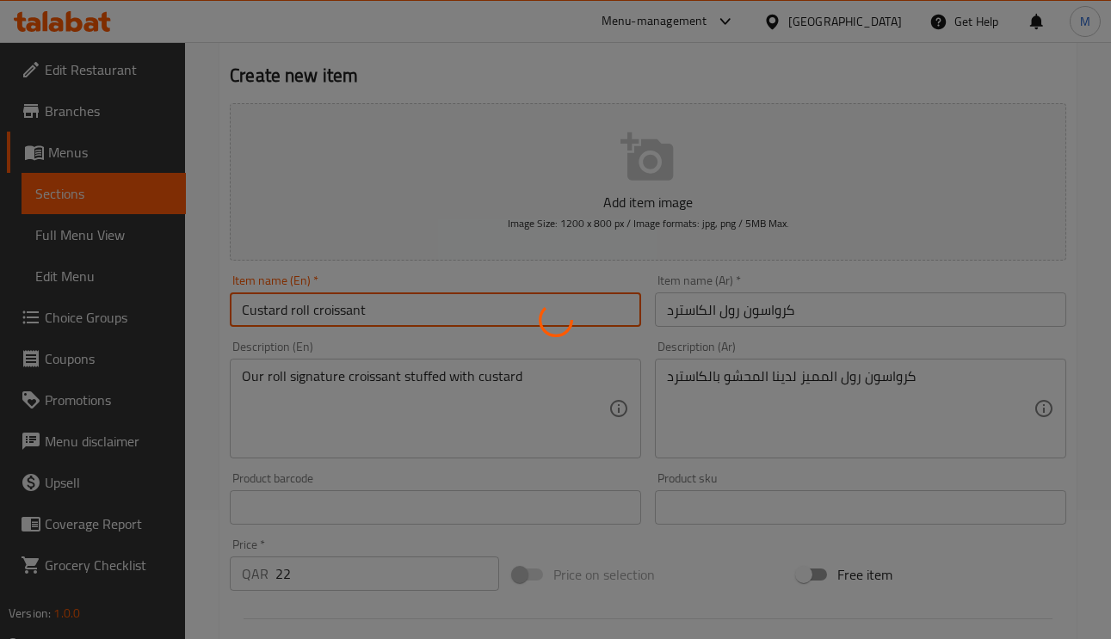
type input "0"
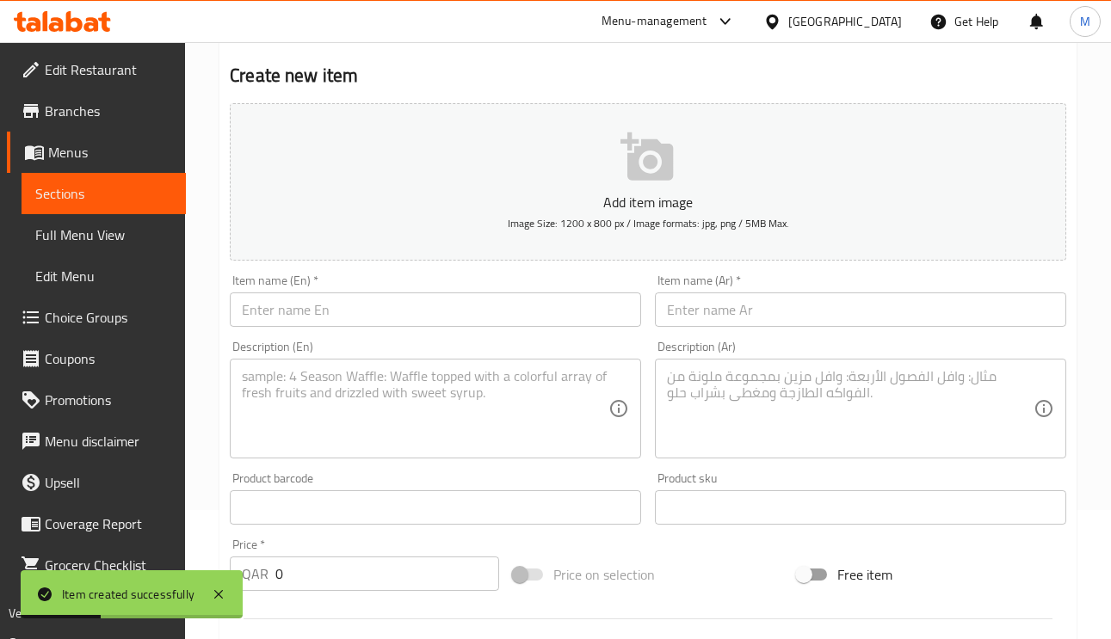
click at [402, 306] on input "text" at bounding box center [435, 310] width 411 height 34
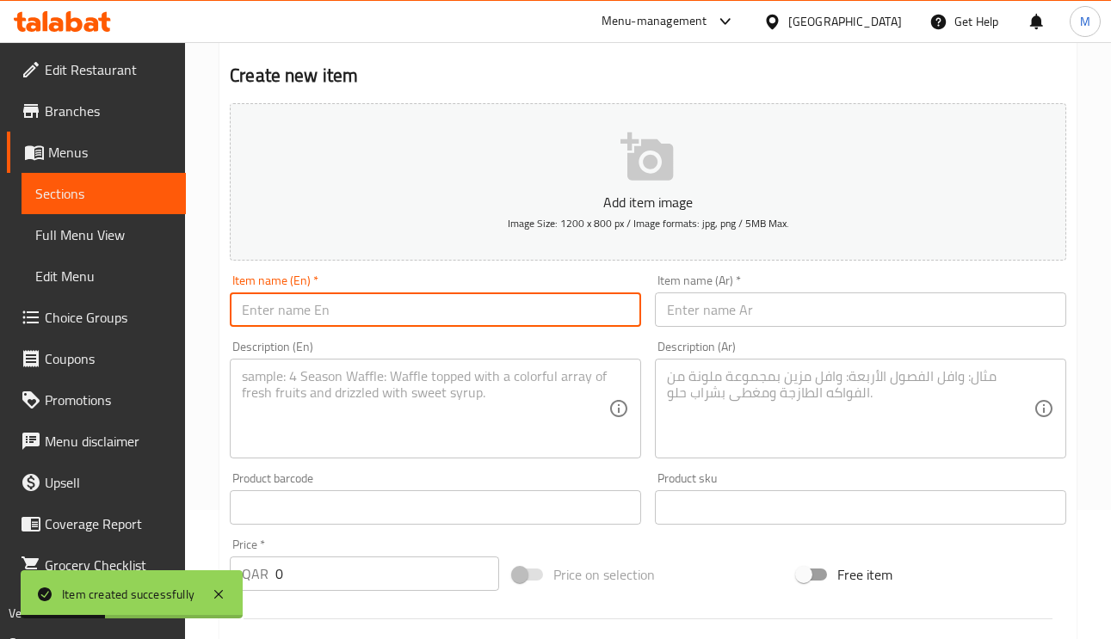
paste input "Chocolate Crolls"
type input "Chocolate Crolls"
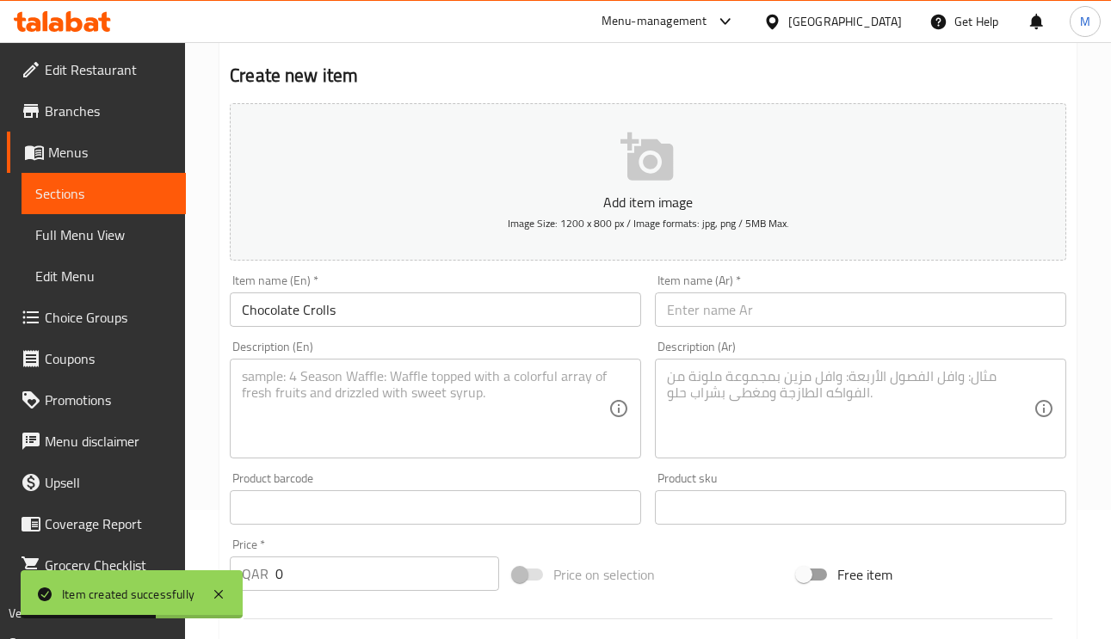
paste input "كرواسون رول النوتيلا"
click at [870, 314] on input "كرواسون رول النوتيلا" at bounding box center [860, 310] width 411 height 34
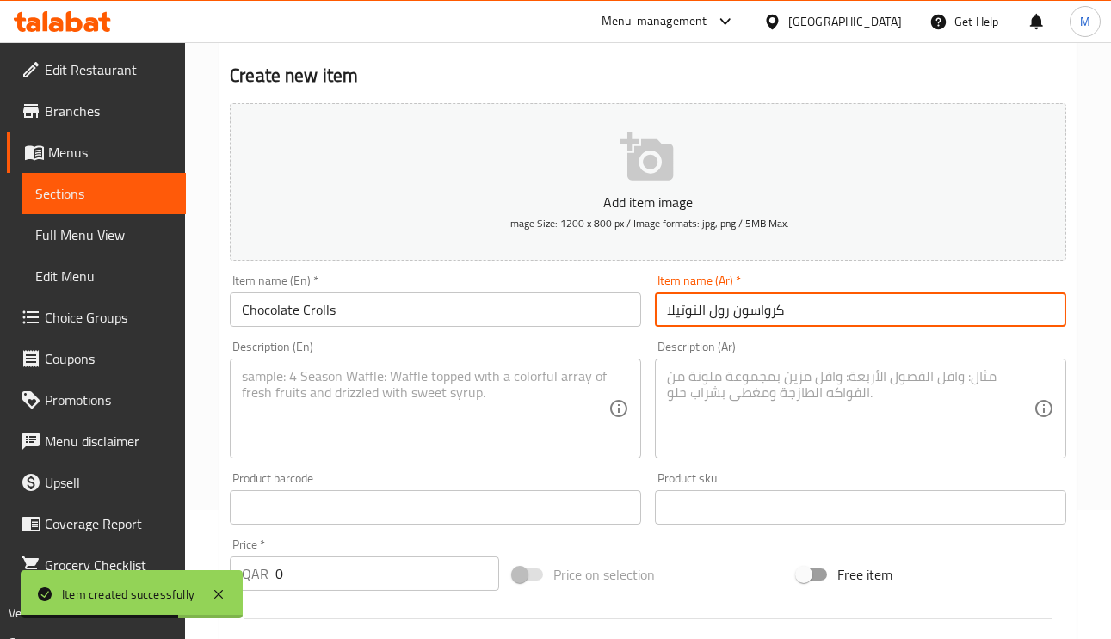
type input "كرواسون رول النوتيلا"
click at [400, 312] on input "Chocolate Crolls" at bounding box center [435, 310] width 411 height 34
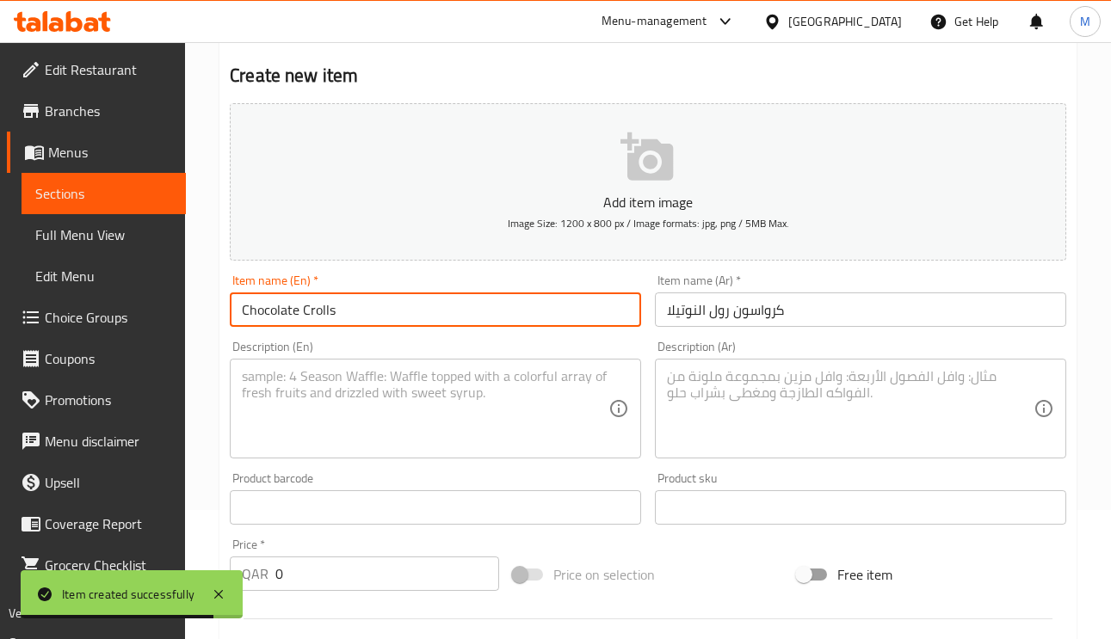
click at [400, 312] on input "Chocolate Crolls" at bounding box center [435, 310] width 411 height 34
paste input "Nutella croissant roll"
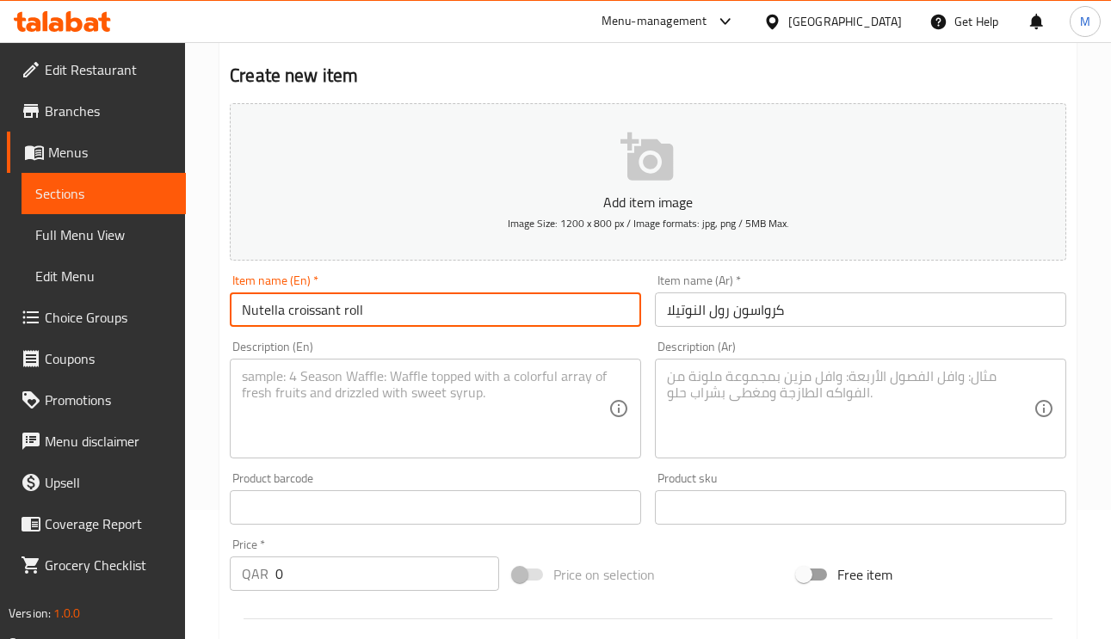
type input "Nutella croissant roll"
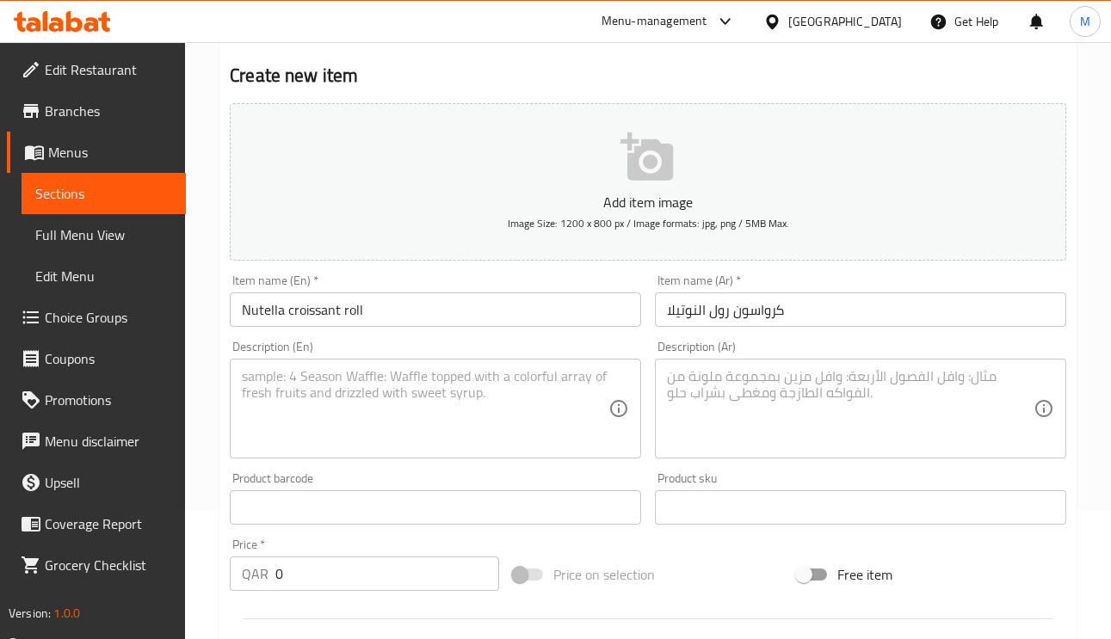
paste textarea "Our roll signature croissant stuffed with Chocolate"
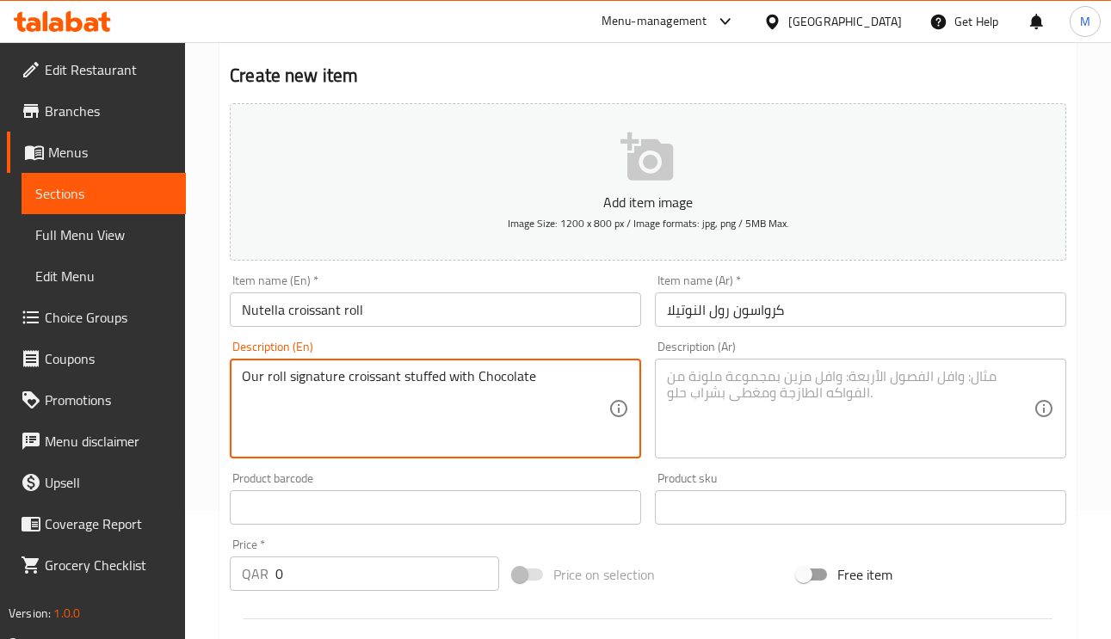
type textarea "Our roll signature croissant stuffed with Chocolate"
paste textarea "كرواسون رول المميز المحشو بالشوكولاتة"
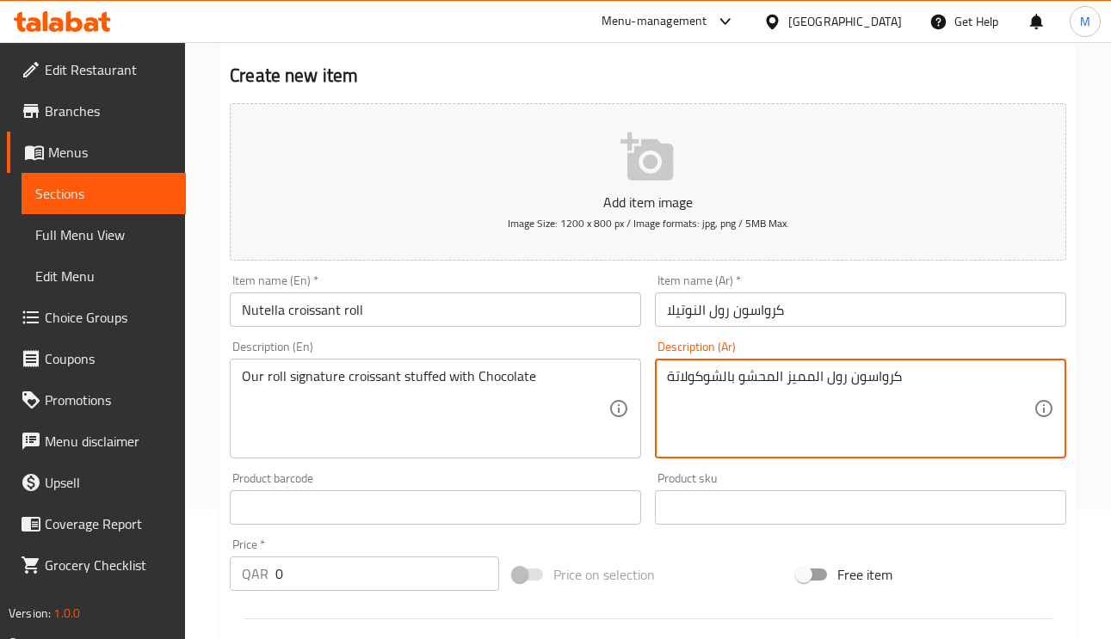
click at [785, 382] on textarea "كرواسون رول المميز المحشو بالشوكولاتة" at bounding box center [850, 409] width 367 height 82
type textarea "كرواسون رول المميز لدينا المحشو بالشوكولاتة"
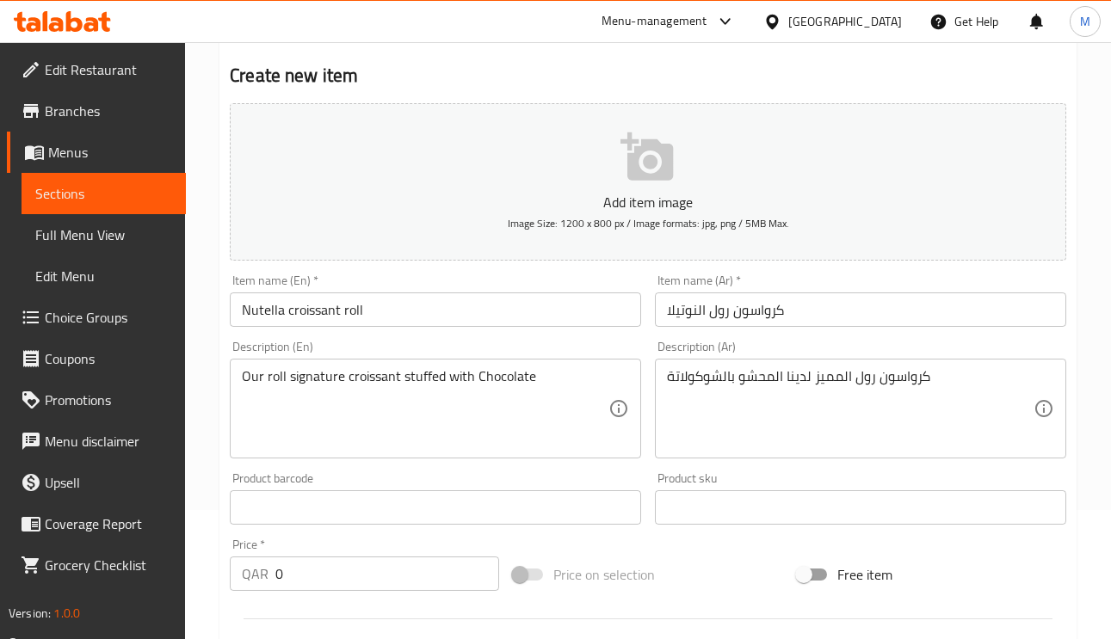
drag, startPoint x: 288, startPoint y: 579, endPoint x: 202, endPoint y: 568, distance: 86.8
click at [202, 568] on div "Home / Restaurants management / Menus / Sections / item / create Bakeries secti…" at bounding box center [648, 500] width 926 height 1174
paste input "22"
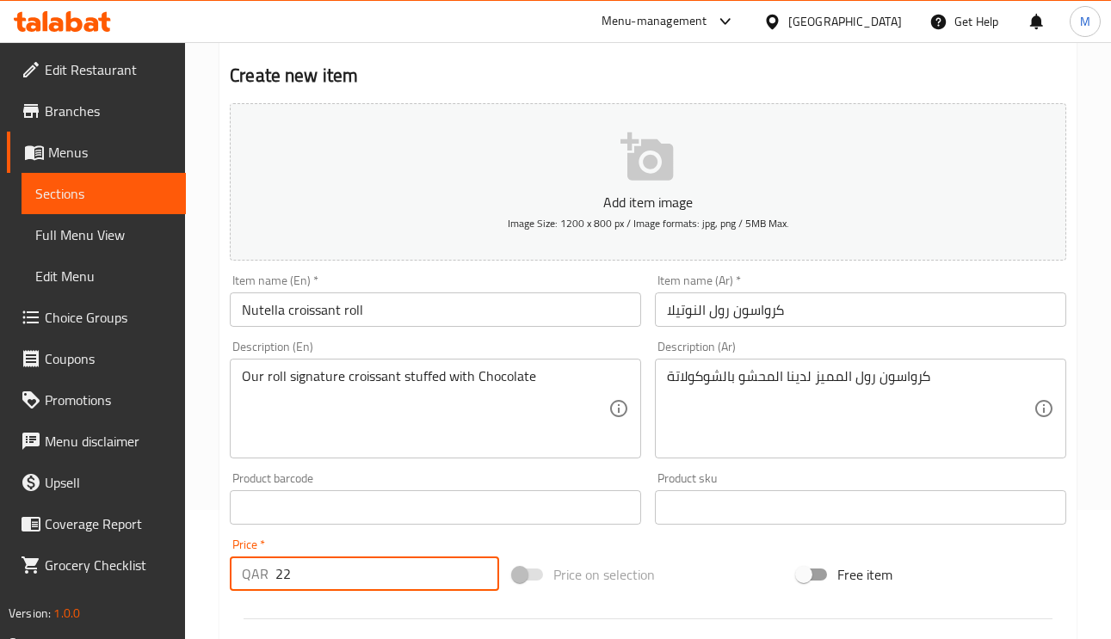
type input "22"
click at [439, 296] on input "Nutella croissant roll" at bounding box center [435, 310] width 411 height 34
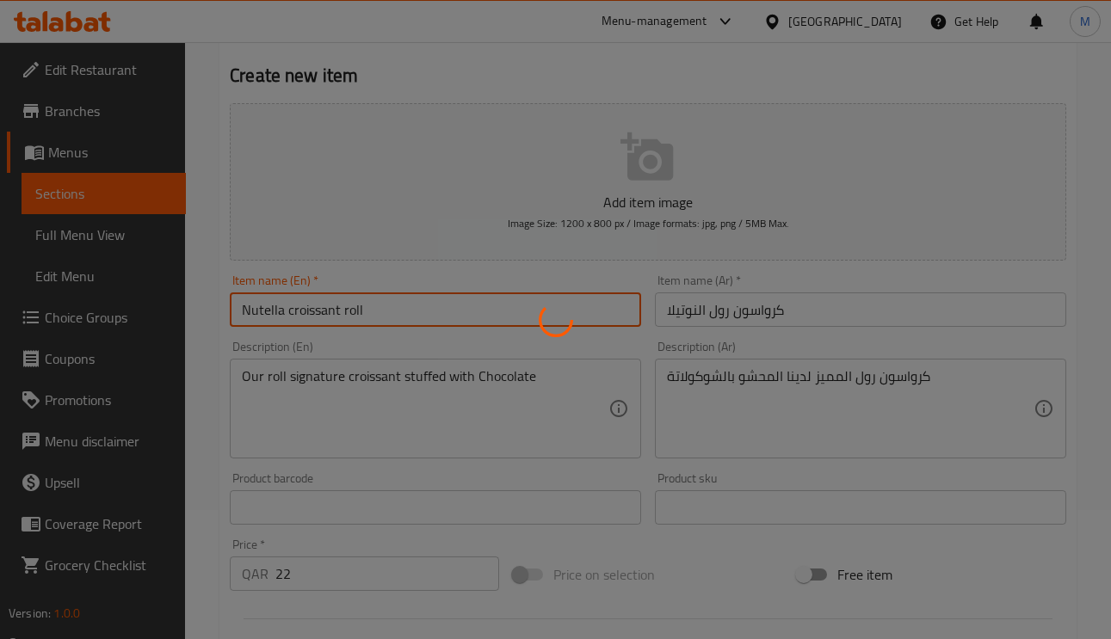
type input "0"
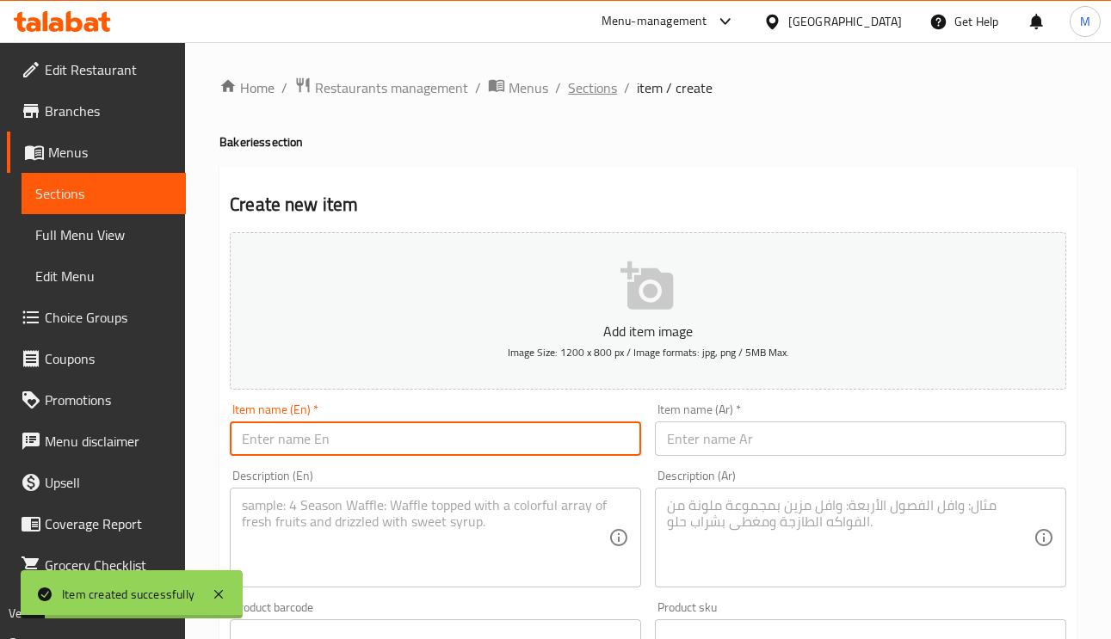
click at [581, 82] on span "Sections" at bounding box center [592, 87] width 49 height 21
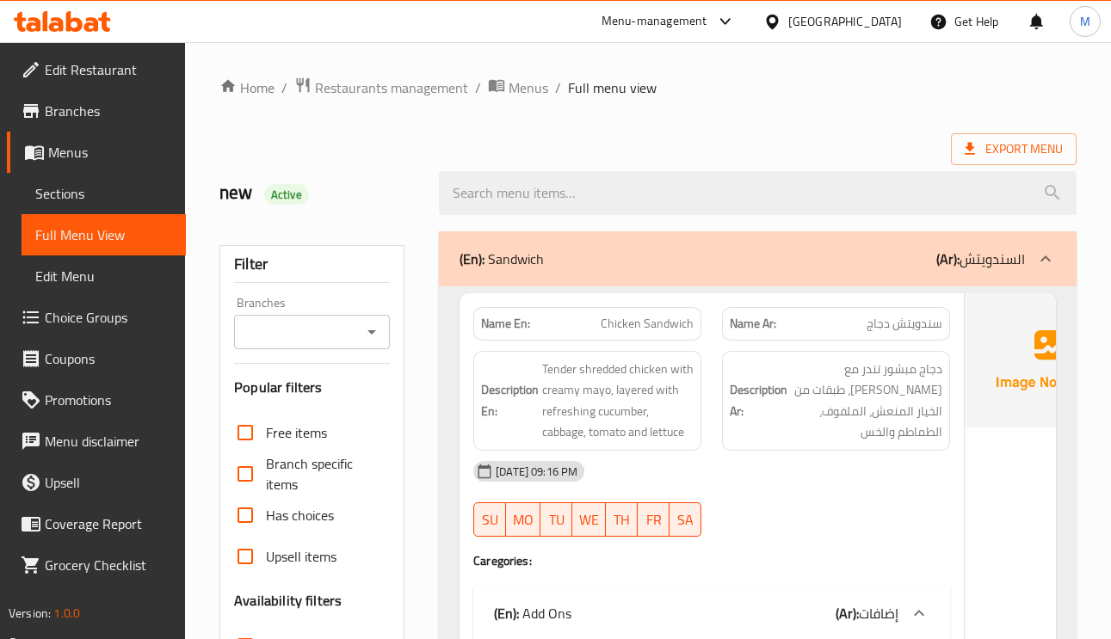
scroll to position [36193, 0]
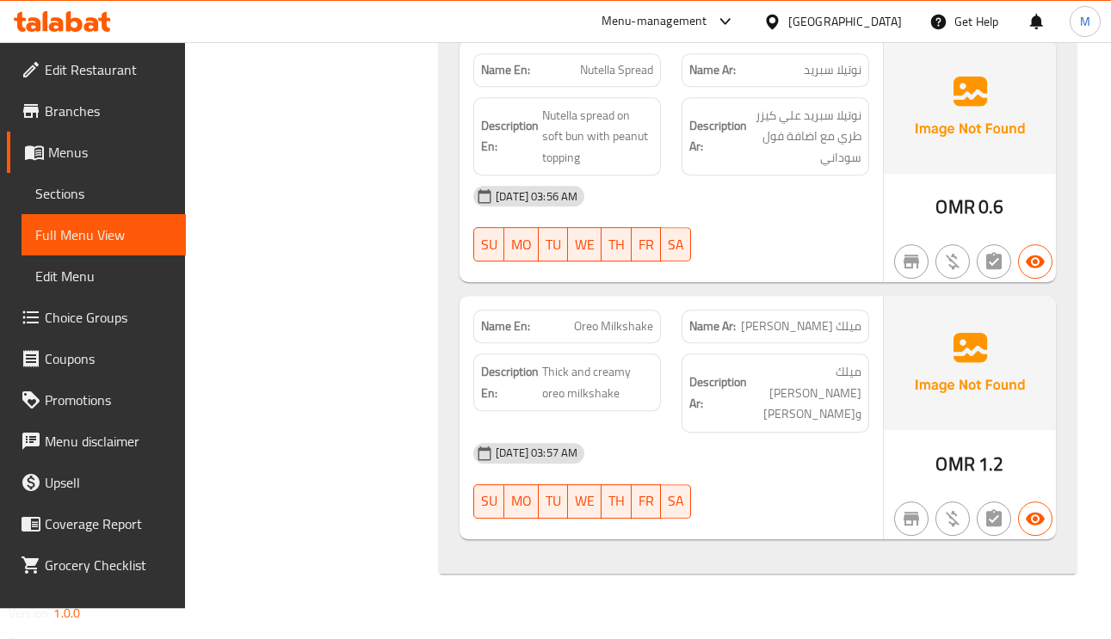
click at [883, 22] on div "Oman" at bounding box center [845, 21] width 114 height 19
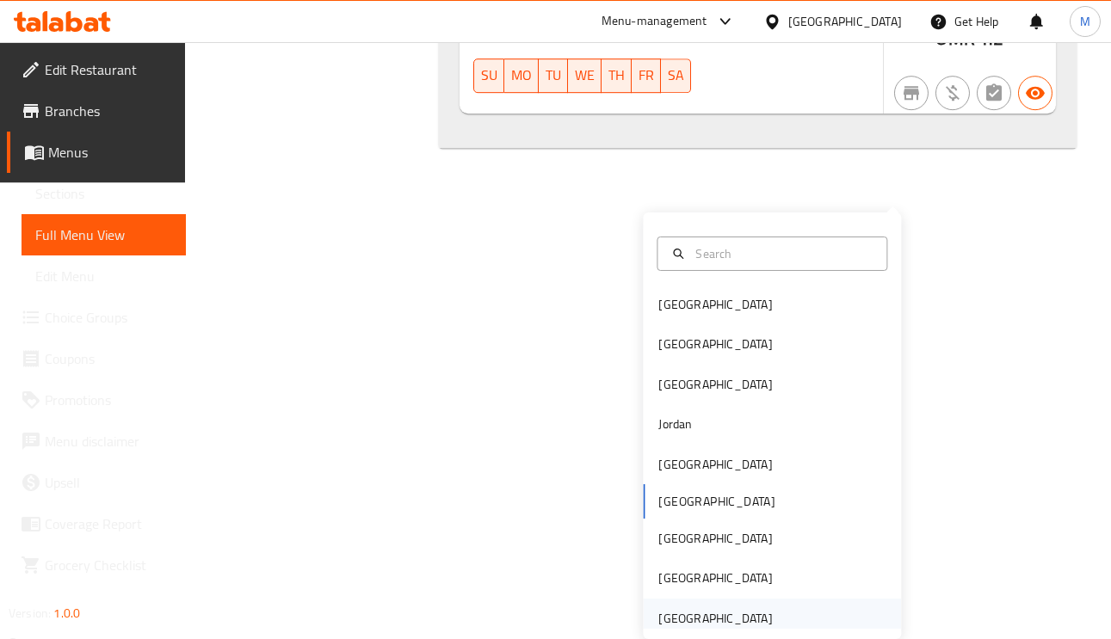
click at [749, 609] on div "United Arab Emirates" at bounding box center [715, 618] width 114 height 19
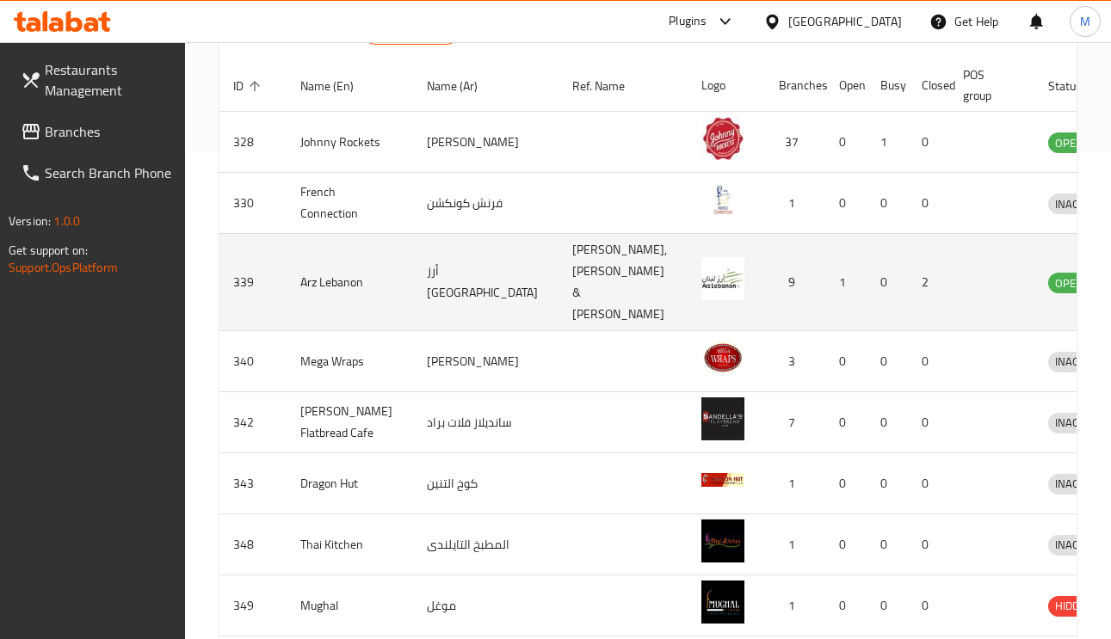
scroll to position [201, 0]
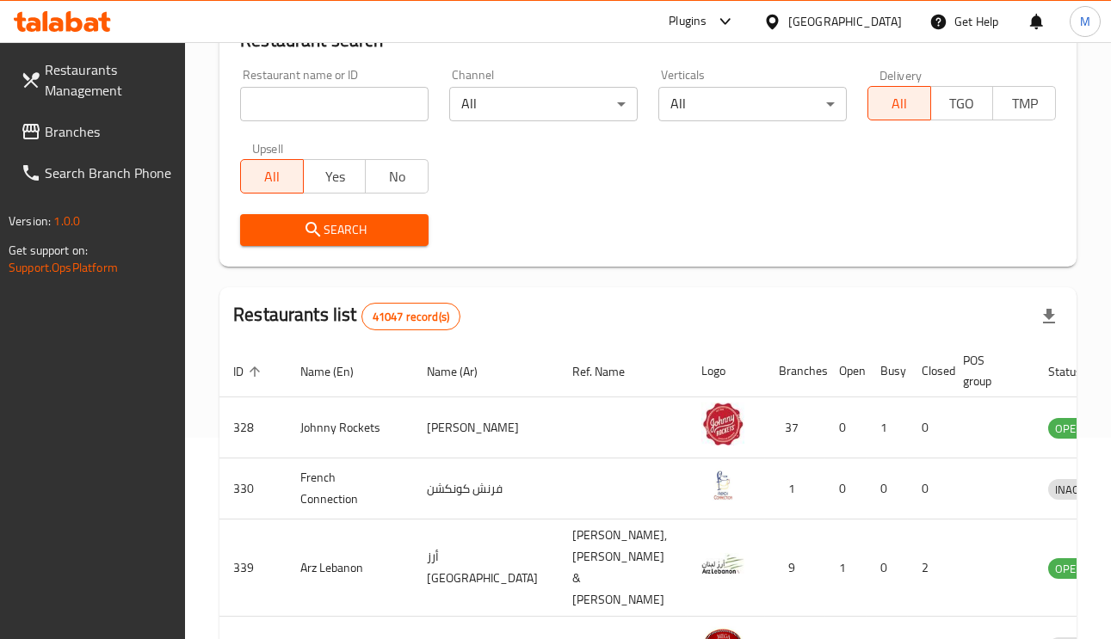
paste input "TEAMS RESTAURANT"
click at [326, 105] on input "TEAMS RESTAURANT" at bounding box center [334, 104] width 188 height 34
type input "TEAMS RESTAURANT"
click at [671, 196] on div "Restaurant name or ID TEAMS RESTAURANT Restaurant name or ID Channel All ​ Vert…" at bounding box center [648, 158] width 837 height 198
click at [393, 110] on input "TEAMS RESTAURANT" at bounding box center [334, 104] width 188 height 34
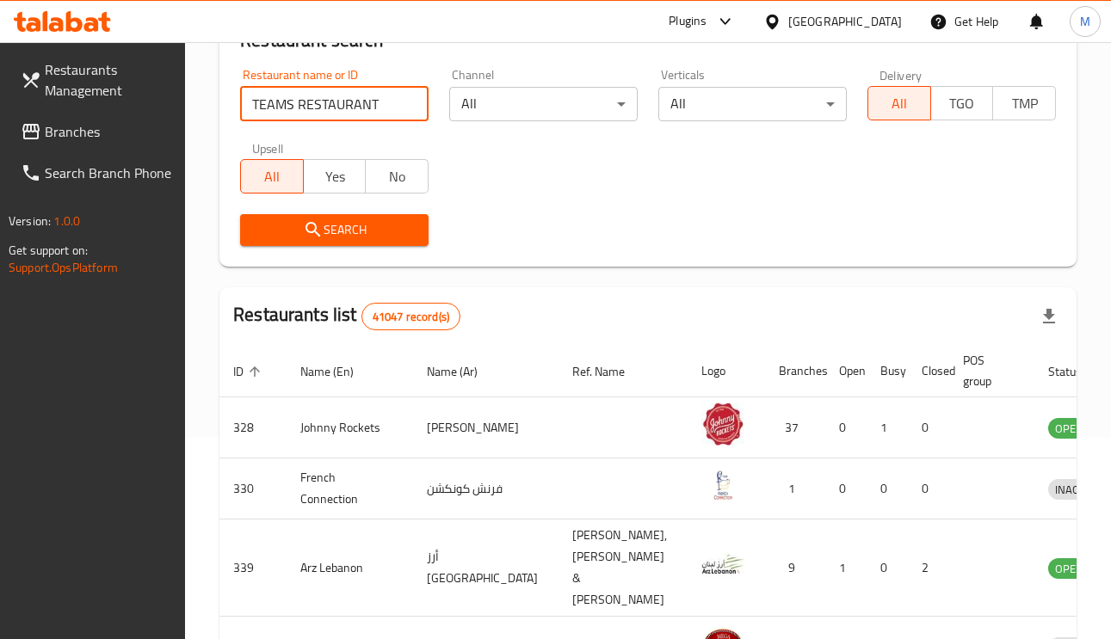
click button "Search" at bounding box center [334, 230] width 188 height 32
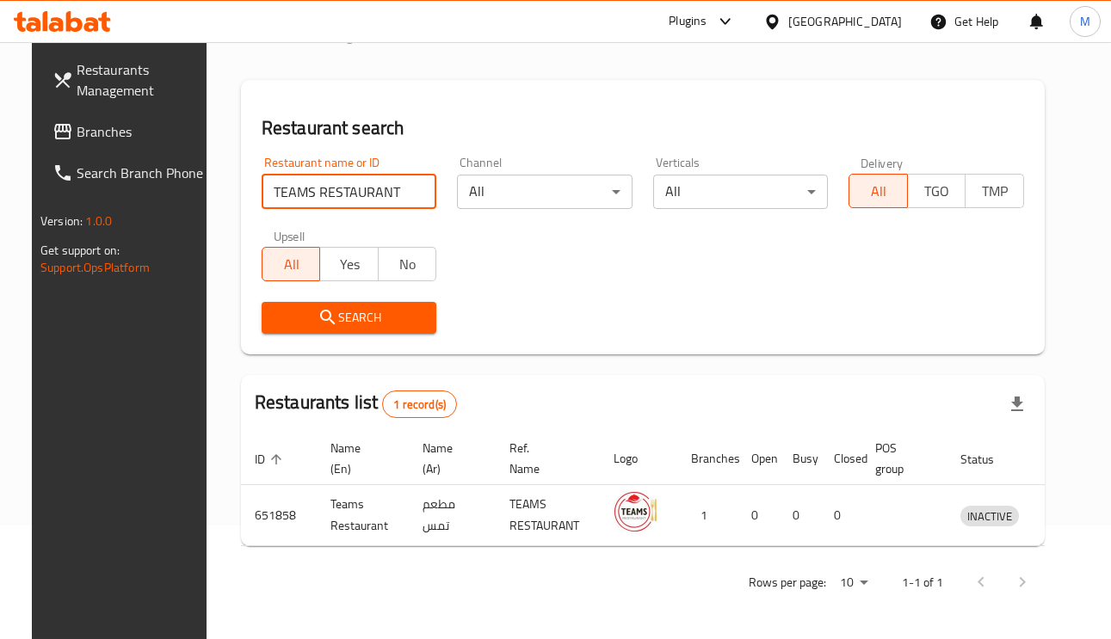
scroll to position [114, 0]
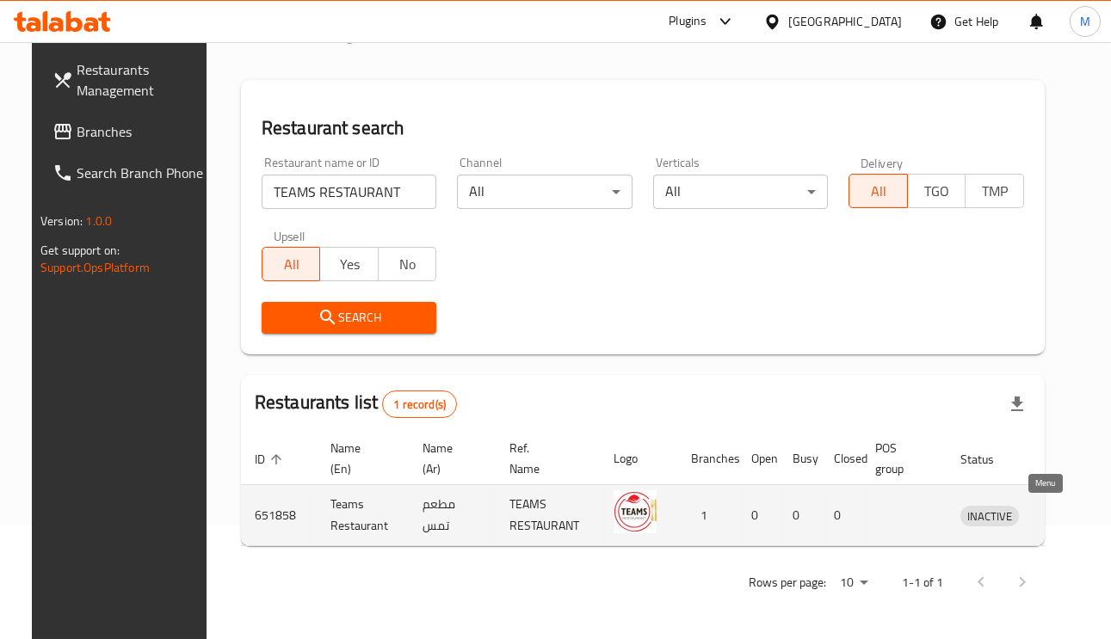
click at [1054, 513] on icon "enhanced table" at bounding box center [1063, 517] width 19 height 15
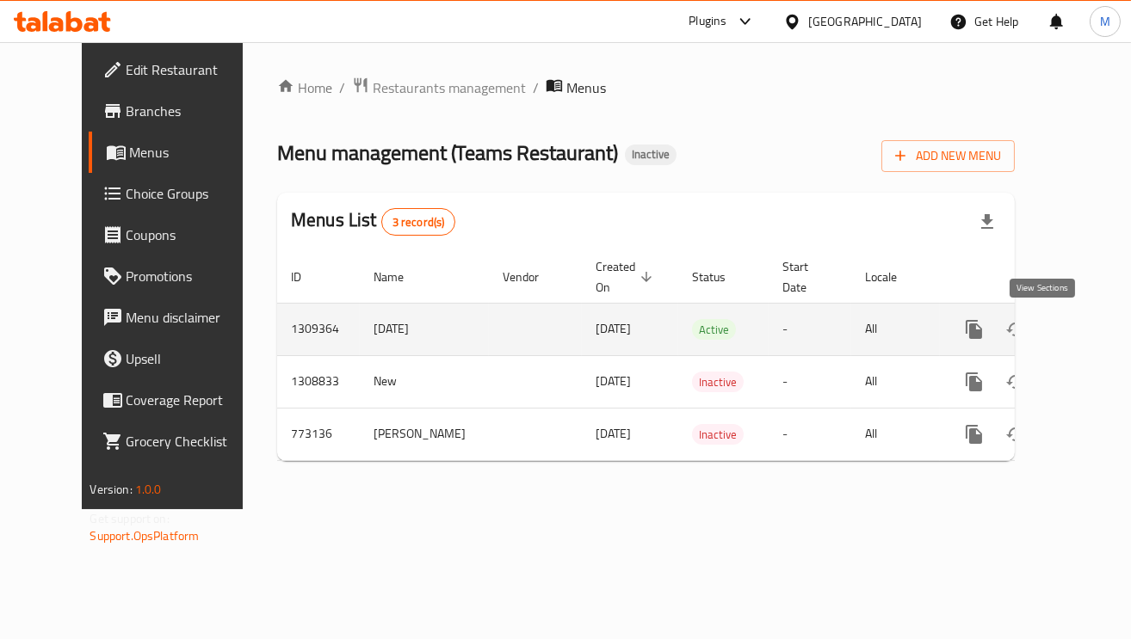
click at [1088, 339] on icon "enhanced table" at bounding box center [1098, 329] width 21 height 21
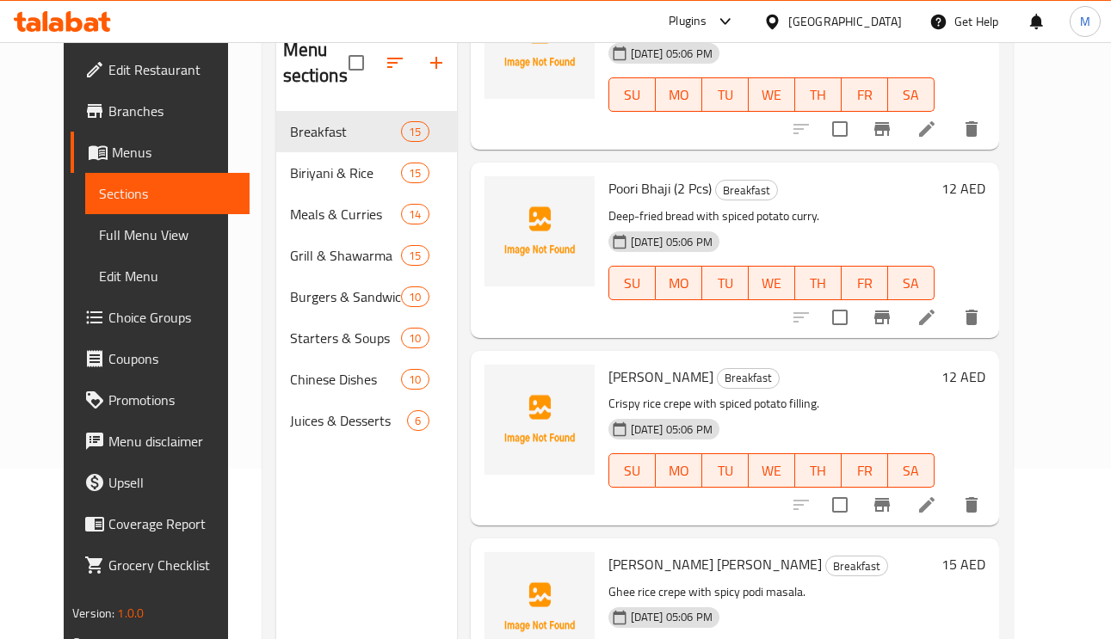
scroll to position [114, 0]
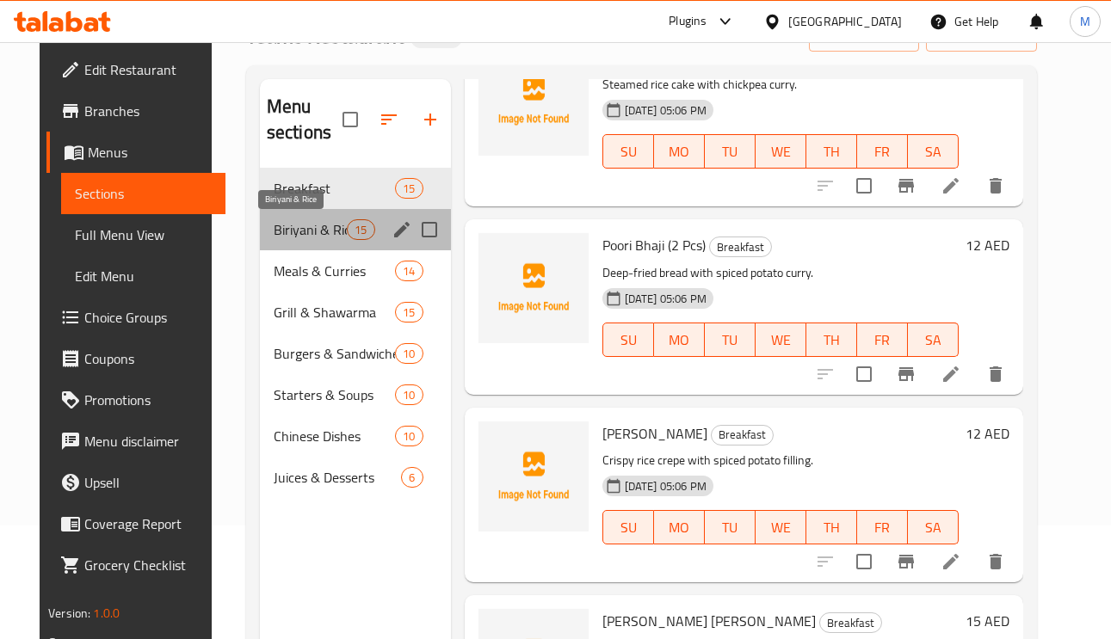
click at [303, 233] on span "Biriyani & Rice" at bounding box center [310, 229] width 73 height 21
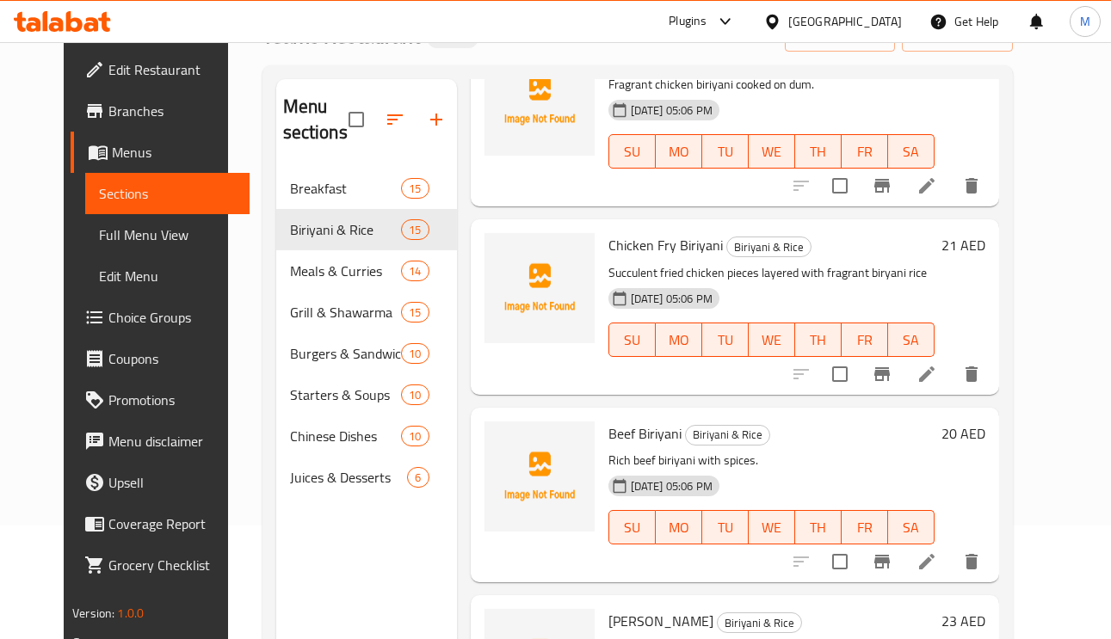
click at [636, 434] on span "Beef Biriyani" at bounding box center [645, 434] width 73 height 26
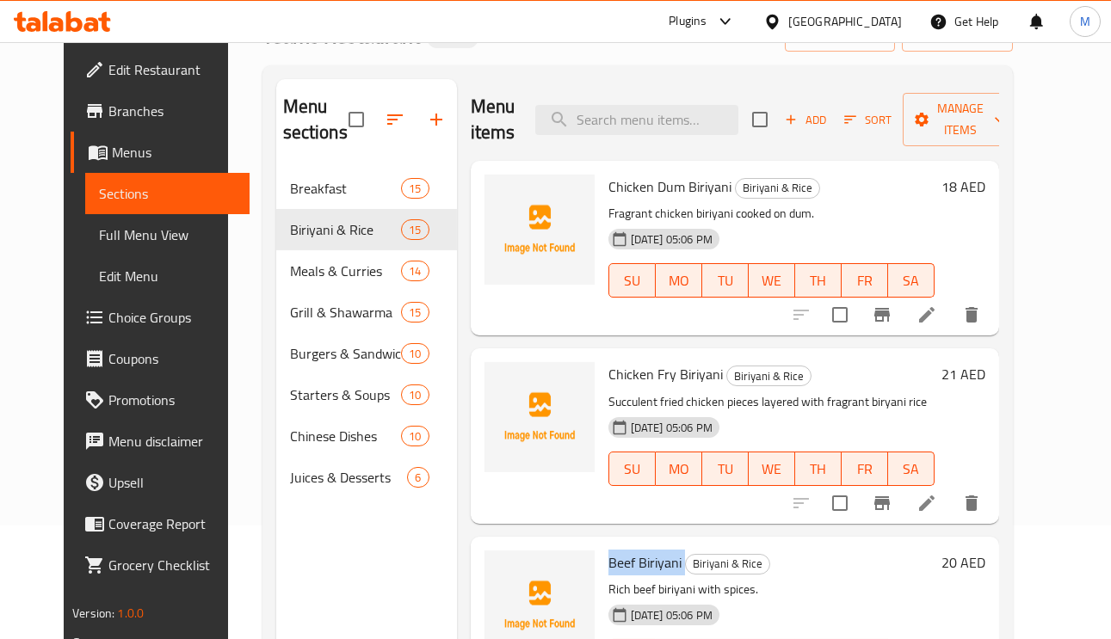
click at [93, 250] on link "Full Menu View" at bounding box center [167, 234] width 164 height 41
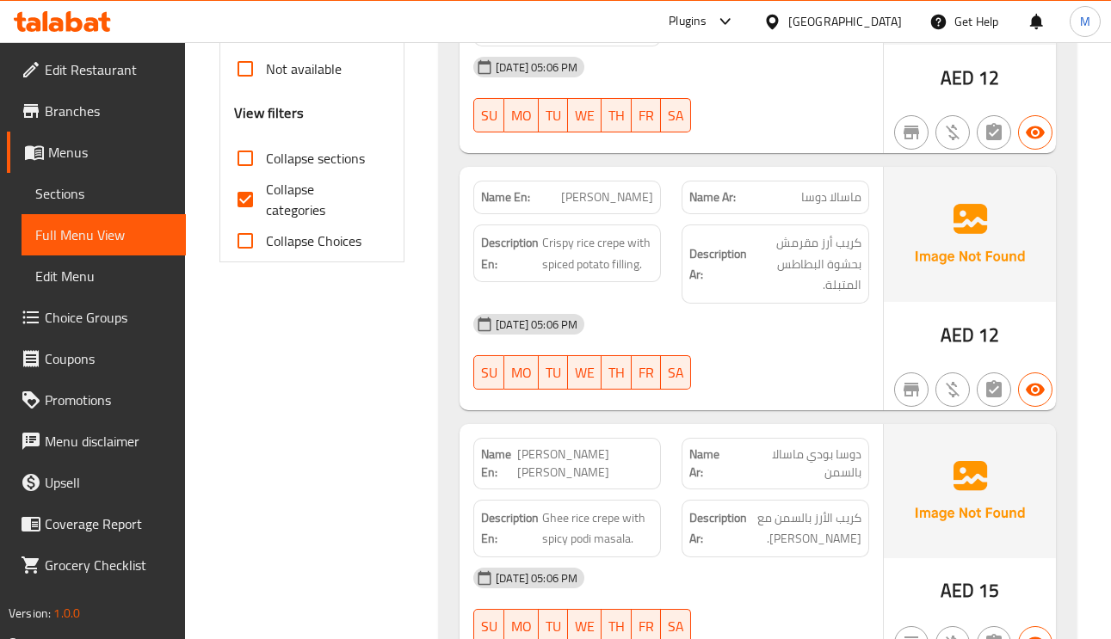
scroll to position [630, 0]
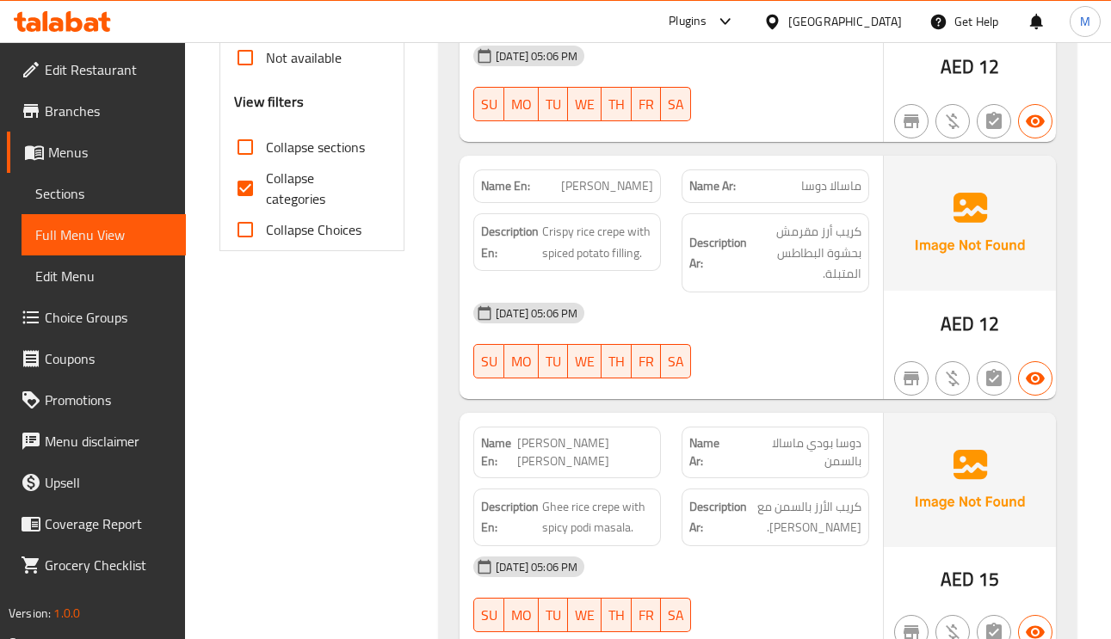
click at [243, 191] on input "Collapse categories" at bounding box center [245, 188] width 41 height 41
checkbox input "false"
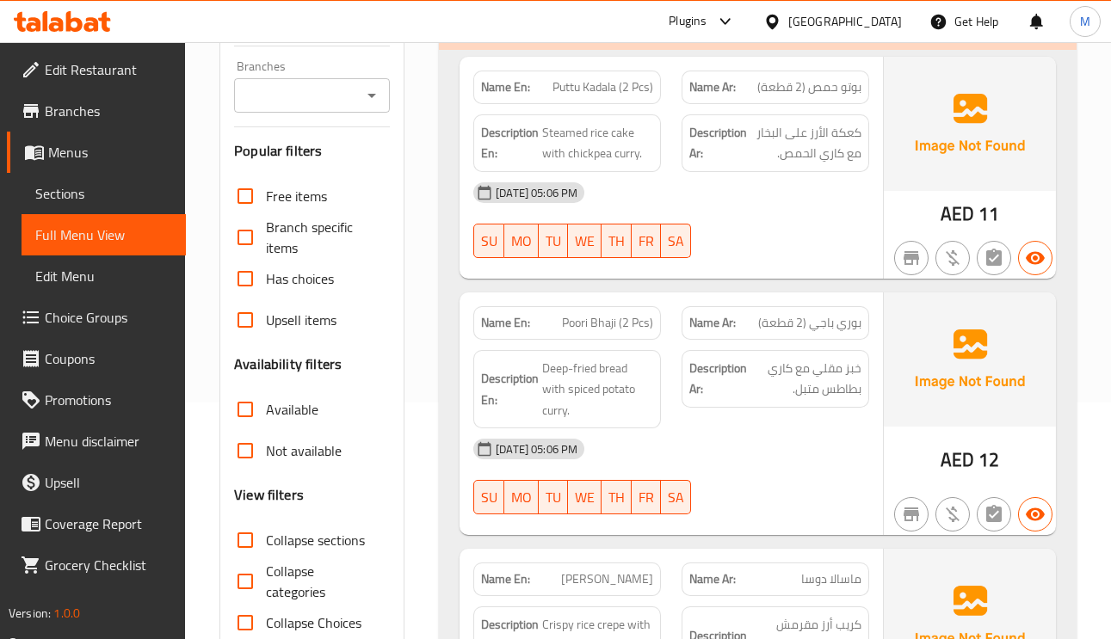
scroll to position [258, 0]
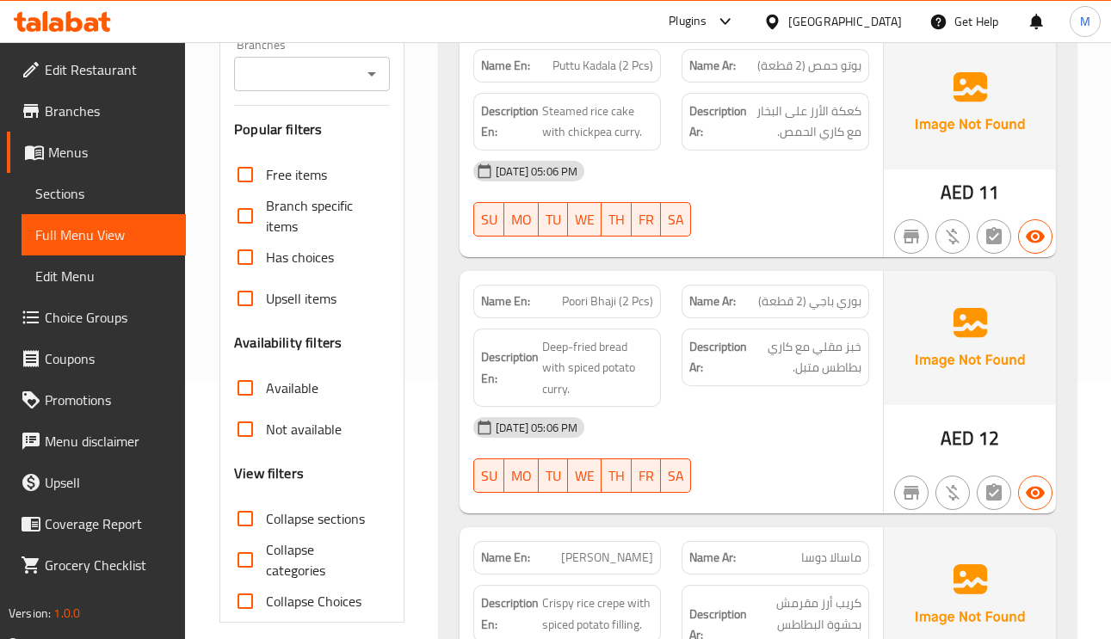
click at [244, 257] on input "Has choices" at bounding box center [245, 257] width 41 height 41
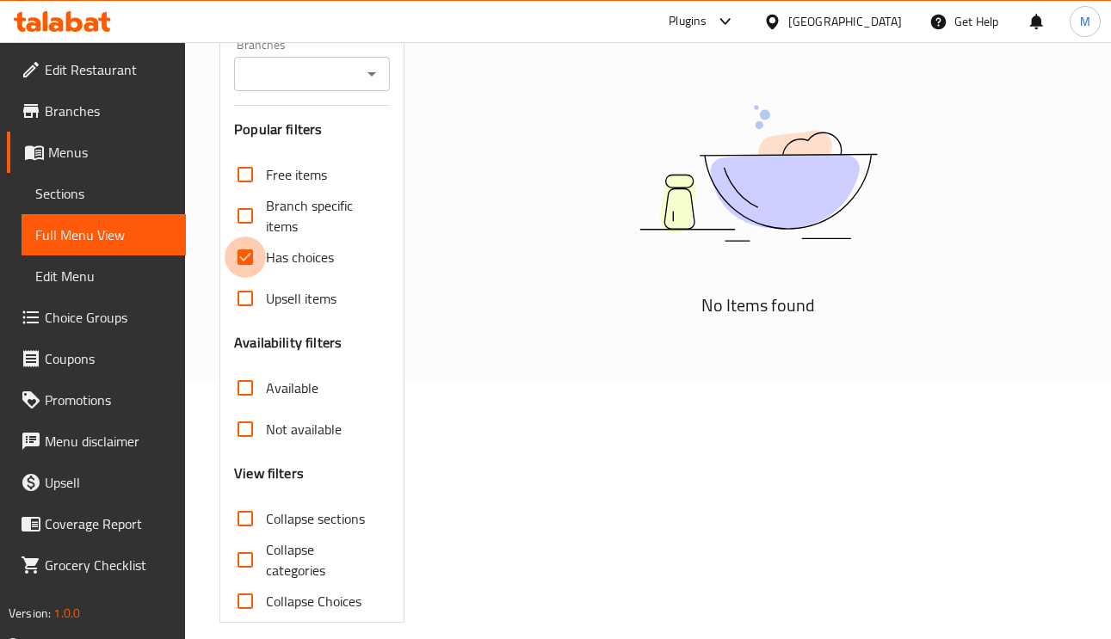
click at [244, 257] on input "Has choices" at bounding box center [245, 257] width 41 height 41
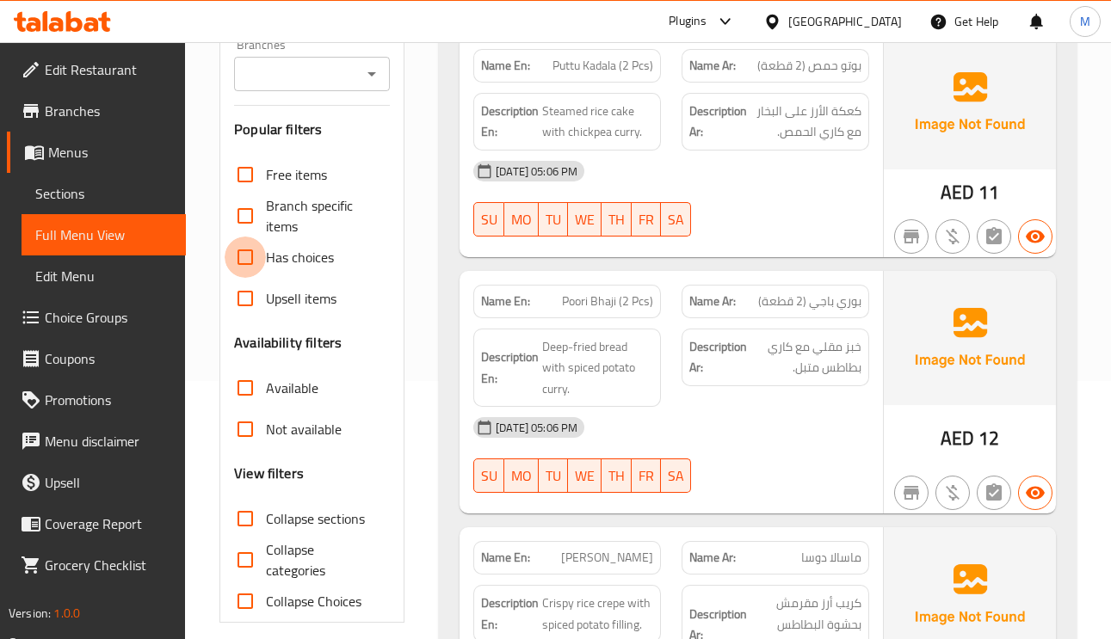
drag, startPoint x: 244, startPoint y: 257, endPoint x: 228, endPoint y: 261, distance: 16.7
click at [228, 261] on input "Has choices" at bounding box center [245, 257] width 41 height 41
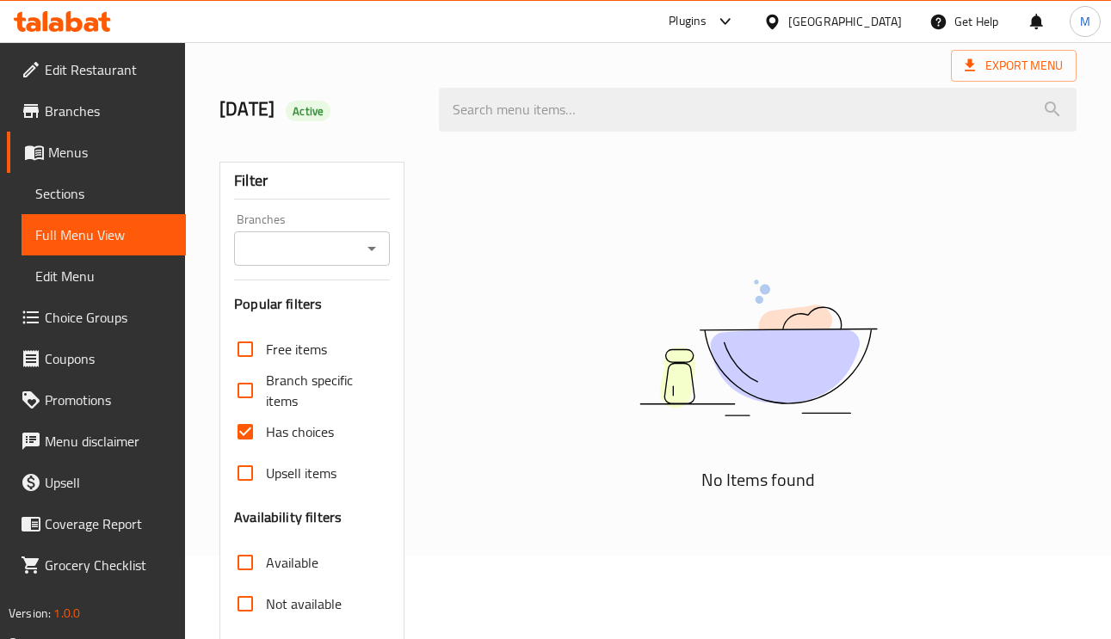
scroll to position [129, 0]
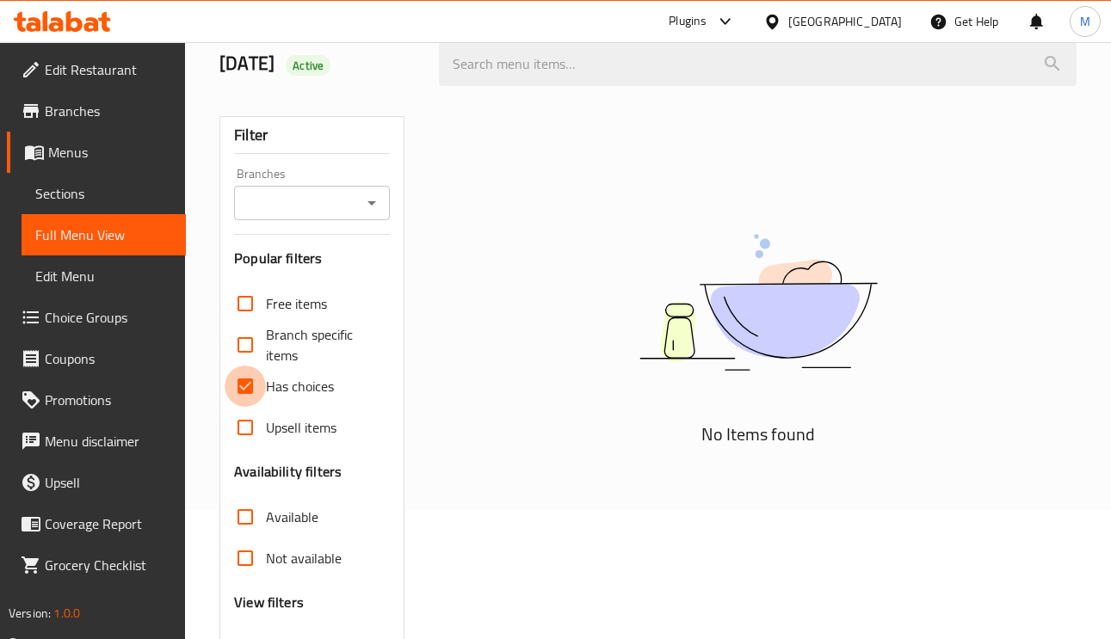
drag, startPoint x: 243, startPoint y: 380, endPoint x: 300, endPoint y: 403, distance: 61.1
click at [244, 380] on input "Has choices" at bounding box center [245, 386] width 41 height 41
checkbox input "false"
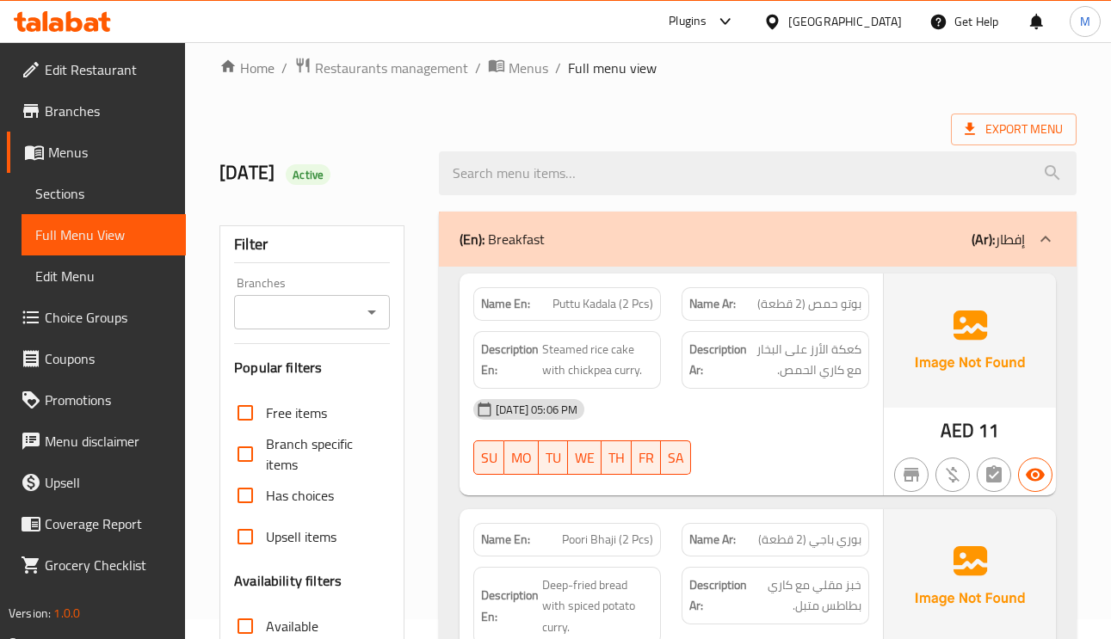
scroll to position [0, 0]
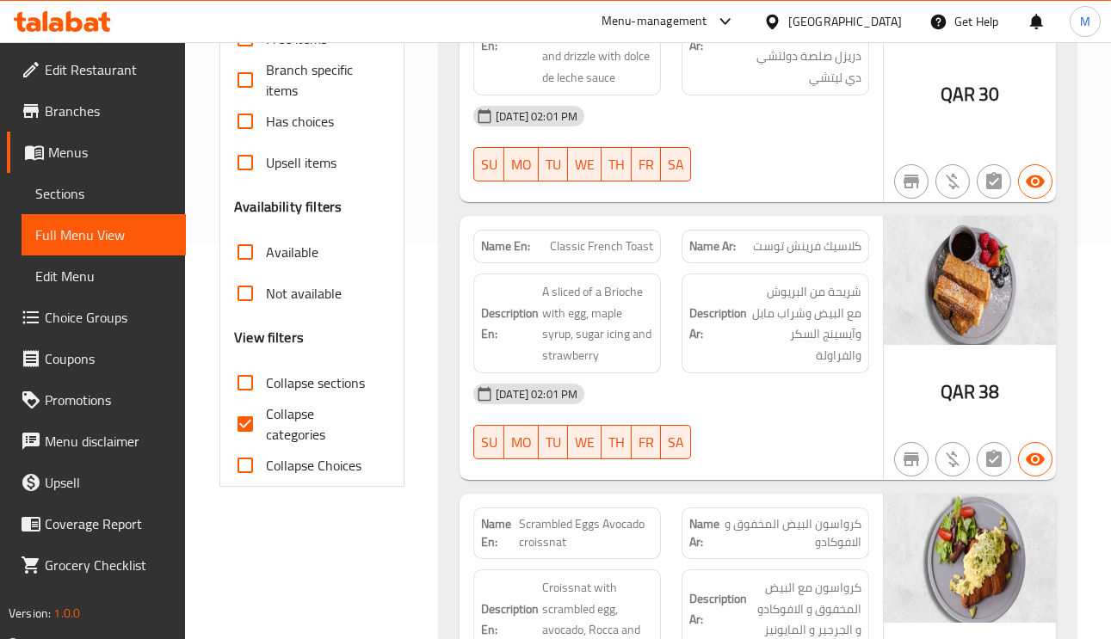
scroll to position [516, 0]
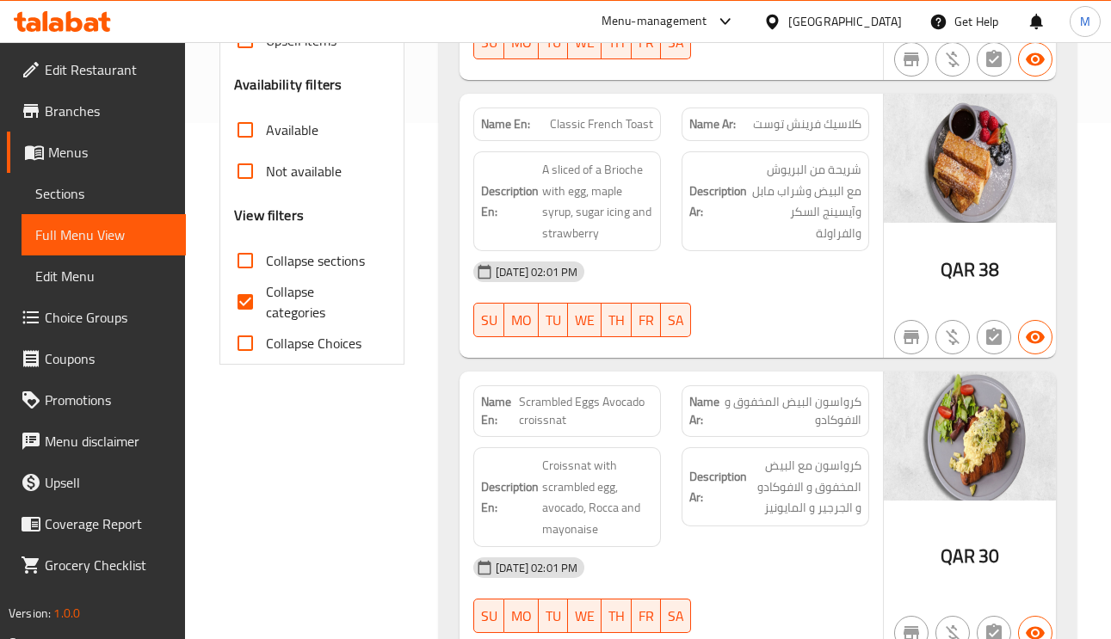
drag, startPoint x: 238, startPoint y: 300, endPoint x: 522, endPoint y: 230, distance: 292.7
click at [238, 300] on input "Collapse categories" at bounding box center [245, 301] width 41 height 41
checkbox input "false"
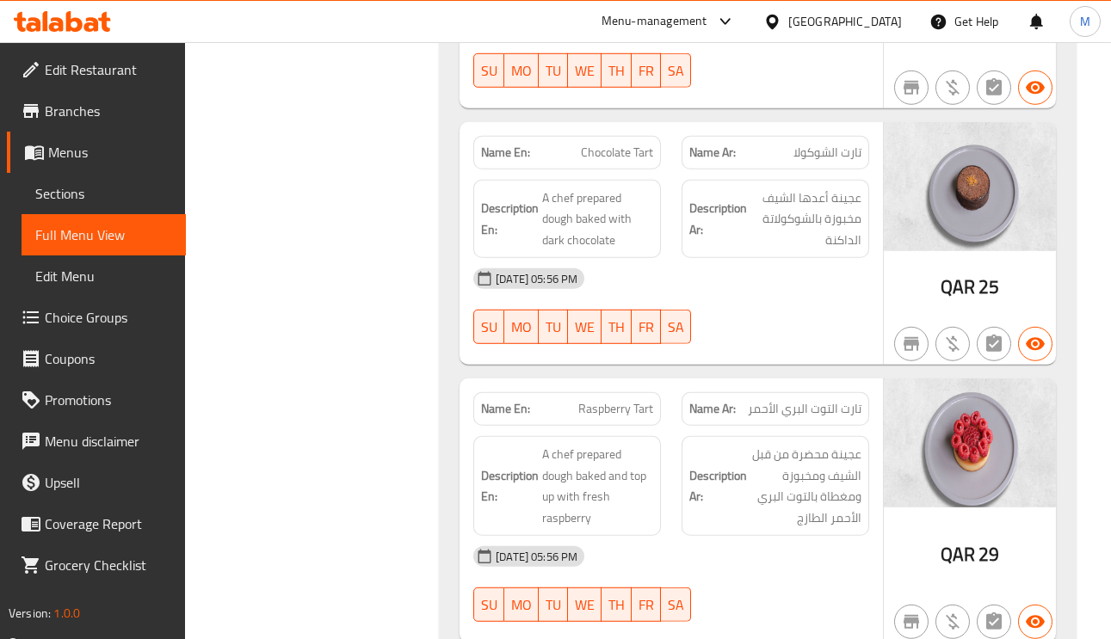
scroll to position [0, 0]
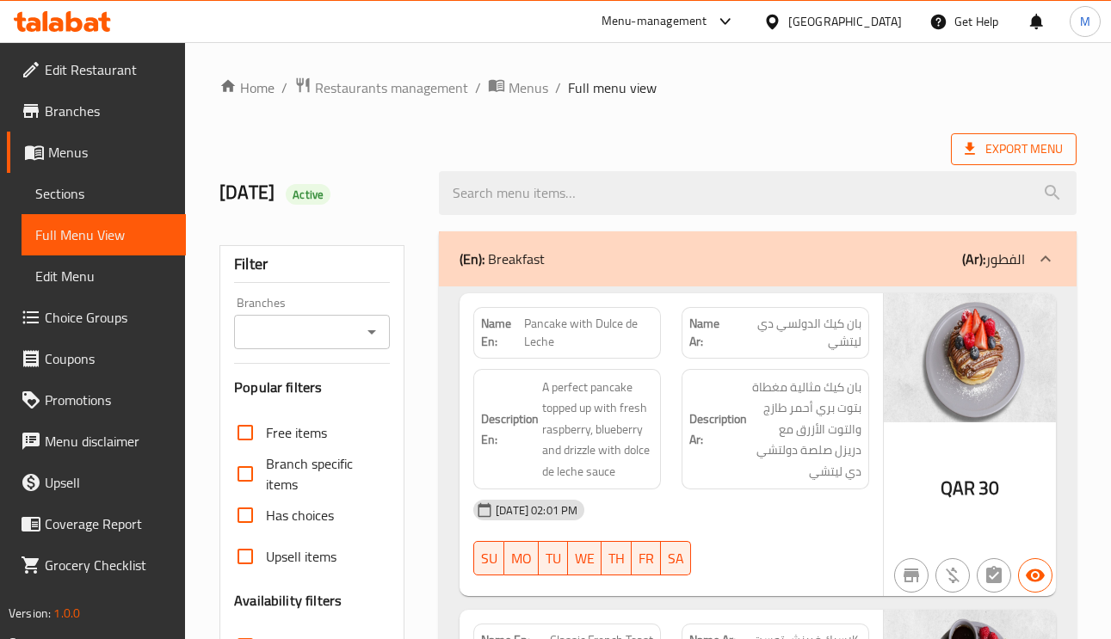
click at [1030, 142] on span "Export Menu" at bounding box center [1014, 150] width 98 height 22
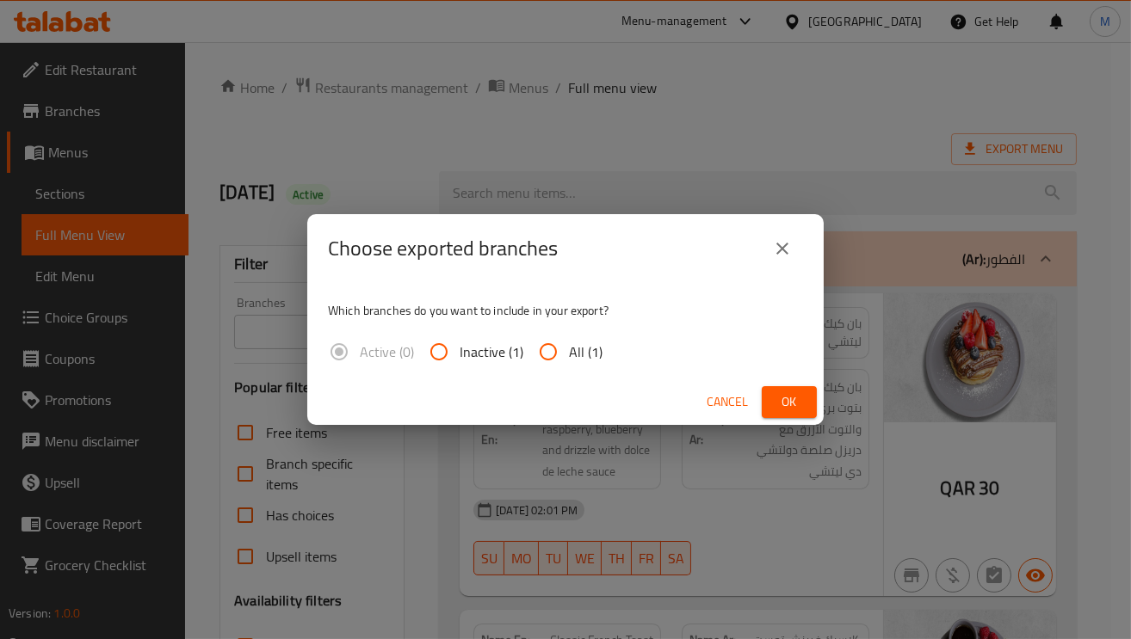
click at [538, 349] on input "All (1)" at bounding box center [548, 351] width 41 height 41
radio input "true"
click at [775, 399] on span "Ok" at bounding box center [789, 403] width 28 height 22
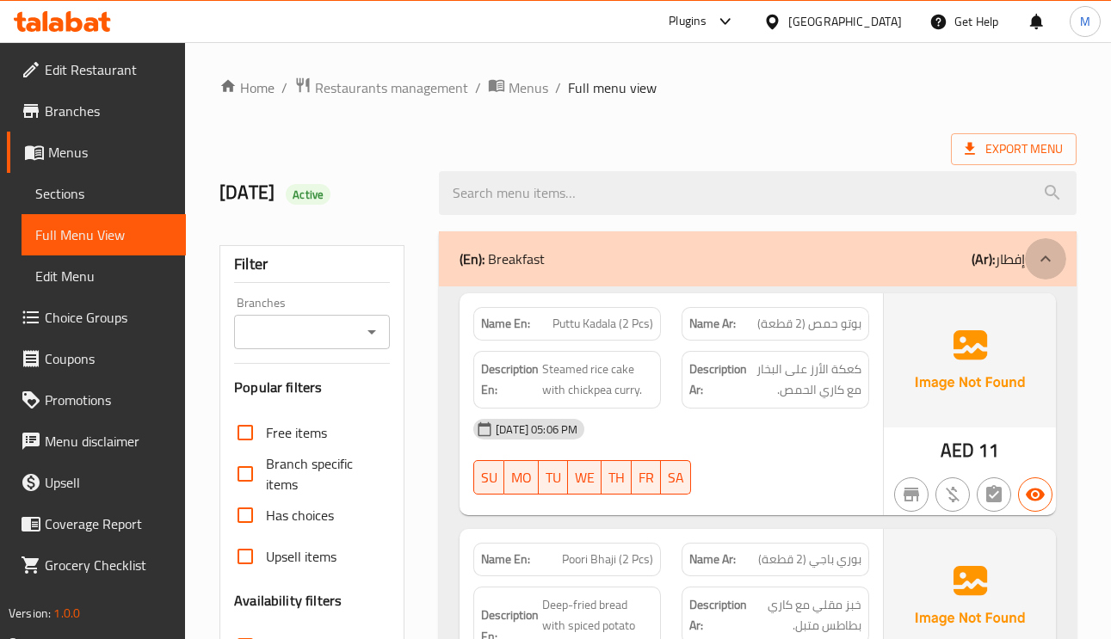
click at [1043, 259] on icon at bounding box center [1046, 259] width 10 height 6
click at [75, 183] on span "Sections" at bounding box center [103, 193] width 137 height 21
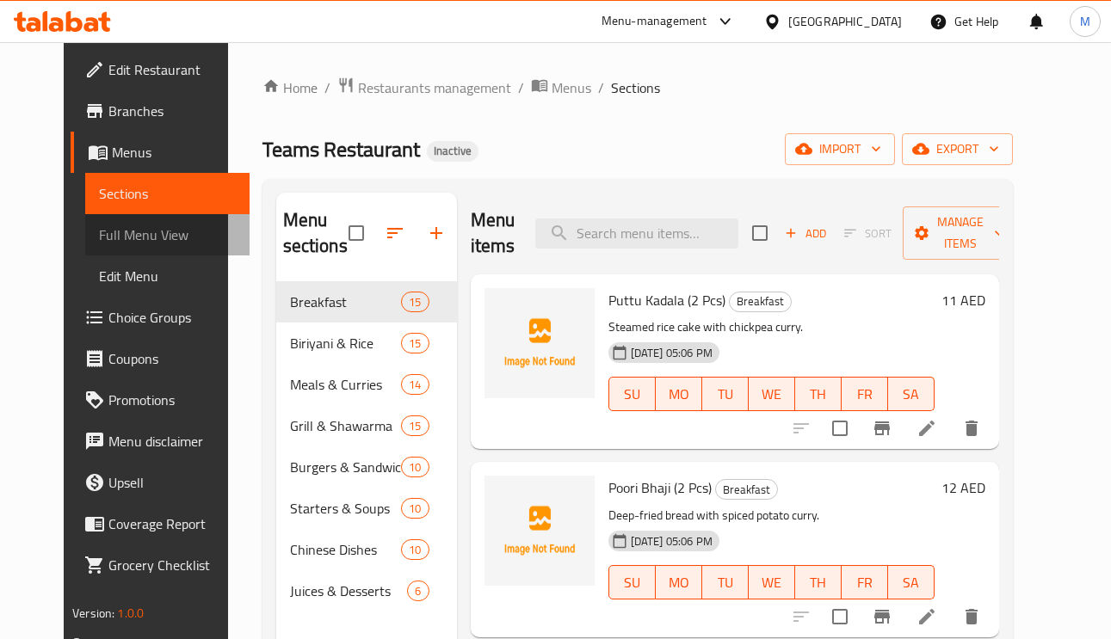
click at [110, 234] on span "Full Menu View" at bounding box center [167, 235] width 137 height 21
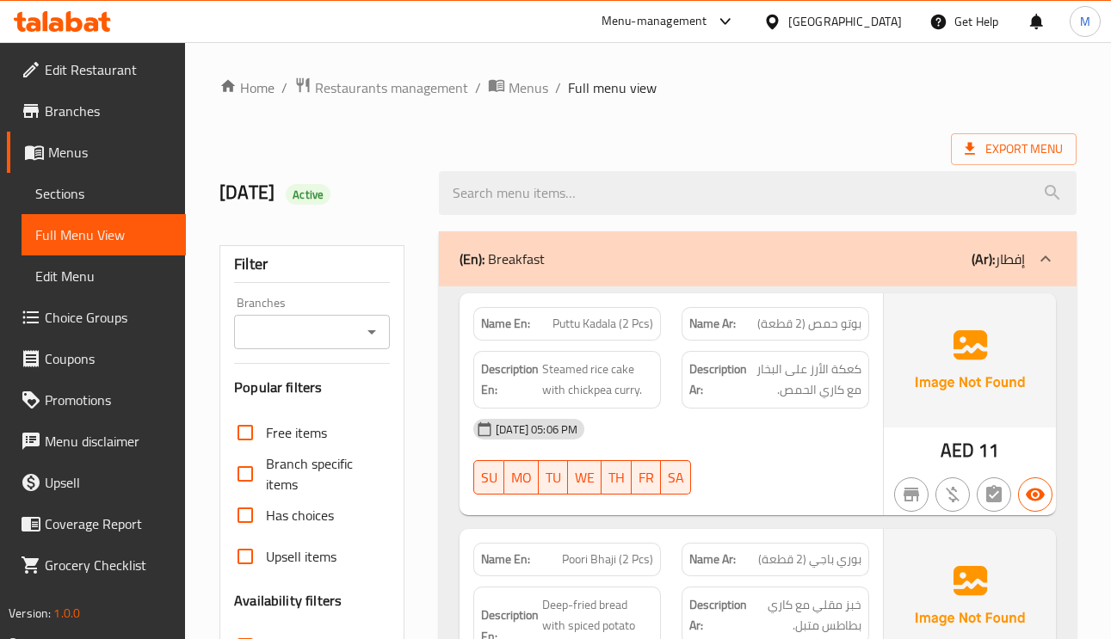
click at [654, 265] on div "(En): Breakfast (Ar): إفطار" at bounding box center [742, 259] width 565 height 21
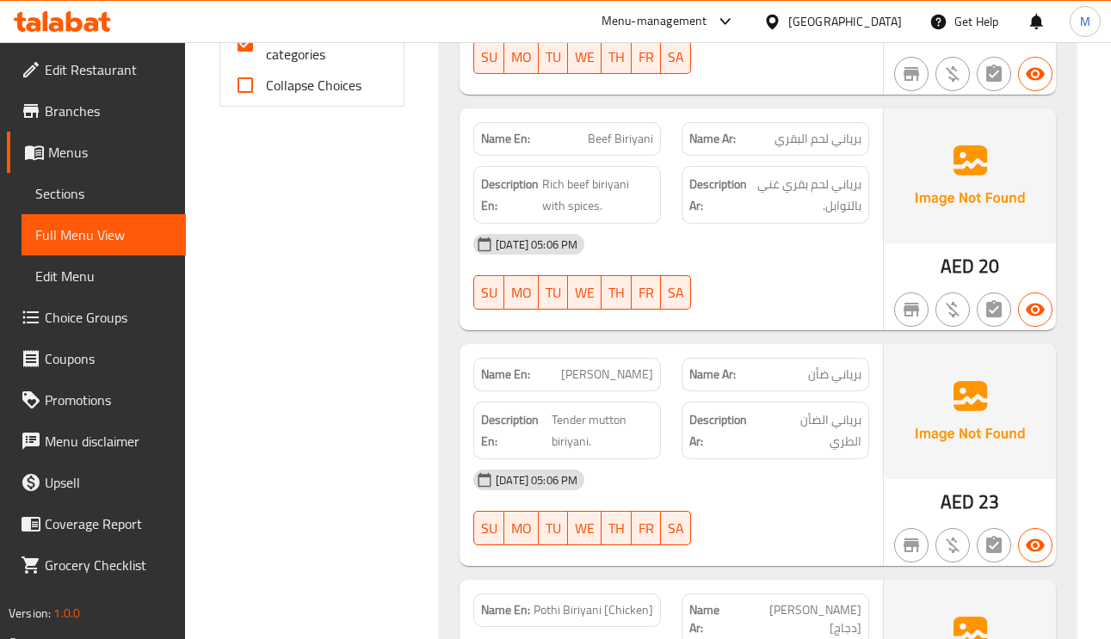
scroll to position [1033, 0]
